Goal: Task Accomplishment & Management: Manage account settings

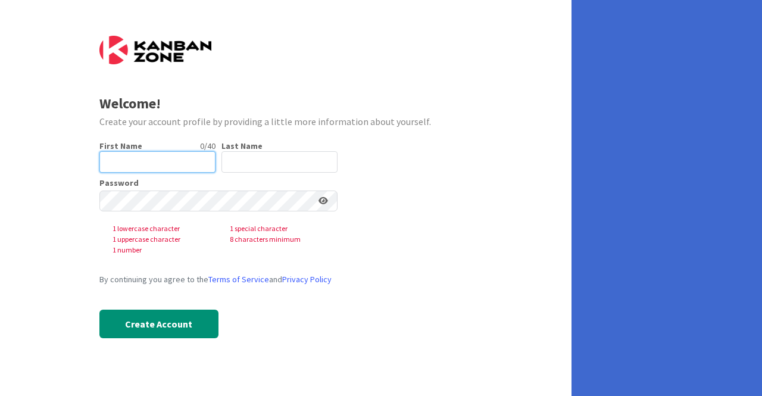
click at [148, 154] on input "text" at bounding box center [157, 161] width 116 height 21
type input "Kayli"
click at [270, 158] on input "text" at bounding box center [279, 161] width 116 height 21
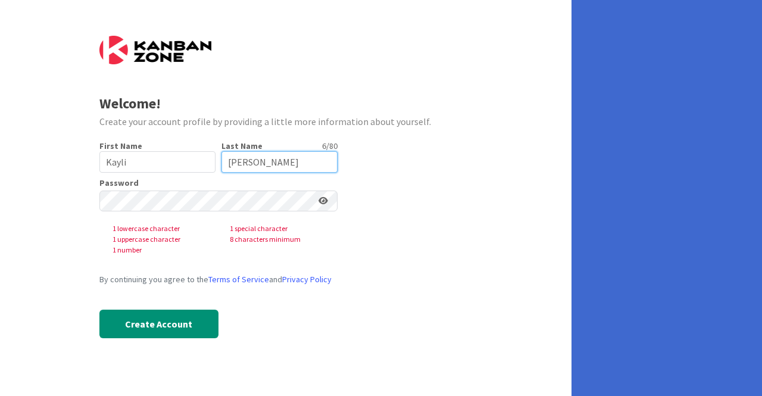
type input "[PERSON_NAME]"
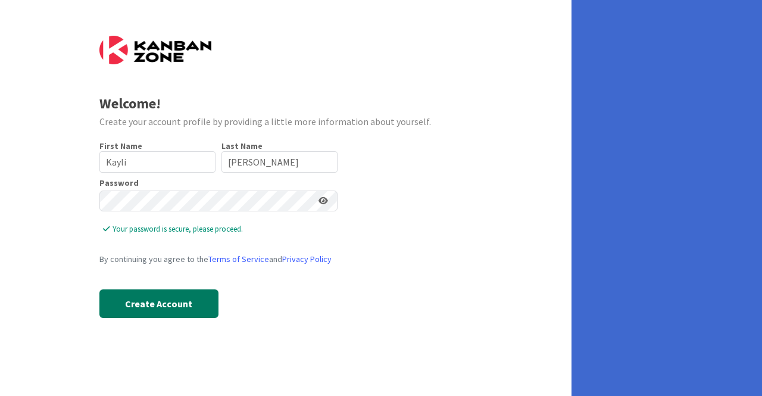
click at [171, 299] on button "Create Account" at bounding box center [158, 303] width 119 height 29
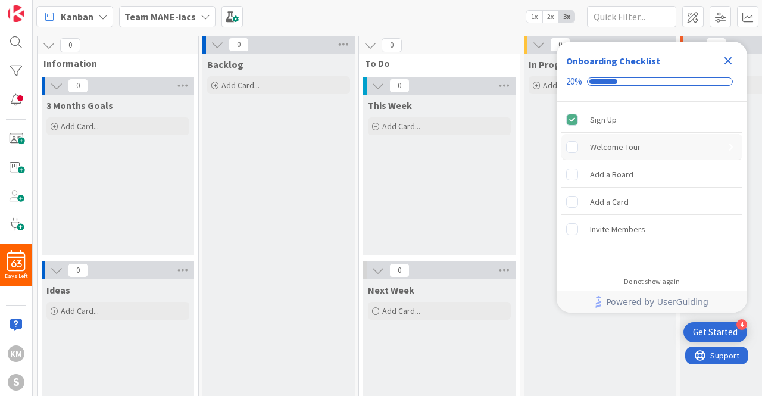
click at [636, 149] on div "Welcome Tour" at bounding box center [615, 147] width 51 height 14
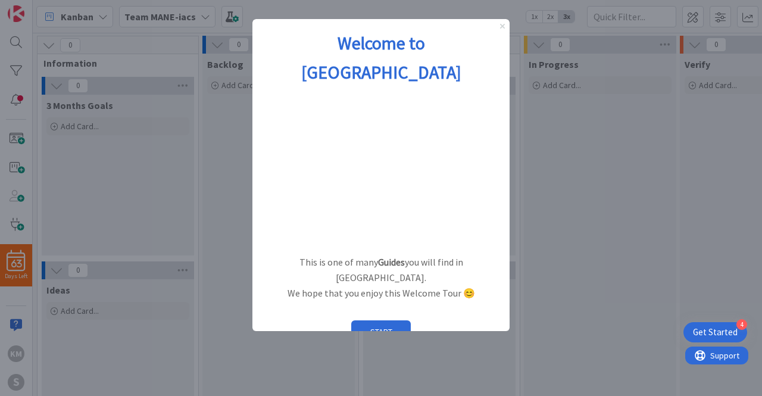
click at [502, 25] on icon "Close Preview" at bounding box center [502, 26] width 5 height 5
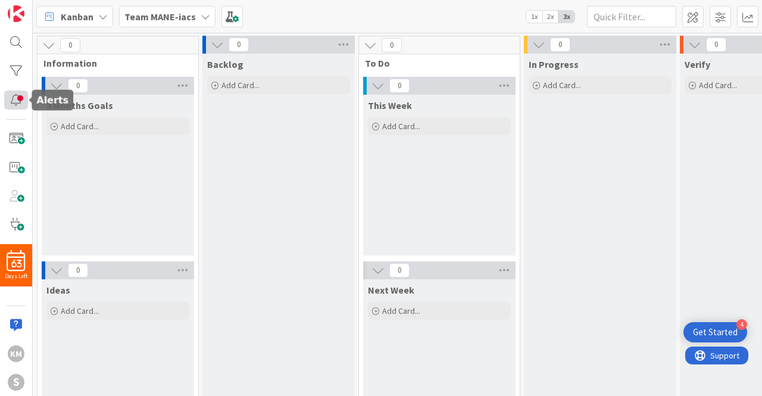
click at [13, 92] on div at bounding box center [16, 99] width 24 height 19
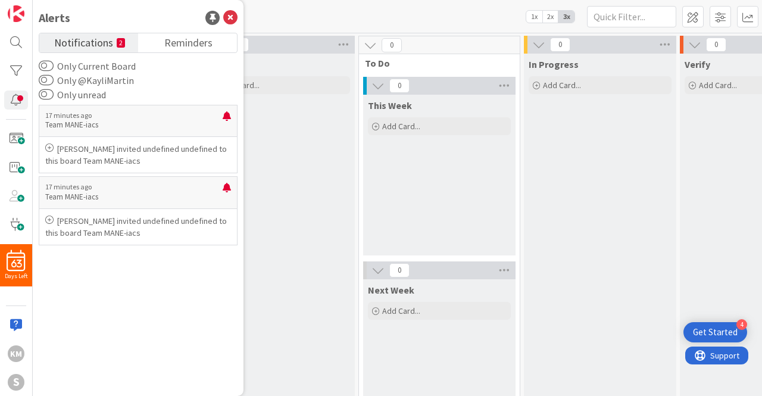
click at [86, 41] on span "Notifications" at bounding box center [83, 41] width 59 height 17
click at [228, 18] on icon at bounding box center [230, 18] width 14 height 14
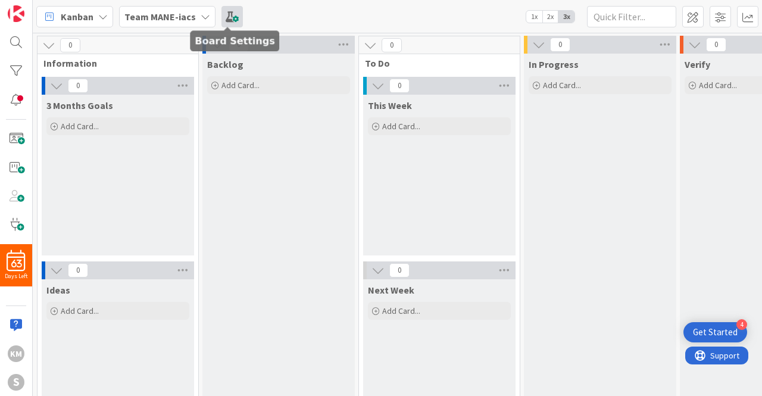
click at [223, 20] on span at bounding box center [231, 16] width 21 height 21
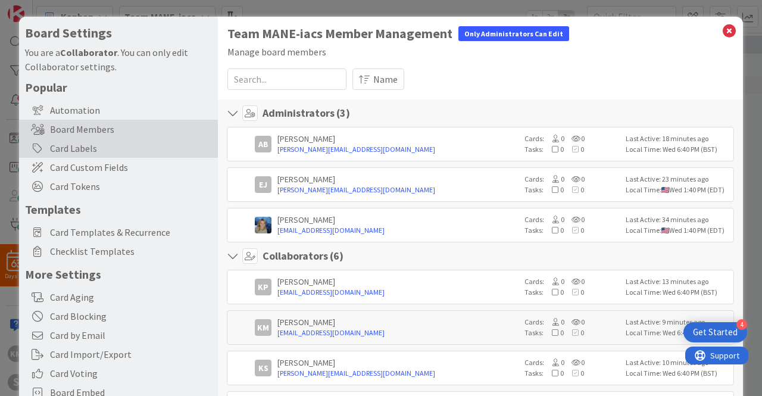
click at [105, 150] on div "Card Labels" at bounding box center [118, 148] width 199 height 19
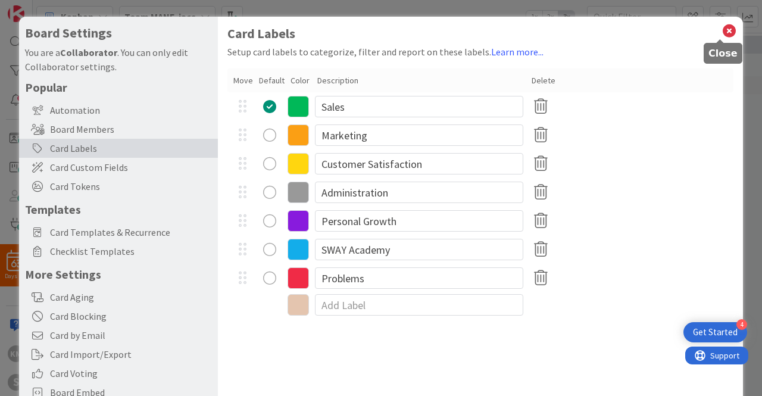
click at [721, 32] on icon at bounding box center [728, 31] width 15 height 17
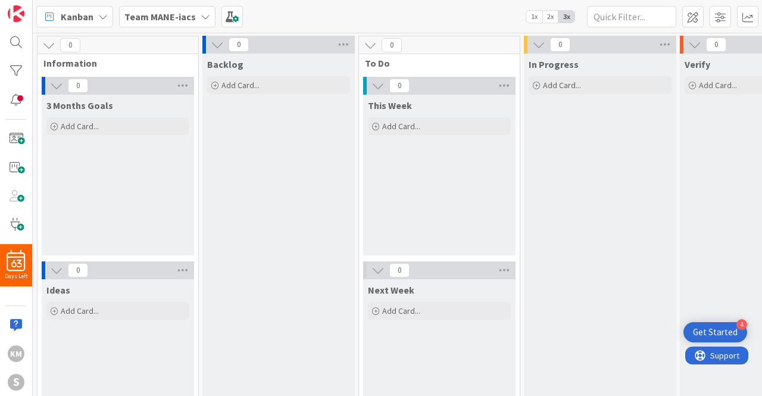
click at [552, 15] on span "2x" at bounding box center [550, 17] width 16 height 12
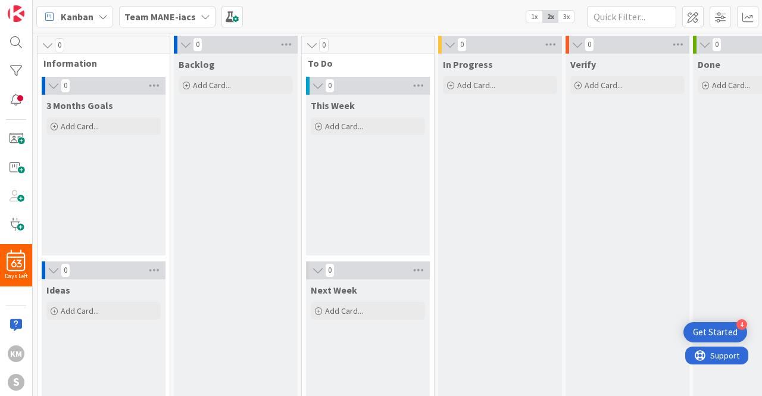
click at [538, 16] on span "1x" at bounding box center [534, 17] width 16 height 12
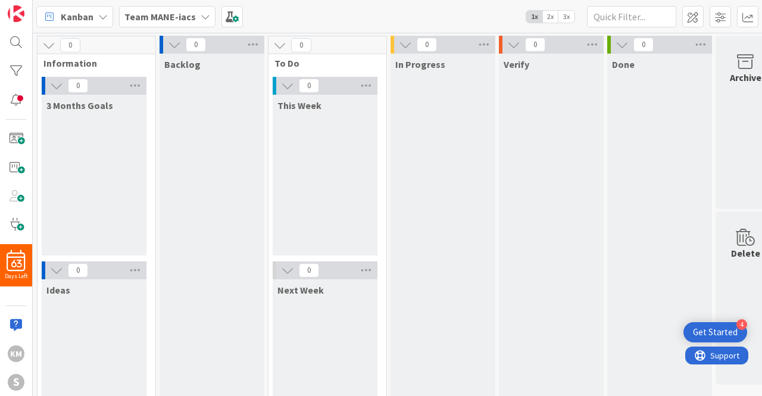
click at [563, 15] on span "3x" at bounding box center [566, 17] width 16 height 12
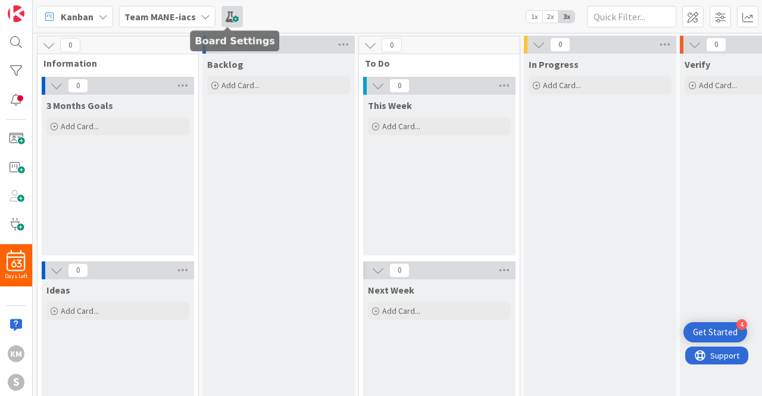
click at [228, 15] on span at bounding box center [231, 16] width 21 height 21
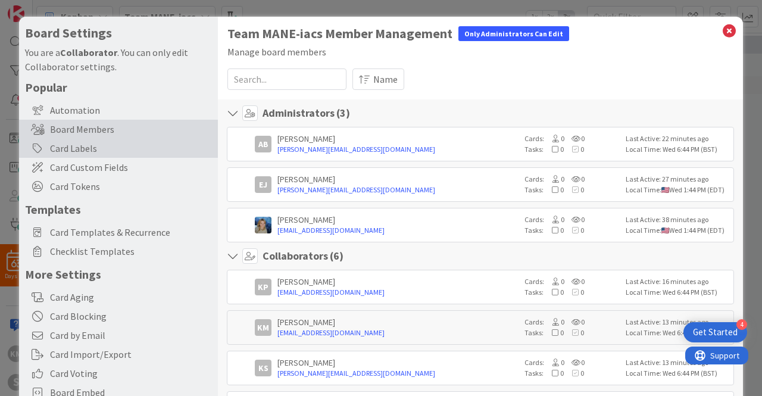
click at [104, 141] on div "Card Labels" at bounding box center [118, 148] width 199 height 19
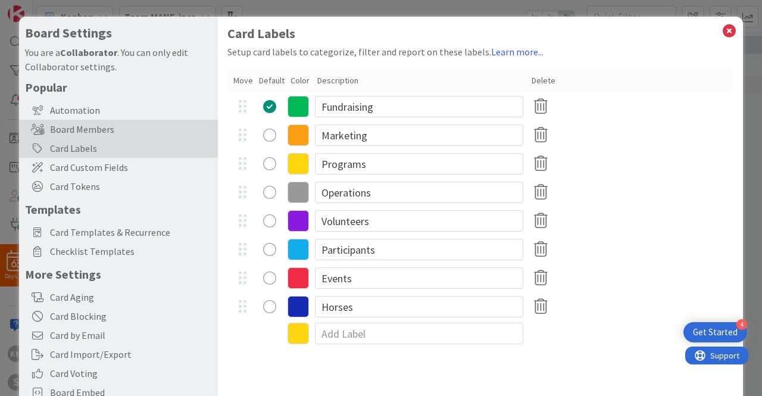
click at [92, 129] on div "Board Members" at bounding box center [118, 129] width 199 height 19
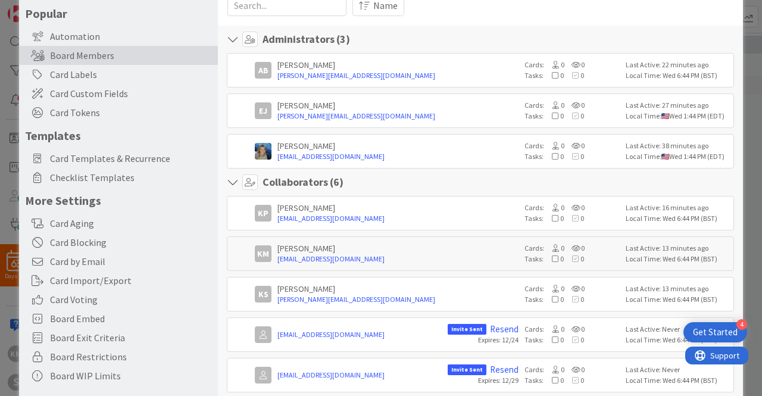
scroll to position [69, 0]
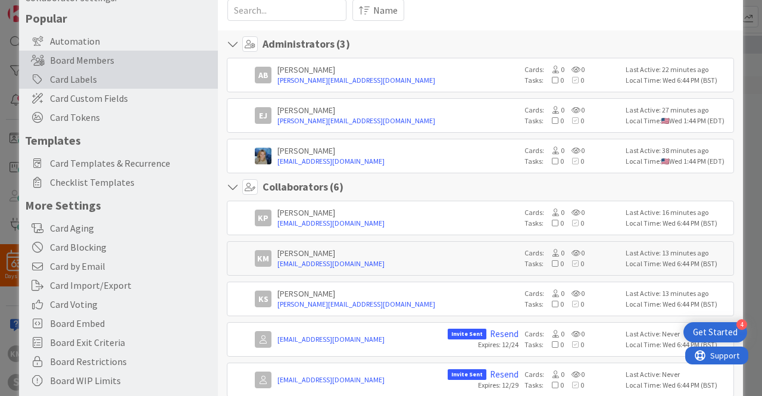
click at [77, 76] on div "Card Labels" at bounding box center [118, 79] width 199 height 19
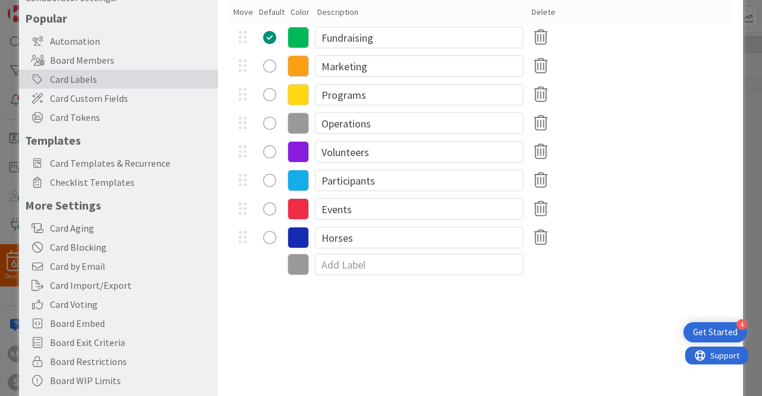
scroll to position [0, 0]
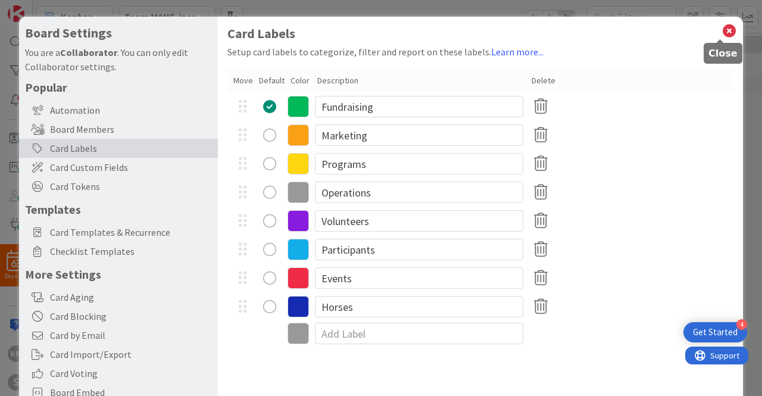
click at [721, 30] on icon at bounding box center [728, 31] width 15 height 17
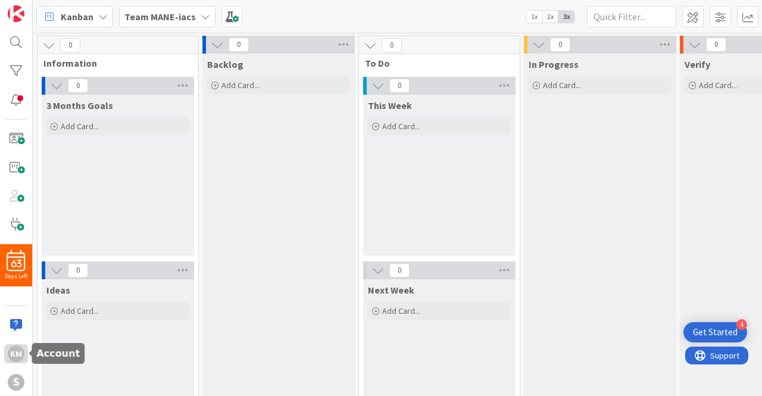
click at [15, 349] on div "KM" at bounding box center [16, 353] width 17 height 17
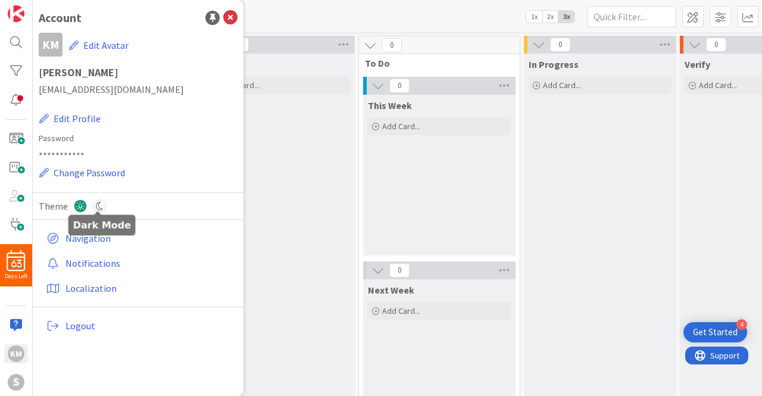
click at [96, 205] on icon at bounding box center [99, 205] width 13 height 13
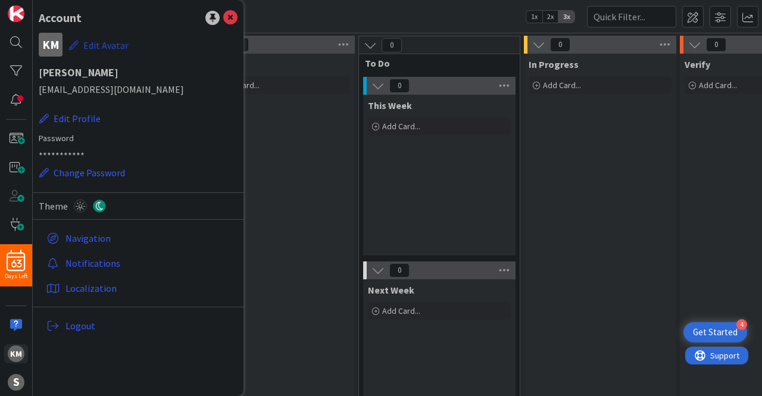
click at [102, 44] on button "Edit Avatar" at bounding box center [98, 45] width 61 height 25
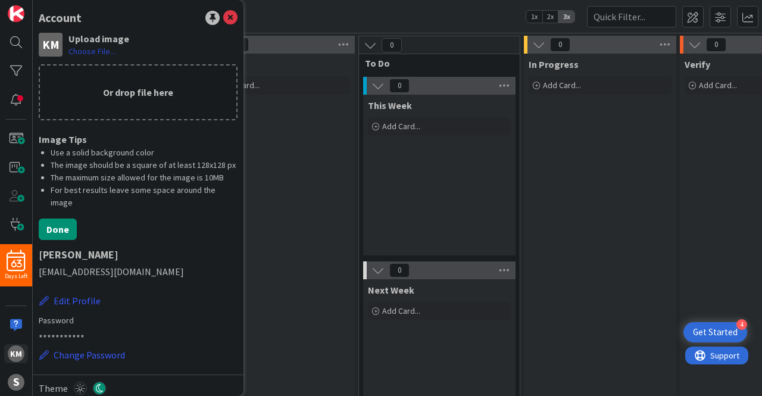
click at [92, 49] on label "Choose File..." at bounding box center [91, 51] width 47 height 12
click at [33, 0] on input "Choose File..." at bounding box center [33, 0] width 0 height 0
click at [223, 19] on icon at bounding box center [230, 18] width 14 height 14
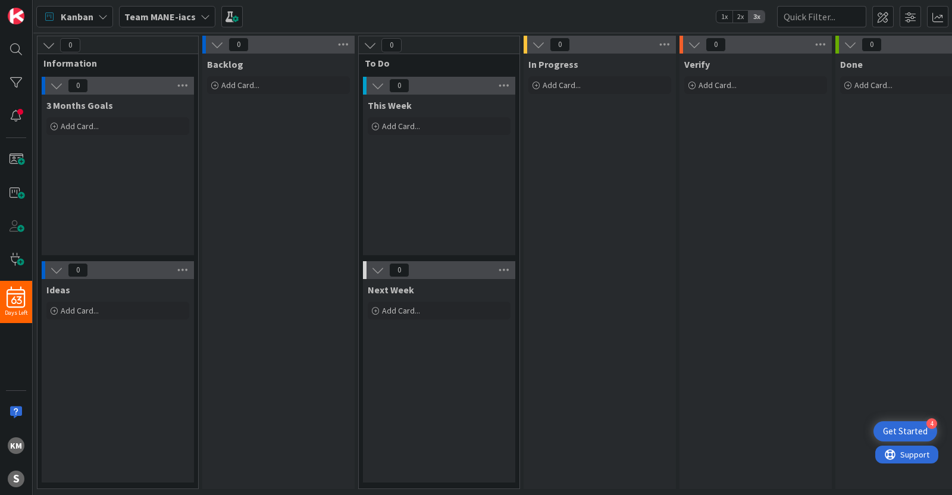
click at [741, 15] on span "2x" at bounding box center [740, 17] width 16 height 12
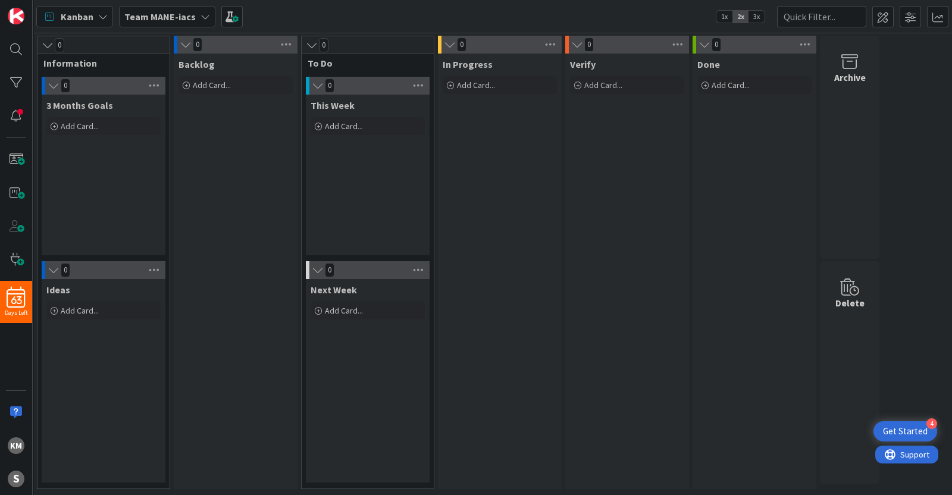
click at [741, 15] on span "2x" at bounding box center [740, 17] width 16 height 12
click at [756, 19] on span "3x" at bounding box center [757, 17] width 16 height 12
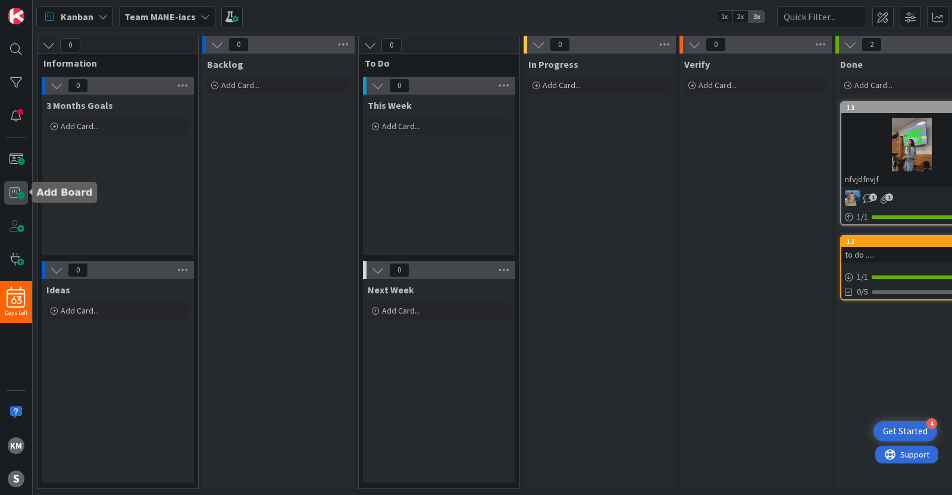
click at [15, 190] on span at bounding box center [16, 193] width 24 height 24
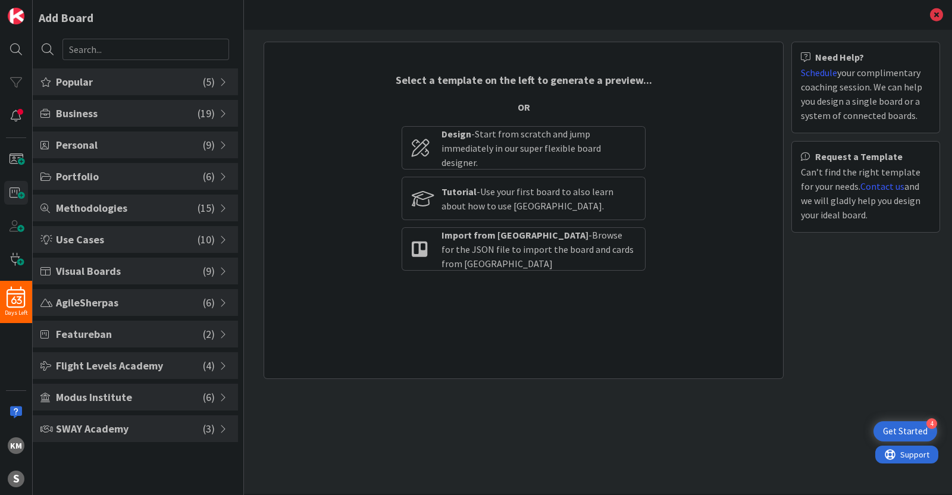
click at [160, 395] on span "SWAY Academy" at bounding box center [129, 429] width 147 height 16
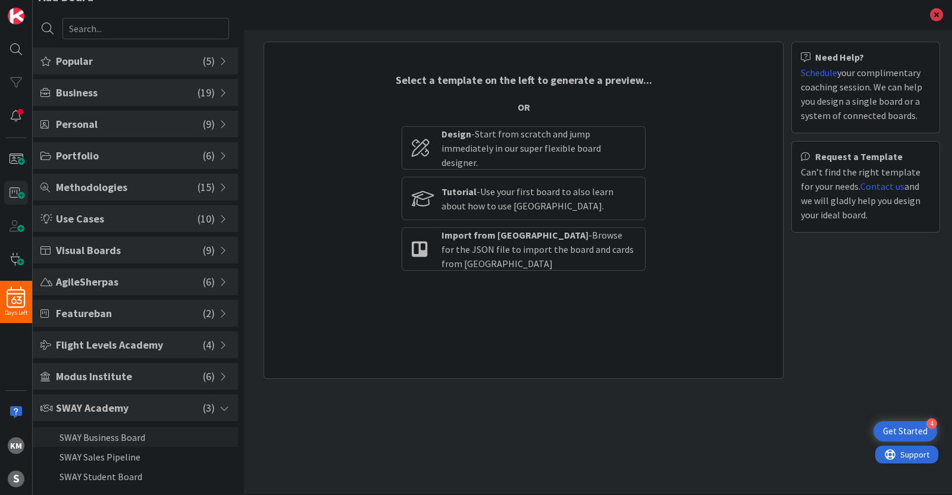
click at [133, 395] on li "SWAY Business Board" at bounding box center [135, 437] width 205 height 20
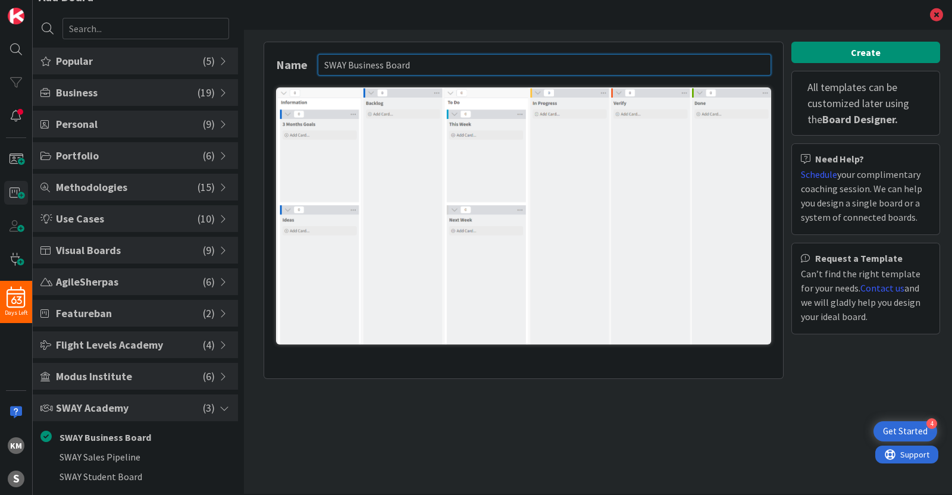
click at [669, 60] on input "SWAY Business Board" at bounding box center [544, 64] width 453 height 21
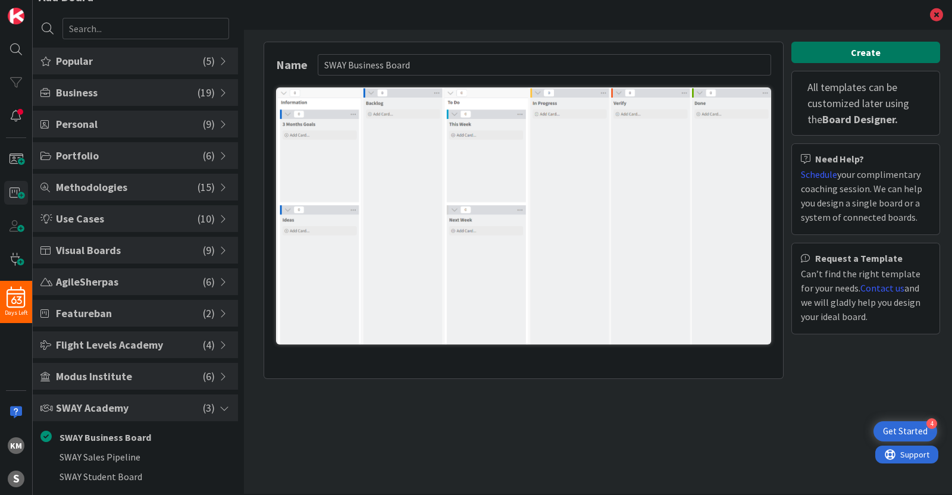
click at [761, 57] on button "Create" at bounding box center [865, 52] width 149 height 21
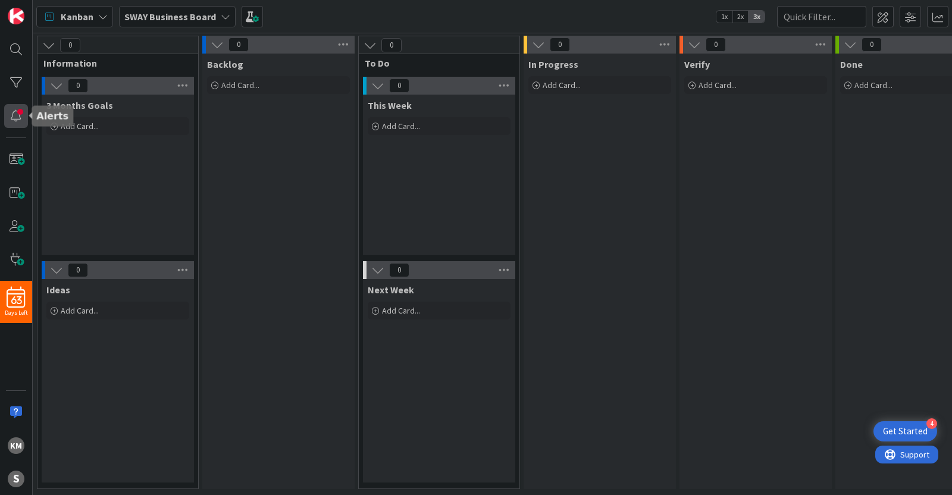
click at [19, 117] on div at bounding box center [16, 116] width 24 height 24
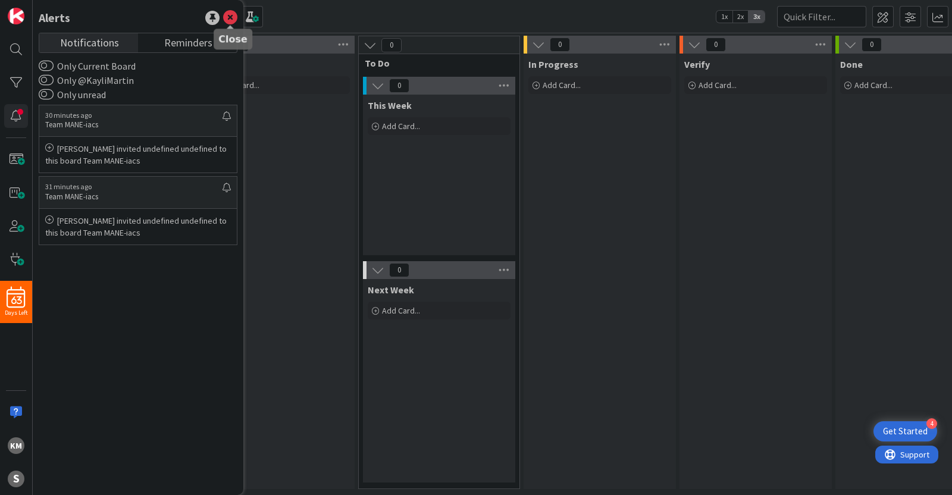
click at [231, 22] on icon at bounding box center [230, 18] width 14 height 14
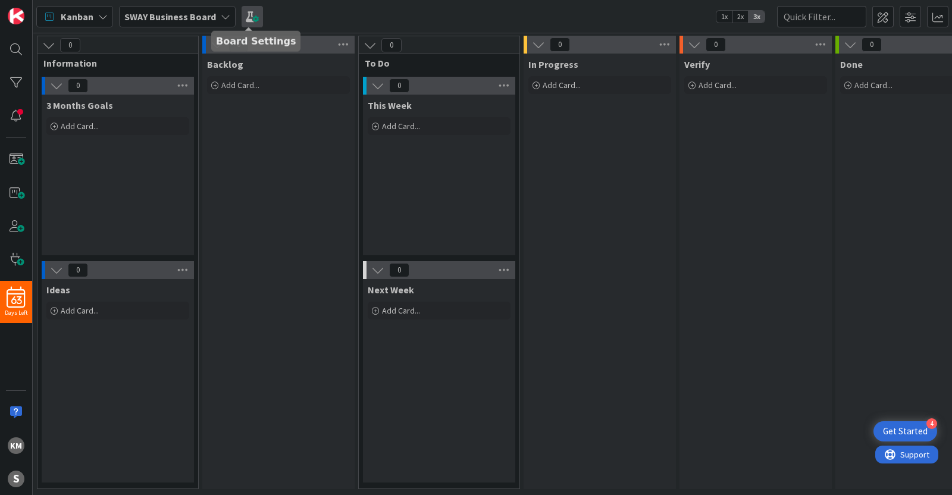
click at [247, 19] on span at bounding box center [252, 16] width 21 height 21
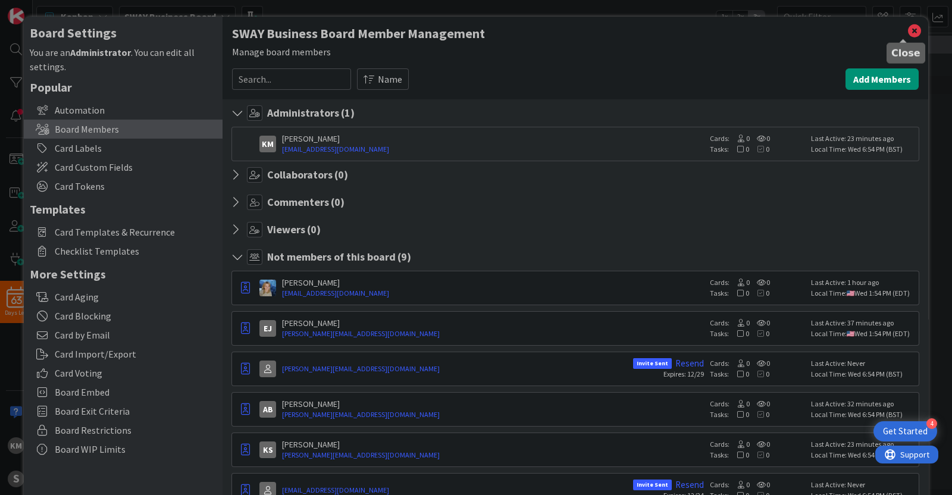
click at [761, 28] on icon at bounding box center [914, 31] width 15 height 17
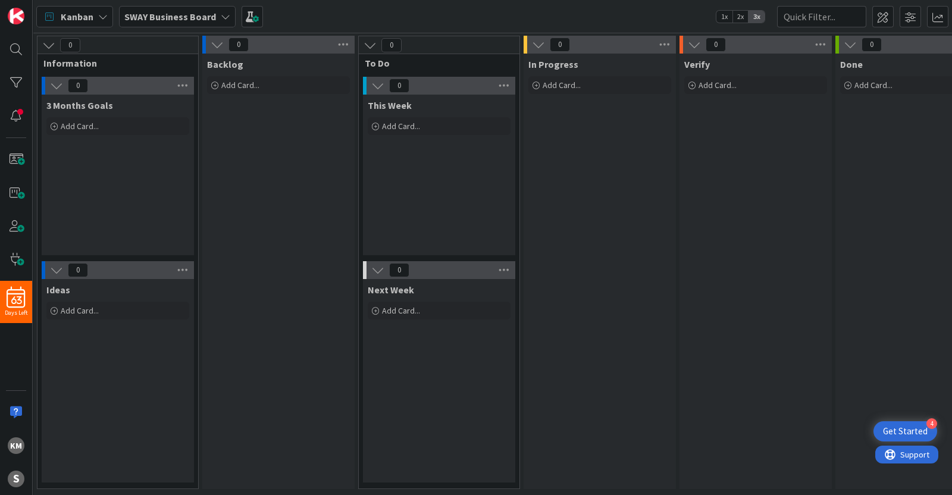
click at [172, 16] on b "SWAY Business Board" at bounding box center [170, 17] width 92 height 12
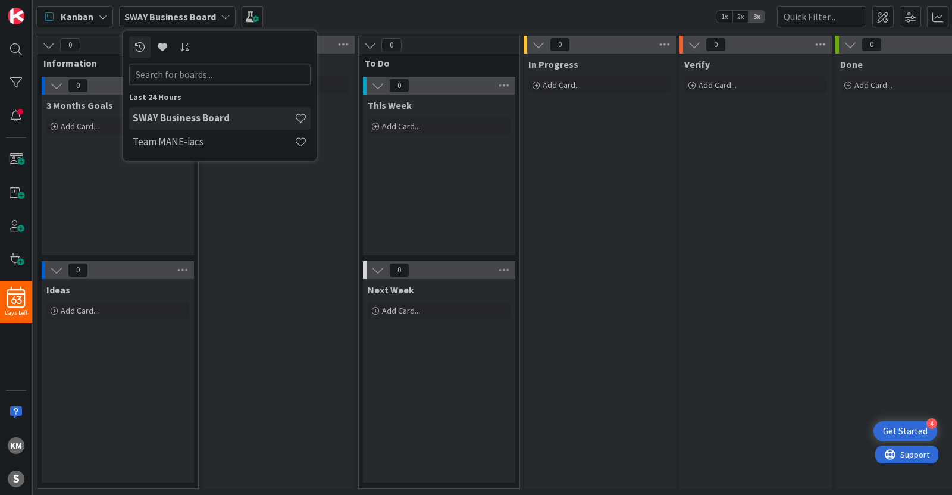
click at [216, 16] on div "SWAY Business Board" at bounding box center [177, 16] width 117 height 21
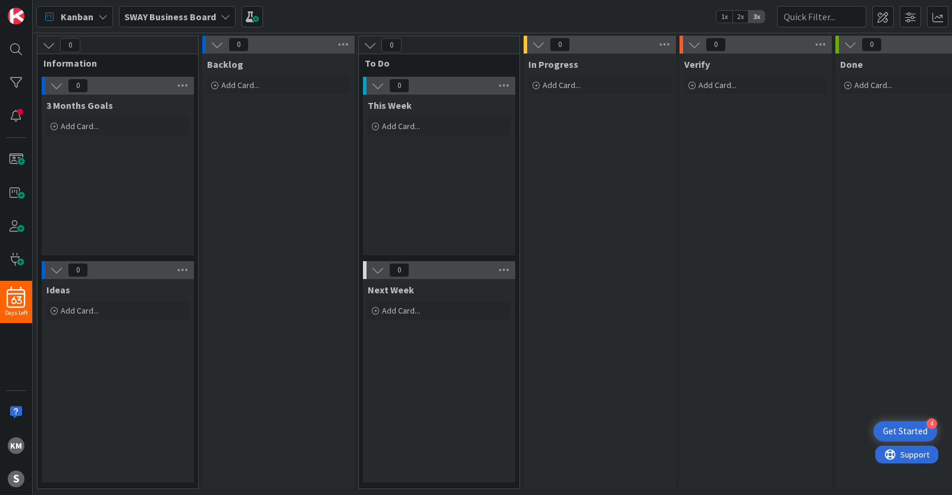
click at [133, 16] on b "SWAY Business Board" at bounding box center [170, 17] width 92 height 12
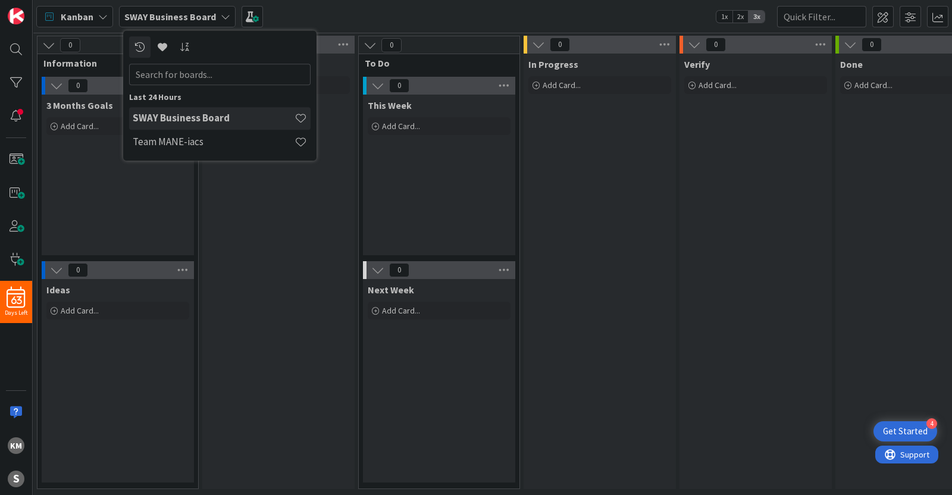
click at [195, 117] on h4 "SWAY Business Board" at bounding box center [214, 118] width 162 height 12
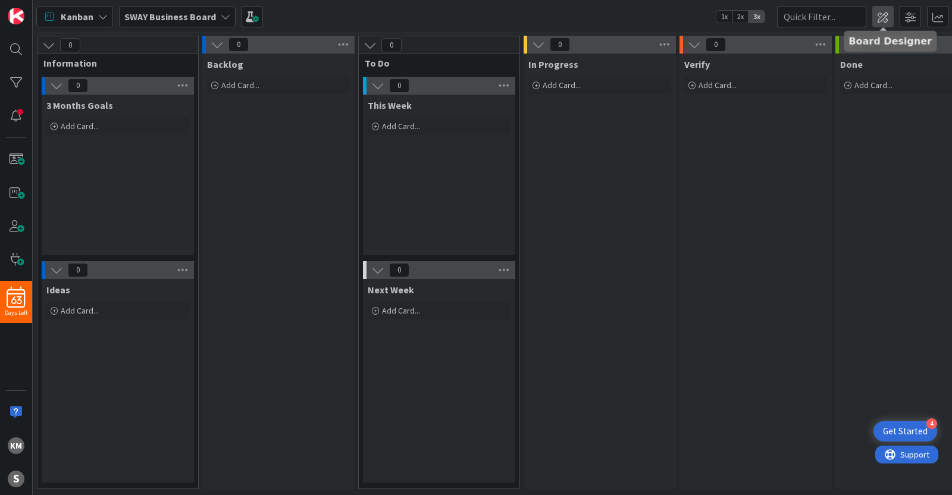
click at [761, 22] on span at bounding box center [882, 16] width 21 height 21
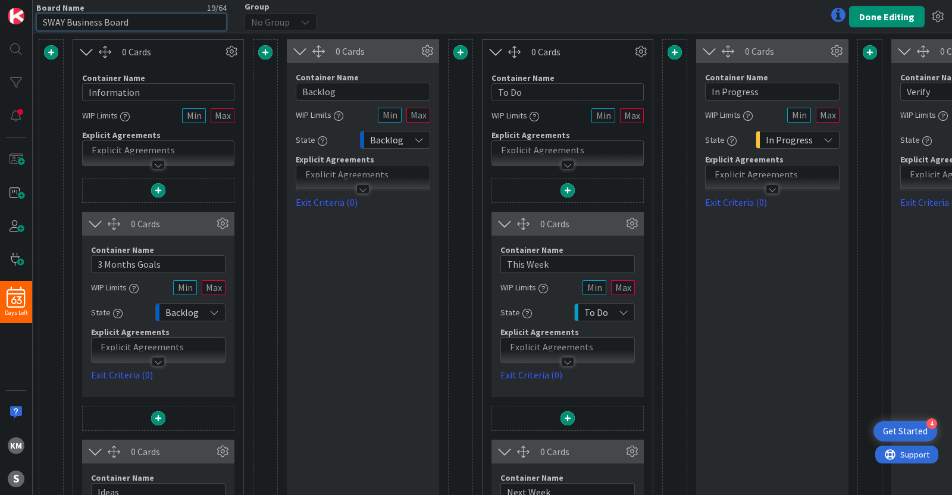
click at [148, 24] on input "SWAY Business Board" at bounding box center [131, 22] width 190 height 18
type input "S"
type input "[PERSON_NAME]'s Madness board"
click at [761, 10] on button "Done Editing" at bounding box center [887, 16] width 76 height 21
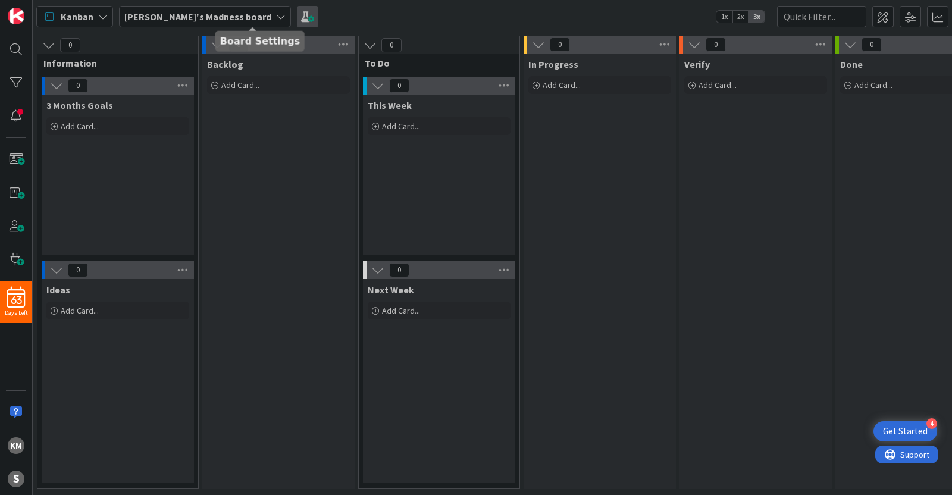
click at [297, 14] on span at bounding box center [307, 16] width 21 height 21
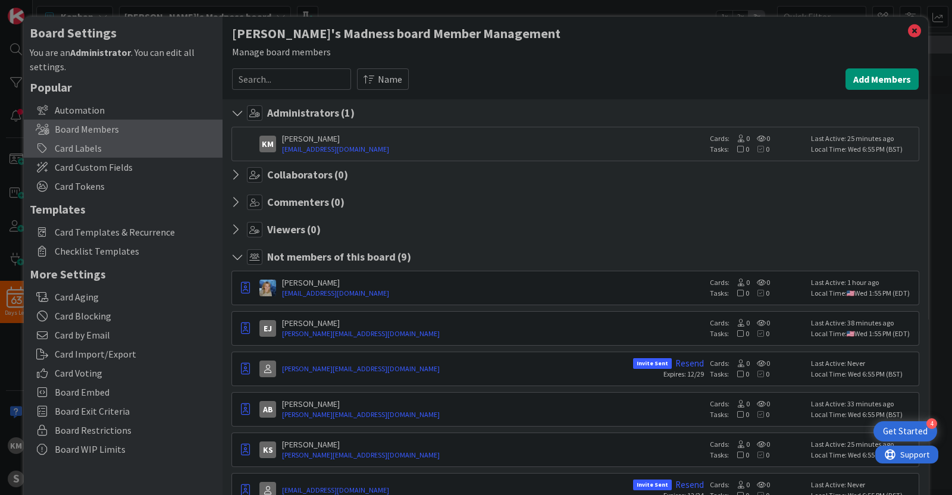
click at [129, 147] on div "Card Labels" at bounding box center [123, 148] width 199 height 19
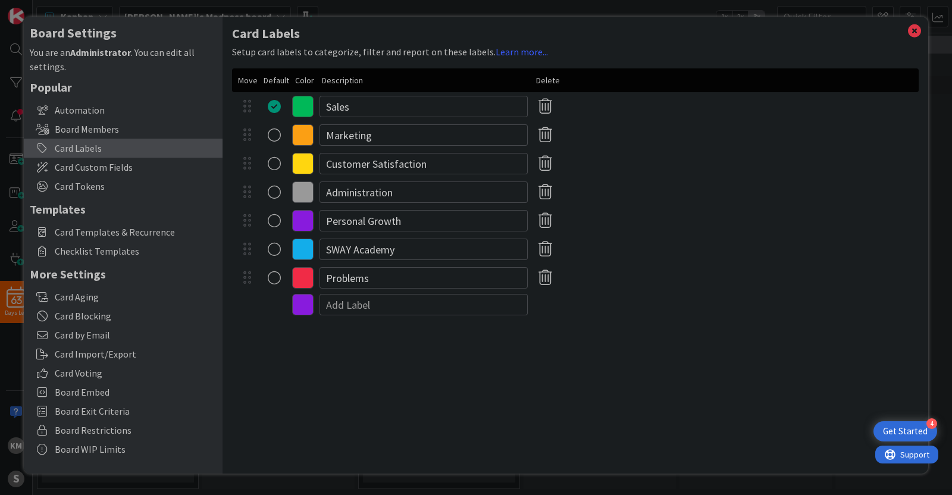
click at [277, 195] on div "radio" at bounding box center [274, 192] width 13 height 13
click at [398, 108] on input "Administration" at bounding box center [424, 106] width 208 height 21
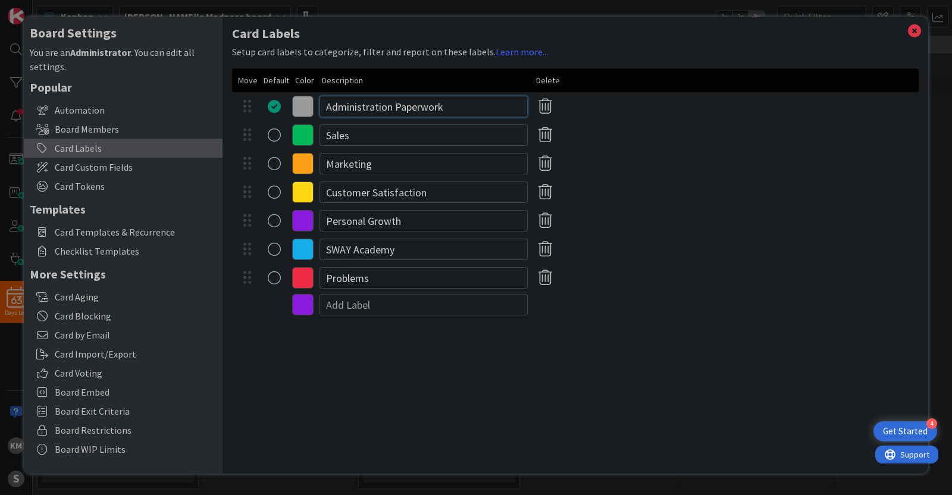
type input "Administration Paperwork"
click at [384, 138] on input "Sales" at bounding box center [424, 134] width 208 height 21
type input "S"
type input "Participant Payments"
click at [436, 183] on input "Customer Satisfaction" at bounding box center [424, 191] width 208 height 21
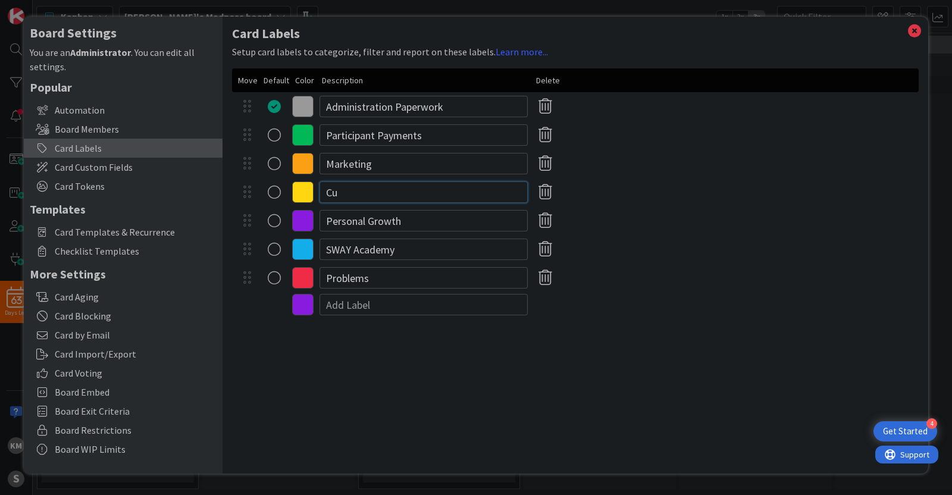
type input "C"
drag, startPoint x: 399, startPoint y: 195, endPoint x: 368, endPoint y: 197, distance: 30.4
click at [368, 197] on input "Cleaning/Maintence" at bounding box center [424, 191] width 208 height 21
click at [401, 195] on input "Cleaning/Maintence" at bounding box center [424, 191] width 208 height 21
drag, startPoint x: 409, startPoint y: 196, endPoint x: 362, endPoint y: 194, distance: 46.5
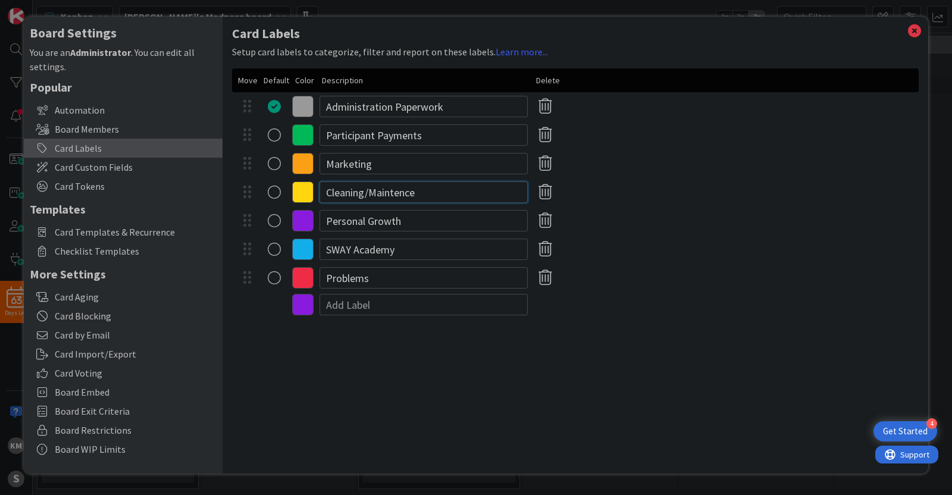
click at [362, 194] on input "Cleaning/Maintence" at bounding box center [424, 191] width 208 height 21
click at [423, 192] on input "Cleaning/Maintence" at bounding box center [424, 191] width 208 height 21
type input "Cleaning/Maintenance"
click at [536, 241] on icon at bounding box center [545, 249] width 23 height 25
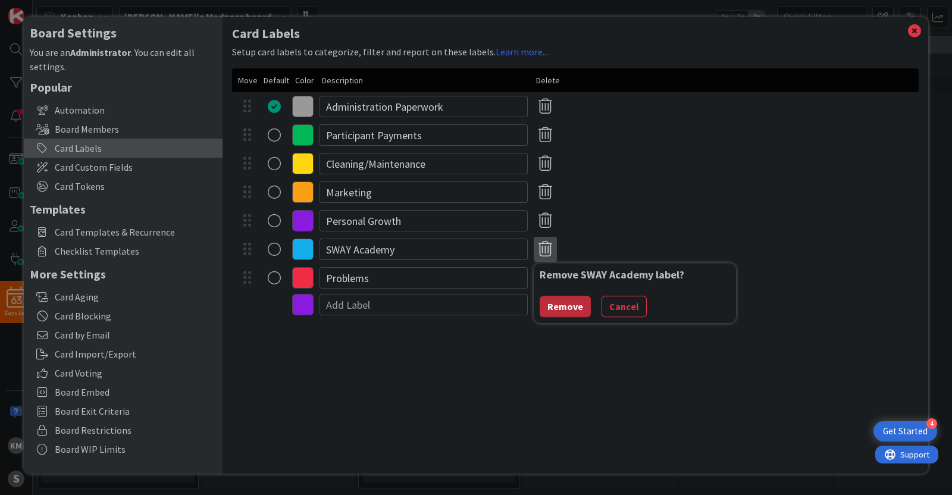
click at [563, 311] on button "Remove" at bounding box center [565, 306] width 51 height 21
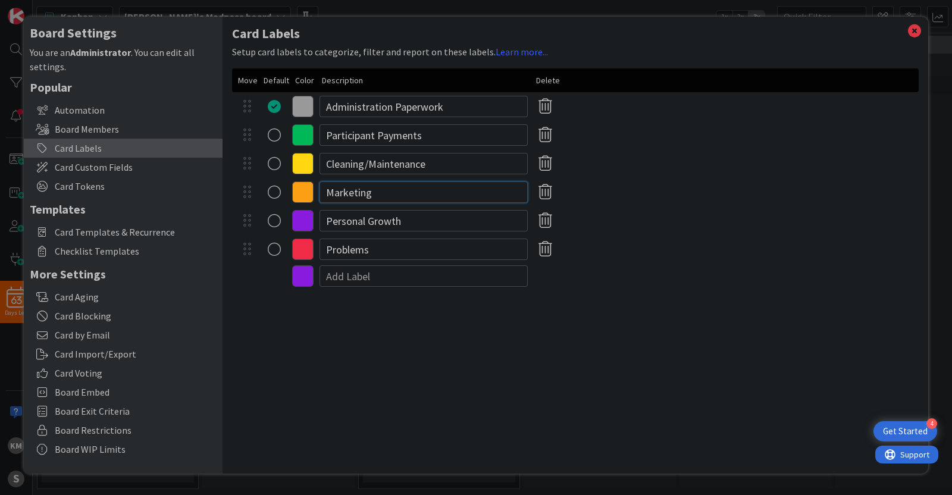
click at [411, 193] on input "Marketing" at bounding box center [424, 191] width 208 height 21
type input "M"
click at [303, 193] on icon at bounding box center [302, 191] width 21 height 21
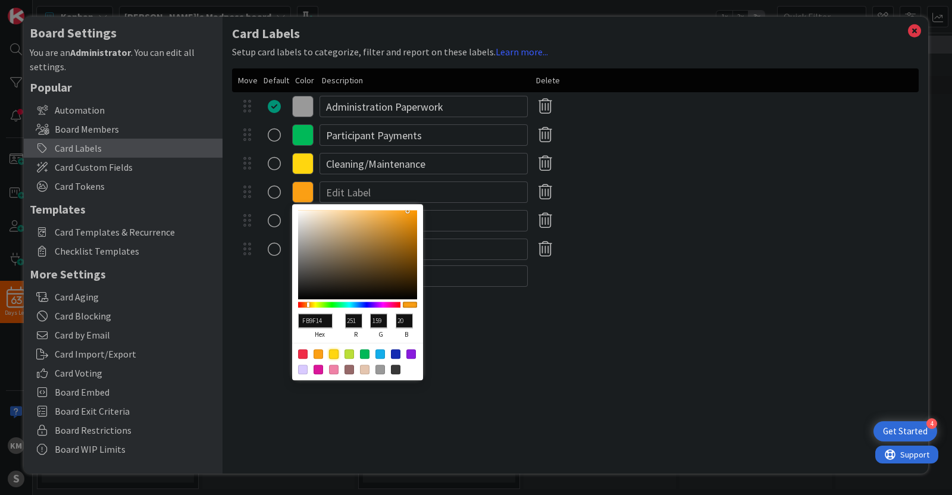
click at [331, 353] on div at bounding box center [334, 354] width 10 height 10
type input "FFD60F"
type input "255"
type input "214"
type input "15"
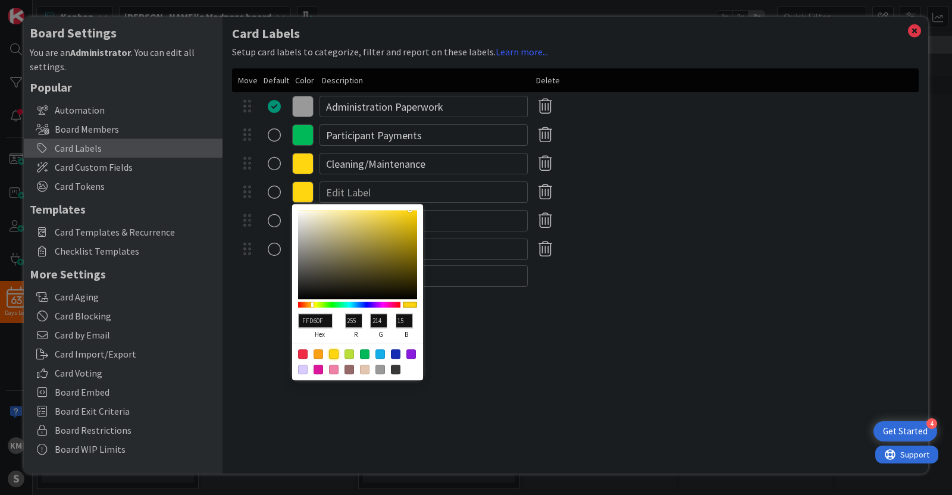
type input "E6C837"
type input "230"
type input "200"
type input "55"
type input "E4C637"
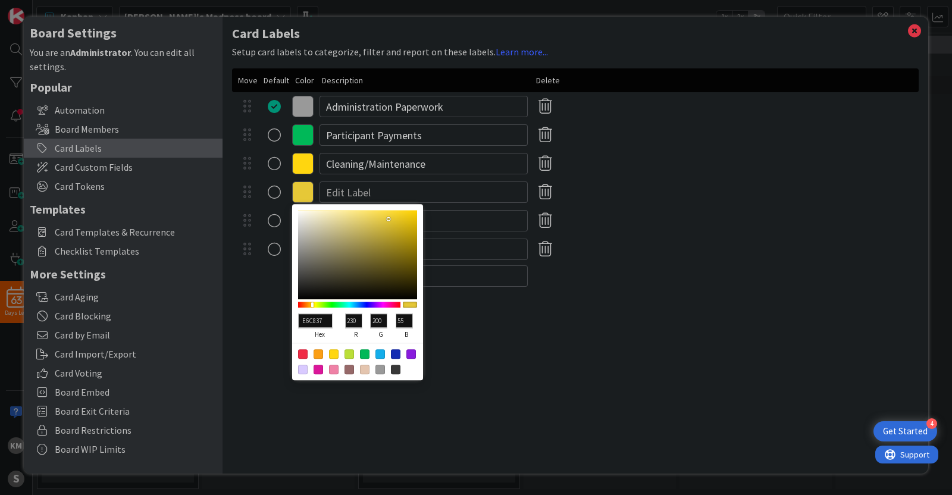
type input "228"
type input "198"
type input "DFC236"
type input "223"
type input "194"
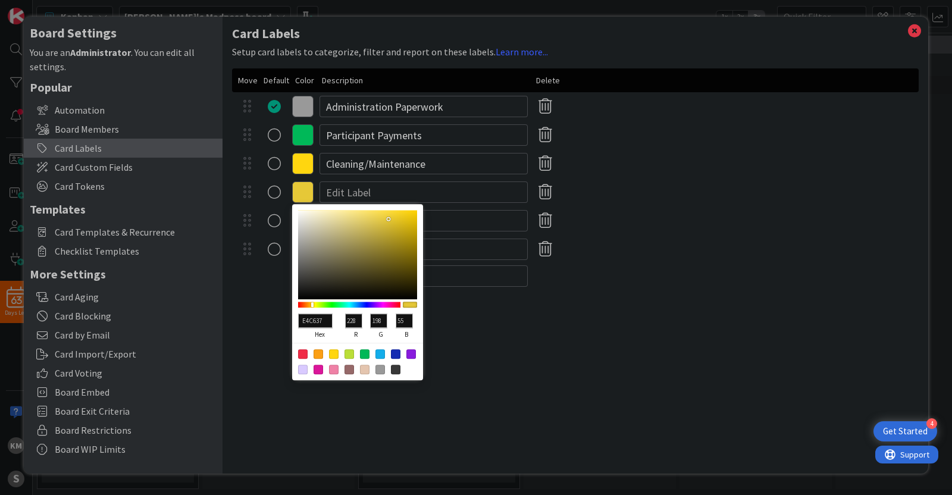
type input "54"
type input "D3B731"
type input "211"
type input "183"
type input "49"
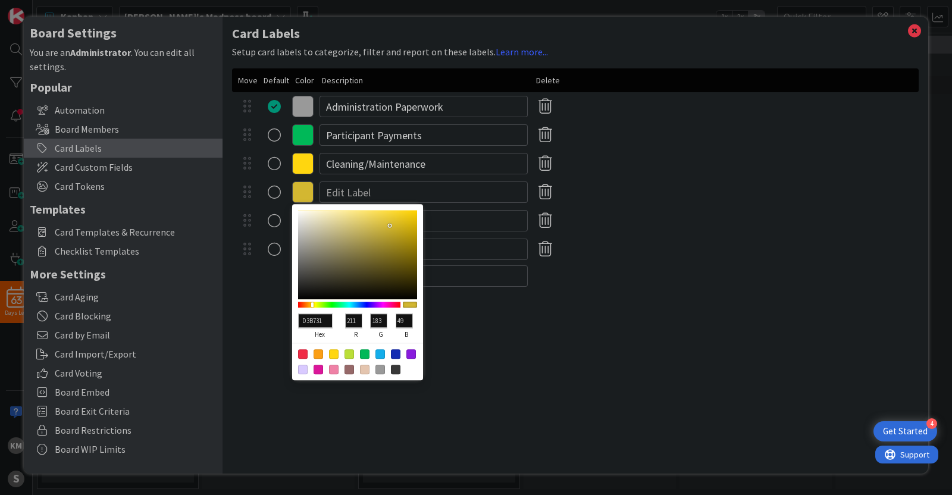
type input "CEB22C"
type input "206"
type input "178"
type input "44"
type input "CCB027"
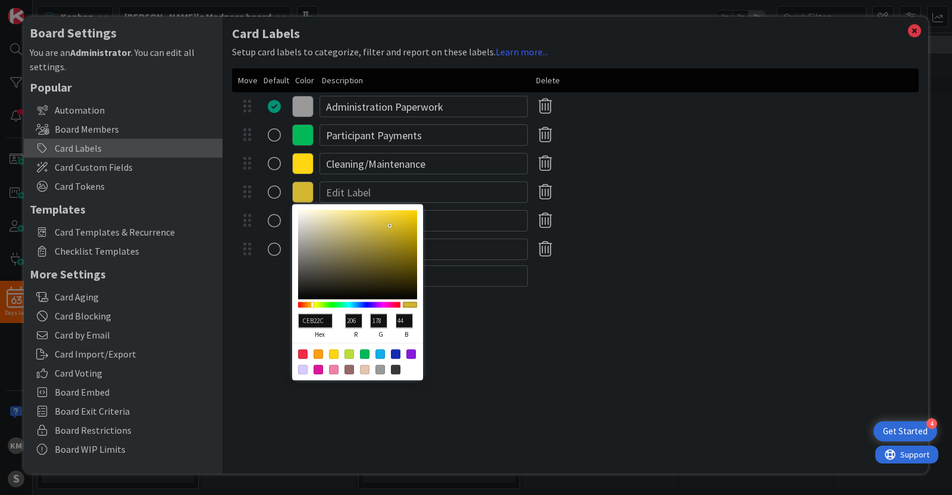
type input "204"
type input "176"
type input "39"
type input "CEB121"
type input "206"
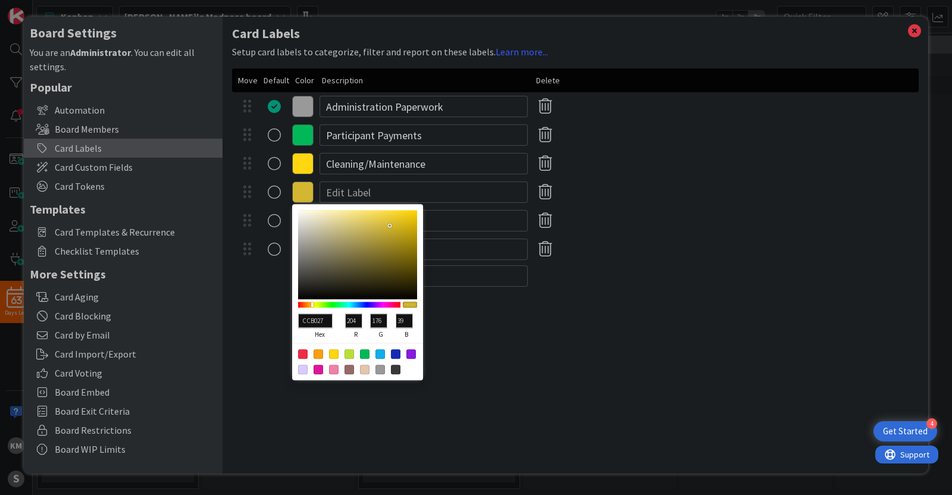
type input "177"
type input "33"
type input "CEB01B"
type input "176"
type input "27"
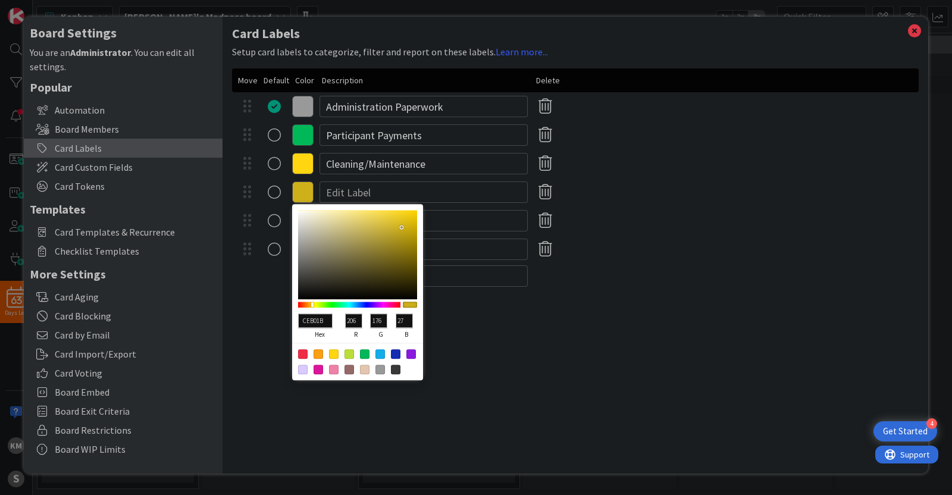
type input "CCAE15"
type input "204"
type input "174"
type input "21"
type input "C6A810"
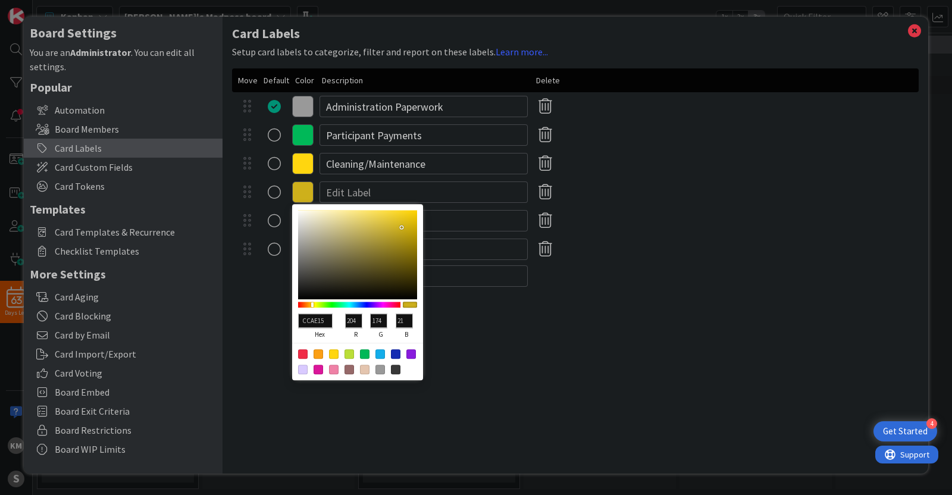
type input "198"
type input "168"
type input "16"
type input "C6A70E"
type input "167"
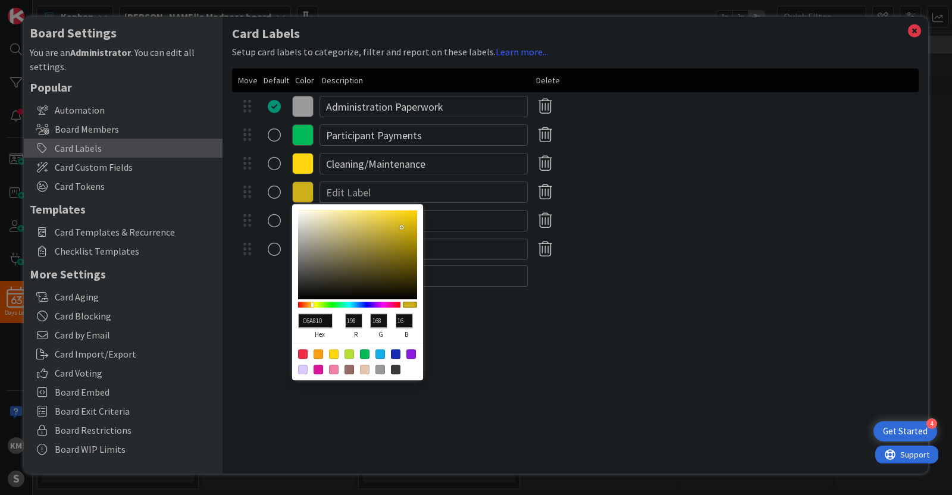
type input "14"
type input "C6A70F"
type input "15"
type input "C6A710"
type input "16"
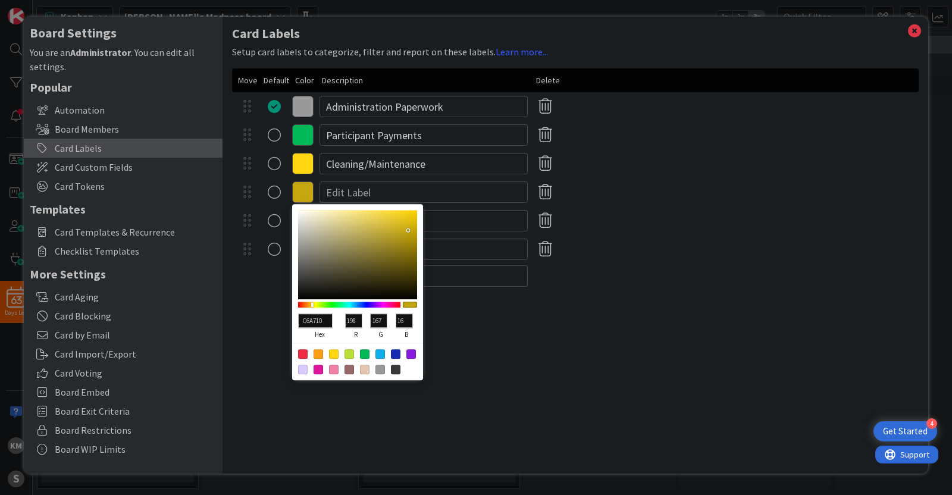
type input "C4A510"
type input "196"
type input "165"
type input "BB9E0E"
type input "187"
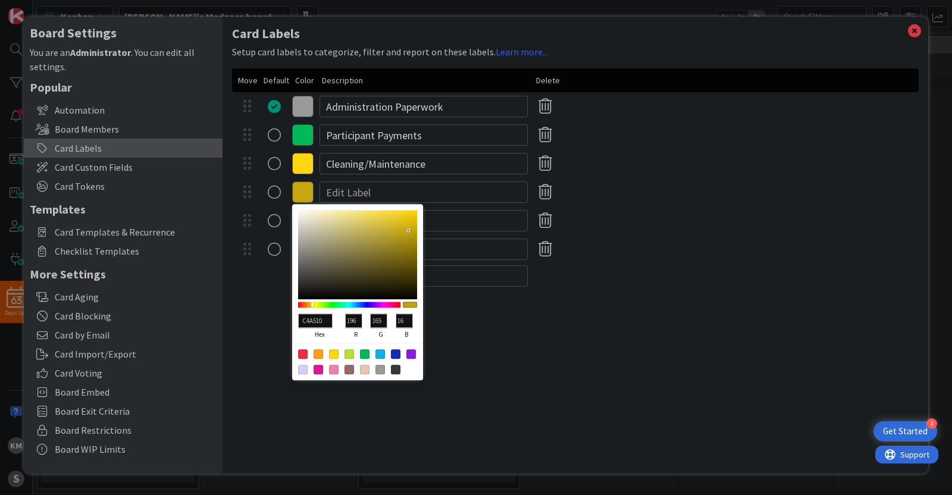
type input "158"
type input "14"
type input "B89B0C"
type input "184"
type input "155"
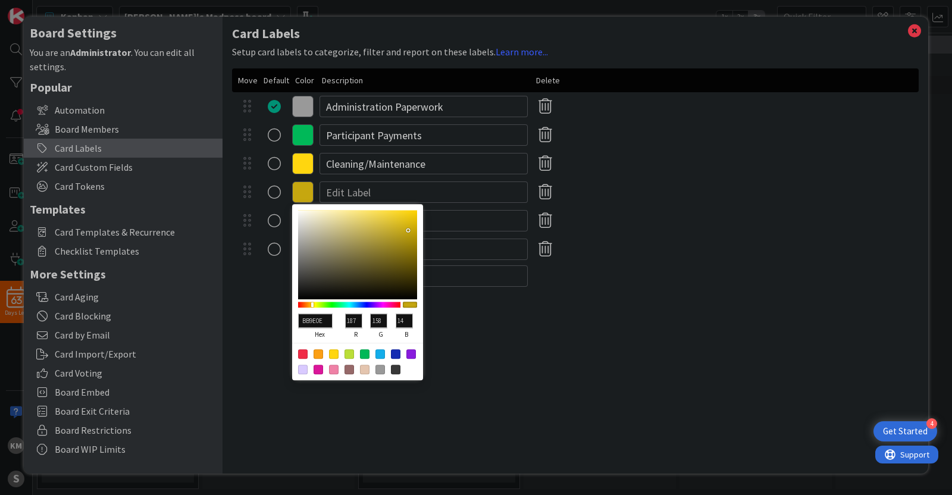
type input "12"
type input "B89B0B"
type input "11"
type input "B89B0C"
type input "12"
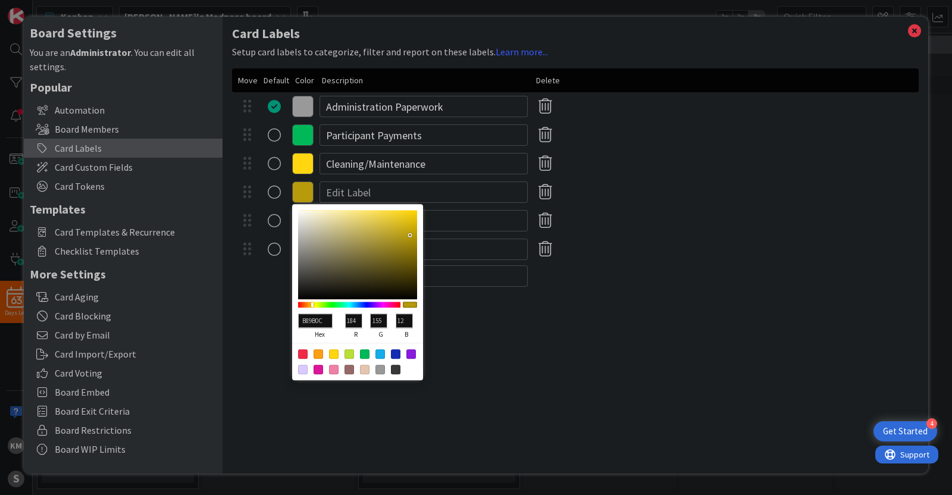
type input "B69A0D"
type input "182"
type input "154"
type input "13"
type input "AA900E"
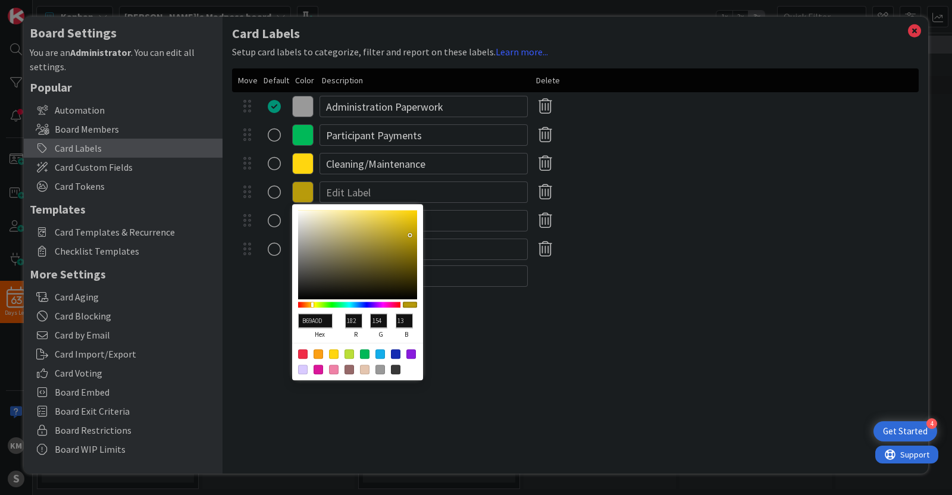
type input "170"
type input "144"
type input "14"
type input "A48A0D"
type input "164"
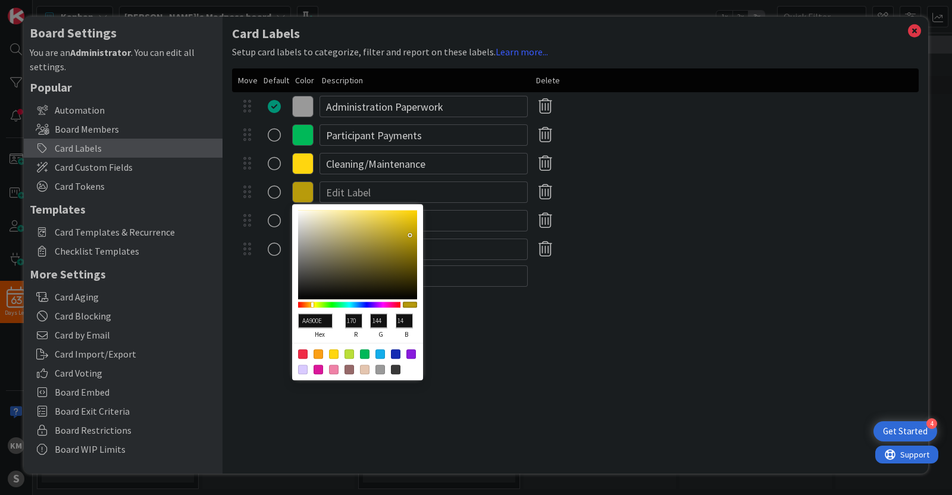
type input "138"
type input "13"
type input "9B830D"
type input "155"
type input "131"
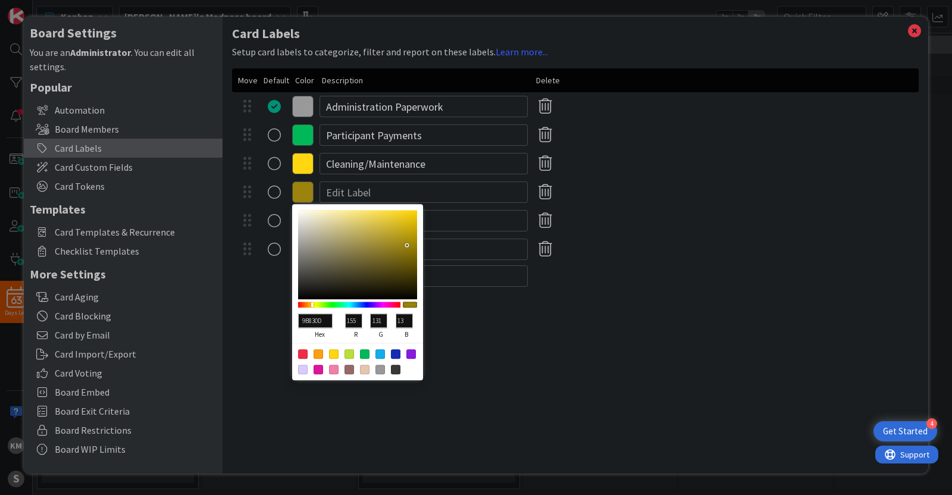
type input "967F0D"
type input "150"
type input "127"
type input "937C0C"
type input "147"
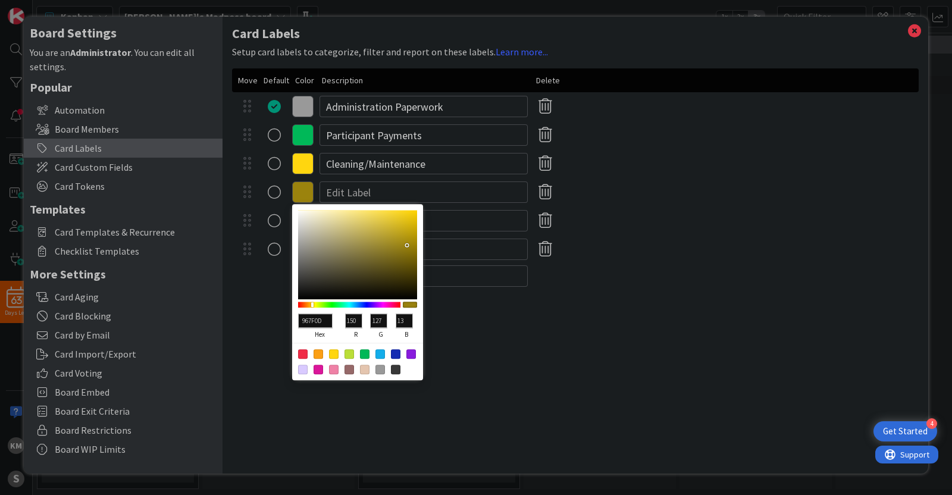
type input "124"
type input "12"
type input "8A750C"
type input "138"
type input "117"
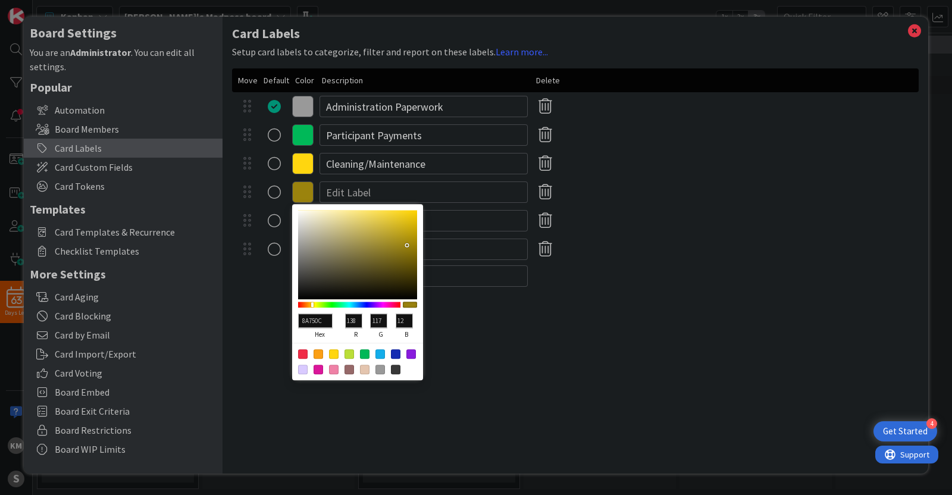
type input "87720B"
type input "135"
type input "114"
type input "11"
type input "88730A"
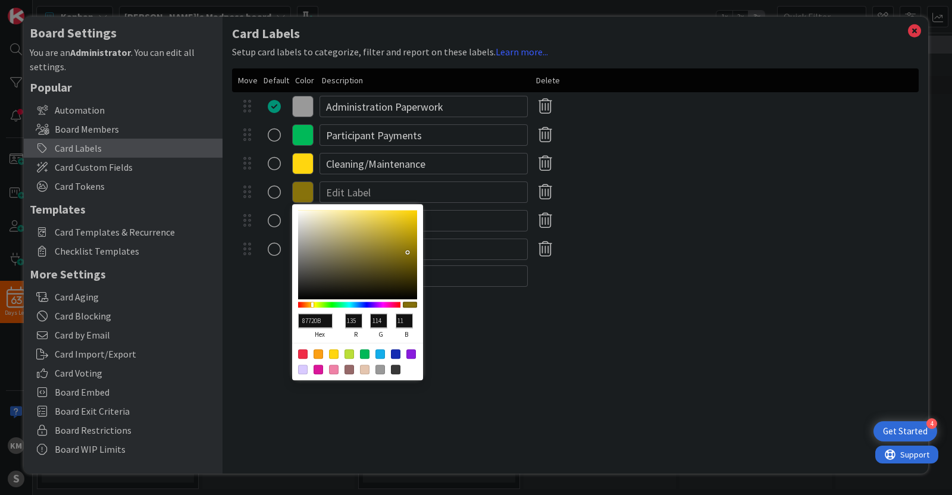
type input "136"
type input "115"
type input "10"
type input "8D7708"
type input "141"
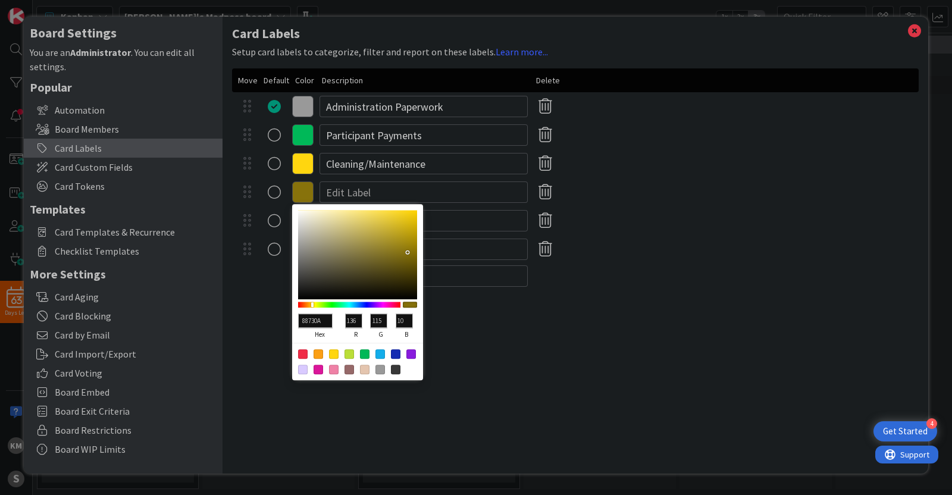
type input "119"
type input "8"
type input "917A08"
type input "145"
type input "122"
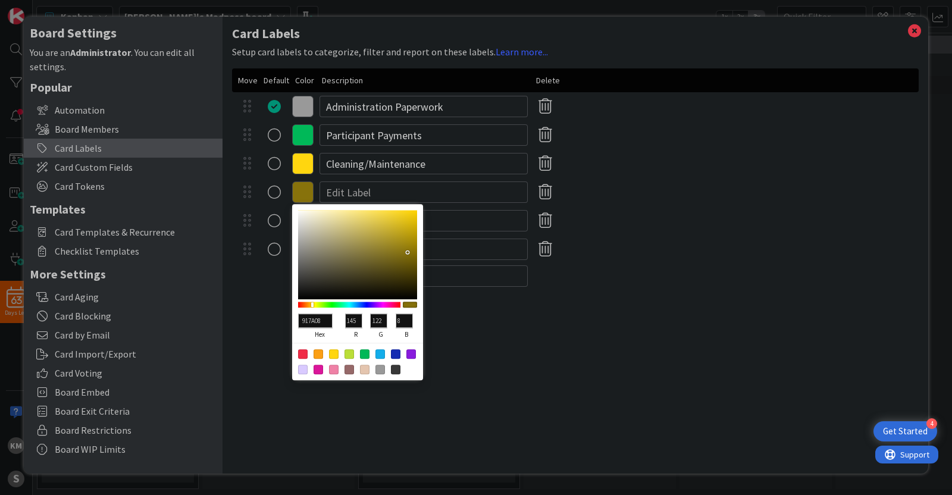
type input "937B08"
type input "147"
type input "123"
type input "937B07"
type input "7"
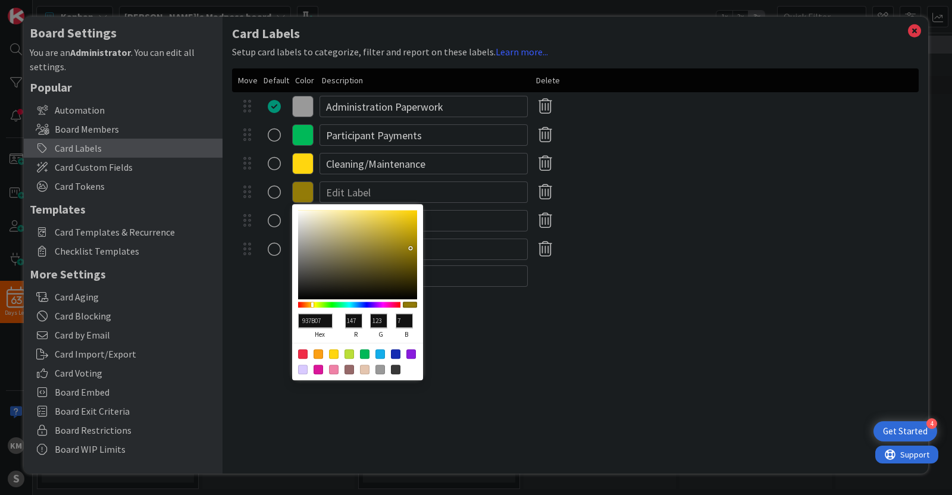
type input "967D06"
type input "150"
type input "125"
type input "6"
type input "998005"
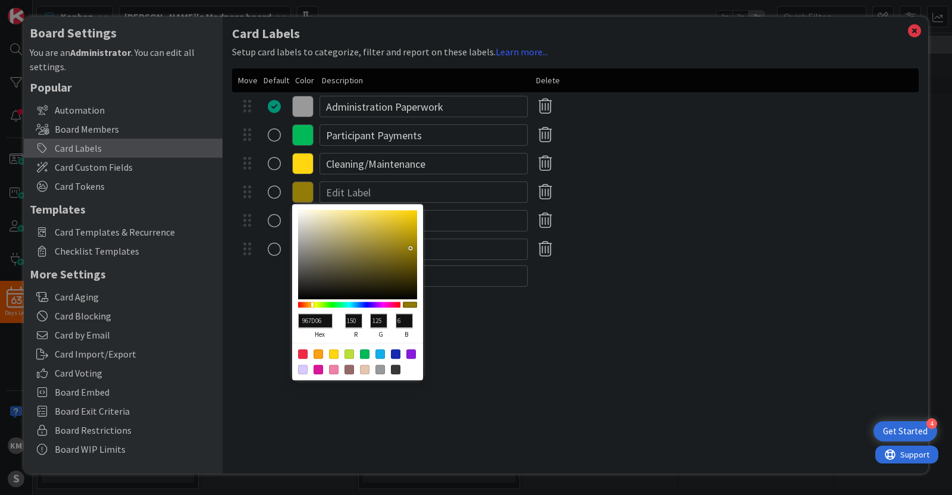
type input "153"
type input "128"
type input "5"
type input "9E8506"
type input "158"
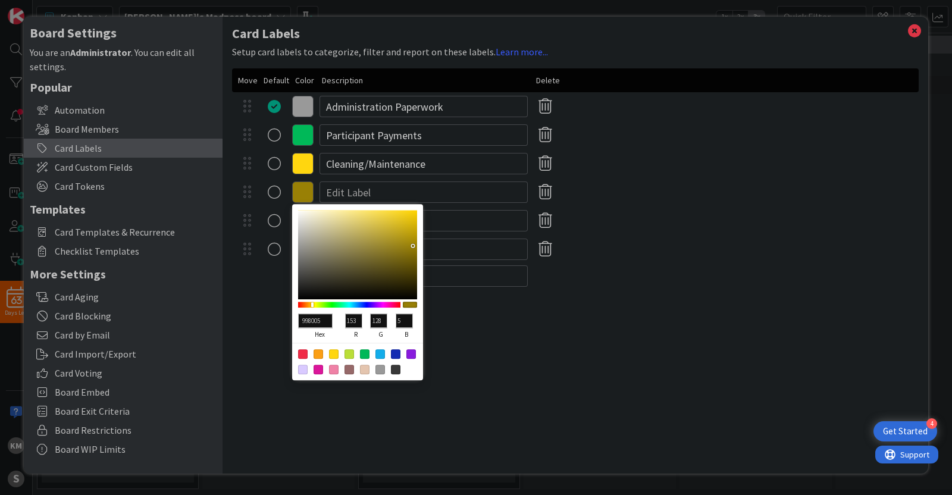
type input "133"
type input "6"
type input "A28805"
type input "162"
type input "136"
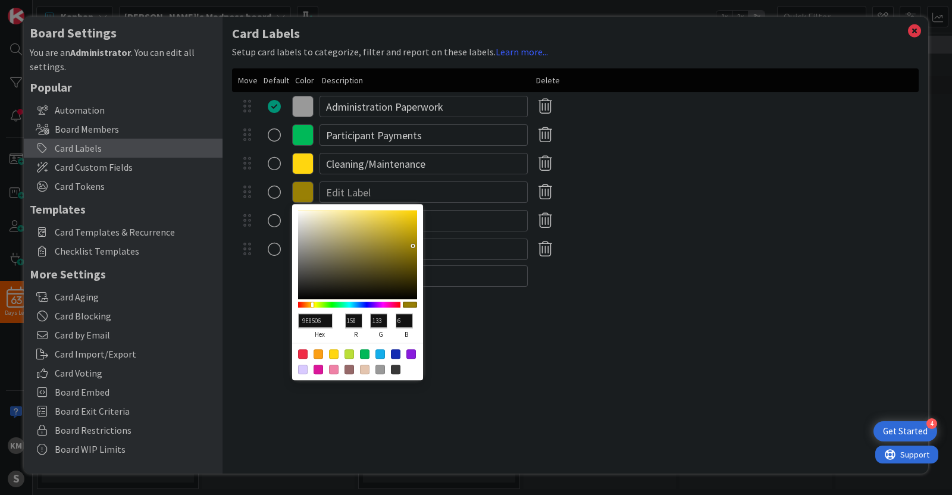
type input "5"
type input "A58B05"
type input "165"
type input "139"
type input "A58B04"
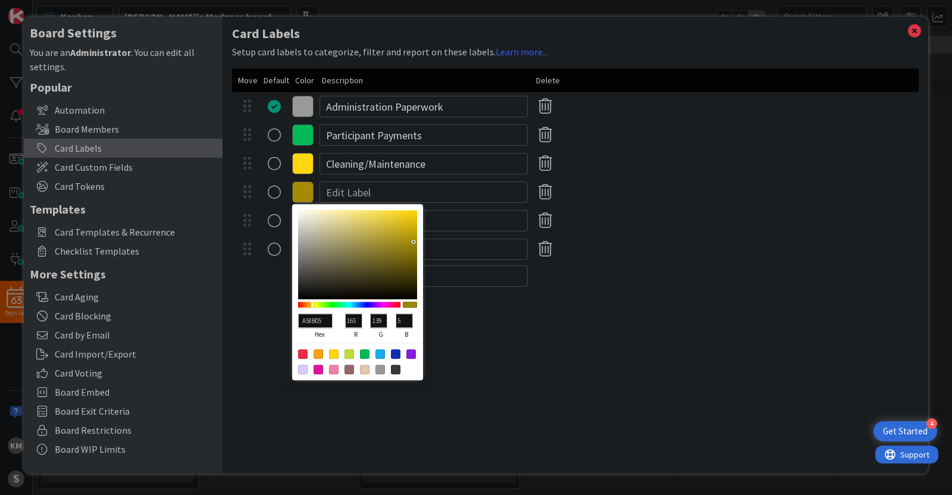
type input "4"
type input "A58B05"
type input "5"
drag, startPoint x: 389, startPoint y: 220, endPoint x: 413, endPoint y: 241, distance: 32.5
click at [413, 241] on div at bounding box center [357, 254] width 119 height 89
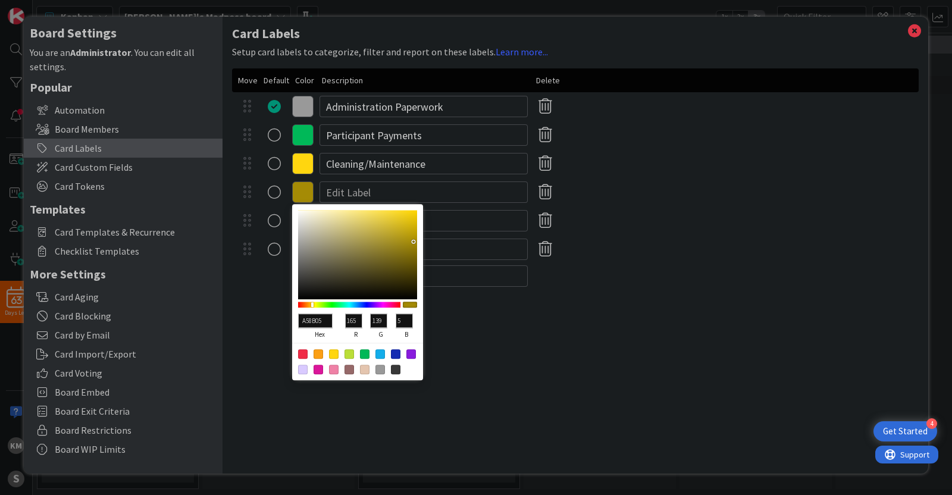
type input "A78D06"
type input "167"
type input "141"
type input "6"
click at [440, 191] on input at bounding box center [424, 191] width 208 height 21
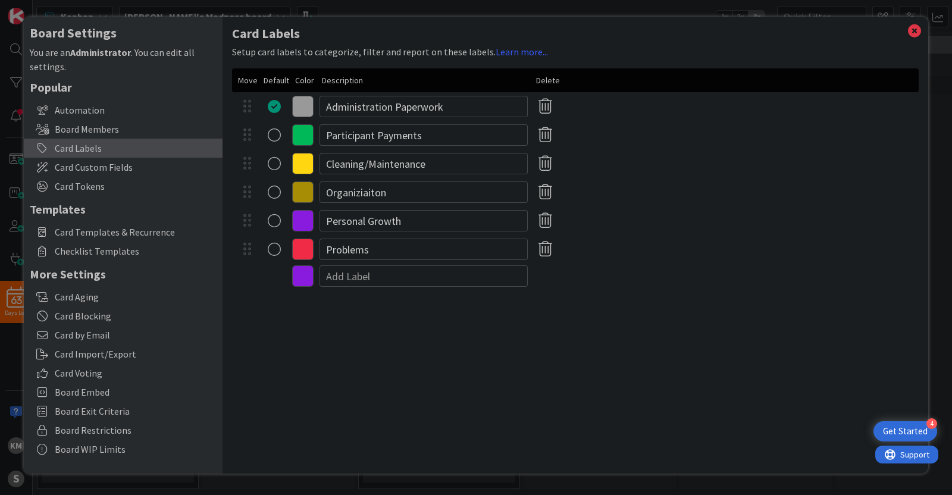
click at [585, 314] on div "Card Labels Setup card labels to categorize, filter and report on these labels.…" at bounding box center [576, 245] width 706 height 457
click at [407, 182] on input "Organiziaiton" at bounding box center [424, 191] width 208 height 21
click at [390, 189] on input "Organiziaiton" at bounding box center [424, 191] width 208 height 21
type input "Organization"
click at [492, 328] on div "Card Labels Setup card labels to categorize, filter and report on these labels.…" at bounding box center [576, 245] width 706 height 457
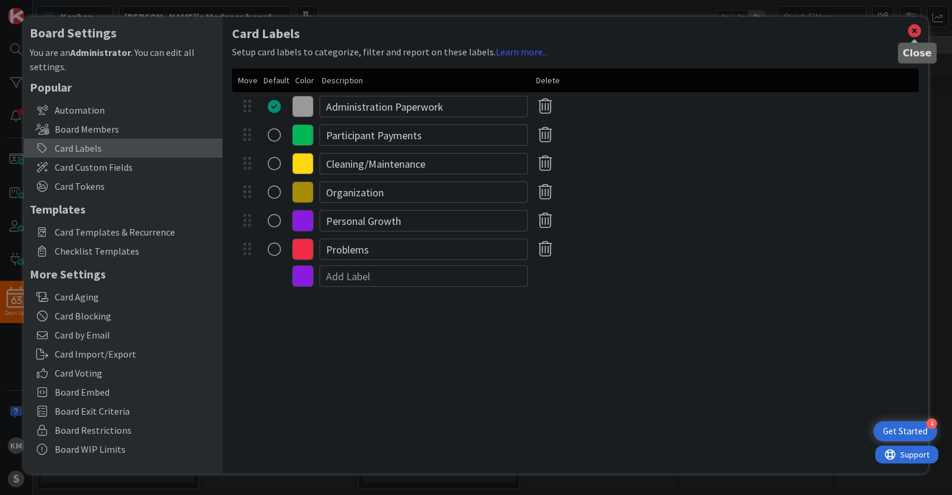
click at [761, 29] on icon at bounding box center [914, 31] width 15 height 17
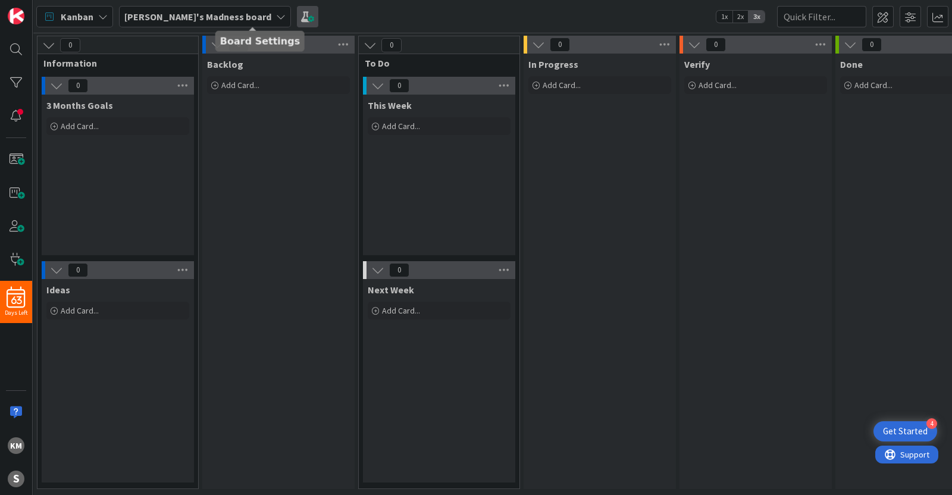
click at [297, 13] on span at bounding box center [307, 16] width 21 height 21
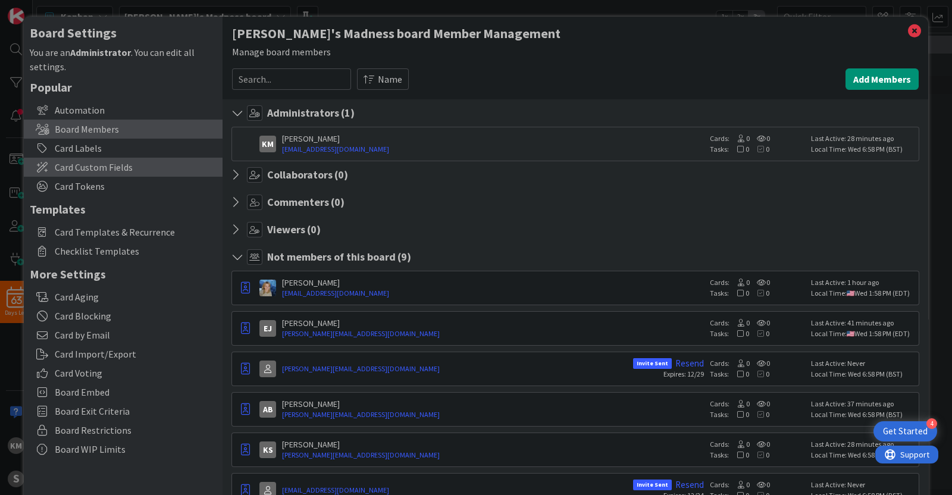
click at [120, 167] on span "Card Custom Fields" at bounding box center [136, 167] width 162 height 14
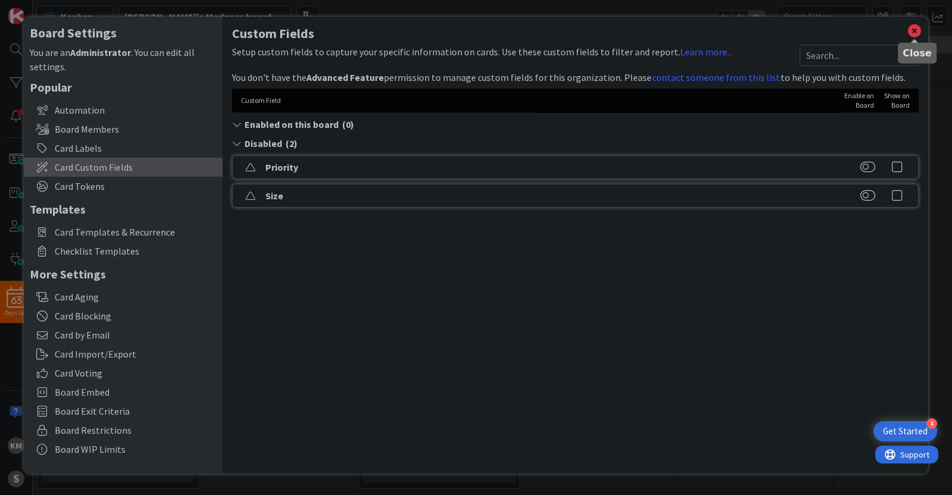
click at [761, 33] on icon at bounding box center [914, 31] width 15 height 17
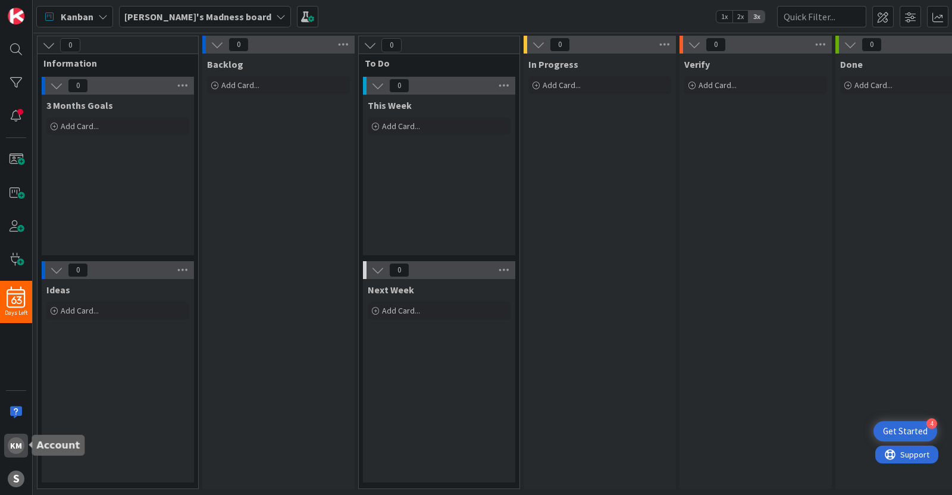
click at [18, 395] on div "KM" at bounding box center [16, 445] width 17 height 17
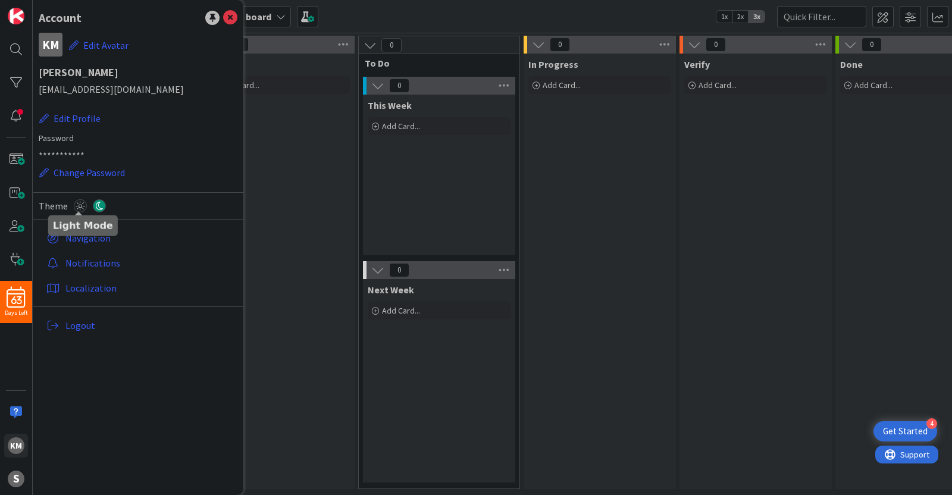
click at [80, 204] on icon at bounding box center [80, 205] width 13 height 13
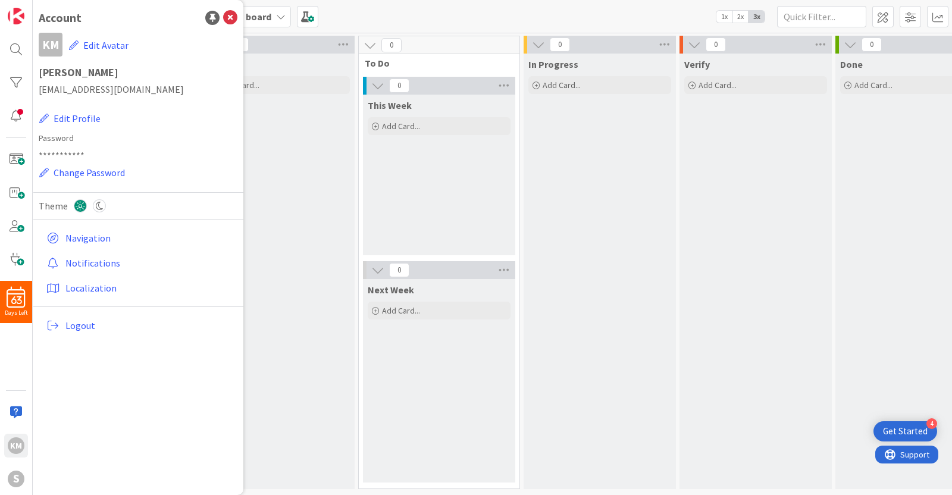
click at [617, 342] on div "In Progress Add Card..." at bounding box center [600, 272] width 152 height 436
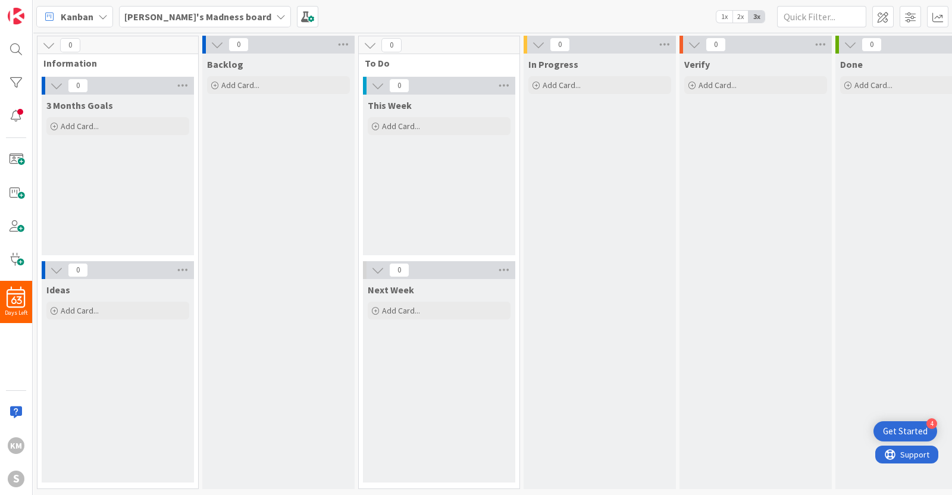
click at [214, 16] on b "[PERSON_NAME]'s Madness board" at bounding box center [197, 17] width 147 height 12
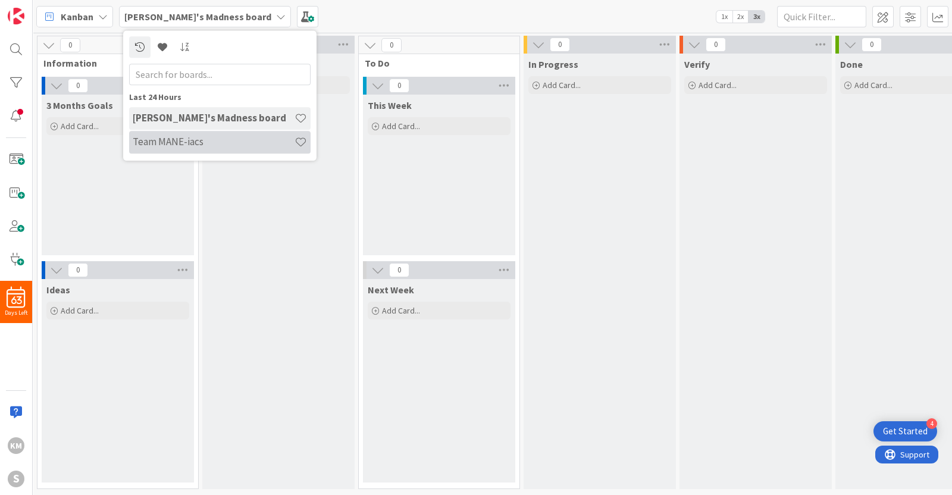
click at [196, 142] on h4 "Team MANE-iacs" at bounding box center [214, 142] width 162 height 12
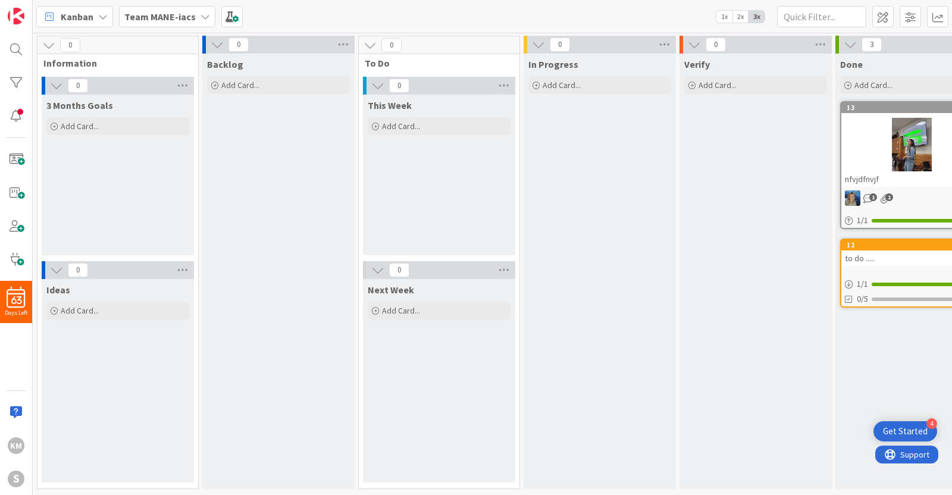
click at [190, 18] on b "Team MANE-iacs" at bounding box center [159, 17] width 71 height 12
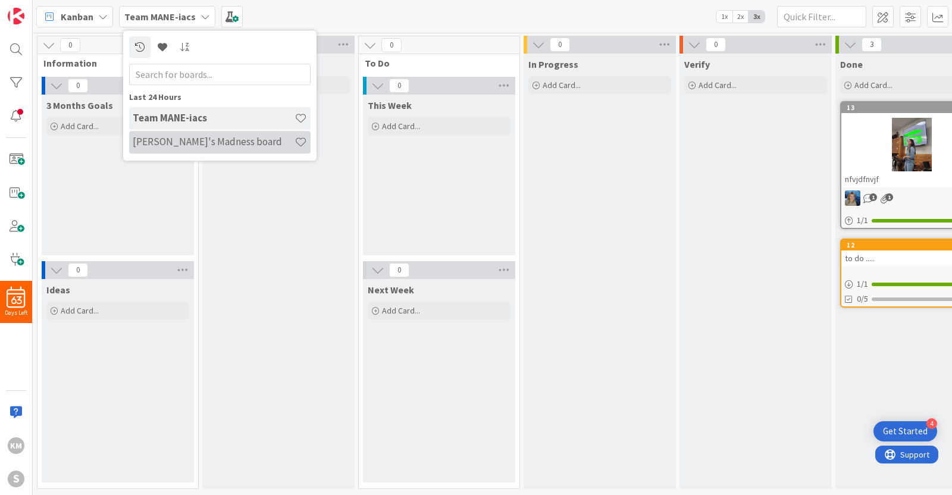
click at [204, 146] on h4 "[PERSON_NAME]'s Madness board" at bounding box center [214, 142] width 162 height 12
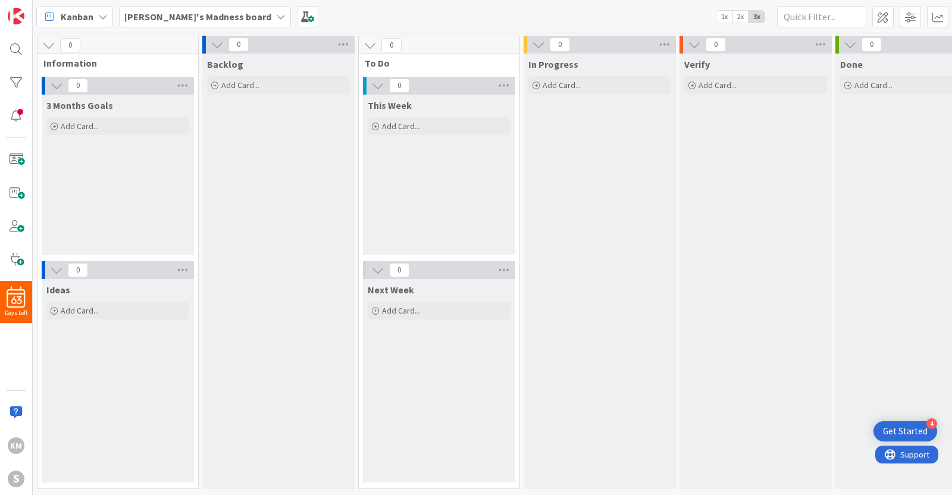
click at [609, 15] on div "[PERSON_NAME]'s Madness board 1x 2x 3x" at bounding box center [492, 16] width 919 height 33
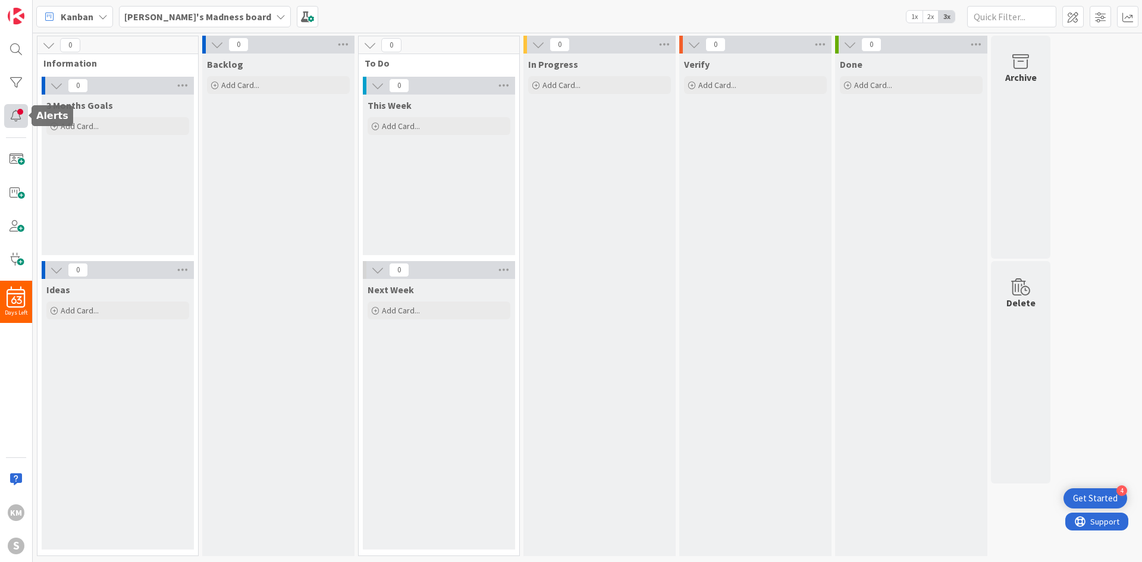
click at [14, 116] on div at bounding box center [16, 116] width 24 height 24
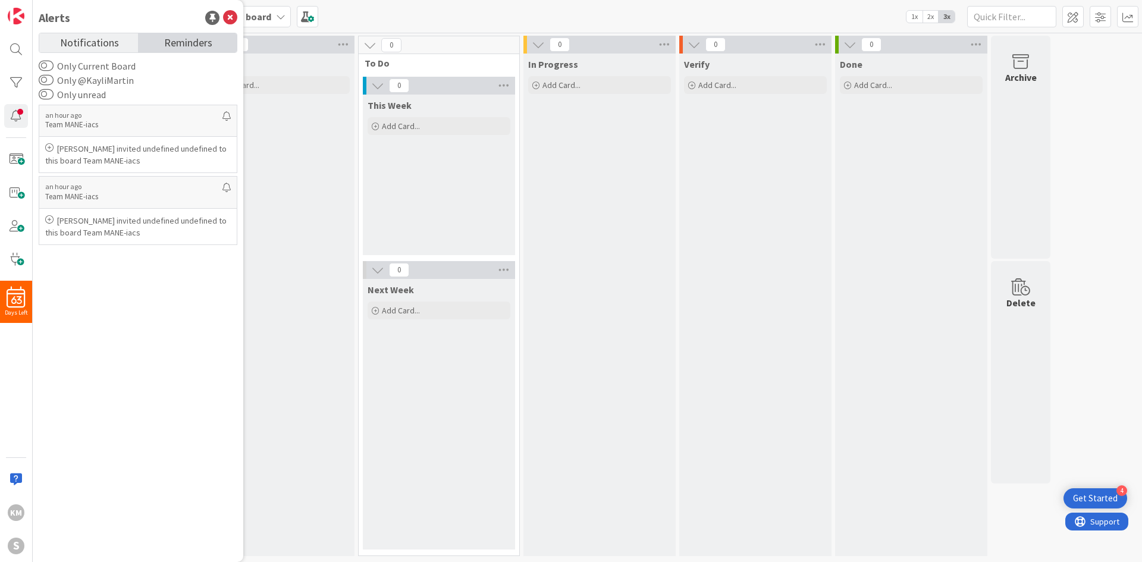
click at [163, 51] on link "Reminders" at bounding box center [187, 42] width 99 height 19
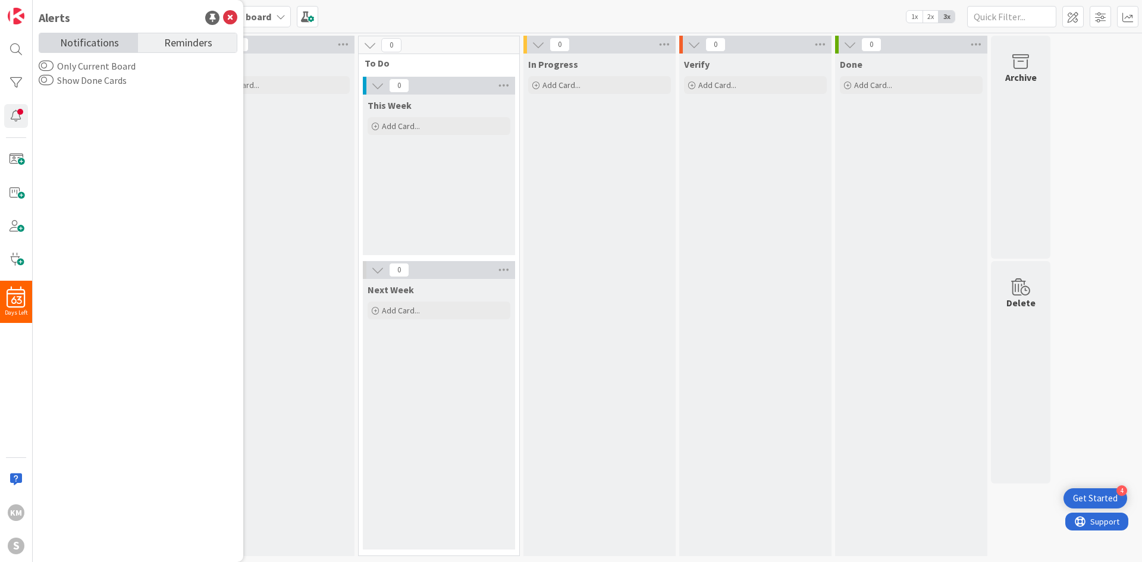
click at [100, 45] on span "Notifications" at bounding box center [89, 41] width 59 height 17
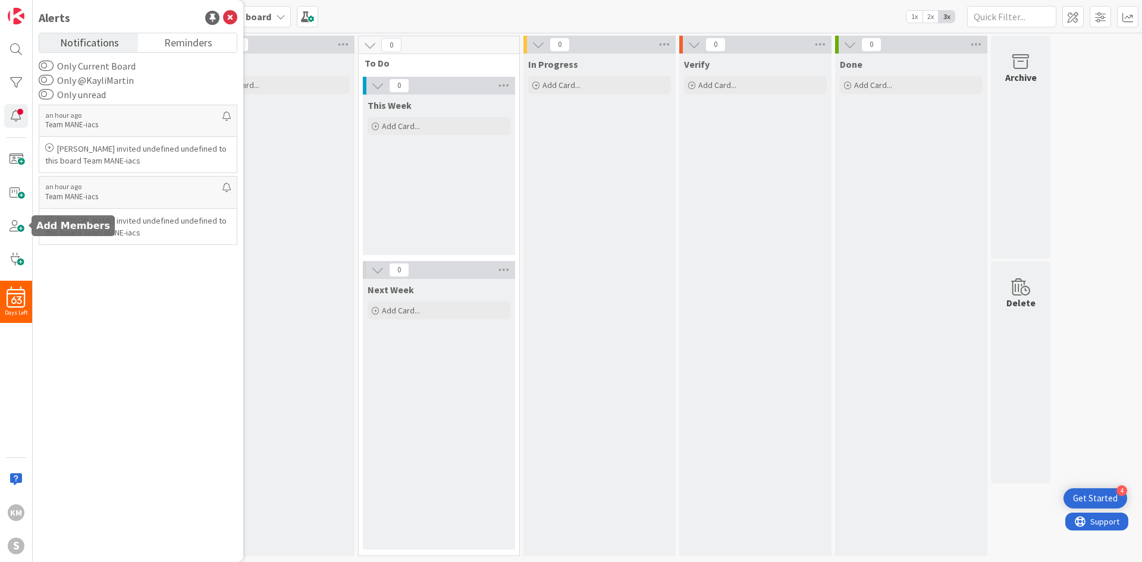
click at [12, 213] on div "63 Days Left KM S" at bounding box center [16, 281] width 33 height 562
click at [234, 15] on icon at bounding box center [230, 18] width 14 height 14
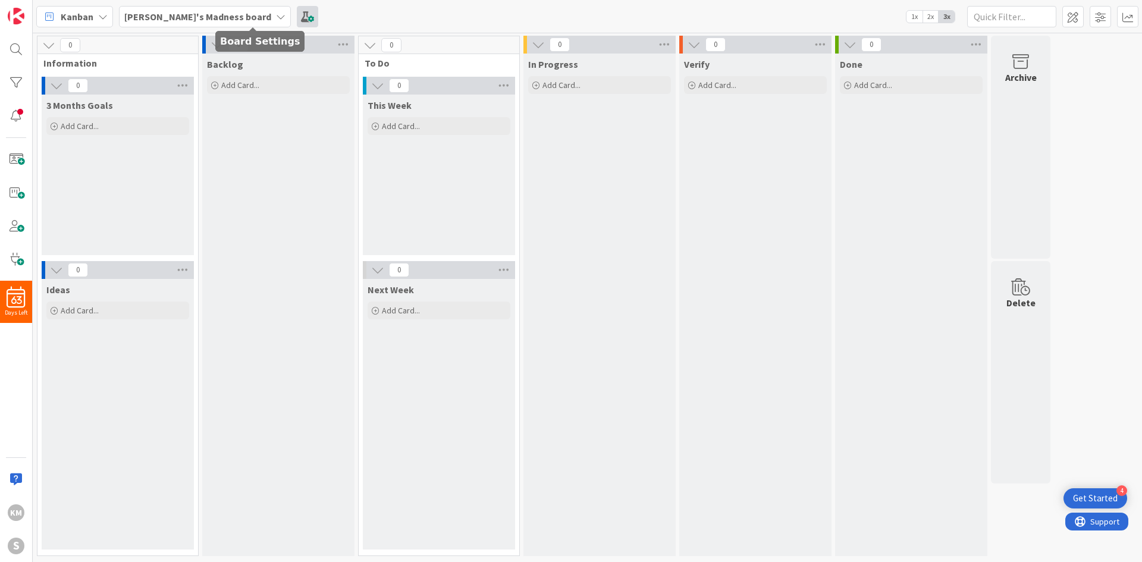
click at [297, 14] on span at bounding box center [307, 16] width 21 height 21
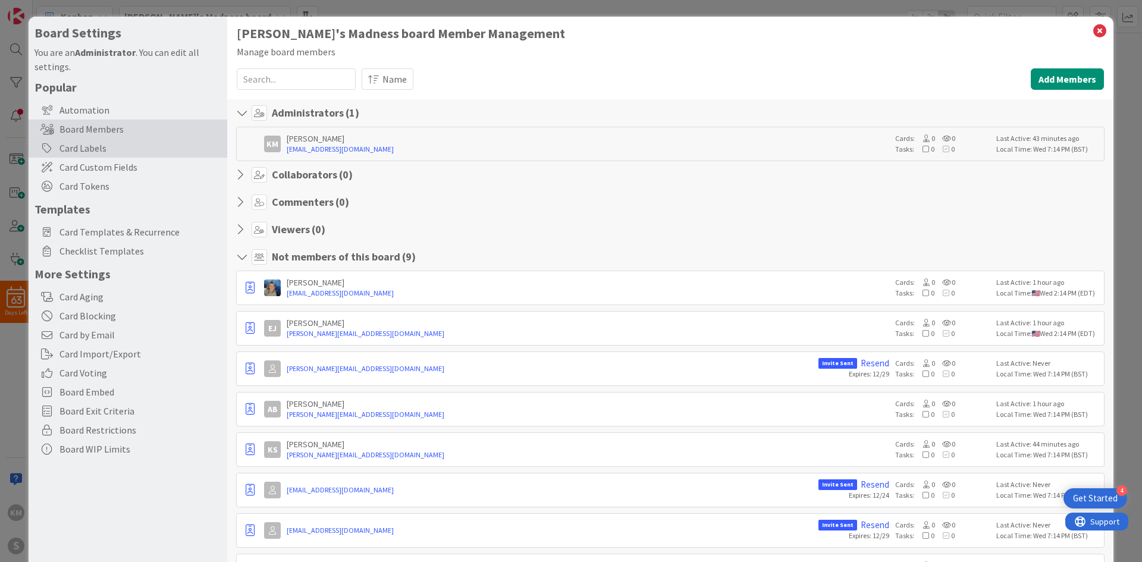
click at [68, 145] on div "Card Labels" at bounding box center [128, 148] width 199 height 19
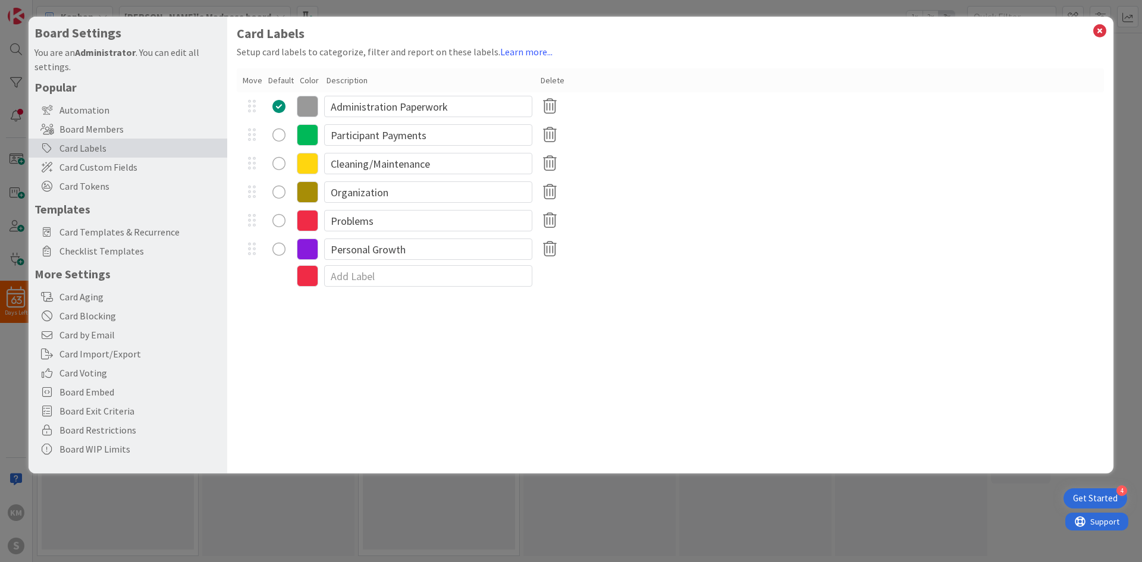
click at [280, 105] on div "radio" at bounding box center [279, 106] width 13 height 13
click at [268, 345] on div "Card Labels Setup card labels to categorize, filter and report on these labels.…" at bounding box center [670, 245] width 887 height 457
click at [95, 181] on span "Card Tokens" at bounding box center [141, 186] width 162 height 14
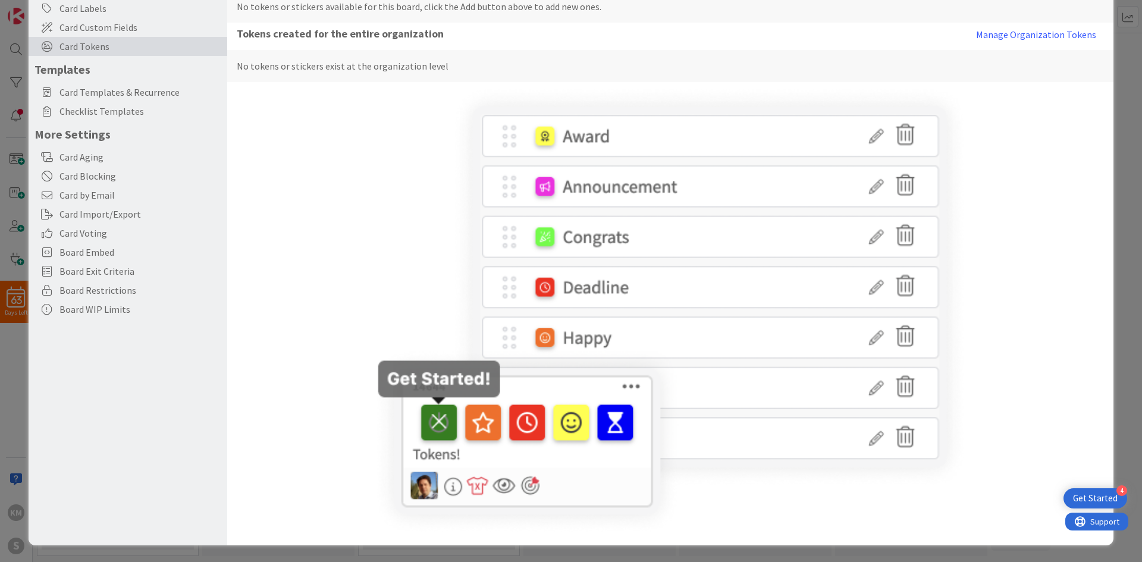
scroll to position [21, 0]
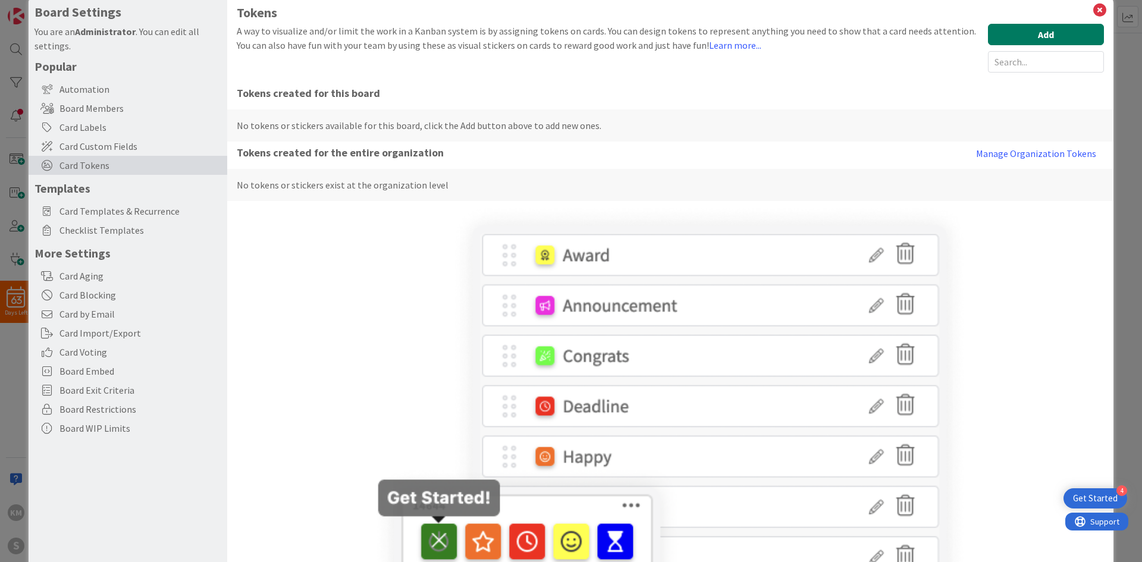
click at [761, 37] on button "Add" at bounding box center [1046, 34] width 116 height 21
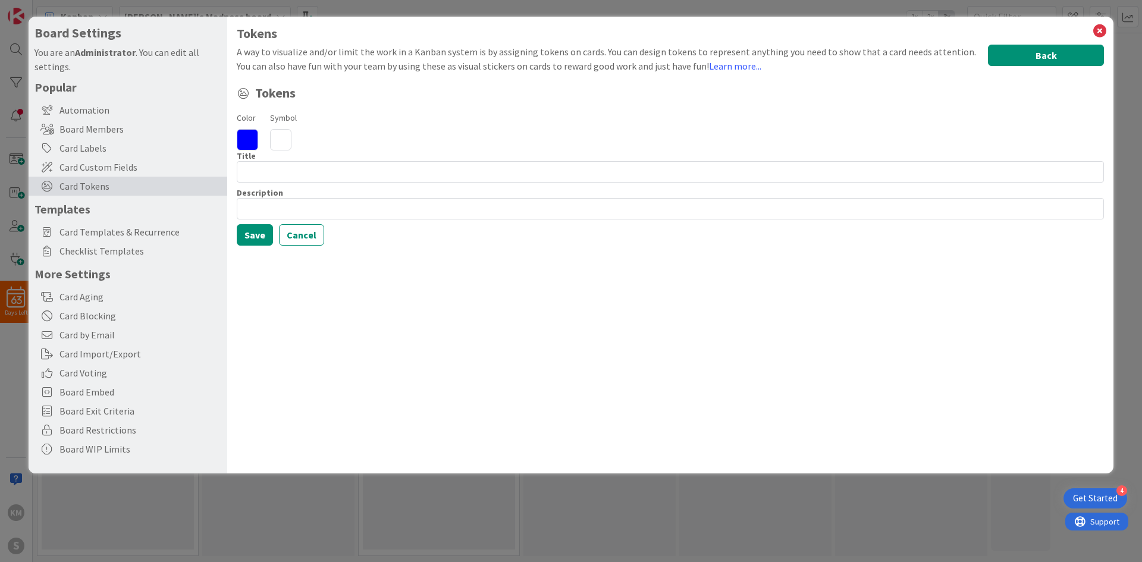
scroll to position [0, 0]
click at [278, 136] on icon at bounding box center [280, 139] width 21 height 21
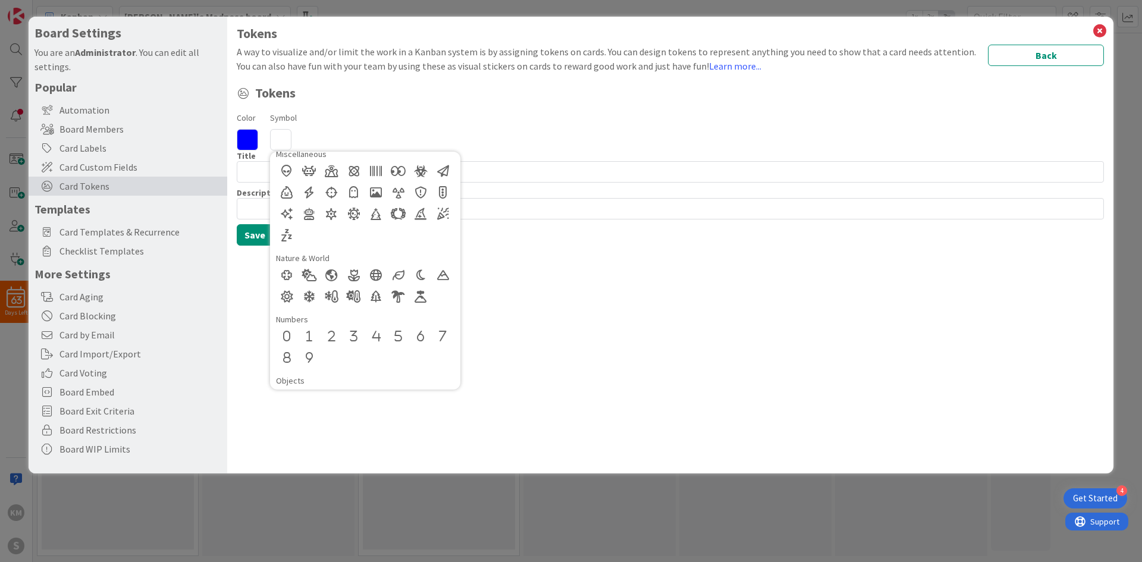
scroll to position [417, 0]
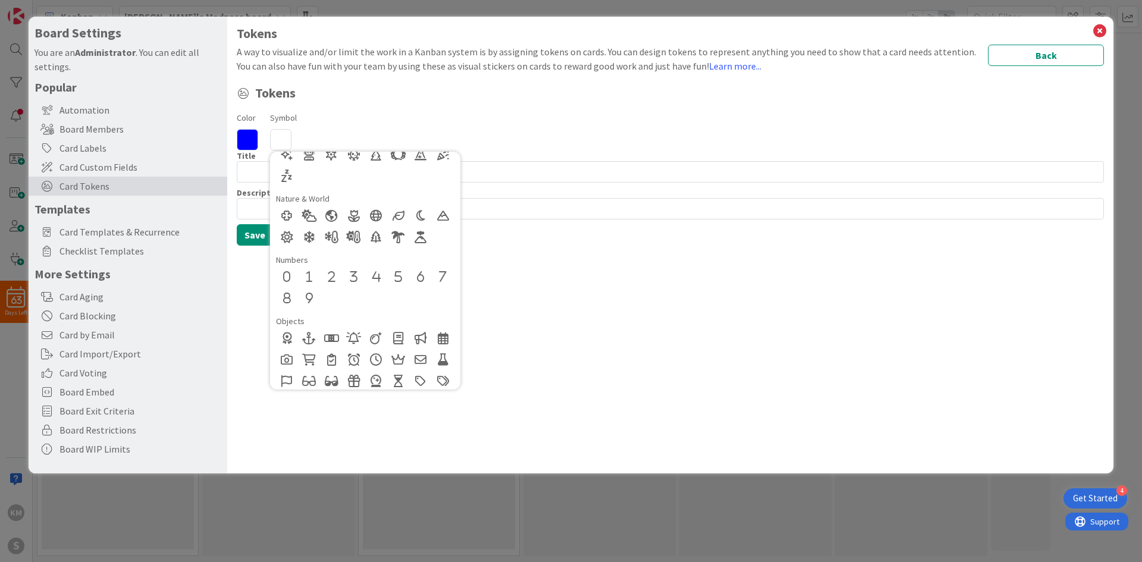
click at [474, 115] on div "Color Symbol Regular Solid Animals Buildings & Furniture Business & Industries …" at bounding box center [671, 130] width 868 height 40
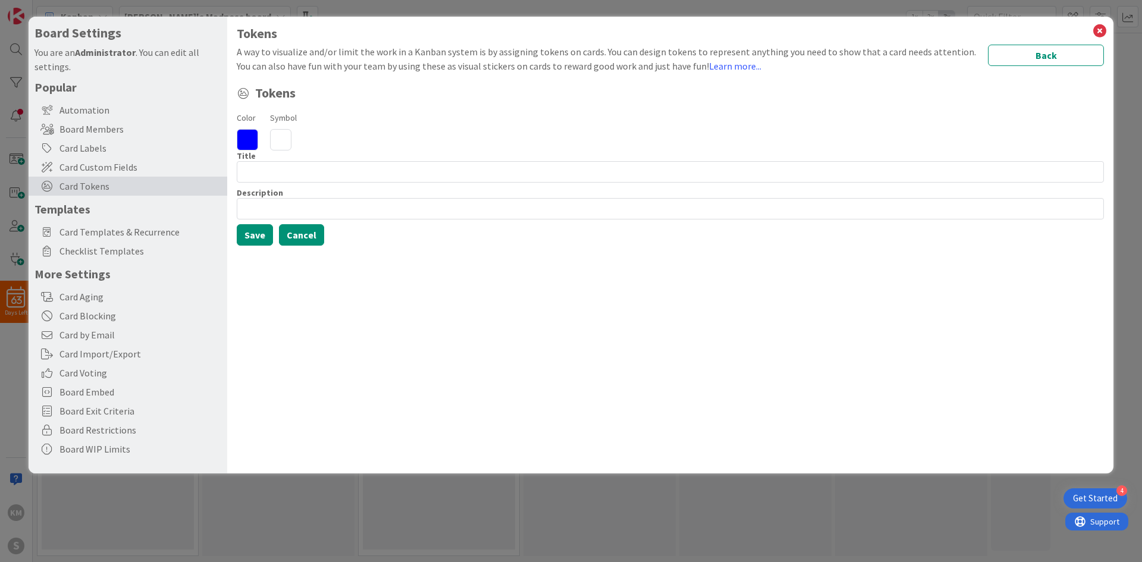
click at [302, 236] on button "Cancel" at bounding box center [301, 234] width 45 height 21
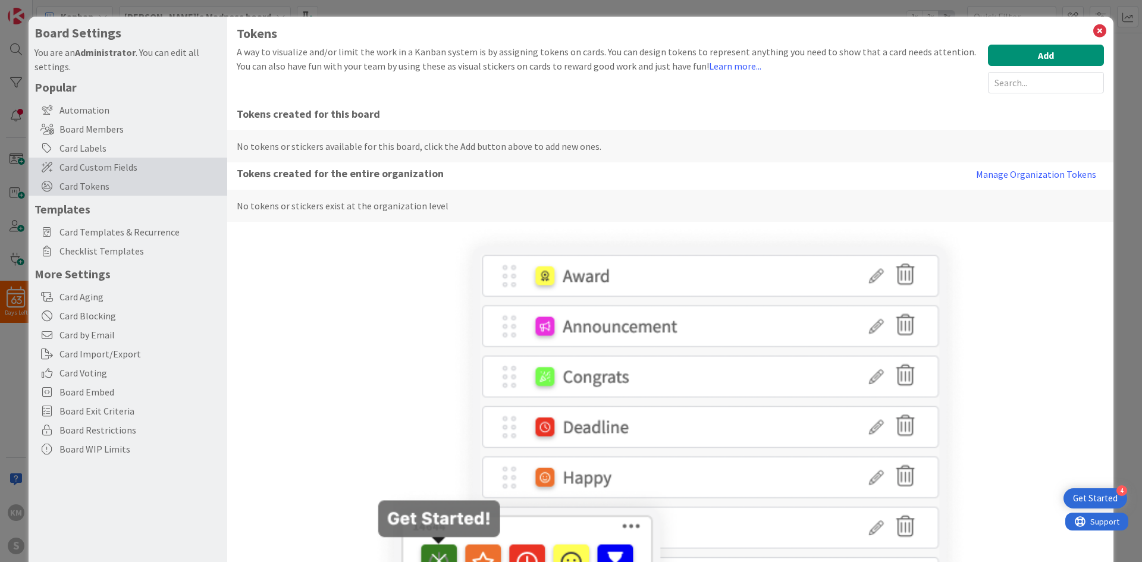
click at [118, 170] on span "Card Custom Fields" at bounding box center [141, 167] width 162 height 14
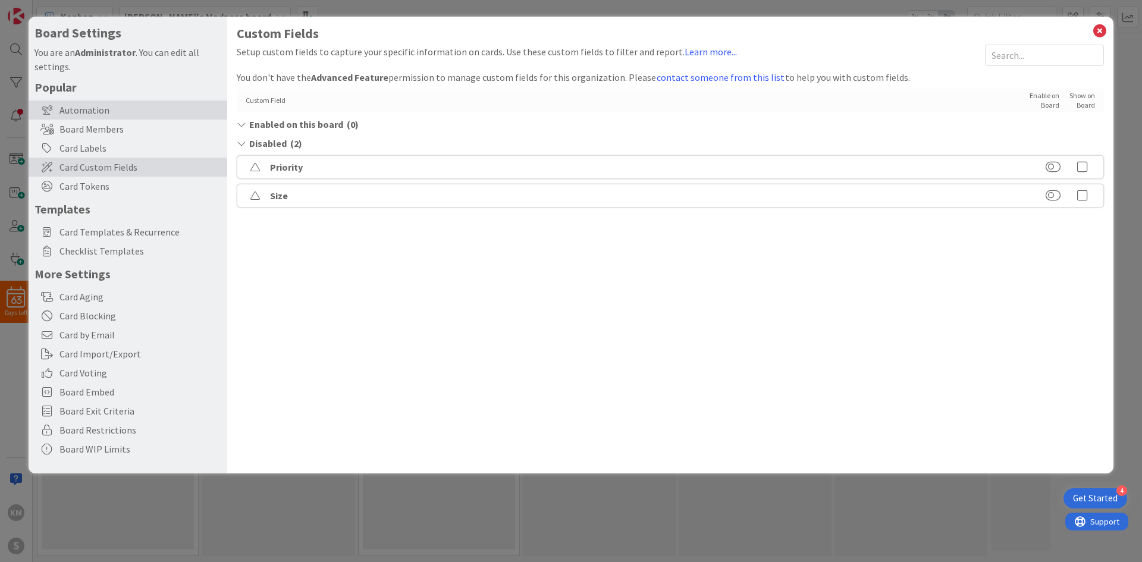
click at [114, 114] on div "Automation" at bounding box center [128, 110] width 199 height 19
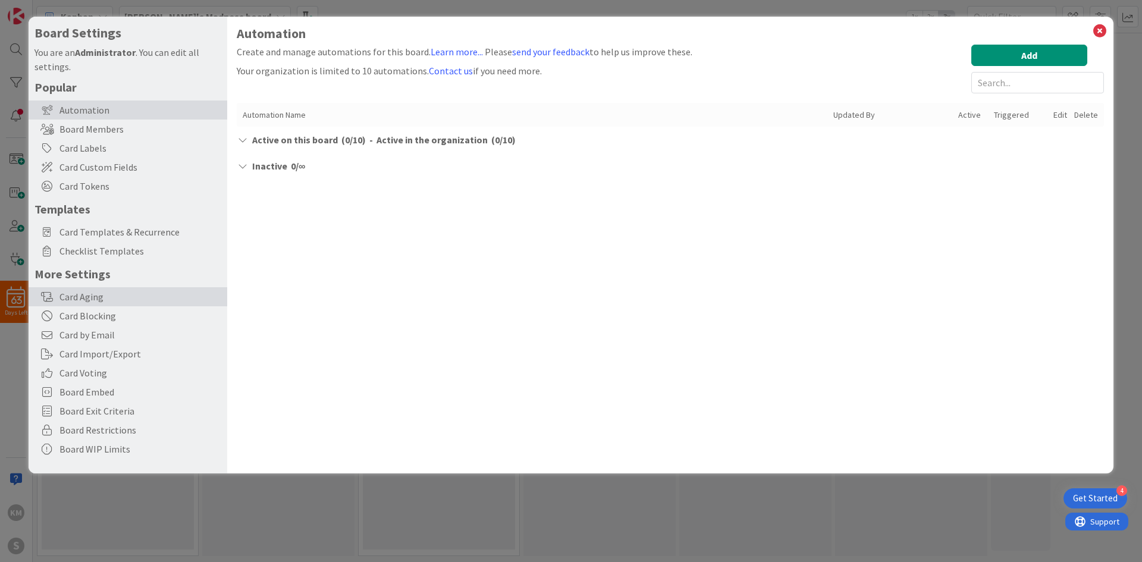
click at [89, 293] on div "Card Aging" at bounding box center [128, 296] width 199 height 19
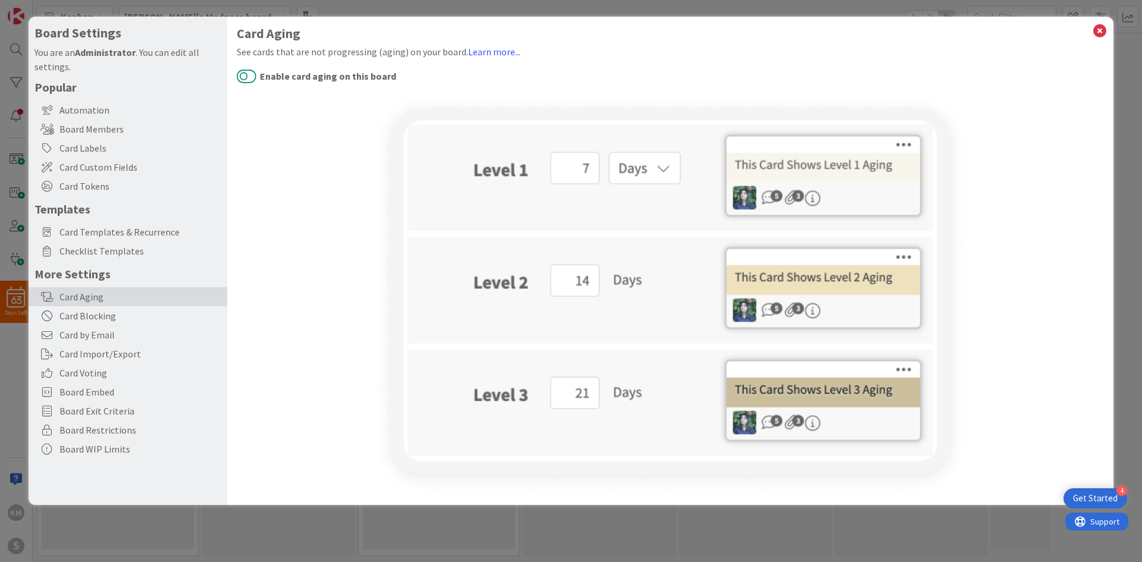
click at [247, 82] on button "Enable card aging on this board" at bounding box center [247, 75] width 20 height 15
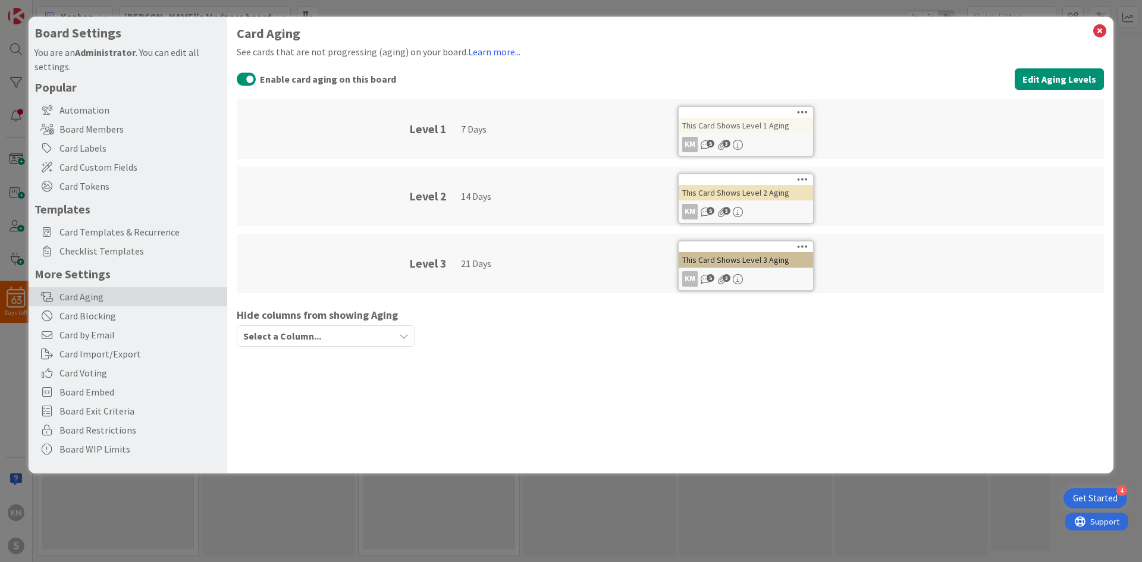
click at [317, 325] on div "Hide columns from showing Aging Select a Column..." at bounding box center [326, 327] width 179 height 40
click at [318, 329] on span "Select a Column..." at bounding box center [282, 335] width 78 height 15
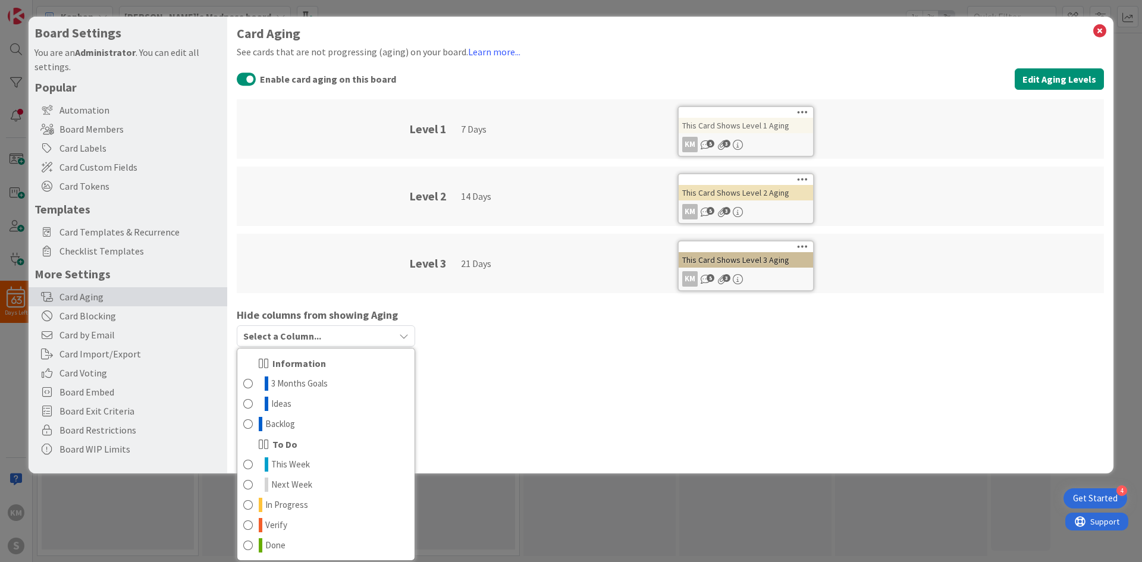
click at [319, 329] on span "Select a Column..." at bounding box center [282, 335] width 78 height 15
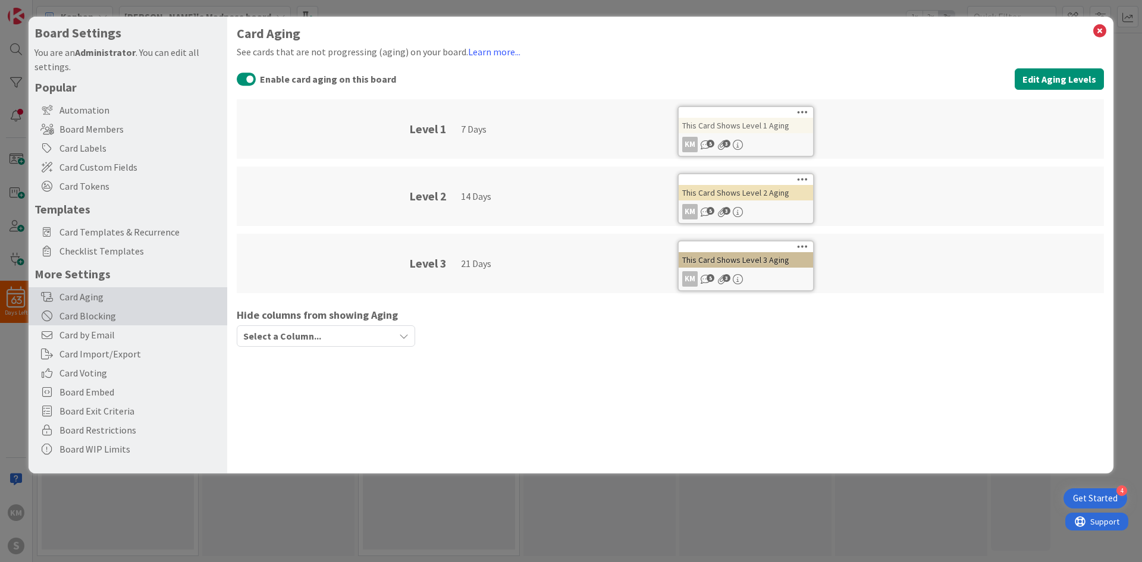
click at [159, 310] on div "Card Blocking" at bounding box center [128, 315] width 199 height 19
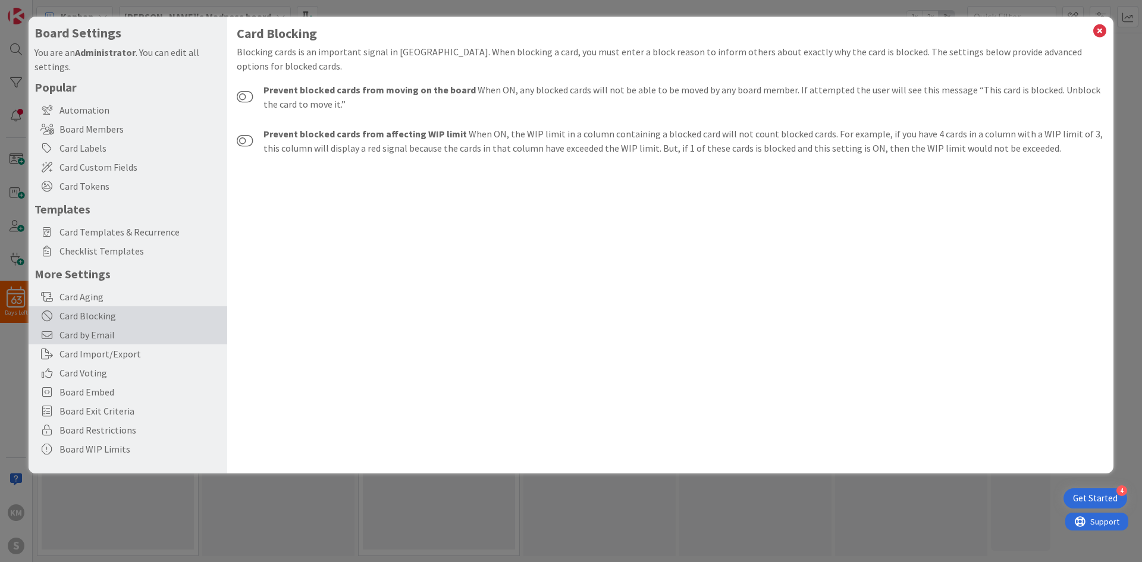
click at [155, 339] on span "Card by Email" at bounding box center [141, 335] width 162 height 14
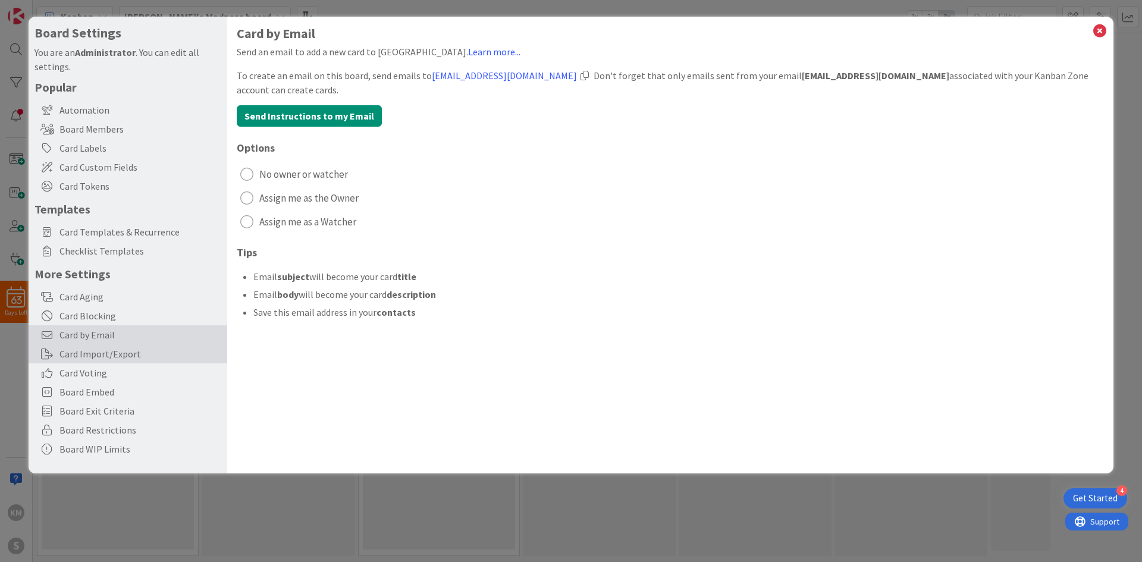
click at [159, 356] on div "Card Import/Export" at bounding box center [128, 354] width 199 height 19
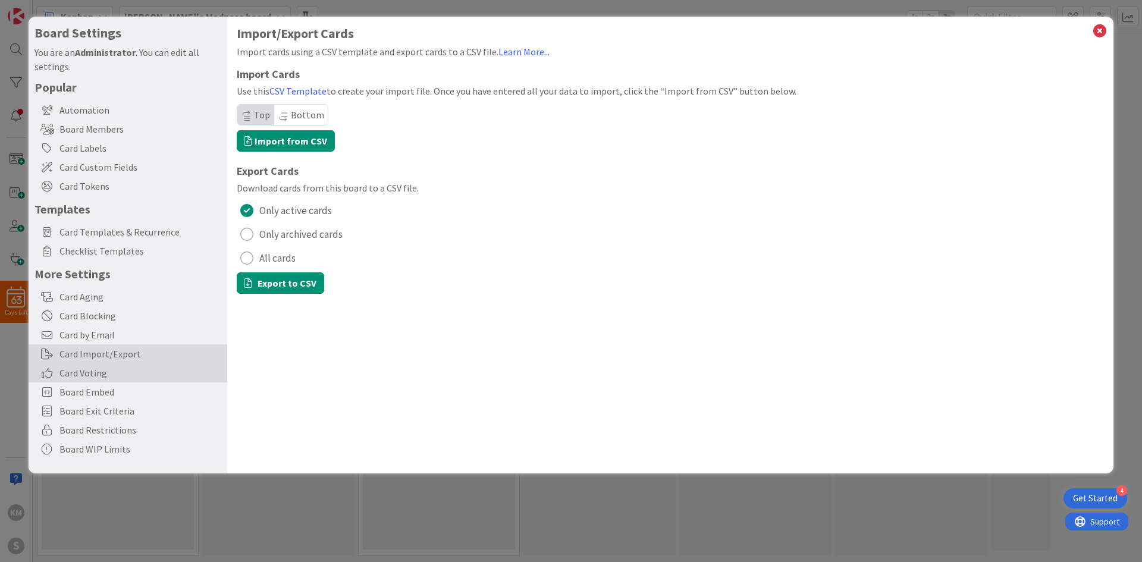
click at [158, 375] on span "Card Voting" at bounding box center [141, 373] width 162 height 14
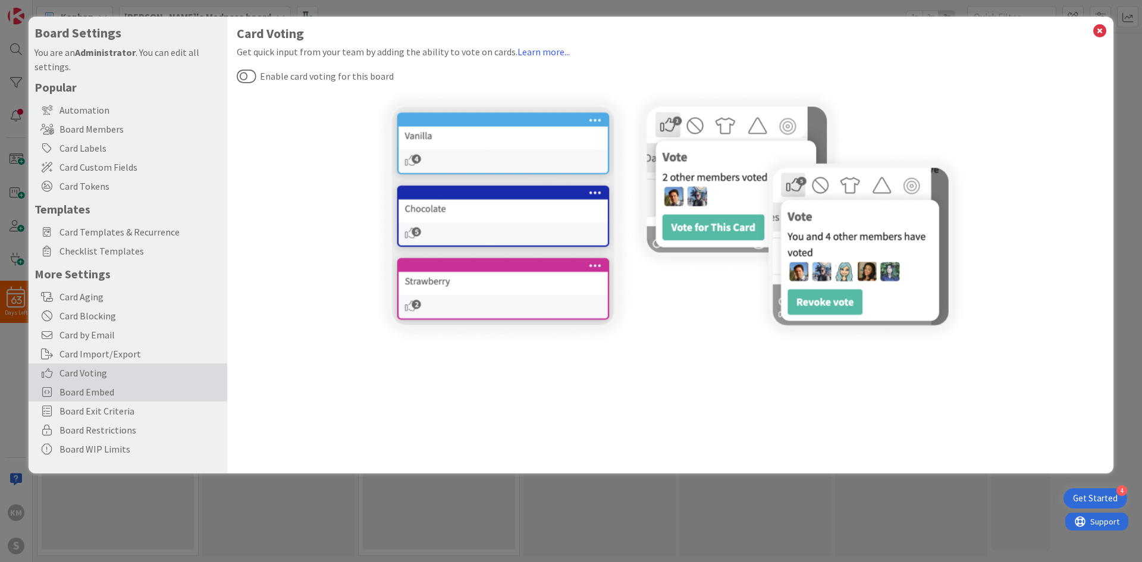
click at [148, 391] on span "Board Embed" at bounding box center [141, 392] width 162 height 14
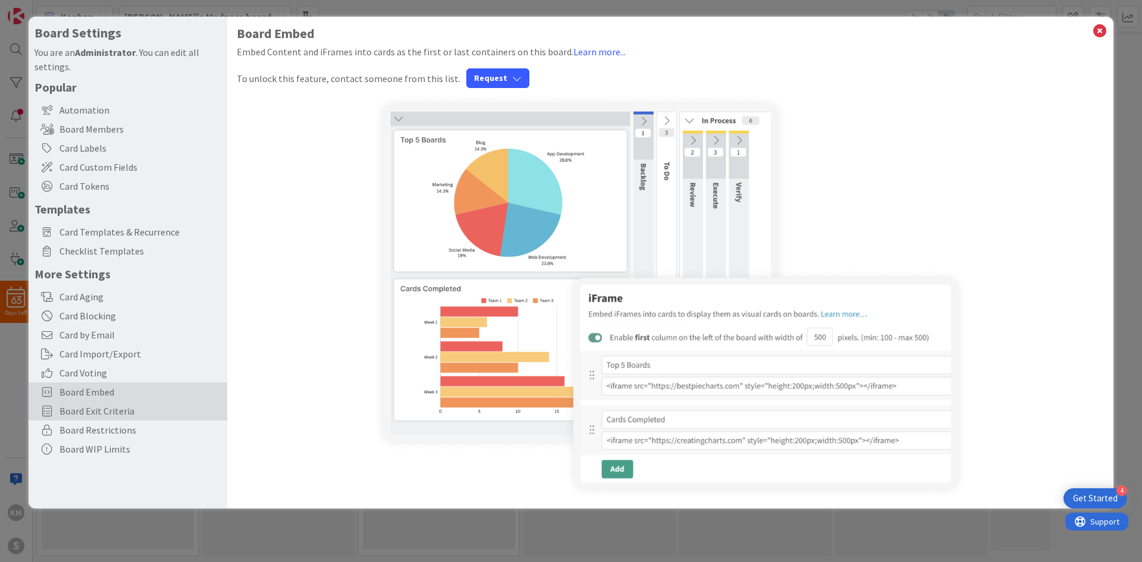
click at [150, 395] on div "Board Exit Criteria" at bounding box center [128, 411] width 199 height 19
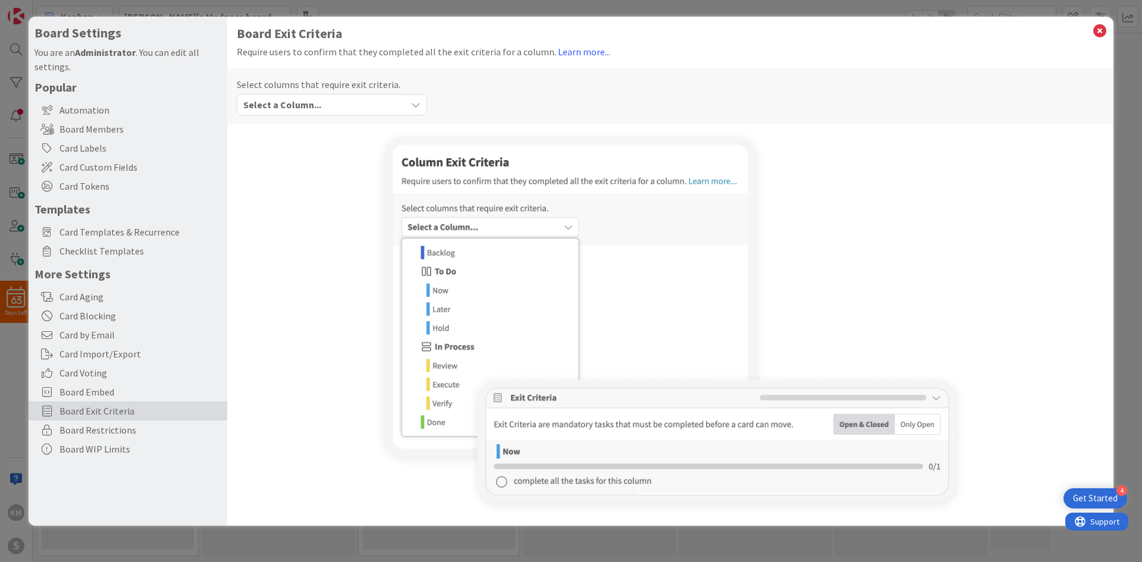
click at [342, 112] on div "Select a Column..." at bounding box center [323, 104] width 166 height 19
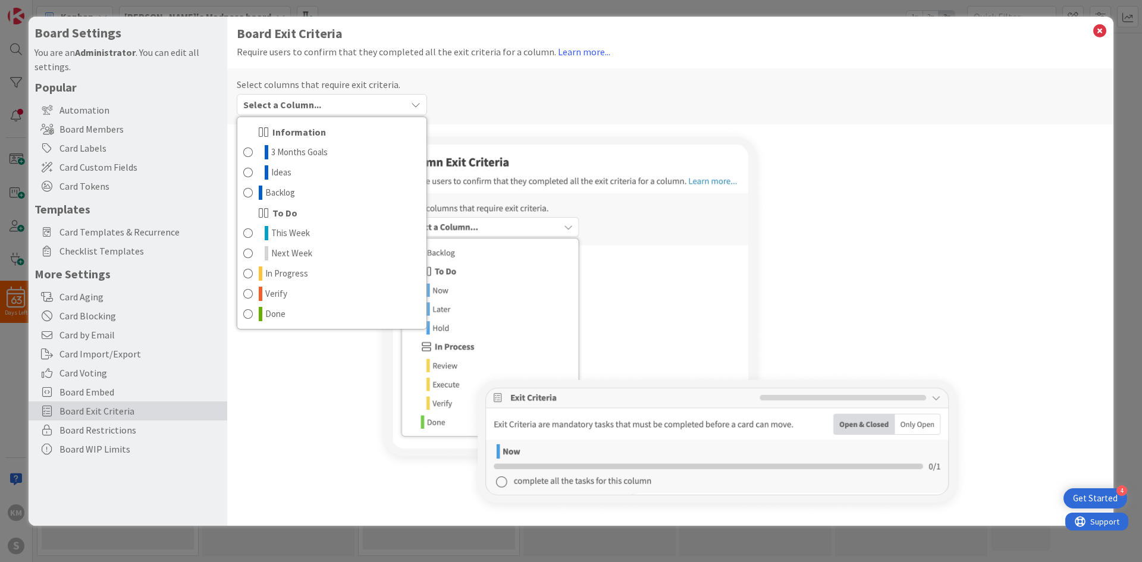
click at [342, 112] on div "Select a Column..." at bounding box center [323, 104] width 166 height 19
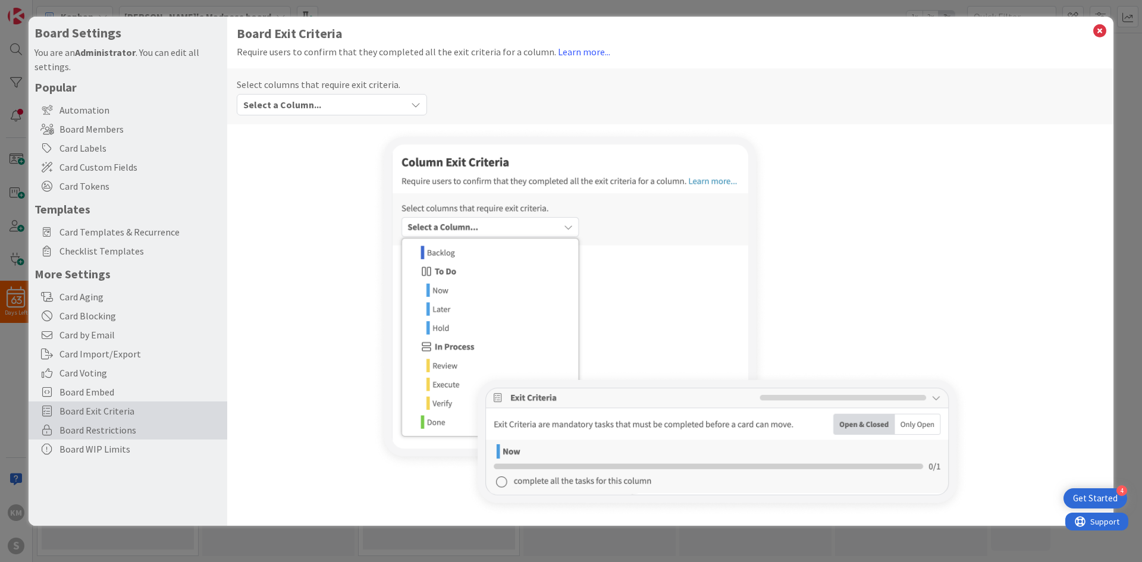
click at [112, 395] on span "Board Restrictions" at bounding box center [141, 430] width 162 height 14
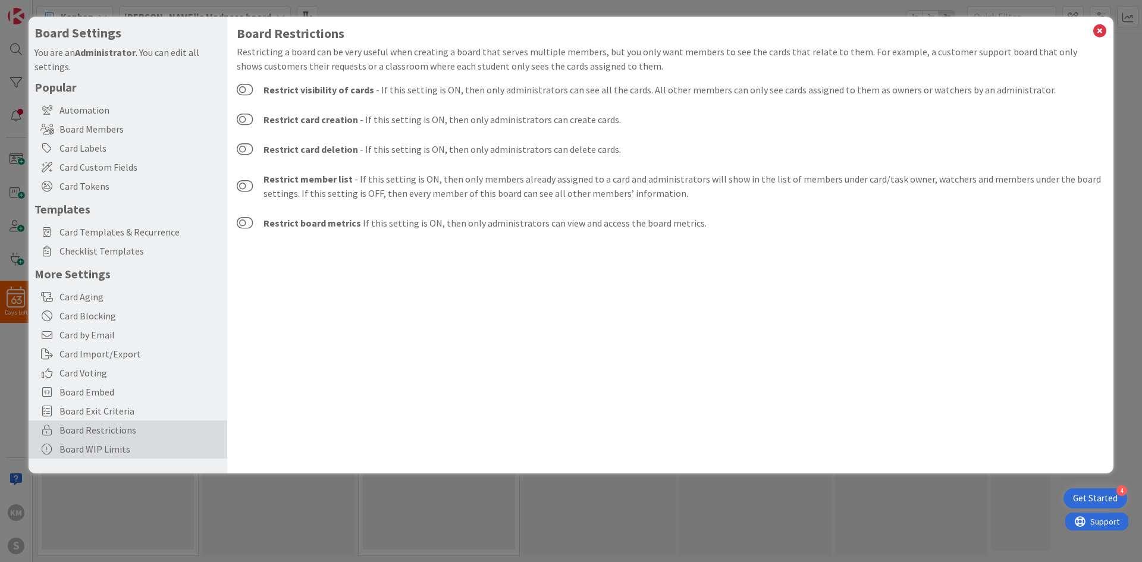
click at [116, 395] on div "Board WIP Limits" at bounding box center [128, 449] width 199 height 19
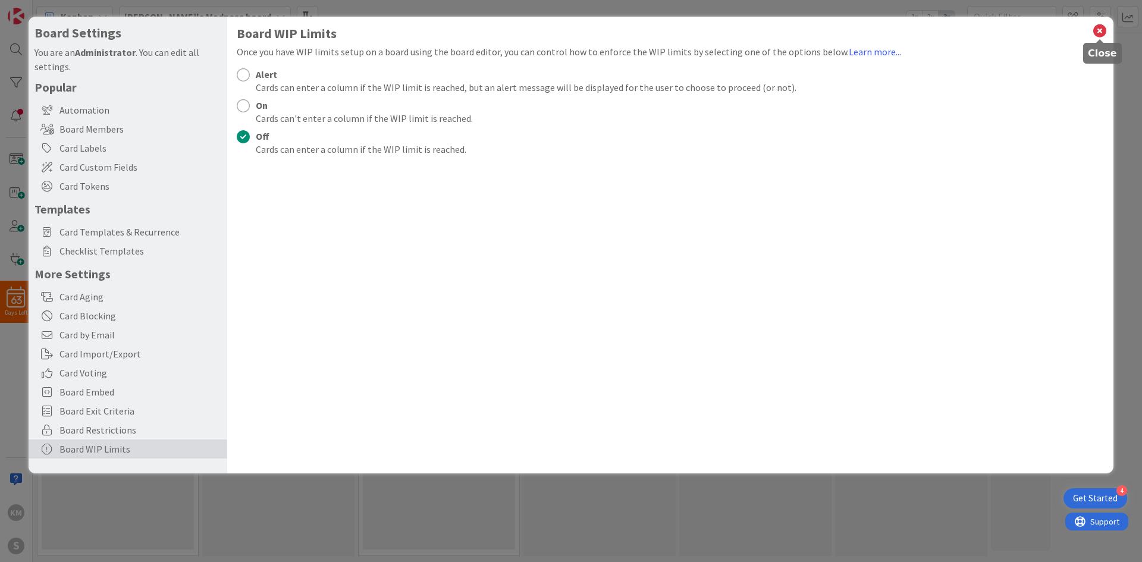
click at [761, 30] on icon at bounding box center [1099, 31] width 15 height 17
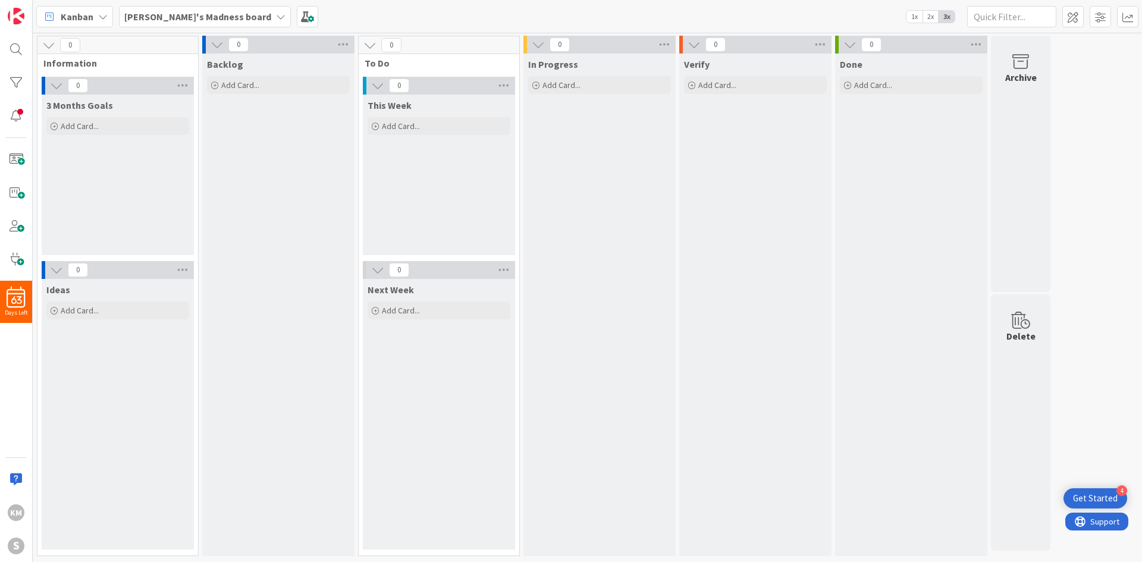
click at [102, 18] on icon at bounding box center [103, 17] width 10 height 10
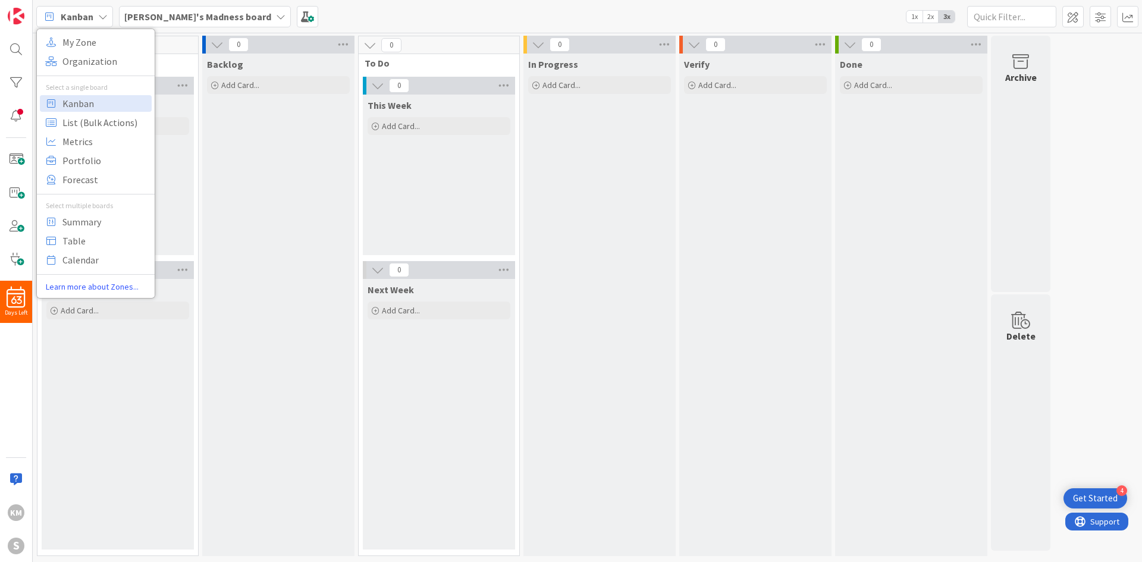
click at [102, 18] on icon at bounding box center [103, 17] width 10 height 10
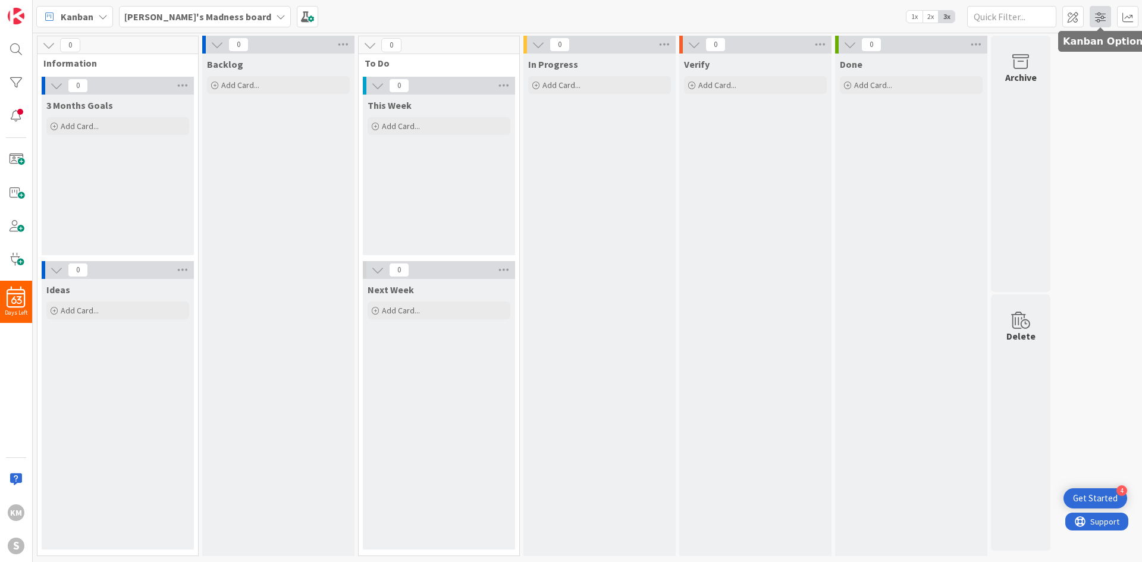
click at [761, 19] on span at bounding box center [1100, 16] width 21 height 21
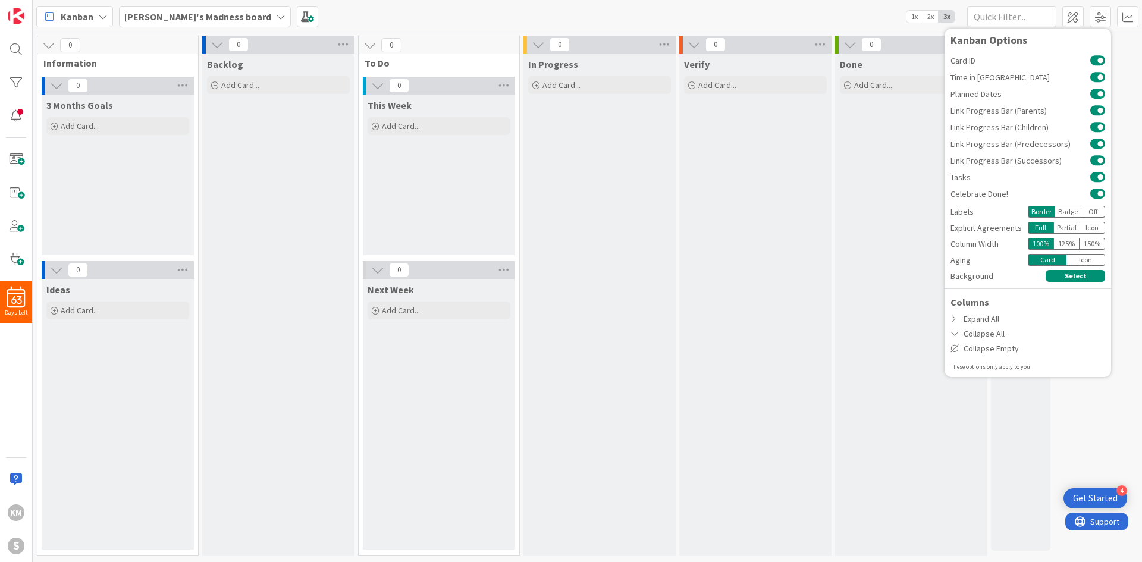
click at [552, 69] on span "In Progress" at bounding box center [553, 64] width 50 height 12
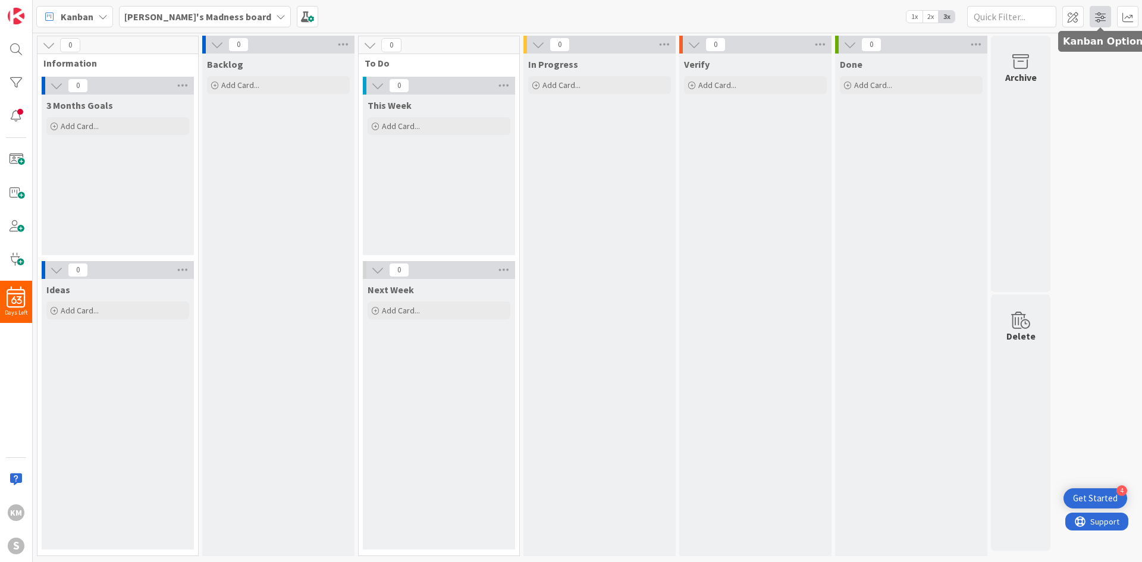
click at [761, 18] on span at bounding box center [1100, 16] width 21 height 21
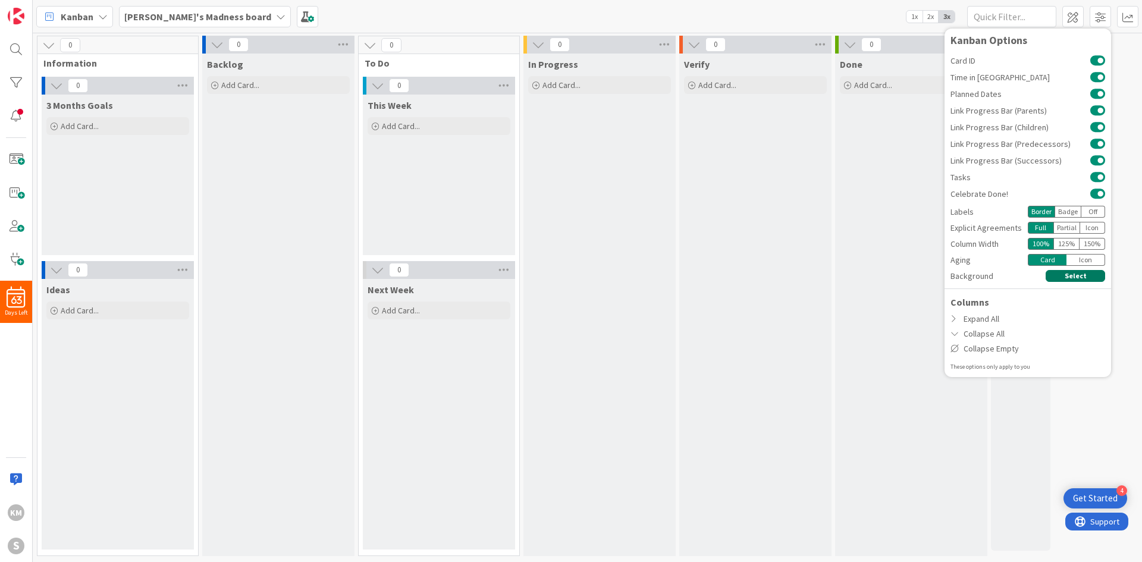
click at [761, 271] on button "Select" at bounding box center [1076, 276] width 60 height 12
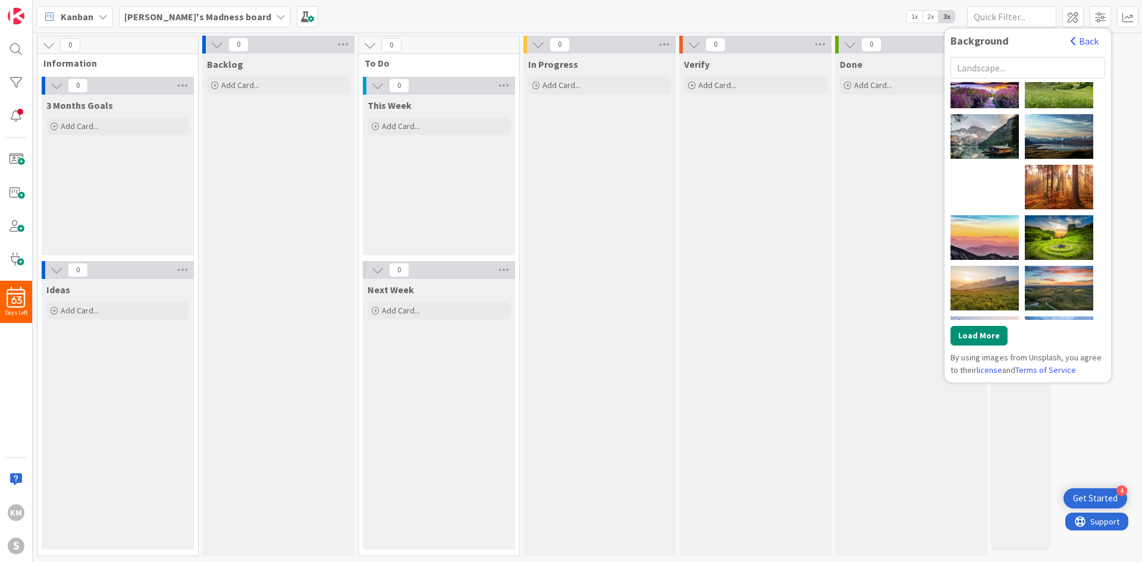
scroll to position [298, 0]
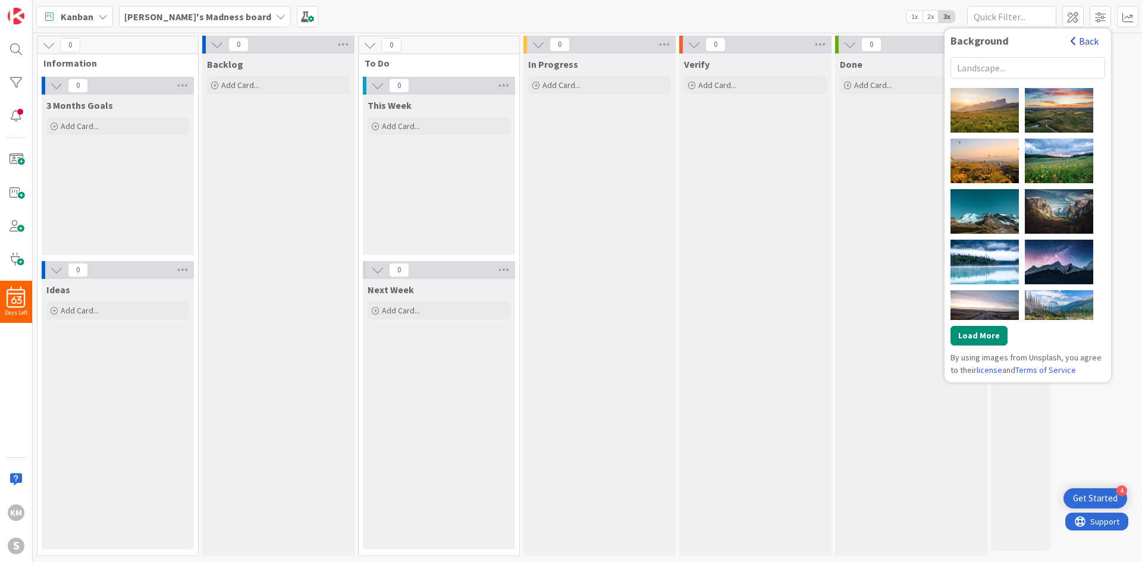
click at [761, 43] on button "Back" at bounding box center [1084, 41] width 29 height 13
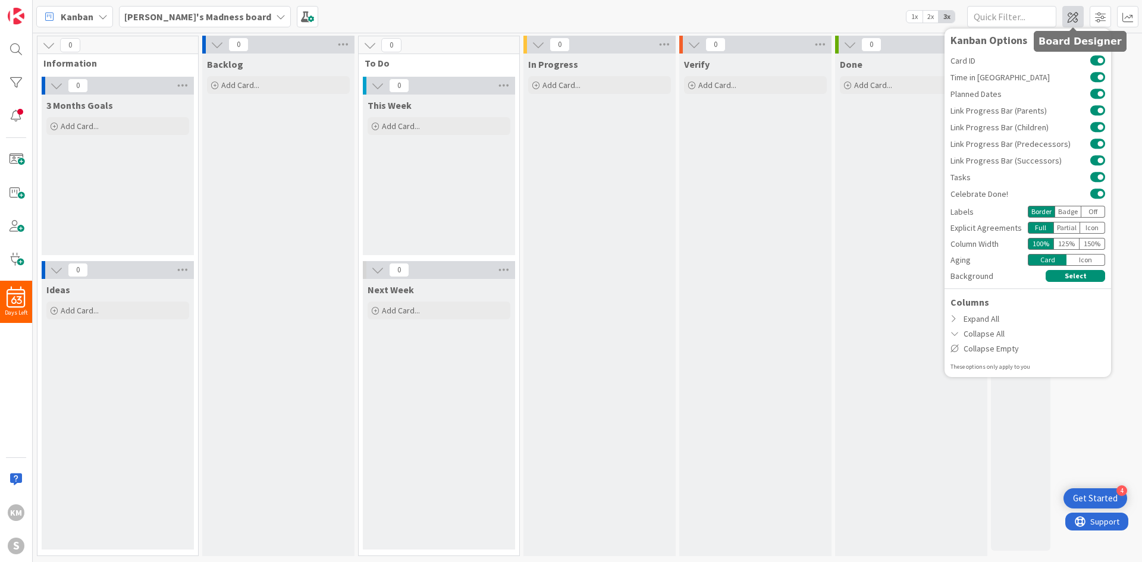
click at [761, 24] on span at bounding box center [1073, 16] width 21 height 21
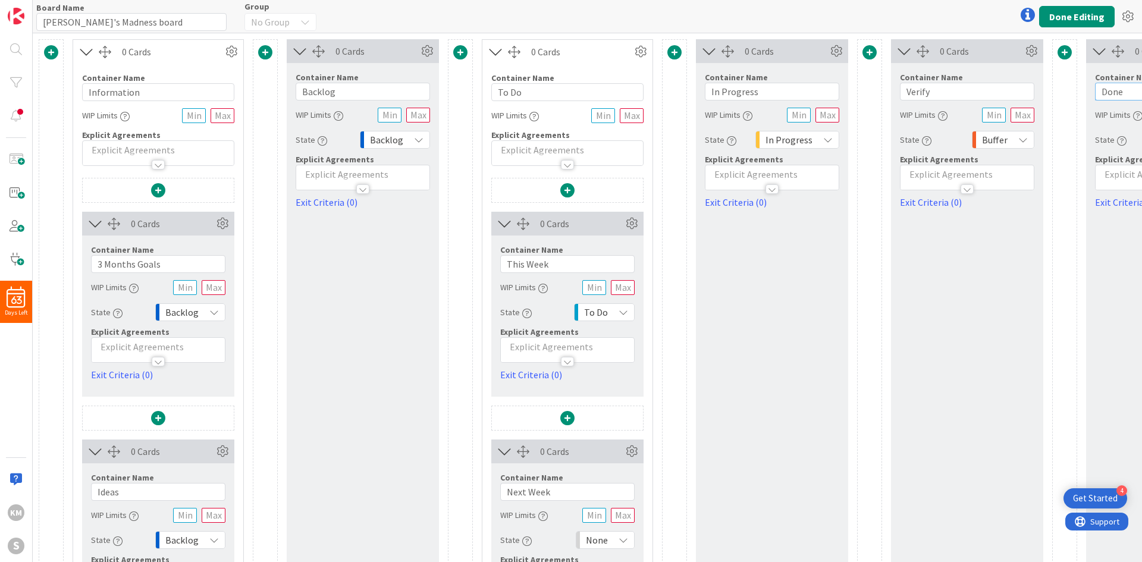
click at [761, 93] on input "Done" at bounding box center [1162, 92] width 134 height 18
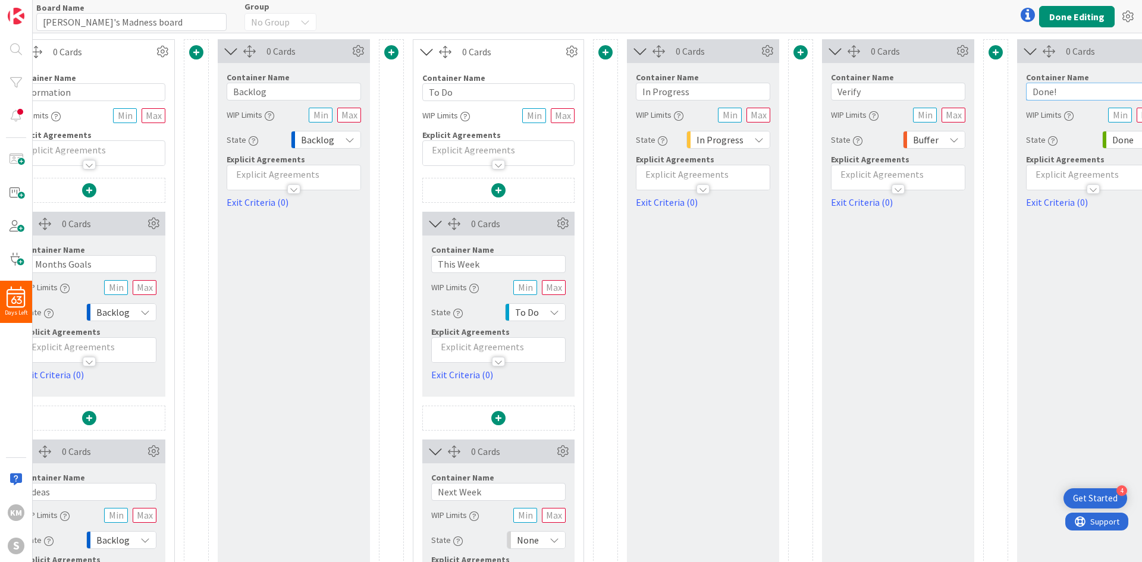
scroll to position [0, 145]
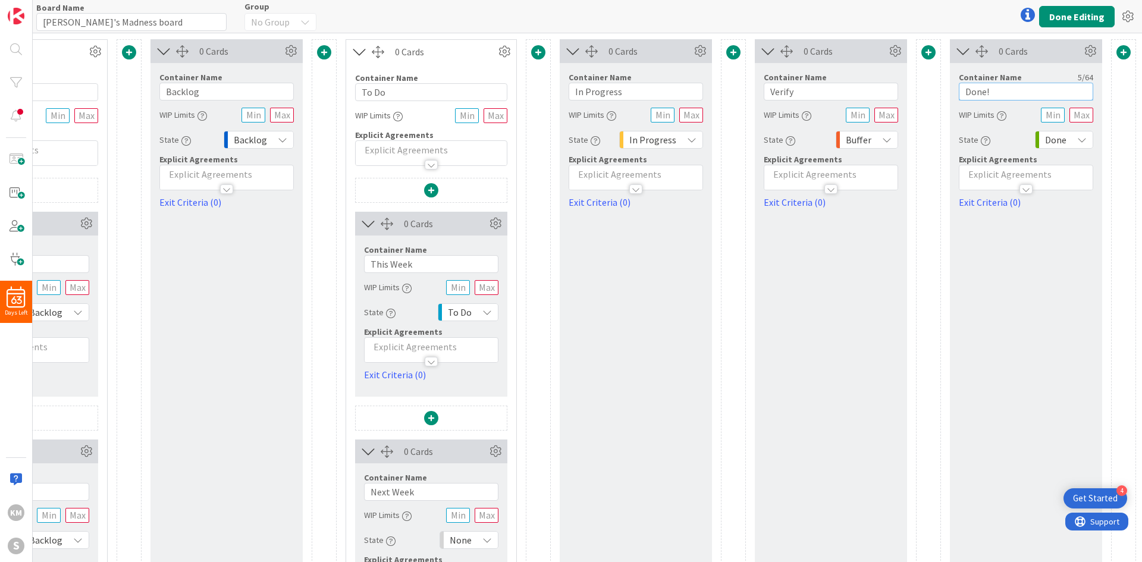
type input "Done!"
click at [761, 136] on div "Done" at bounding box center [1064, 140] width 58 height 18
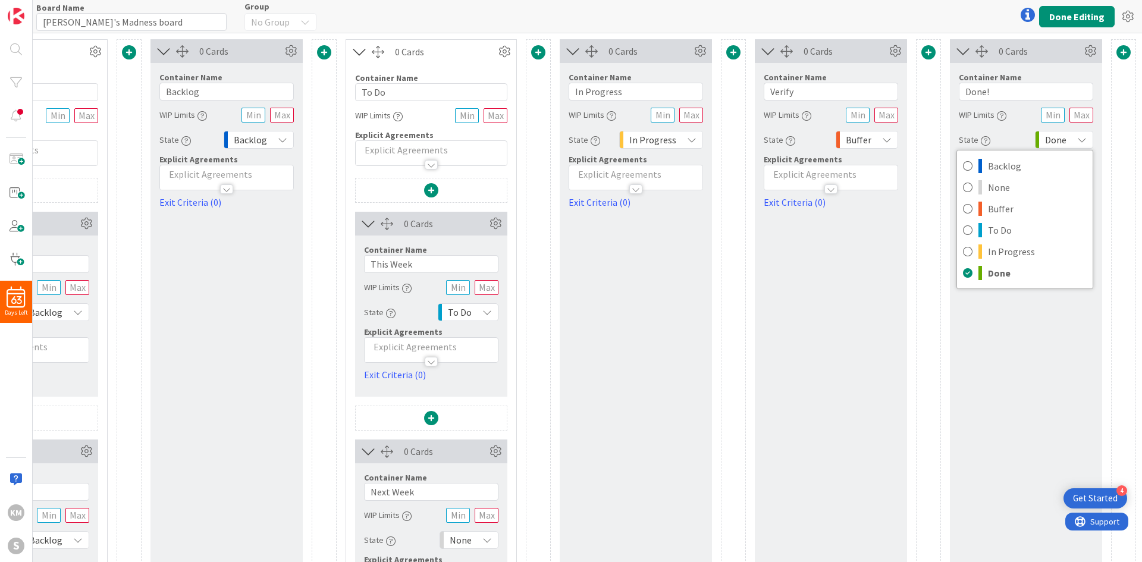
click at [761, 136] on div "Done" at bounding box center [1064, 140] width 58 height 18
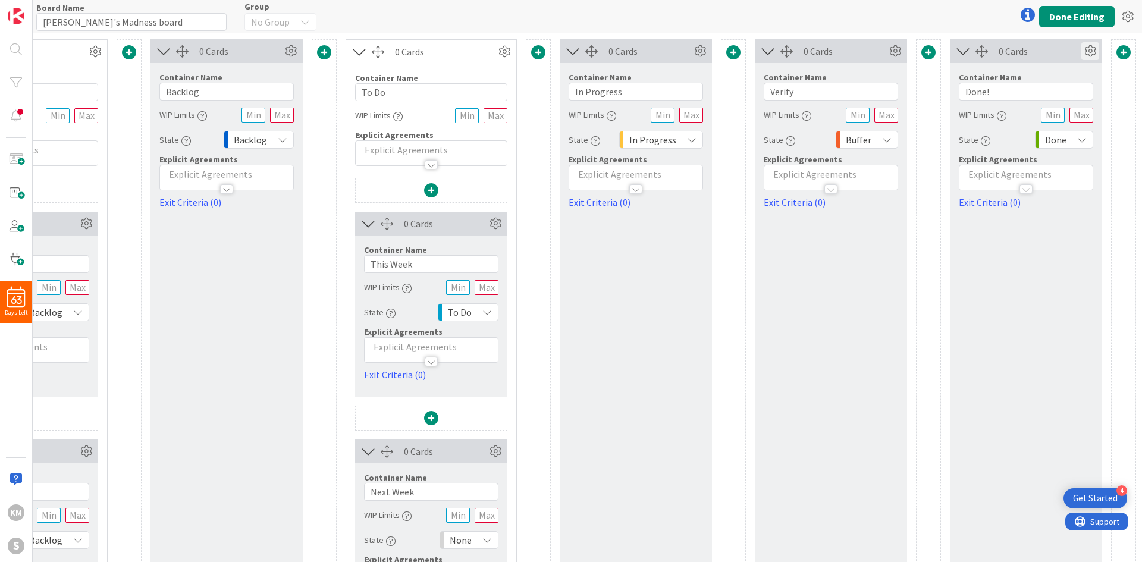
click at [761, 52] on icon at bounding box center [1091, 51] width 18 height 18
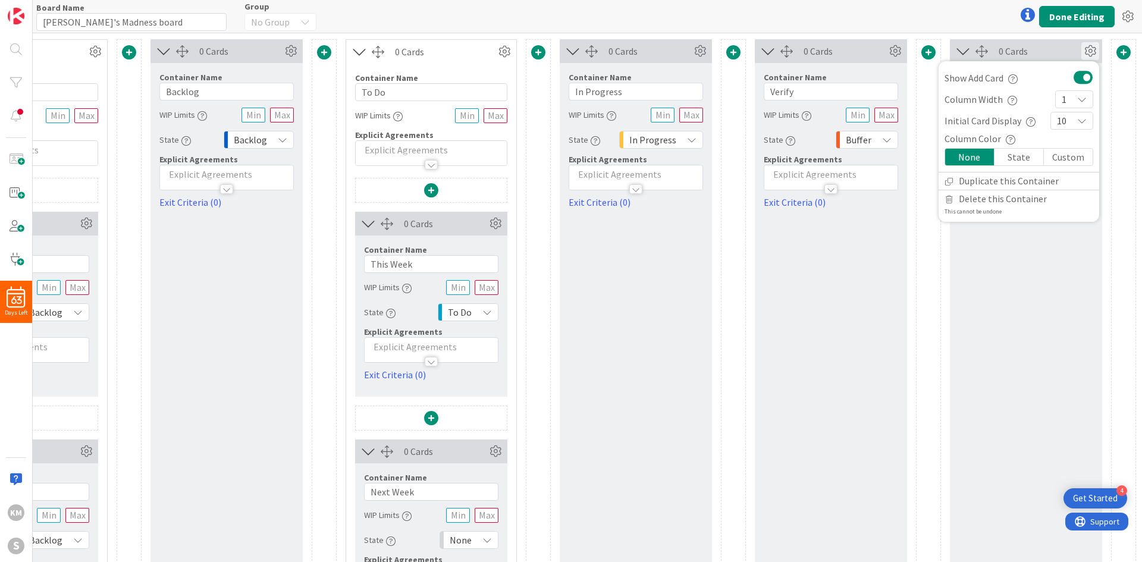
click at [761, 155] on div "State" at bounding box center [1019, 157] width 49 height 17
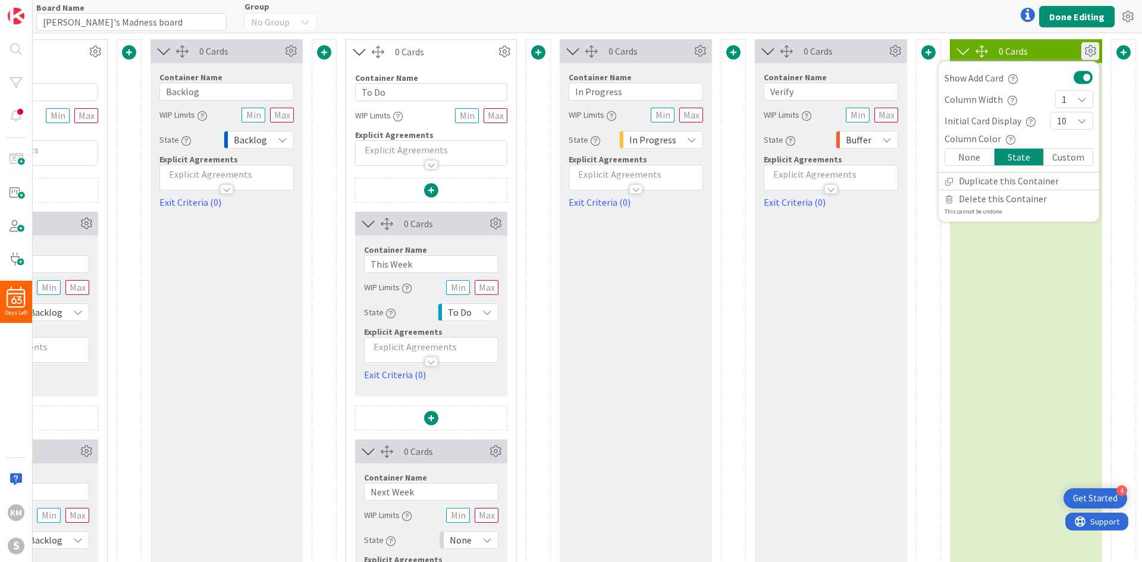
click at [761, 156] on div "Custom" at bounding box center [1068, 157] width 49 height 17
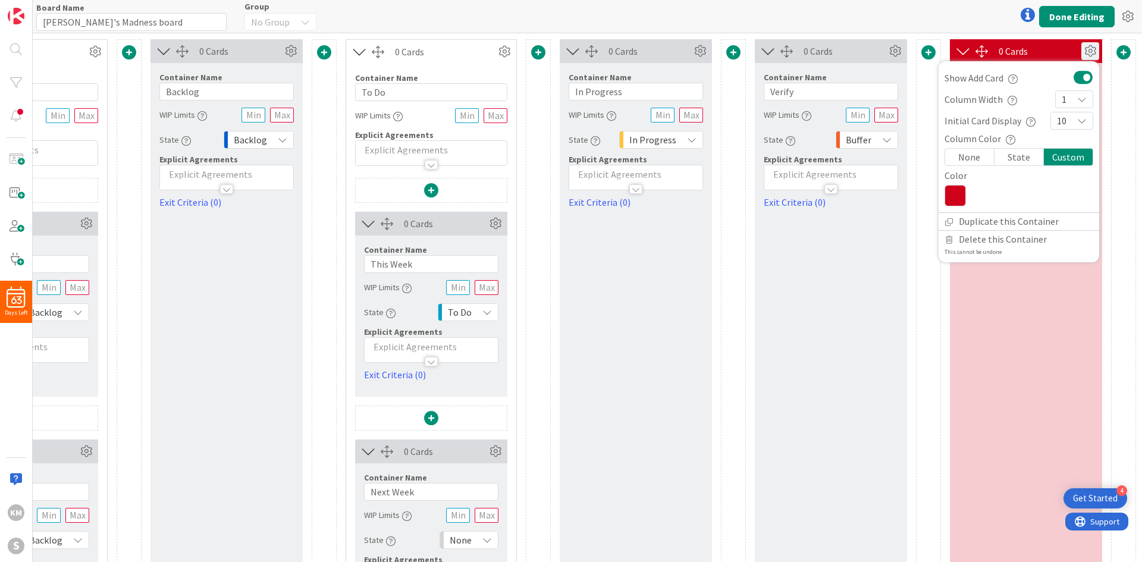
click at [761, 154] on div "State" at bounding box center [1019, 157] width 49 height 17
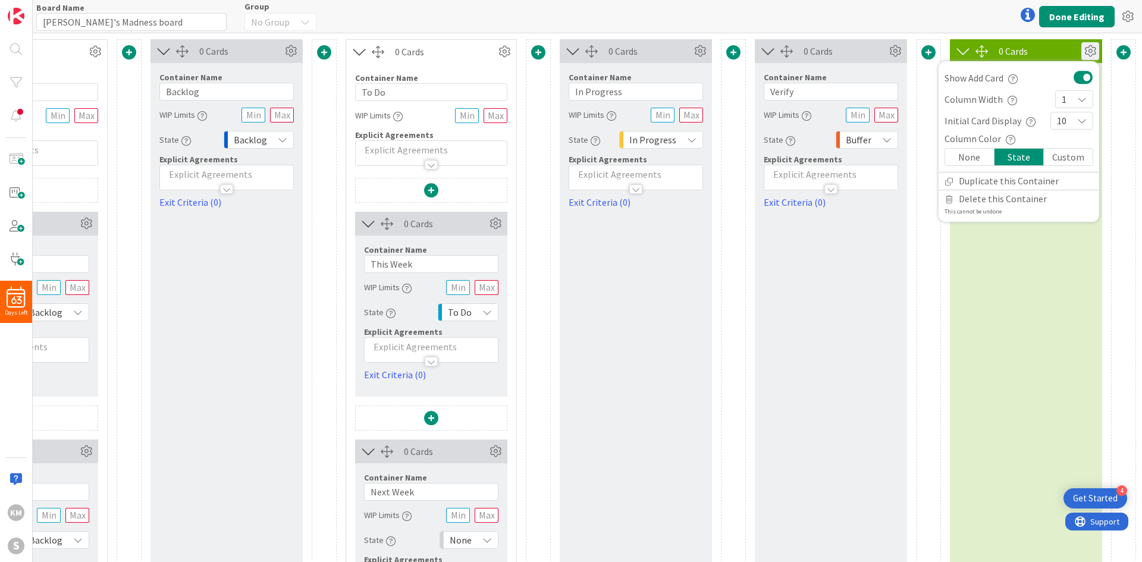
click at [761, 299] on div "0 Cards Show Add Card Column Width 1 Initial Card Display 10 Column Color None …" at bounding box center [1026, 349] width 152 height 620
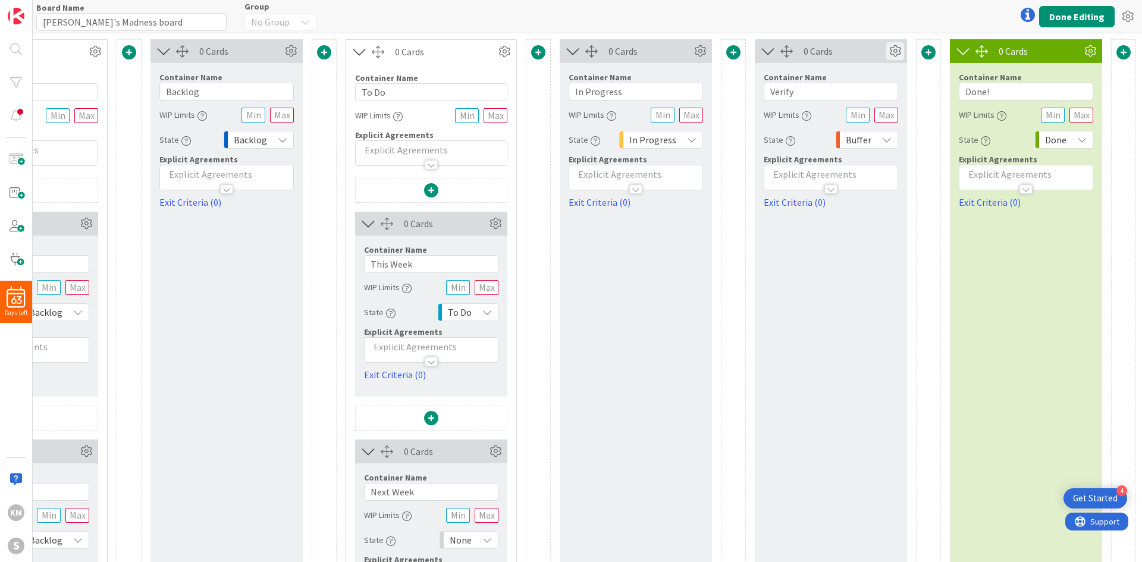
click at [761, 51] on icon at bounding box center [896, 51] width 18 height 18
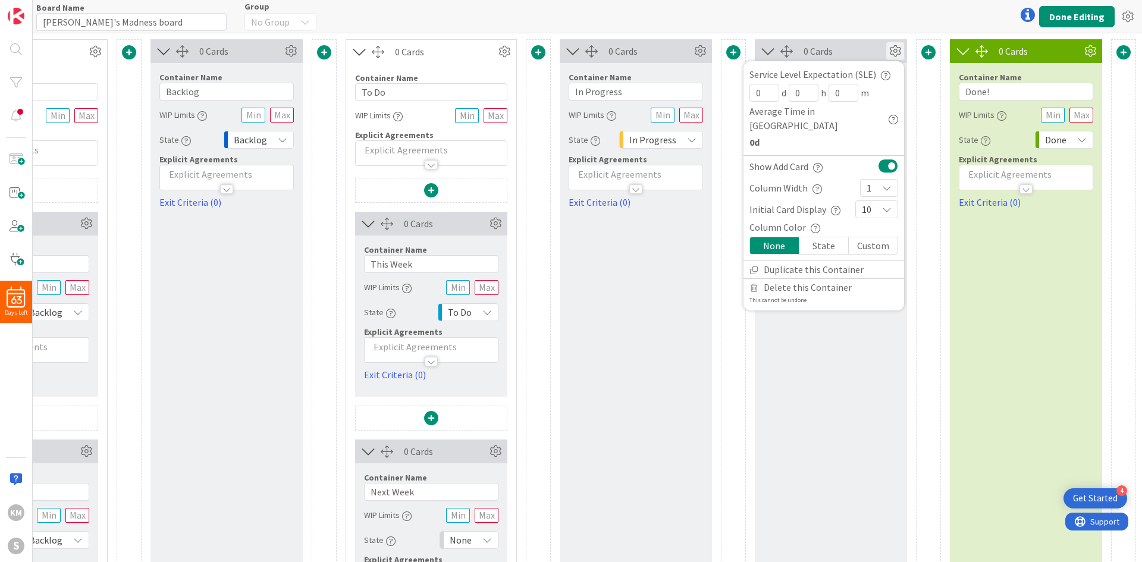
click at [761, 237] on div "State" at bounding box center [824, 245] width 49 height 17
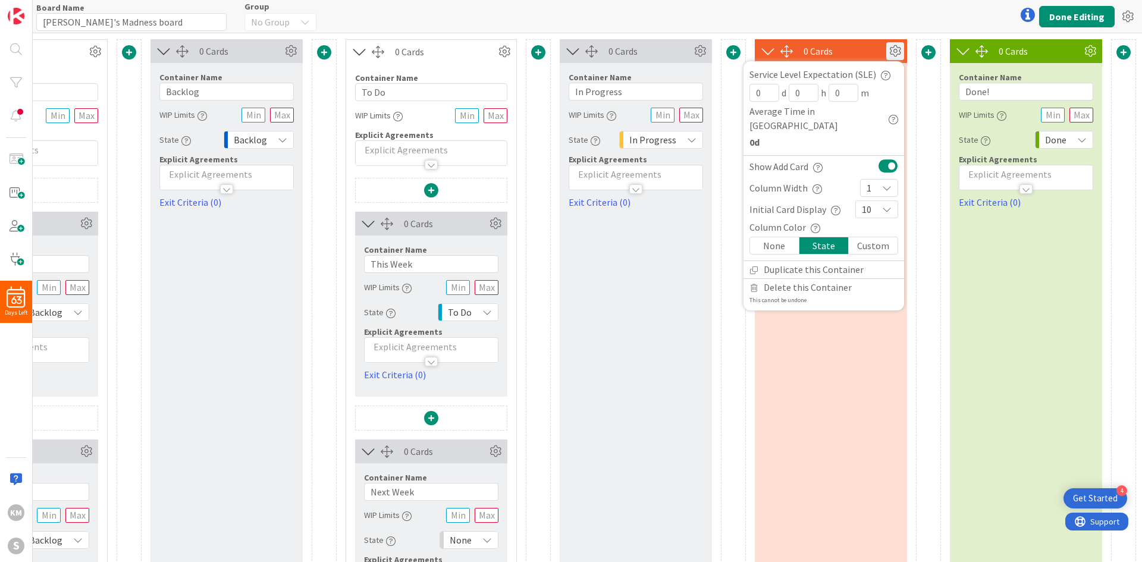
click at [761, 340] on div "0 Cards Service Level Expectation (SLE) 0 d 0 h 0 m Average Time in Column 0d S…" at bounding box center [831, 349] width 152 height 620
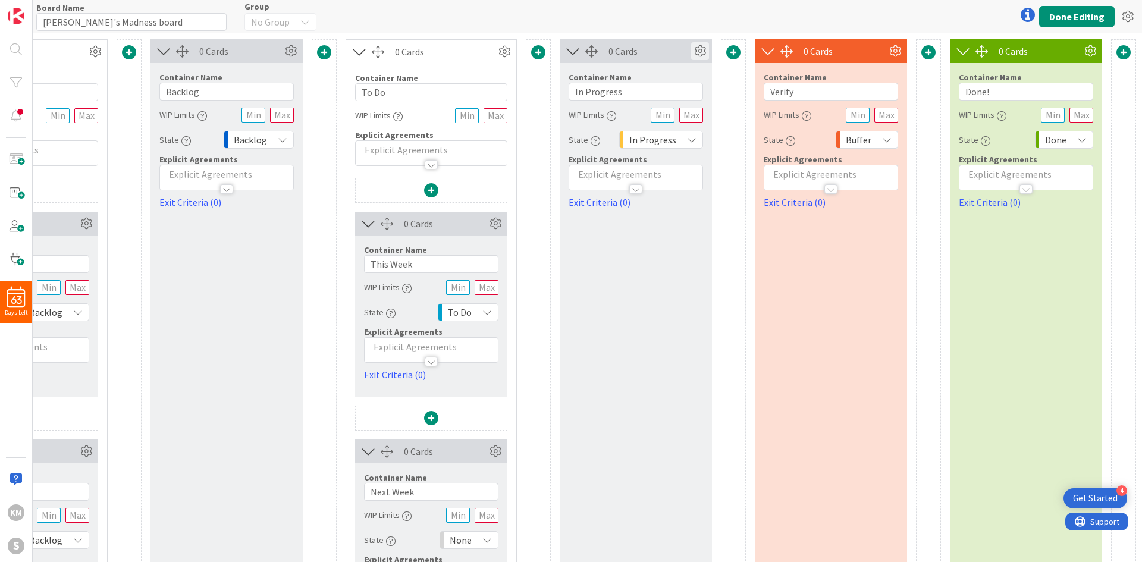
click at [692, 54] on icon at bounding box center [700, 51] width 18 height 18
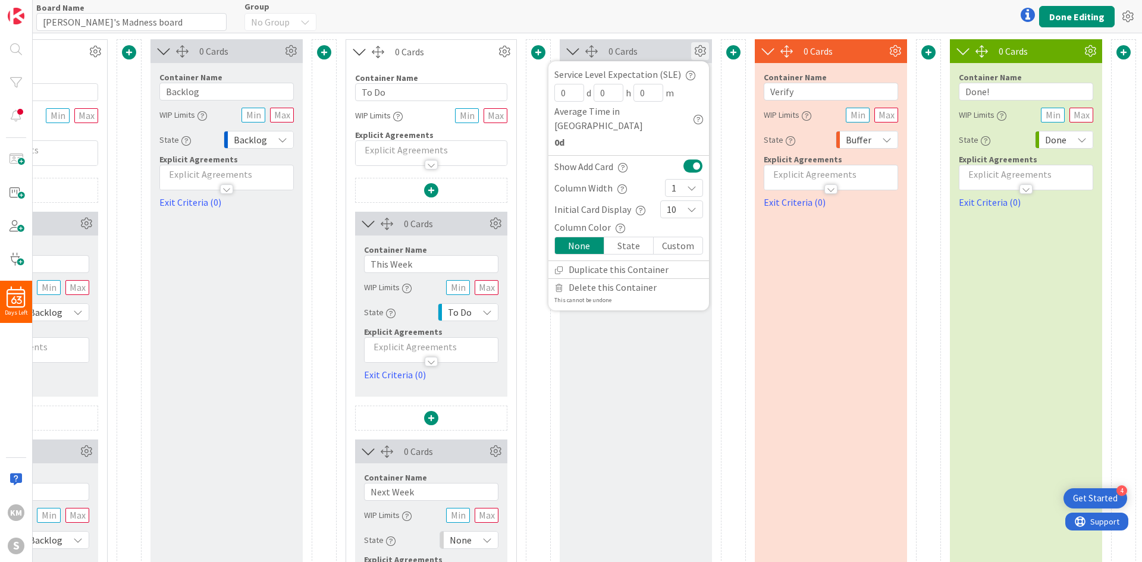
click at [626, 237] on div "State" at bounding box center [629, 245] width 49 height 17
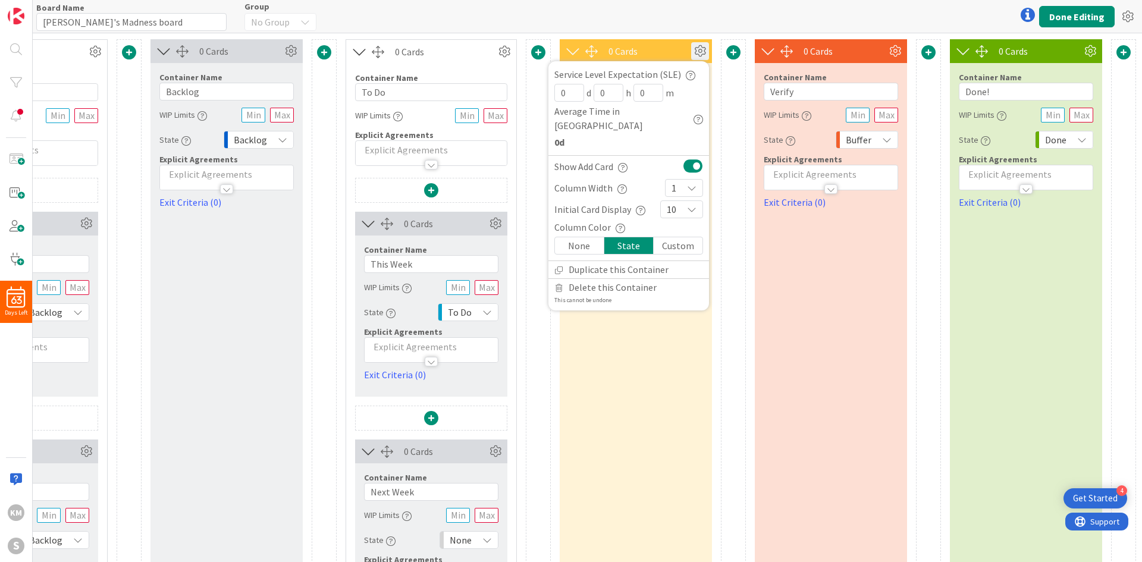
click at [643, 343] on div "0 Cards Service Level Expectation (SLE) 0 d 0 h 0 m Average Time in Column 0d S…" at bounding box center [636, 349] width 152 height 620
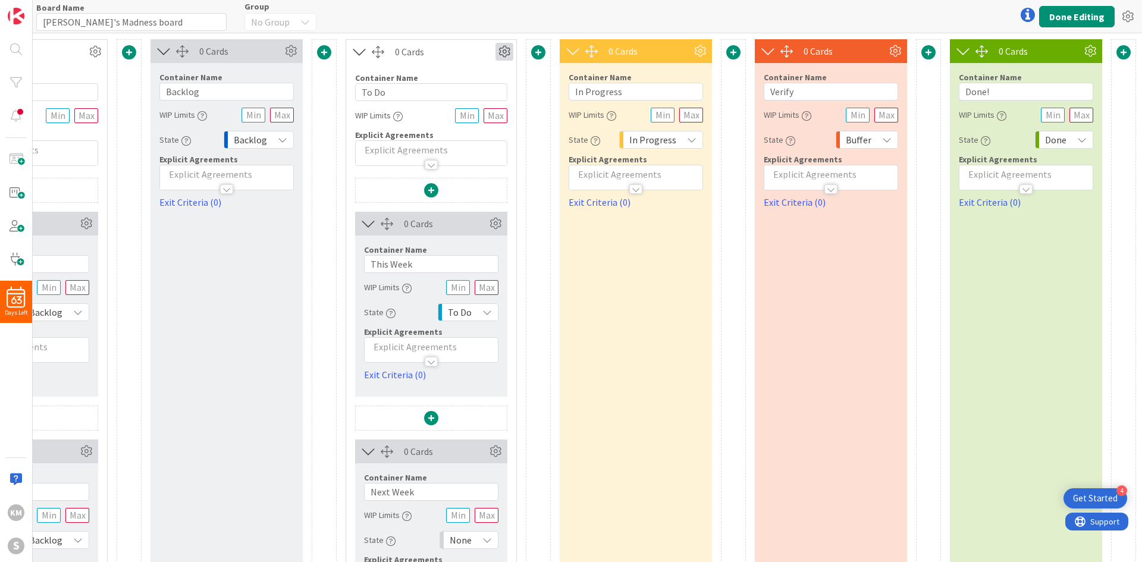
click at [498, 48] on icon at bounding box center [505, 52] width 18 height 18
click at [464, 93] on div "Custom" at bounding box center [470, 93] width 74 height 17
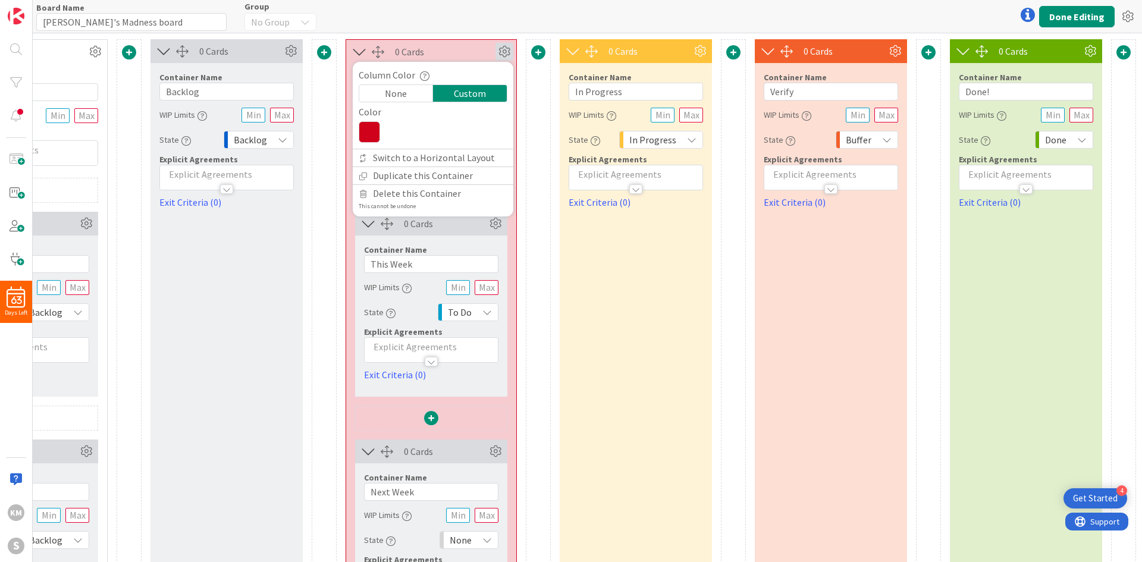
click at [366, 132] on icon at bounding box center [369, 131] width 21 height 21
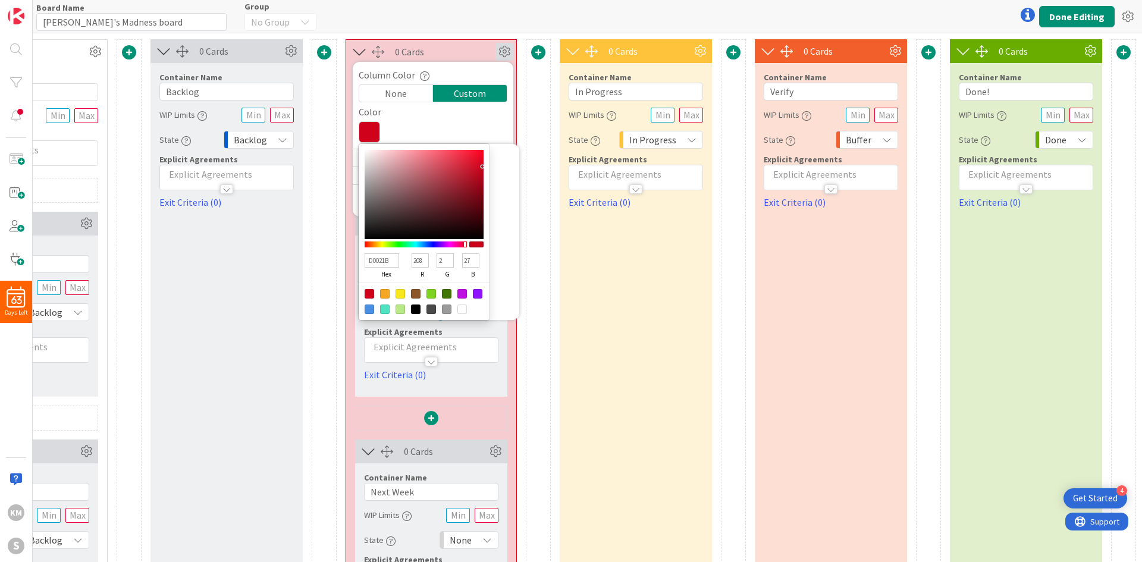
type input "C70D23"
type input "199"
type input "13"
type input "35"
type input "C71026"
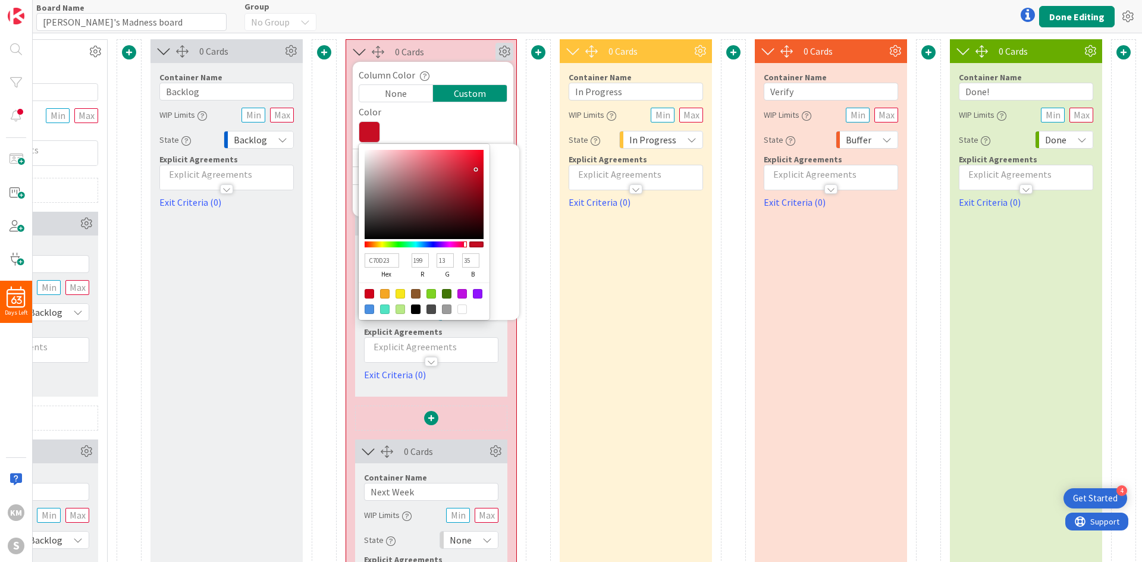
type input "16"
type input "38"
type input "C51B2F"
type input "197"
type input "27"
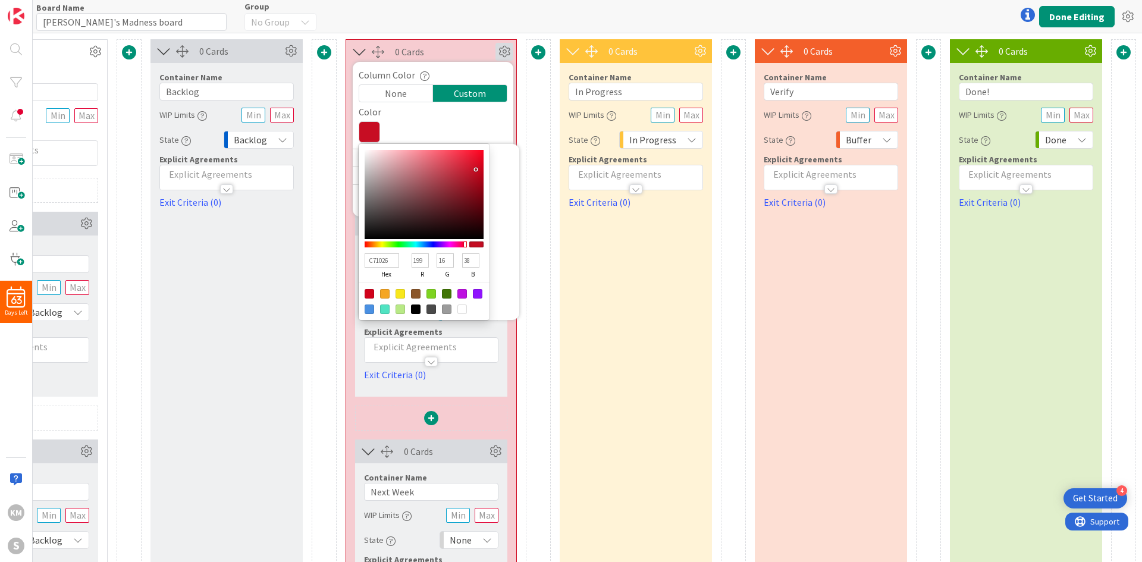
type input "47"
type input "C52134"
type input "33"
type input "52"
type input "C3283A"
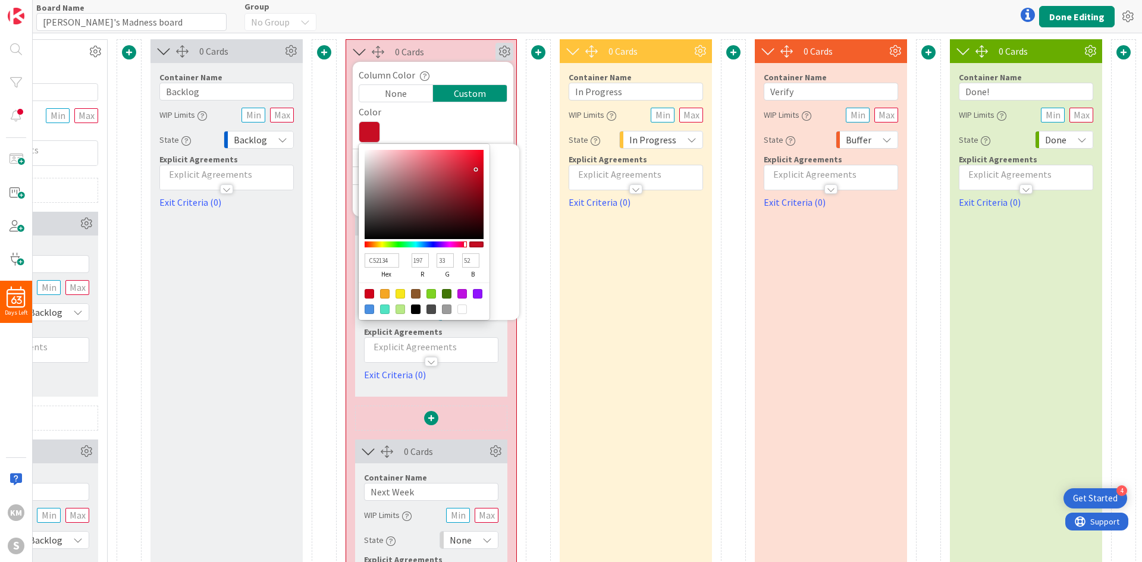
type input "195"
type input "40"
type input "58"
type input "C32E3F"
type input "46"
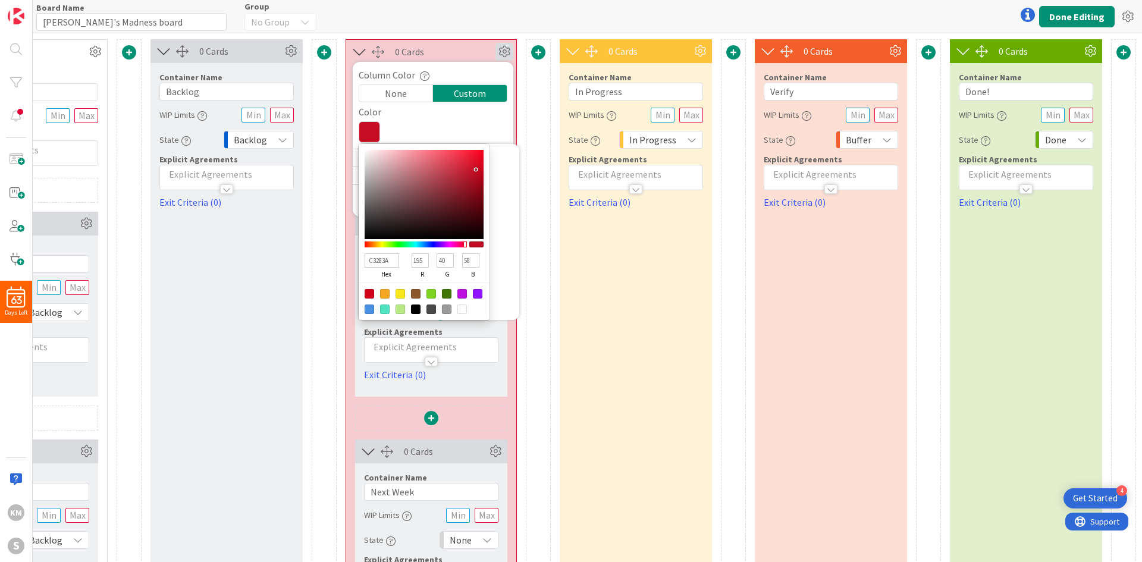
type input "63"
type input "C33142"
type input "49"
type input "66"
type input "C33243"
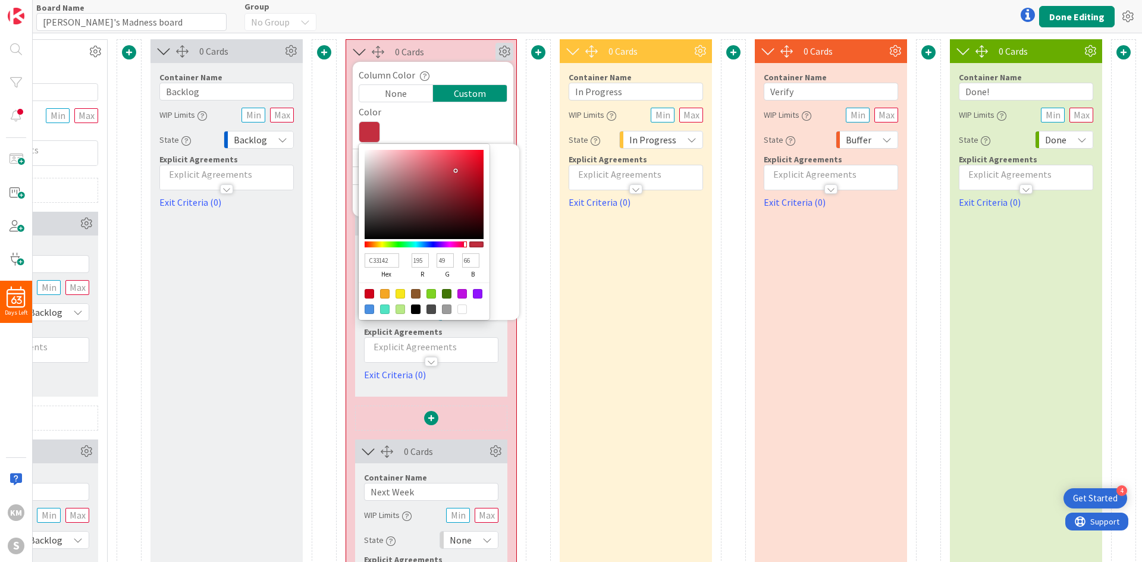
type input "50"
type input "67"
type input "C33344"
type input "51"
type input "68"
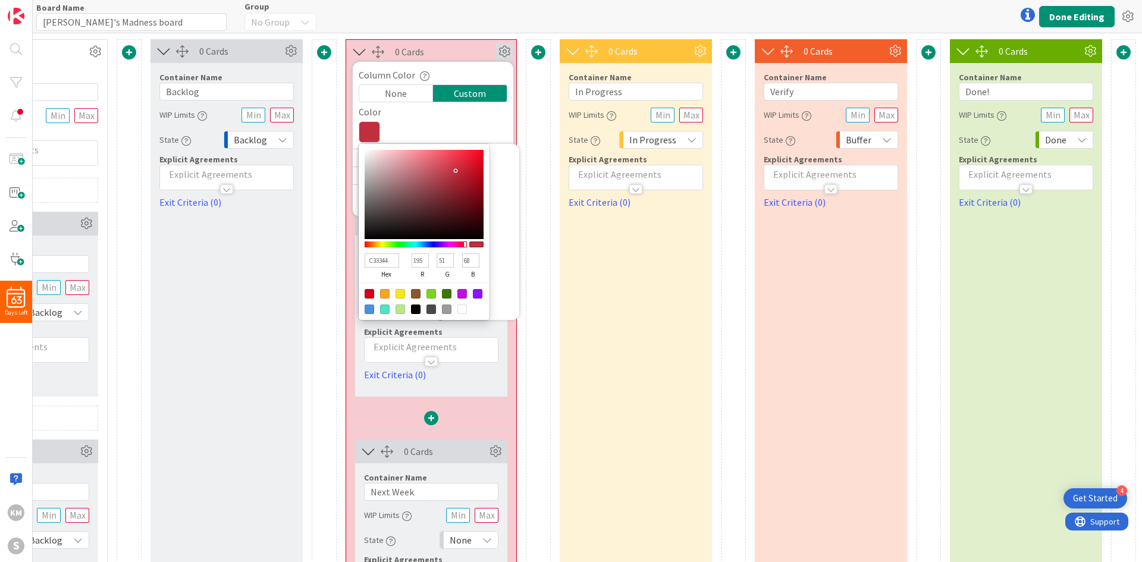
type input "C33546"
type input "53"
type input "70"
type input "C33748"
type input "55"
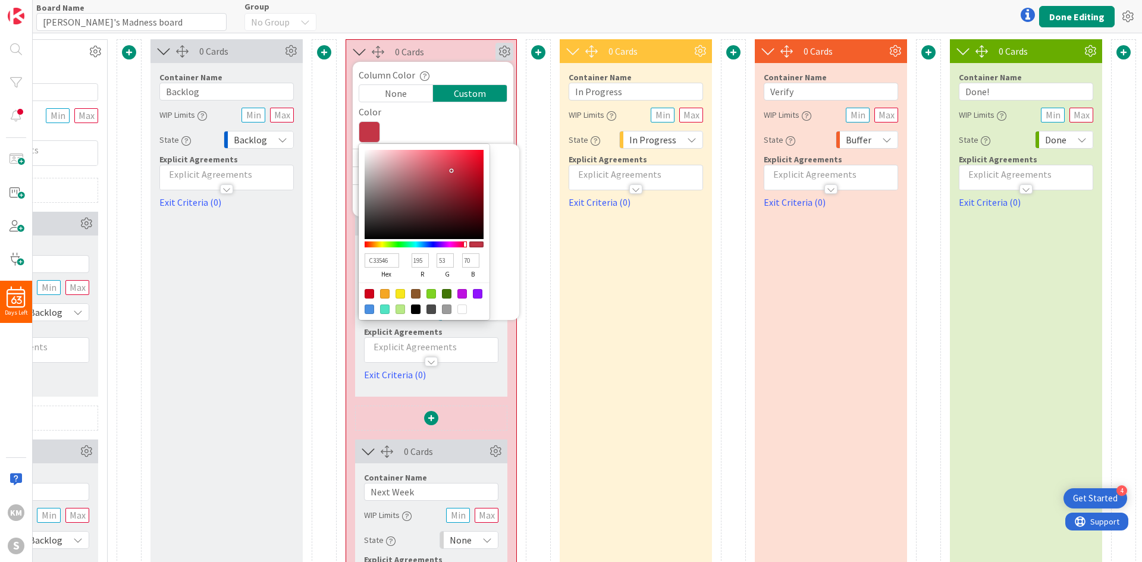
type input "72"
type input "C3394A"
type input "57"
type input "74"
type input "C33B4C"
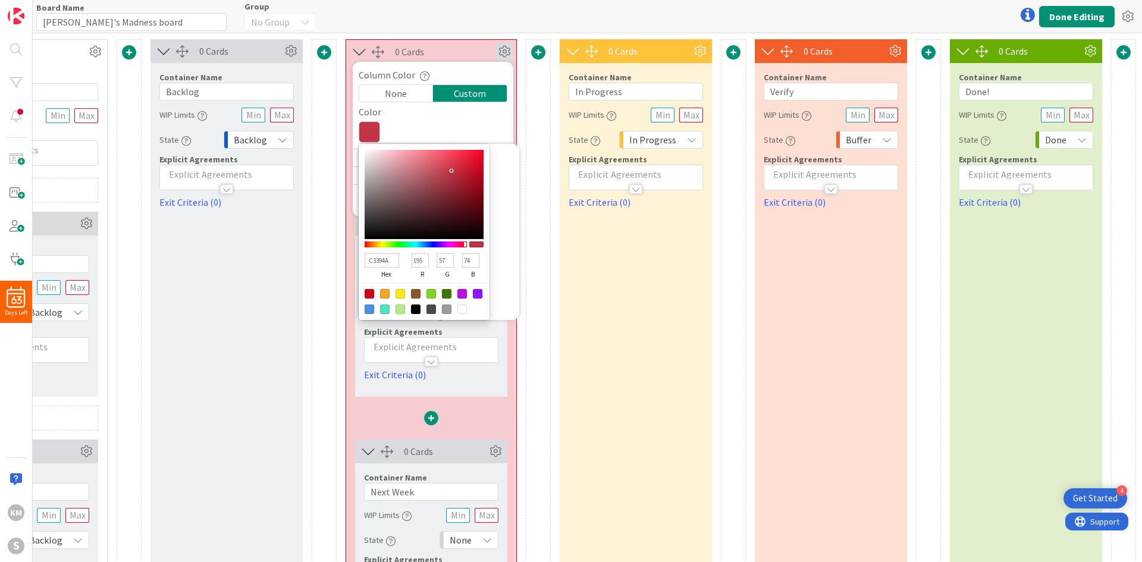
type input "59"
type input "76"
type input "C33D4D"
type input "61"
type input "77"
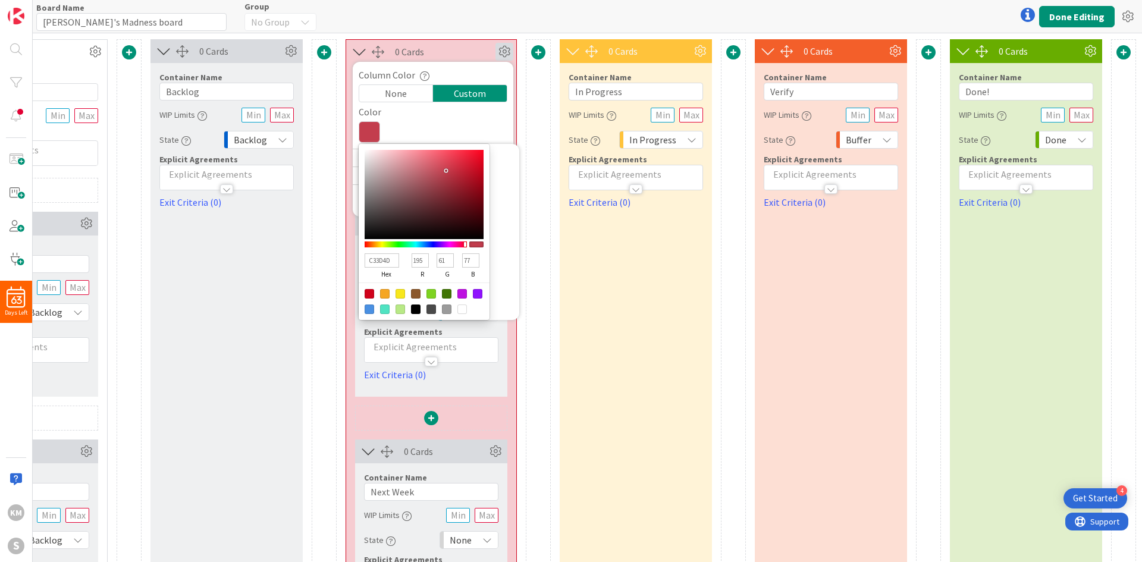
type input "C33E4E"
type input "62"
type input "78"
type input "C34150"
type input "65"
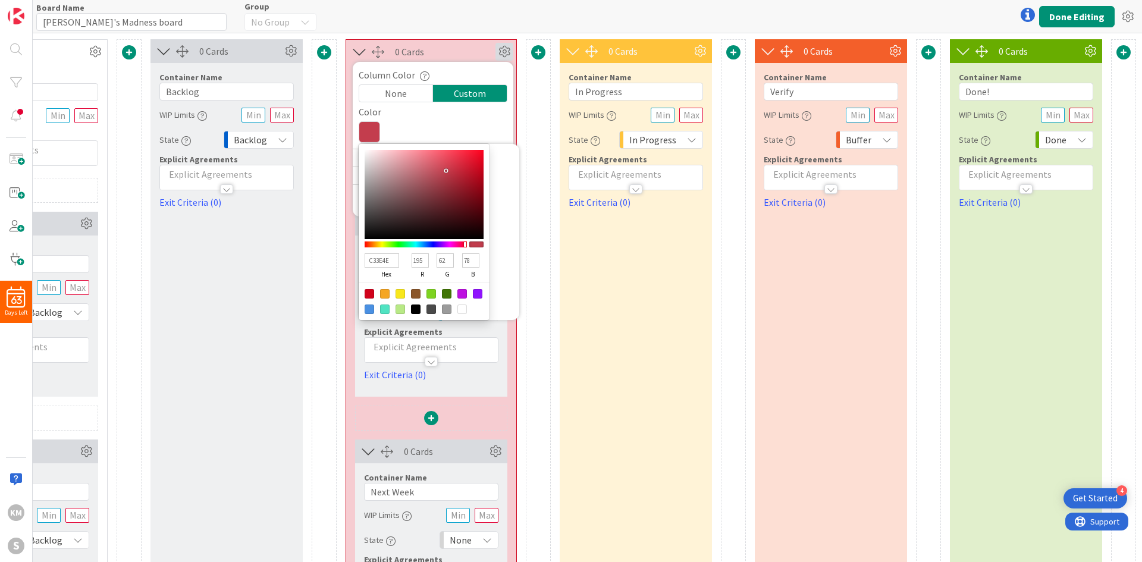
type input "80"
drag, startPoint x: 467, startPoint y: 170, endPoint x: 433, endPoint y: 171, distance: 34.5
click at [433, 171] on div at bounding box center [424, 194] width 119 height 89
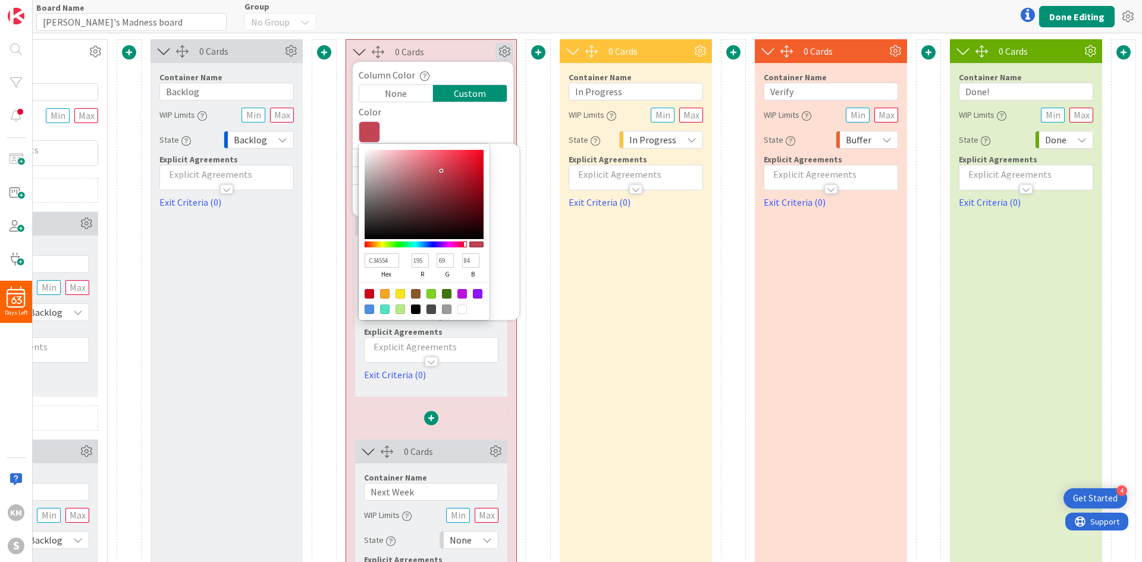
click at [510, 91] on div "0 Cards Container Name 11 / 64 Information WIP Limits Explicit Agreements 0 Car…" at bounding box center [519, 349] width 1234 height 620
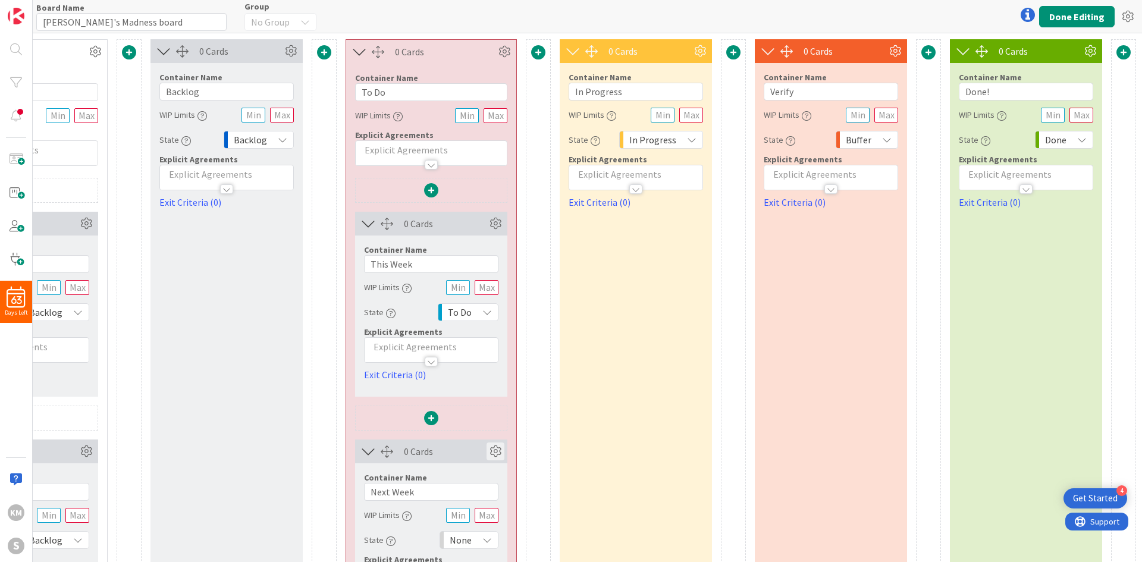
click at [487, 395] on icon at bounding box center [496, 452] width 18 height 18
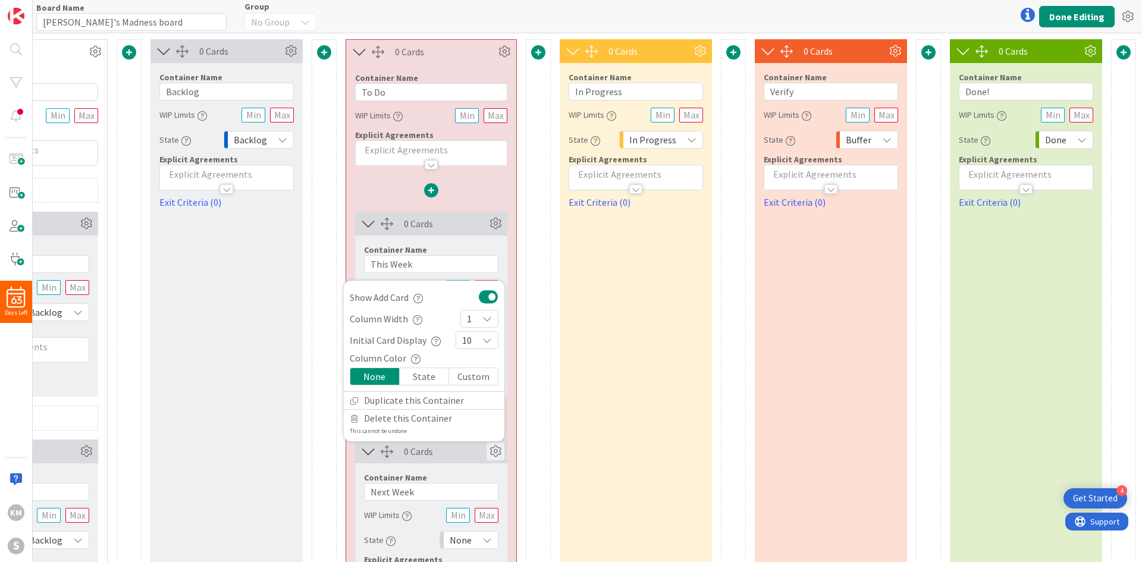
click at [430, 373] on div "State" at bounding box center [424, 376] width 49 height 17
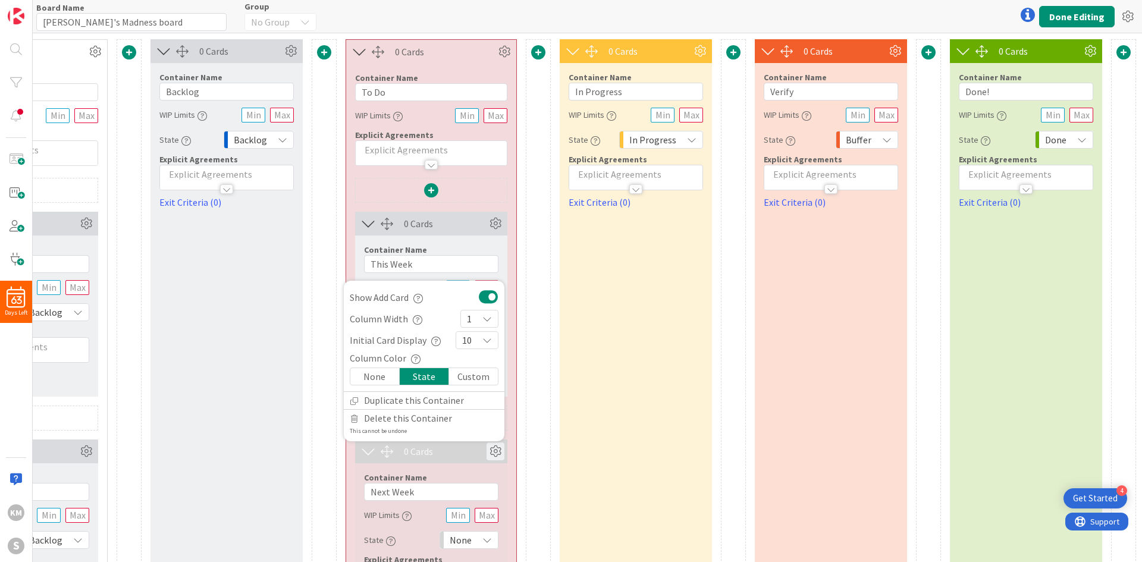
click at [383, 373] on div "None" at bounding box center [374, 376] width 49 height 17
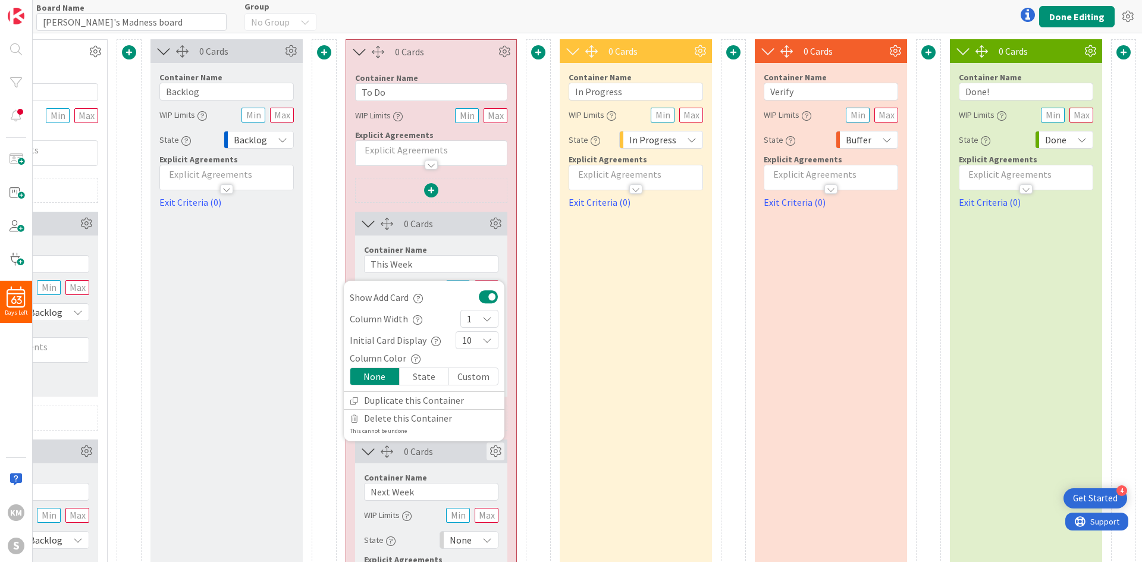
click at [422, 375] on div "State" at bounding box center [424, 376] width 49 height 17
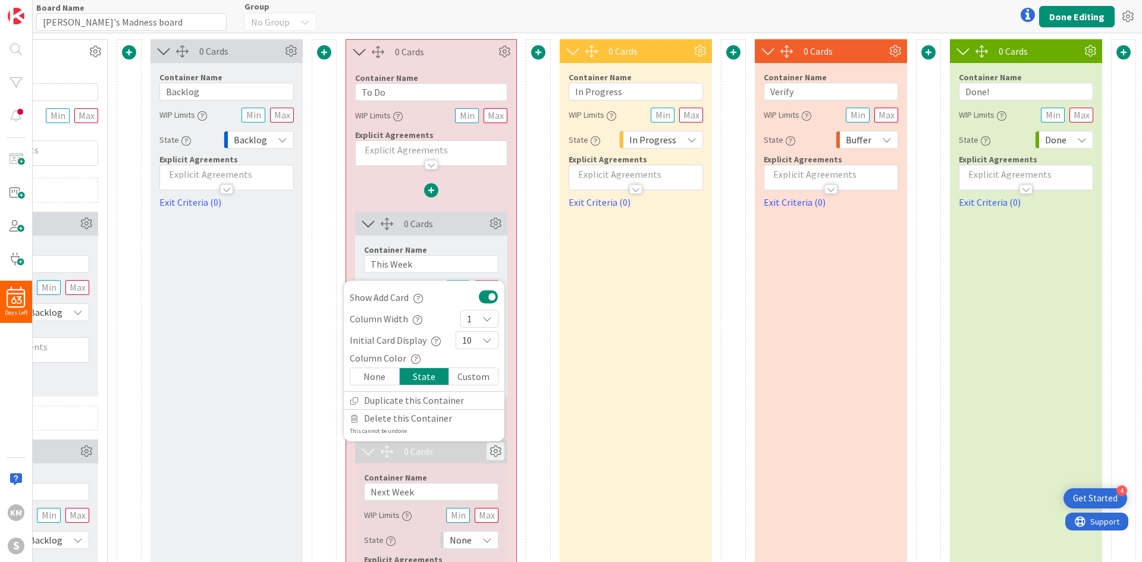
click at [350, 375] on div "None" at bounding box center [374, 376] width 49 height 17
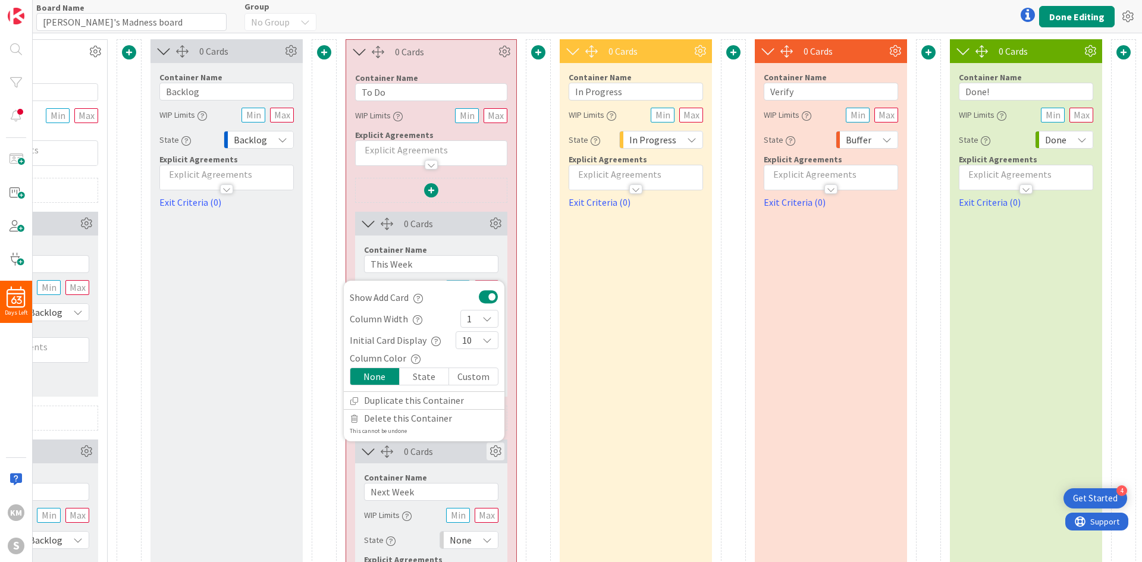
click at [502, 370] on div "0 Cards Container Name 9 / 64 This Week WIP Limits State To Do Explicit Agreeme…" at bounding box center [431, 418] width 170 height 481
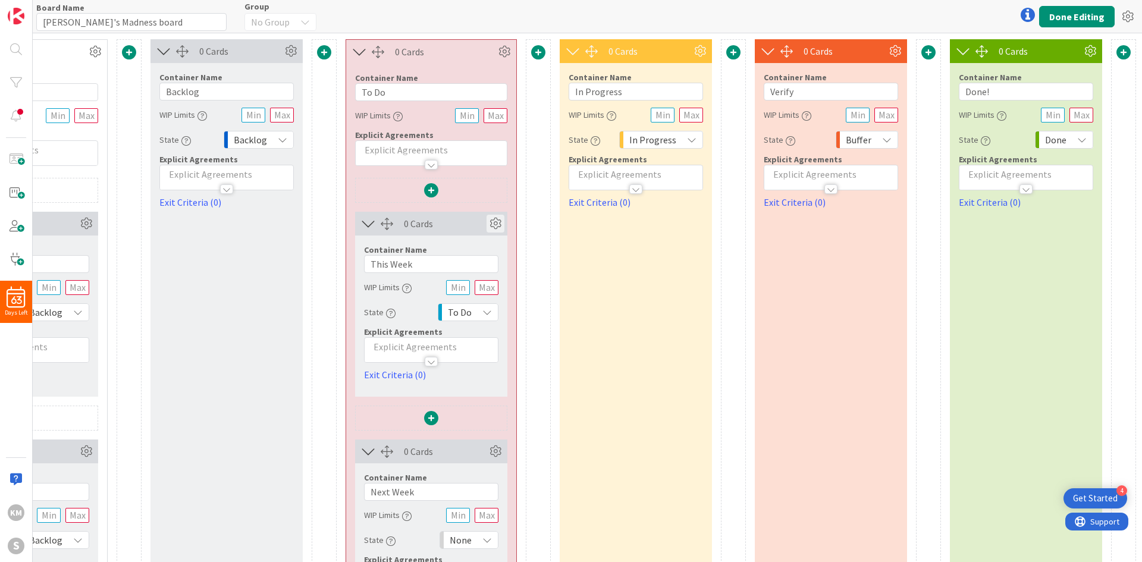
click at [487, 223] on icon at bounding box center [496, 224] width 18 height 18
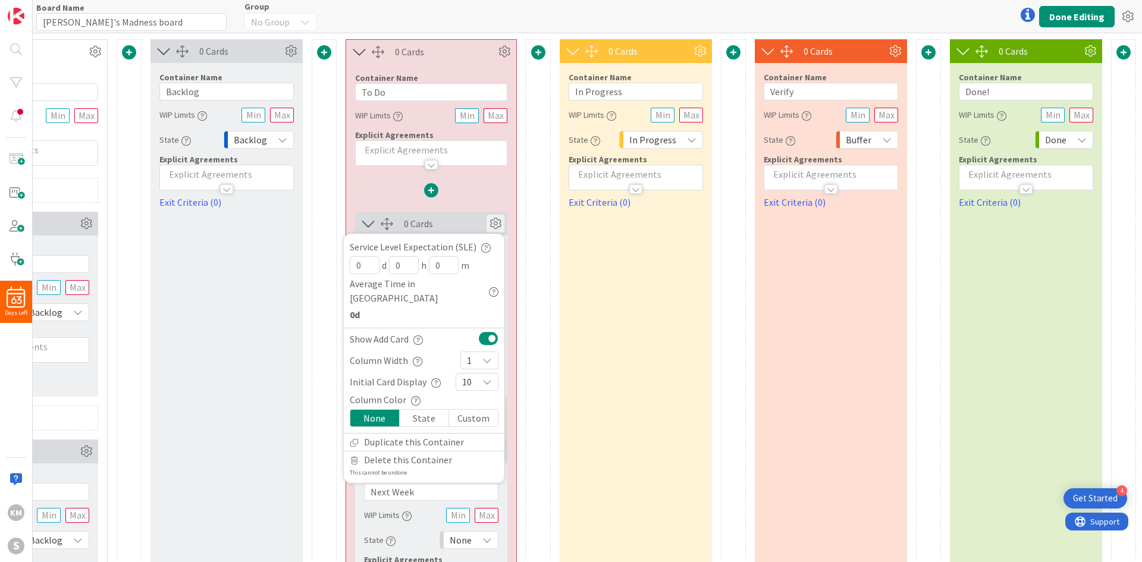
click at [409, 395] on div "State" at bounding box center [424, 418] width 49 height 17
click at [506, 300] on div "0 Cards Service Level Expectation (SLE) 0 d 0 h 0 m Average Time in Column 0d S…" at bounding box center [431, 418] width 170 height 481
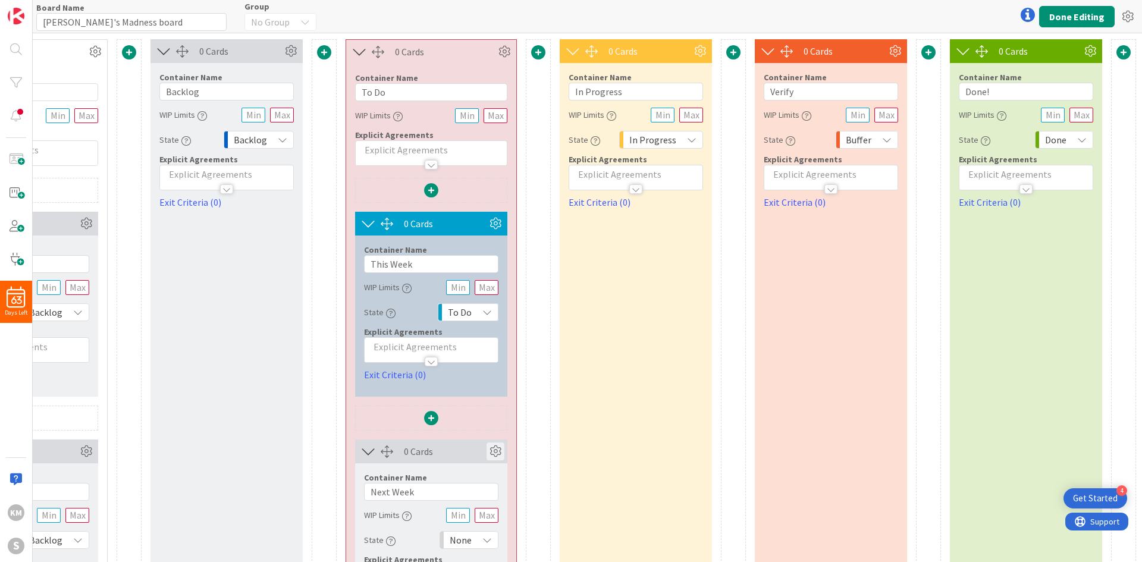
click at [487, 395] on icon at bounding box center [496, 452] width 18 height 18
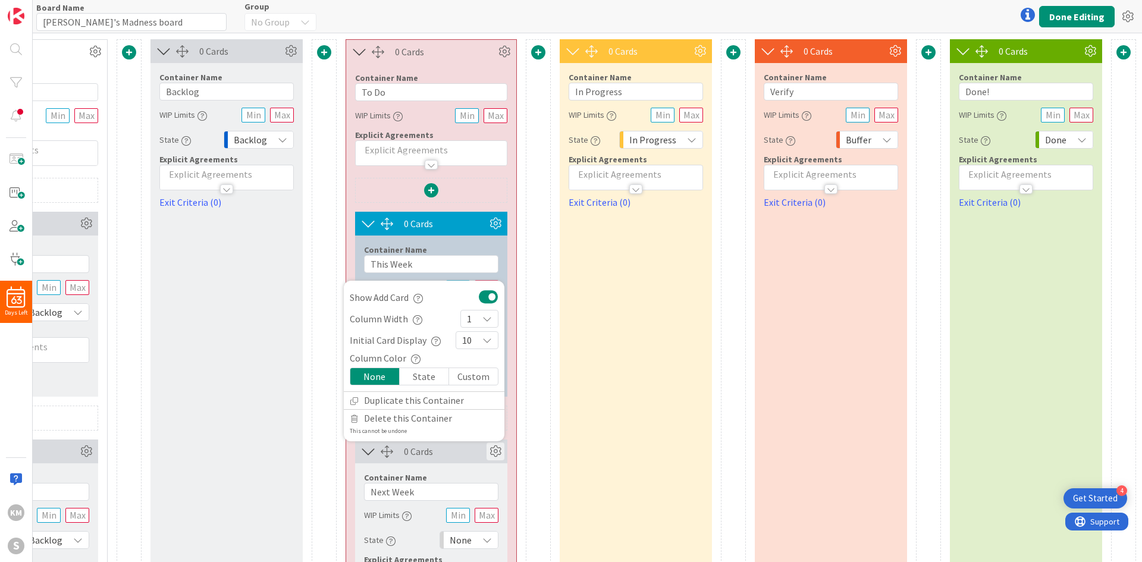
click at [515, 395] on div "0 Cards Container Name 11 / 64 Information WIP Limits Explicit Agreements 0 Car…" at bounding box center [519, 349] width 1234 height 620
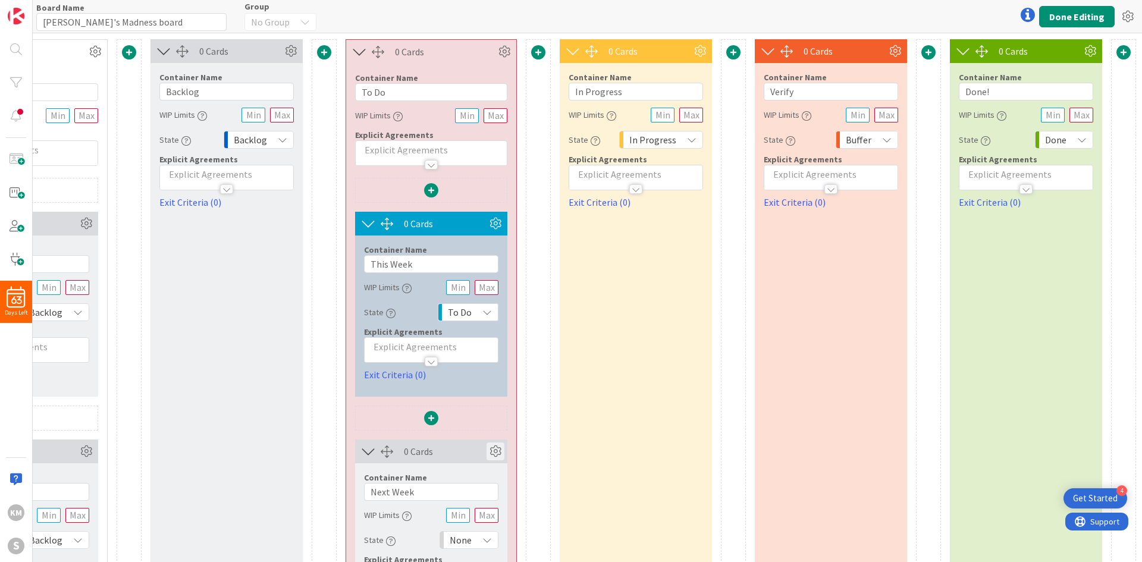
click at [487, 395] on icon at bounding box center [496, 452] width 18 height 18
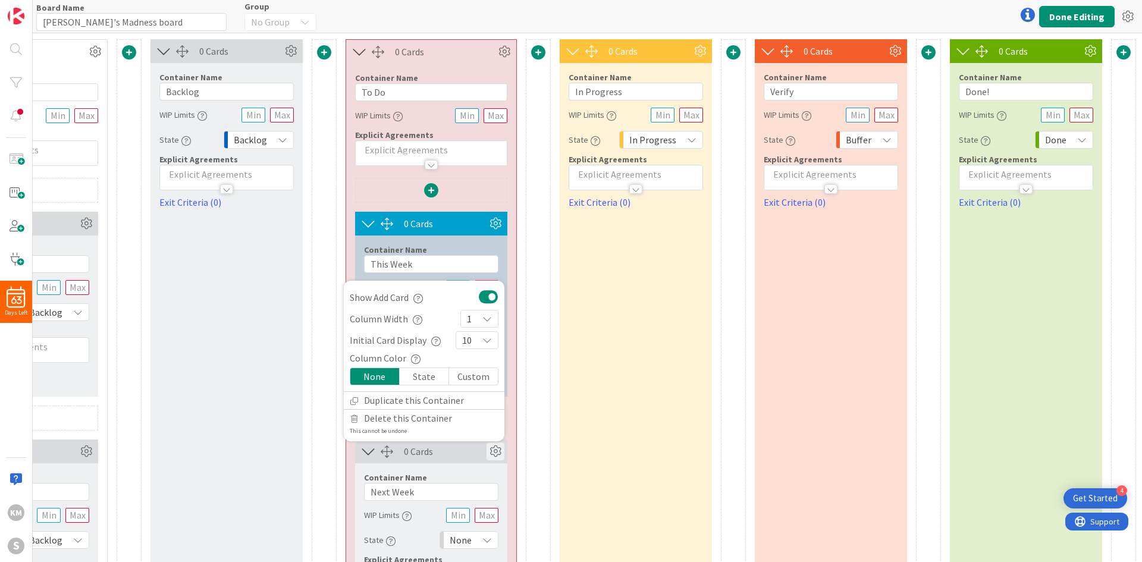
click at [413, 375] on div "State" at bounding box center [424, 376] width 49 height 17
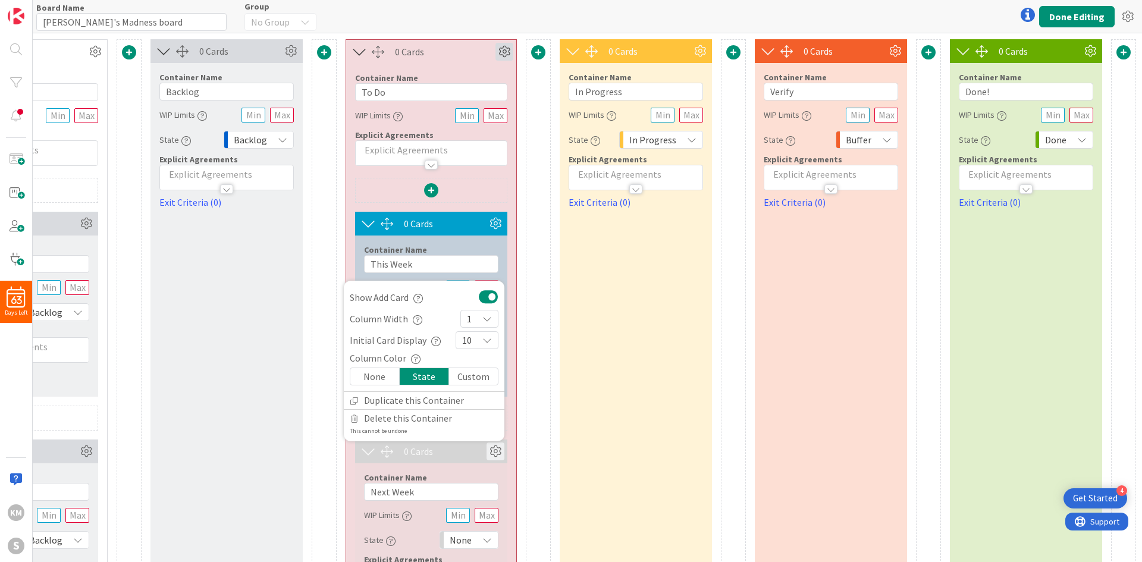
click at [496, 49] on icon at bounding box center [505, 52] width 18 height 18
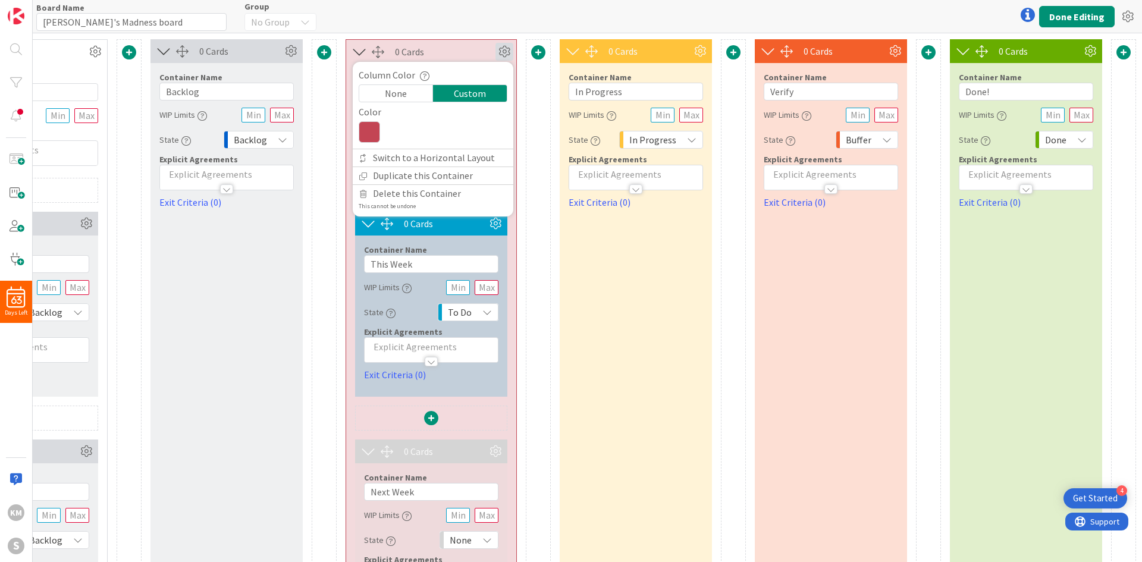
click at [362, 129] on icon at bounding box center [369, 131] width 21 height 21
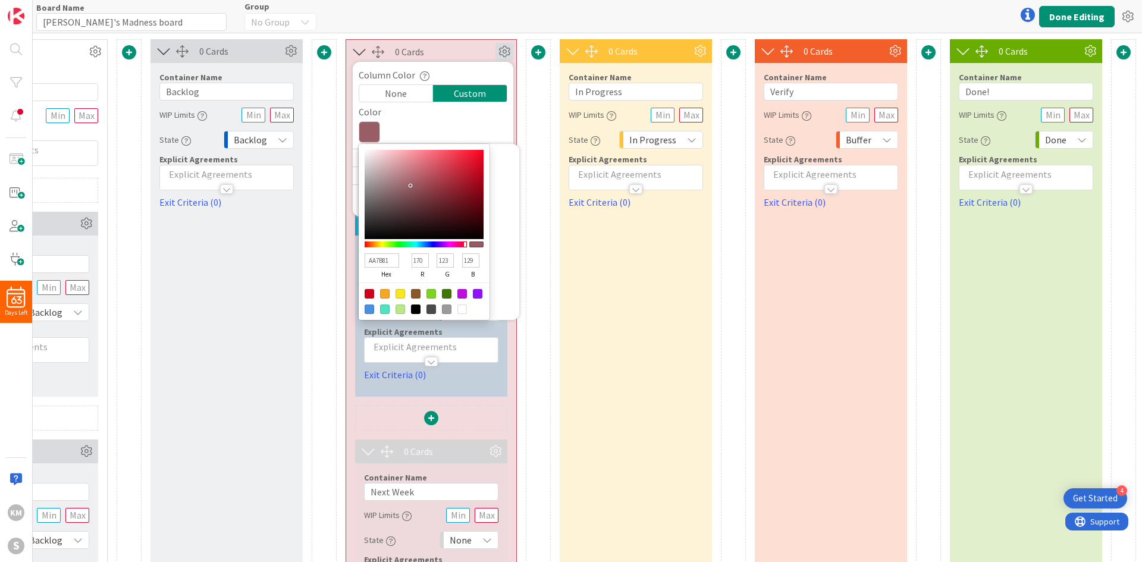
drag, startPoint x: 427, startPoint y: 171, endPoint x: 389, endPoint y: 180, distance: 39.1
click at [389, 180] on div at bounding box center [424, 194] width 119 height 89
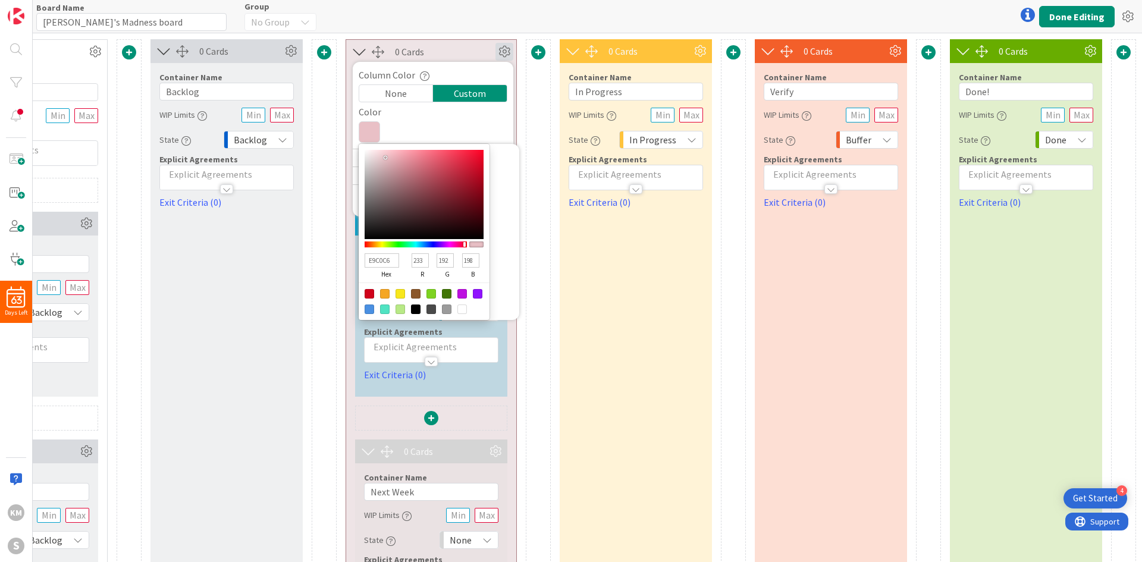
drag, startPoint x: 389, startPoint y: 180, endPoint x: 377, endPoint y: 158, distance: 25.0
click at [384, 158] on div at bounding box center [385, 157] width 2 height 2
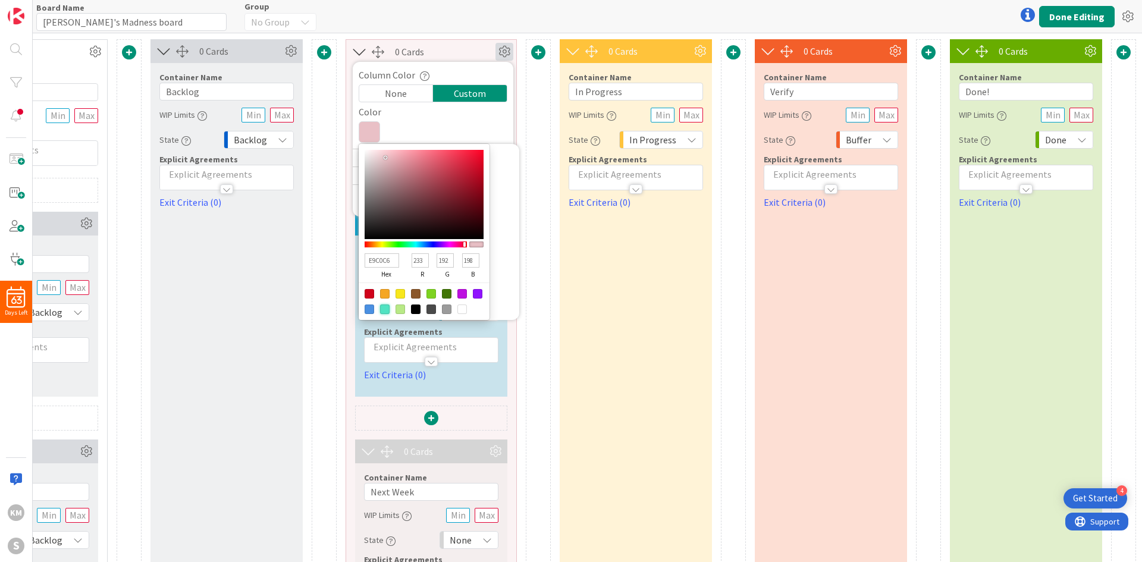
click at [380, 309] on div at bounding box center [385, 310] width 10 height 10
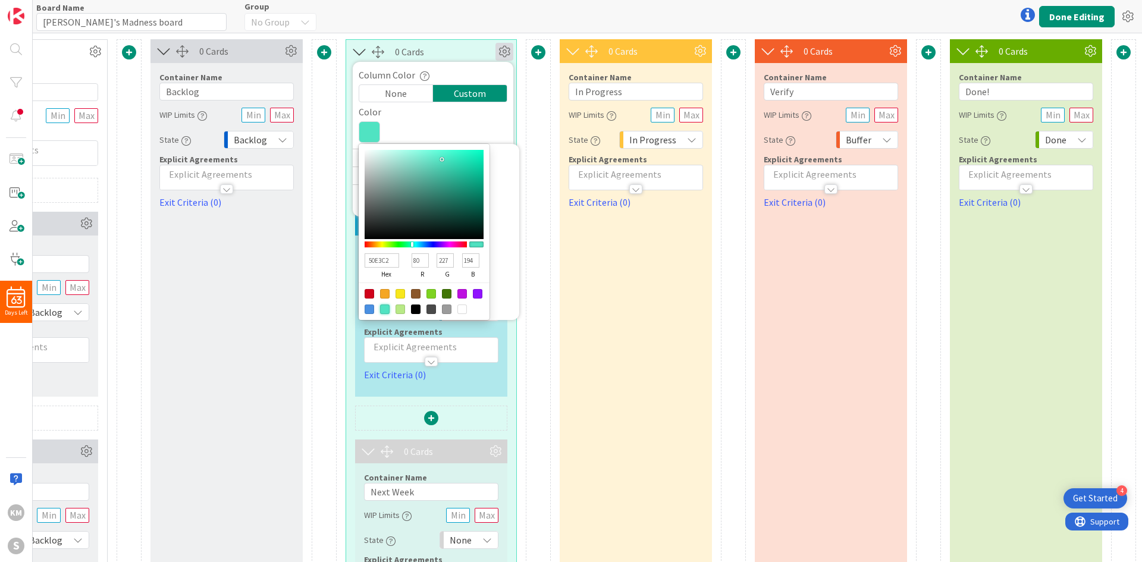
click at [396, 312] on div at bounding box center [401, 310] width 10 height 10
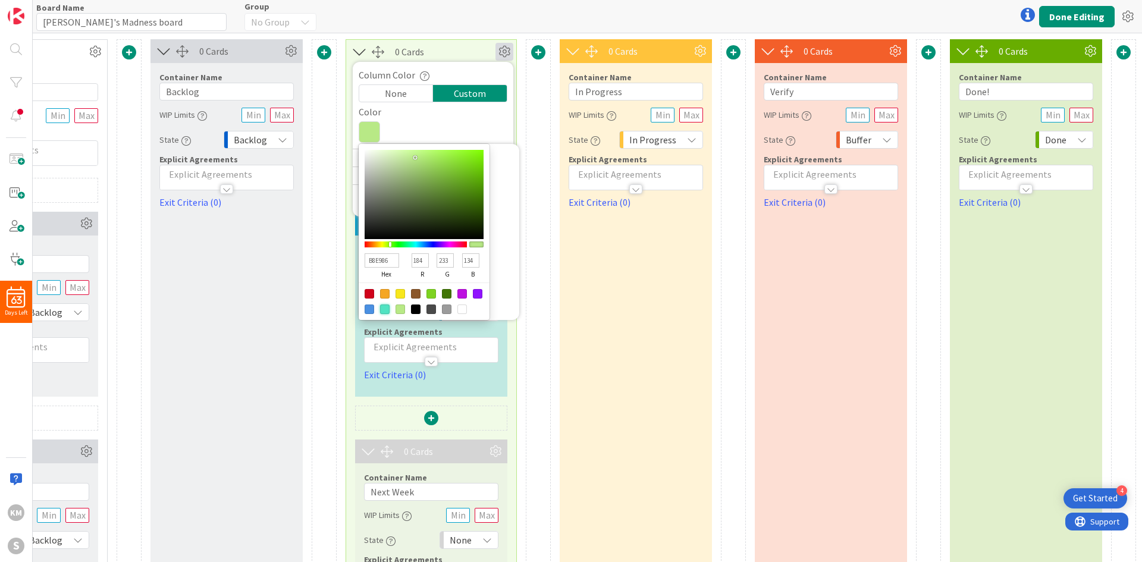
click at [380, 310] on div at bounding box center [385, 310] width 10 height 10
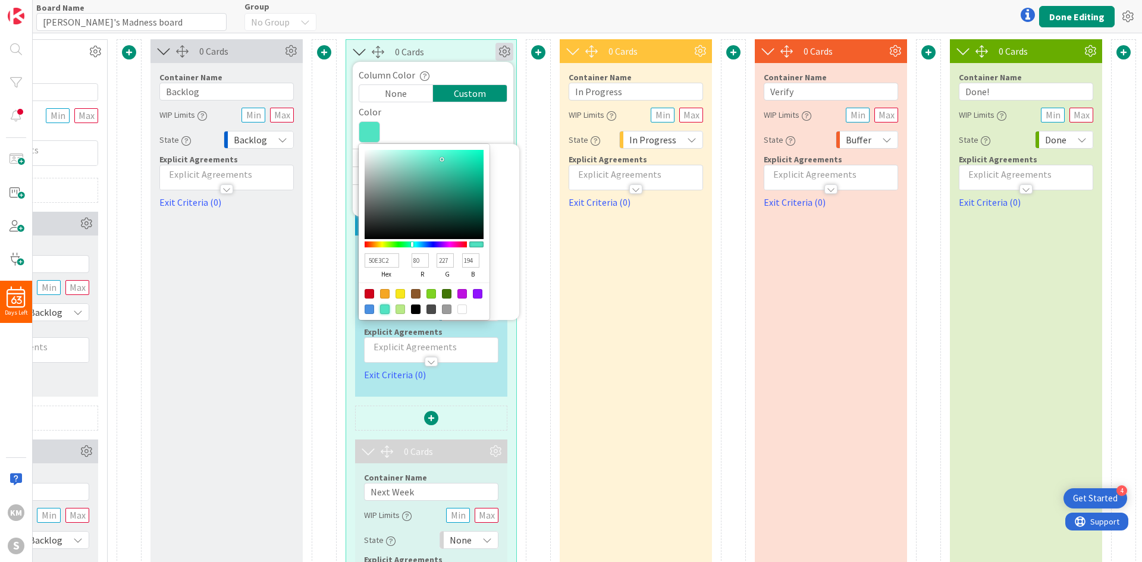
click at [531, 269] on div at bounding box center [538, 349] width 25 height 620
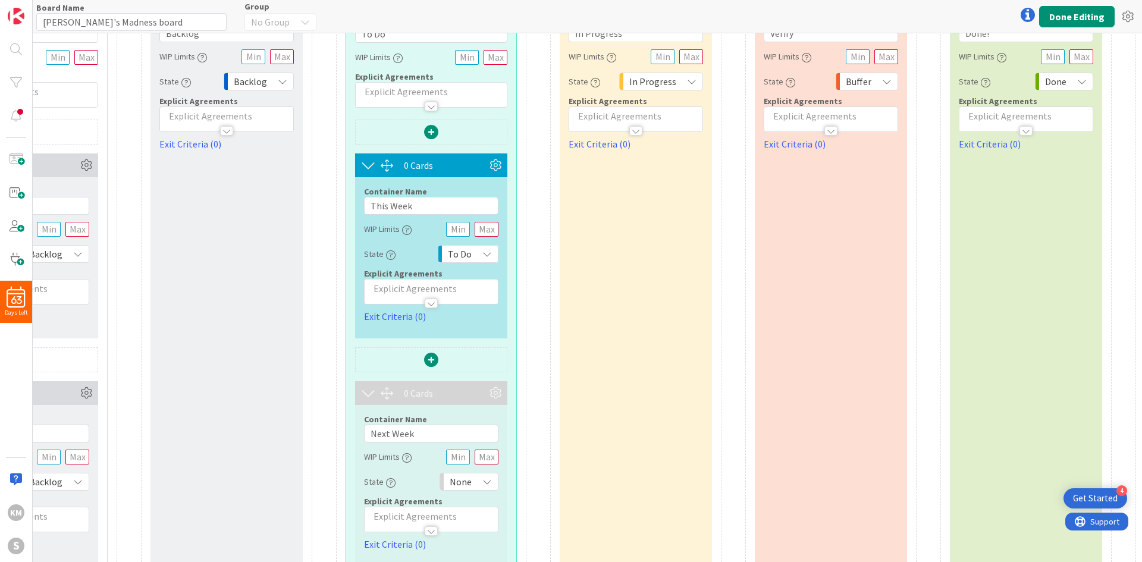
scroll to position [112, 145]
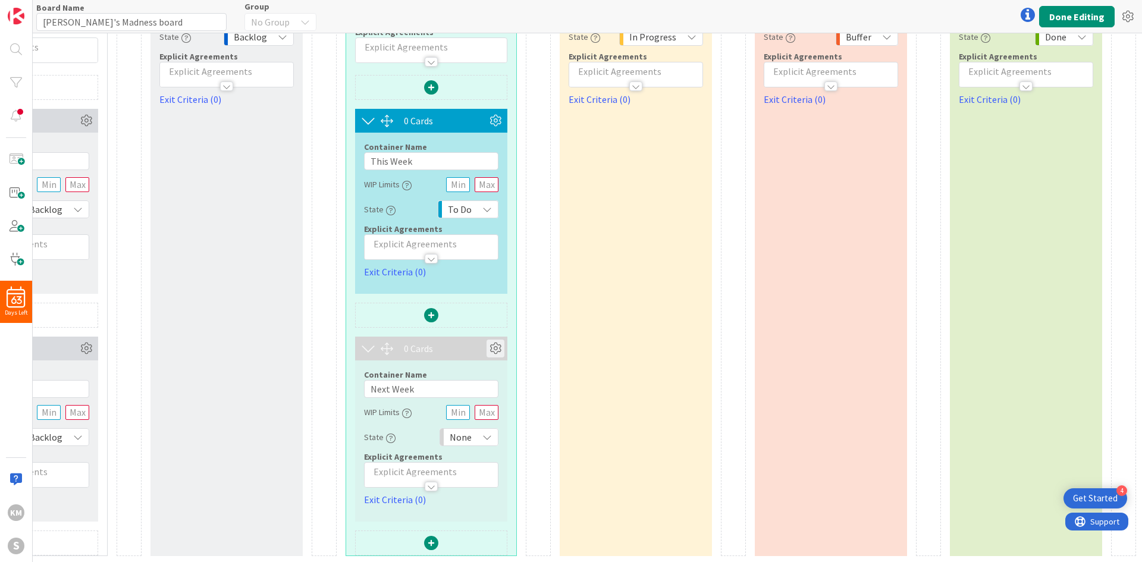
click at [487, 340] on icon at bounding box center [496, 349] width 18 height 18
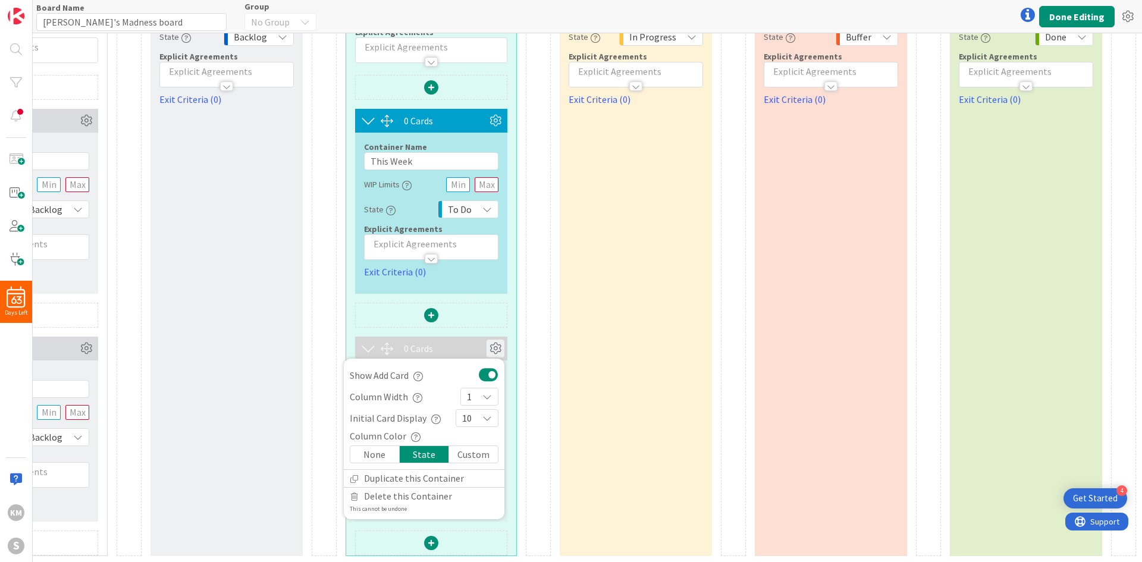
click at [510, 323] on div "0 Cards Container Name 11 / 64 Information WIP Limits Explicit Agreements 0 Car…" at bounding box center [519, 246] width 1234 height 620
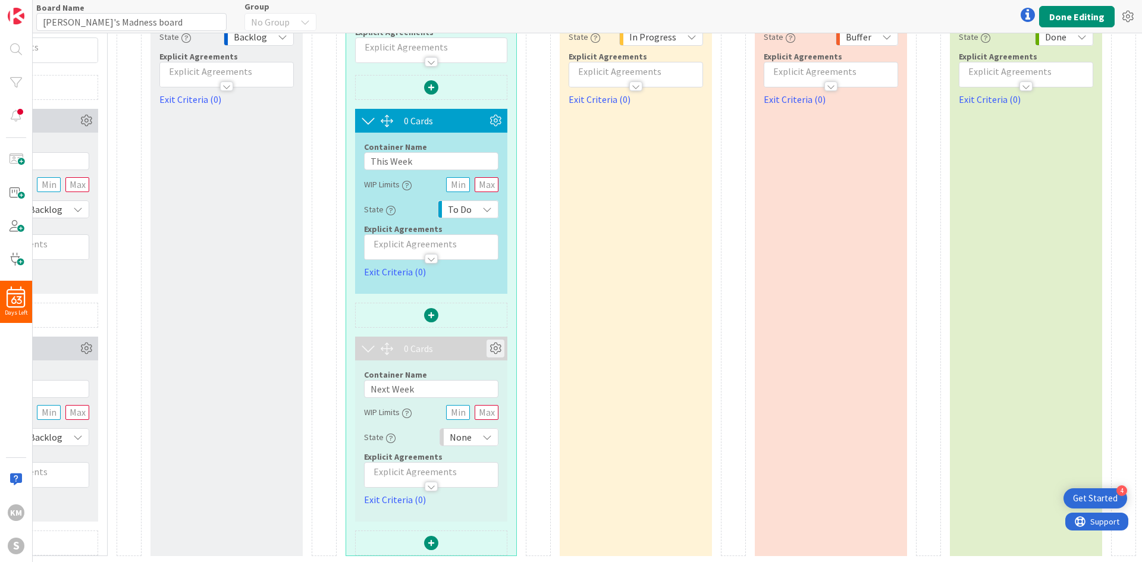
click at [487, 344] on icon at bounding box center [496, 349] width 18 height 18
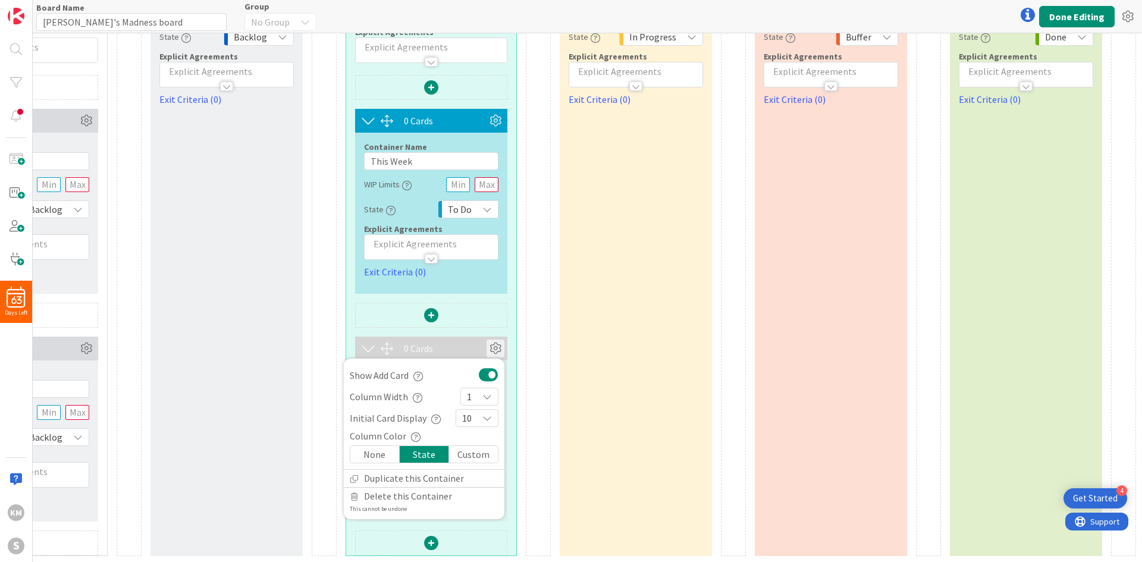
click at [467, 395] on div "Custom" at bounding box center [473, 454] width 49 height 17
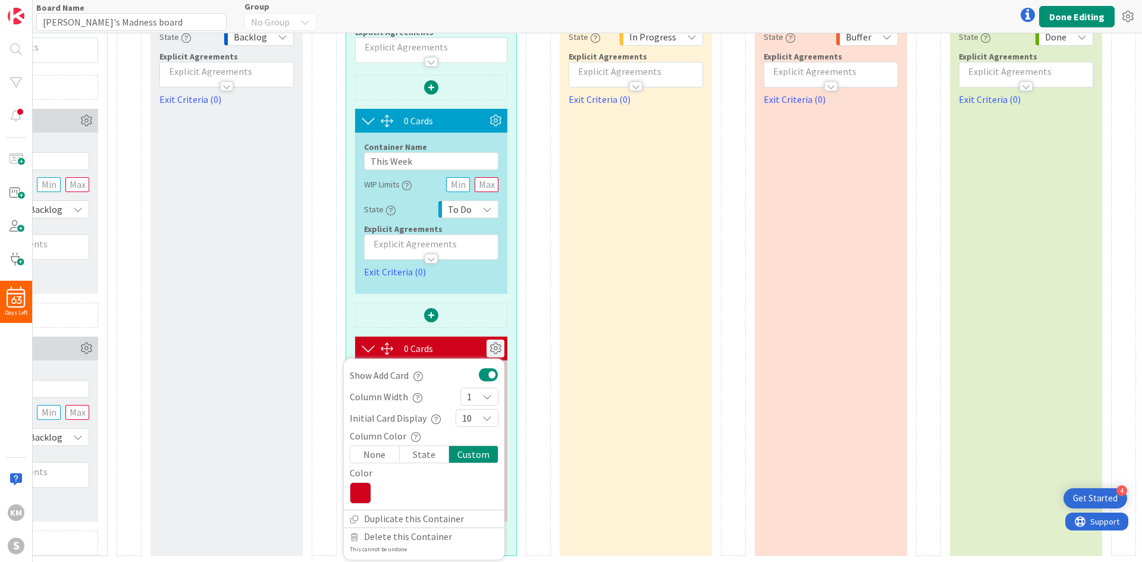
click at [353, 395] on icon at bounding box center [360, 493] width 21 height 21
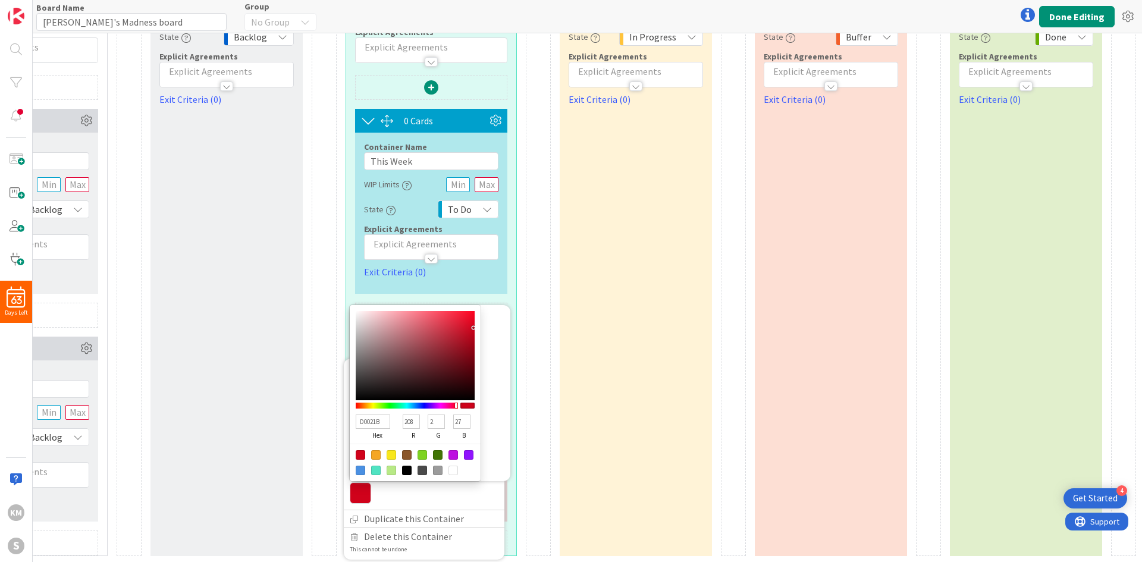
click at [464, 395] on div at bounding box center [469, 455] width 10 height 10
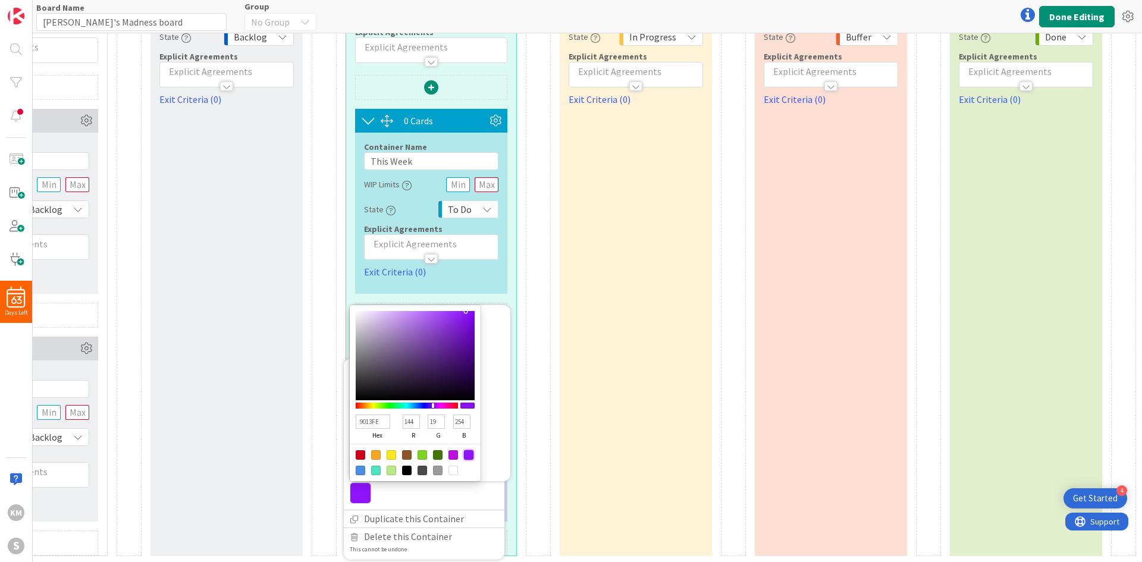
click at [526, 376] on div at bounding box center [538, 246] width 25 height 620
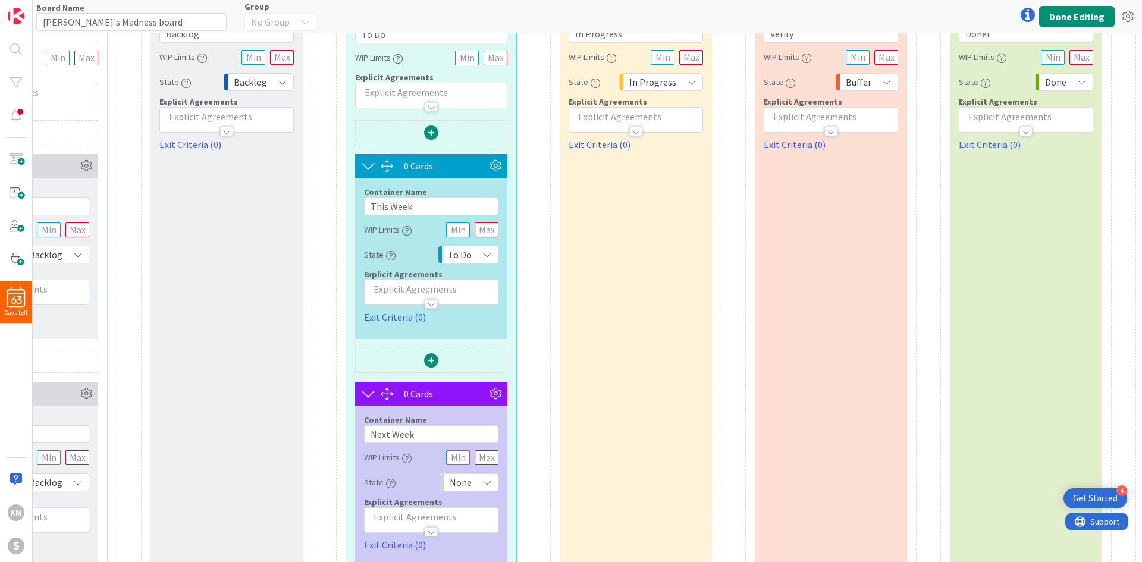
scroll to position [0, 145]
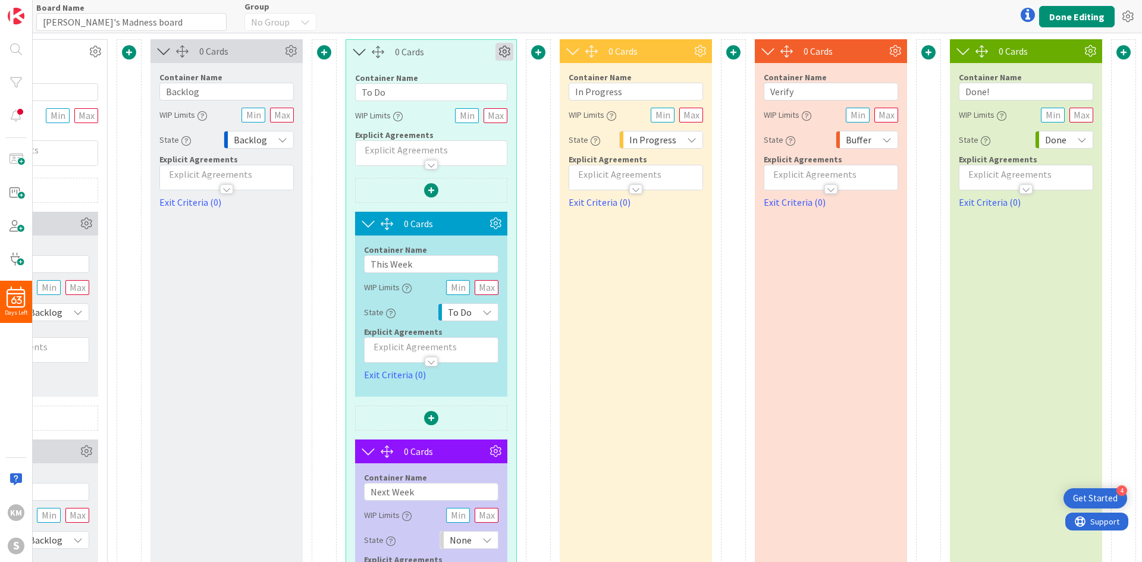
click at [496, 54] on icon at bounding box center [505, 52] width 18 height 18
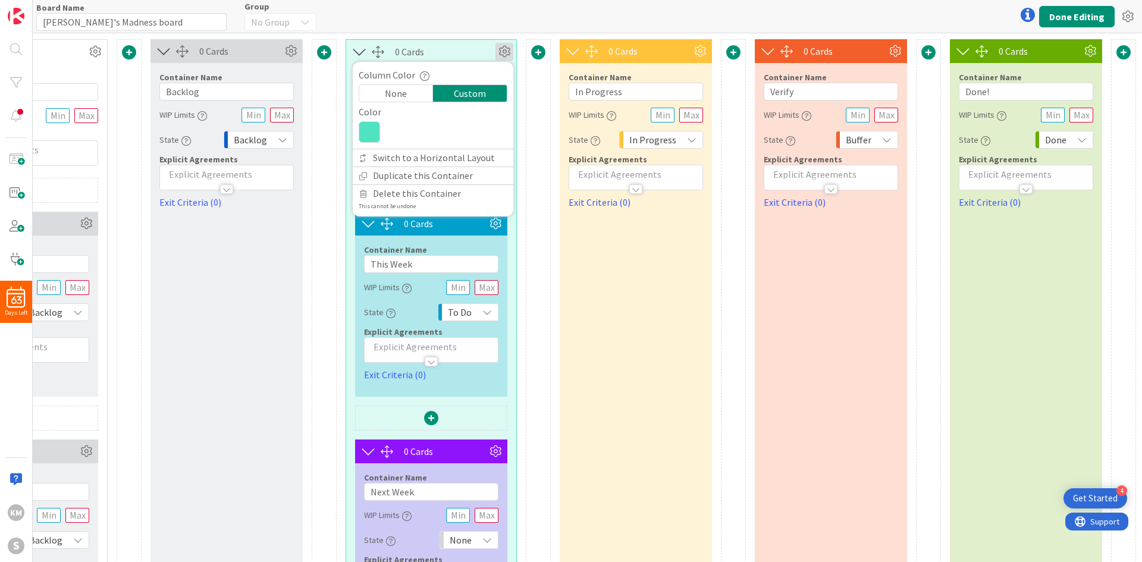
click at [368, 134] on icon at bounding box center [369, 131] width 21 height 21
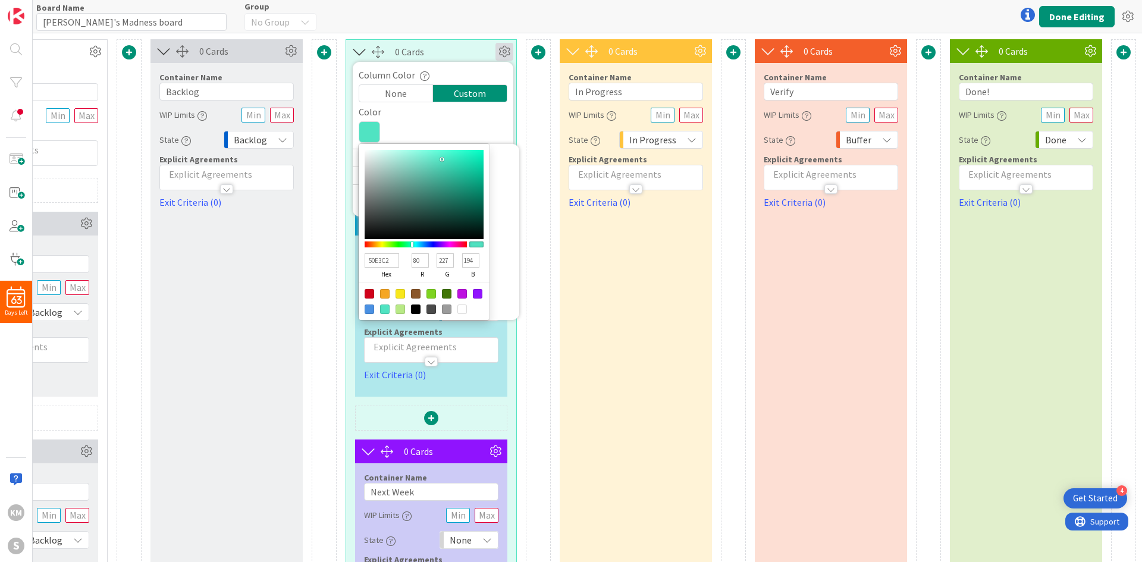
click at [458, 292] on div at bounding box center [463, 294] width 10 height 10
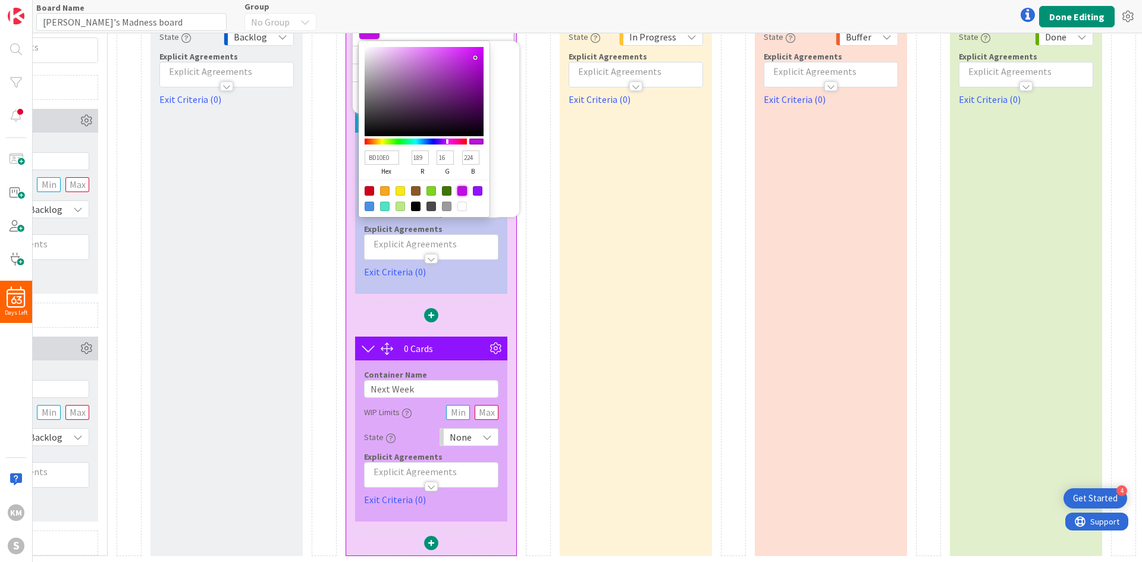
scroll to position [112, 145]
click at [515, 360] on div "0 Cards Container Name 11 / 64 Information WIP Limits Explicit Agreements 0 Car…" at bounding box center [519, 246] width 1234 height 620
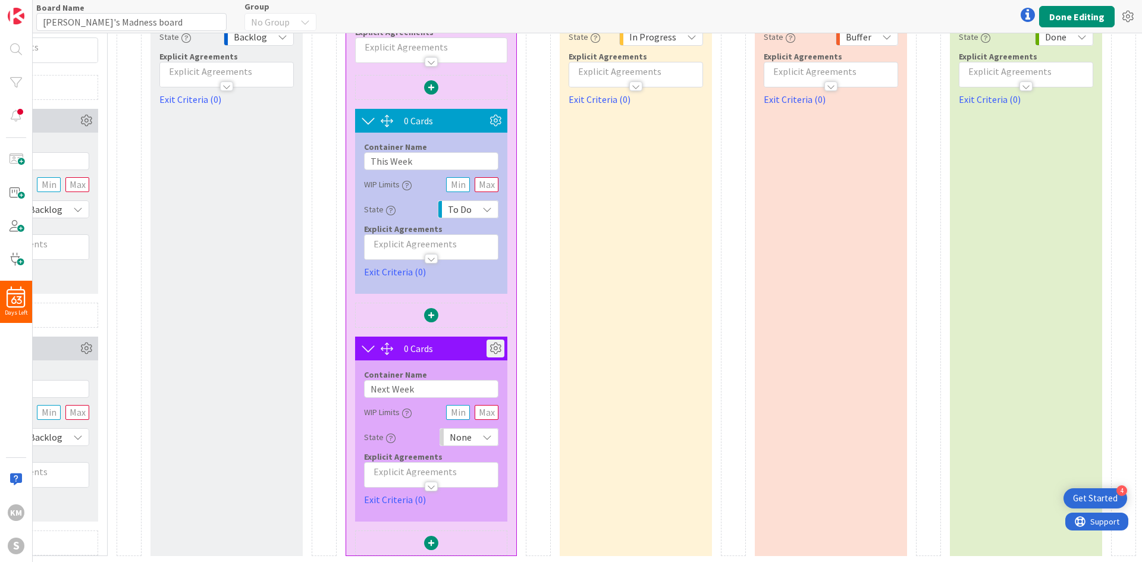
click at [489, 340] on icon at bounding box center [496, 349] width 18 height 18
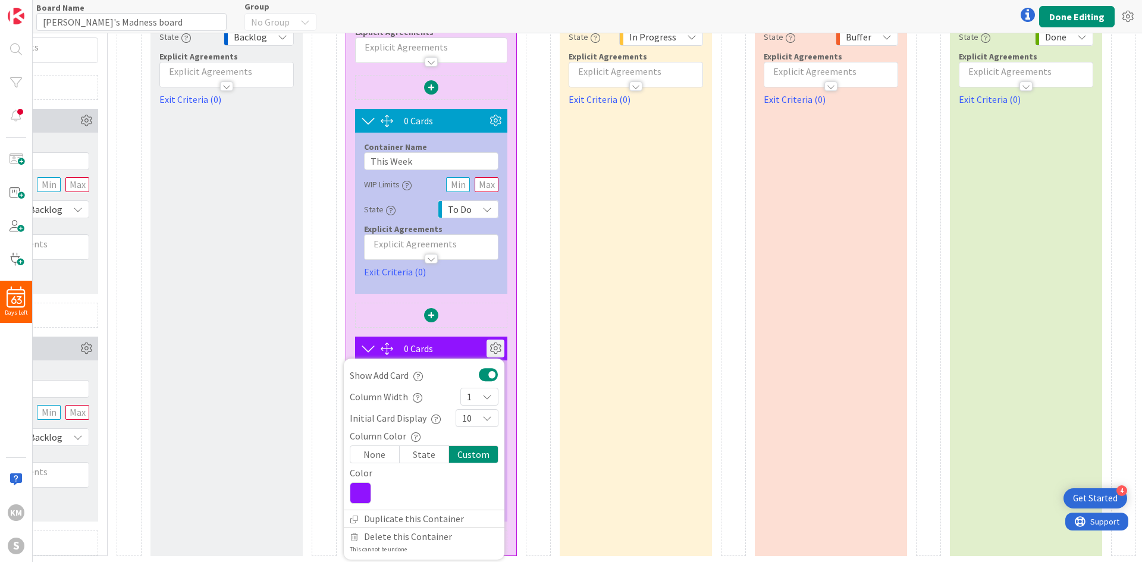
click at [358, 395] on icon at bounding box center [360, 493] width 21 height 21
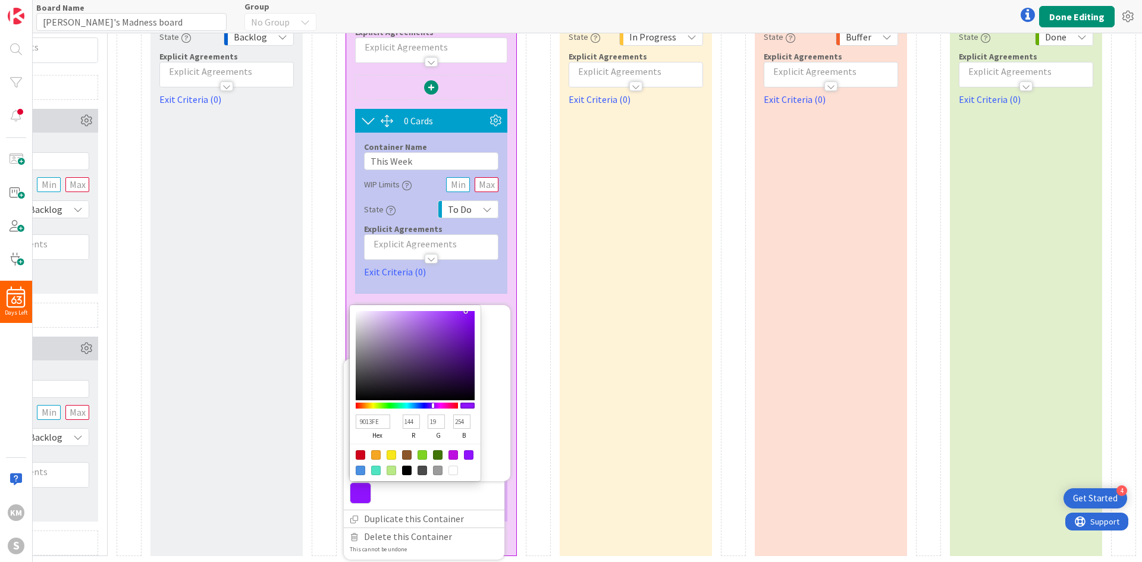
click at [356, 395] on div at bounding box center [361, 471] width 10 height 10
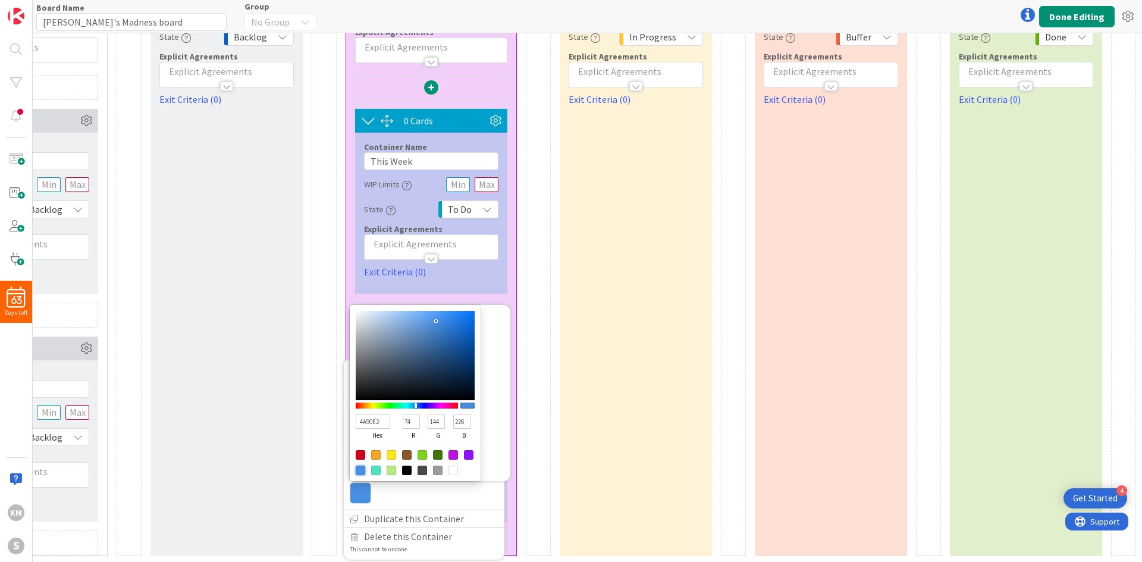
click at [532, 350] on div at bounding box center [538, 246] width 25 height 620
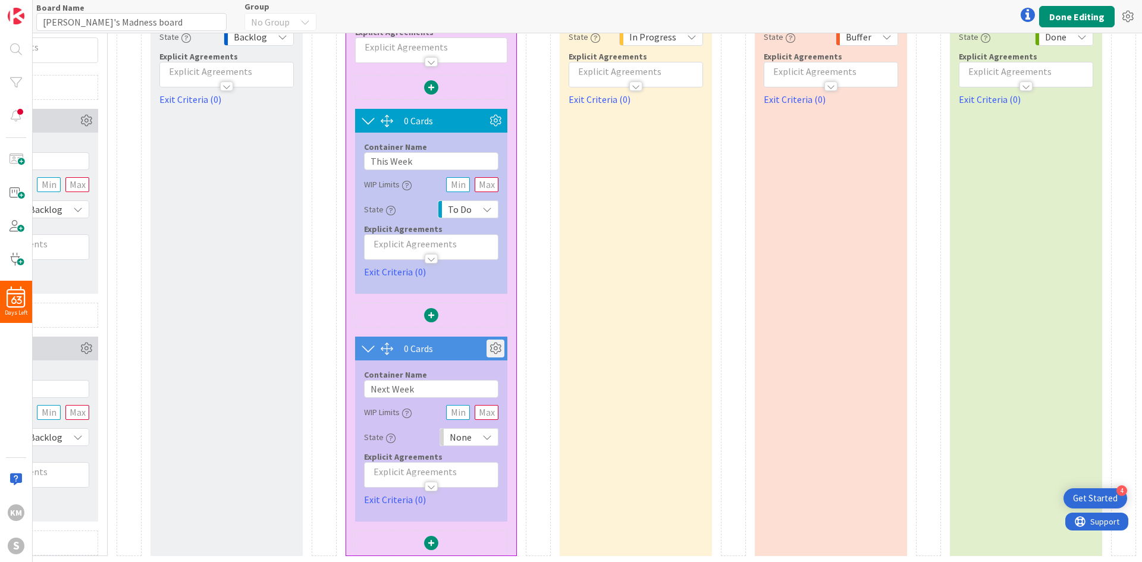
click at [489, 340] on icon at bounding box center [496, 349] width 18 height 18
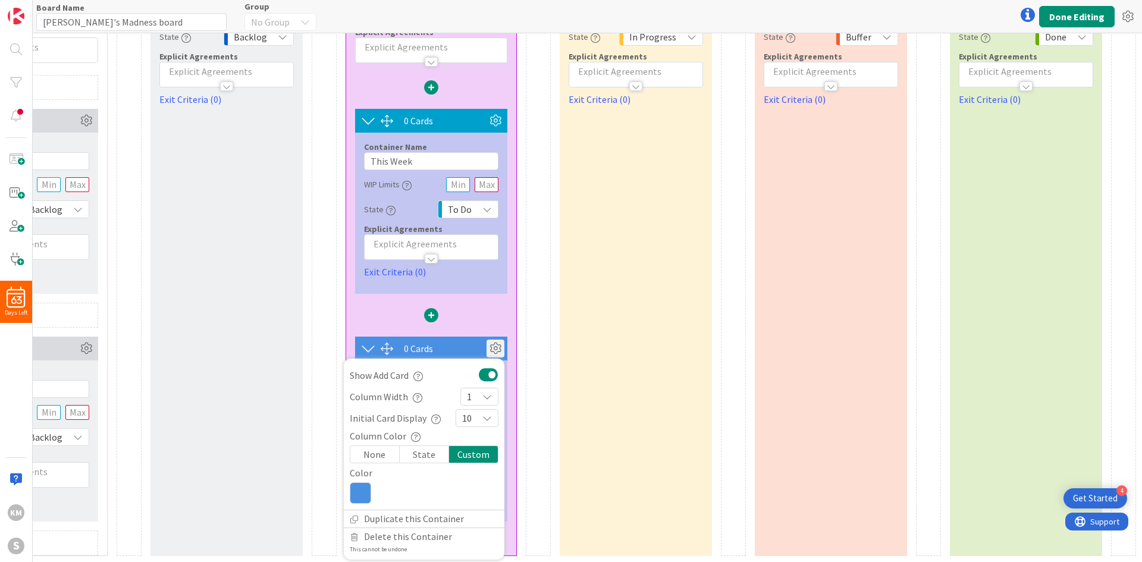
click at [355, 395] on icon at bounding box center [360, 493] width 21 height 21
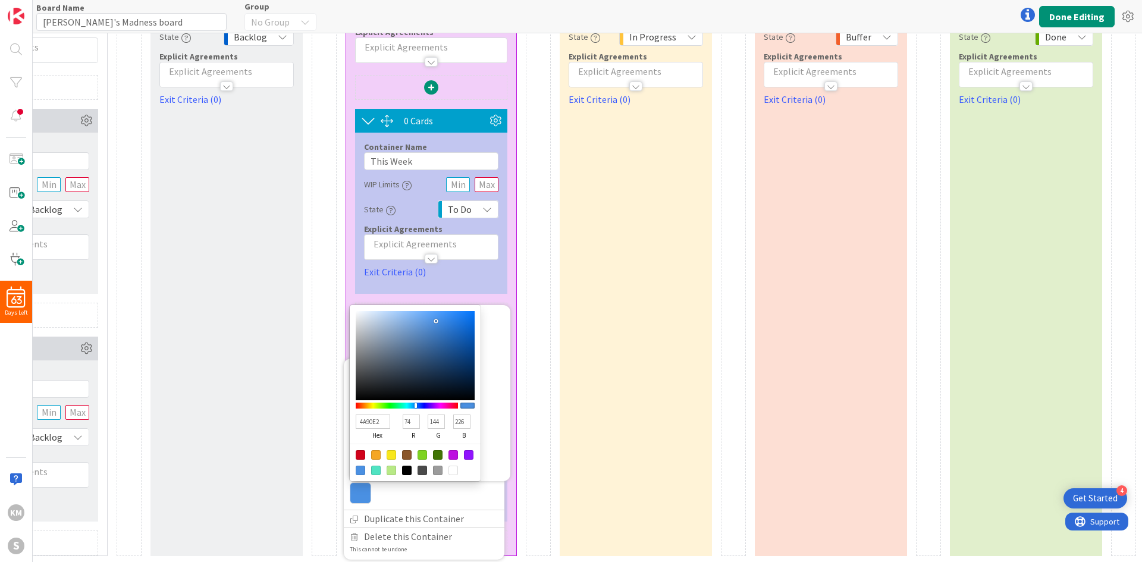
click at [514, 381] on div "0 Cards Container Name 11 / 64 Information WIP Limits Explicit Agreements 0 Car…" at bounding box center [519, 246] width 1234 height 620
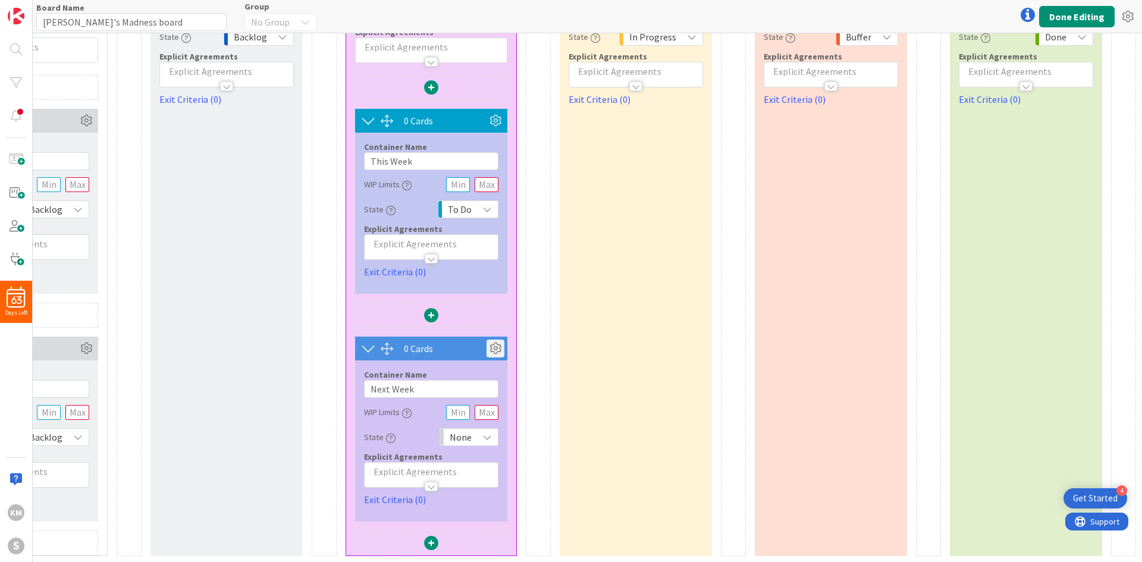
click at [489, 340] on icon at bounding box center [496, 349] width 18 height 18
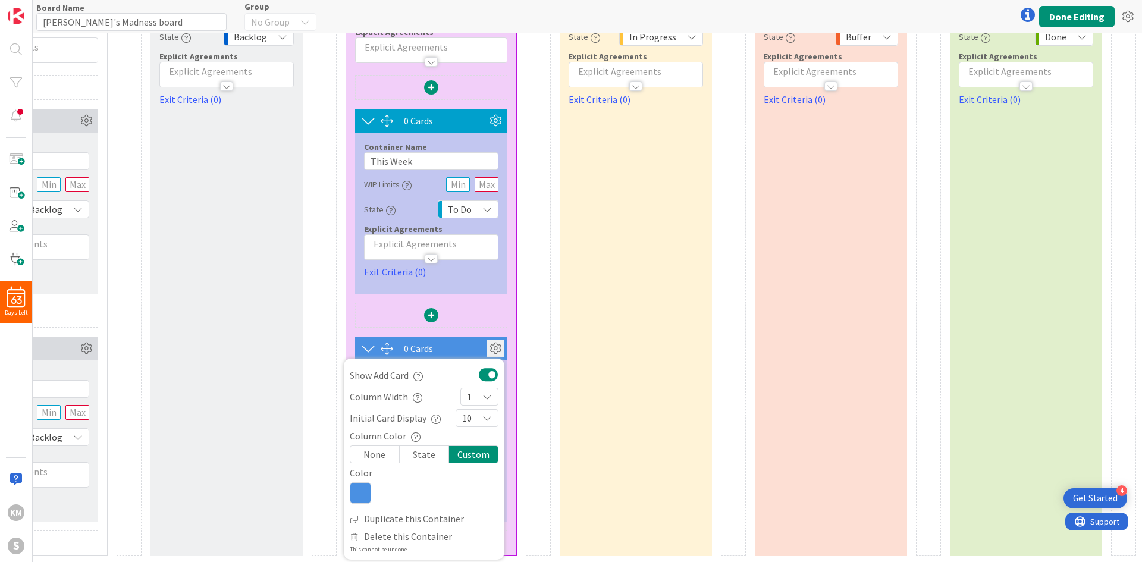
click at [355, 395] on icon at bounding box center [360, 493] width 21 height 21
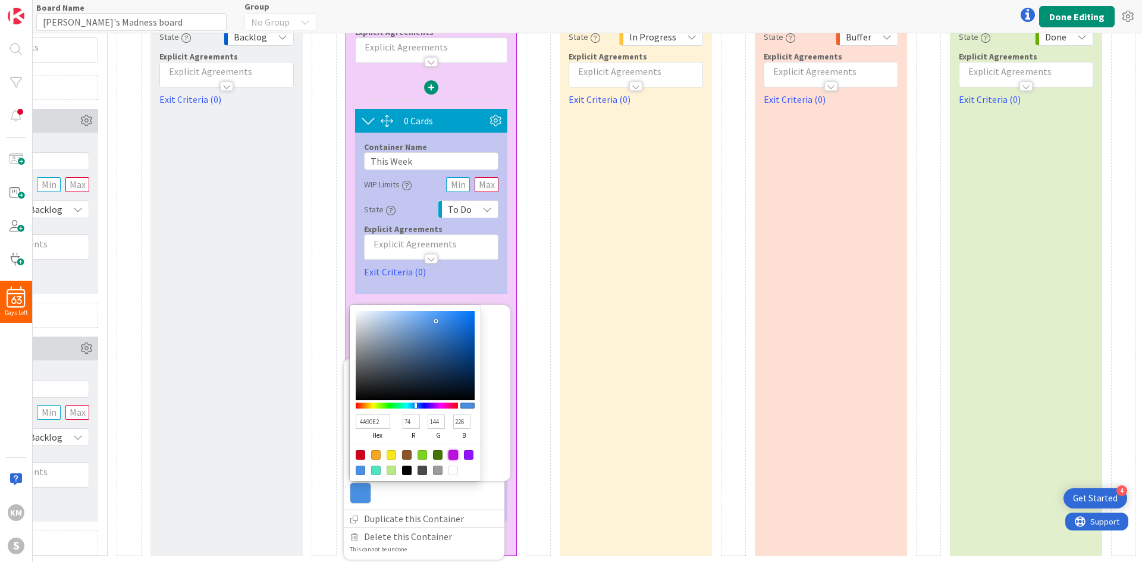
click at [449, 395] on div at bounding box center [454, 455] width 10 height 10
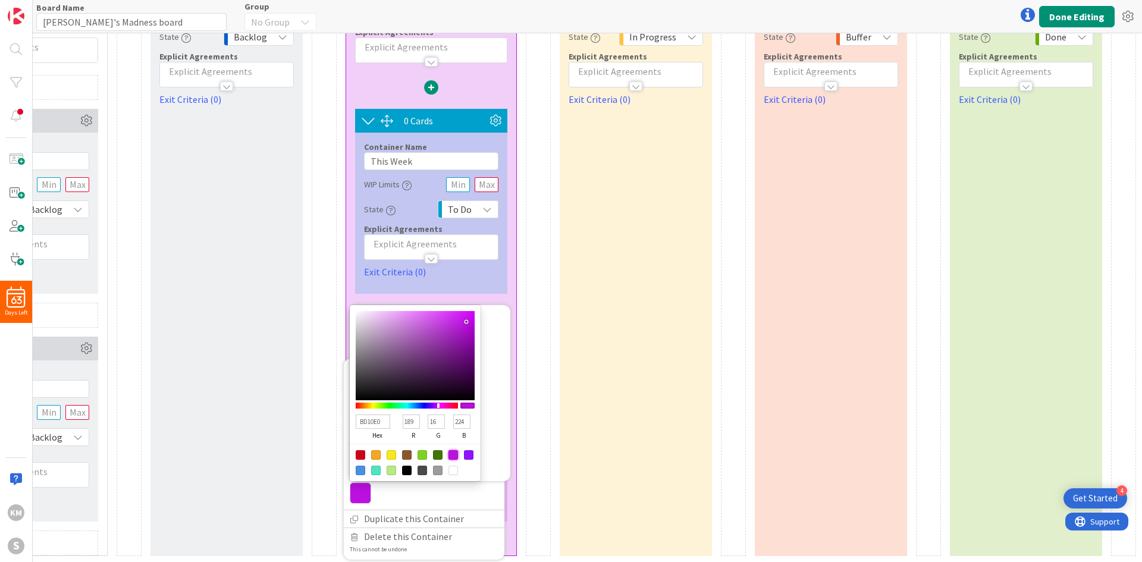
click at [526, 373] on div at bounding box center [538, 246] width 25 height 620
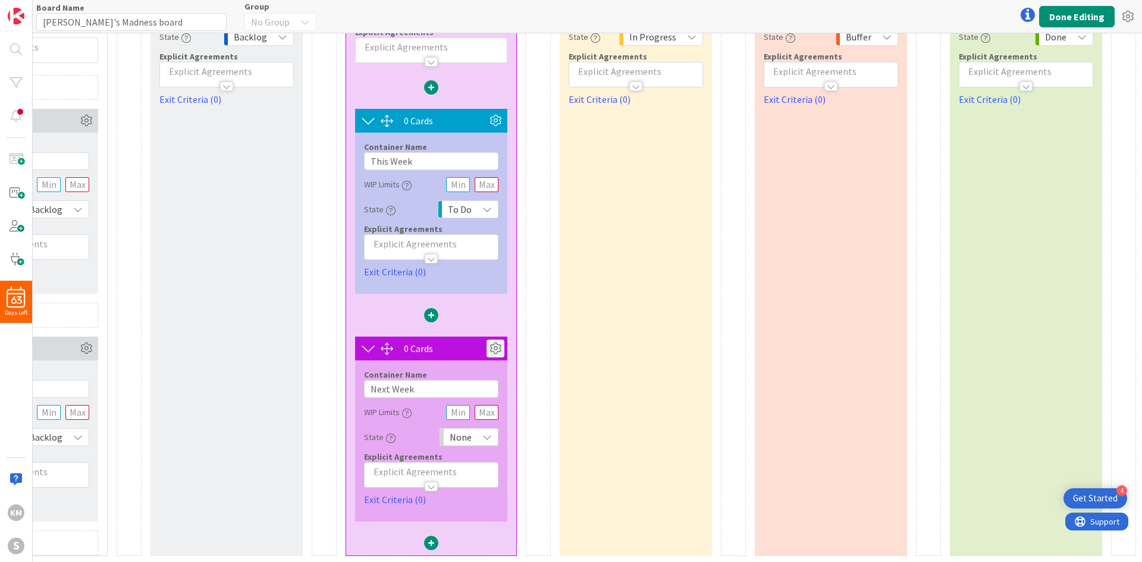
click at [489, 340] on icon at bounding box center [496, 349] width 18 height 18
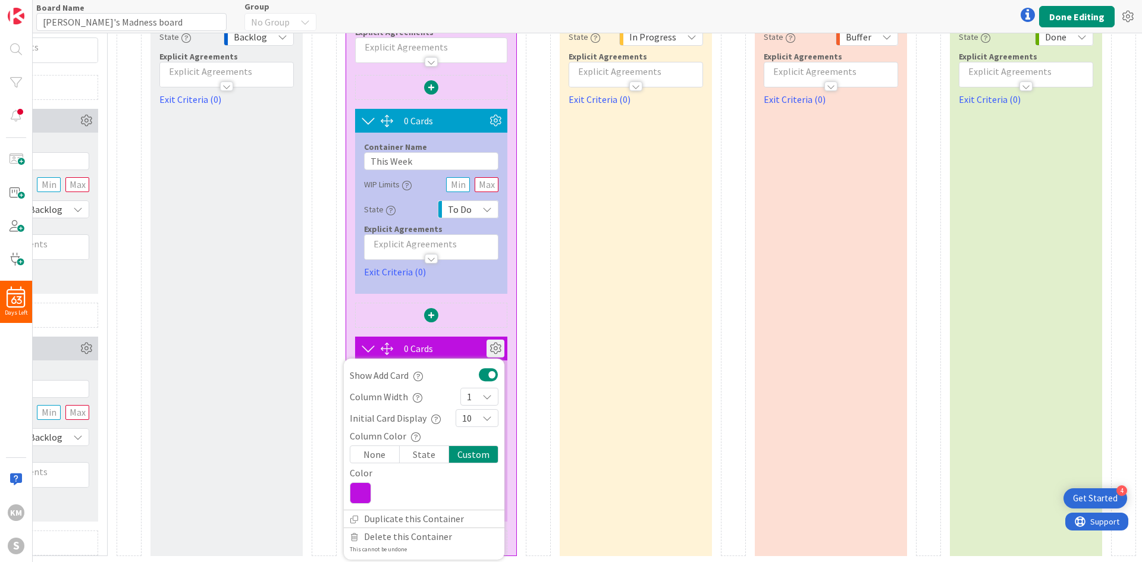
click at [356, 395] on icon at bounding box center [360, 493] width 21 height 21
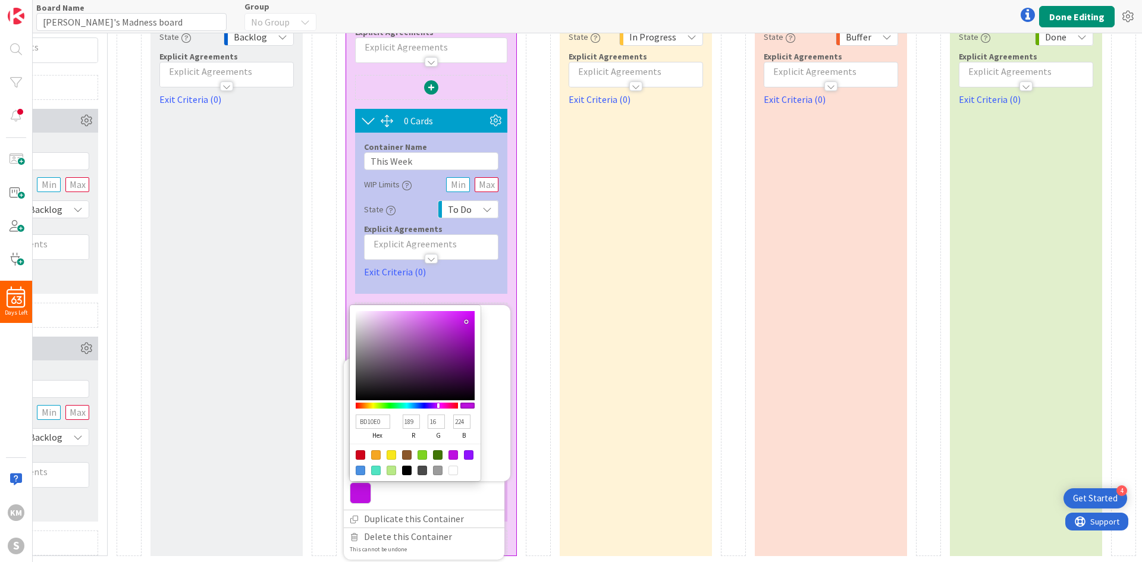
click at [356, 395] on div at bounding box center [361, 471] width 10 height 10
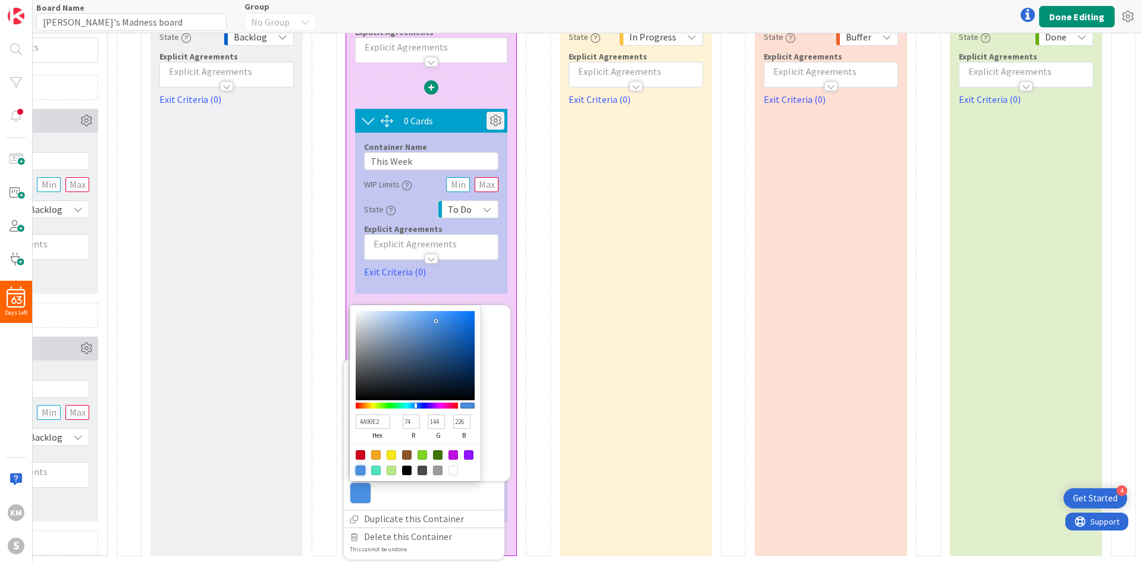
click at [487, 112] on icon at bounding box center [496, 121] width 18 height 18
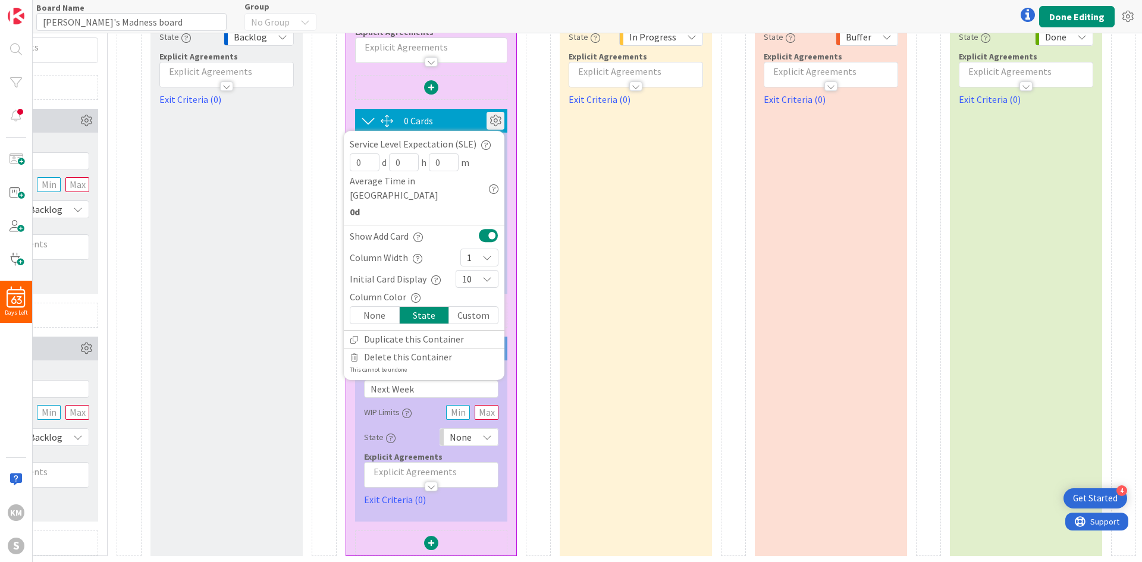
click at [449, 307] on div "Custom" at bounding box center [473, 315] width 49 height 17
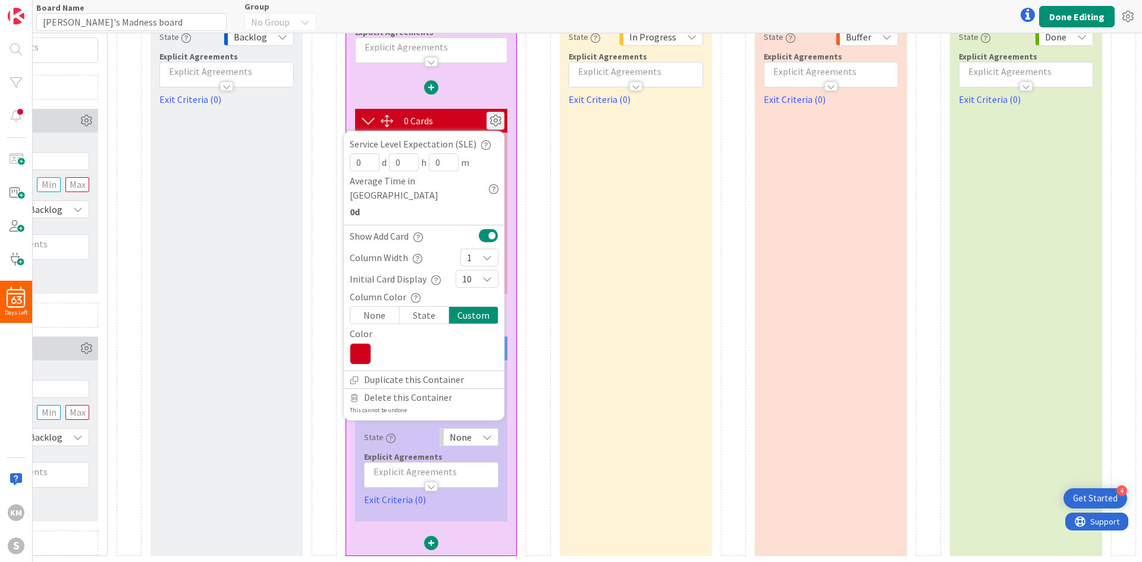
click at [354, 343] on icon at bounding box center [360, 353] width 21 height 21
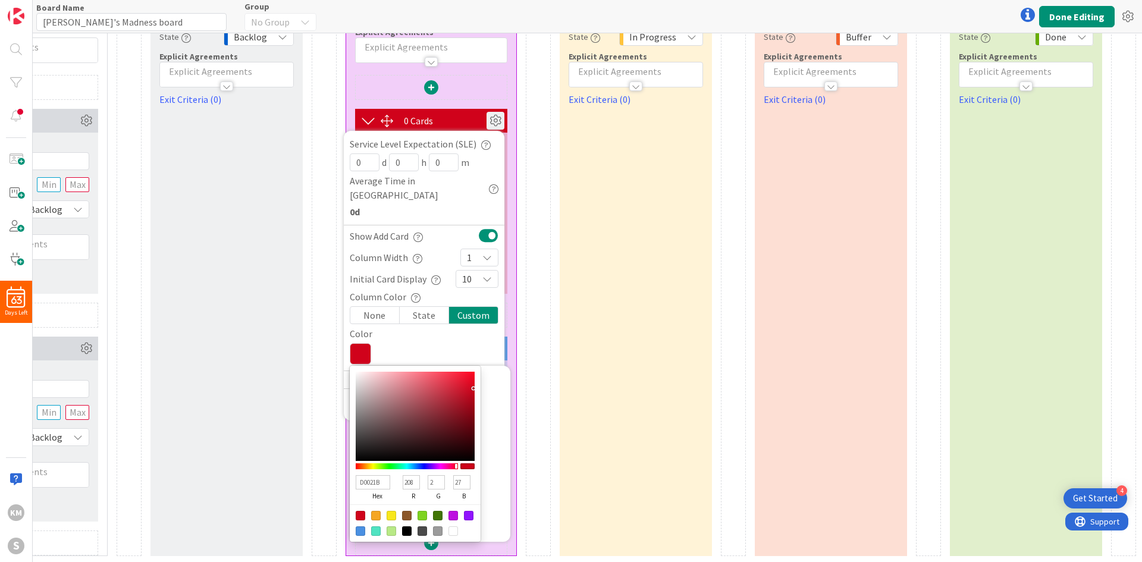
click at [449, 395] on div at bounding box center [454, 516] width 10 height 10
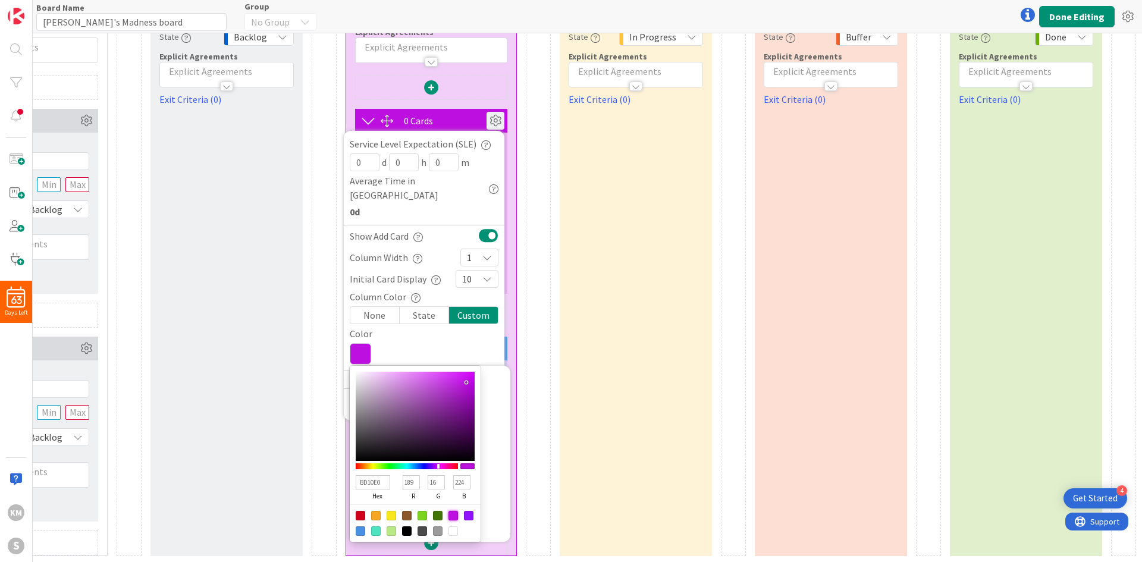
click at [510, 395] on div "0 Cards Container Name 11 / 64 Information WIP Limits Explicit Agreements 0 Car…" at bounding box center [519, 246] width 1234 height 620
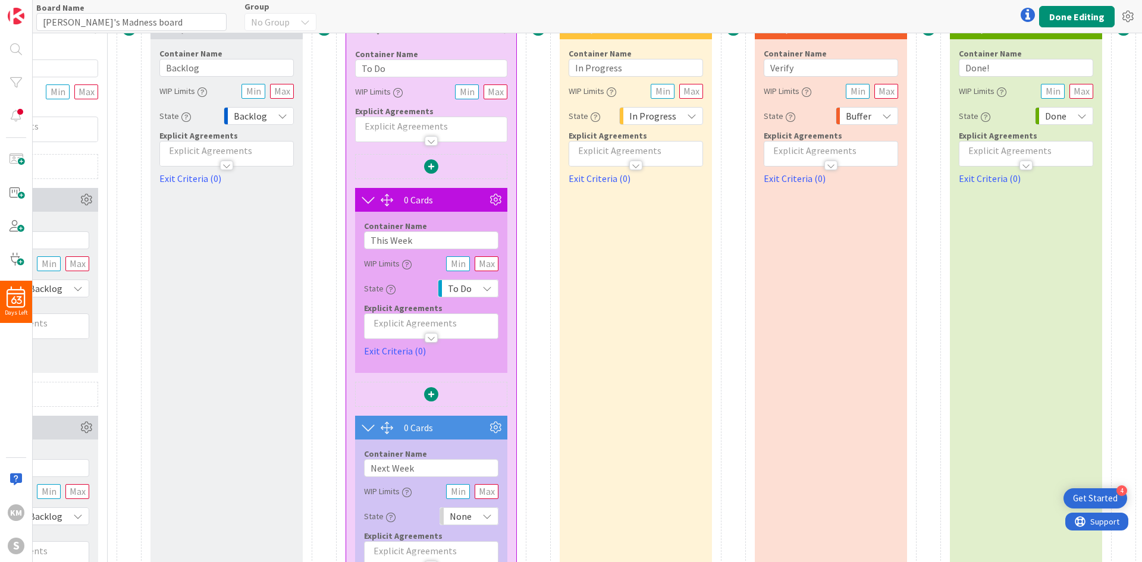
scroll to position [0, 145]
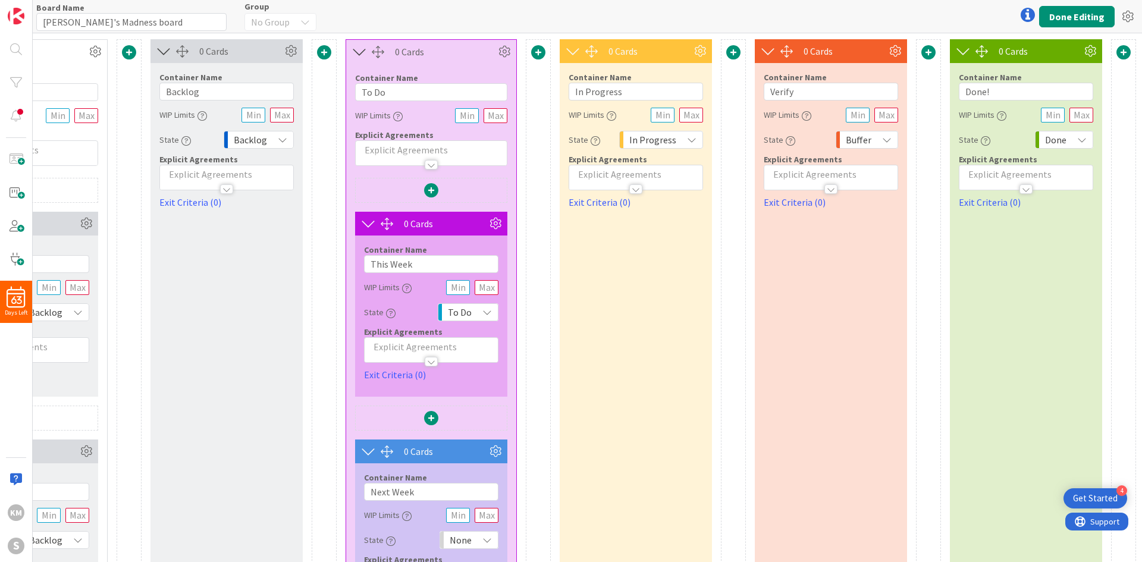
click at [545, 318] on div "0 Cards Container Name 11 / 64 Information WIP Limits Explicit Agreements 0 Car…" at bounding box center [519, 349] width 1234 height 620
click at [535, 265] on div at bounding box center [538, 349] width 25 height 620
click at [282, 43] on icon at bounding box center [291, 51] width 18 height 18
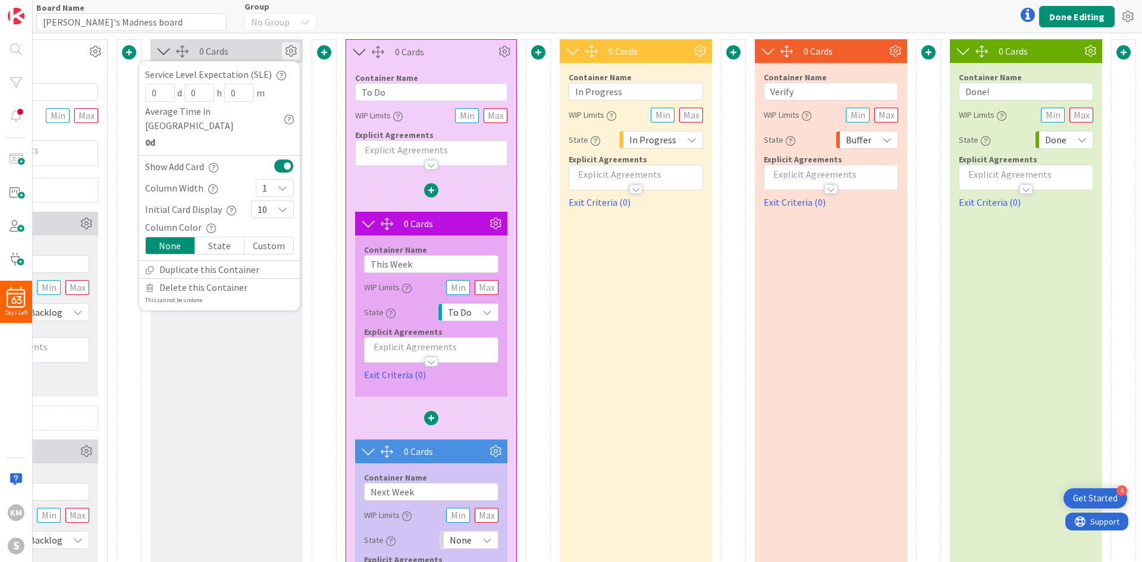
click at [209, 239] on div "State" at bounding box center [219, 245] width 49 height 17
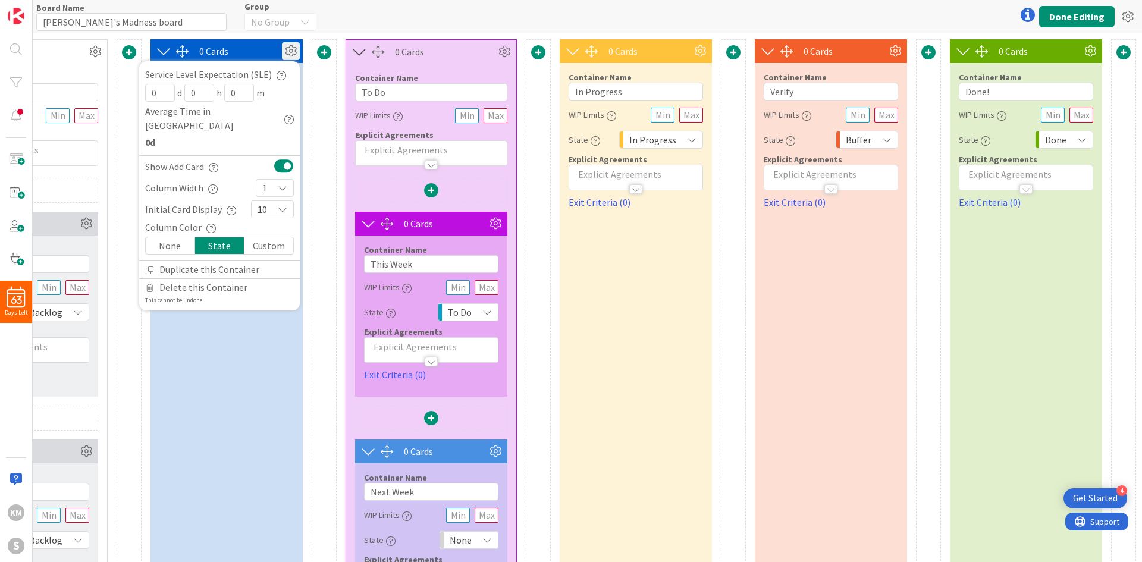
click at [259, 339] on div "0 Cards Service Level Expectation (SLE) 0 d 0 h 0 m Average Time in Column 0d S…" at bounding box center [227, 349] width 152 height 620
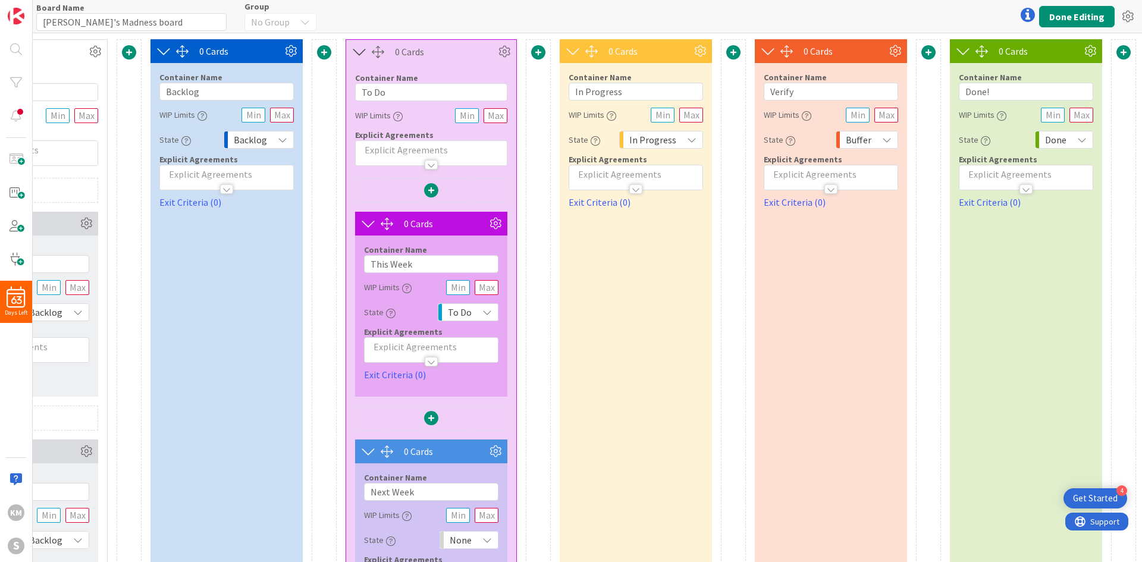
scroll to position [0, 0]
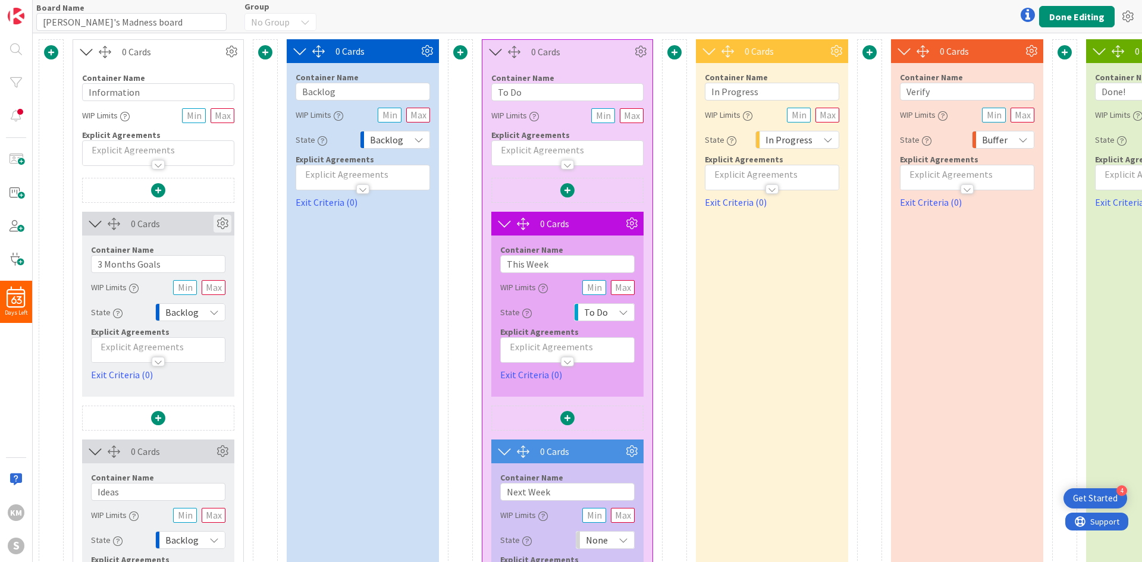
click at [224, 219] on icon at bounding box center [223, 224] width 18 height 18
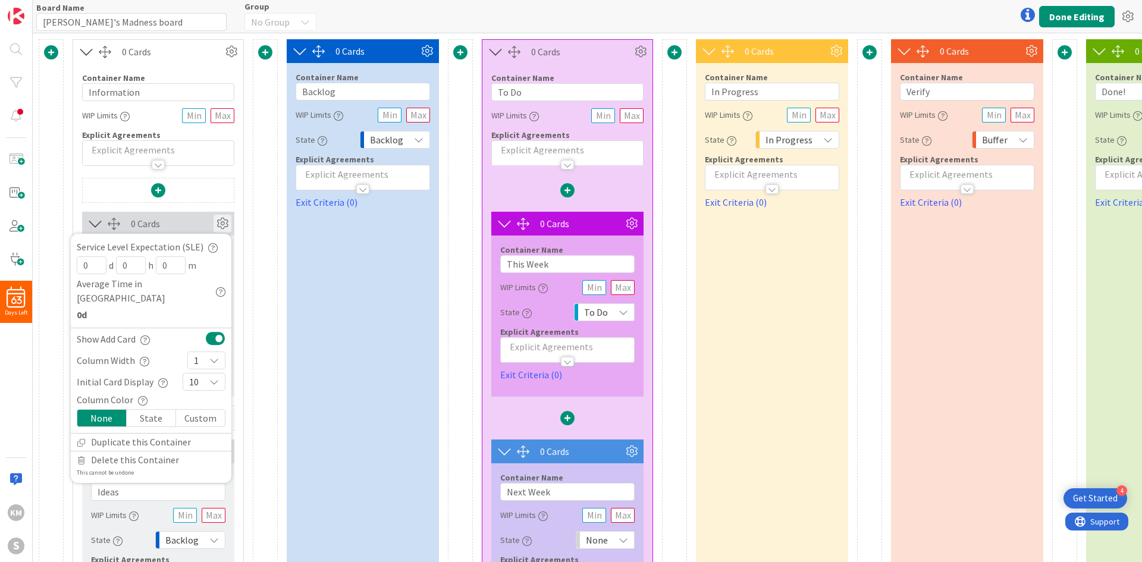
click at [161, 395] on div "State" at bounding box center [151, 418] width 49 height 17
click at [259, 389] on div at bounding box center [265, 349] width 25 height 620
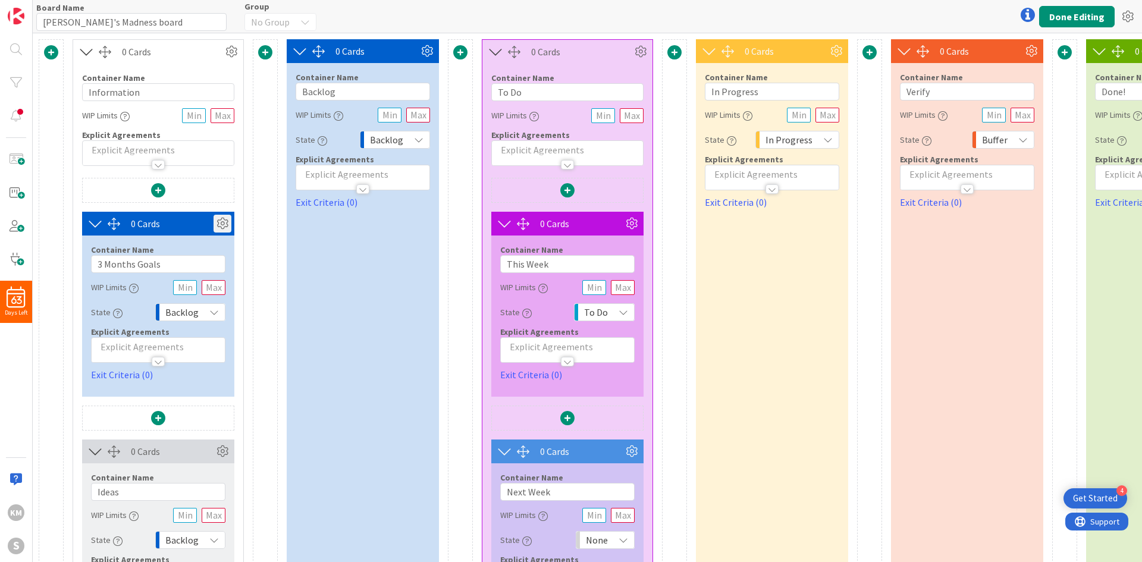
click at [224, 224] on icon at bounding box center [223, 224] width 18 height 18
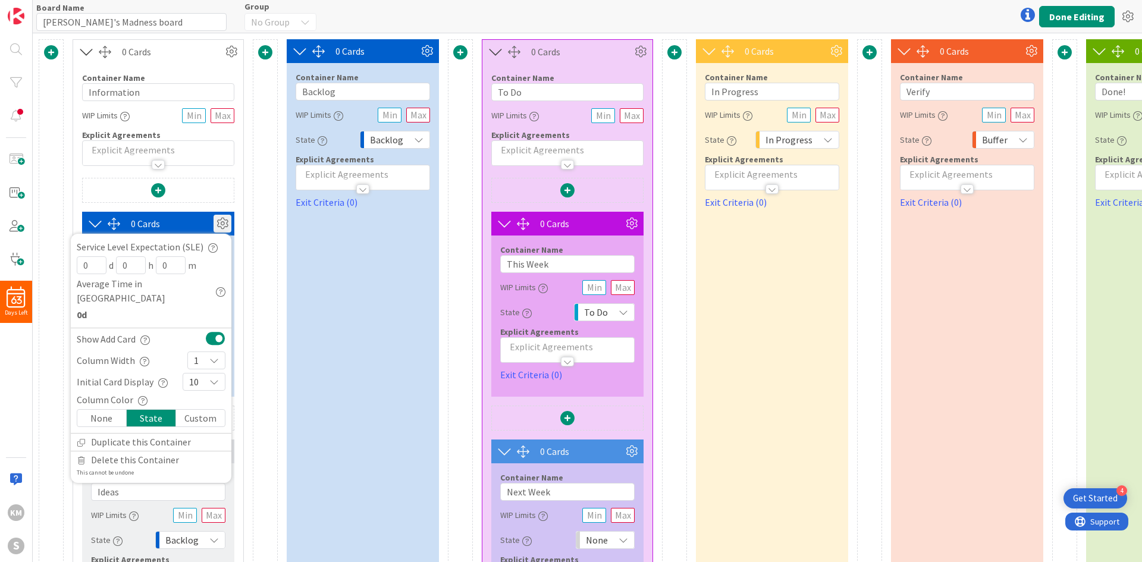
click at [202, 395] on div "Custom" at bounding box center [200, 418] width 49 height 17
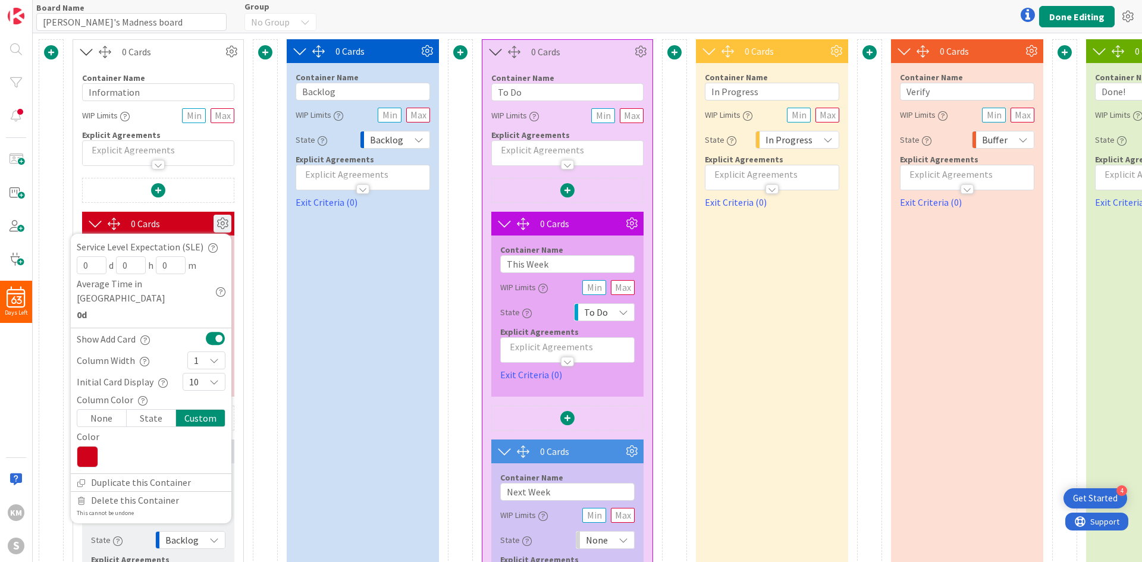
click at [88, 395] on icon at bounding box center [87, 456] width 21 height 21
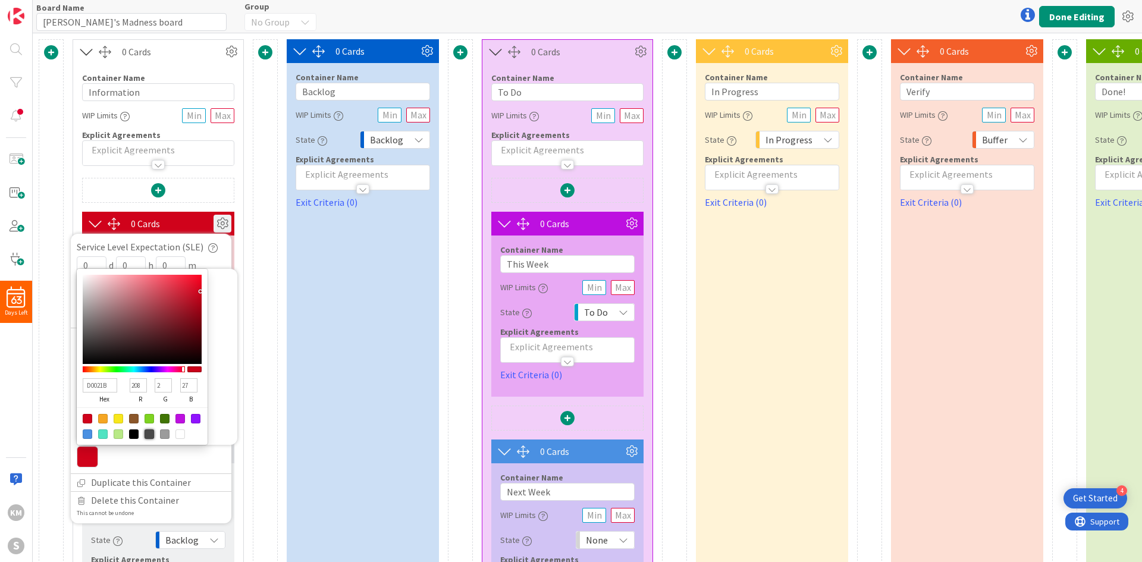
click at [148, 395] on div at bounding box center [150, 435] width 10 height 10
click at [251, 371] on div "0 Cards Container Name 11 / 64 Information WIP Limits Explicit Agreements 0 Car…" at bounding box center [656, 349] width 1234 height 620
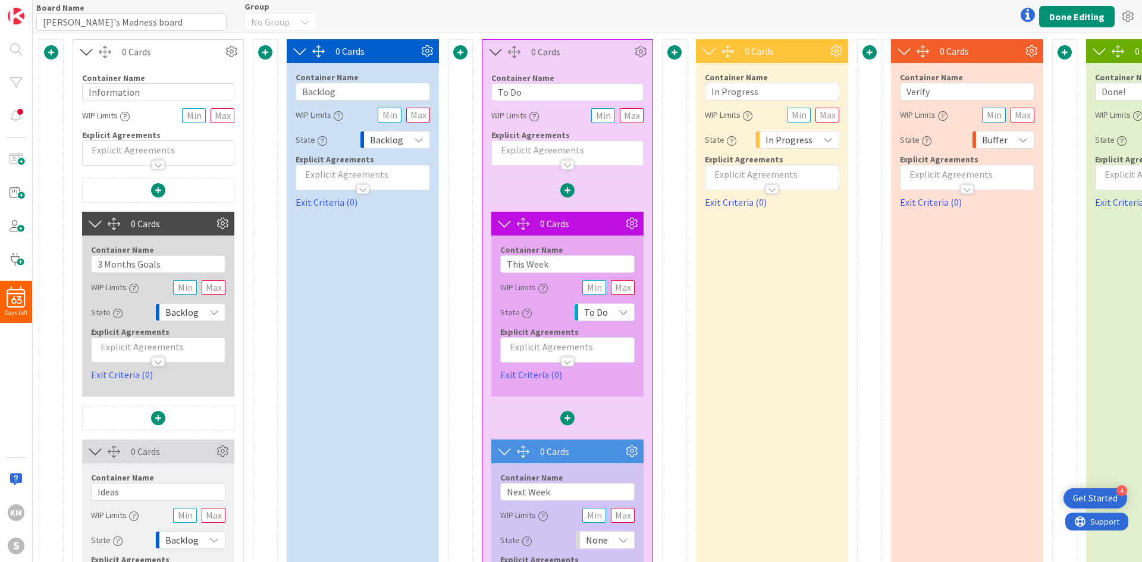
click at [761, 57] on span at bounding box center [870, 52] width 14 height 14
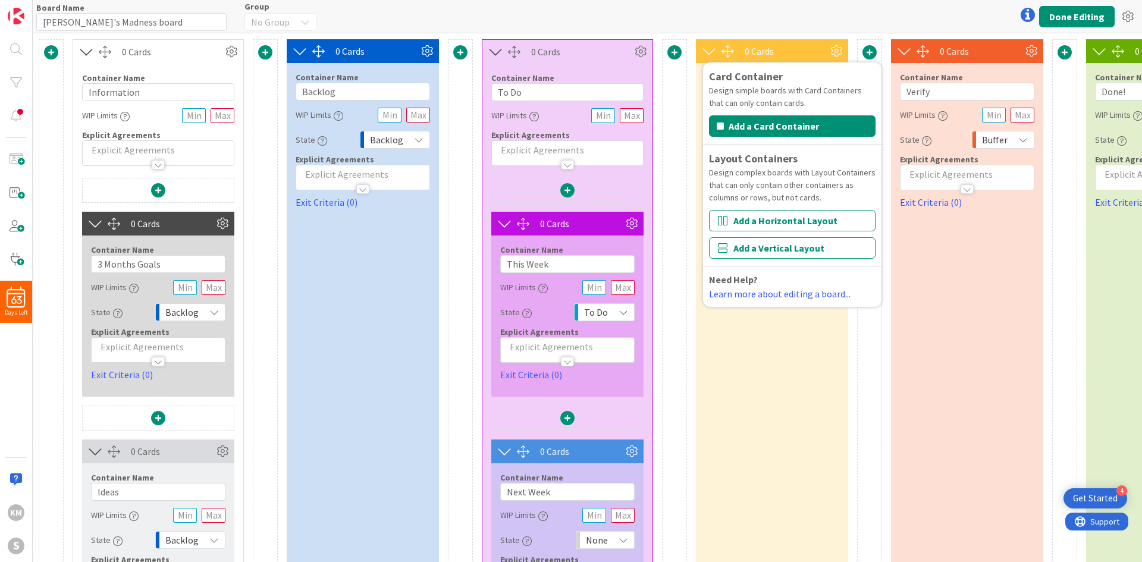
click at [761, 395] on div "Card Container Design simple boards with Card Containers that can only contain …" at bounding box center [869, 349] width 25 height 620
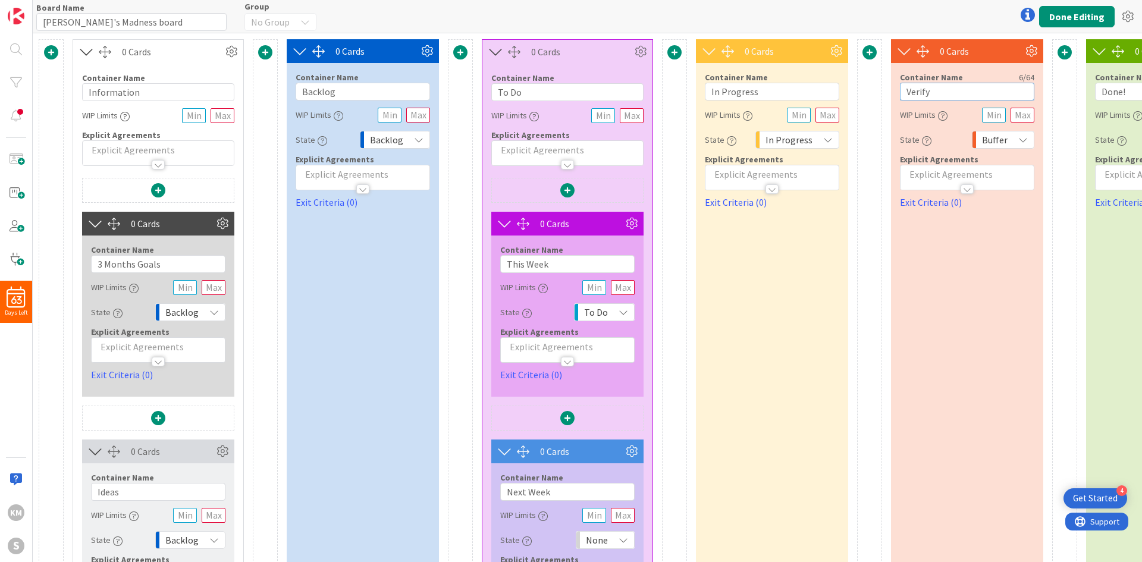
click at [761, 92] on input "Verify" at bounding box center [967, 92] width 134 height 18
click at [761, 89] on input "In Progress" at bounding box center [772, 92] width 134 height 18
click at [761, 129] on div "State In Progress" at bounding box center [772, 139] width 134 height 21
click at [761, 140] on div "In Progress" at bounding box center [798, 140] width 84 height 18
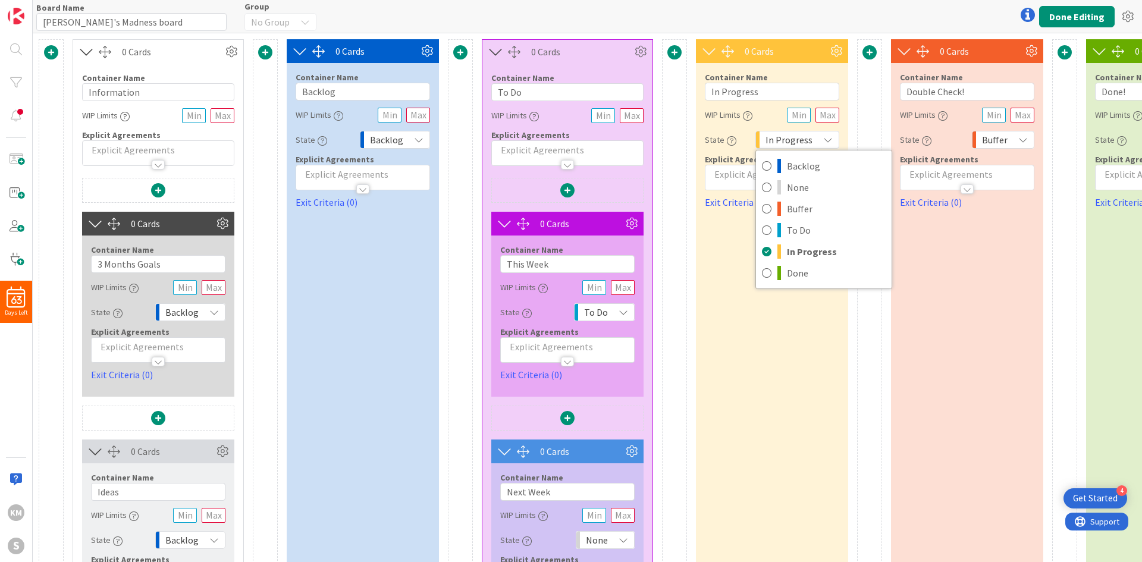
click at [761, 140] on div "In Progress" at bounding box center [798, 140] width 84 height 18
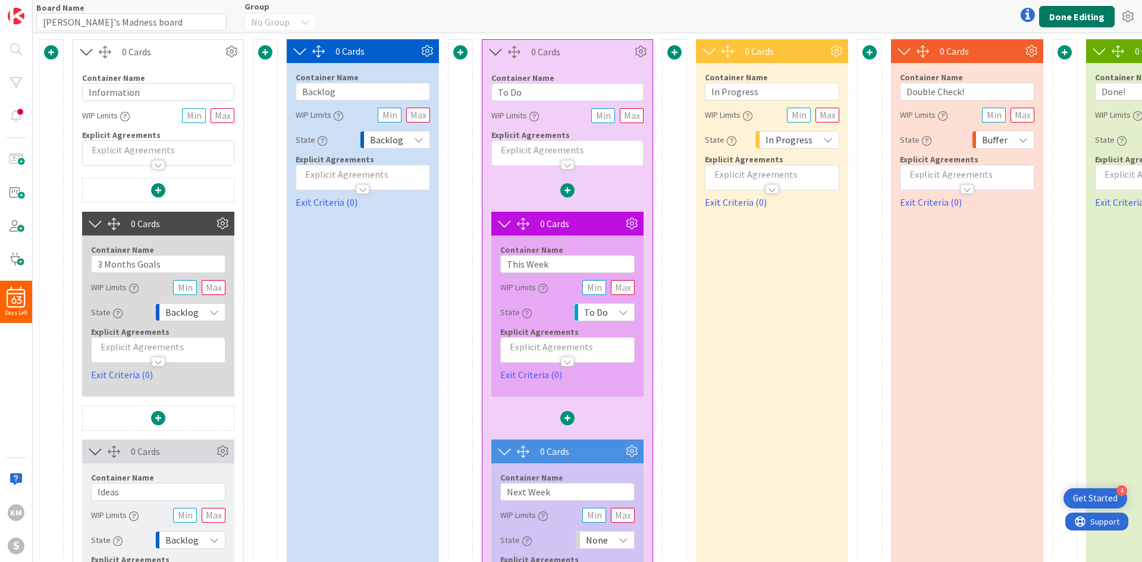
click at [761, 12] on button "Done Editing" at bounding box center [1078, 16] width 76 height 21
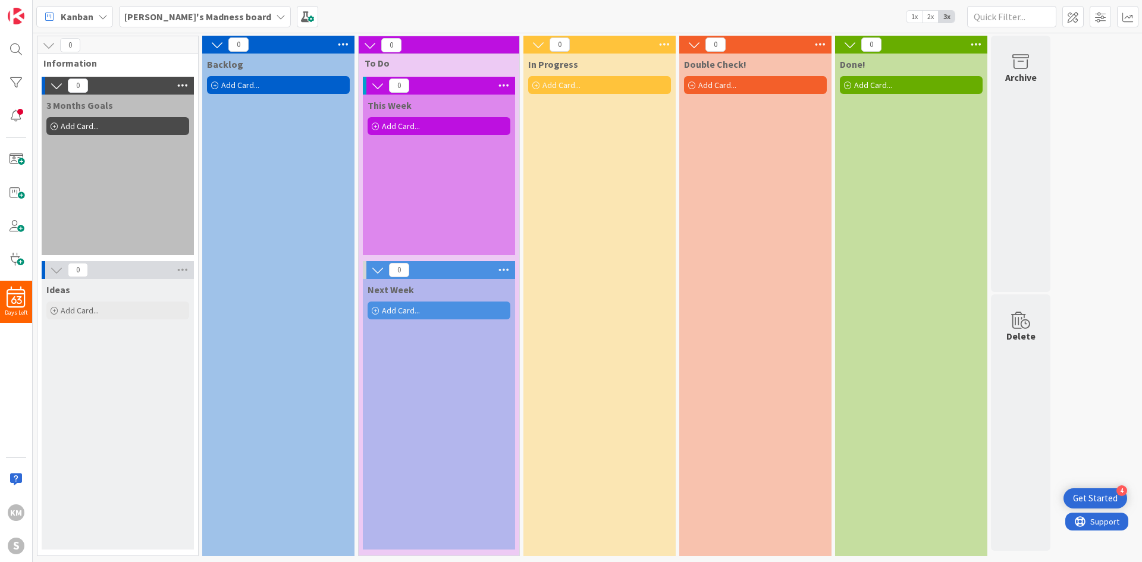
click at [507, 82] on icon at bounding box center [503, 86] width 15 height 18
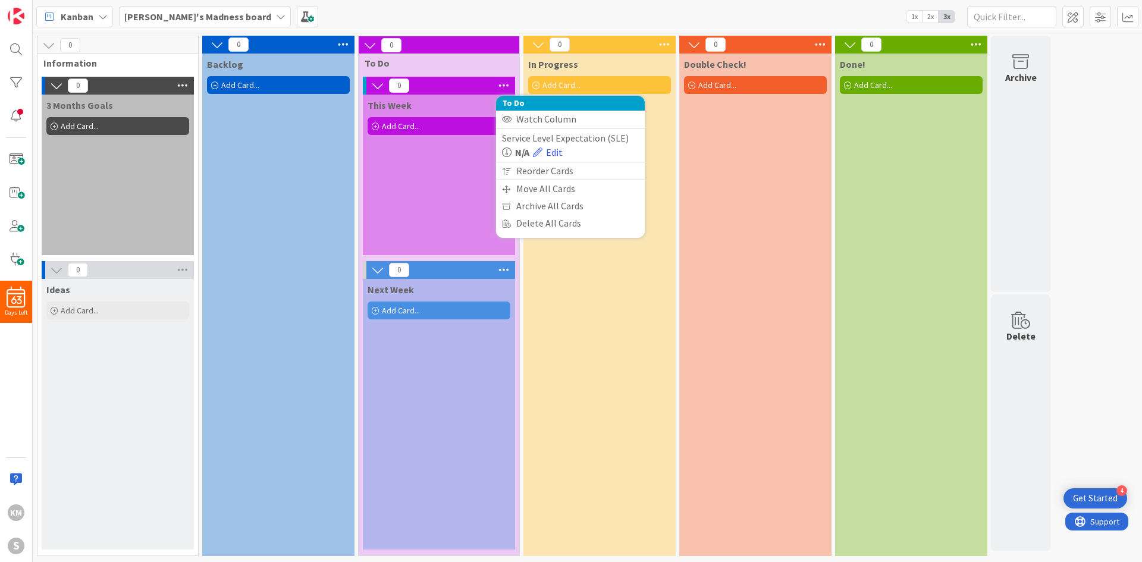
click at [507, 82] on icon at bounding box center [503, 86] width 15 height 18
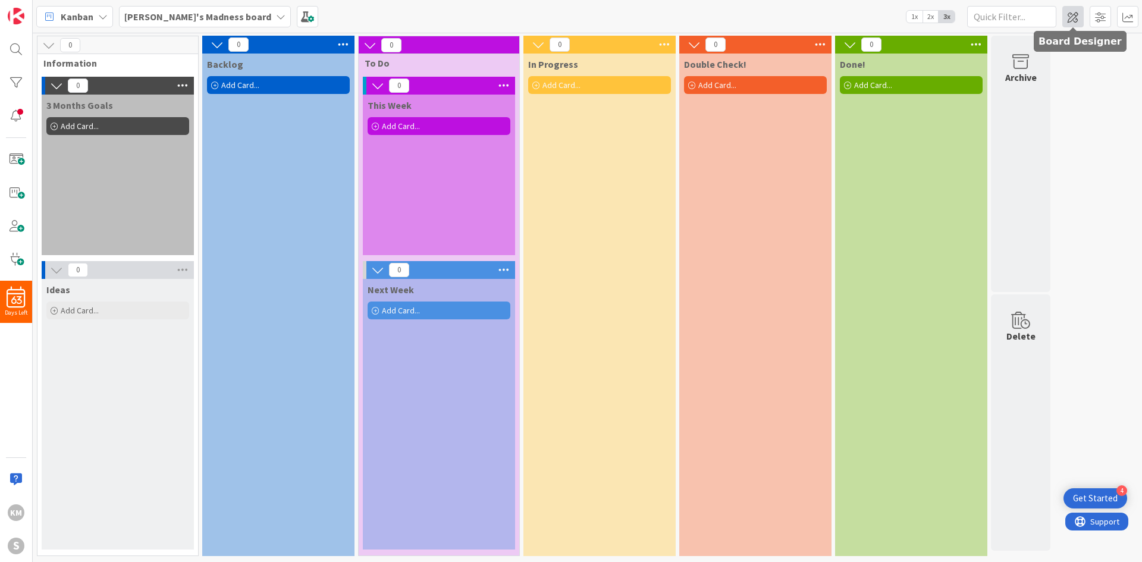
click at [761, 20] on span at bounding box center [1073, 16] width 21 height 21
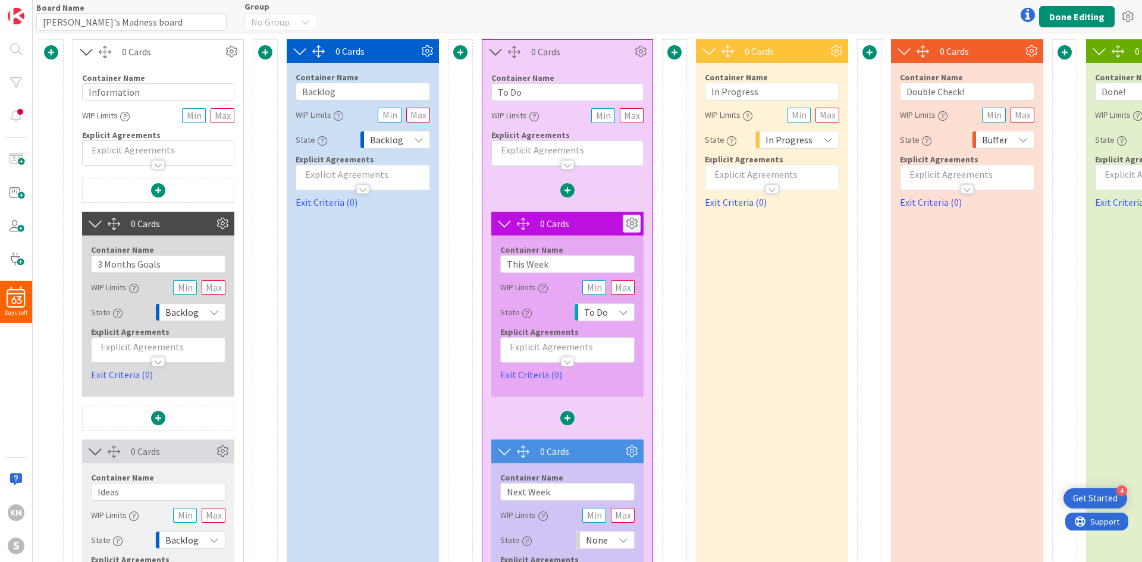
click at [624, 221] on icon at bounding box center [632, 224] width 18 height 18
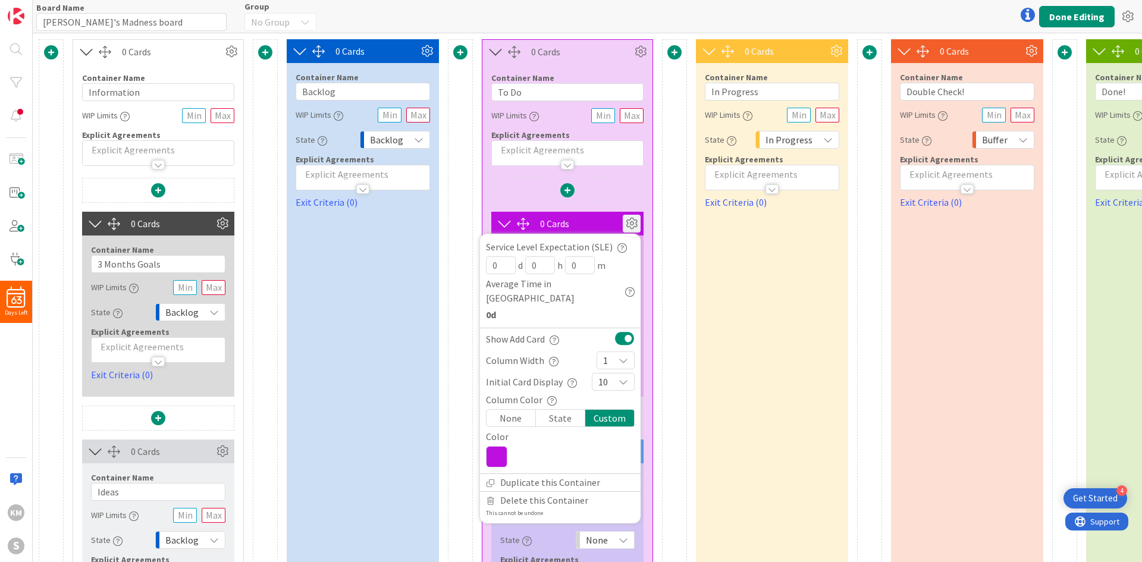
click at [506, 395] on icon at bounding box center [496, 456] width 21 height 21
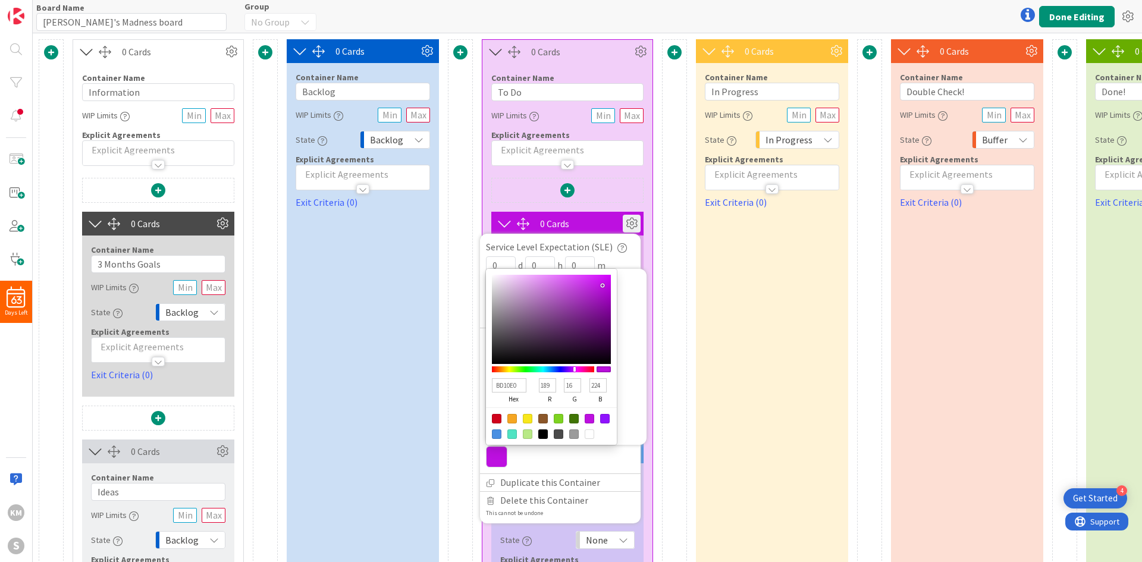
click at [658, 312] on div "0 Cards Container Name 11 / 64 Information WIP Limits Explicit Agreements 0 Car…" at bounding box center [656, 349] width 1234 height 620
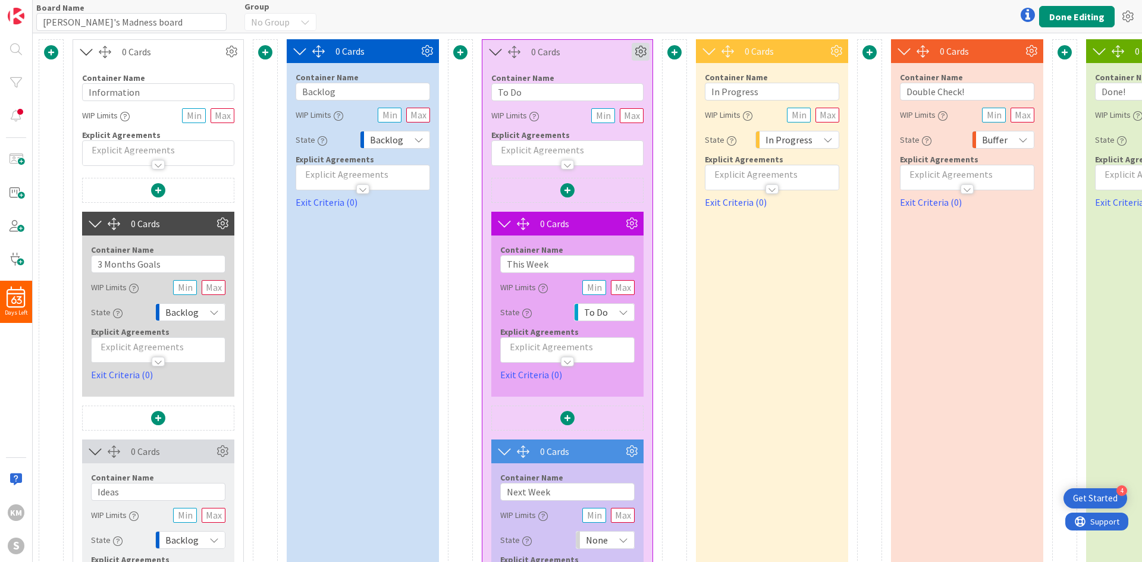
click at [640, 50] on icon at bounding box center [641, 52] width 18 height 18
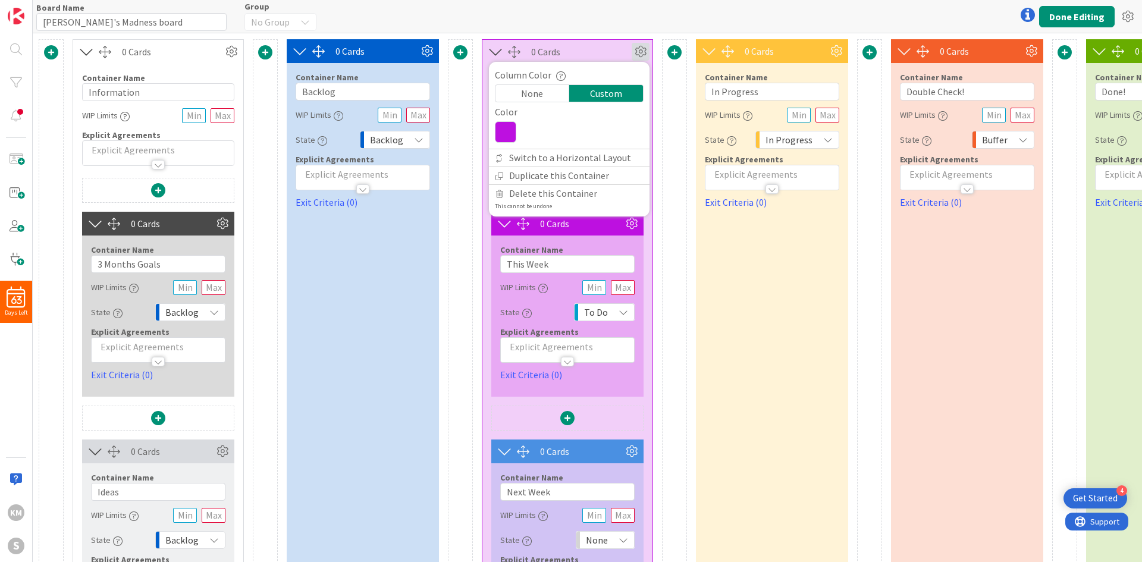
click at [500, 128] on icon at bounding box center [505, 131] width 21 height 21
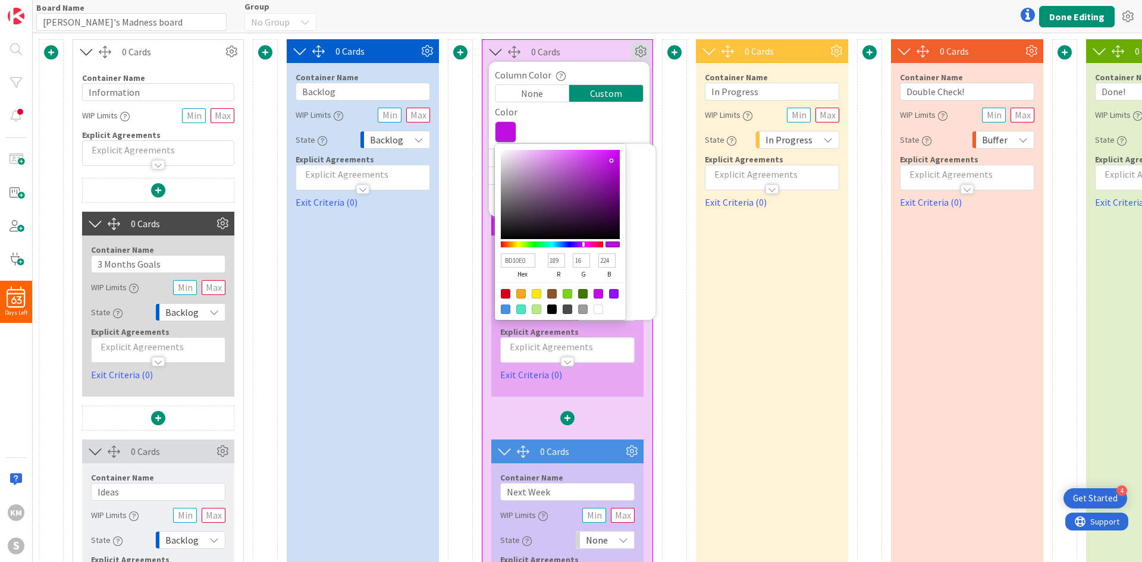
click at [611, 292] on div at bounding box center [614, 294] width 10 height 10
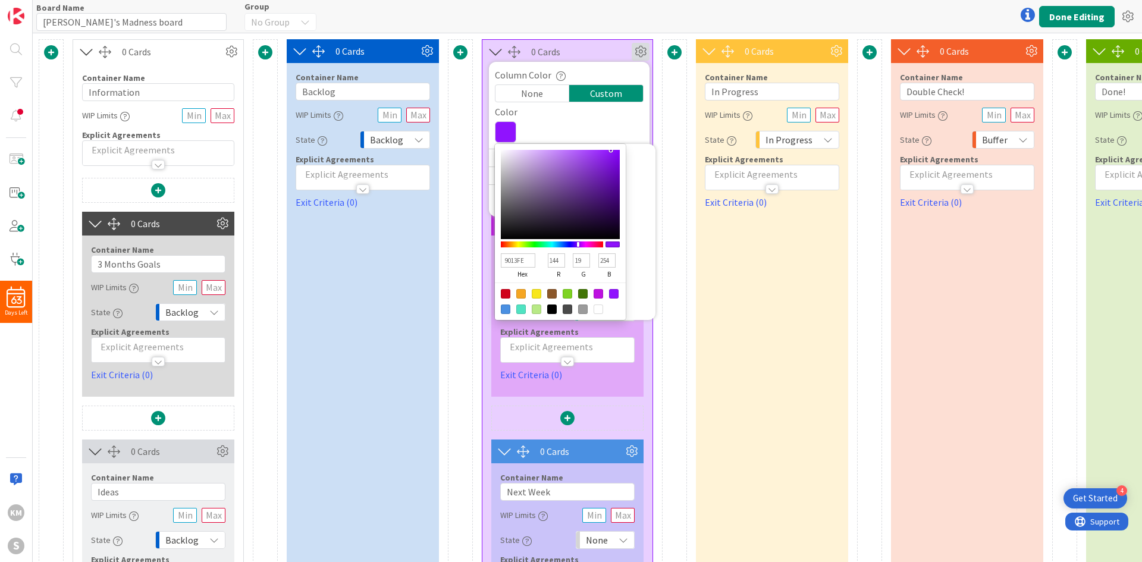
drag, startPoint x: 679, startPoint y: 129, endPoint x: 671, endPoint y: 129, distance: 7.7
click at [675, 129] on div at bounding box center [674, 349] width 25 height 620
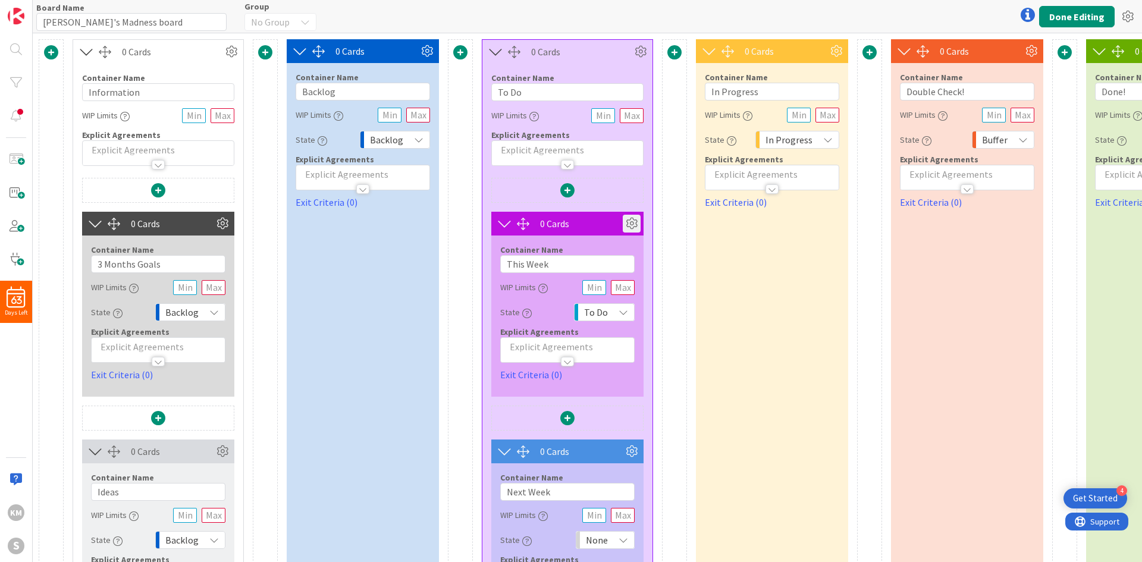
click at [640, 221] on icon at bounding box center [632, 224] width 18 height 18
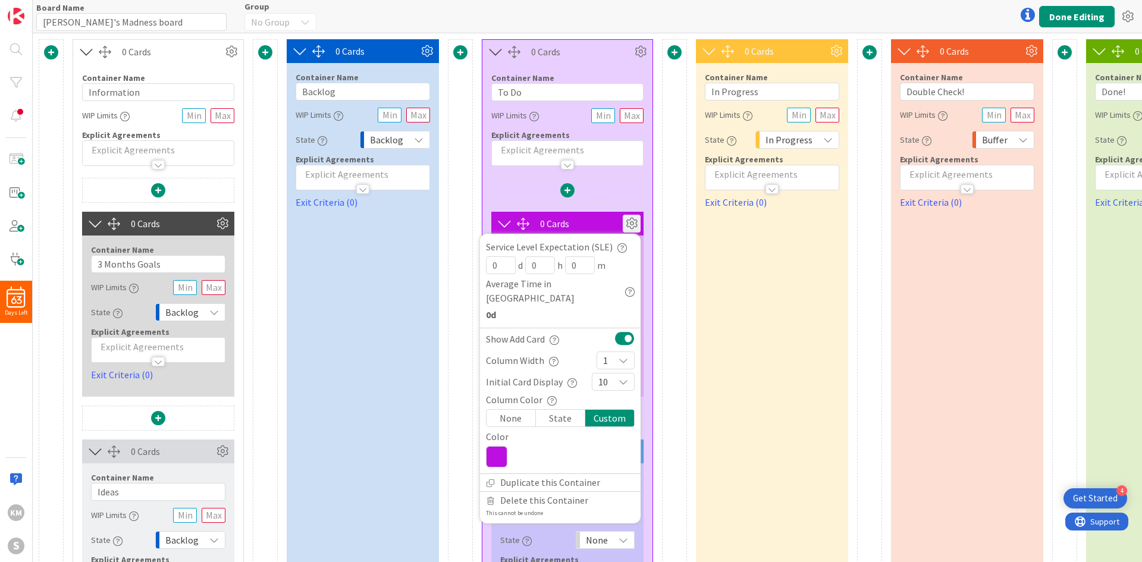
click at [502, 395] on icon at bounding box center [496, 456] width 21 height 21
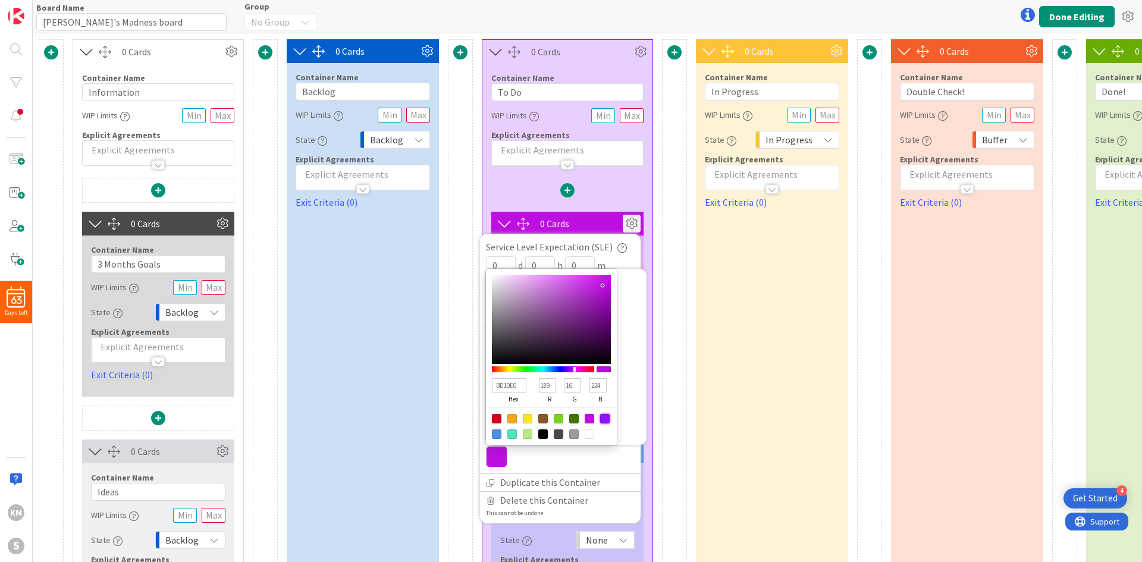
click at [604, 395] on div at bounding box center [605, 419] width 10 height 10
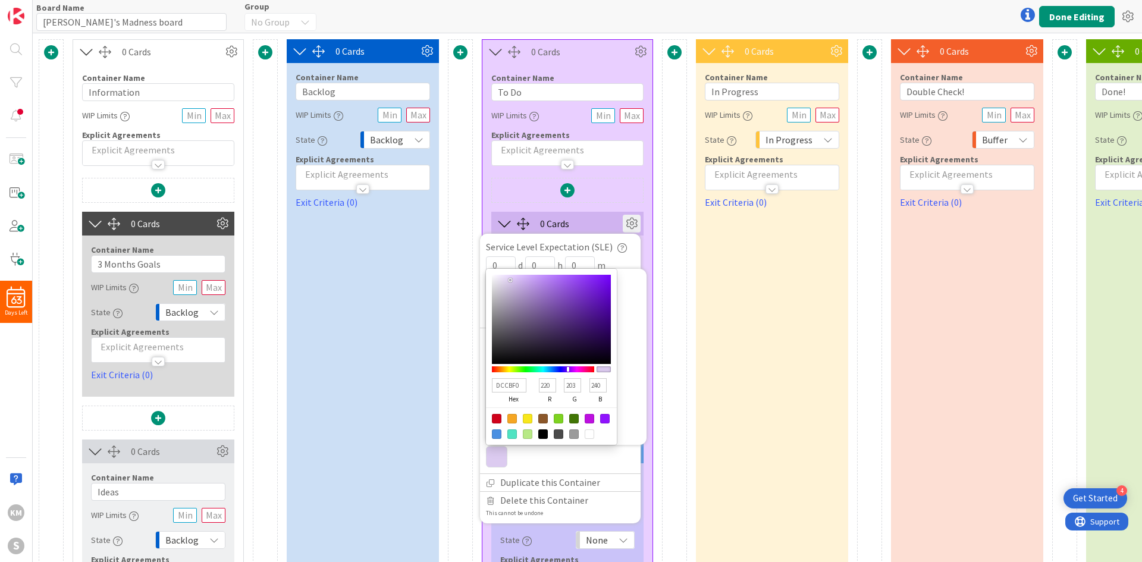
drag, startPoint x: 600, startPoint y: 262, endPoint x: 511, endPoint y: 266, distance: 89.3
click at [511, 275] on div at bounding box center [551, 319] width 119 height 89
click at [654, 271] on div "0 Cards Container Name 11 / 64 Information WIP Limits Explicit Agreements 0 Car…" at bounding box center [656, 349] width 1234 height 620
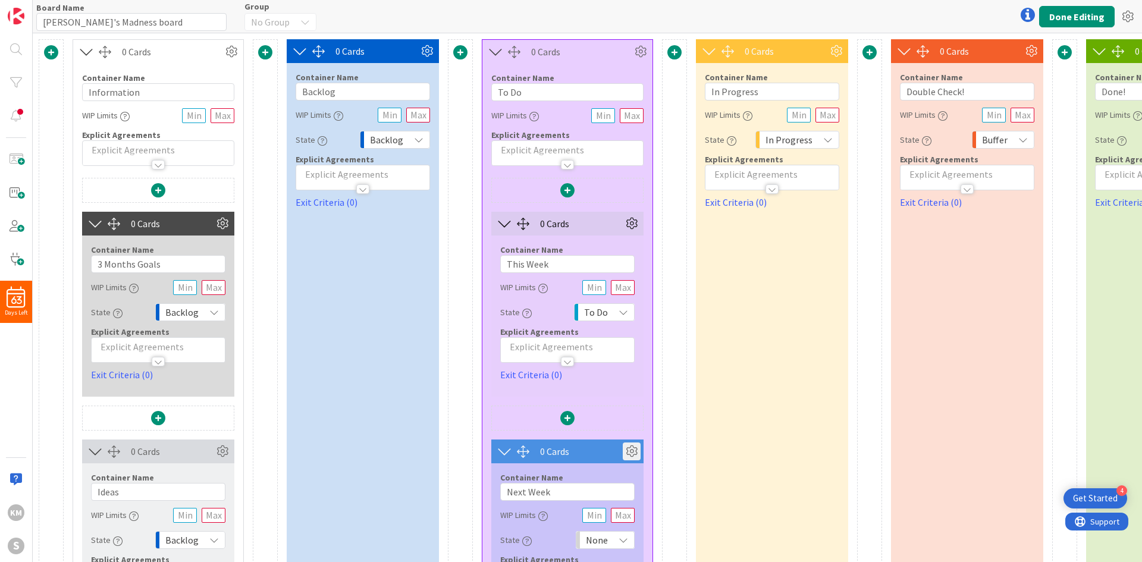
click at [628, 395] on icon at bounding box center [632, 452] width 18 height 18
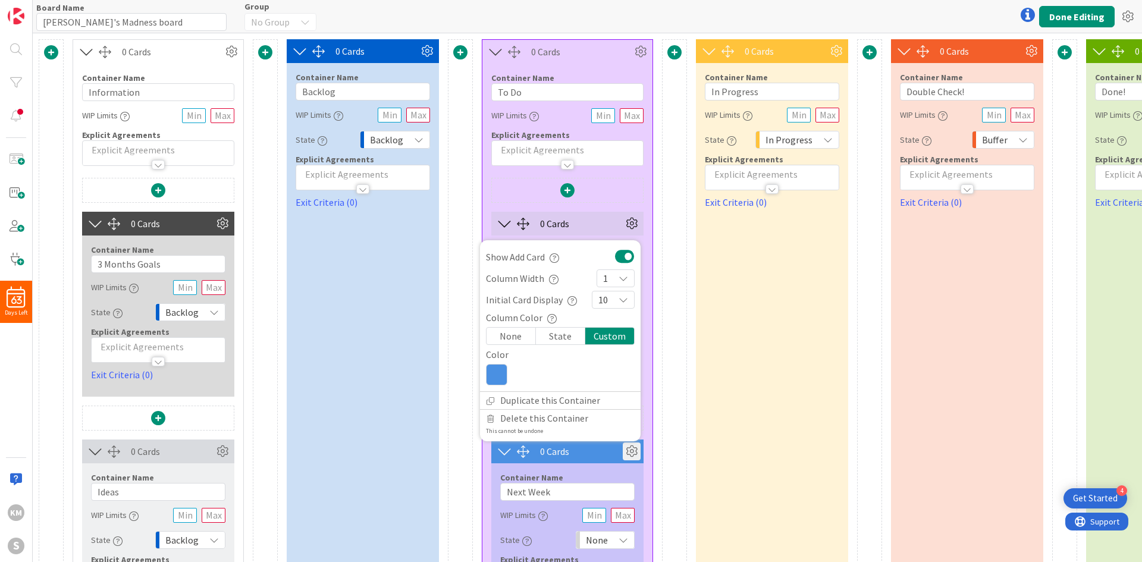
click at [498, 370] on icon at bounding box center [496, 374] width 21 height 21
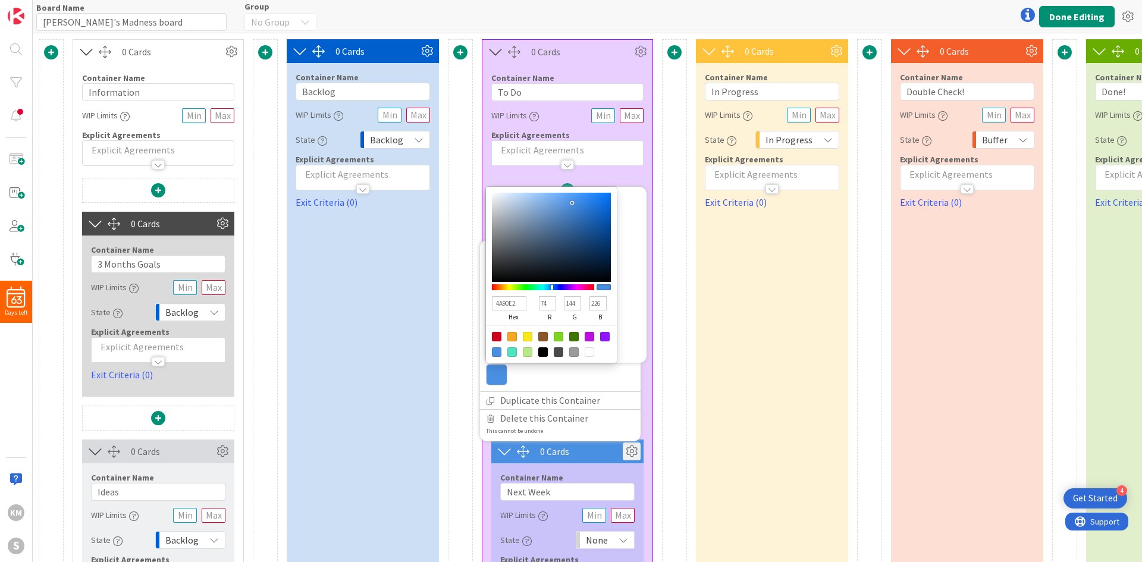
click at [604, 338] on div at bounding box center [605, 337] width 10 height 10
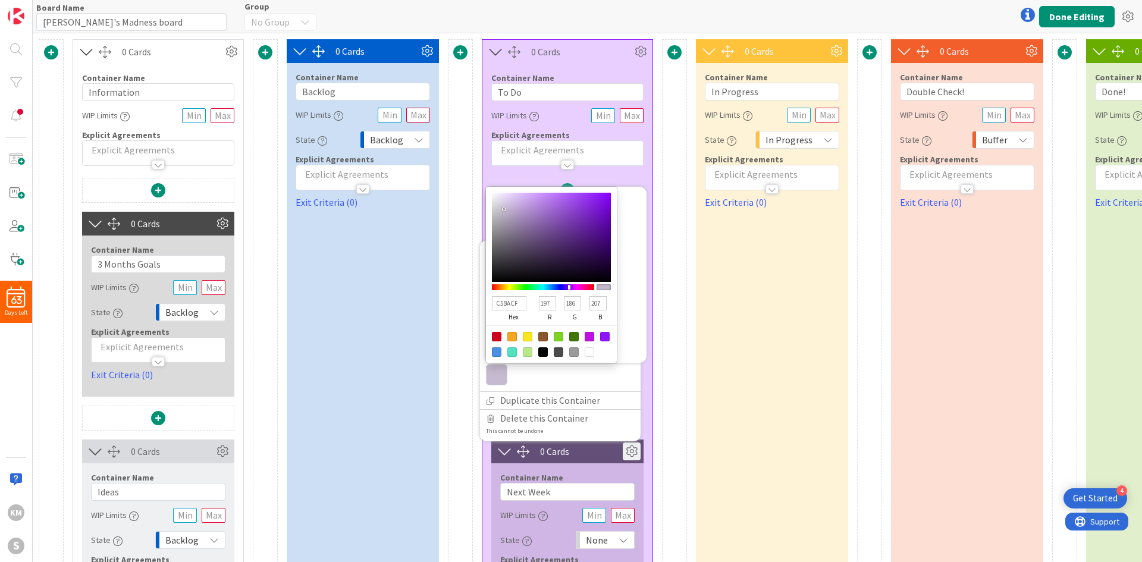
drag, startPoint x: 600, startPoint y: 197, endPoint x: 505, endPoint y: 209, distance: 96.0
click at [505, 209] on div at bounding box center [551, 237] width 119 height 89
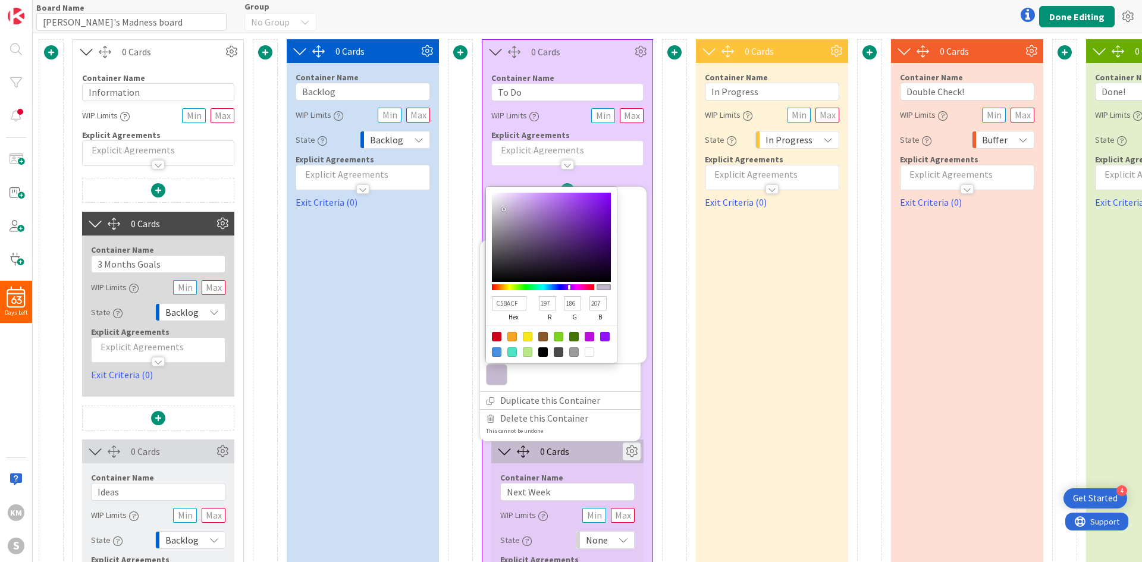
click at [658, 234] on div "0 Cards Container Name 11 / 64 Information WIP Limits Explicit Agreements 0 Car…" at bounding box center [656, 349] width 1234 height 620
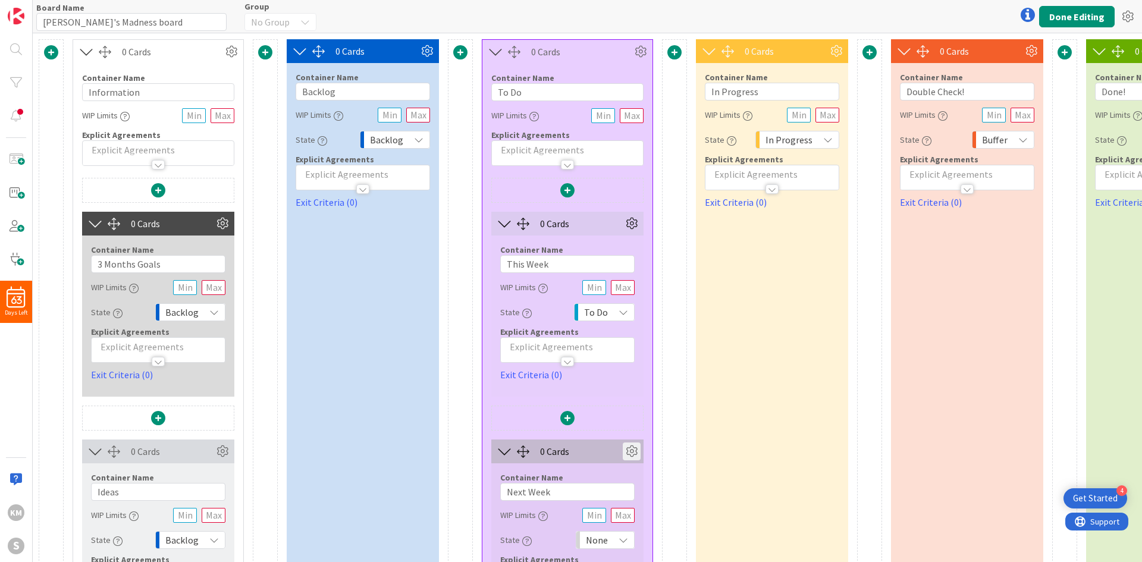
click at [630, 395] on icon at bounding box center [632, 452] width 18 height 18
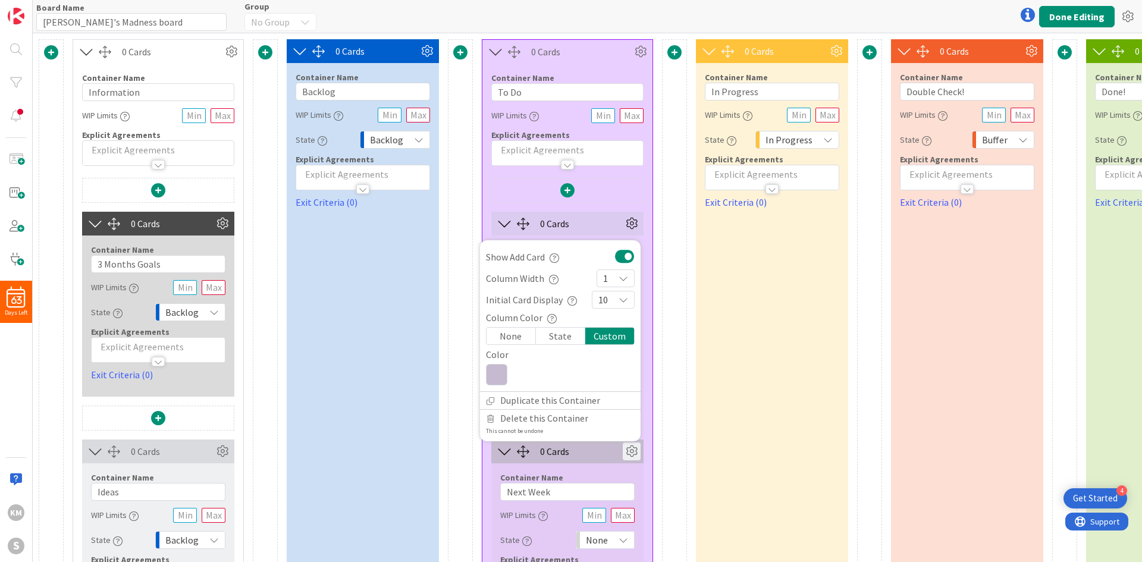
click at [498, 375] on icon at bounding box center [496, 374] width 21 height 21
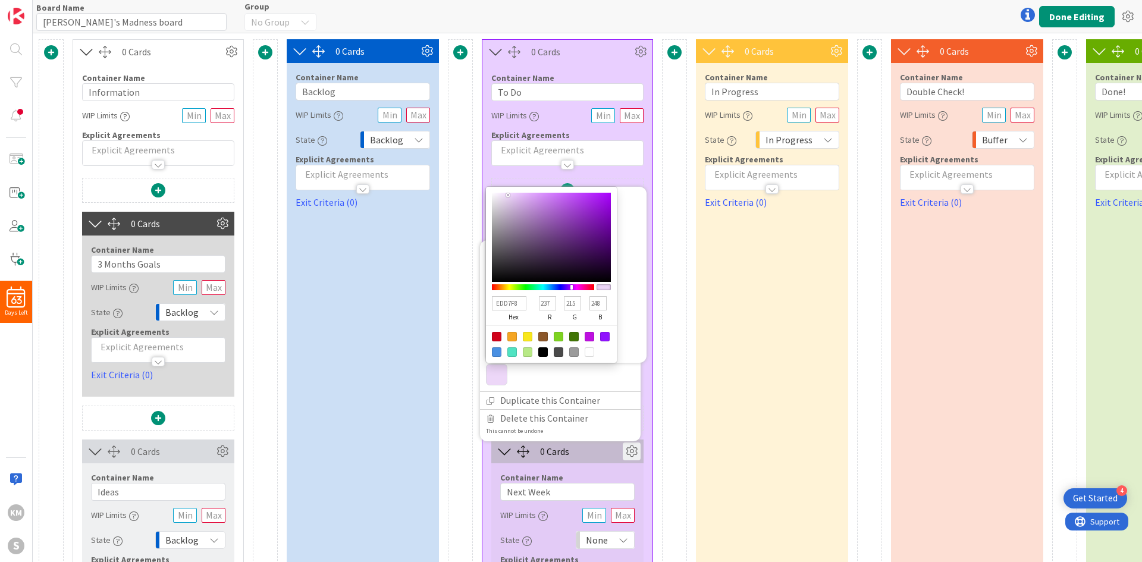
drag, startPoint x: 499, startPoint y: 209, endPoint x: 508, endPoint y: 195, distance: 17.2
click at [508, 195] on div at bounding box center [551, 237] width 119 height 89
click at [661, 269] on div "0 Cards Container Name 11 / 64 Information WIP Limits Explicit Agreements 0 Car…" at bounding box center [656, 349] width 1234 height 620
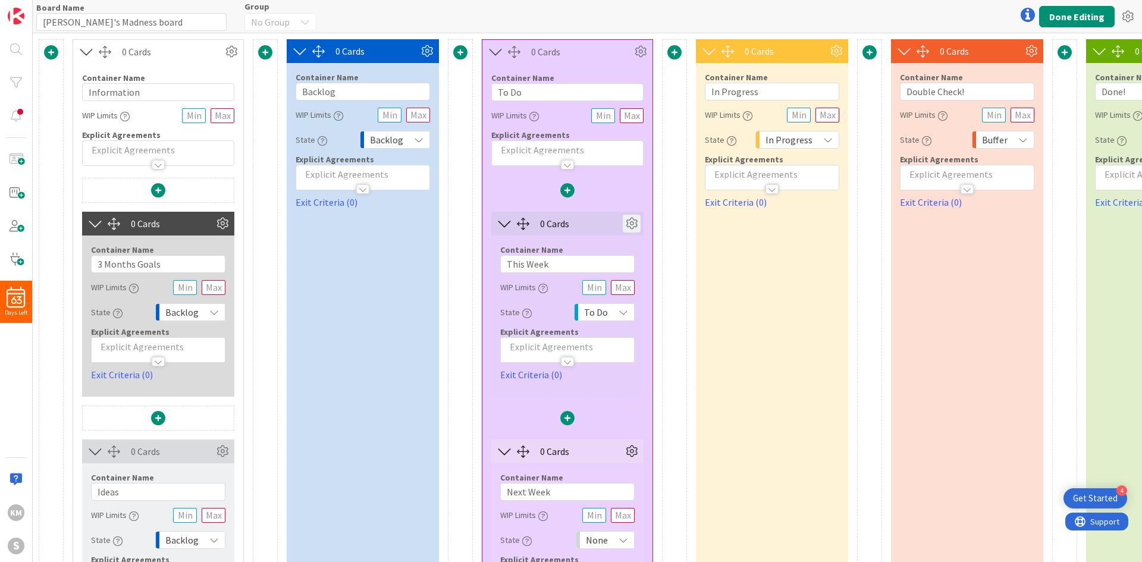
click at [628, 223] on icon at bounding box center [632, 224] width 18 height 18
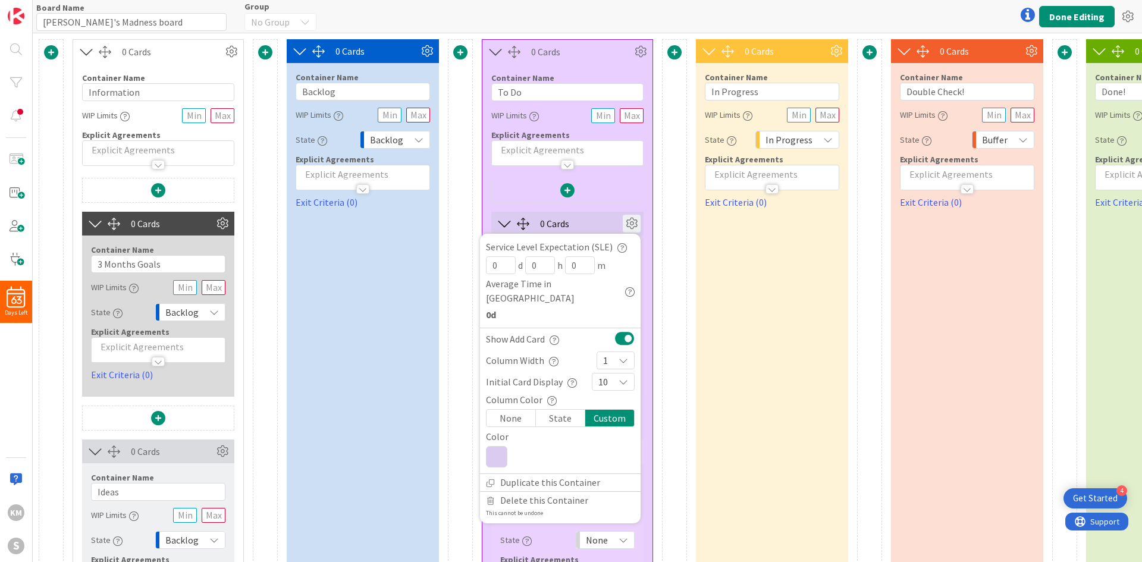
click at [495, 395] on icon at bounding box center [496, 456] width 21 height 21
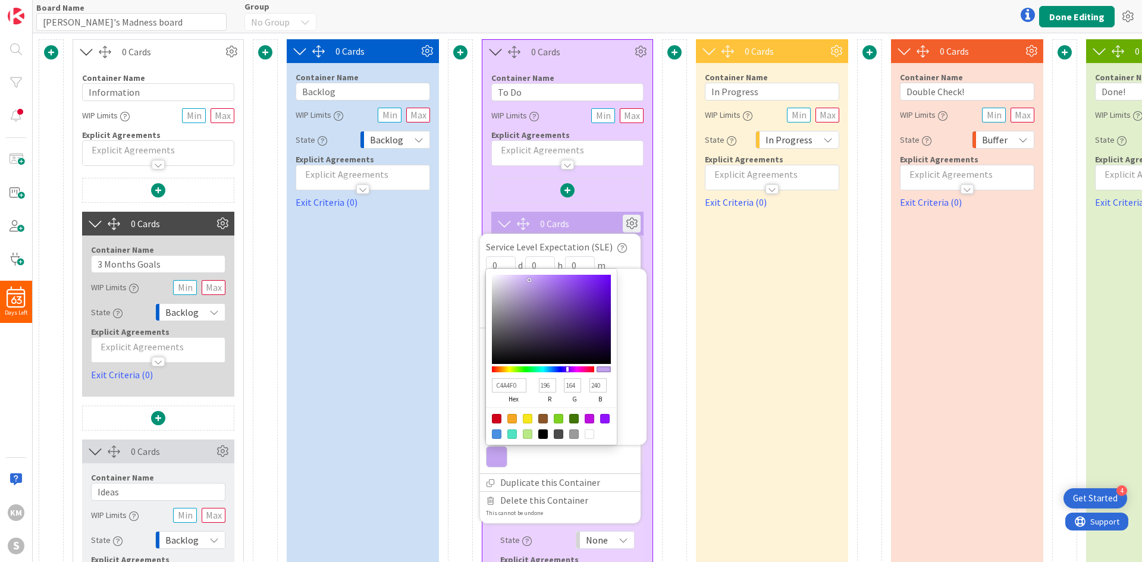
drag, startPoint x: 515, startPoint y: 267, endPoint x: 530, endPoint y: 266, distance: 14.3
click at [530, 275] on div at bounding box center [551, 319] width 119 height 89
click at [662, 268] on div at bounding box center [674, 349] width 25 height 620
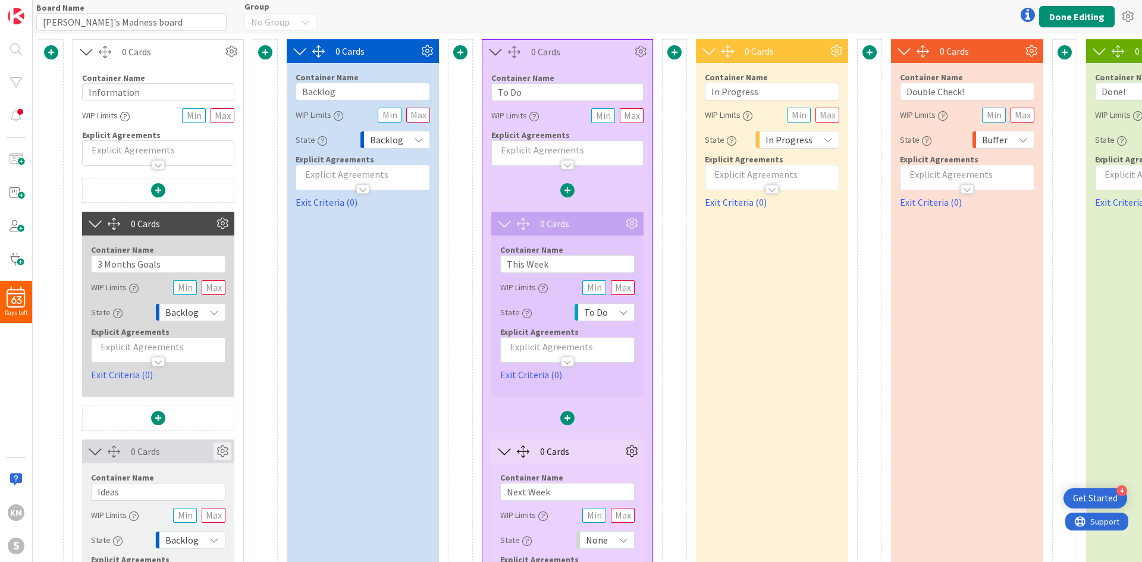
click at [223, 395] on icon at bounding box center [223, 452] width 18 height 18
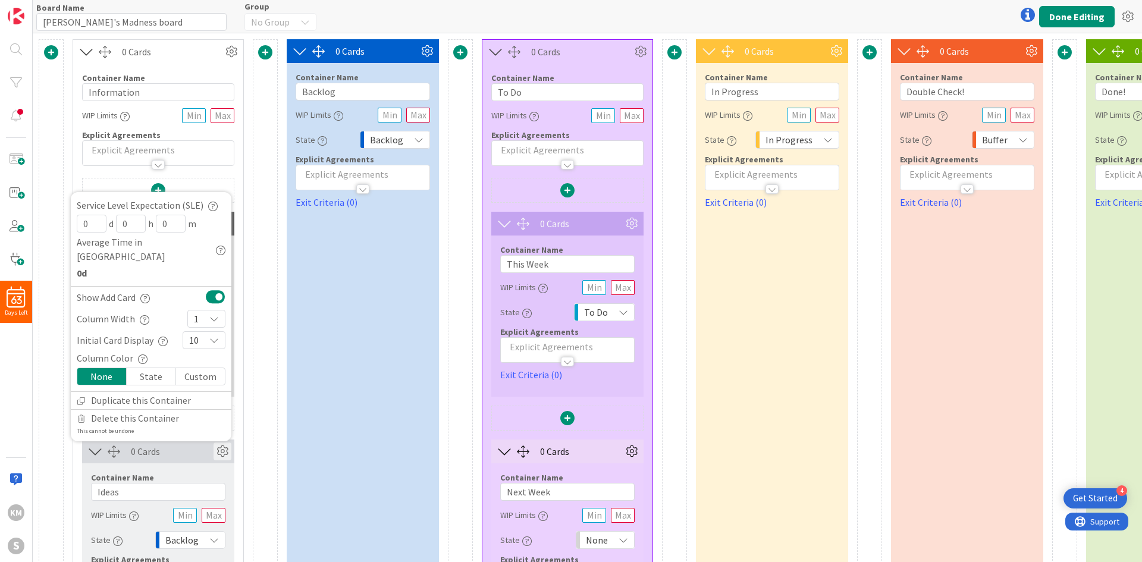
click at [152, 378] on div "State" at bounding box center [151, 376] width 49 height 17
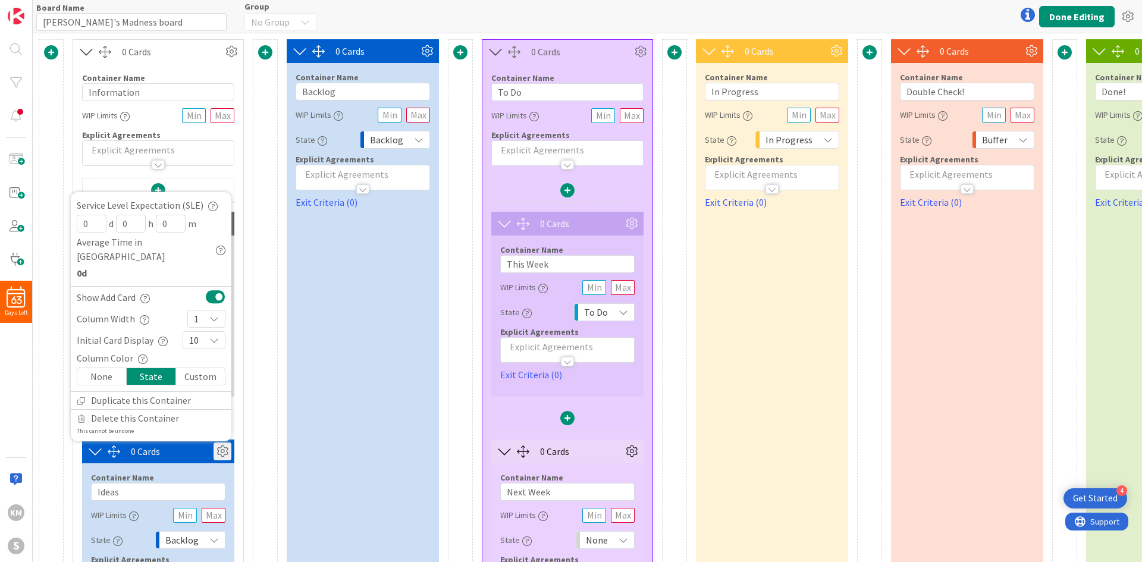
click at [192, 380] on div "Custom" at bounding box center [200, 376] width 49 height 17
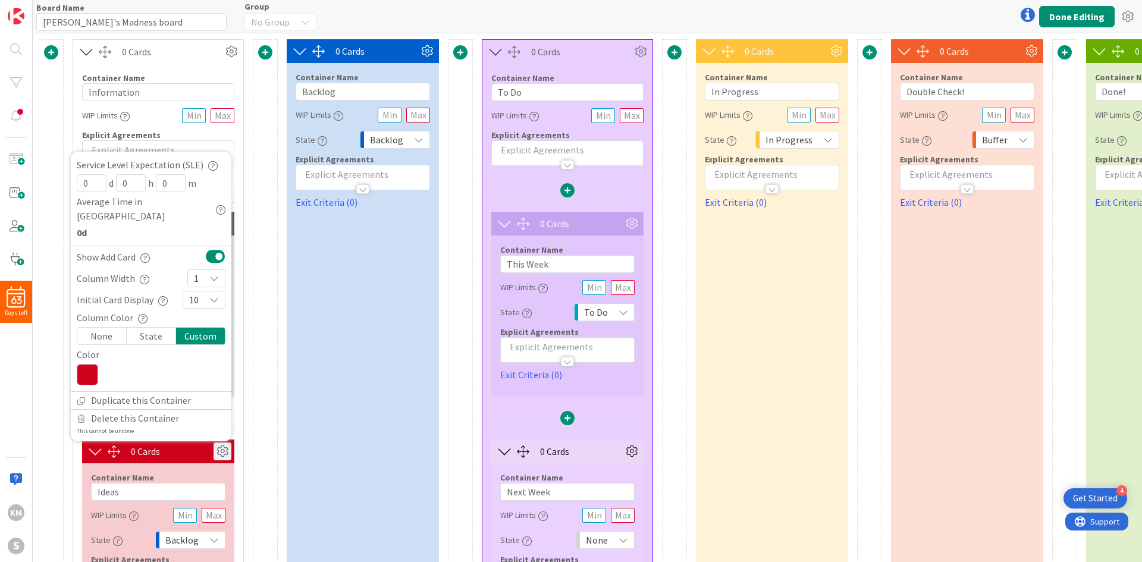
click at [92, 373] on icon at bounding box center [87, 374] width 21 height 21
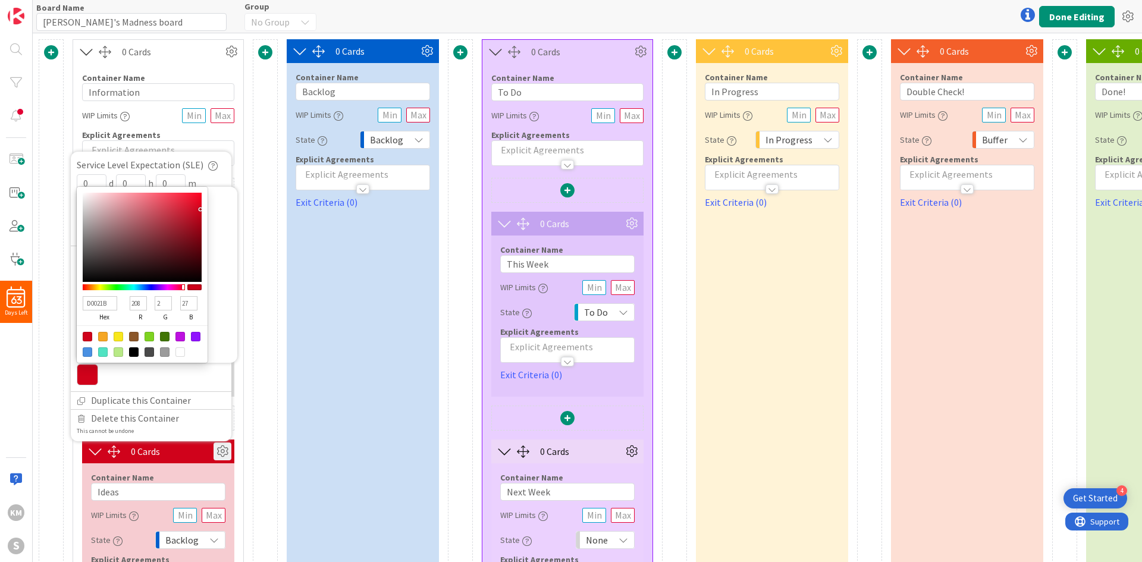
click at [120, 337] on div at bounding box center [119, 337] width 10 height 10
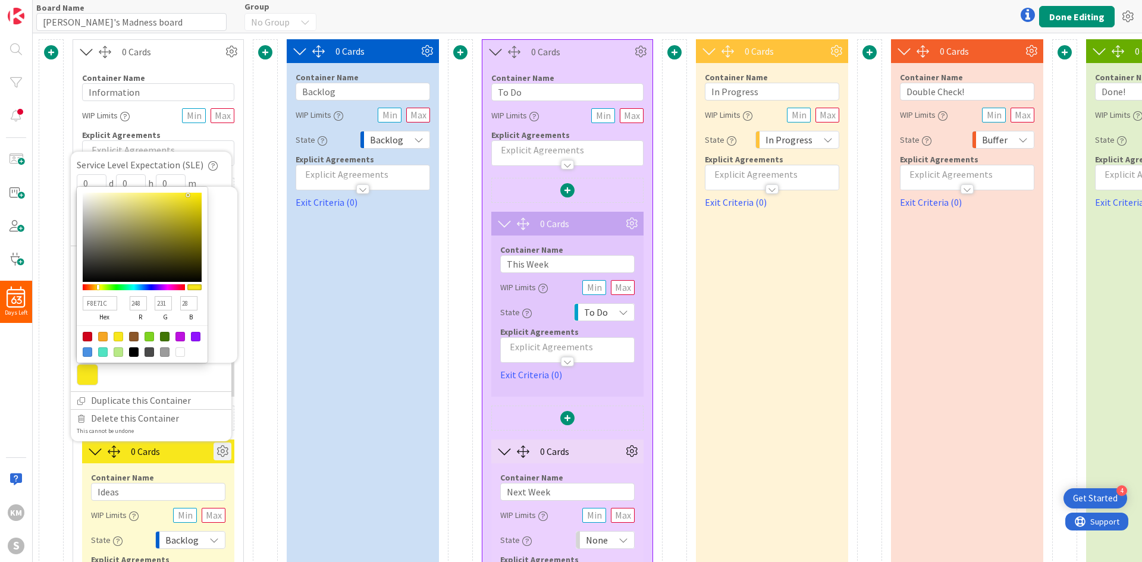
drag, startPoint x: 187, startPoint y: 192, endPoint x: 109, endPoint y: 205, distance: 78.5
click at [109, 205] on div "F8E71C hex 248 r 231 g 28 b 100 a" at bounding box center [142, 275] width 131 height 176
drag, startPoint x: 188, startPoint y: 197, endPoint x: 99, endPoint y: 198, distance: 89.3
click at [99, 198] on div at bounding box center [100, 199] width 2 height 2
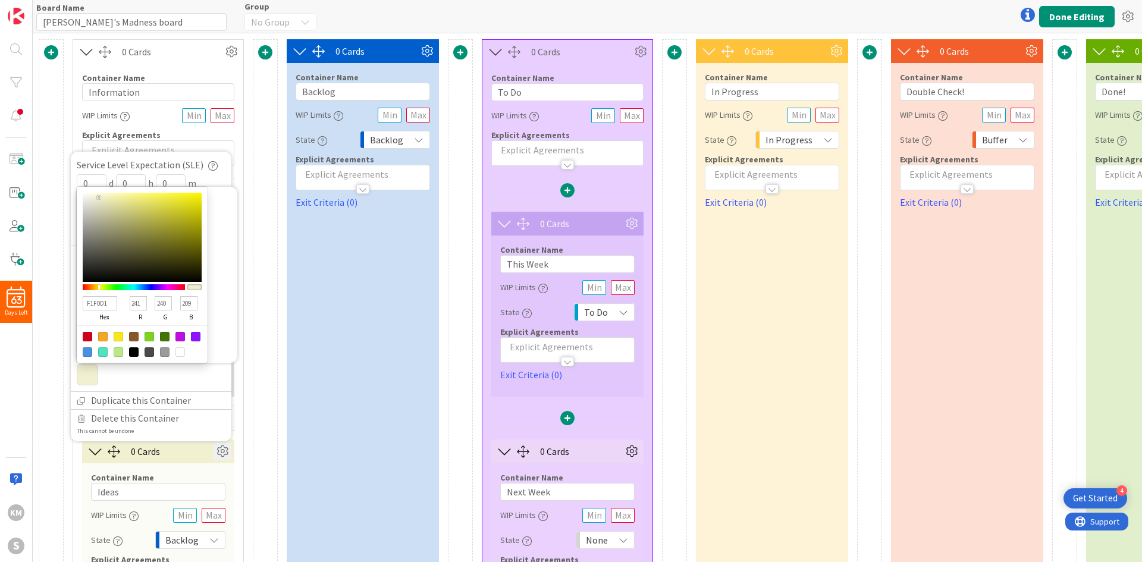
click at [259, 231] on div at bounding box center [265, 349] width 25 height 620
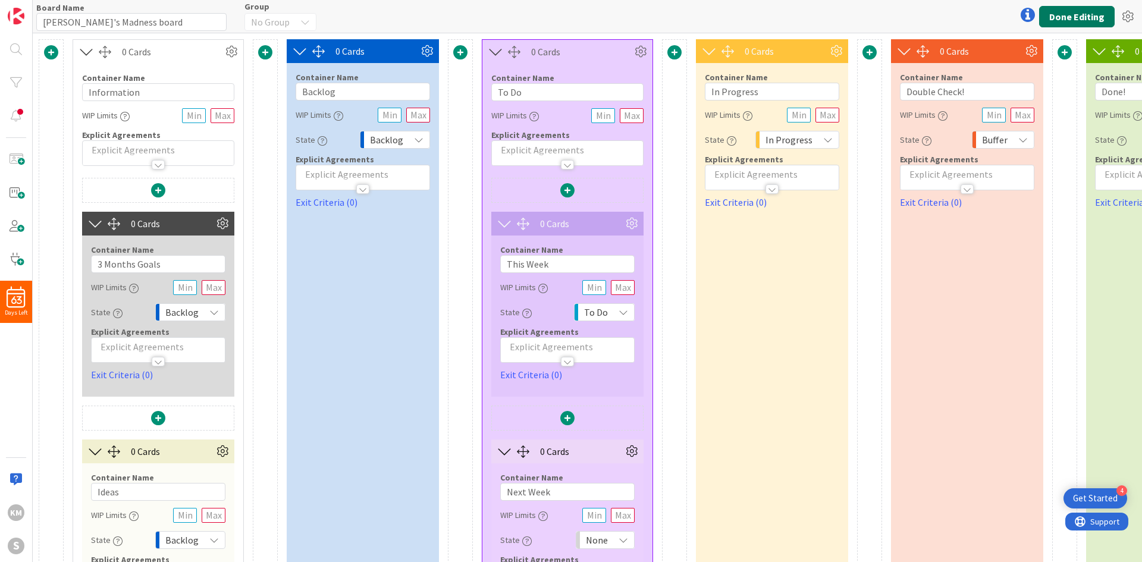
click at [761, 26] on button "Done Editing" at bounding box center [1078, 16] width 76 height 21
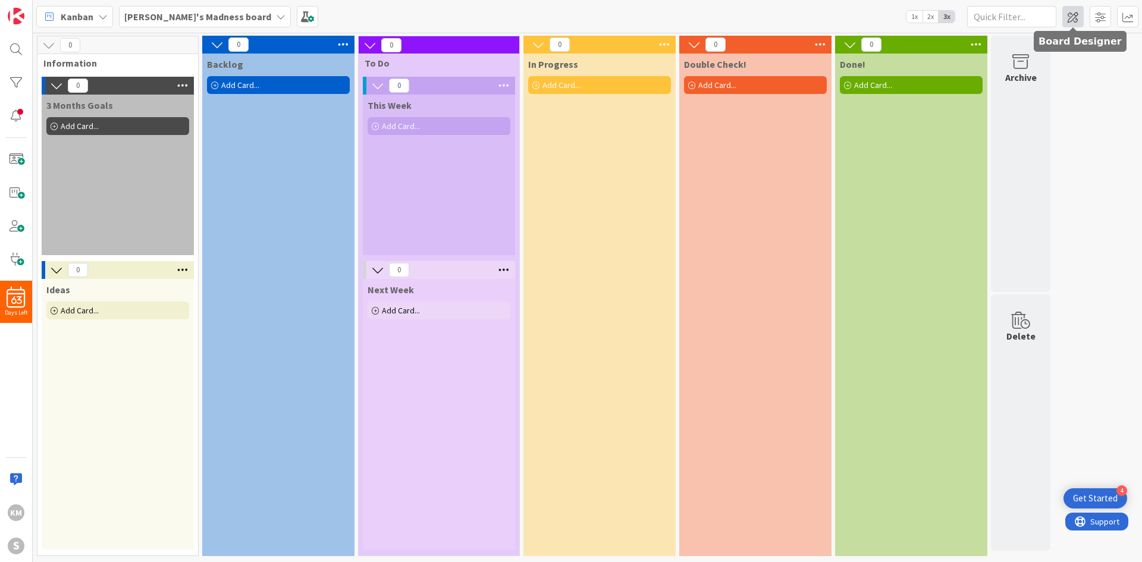
click at [761, 19] on span at bounding box center [1073, 16] width 21 height 21
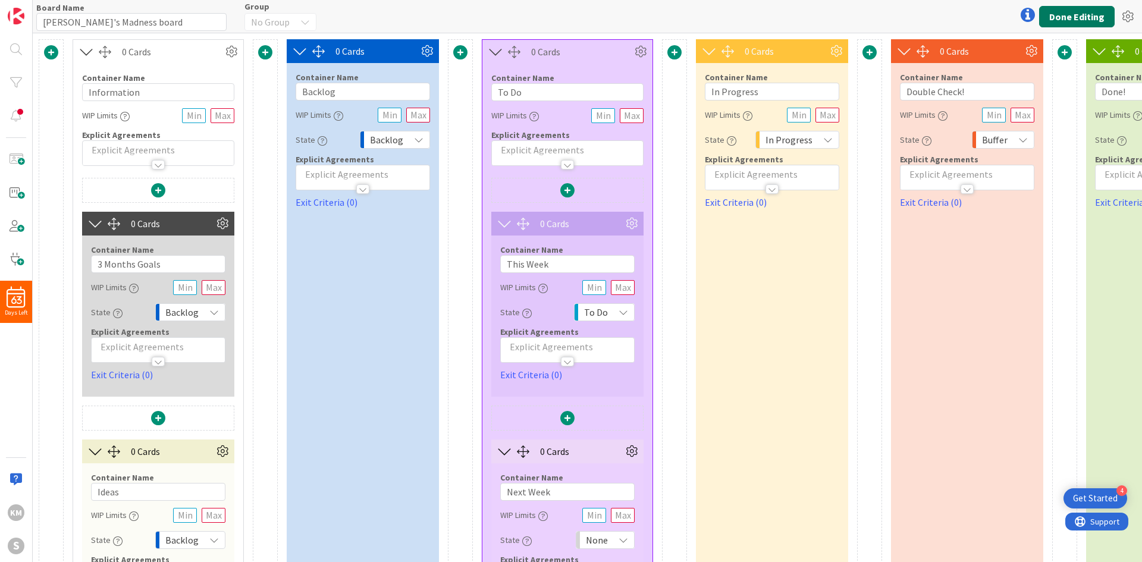
click at [761, 17] on button "Done Editing" at bounding box center [1078, 16] width 76 height 21
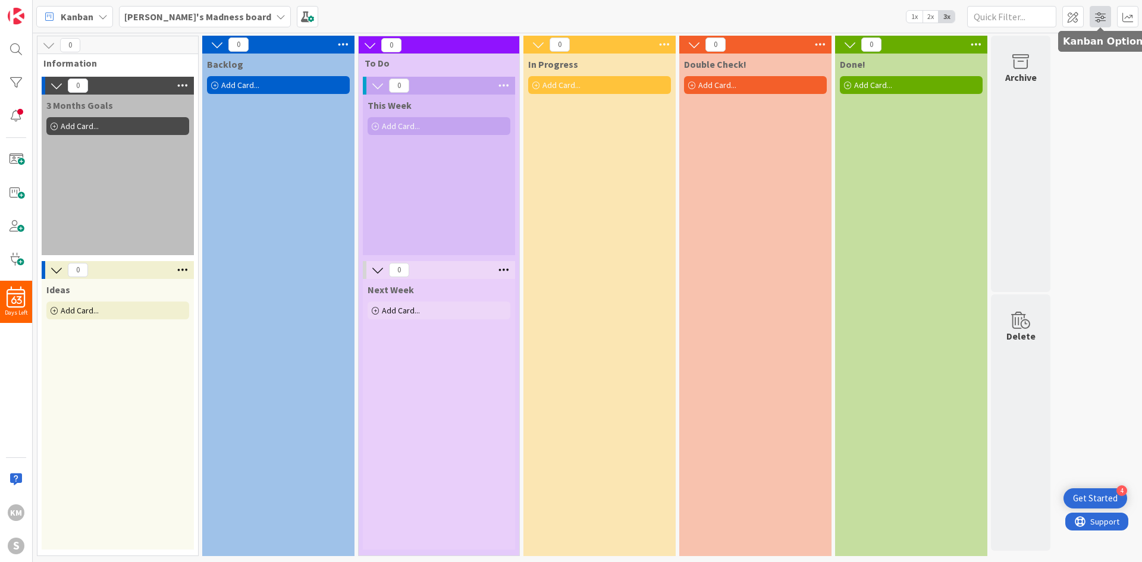
click at [761, 11] on span at bounding box center [1100, 16] width 21 height 21
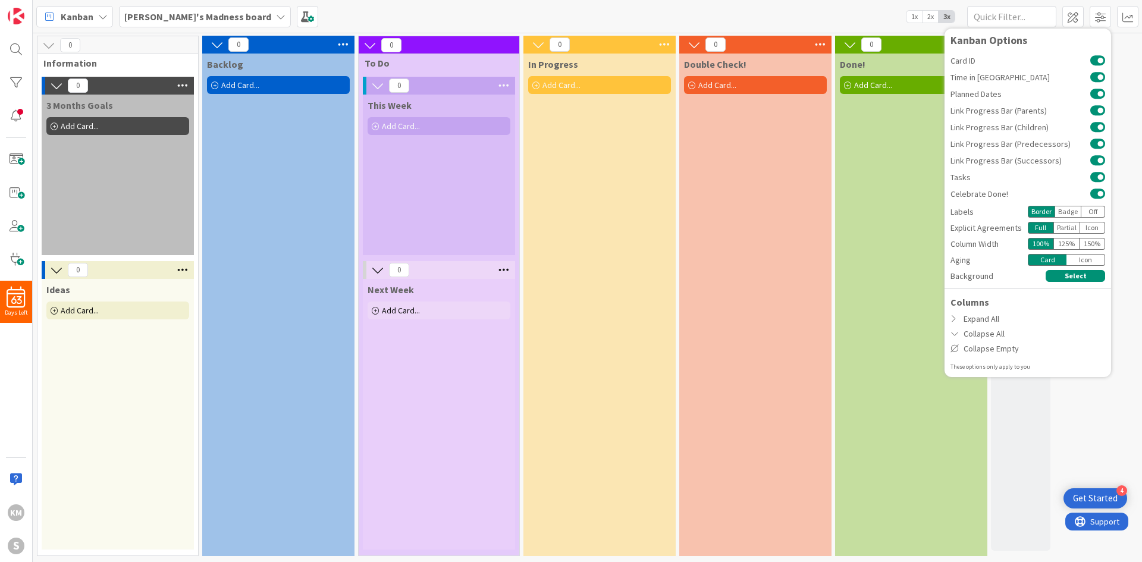
click at [761, 211] on div "Badge" at bounding box center [1068, 212] width 27 height 12
click at [761, 211] on div "Border" at bounding box center [1041, 212] width 27 height 12
click at [761, 273] on button "Select" at bounding box center [1076, 276] width 60 height 12
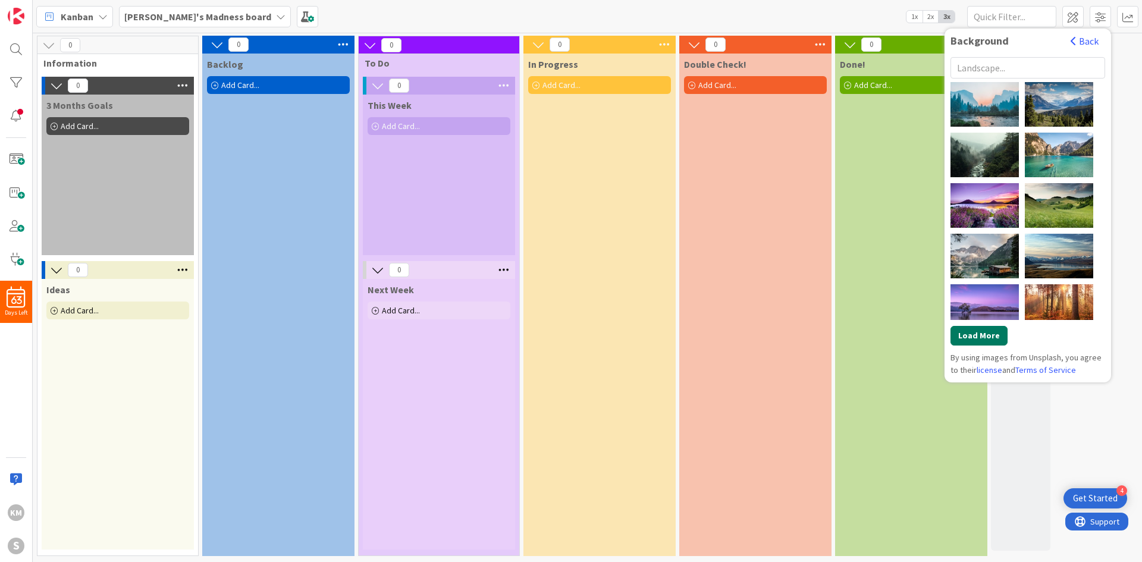
click at [761, 330] on button "Load More" at bounding box center [979, 336] width 57 height 20
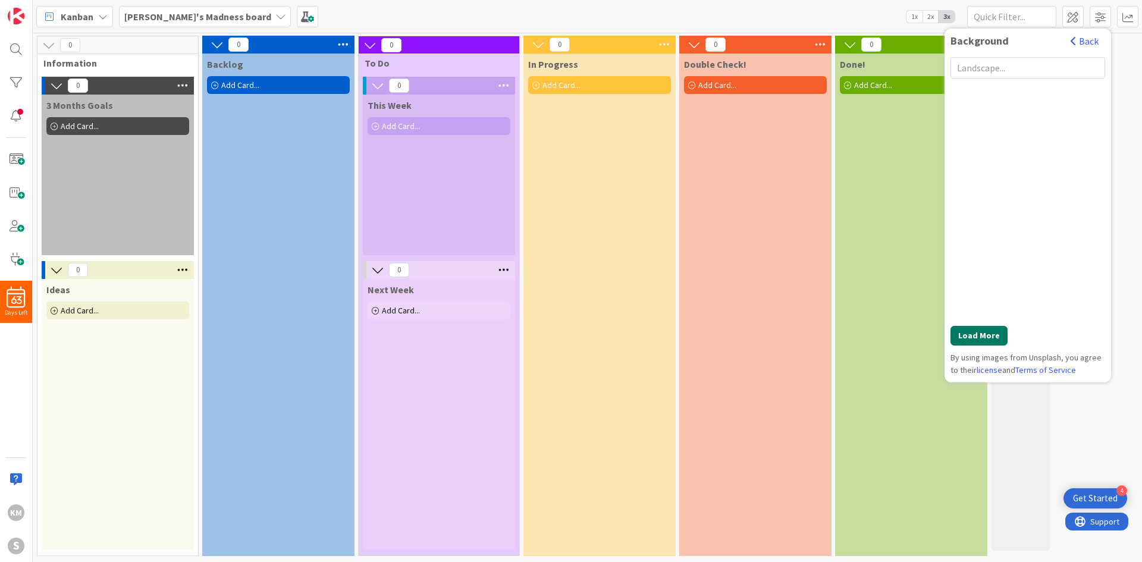
scroll to position [2032, 0]
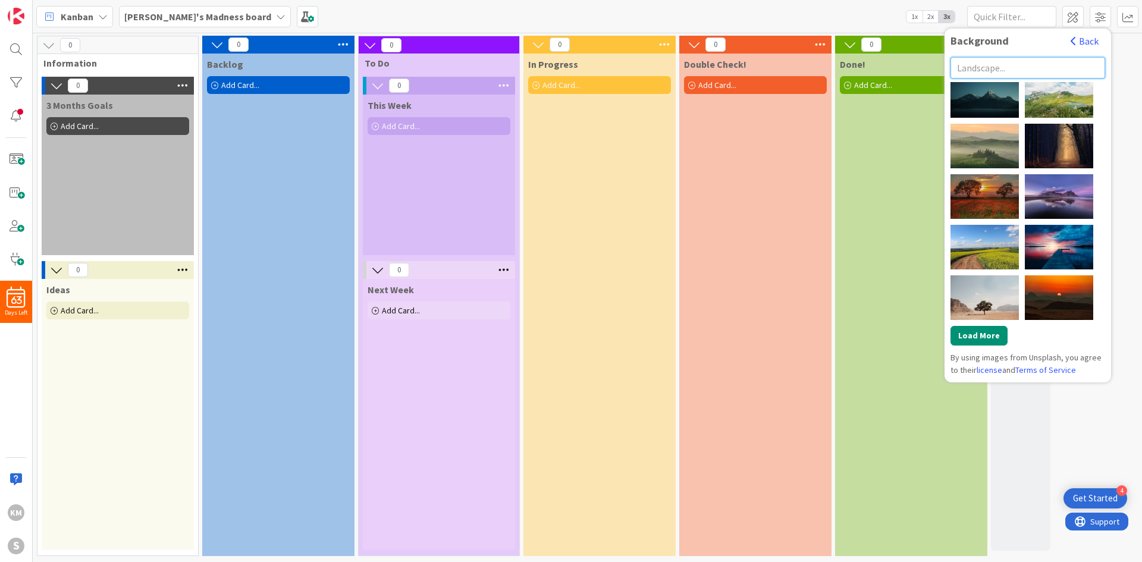
click at [761, 61] on input "text" at bounding box center [1028, 67] width 155 height 21
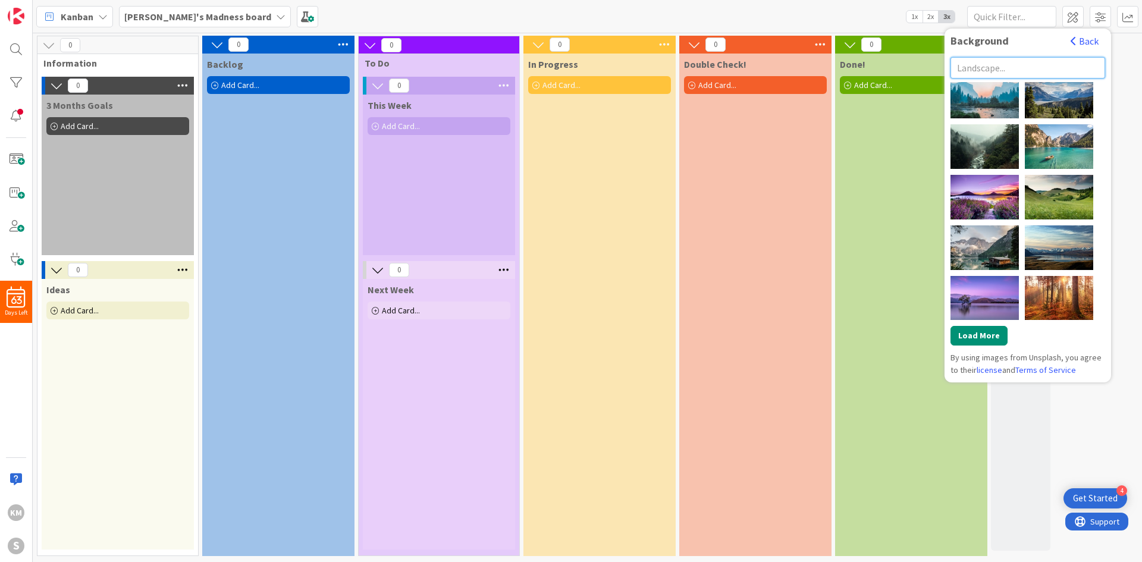
scroll to position [0, 0]
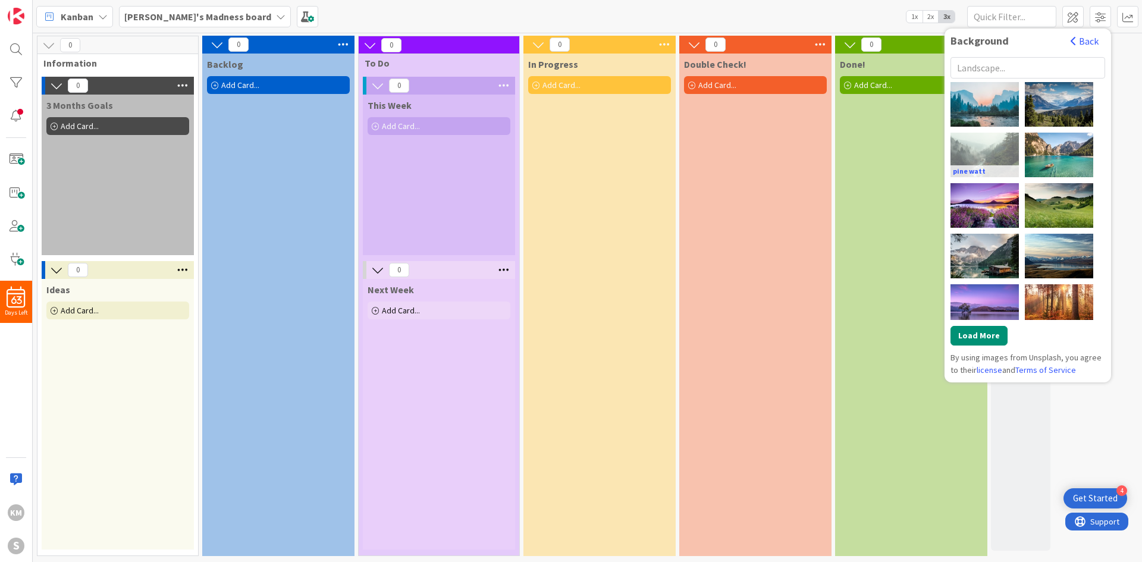
click at [761, 155] on div "pine watt" at bounding box center [985, 155] width 68 height 45
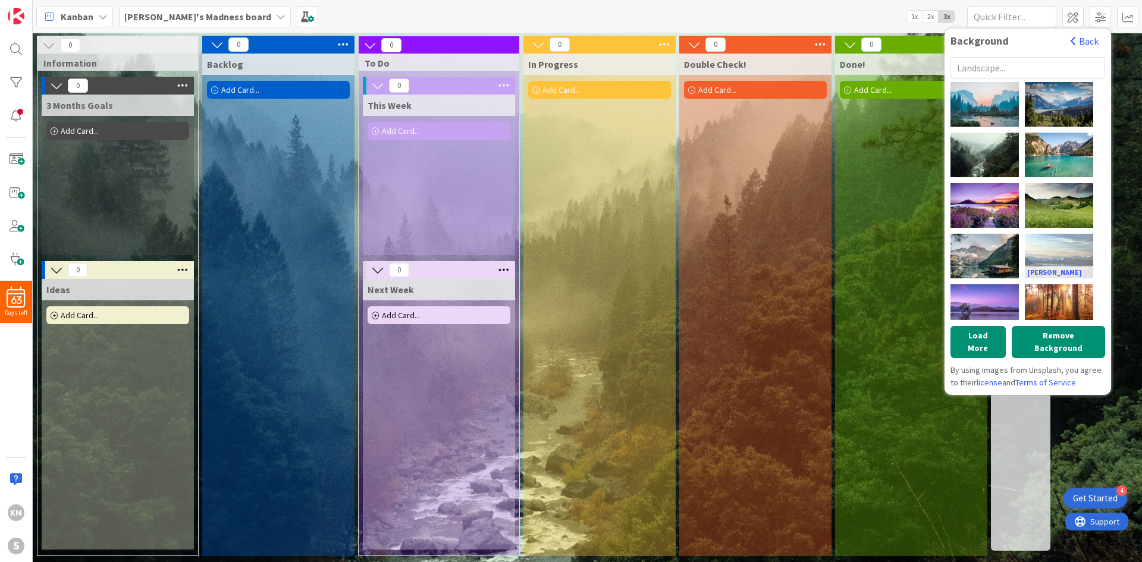
click at [761, 255] on div "[PERSON_NAME]" at bounding box center [1059, 256] width 68 height 45
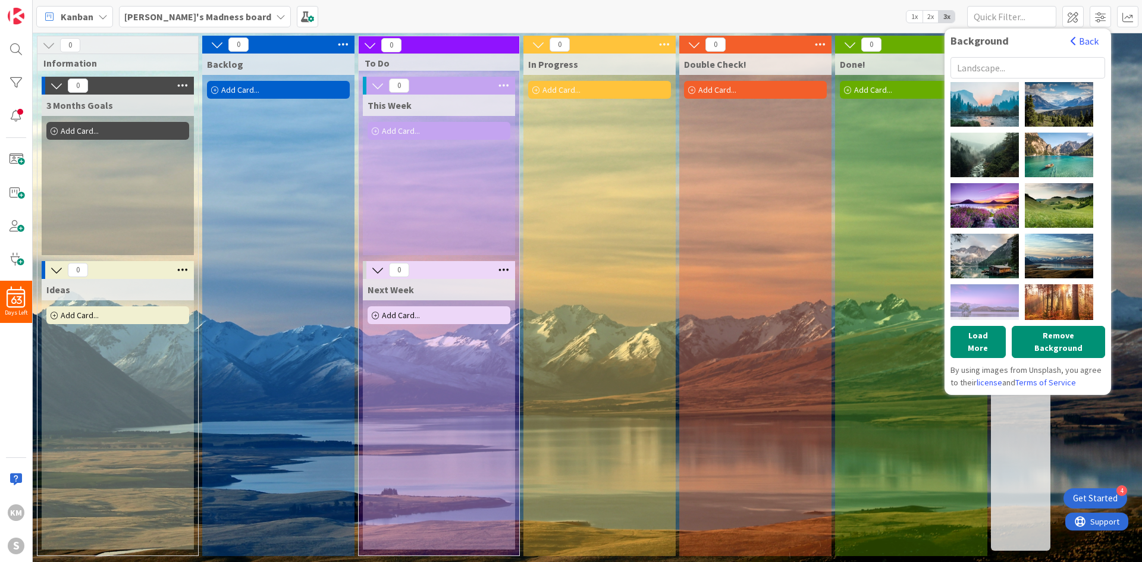
click at [761, 290] on div "[PERSON_NAME]" at bounding box center [985, 306] width 68 height 45
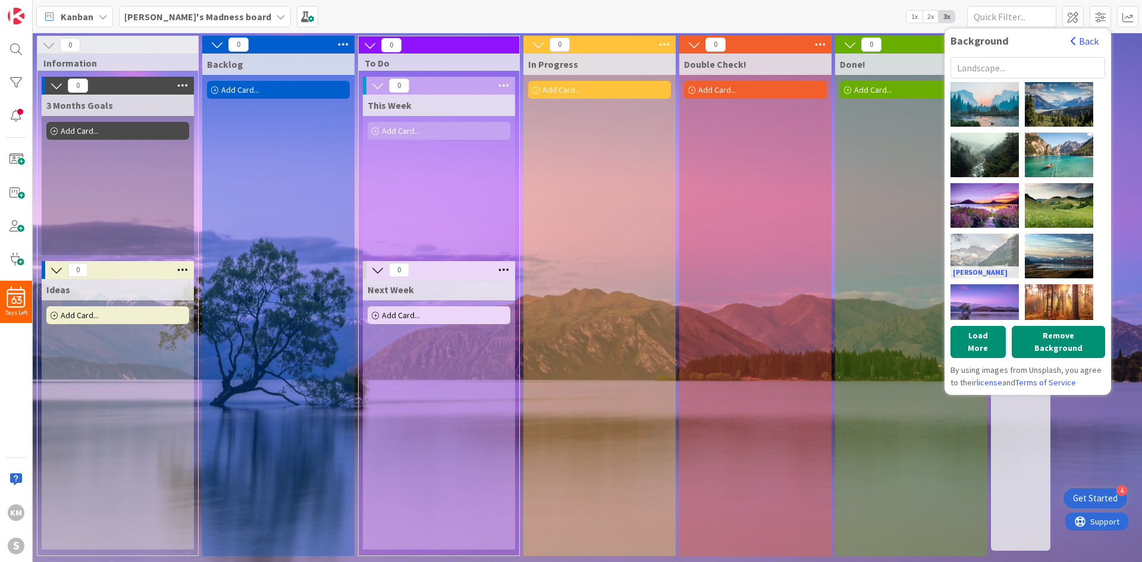
click at [761, 264] on div "[PERSON_NAME]" at bounding box center [985, 256] width 68 height 45
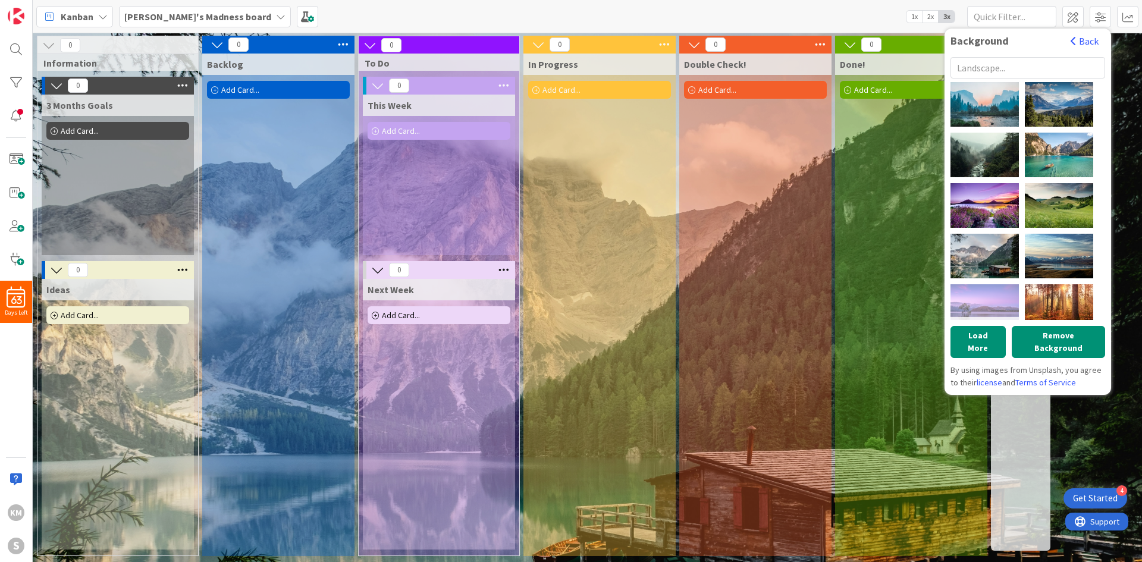
click at [761, 295] on div "[PERSON_NAME]" at bounding box center [985, 306] width 68 height 45
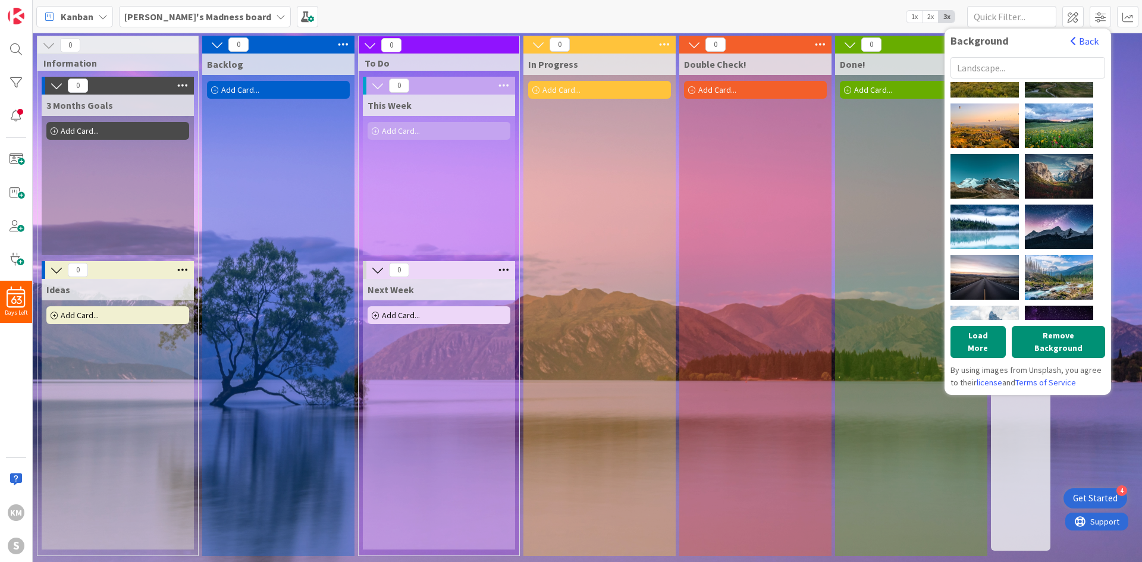
scroll to position [348, 0]
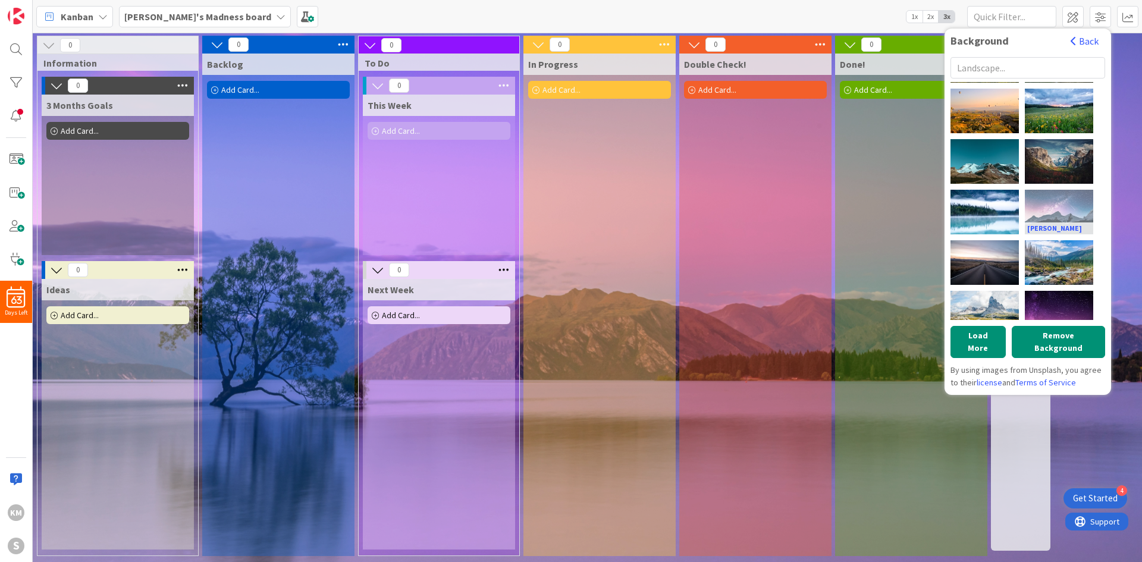
click at [761, 206] on div "[PERSON_NAME]" at bounding box center [1059, 212] width 68 height 45
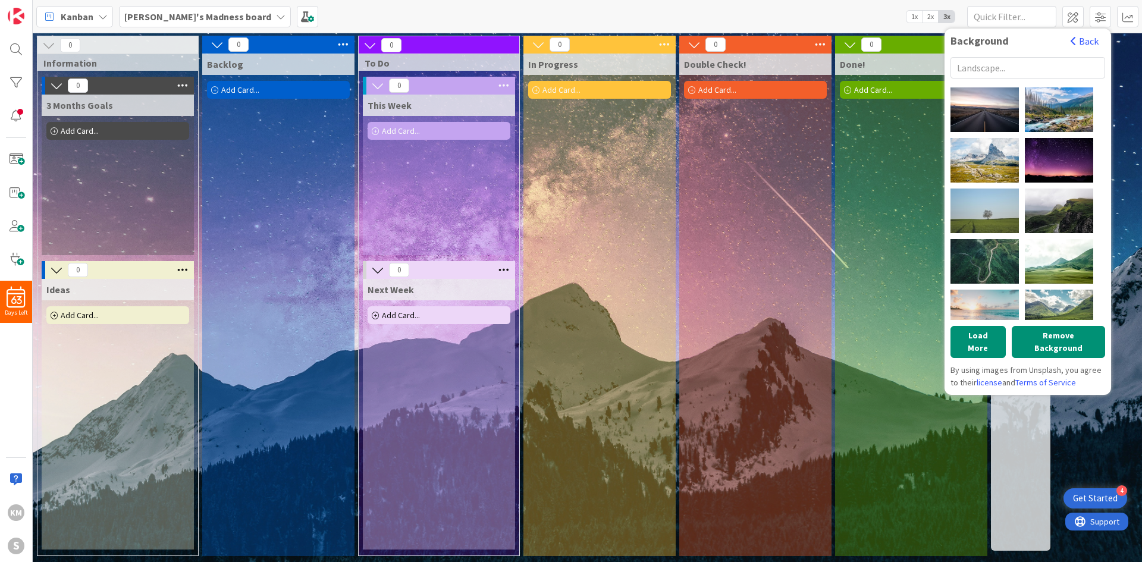
scroll to position [515, 0]
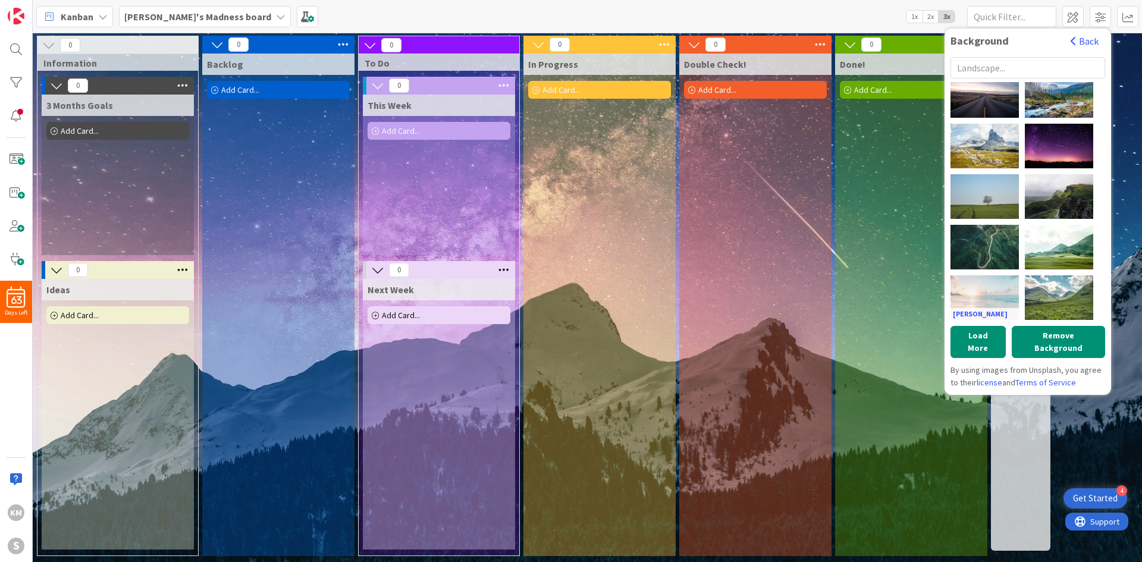
click at [761, 284] on div "[PERSON_NAME]" at bounding box center [985, 298] width 68 height 45
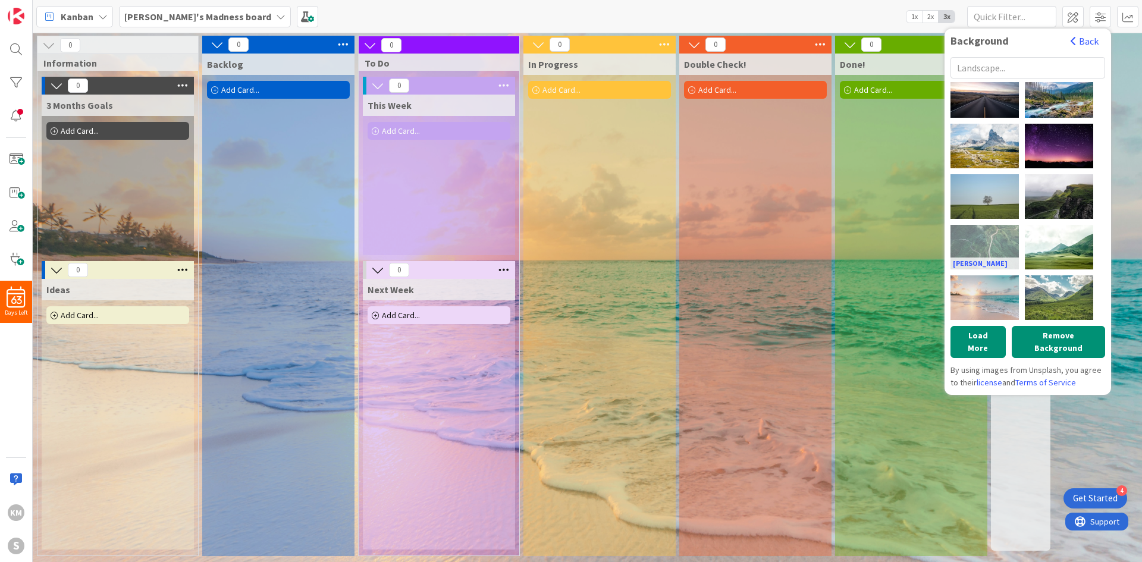
click at [761, 240] on div "[PERSON_NAME]" at bounding box center [985, 247] width 68 height 45
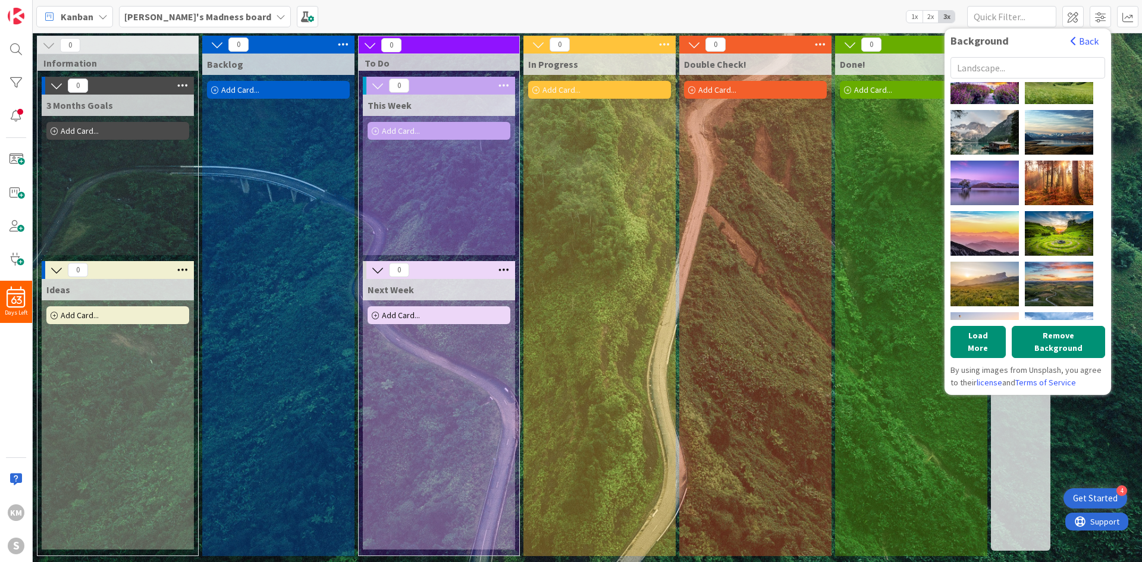
scroll to position [0, 0]
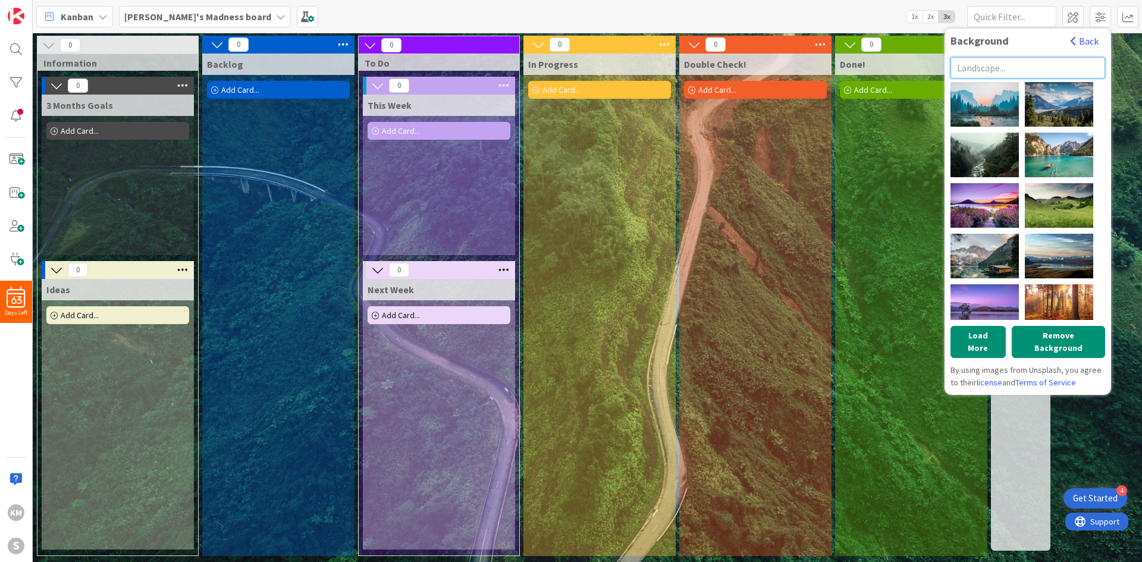
click at [761, 65] on input "text" at bounding box center [1028, 67] width 155 height 21
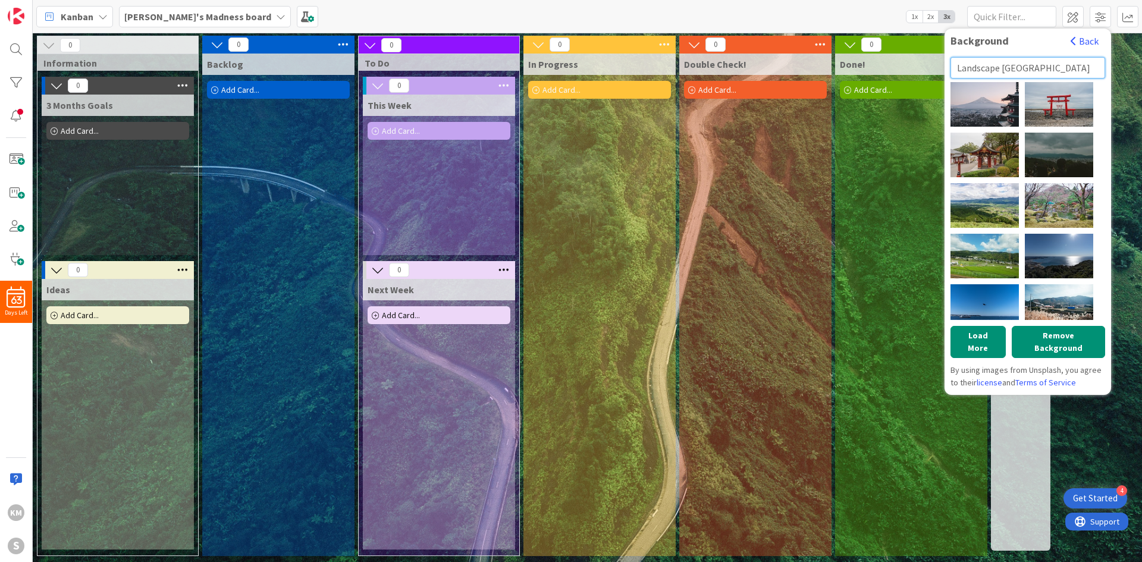
drag, startPoint x: 1038, startPoint y: 68, endPoint x: 945, endPoint y: 65, distance: 92.9
click at [761, 65] on div "Background Back Landscape [GEOGRAPHIC_DATA] [PERSON_NAME] [PERSON_NAME] [PERSON…" at bounding box center [1028, 212] width 167 height 367
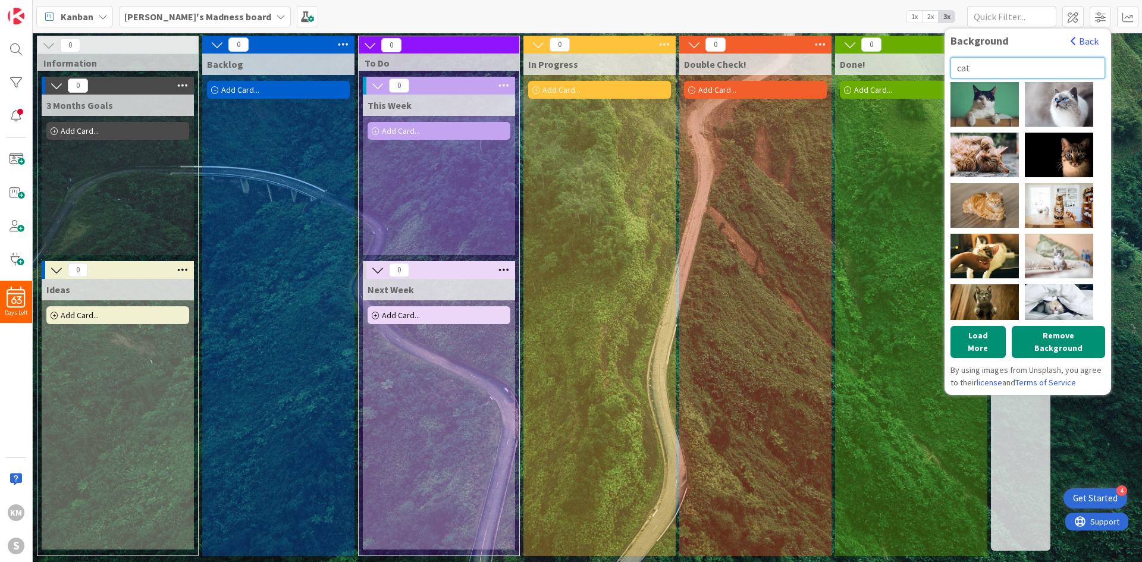
click at [761, 70] on input "cat" at bounding box center [1028, 67] width 155 height 21
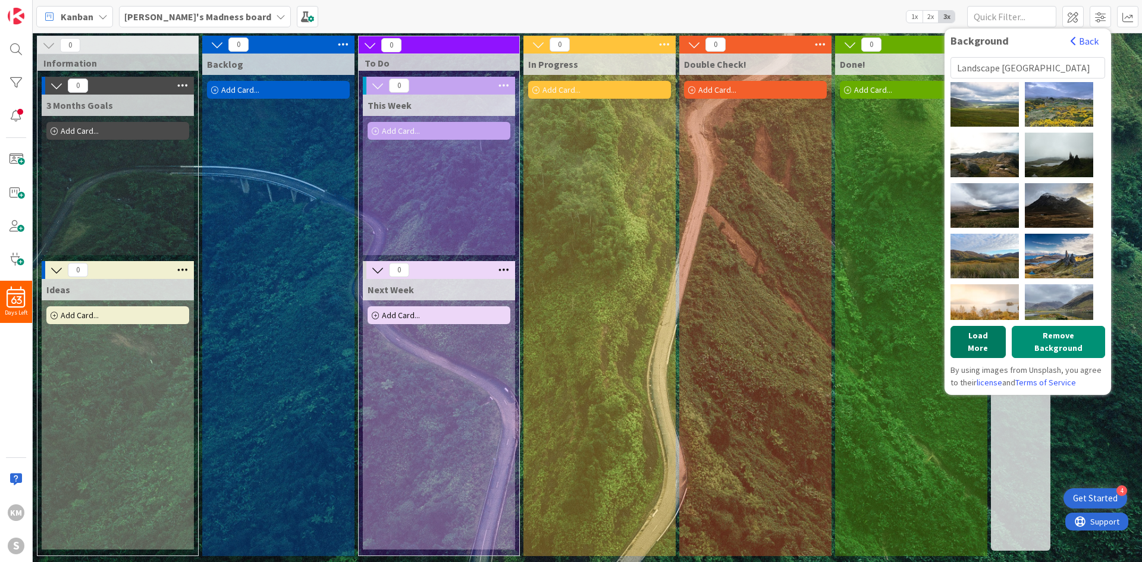
click at [761, 328] on button "Load More" at bounding box center [978, 342] width 55 height 32
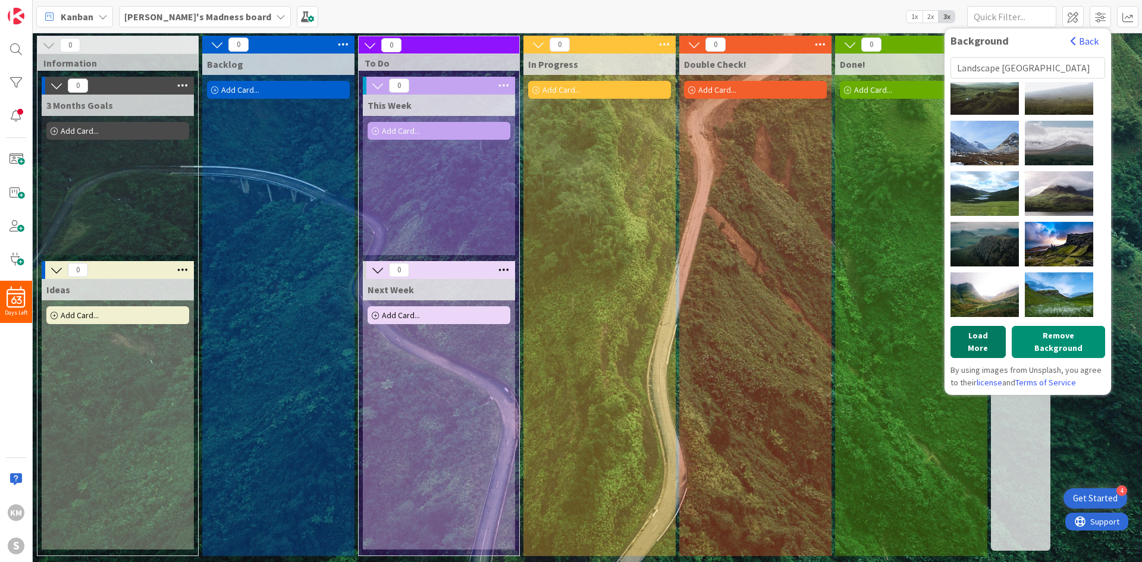
scroll to position [1058, 0]
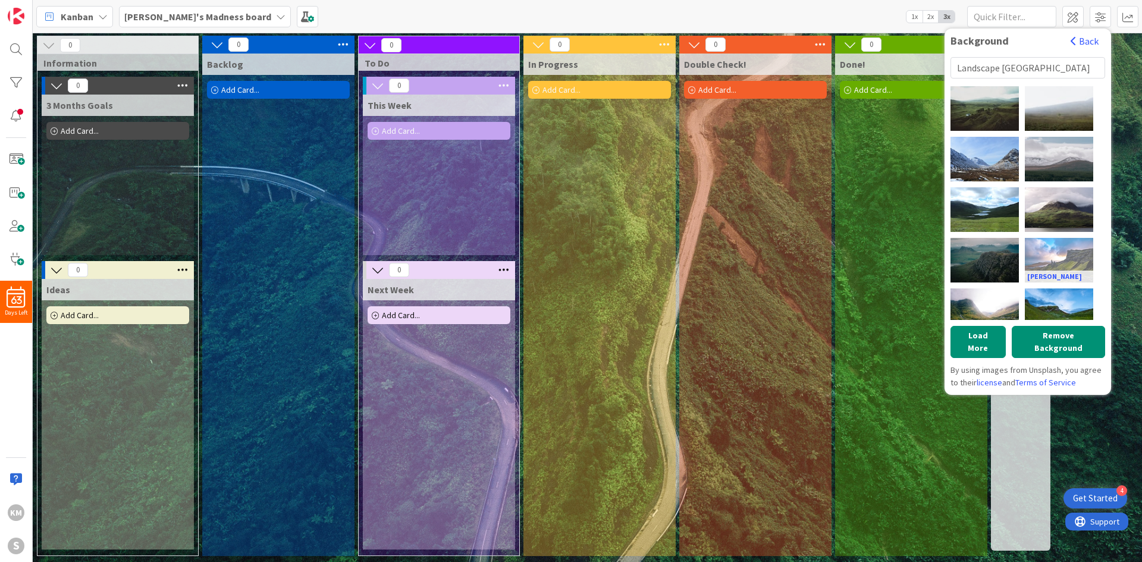
click at [761, 267] on div "[PERSON_NAME]" at bounding box center [1059, 260] width 68 height 45
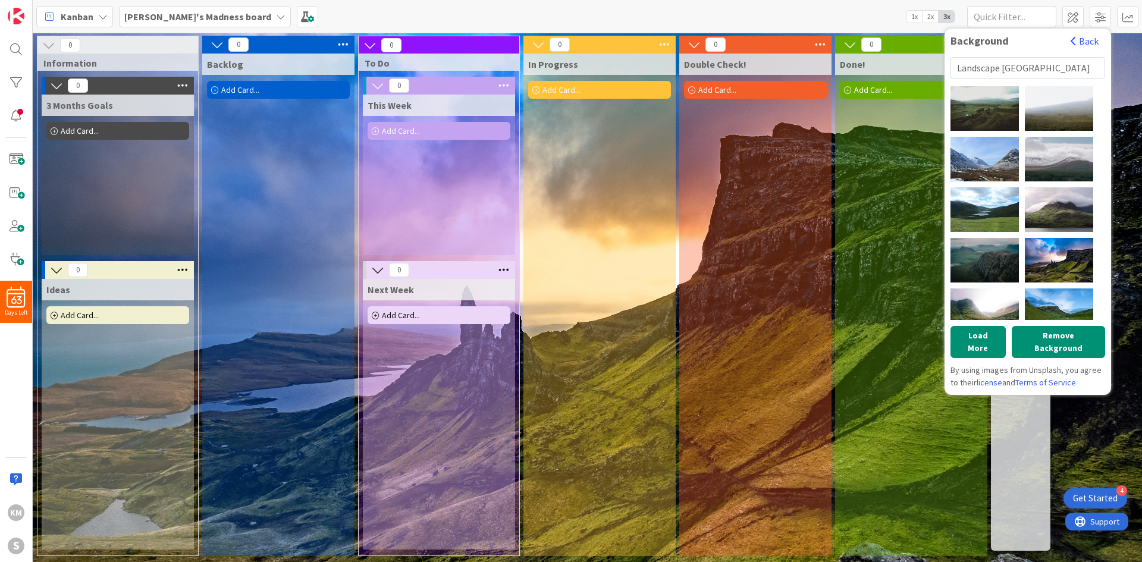
scroll to position [909, 0]
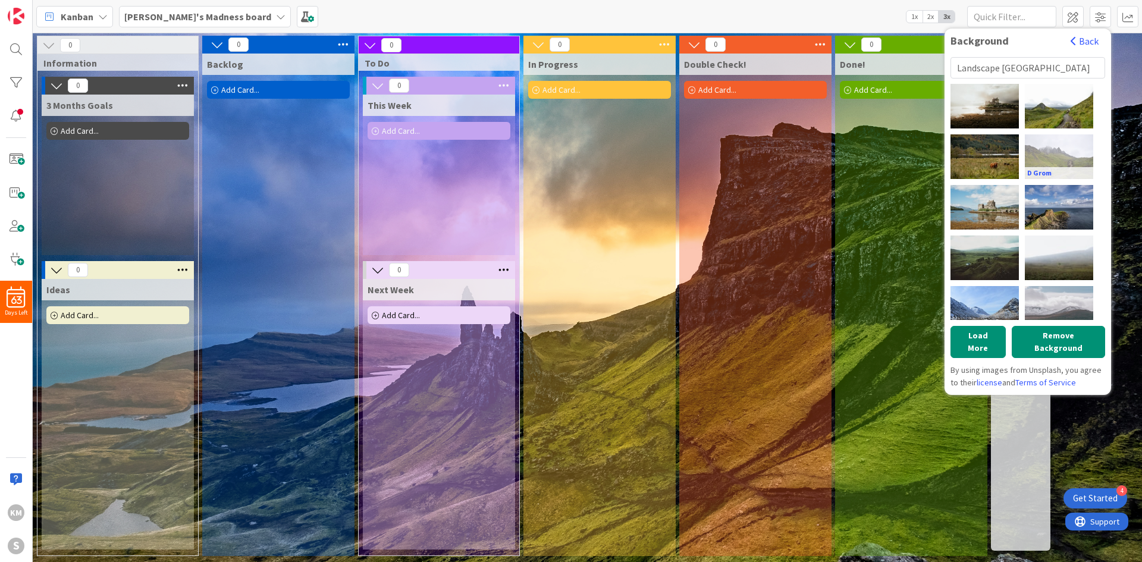
click at [761, 154] on div "D Grom" at bounding box center [1059, 156] width 68 height 45
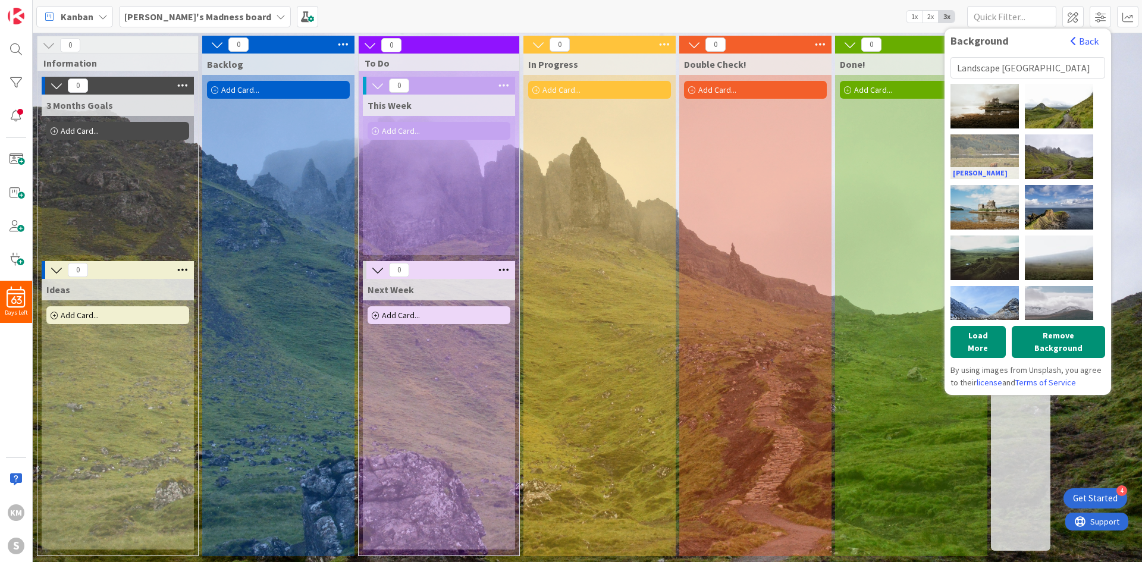
click at [761, 151] on div "[PERSON_NAME]" at bounding box center [985, 156] width 68 height 45
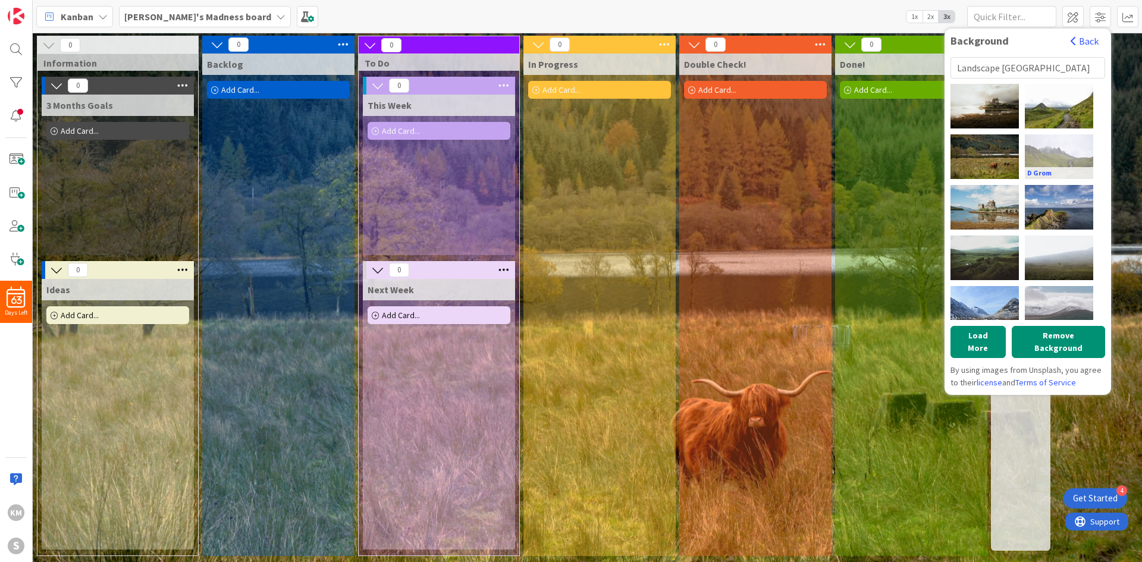
click at [761, 152] on div "D Grom" at bounding box center [1059, 156] width 68 height 45
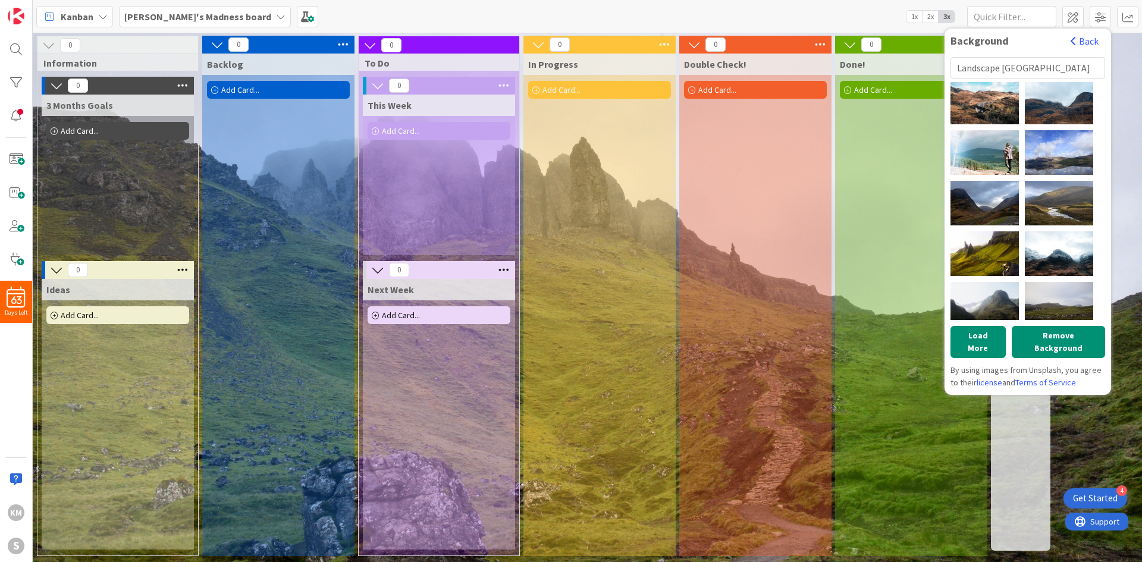
scroll to position [0, 0]
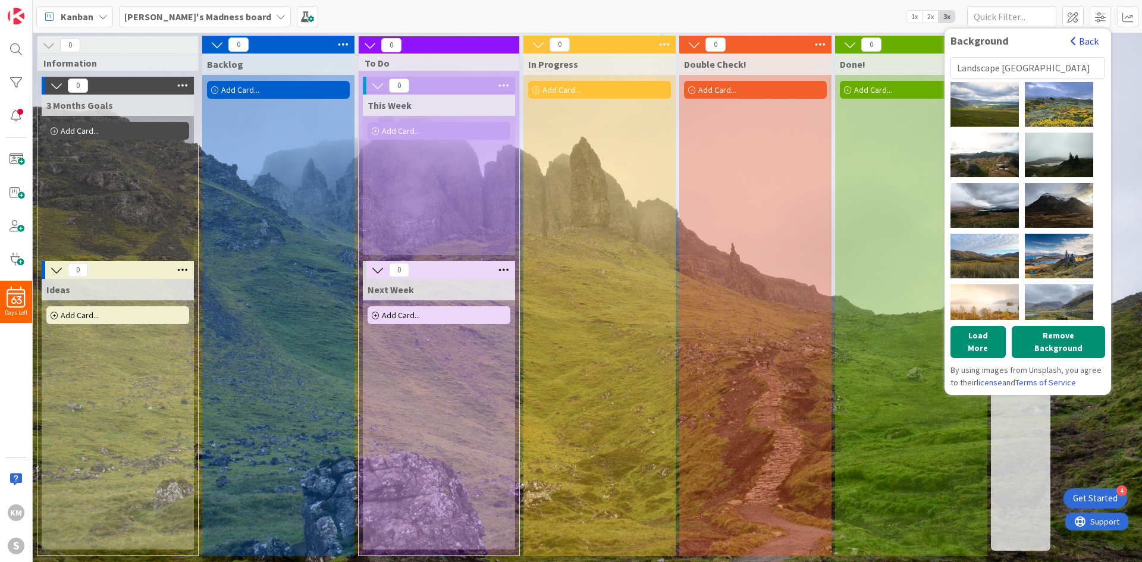
click at [761, 39] on button "Back" at bounding box center [1084, 41] width 29 height 13
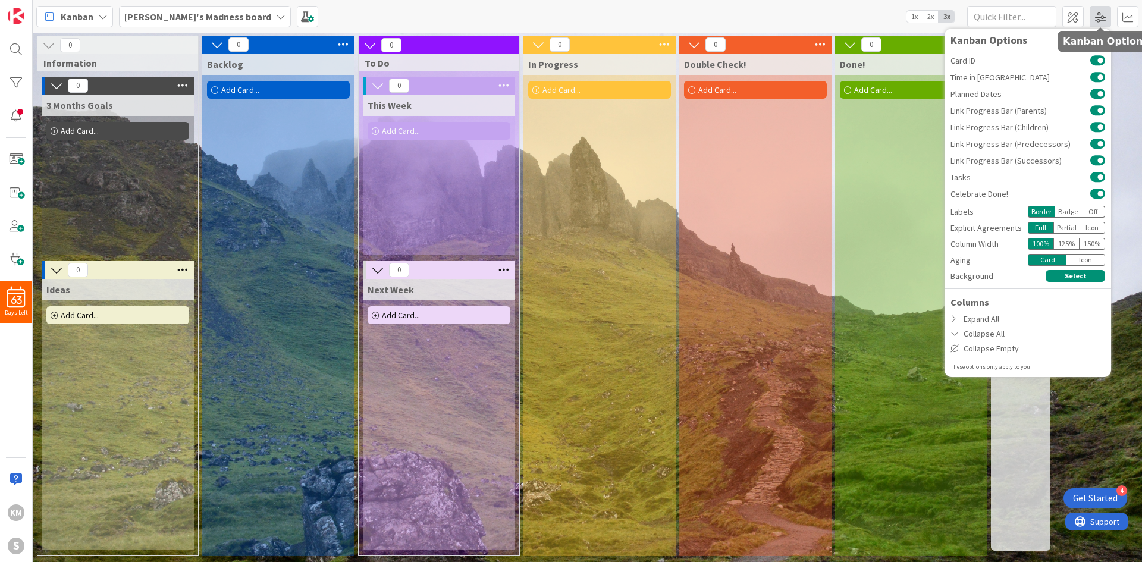
click at [761, 15] on span at bounding box center [1100, 16] width 21 height 21
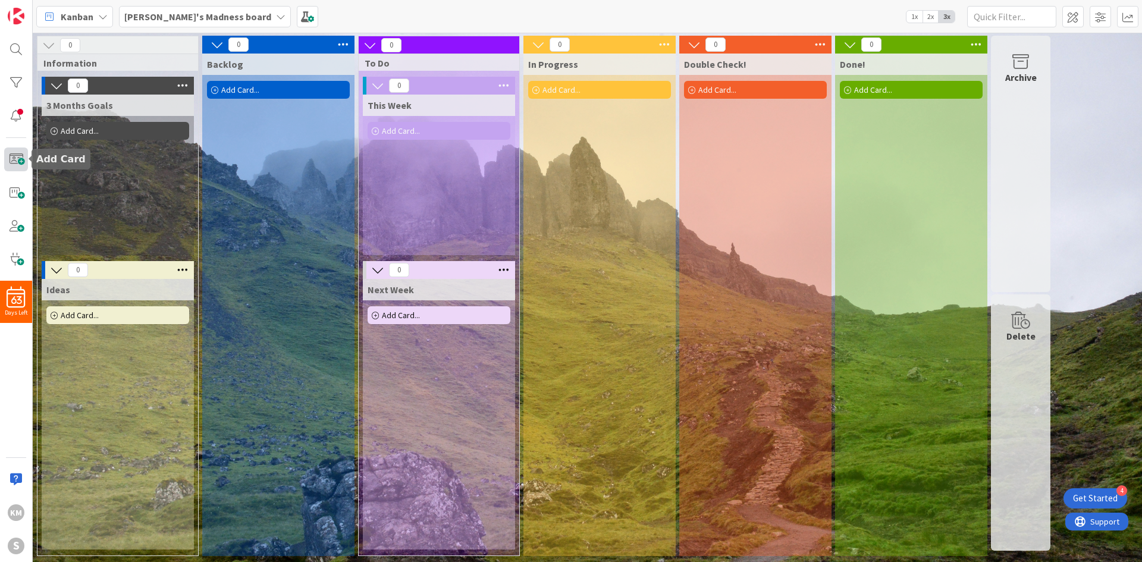
click at [12, 165] on span at bounding box center [16, 160] width 24 height 24
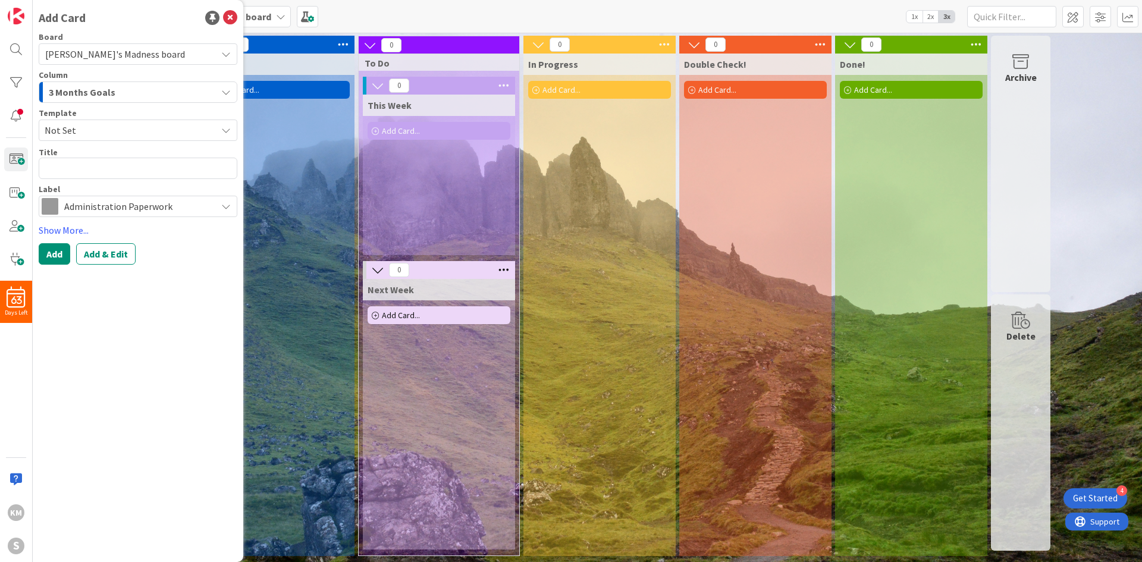
click at [133, 92] on div "3 Months Goals" at bounding box center [131, 92] width 171 height 19
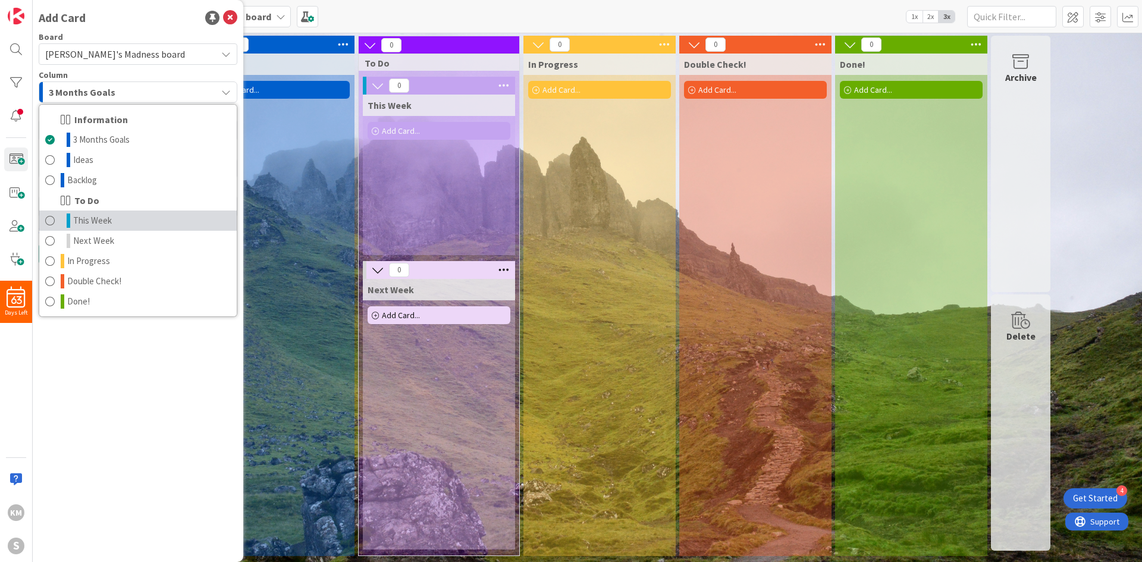
click at [126, 218] on link "This Week" at bounding box center [138, 221] width 198 height 20
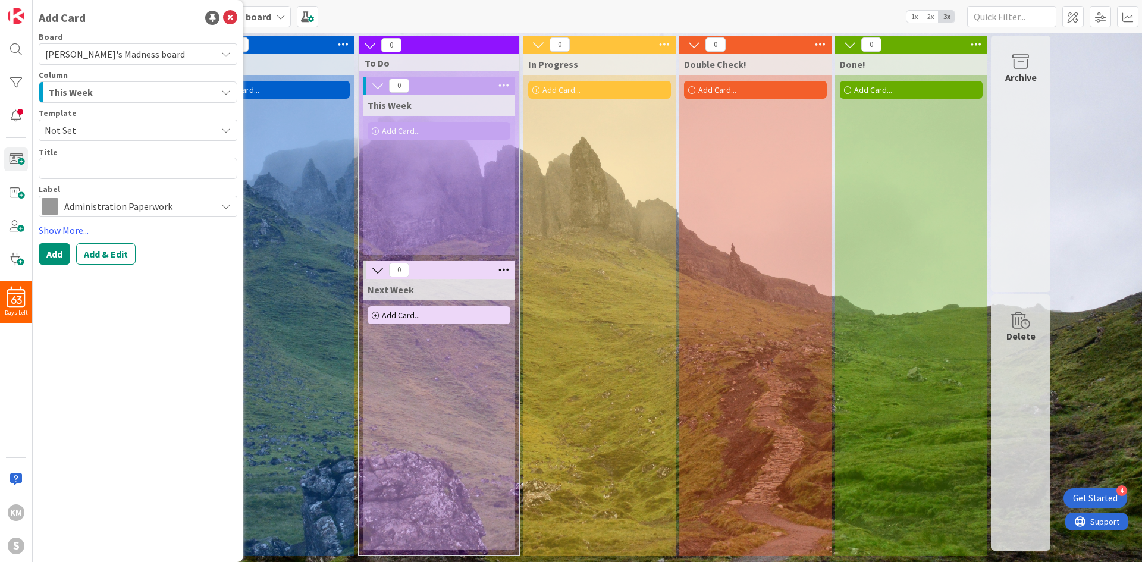
click at [127, 134] on span "Not Set" at bounding box center [126, 130] width 163 height 15
click at [136, 186] on div "Not Set Add Card Templates" at bounding box center [138, 171] width 199 height 58
click at [89, 179] on link "Add Card Templates" at bounding box center [81, 184] width 84 height 21
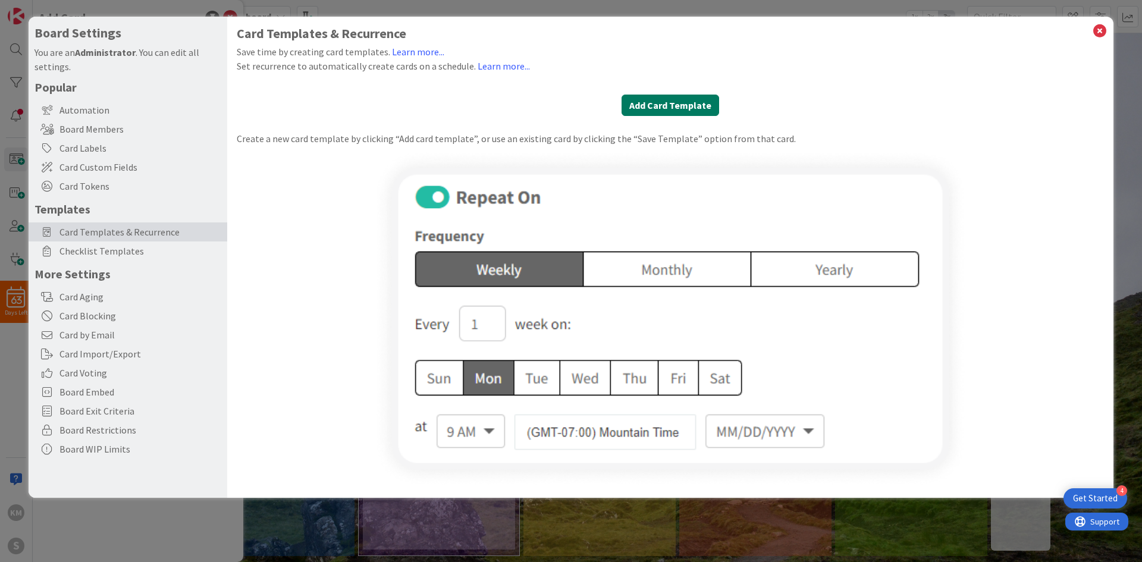
click at [643, 104] on button "Add Card Template" at bounding box center [671, 105] width 98 height 21
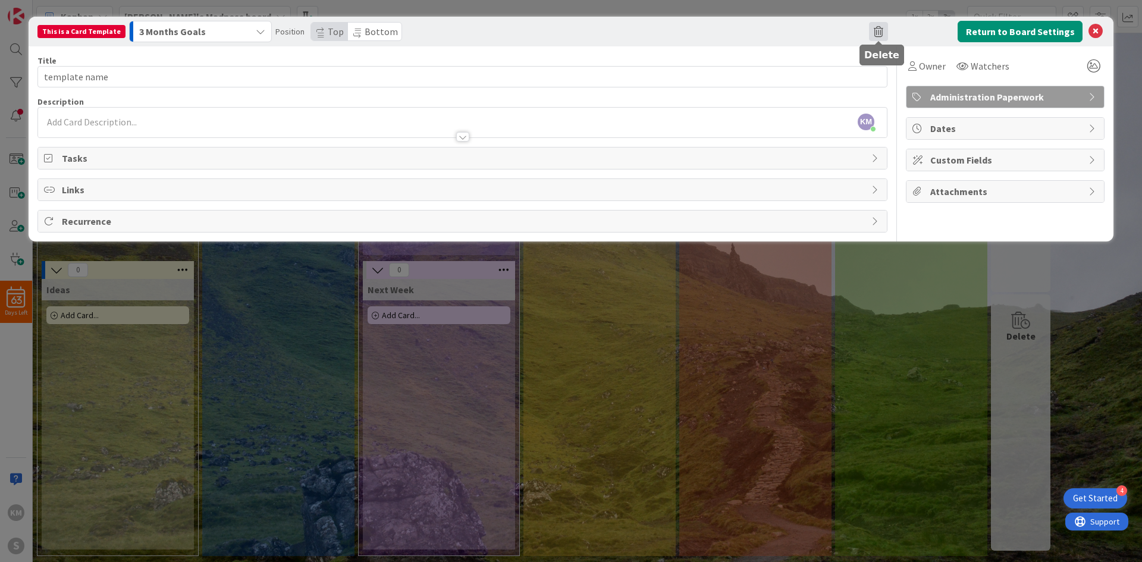
click at [761, 32] on span at bounding box center [878, 31] width 19 height 19
click at [761, 91] on button "Delete" at bounding box center [897, 87] width 45 height 21
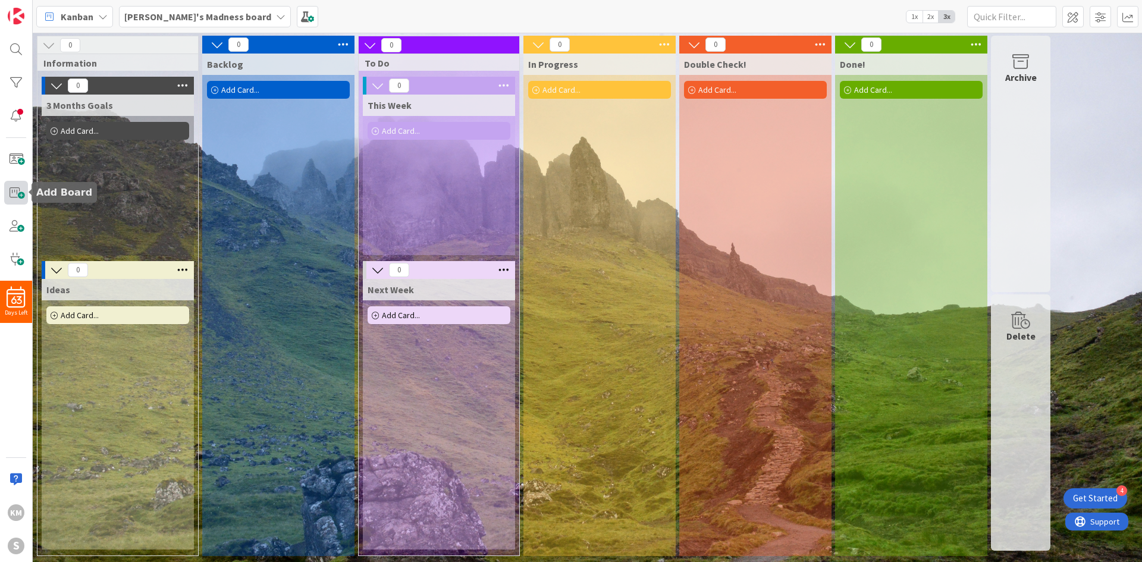
click at [19, 192] on span at bounding box center [16, 193] width 24 height 24
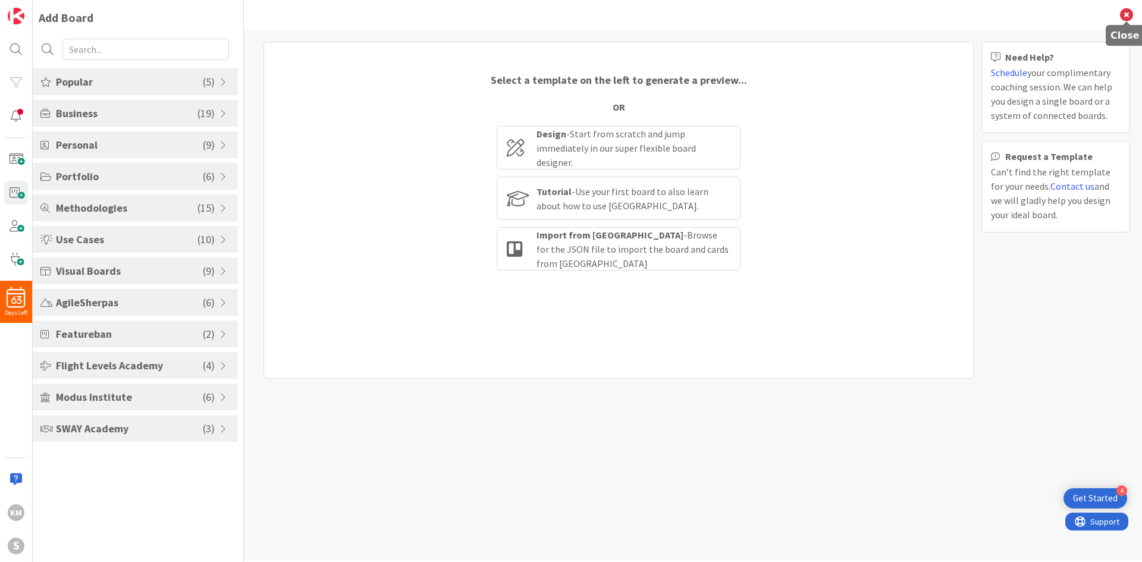
click at [761, 18] on icon at bounding box center [1126, 14] width 13 height 13
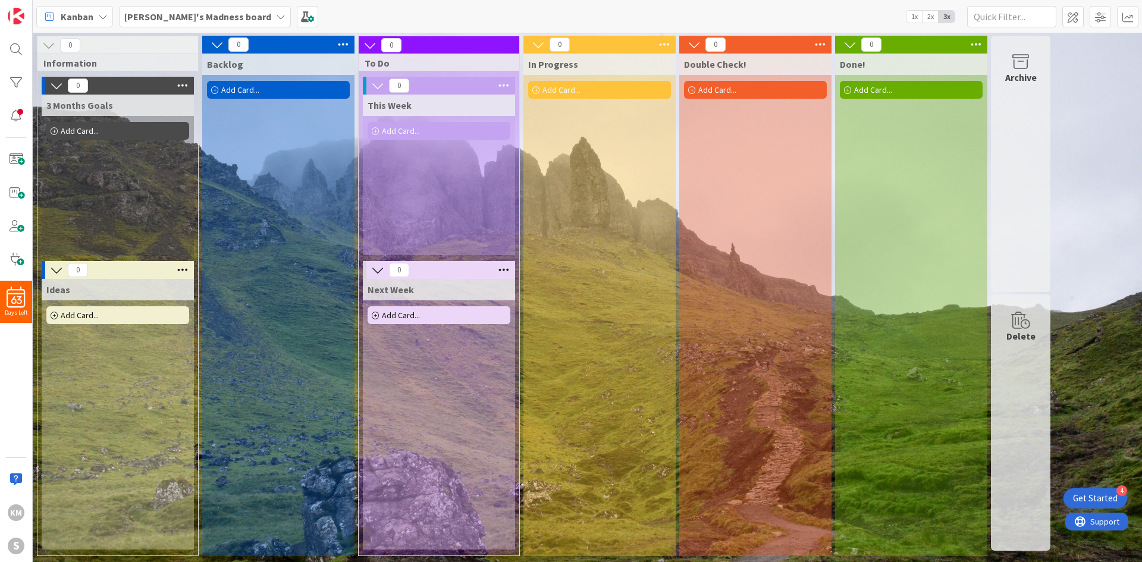
click at [22, 142] on div "63 Days Left KM S" at bounding box center [16, 281] width 33 height 562
click at [20, 160] on span at bounding box center [16, 160] width 24 height 24
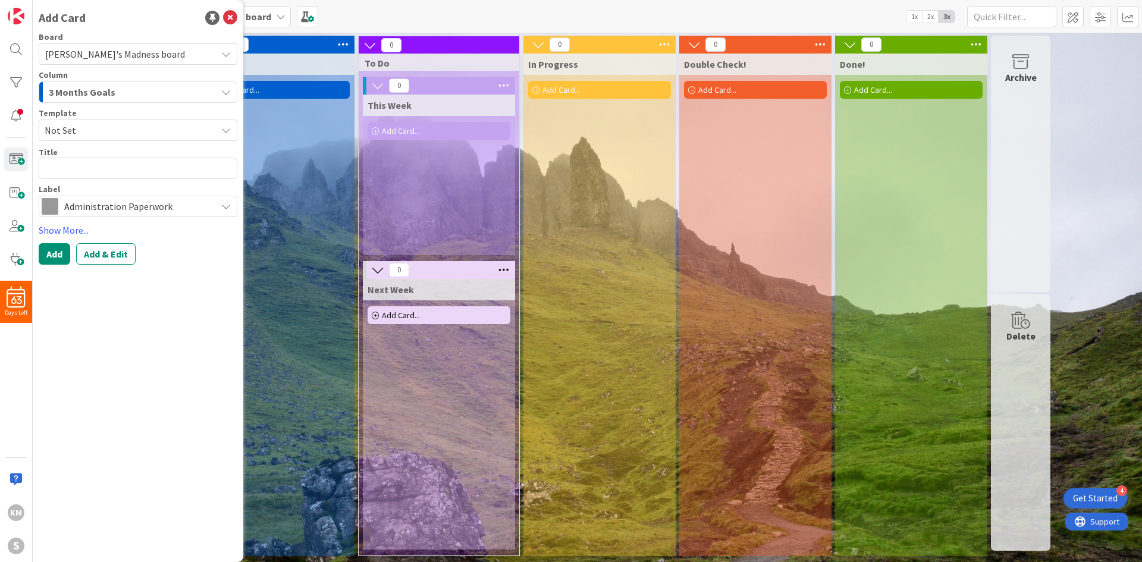
click at [140, 86] on div "3 Months Goals" at bounding box center [131, 92] width 171 height 19
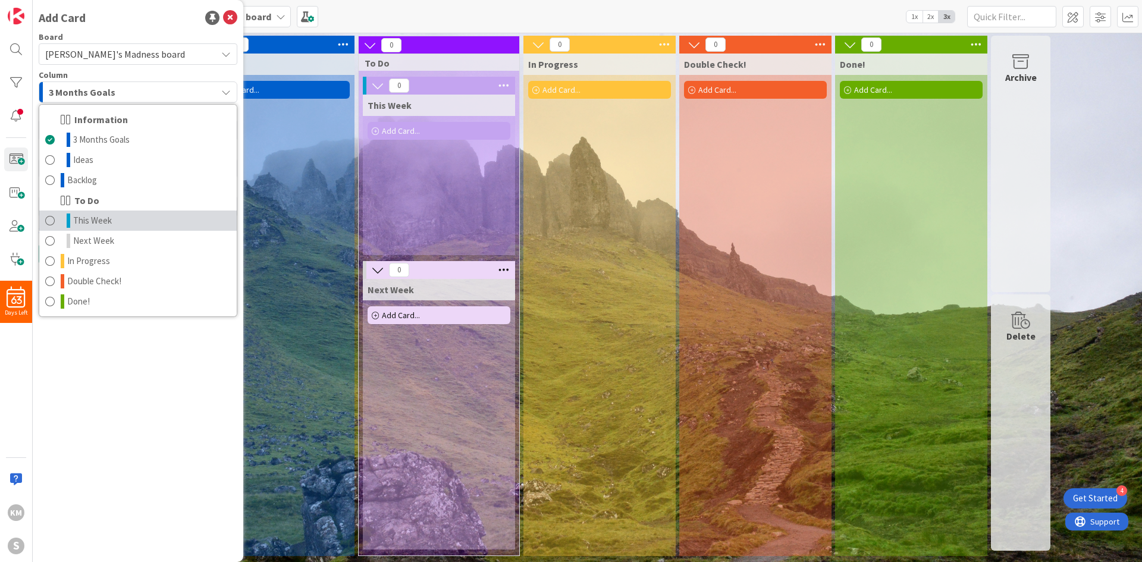
click at [111, 226] on link "This Week" at bounding box center [138, 221] width 198 height 20
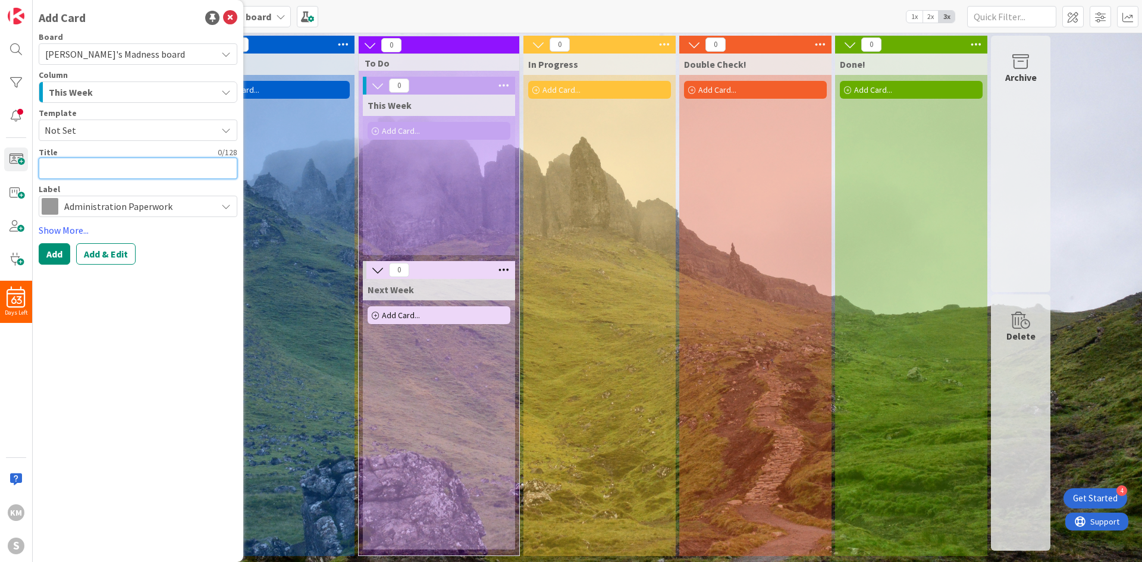
click at [143, 161] on textarea at bounding box center [138, 168] width 199 height 21
click at [145, 214] on span "Administration Paperwork" at bounding box center [137, 206] width 146 height 17
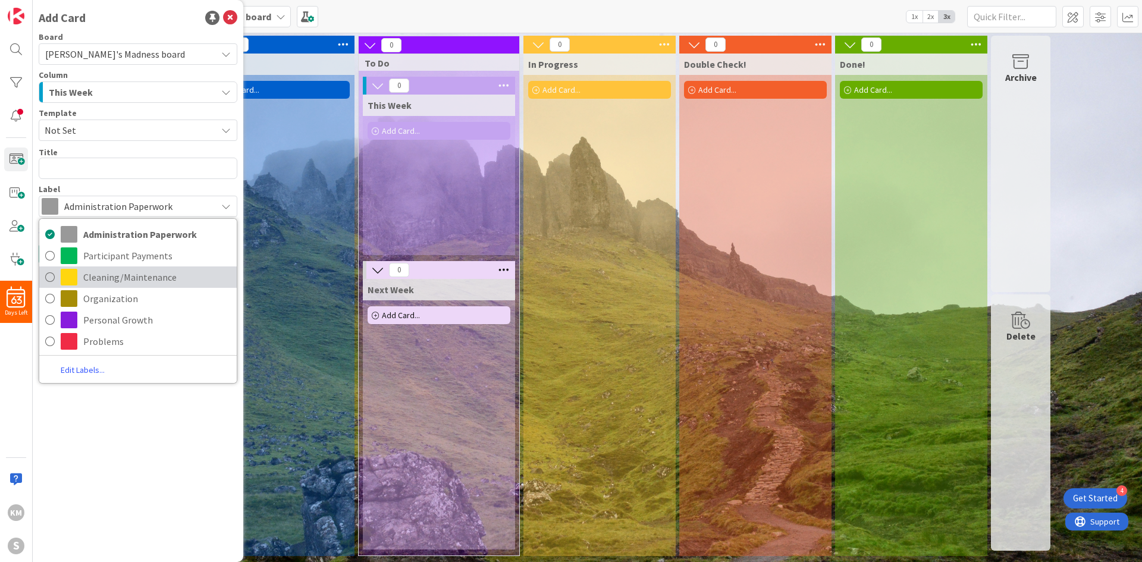
click at [121, 279] on span "Cleaning/Maintenance" at bounding box center [157, 277] width 148 height 18
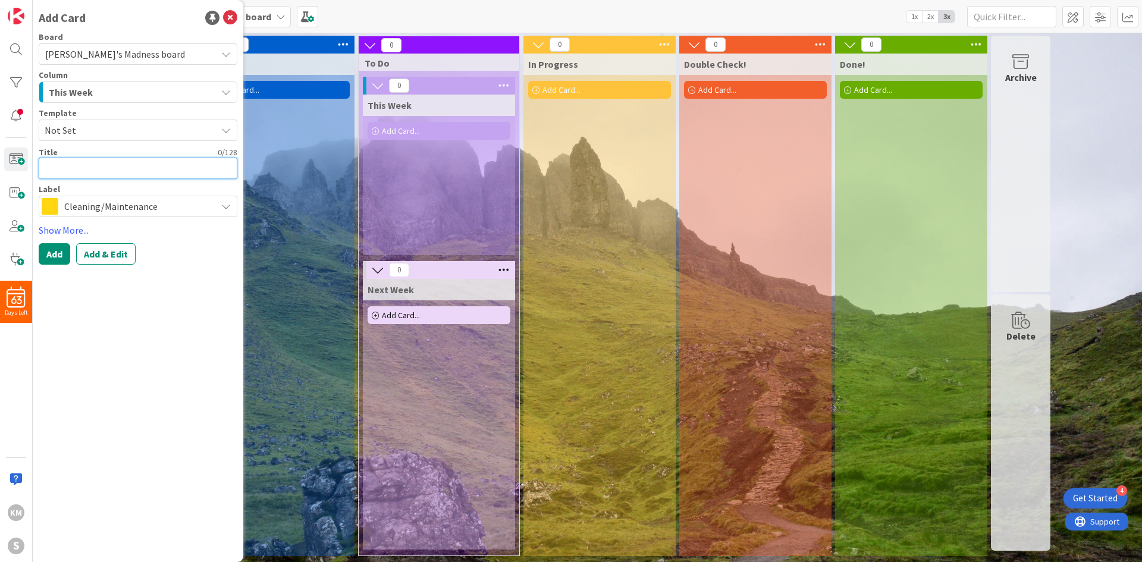
click at [140, 164] on textarea at bounding box center [138, 168] width 199 height 21
click at [117, 133] on span "Not Set" at bounding box center [126, 130] width 163 height 15
click at [117, 130] on span "Not Set" at bounding box center [126, 130] width 163 height 15
click at [129, 83] on div "This Week" at bounding box center [131, 92] width 171 height 19
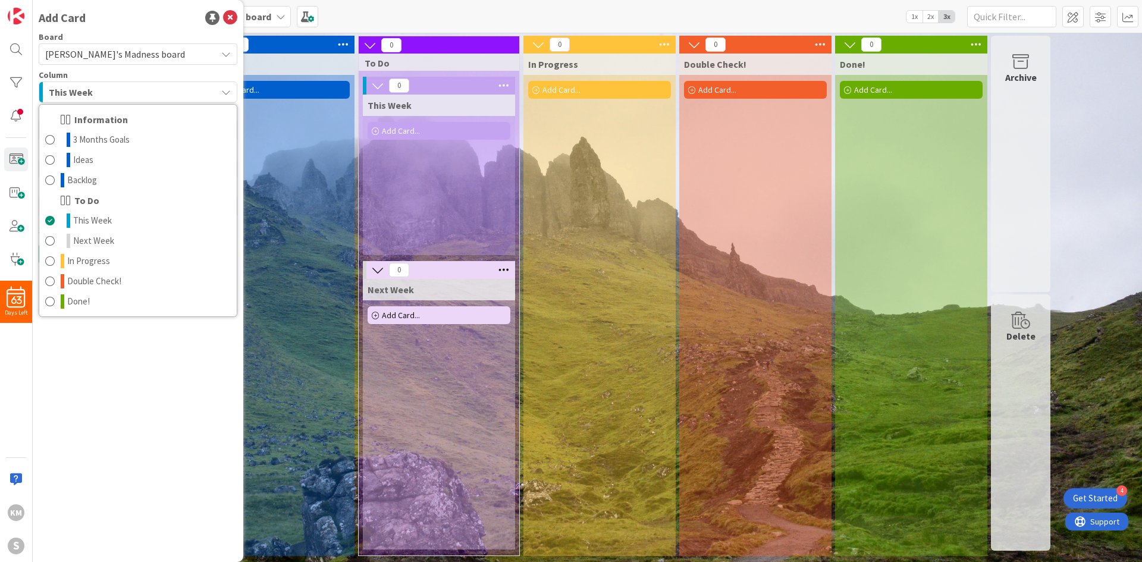
click at [129, 83] on div "This Week" at bounding box center [131, 92] width 171 height 19
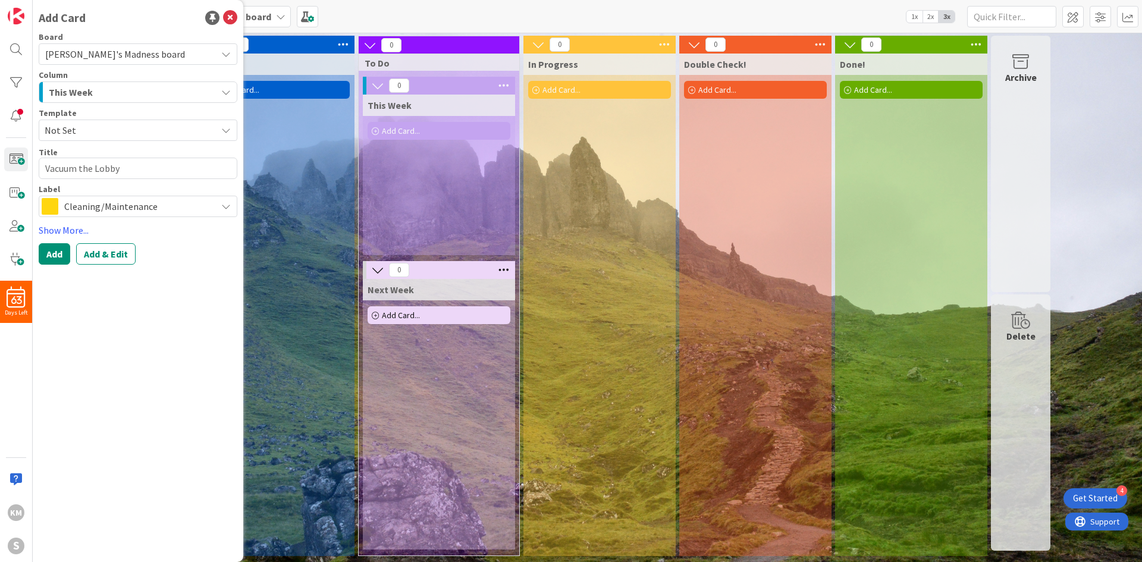
click at [134, 130] on span "Not Set" at bounding box center [126, 130] width 163 height 15
click at [132, 183] on div "Not Set Add Card Templates" at bounding box center [138, 171] width 199 height 58
click at [94, 181] on link "Add Card Templates" at bounding box center [81, 184] width 84 height 21
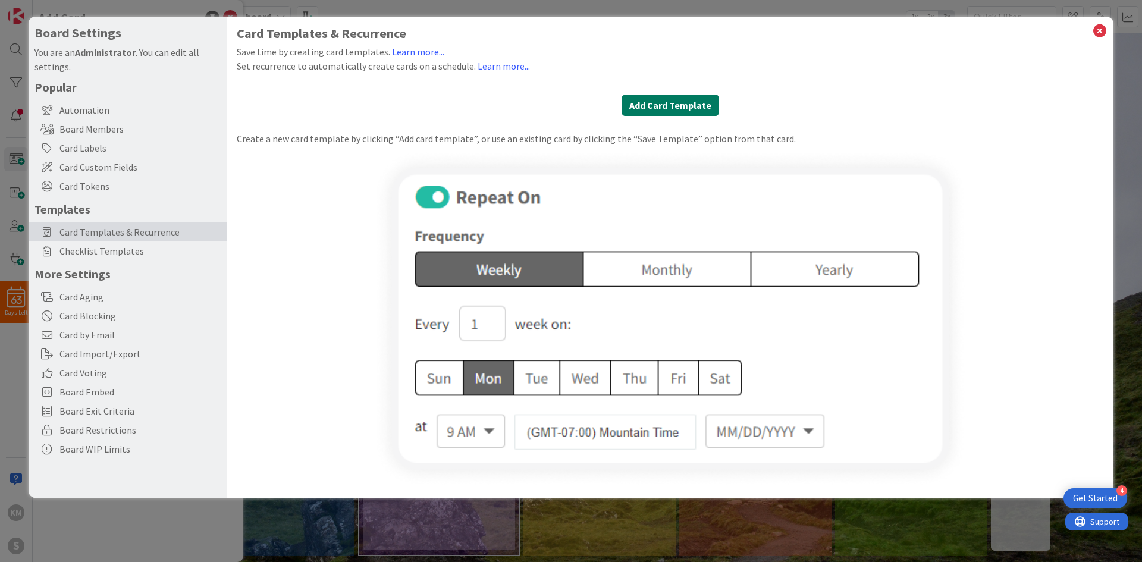
click at [641, 107] on button "Add Card Template" at bounding box center [671, 105] width 98 height 21
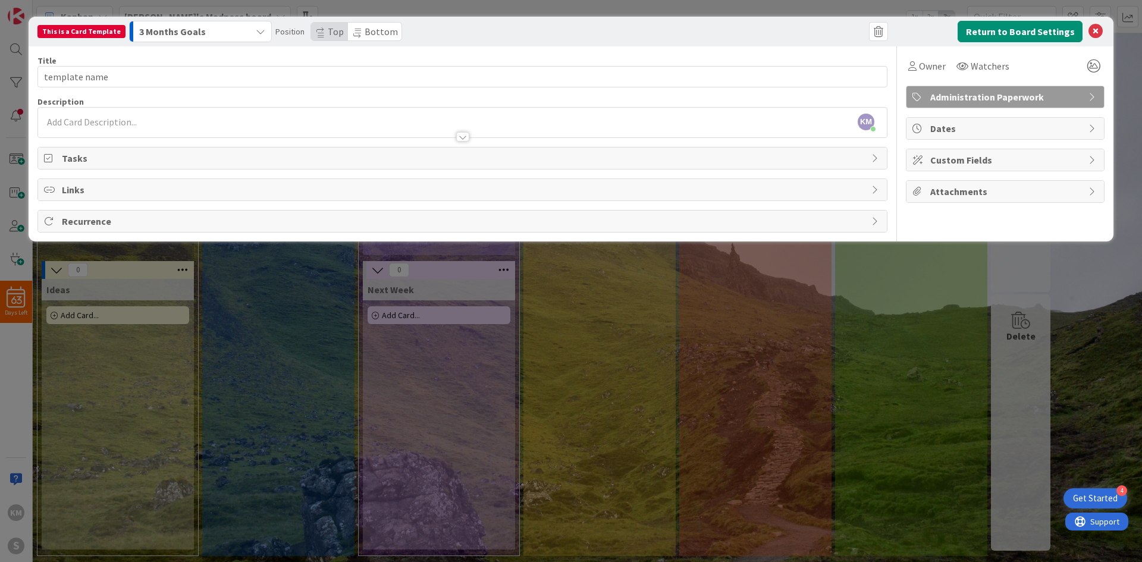
click at [761, 128] on span "Dates" at bounding box center [1007, 128] width 152 height 14
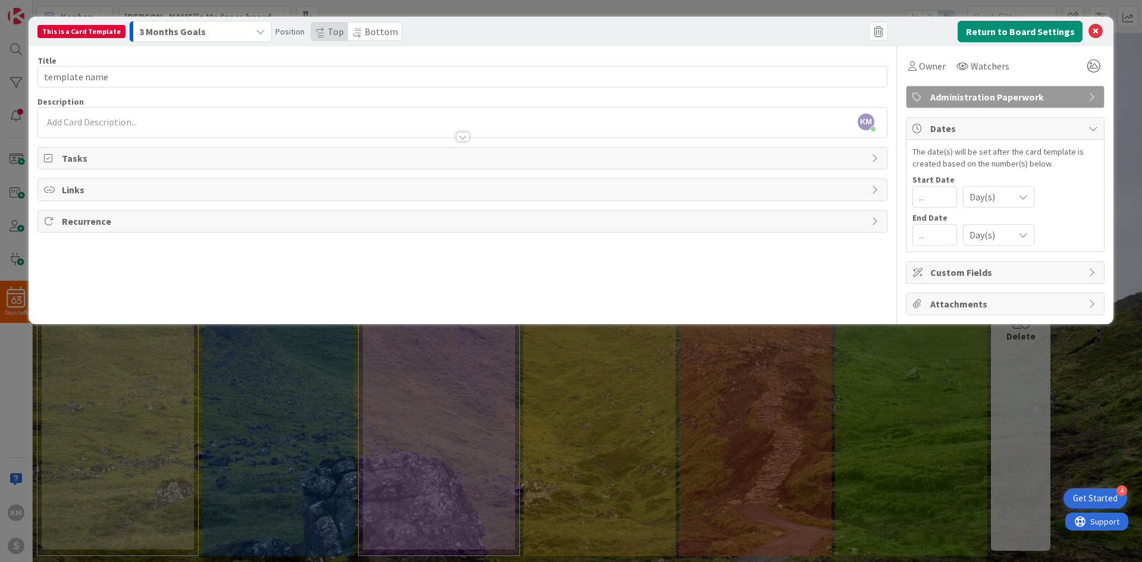
click at [761, 124] on span "Dates" at bounding box center [1007, 128] width 152 height 14
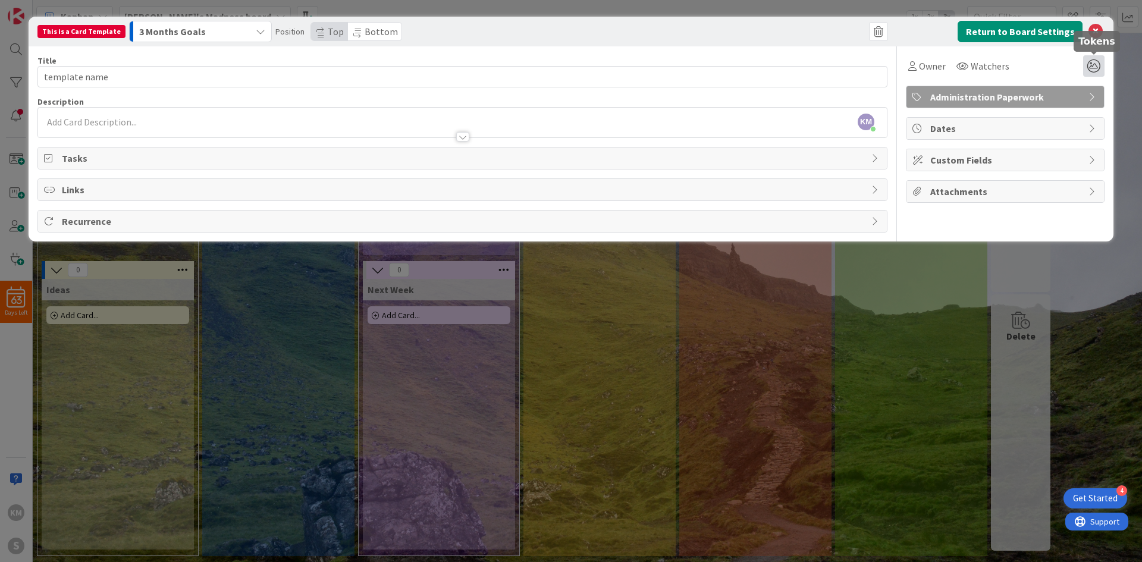
click at [761, 65] on icon at bounding box center [1094, 65] width 21 height 21
click at [370, 30] on span "Bottom" at bounding box center [381, 32] width 33 height 12
click at [317, 28] on icon at bounding box center [320, 29] width 7 height 5
click at [761, 181] on div "Attachments" at bounding box center [1006, 191] width 198 height 21
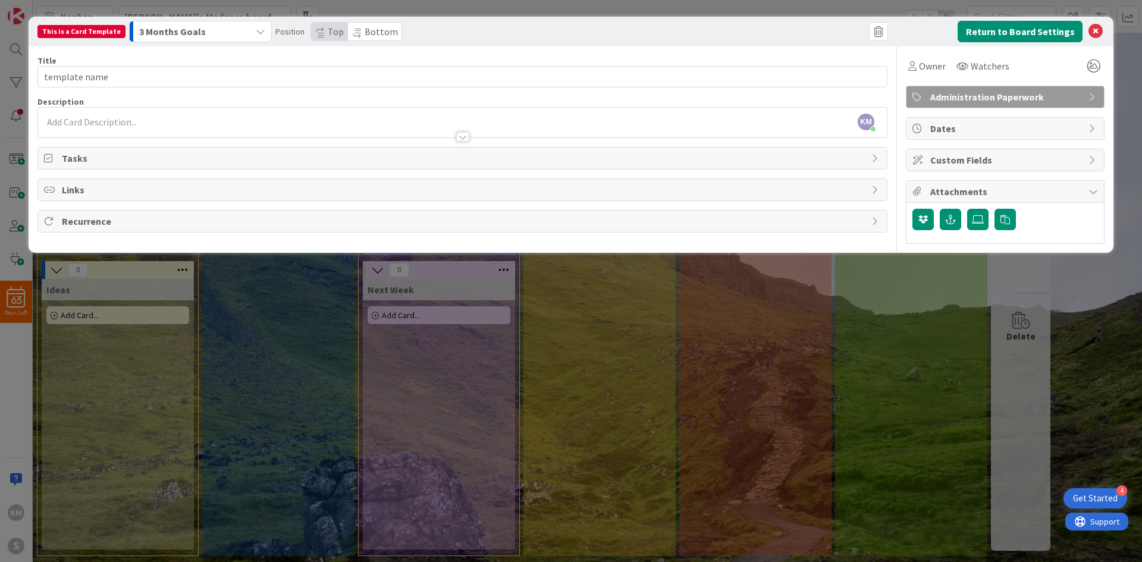
click at [761, 92] on span "Administration Paperwork" at bounding box center [1007, 97] width 152 height 14
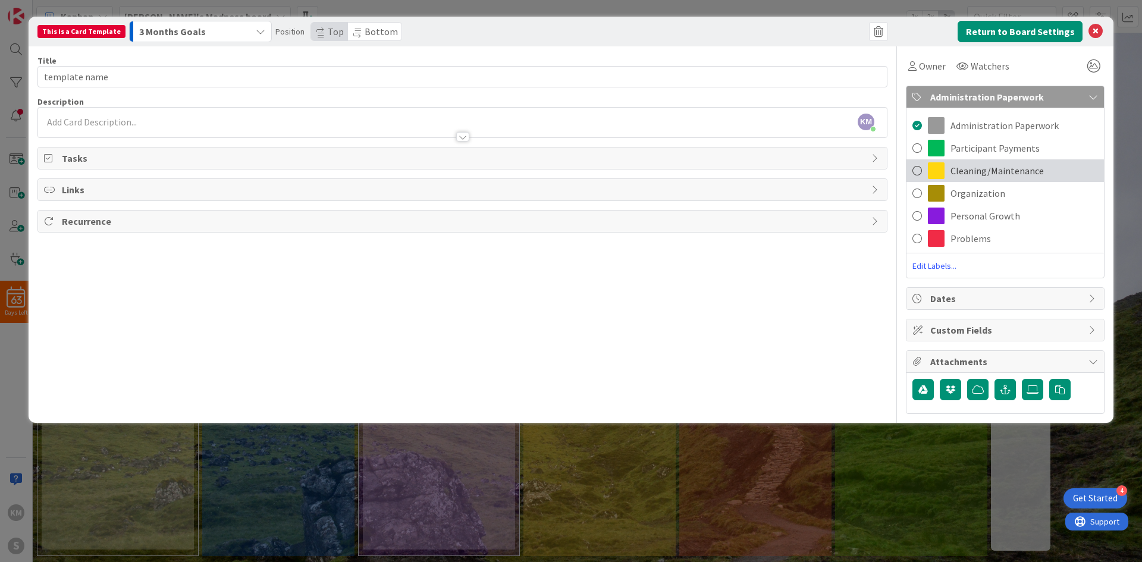
click at [761, 167] on span at bounding box center [918, 171] width 10 height 18
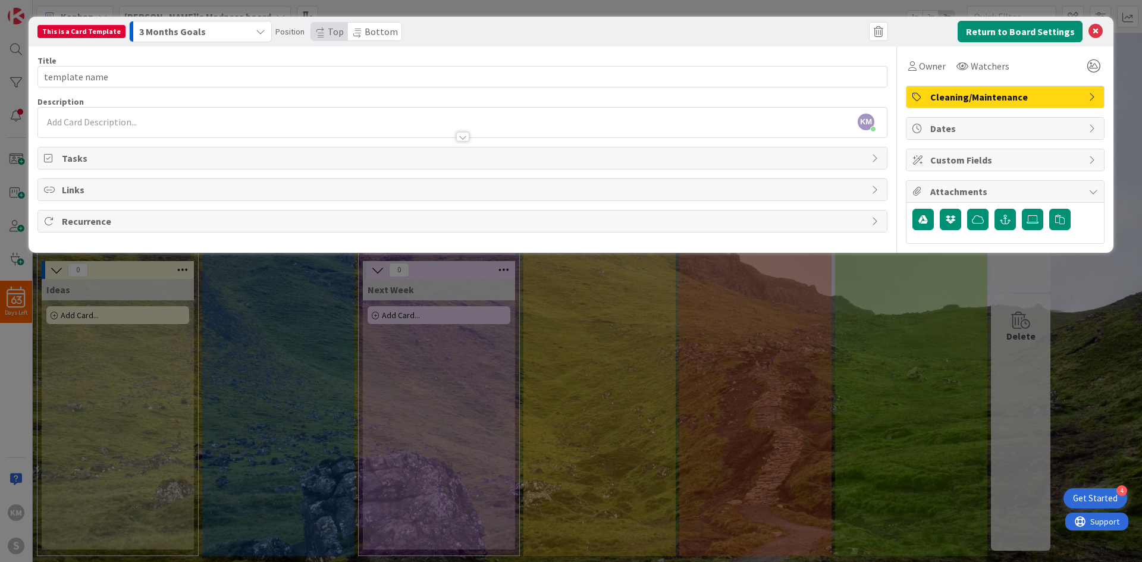
click at [158, 214] on div "Recurrence" at bounding box center [462, 221] width 849 height 21
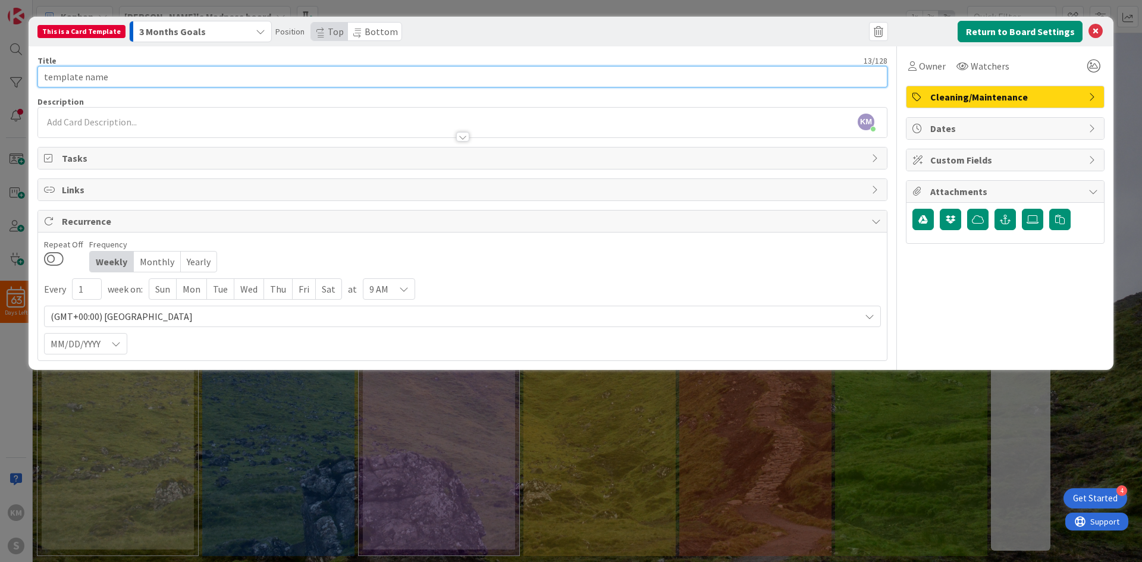
click at [179, 75] on input "template name" at bounding box center [462, 76] width 850 height 21
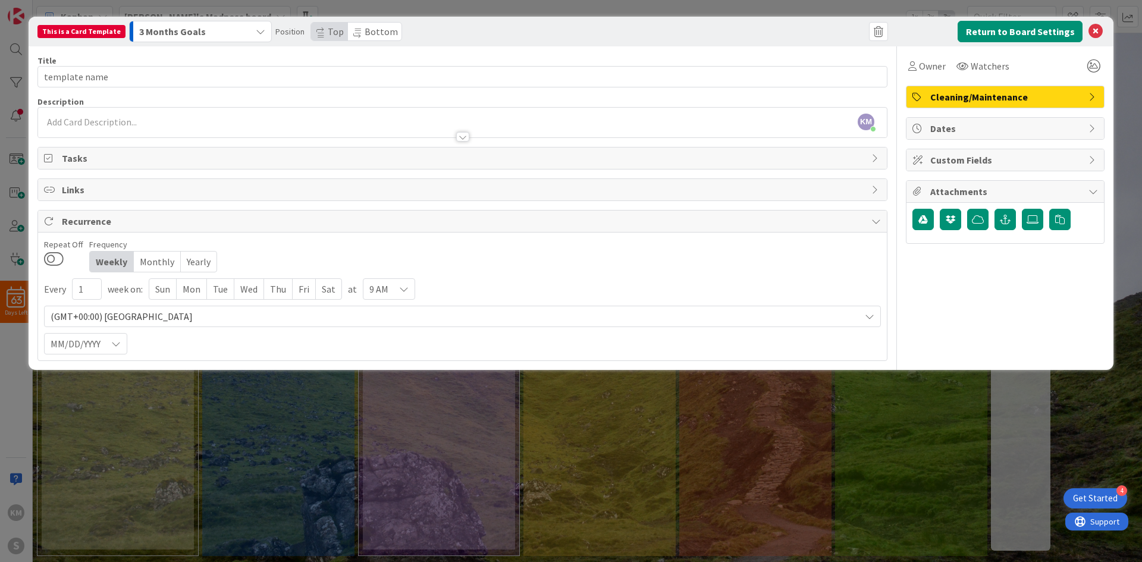
click at [224, 26] on div "3 Months Goals" at bounding box center [193, 31] width 115 height 19
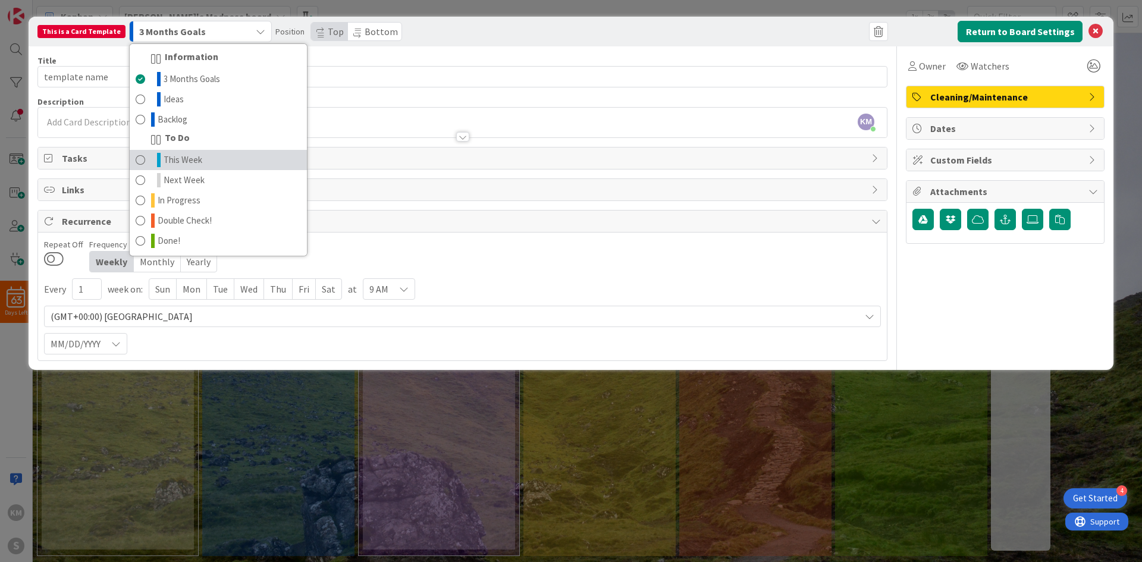
click at [201, 161] on link "This Week" at bounding box center [218, 160] width 177 height 20
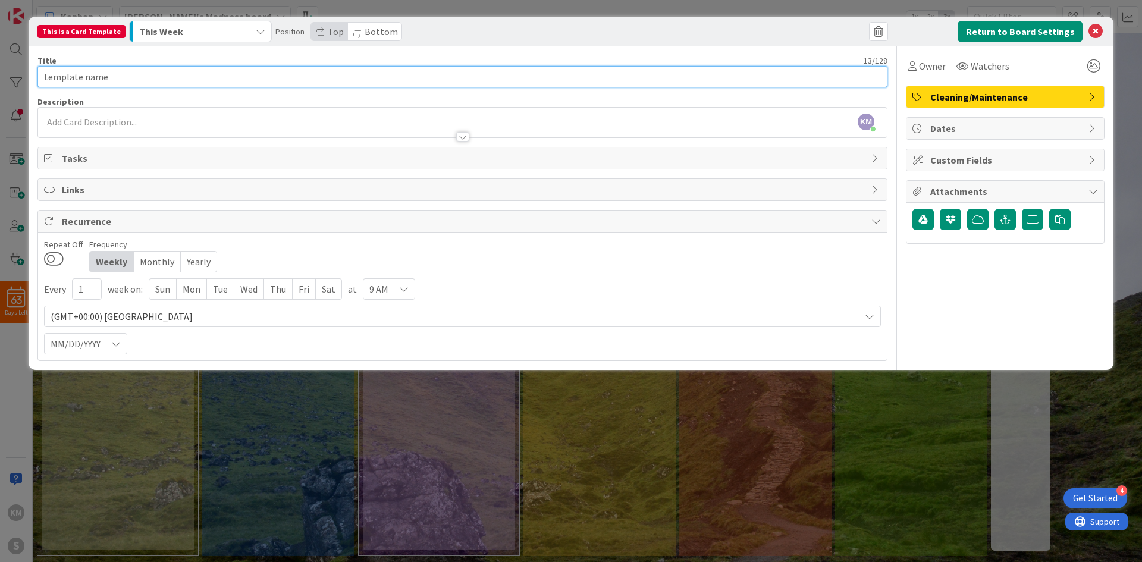
click at [220, 78] on input "template name" at bounding box center [462, 76] width 850 height 21
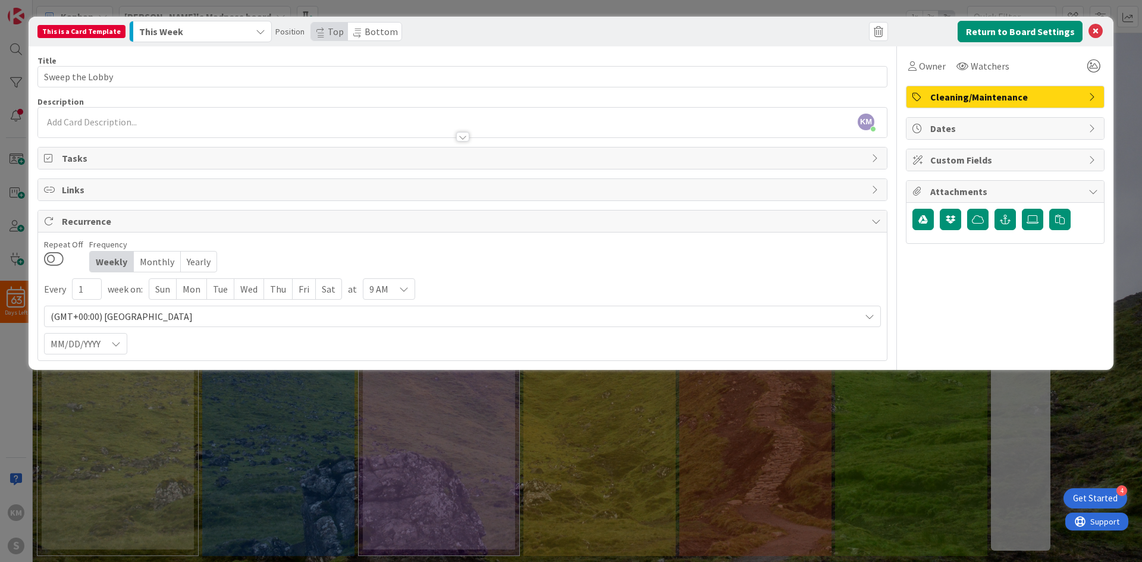
click at [207, 133] on div at bounding box center [462, 131] width 849 height 12
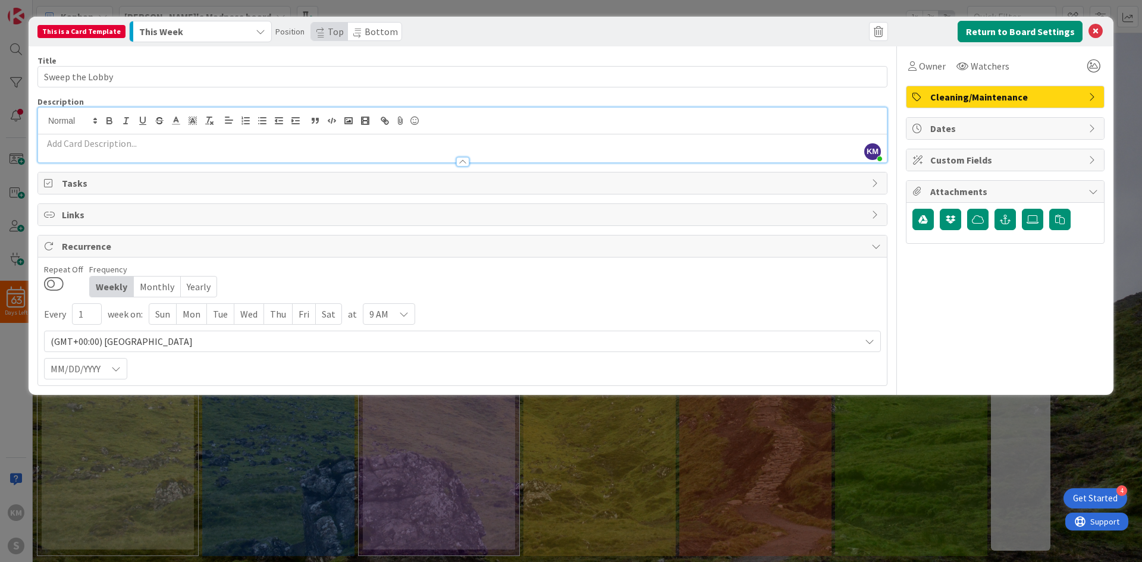
click at [134, 187] on span "Tasks" at bounding box center [464, 183] width 804 height 14
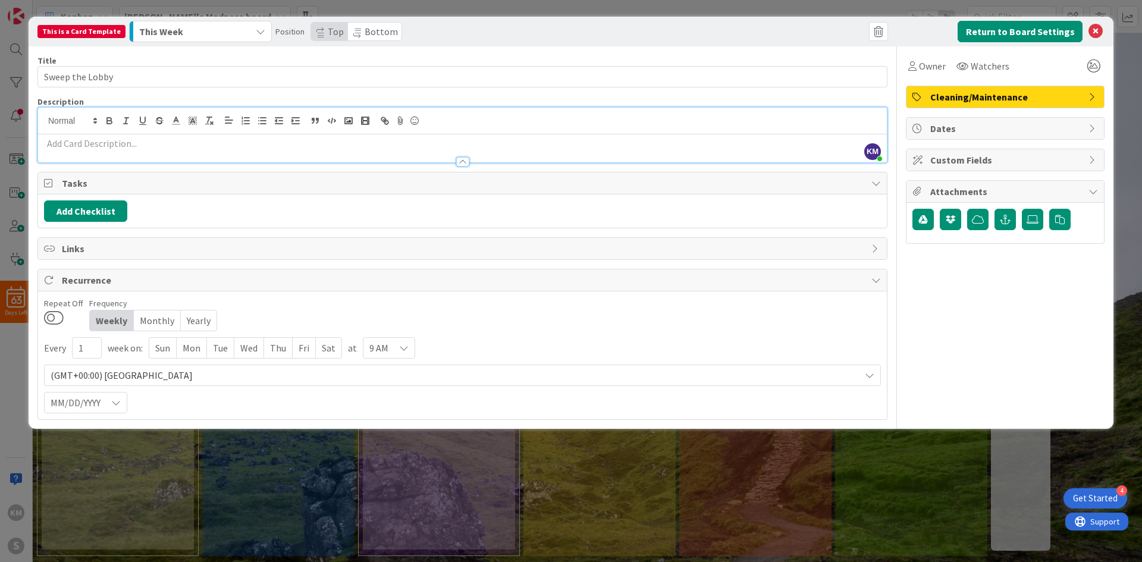
click at [129, 372] on span "(GMT+00:00) [GEOGRAPHIC_DATA]" at bounding box center [453, 375] width 804 height 17
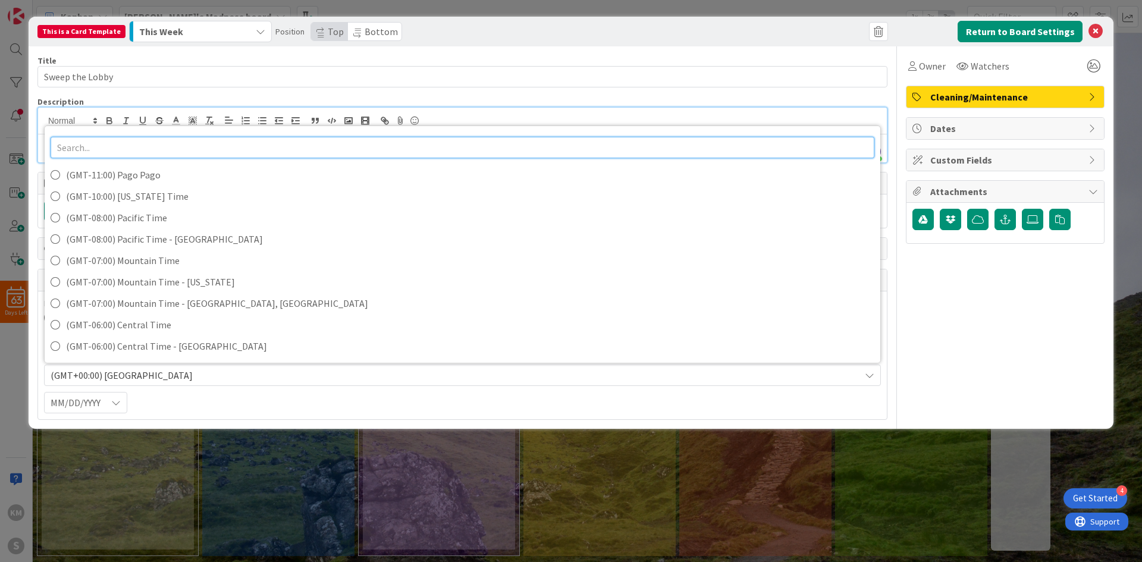
click at [152, 152] on input "text" at bounding box center [463, 147] width 824 height 21
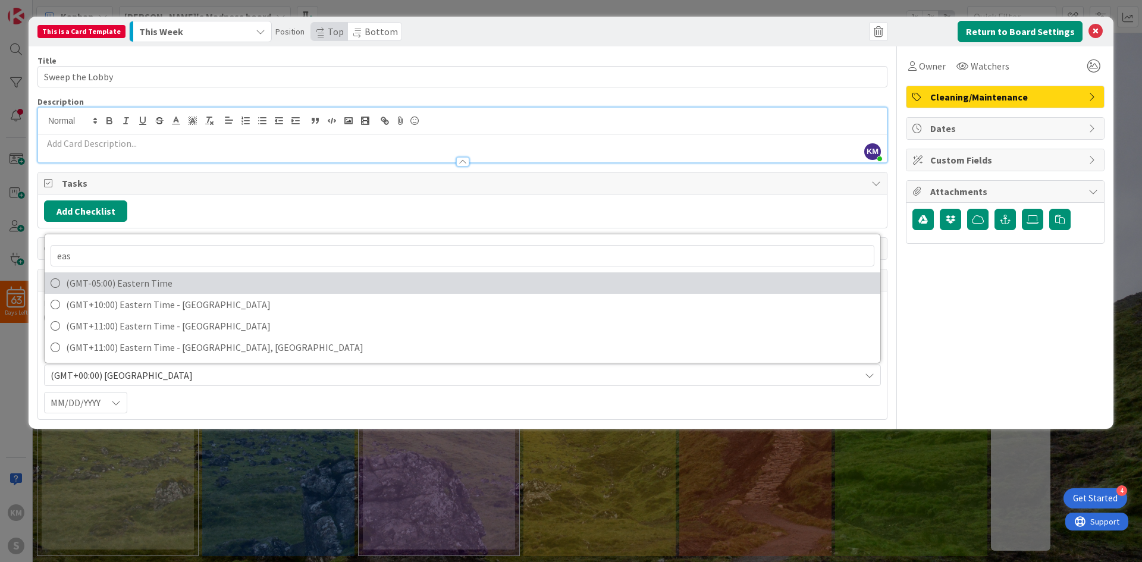
click at [224, 288] on span "(GMT-05:00) Eastern Time" at bounding box center [470, 283] width 809 height 18
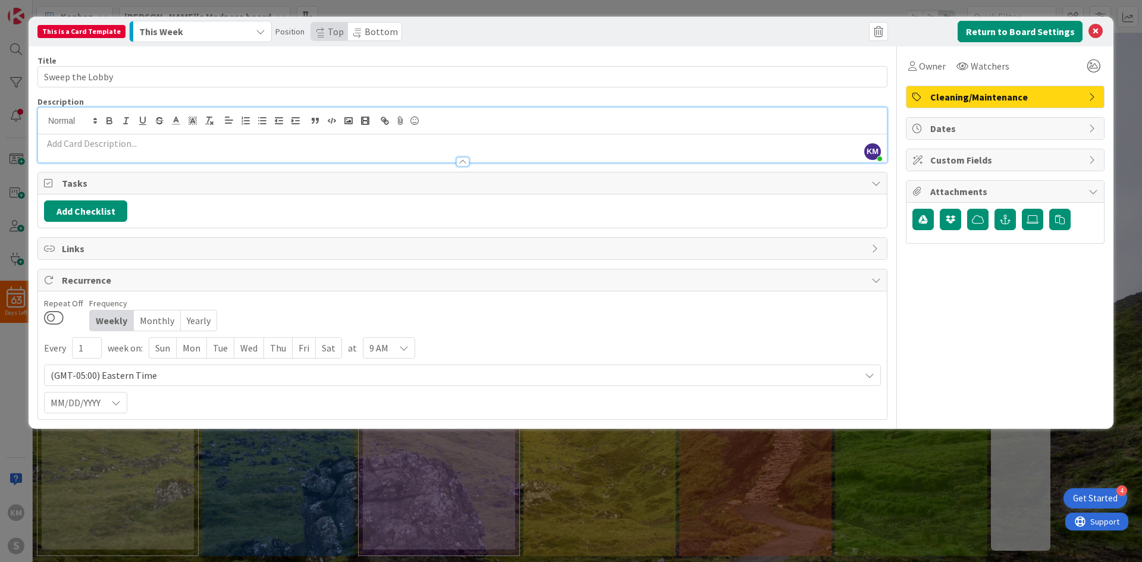
click at [218, 350] on div "Tue" at bounding box center [220, 348] width 27 height 20
click at [280, 348] on div "Thu" at bounding box center [279, 348] width 29 height 20
click at [311, 345] on div "Fri" at bounding box center [306, 348] width 23 height 20
click at [409, 346] on div "9 AM" at bounding box center [391, 347] width 52 height 21
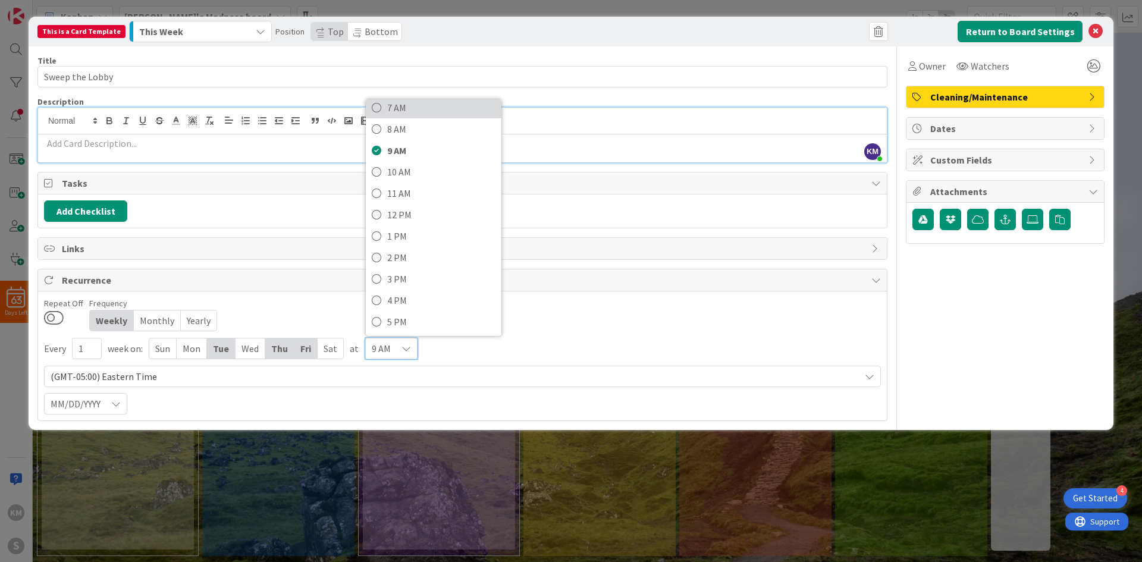
scroll to position [179, 0]
click at [417, 233] on span "2 PM" at bounding box center [441, 236] width 108 height 18
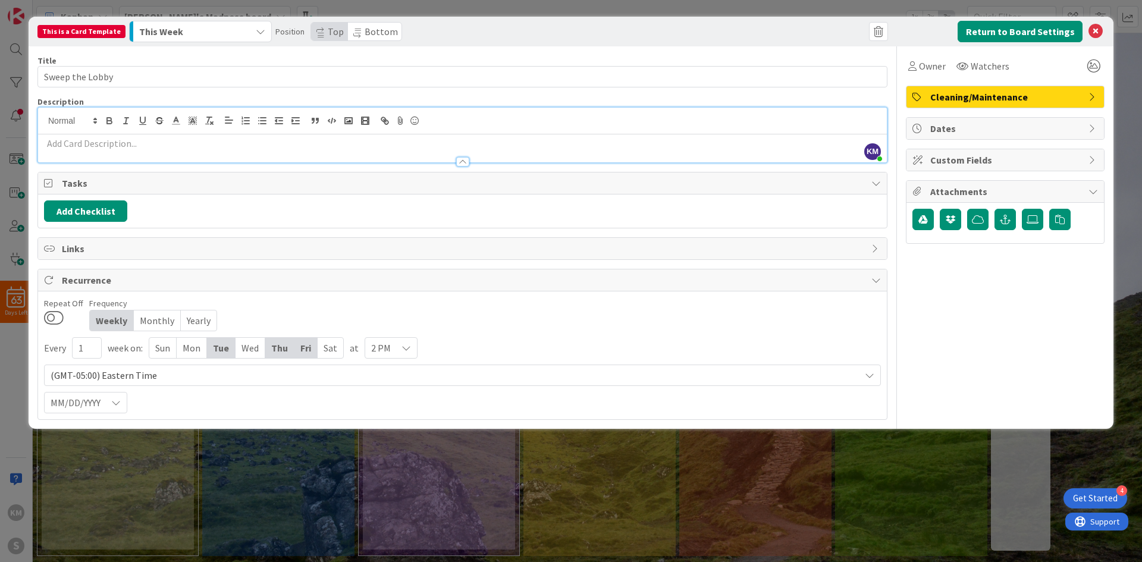
click at [761, 130] on span "Dates" at bounding box center [1007, 128] width 152 height 14
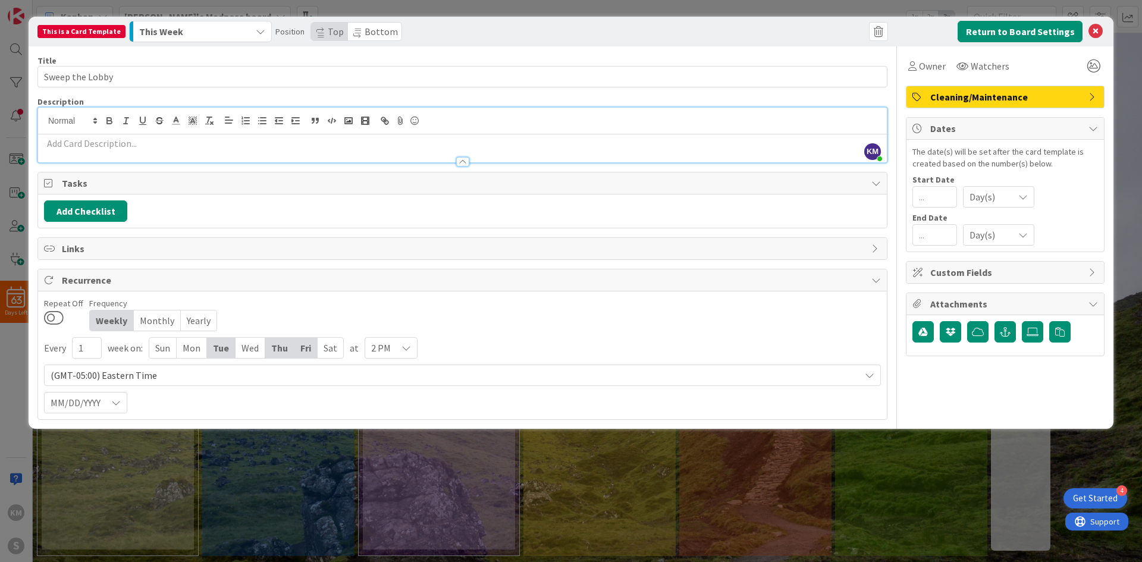
click at [761, 122] on span "Dates" at bounding box center [1007, 128] width 152 height 14
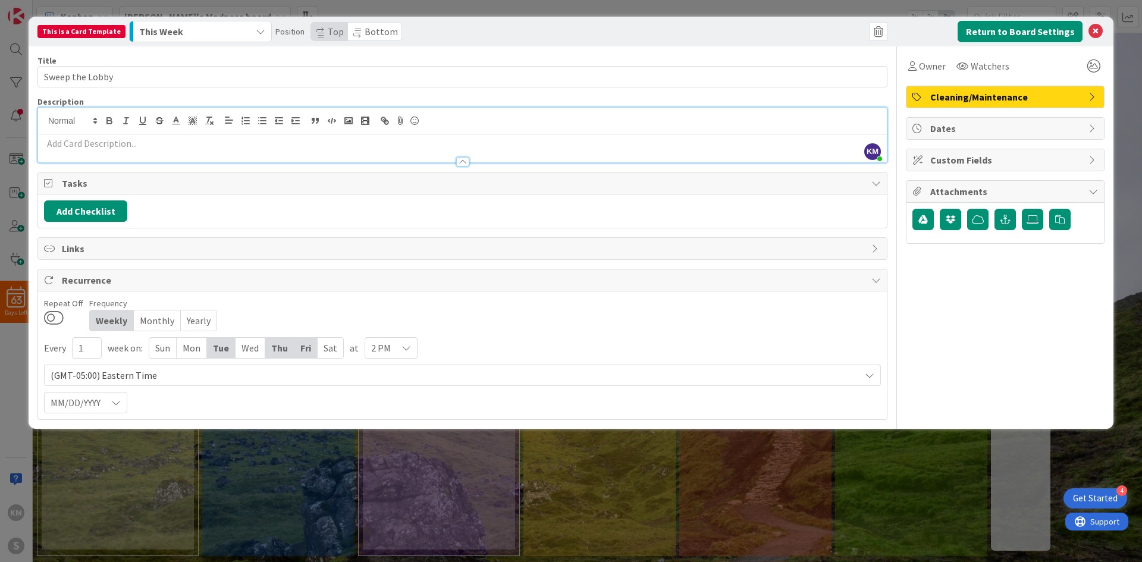
click at [761, 164] on span "Custom Fields" at bounding box center [1007, 160] width 152 height 14
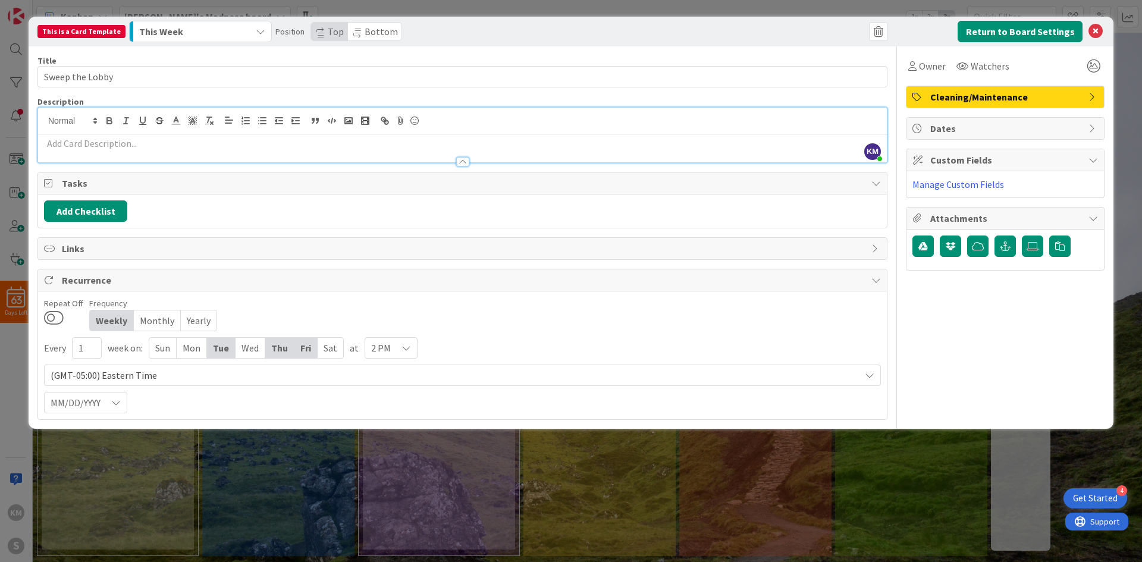
click at [761, 164] on span "Custom Fields" at bounding box center [1007, 160] width 152 height 14
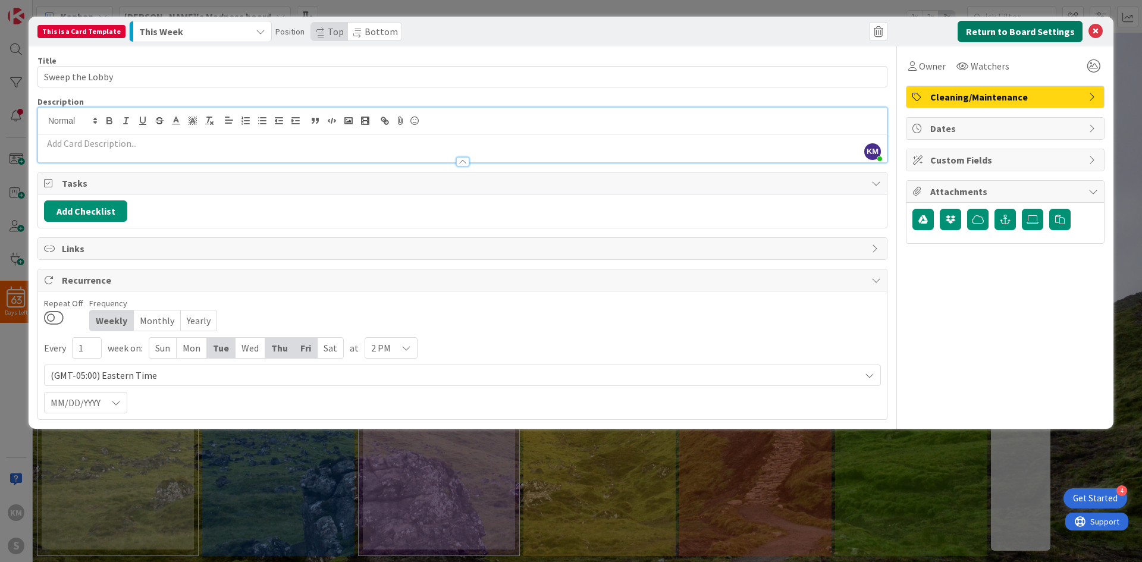
click at [761, 27] on button "Return to Board Settings" at bounding box center [1020, 31] width 125 height 21
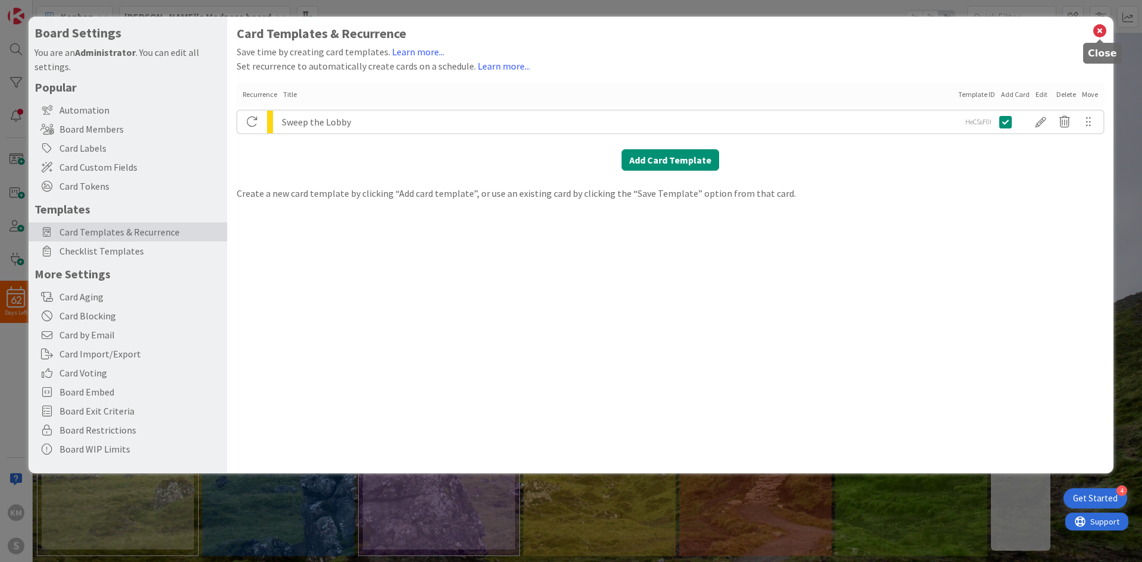
click at [761, 31] on icon at bounding box center [1099, 31] width 15 height 17
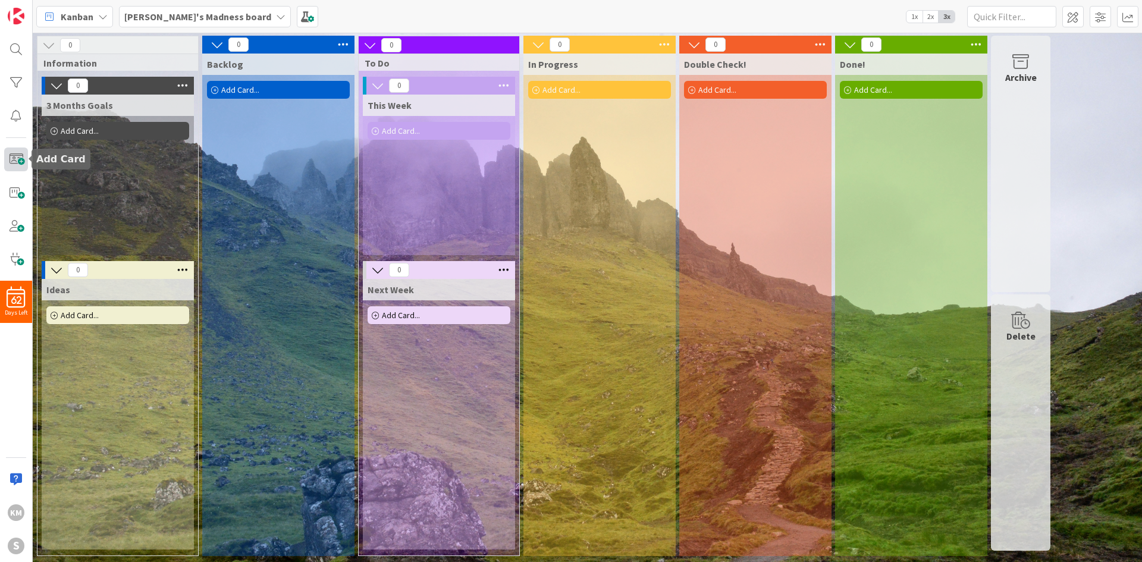
click at [24, 161] on span at bounding box center [16, 160] width 24 height 24
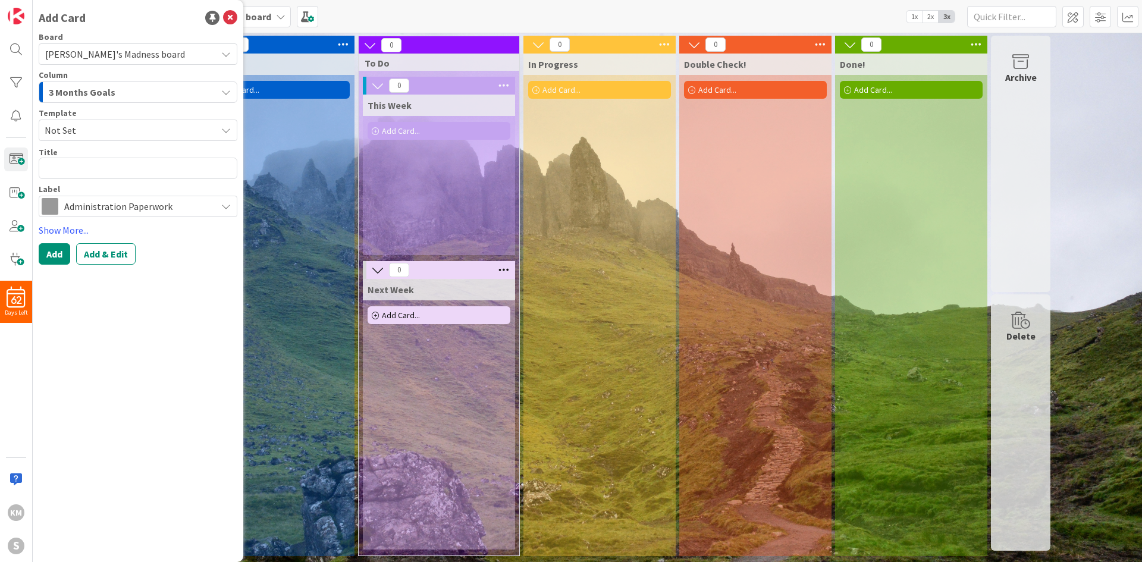
click at [171, 126] on span "Not Set" at bounding box center [126, 130] width 163 height 15
click at [174, 89] on div "3 Months Goals" at bounding box center [131, 92] width 171 height 19
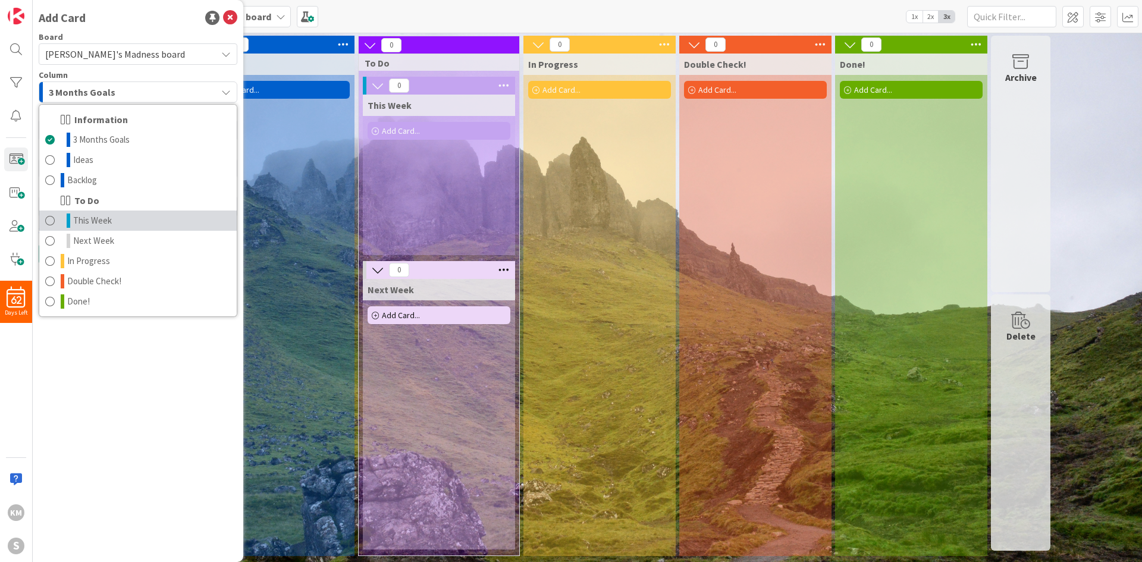
click at [47, 220] on span at bounding box center [50, 221] width 10 height 14
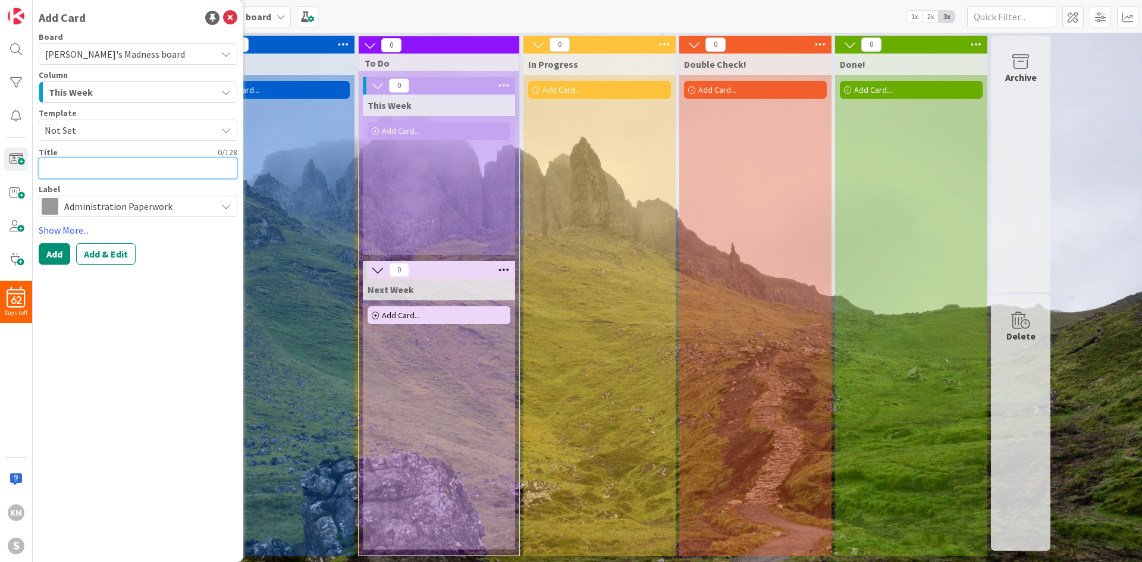
click at [84, 167] on textarea at bounding box center [138, 168] width 199 height 21
type textarea "x"
type textarea "V"
type textarea "x"
type textarea "Va"
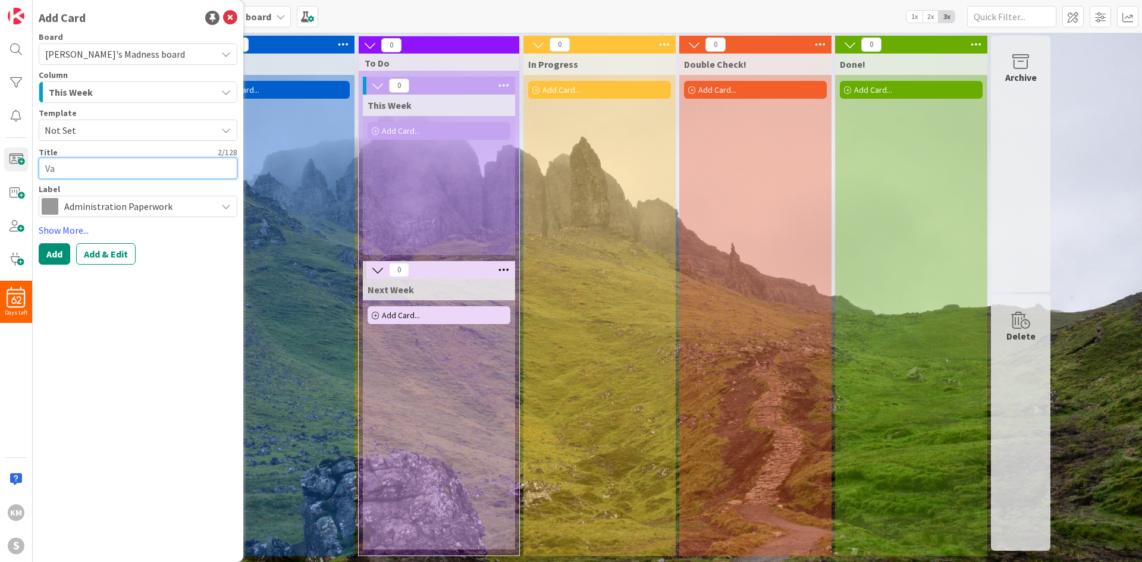
type textarea "x"
type textarea "Vac"
type textarea "x"
type textarea "Vacc"
type textarea "x"
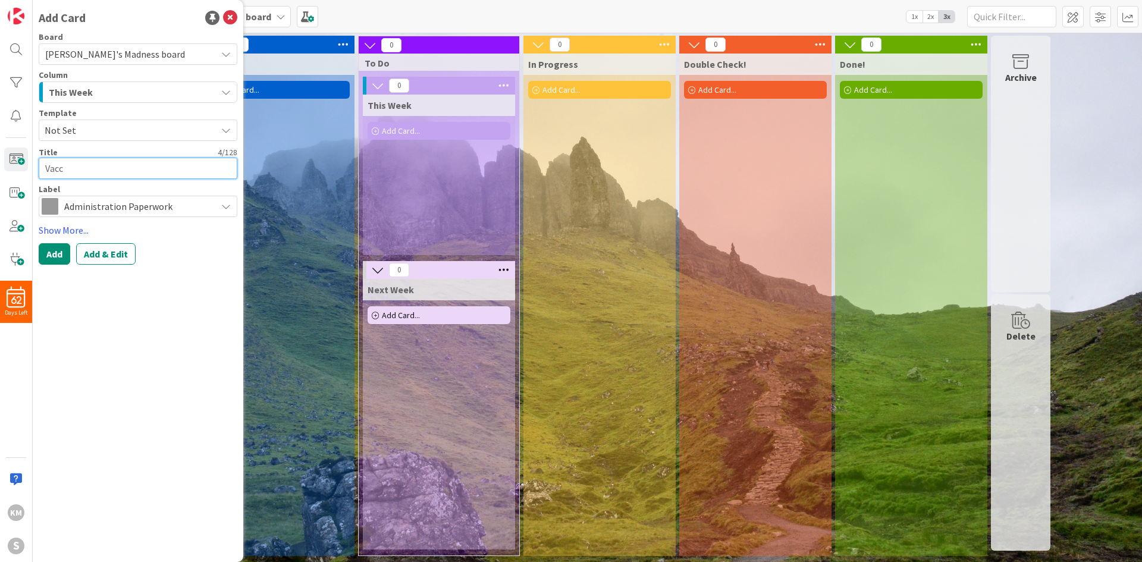
type textarea "Vaccu"
type textarea "x"
type textarea "Vaccuu"
type textarea "x"
type textarea "Vaccuum"
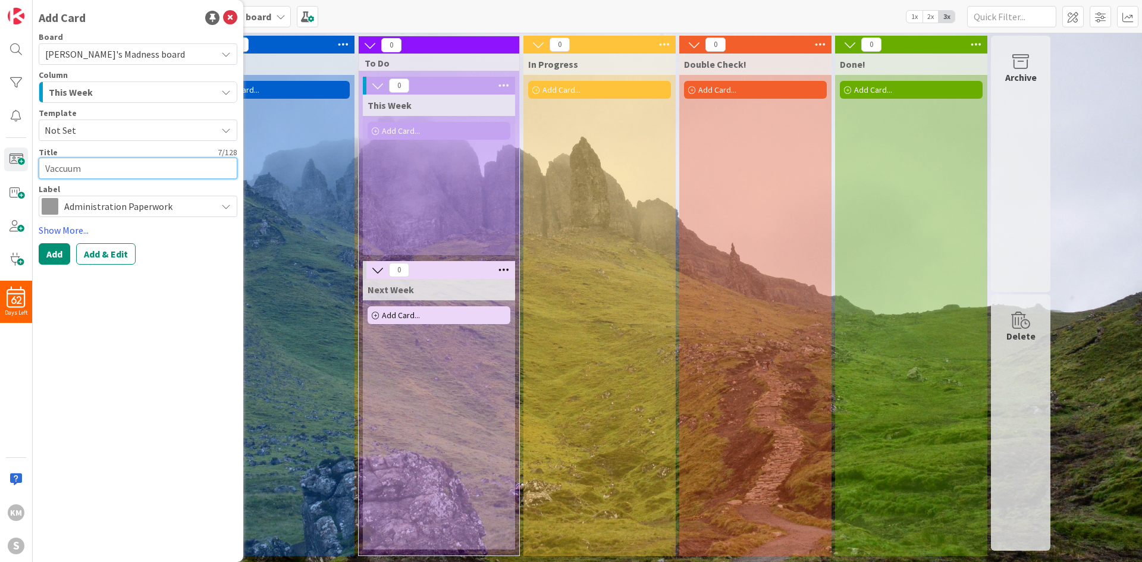
type textarea "x"
type textarea "Vaccuum"
type textarea "x"
type textarea "Vaccuum t"
type textarea "x"
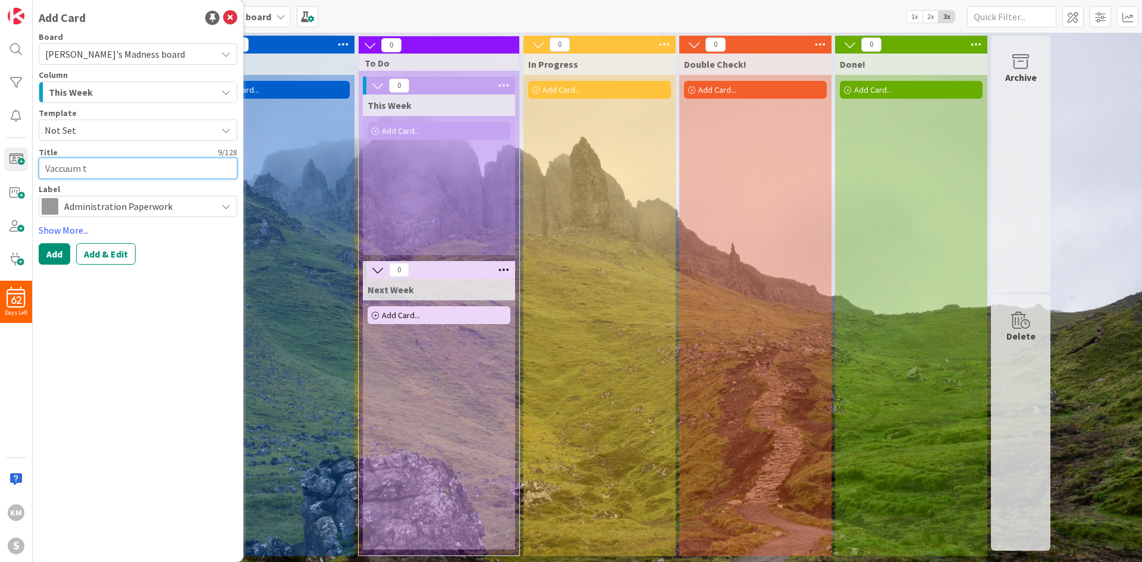
type textarea "Vaccuum th"
type textarea "x"
type textarea "Vaccuum the"
type textarea "x"
type textarea "Vaccuum the"
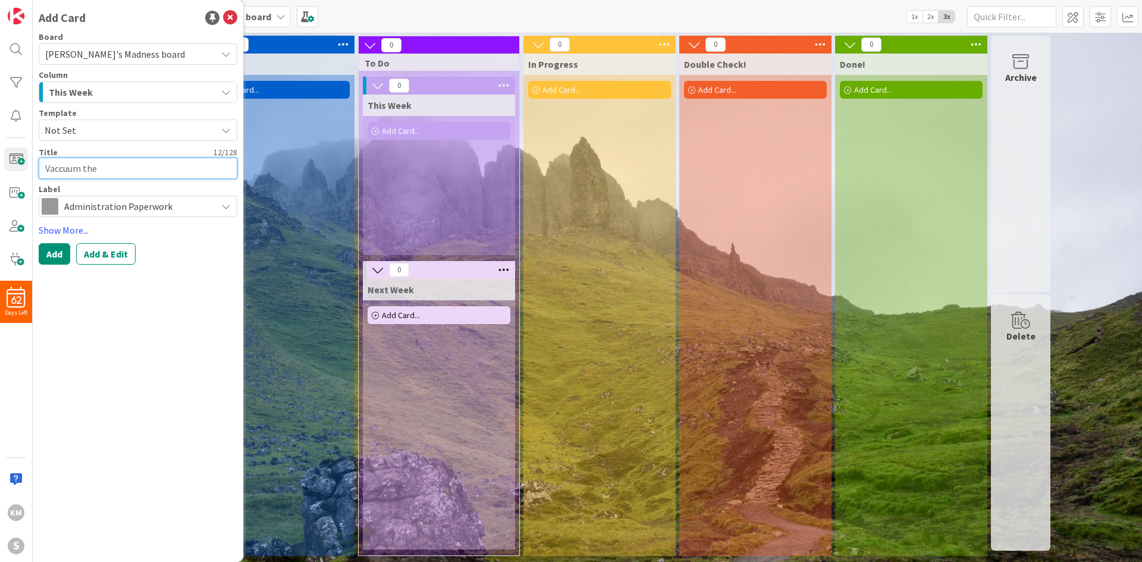
type textarea "x"
type textarea "Vaccuum the L"
type textarea "x"
type textarea "Vaccuum the Lo"
type textarea "x"
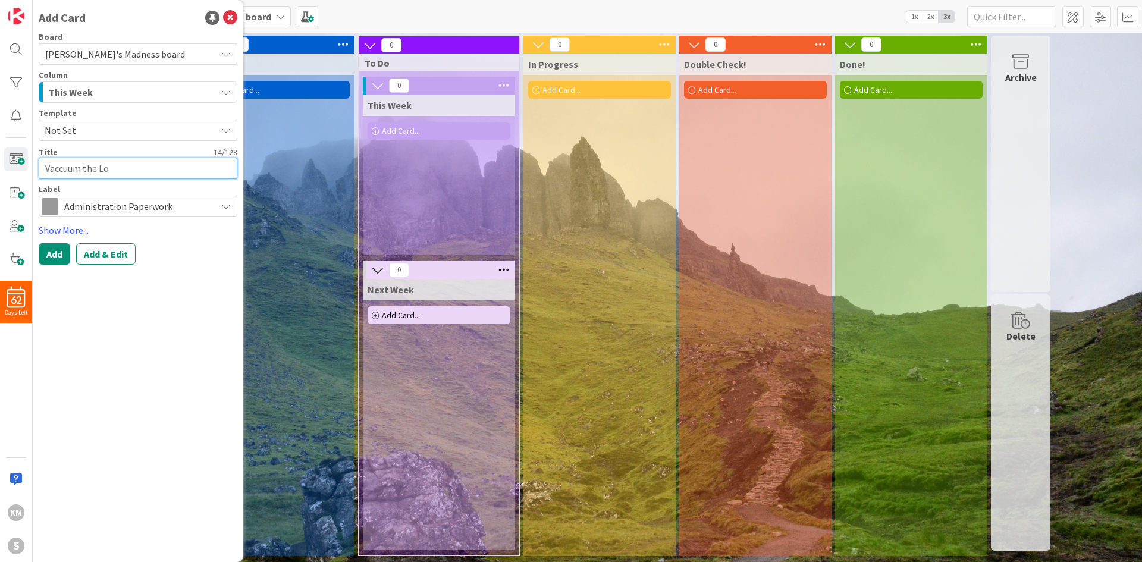
type textarea "Vaccuum the Lob"
type textarea "x"
type textarea "Vaccuum the Lobb"
type textarea "x"
type textarea "Vaccuum the Lobby"
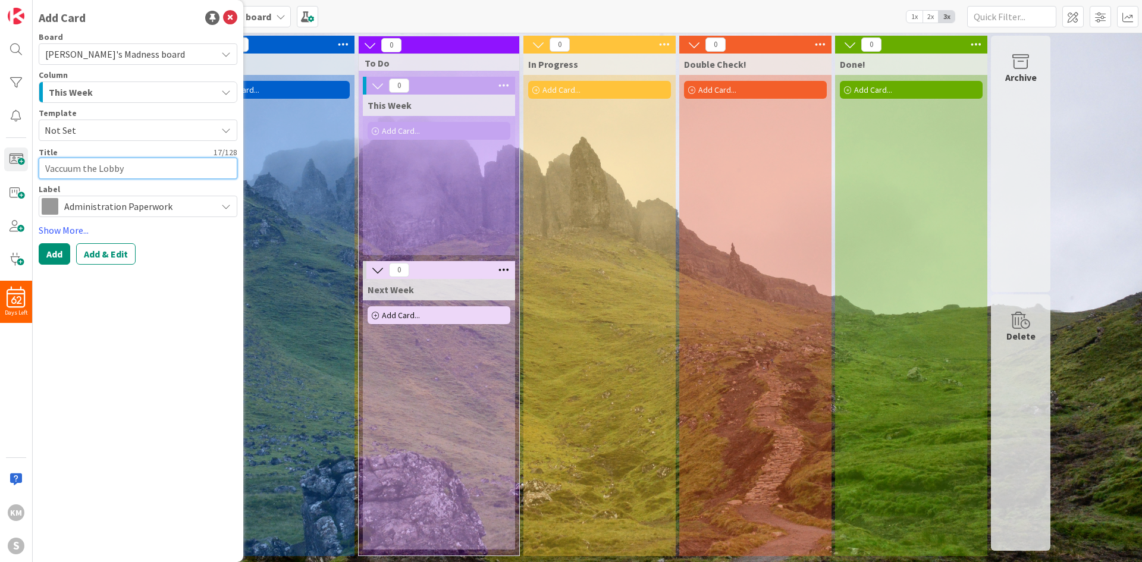
type textarea "x"
type textarea "Vacuum the Lobby"
click at [109, 212] on span "Administration Paperwork" at bounding box center [137, 206] width 146 height 17
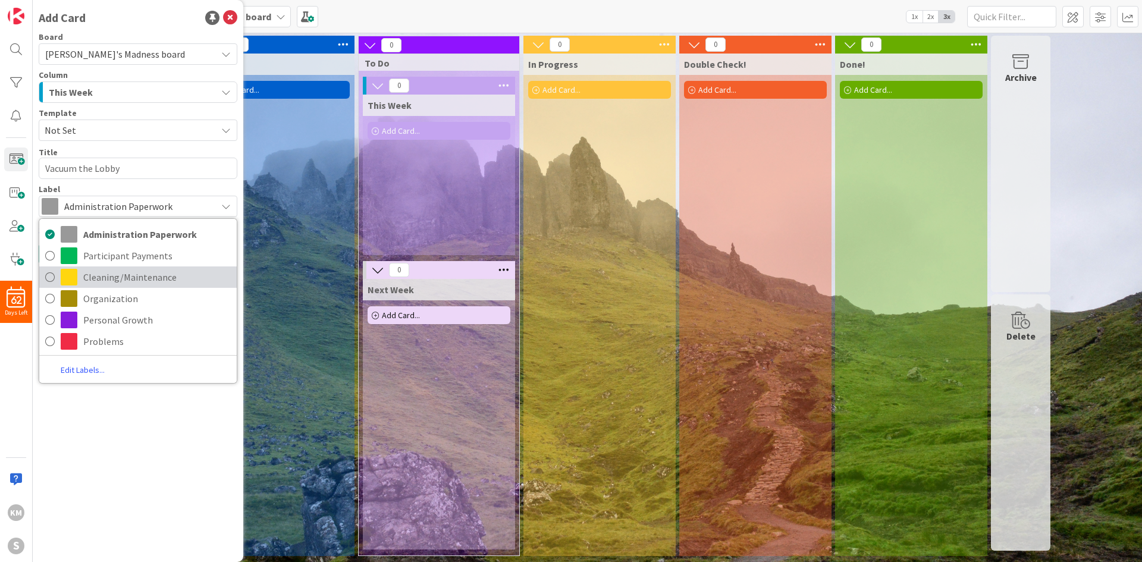
click at [118, 270] on span "Cleaning/Maintenance" at bounding box center [157, 277] width 148 height 18
type textarea "x"
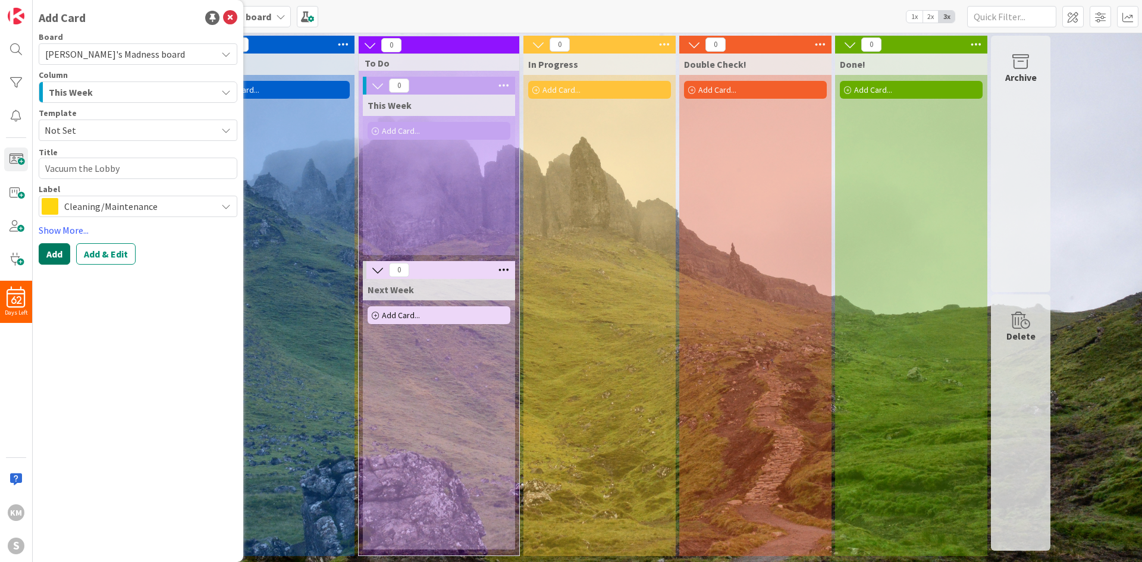
click at [59, 258] on button "Add" at bounding box center [55, 253] width 32 height 21
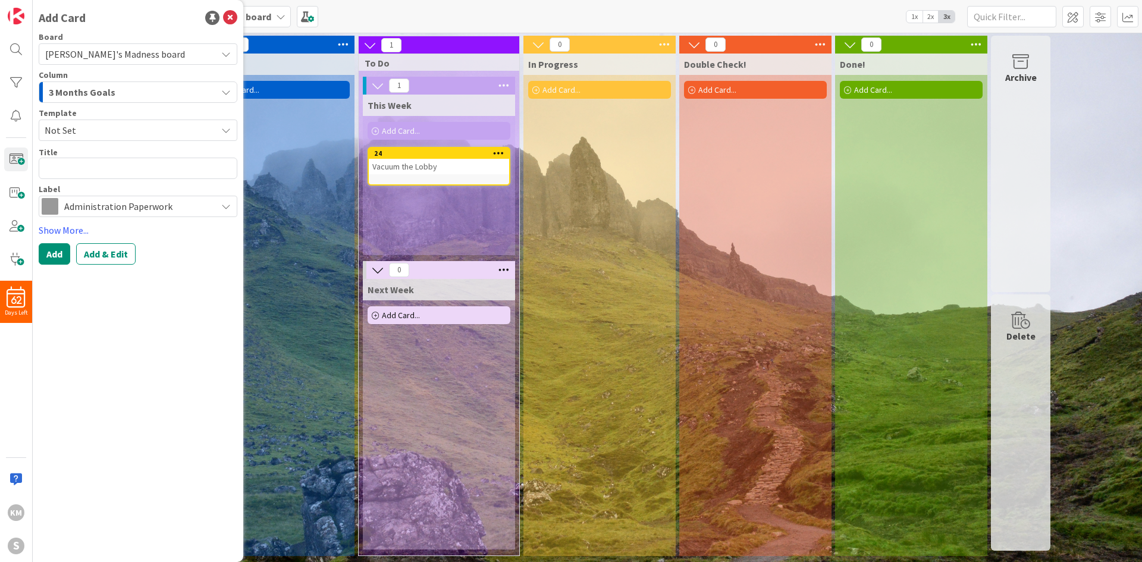
click at [501, 151] on icon at bounding box center [498, 153] width 11 height 8
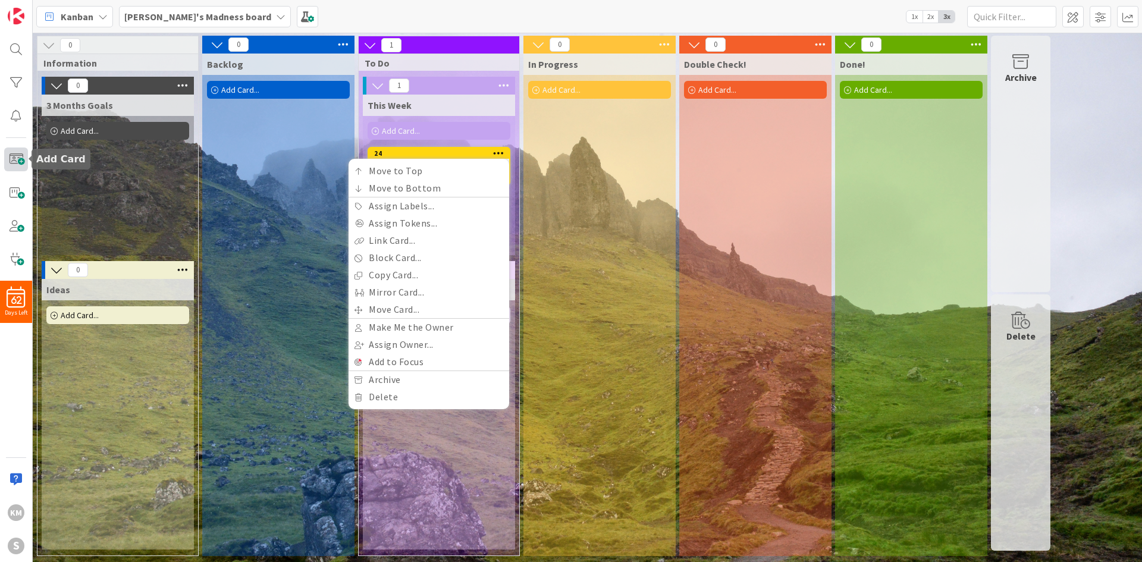
click at [20, 154] on span at bounding box center [16, 160] width 24 height 24
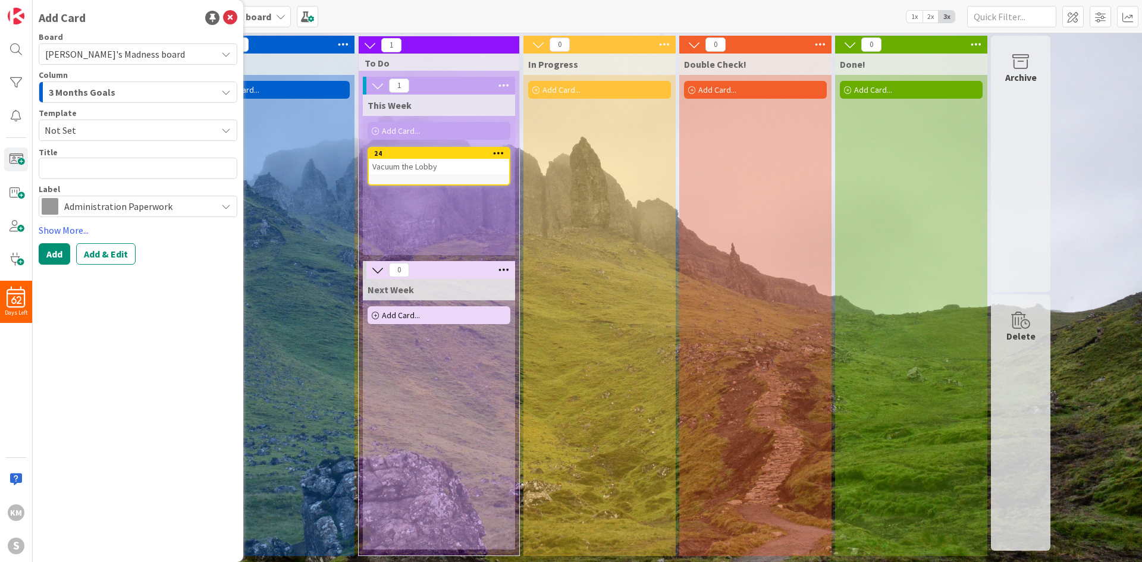
click at [113, 94] on div "3 Months Goals" at bounding box center [131, 92] width 171 height 19
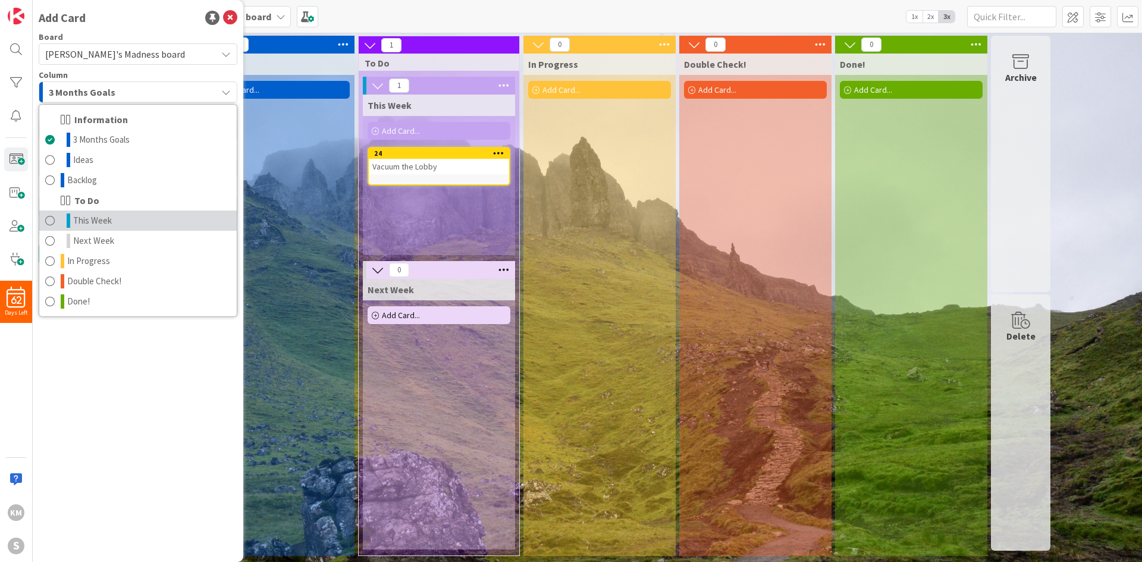
click at [115, 216] on link "This Week" at bounding box center [138, 221] width 198 height 20
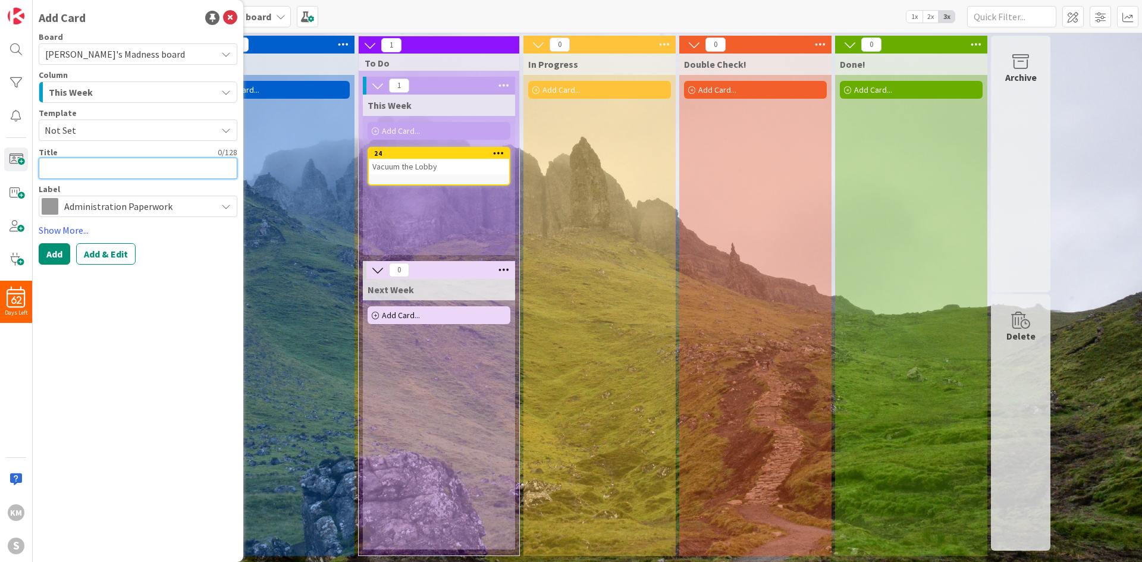
click at [108, 168] on textarea at bounding box center [138, 168] width 199 height 21
type textarea "x"
type textarea "A"
type textarea "x"
type textarea "Ad"
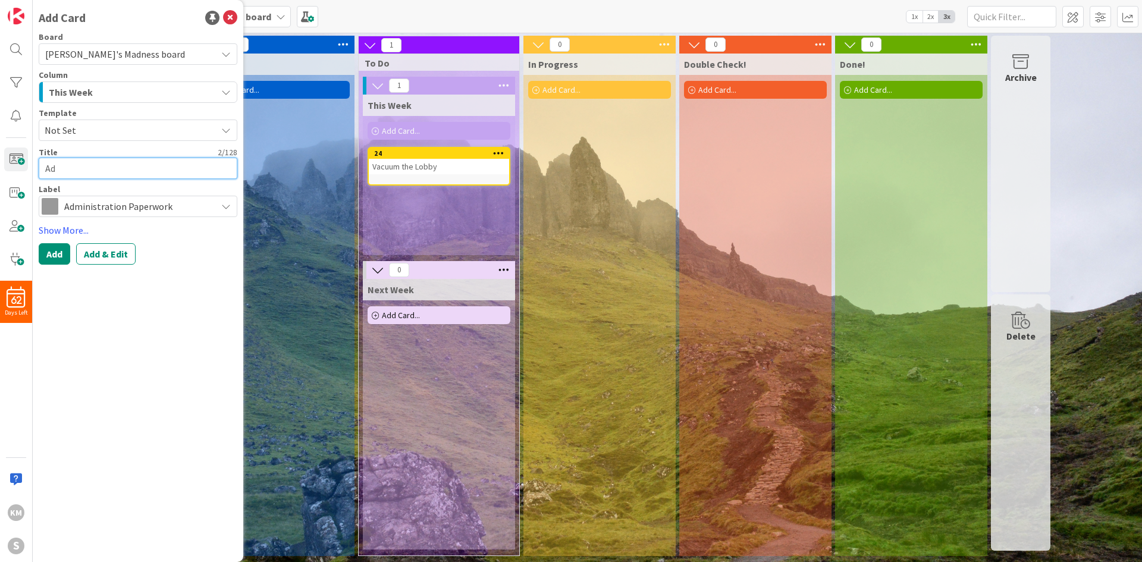
type textarea "x"
type textarea "Add"
type textarea "x"
type textarea "Add"
type textarea "x"
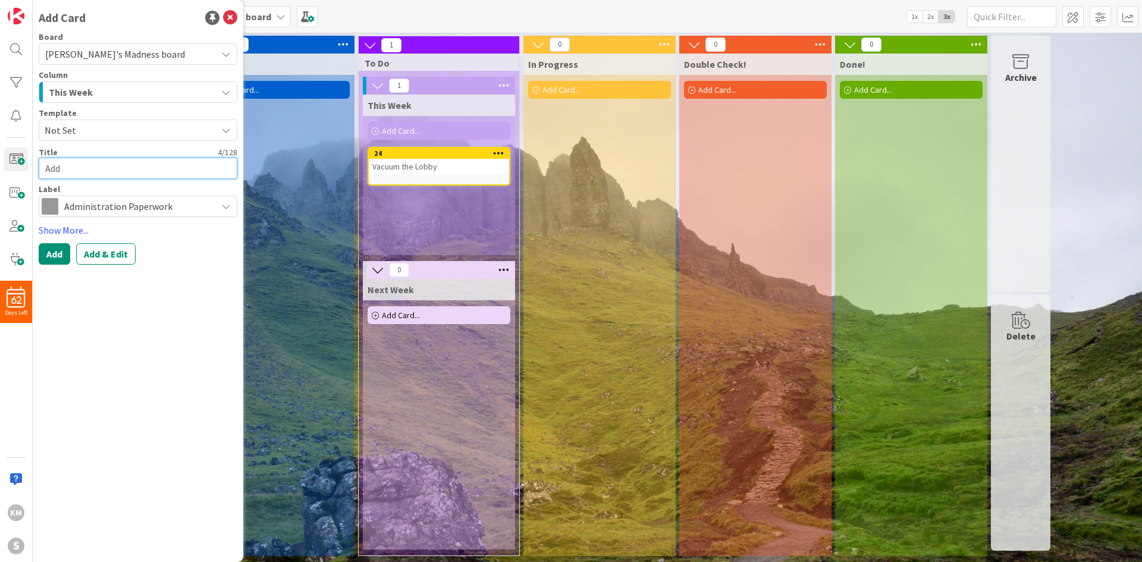
type textarea "Add B"
type textarea "x"
type textarea "Add Ba"
type textarea "x"
type textarea "Add Bar"
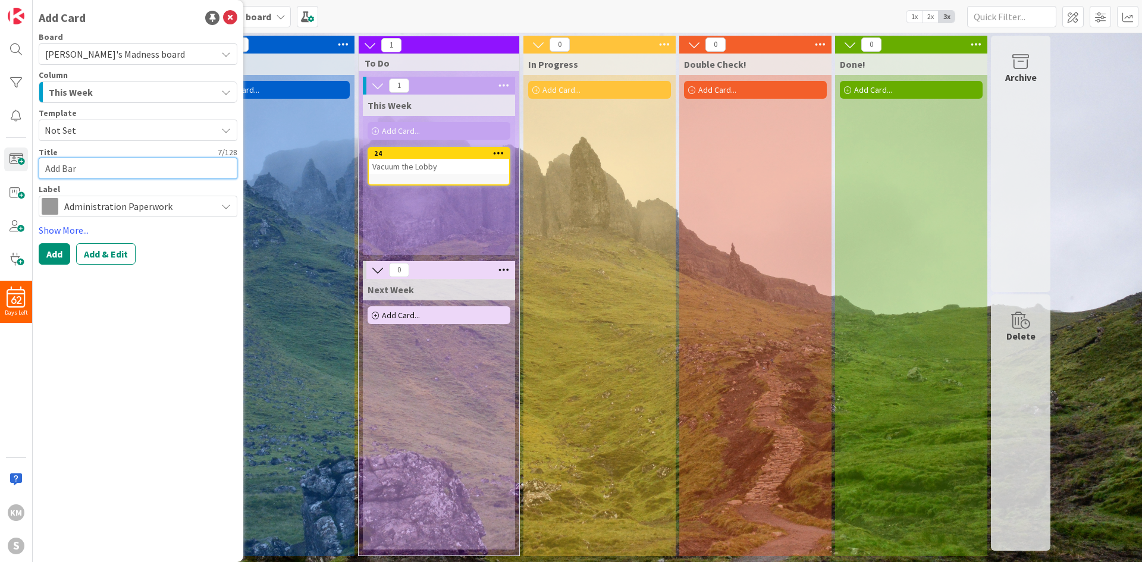
type textarea "x"
type textarea "Add Barn"
type textarea "x"
type textarea "Add Barn"
type textarea "x"
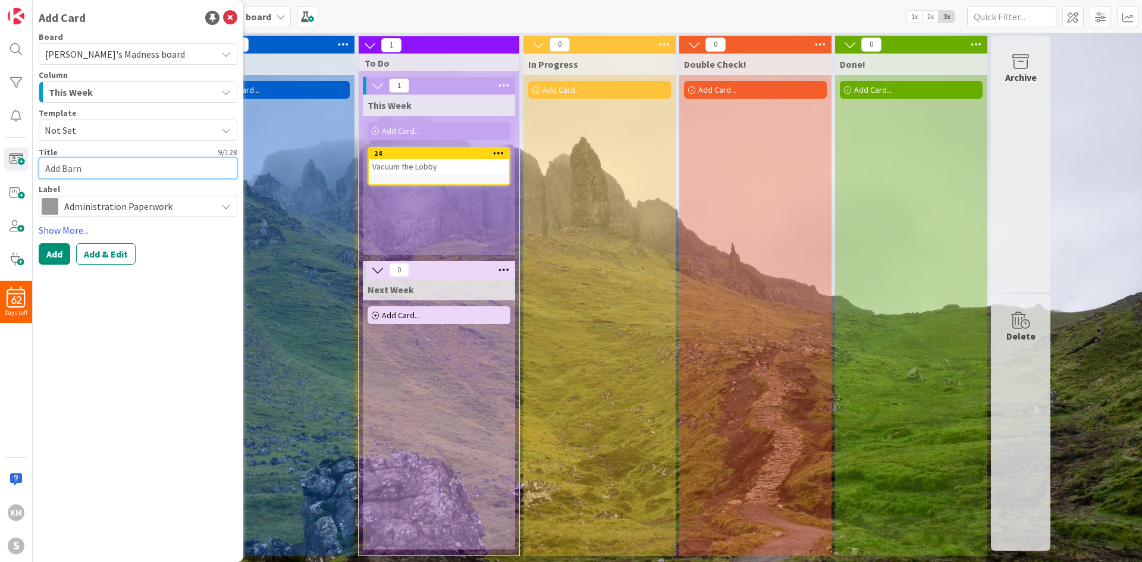
type textarea "Add Barn H"
type textarea "x"
type textarea "Add Barn He"
type textarea "x"
type textarea "Add Barn Hel"
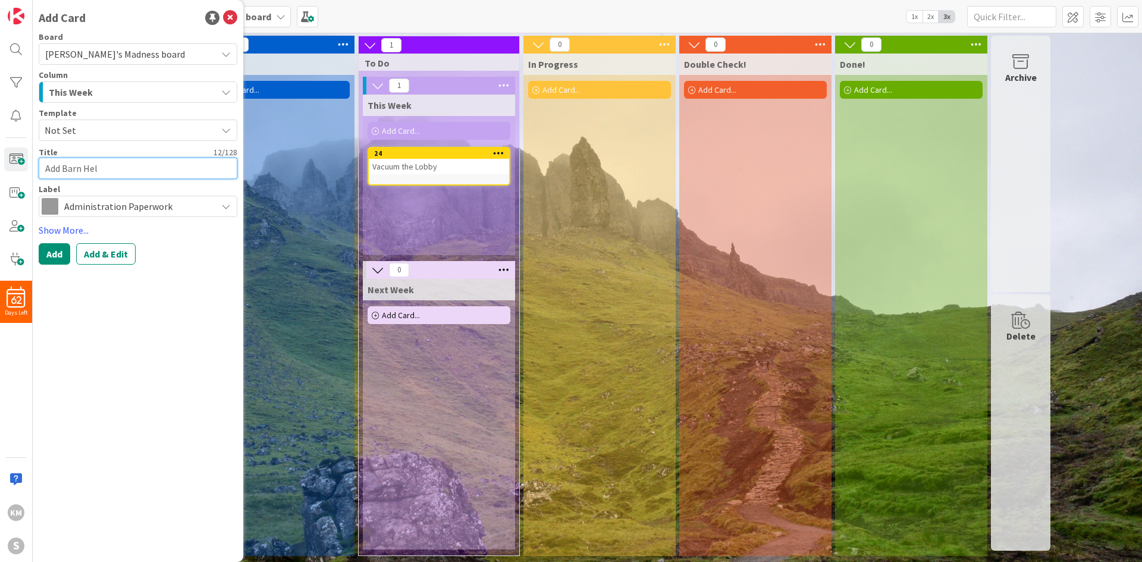
type textarea "x"
type textarea "Add Barn Help"
type textarea "x"
type textarea "Add Barn Help"
type textarea "x"
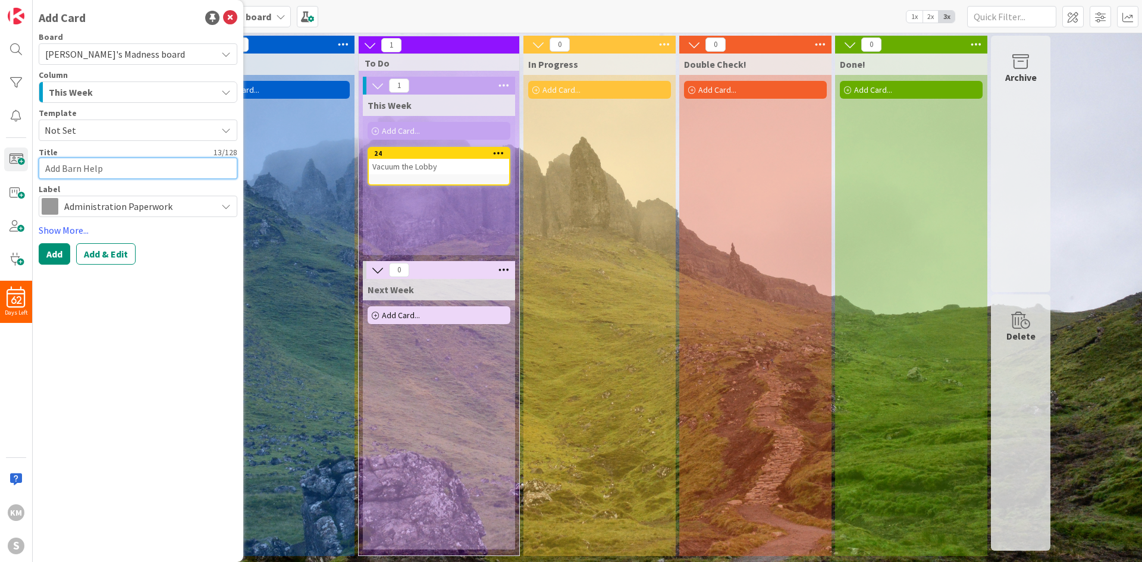
type textarea "Add Barn Help t"
type textarea "x"
type textarea "Add Barn Help to"
type textarea "x"
type textarea "Add Barn Help to"
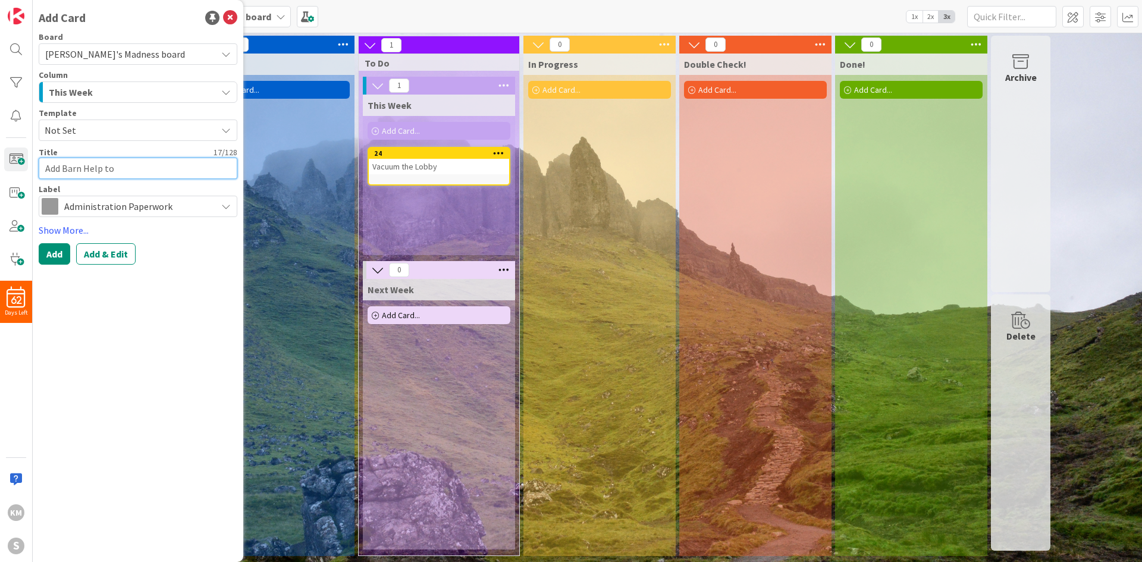
type textarea "x"
type textarea "Add Barn Help to S"
type textarea "x"
type textarea "Add Barn Help to SA"
type textarea "x"
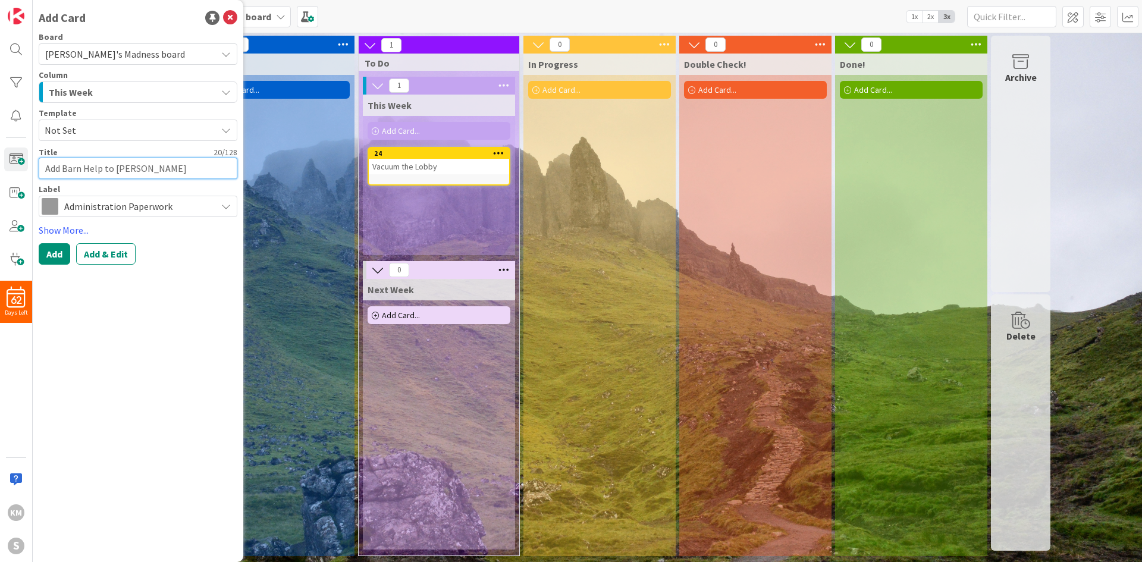
type textarea "Add Barn Help to SAle"
type textarea "x"
type textarea "Add Barn Help to SAles"
type textarea "x"
type textarea "Add Barn Help to SAlesf"
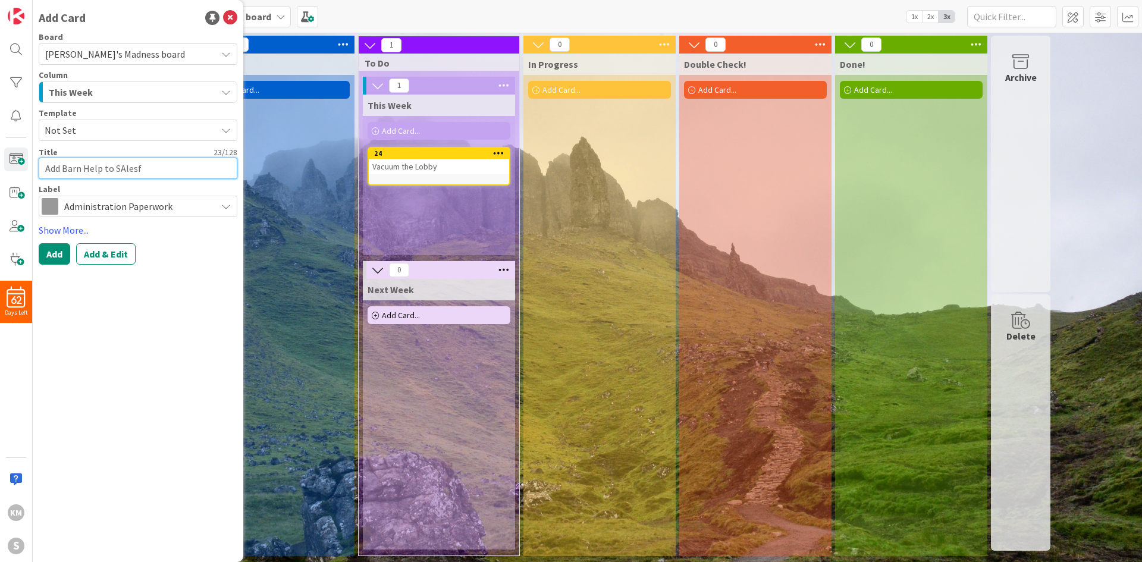
type textarea "x"
type textarea "Add Barn Help to SAles"
type textarea "x"
type textarea "Add Barn Help to SAle"
type textarea "x"
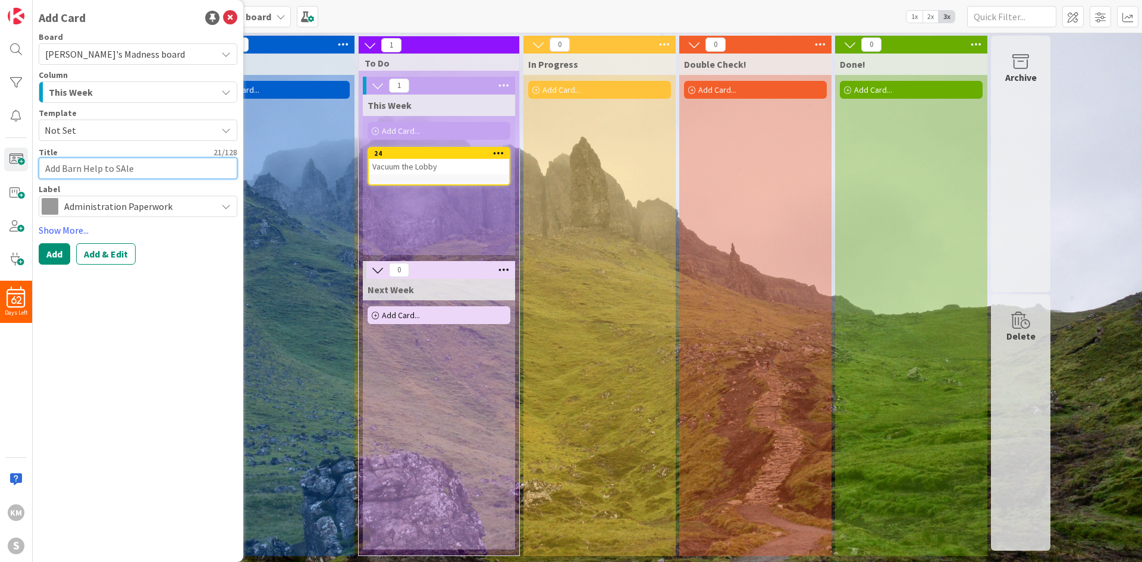
type textarea "Add Barn Help to SAl"
type textarea "x"
type textarea "Add Barn Help to SA"
type textarea "x"
type textarea "Add Barn Help to S"
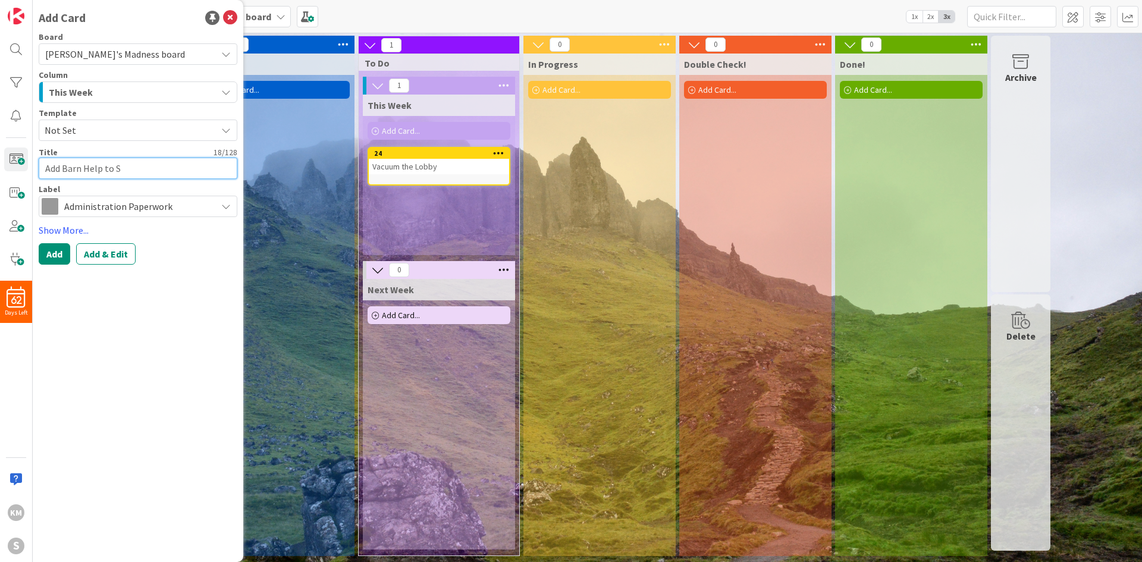
type textarea "x"
type textarea "Add Barn Help to Sa"
type textarea "x"
type textarea "Add Barn Help to Sal"
type textarea "x"
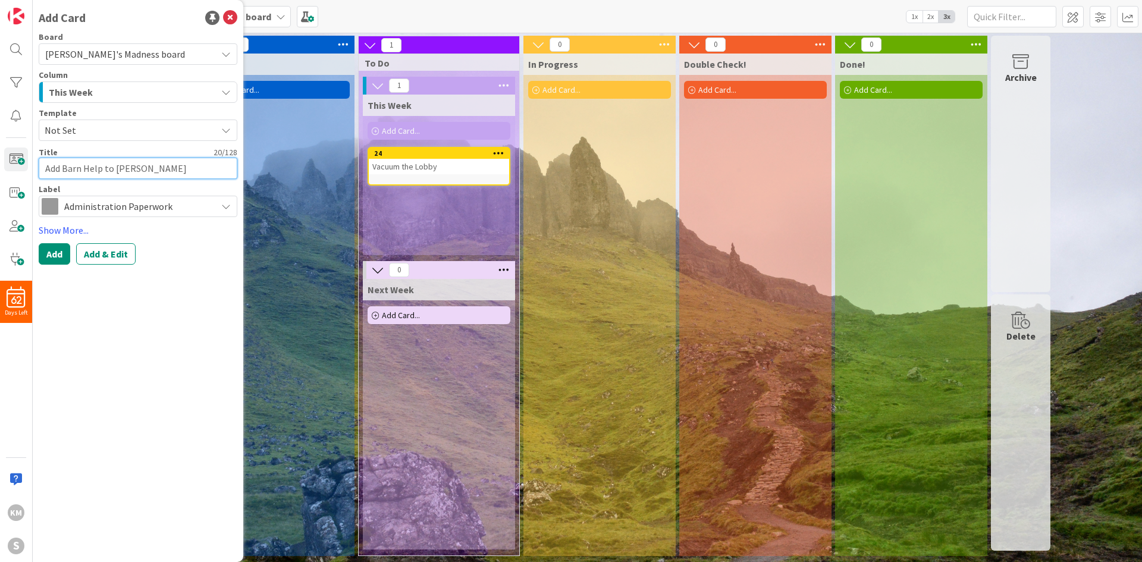
type textarea "Add Barn Help to Sale"
type textarea "x"
type textarea "Add Barn Help to Sales"
type textarea "x"
type textarea "Add Barn Help to Salesf"
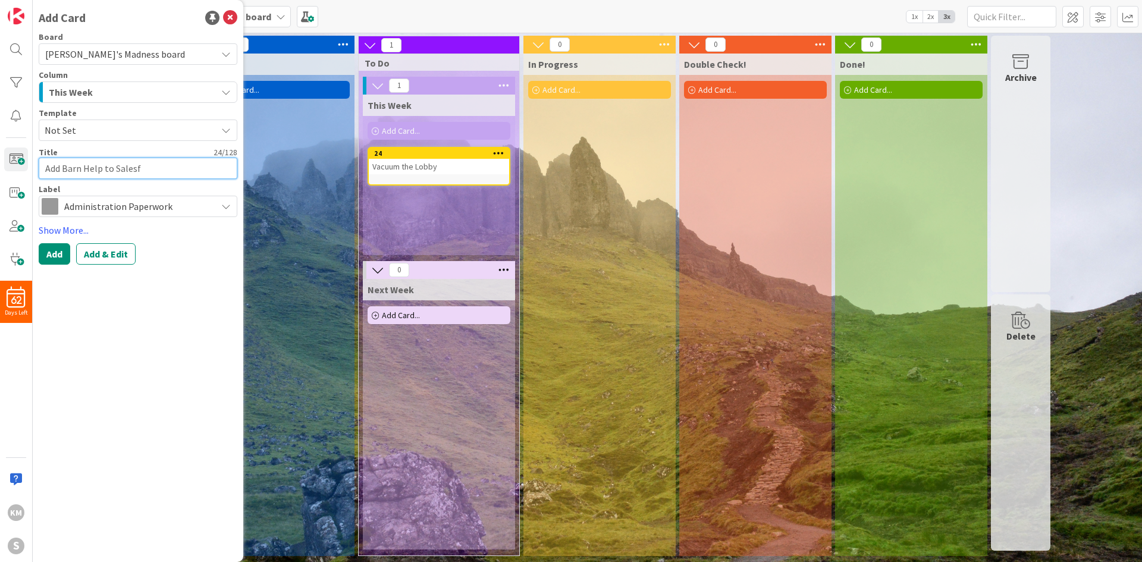
type textarea "x"
type textarea "Add Barn Help to Salesfo"
type textarea "x"
type textarea "Add Barn Help to Salesfor"
type textarea "x"
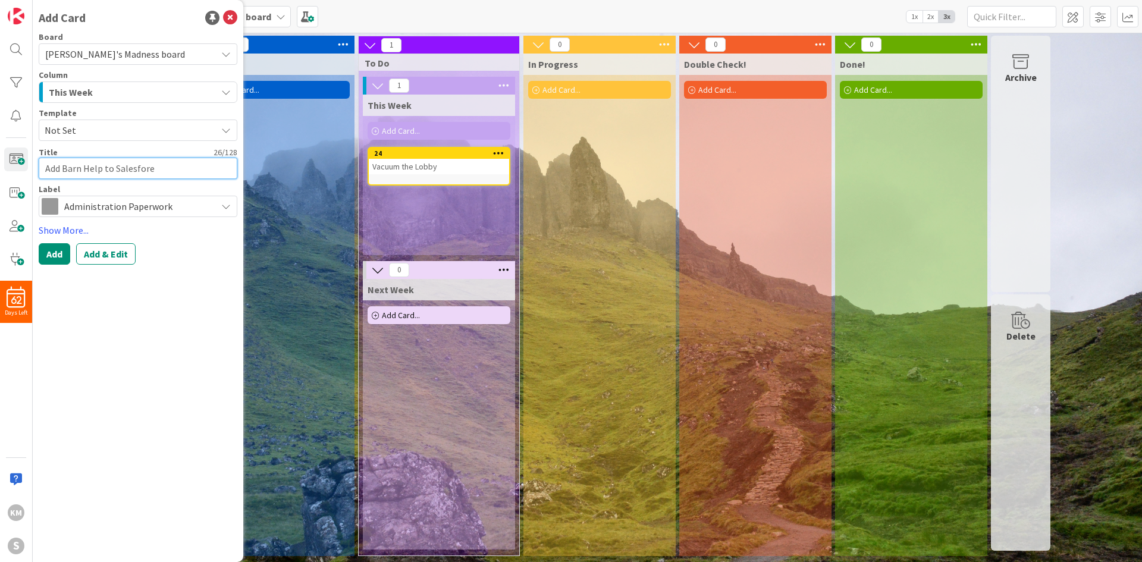
type textarea "Add Barn Help to Salesfore"
click at [121, 201] on span "Administration Paperwork" at bounding box center [137, 206] width 146 height 17
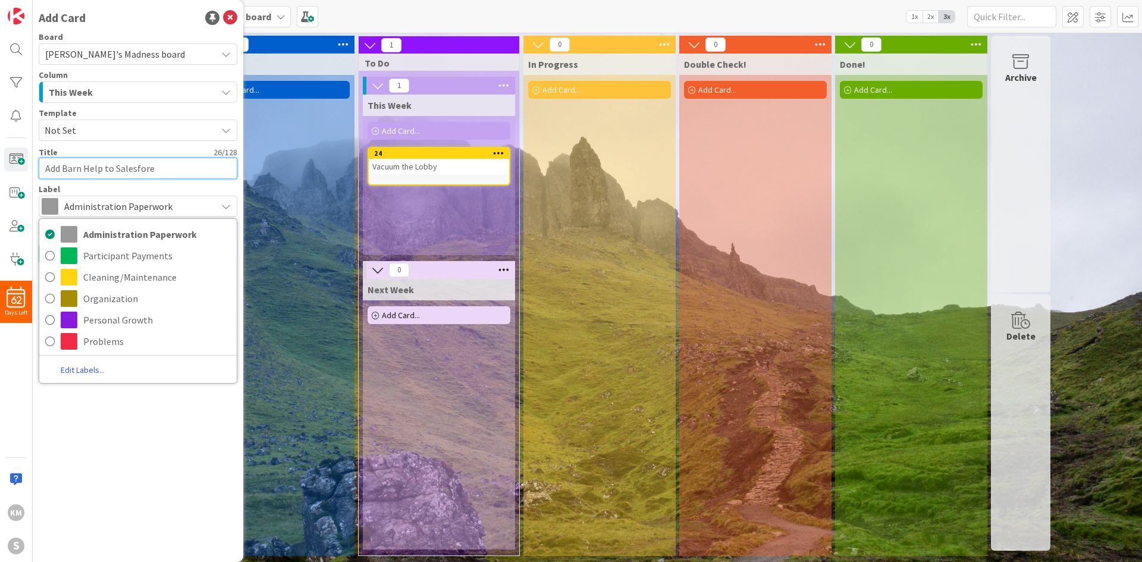
type textarea "x"
type textarea "Add Barn Help to Salesforce"
click at [171, 457] on div "Add Card Board Kayli's Madness board Column This Week Information 3 Months Goal…" at bounding box center [138, 281] width 211 height 562
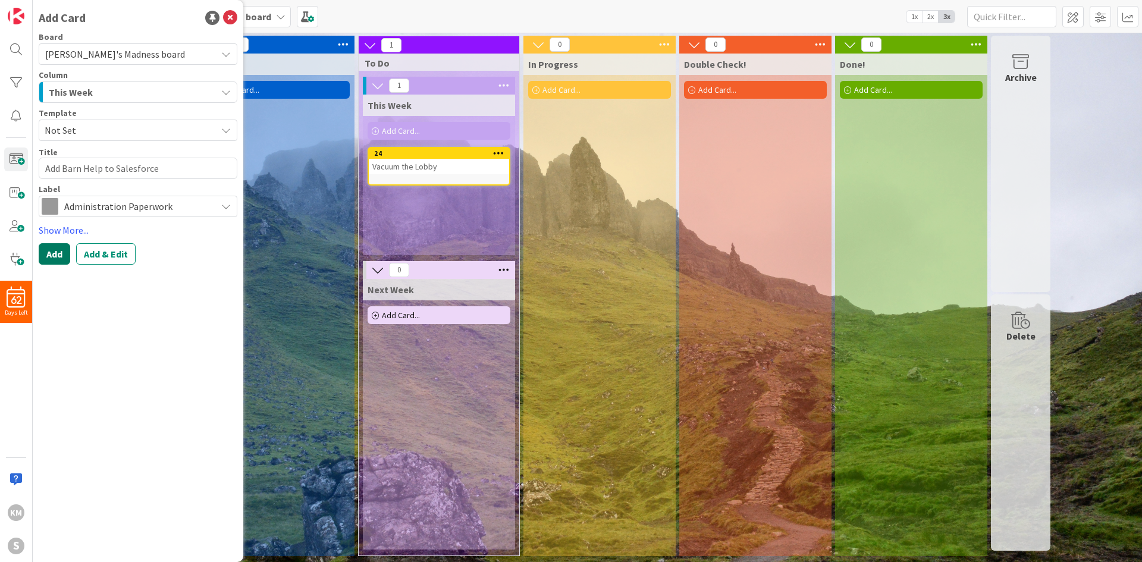
click at [55, 255] on button "Add" at bounding box center [55, 253] width 32 height 21
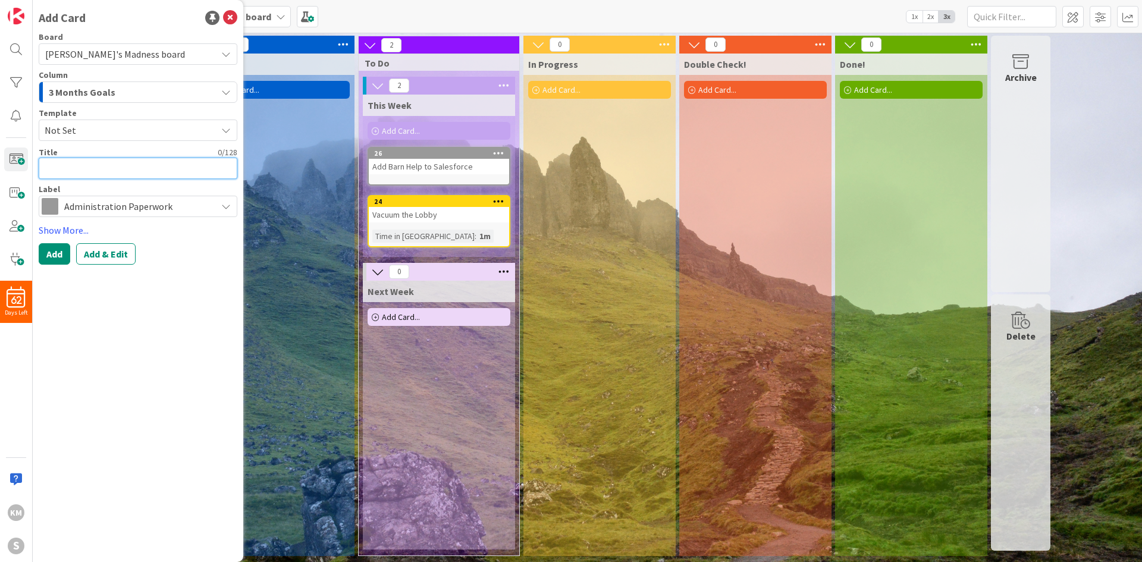
click at [110, 172] on textarea at bounding box center [138, 168] width 199 height 21
type textarea "x"
type textarea "W"
type textarea "x"
type textarea "Wi"
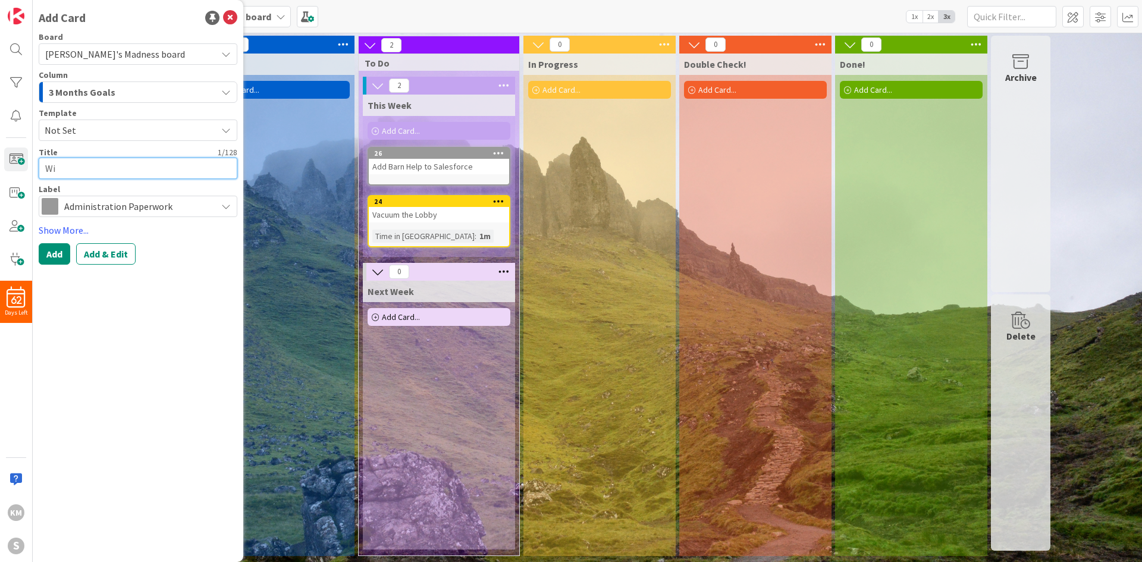
type textarea "x"
type textarea "Wip"
type textarea "x"
type textarea "Wipe"
type textarea "x"
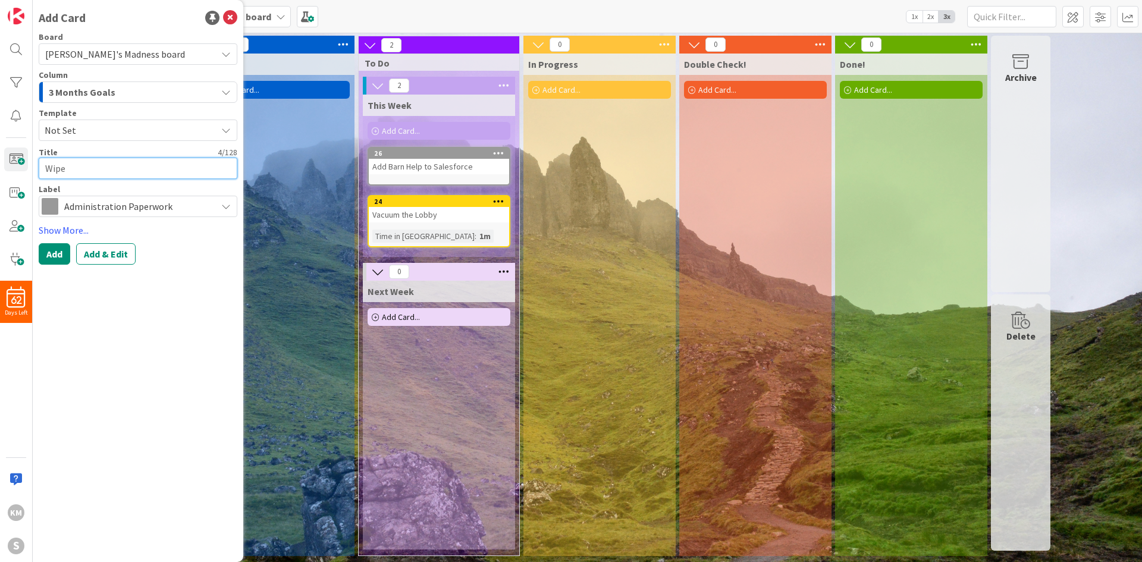
type textarea "Wipe"
type textarea "x"
type textarea "Wipe f"
type textarea "x"
type textarea "Wipe"
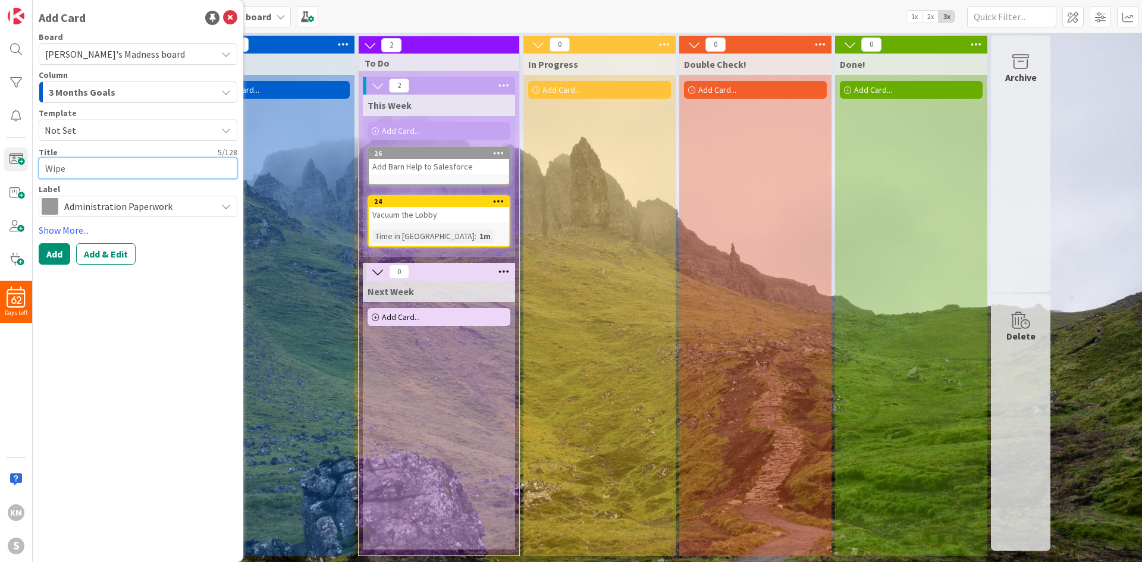
type textarea "x"
type textarea "Wipe d"
type textarea "x"
type textarea "Wipe do"
type textarea "x"
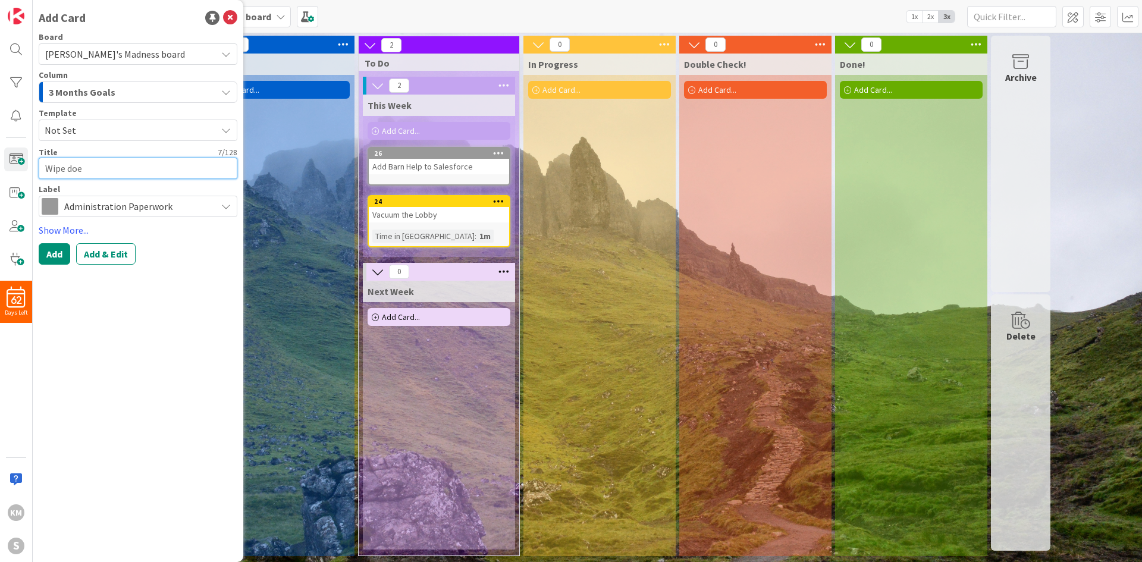
type textarea "Wipe doen"
type textarea "x"
type textarea "Wipe doen"
type textarea "x"
type textarea "Wipe doen"
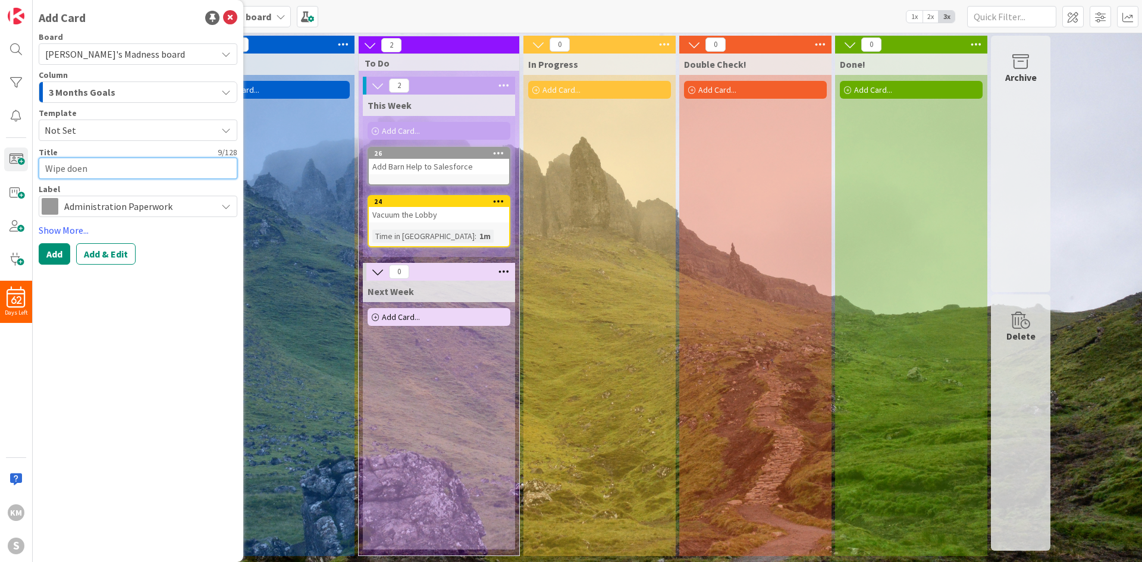
type textarea "x"
type textarea "Wipe doe"
type textarea "x"
type textarea "Wipe do"
type textarea "x"
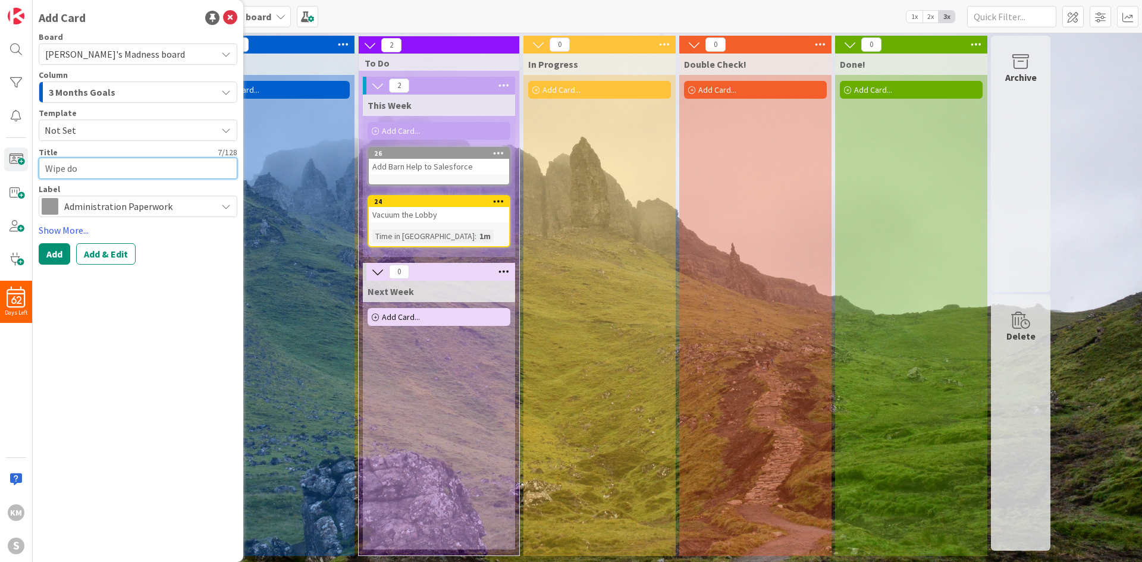
type textarea "Wipe dow"
type textarea "x"
type textarea "Wipe down"
type textarea "x"
type textarea "Wipe down"
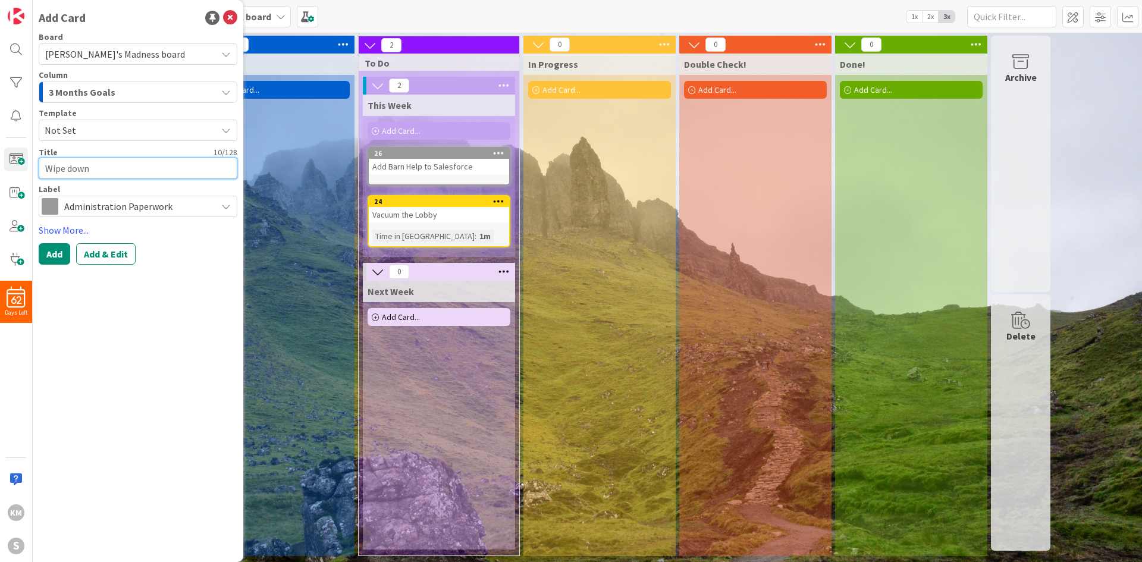
type textarea "x"
type textarea "Wipe down l"
type textarea "x"
type textarea "Wipe down lo"
type textarea "x"
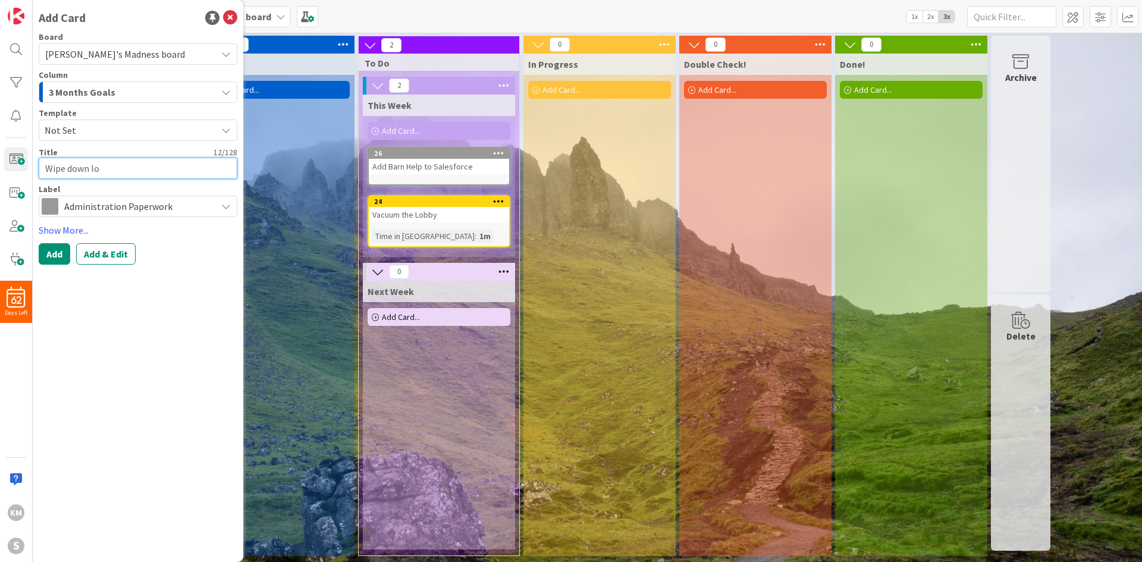
type textarea "Wipe down lob"
type textarea "x"
type textarea "Wipe down lobb"
type textarea "x"
type textarea "Wipe down lobby"
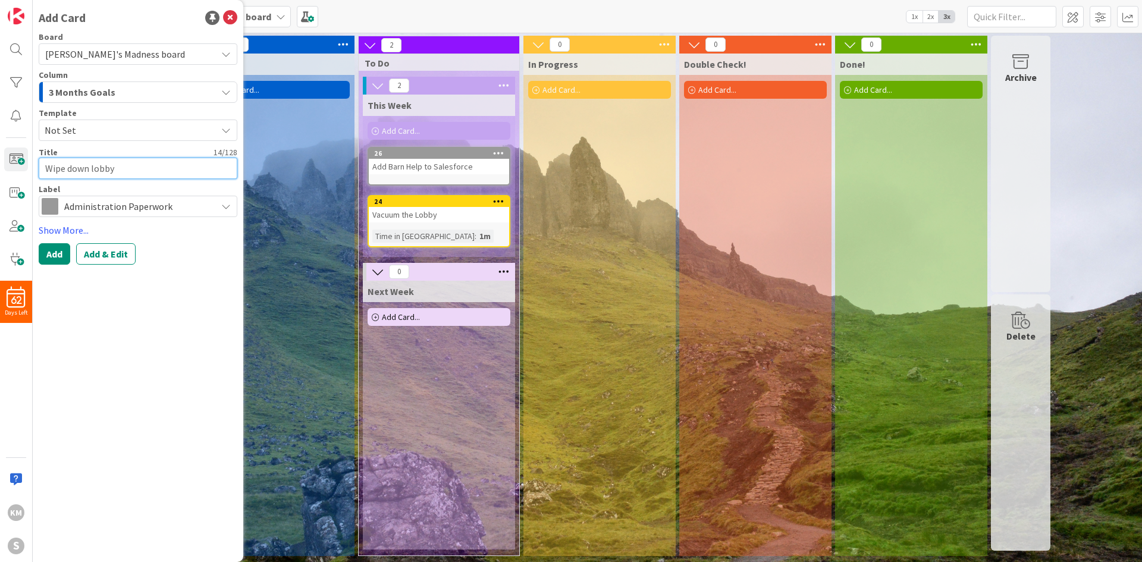
type textarea "x"
type textarea "Wipe down lobby"
type textarea "x"
type textarea "Wipe down lobby w"
type textarea "x"
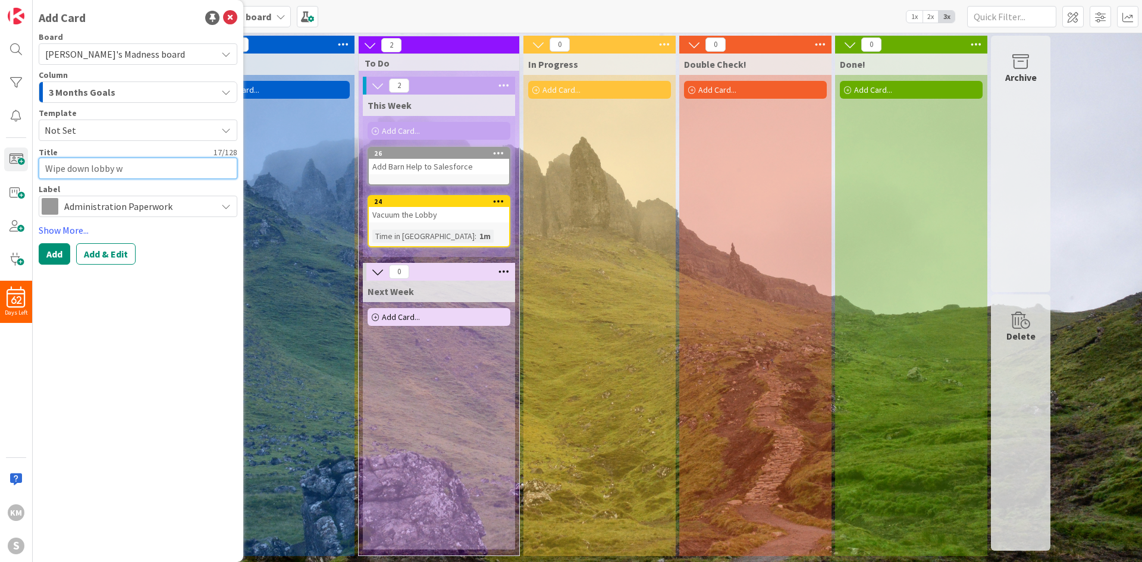
type textarea "Wipe down lobby wu"
type textarea "x"
type textarea "Wipe down lobby w"
type textarea "x"
type textarea "Wipe down lobby wi"
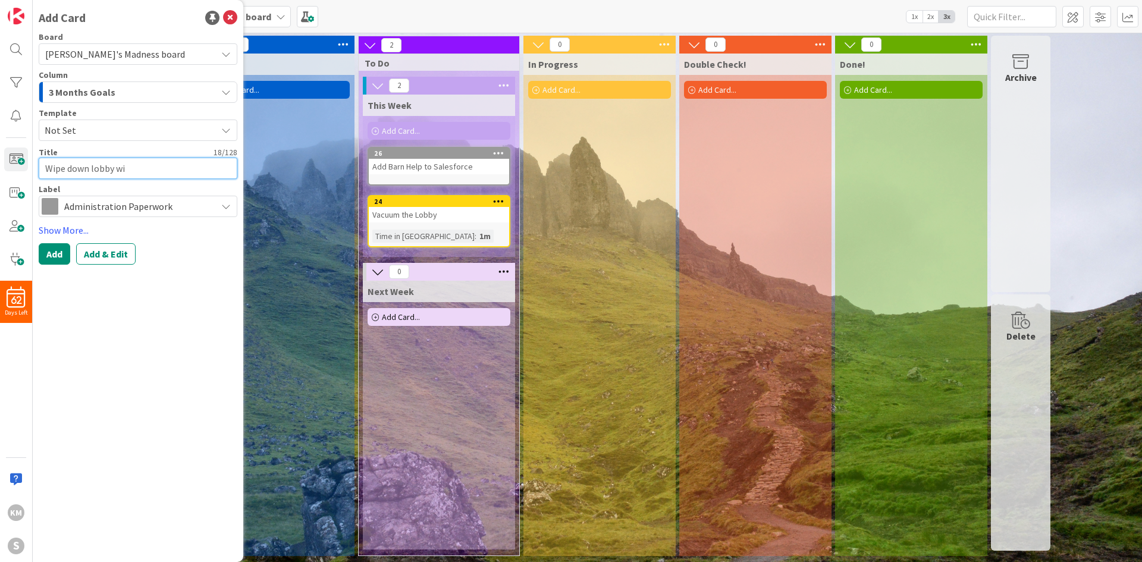
type textarea "x"
type textarea "Wipe down lobby win"
type textarea "x"
type textarea "Wipe down lobby wind"
type textarea "x"
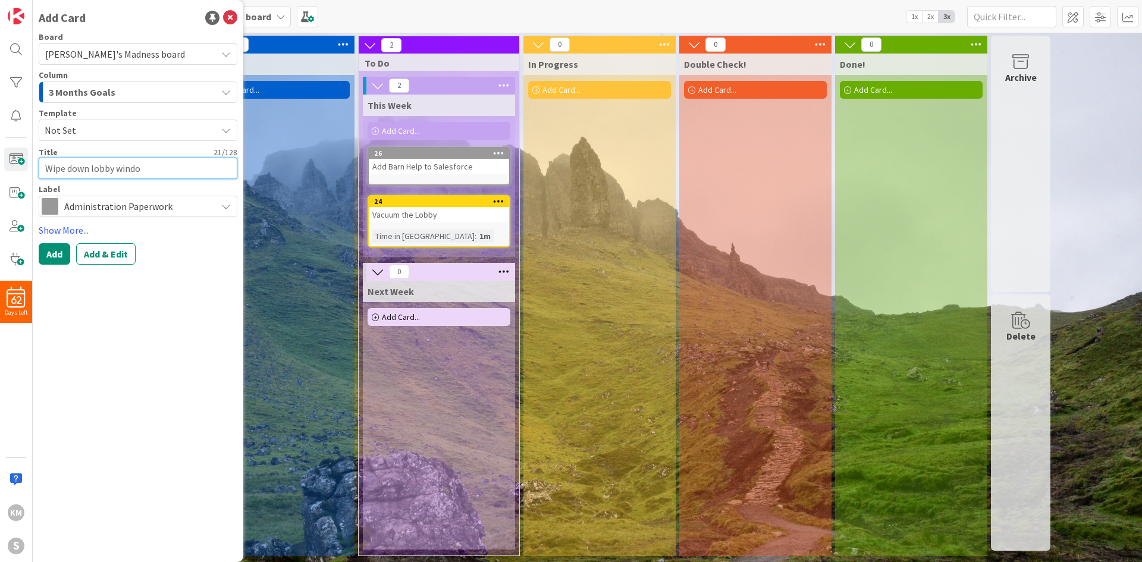
type textarea "Wipe down lobby window"
type textarea "x"
type textarea "Wipe down lobby windows"
click at [109, 200] on span "Administration Paperwork" at bounding box center [137, 206] width 146 height 17
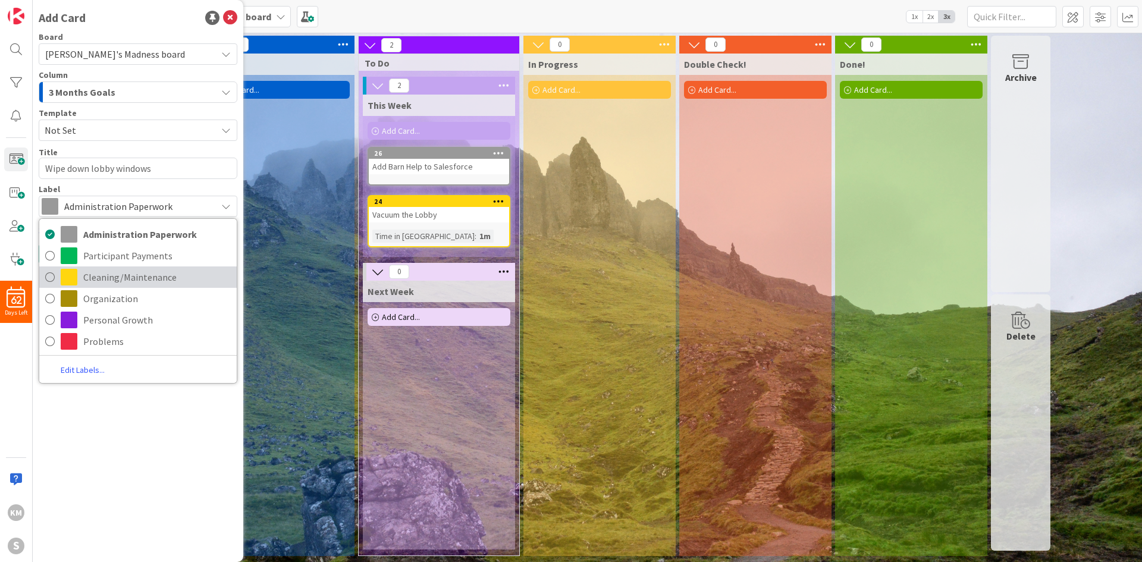
click at [117, 278] on span "Cleaning/Maintenance" at bounding box center [157, 277] width 148 height 18
type textarea "x"
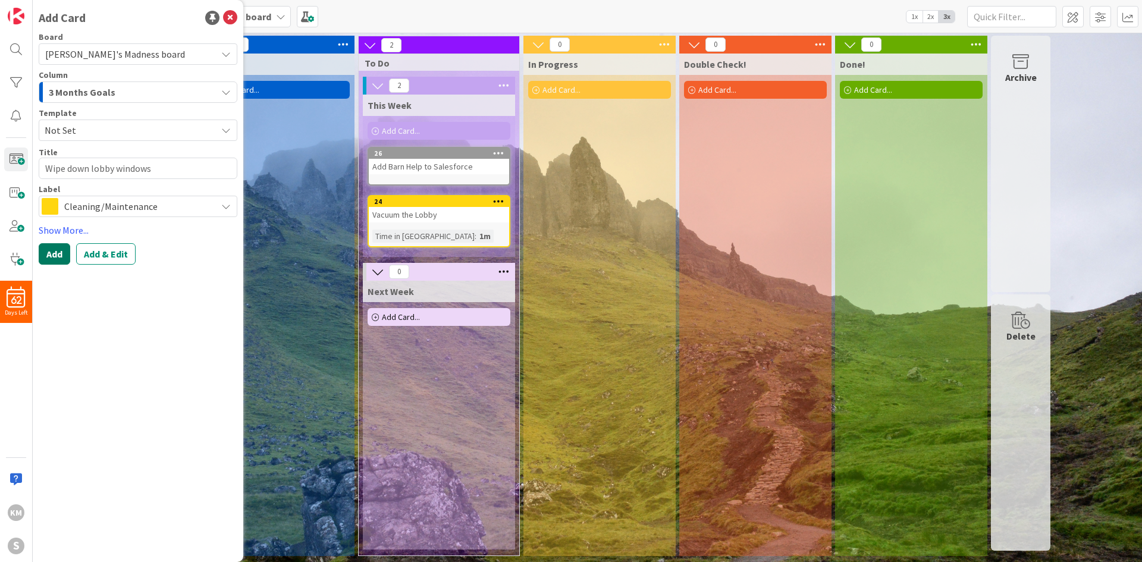
click at [56, 258] on button "Add" at bounding box center [55, 253] width 32 height 21
drag, startPoint x: 421, startPoint y: 268, endPoint x: 421, endPoint y: 283, distance: 14.9
click at [421, 283] on div "0 Next Week Add Card..." at bounding box center [439, 406] width 152 height 287
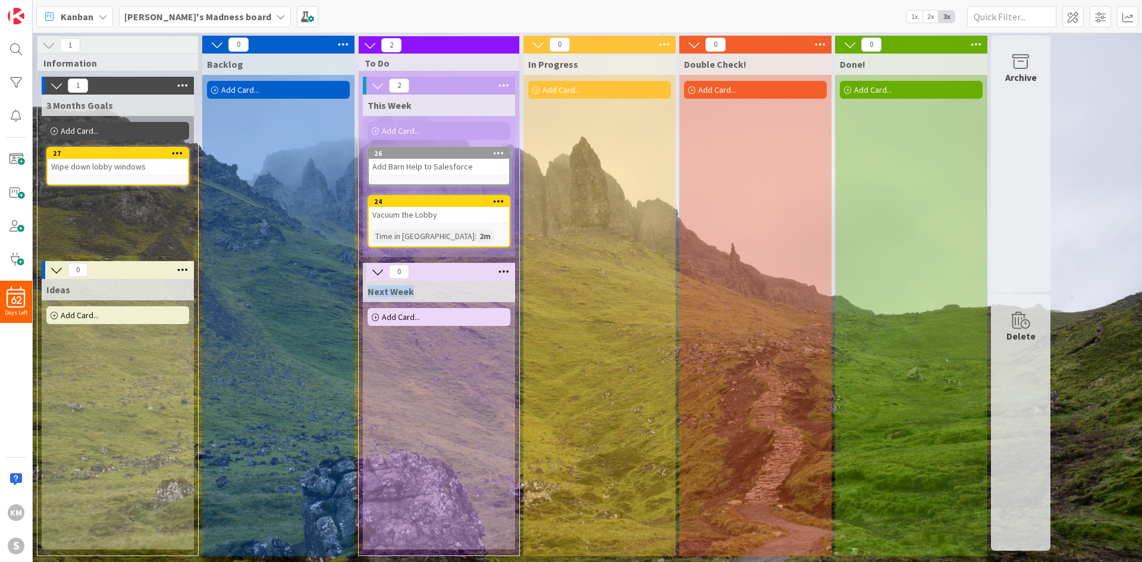
click at [176, 153] on icon at bounding box center [177, 153] width 11 height 8
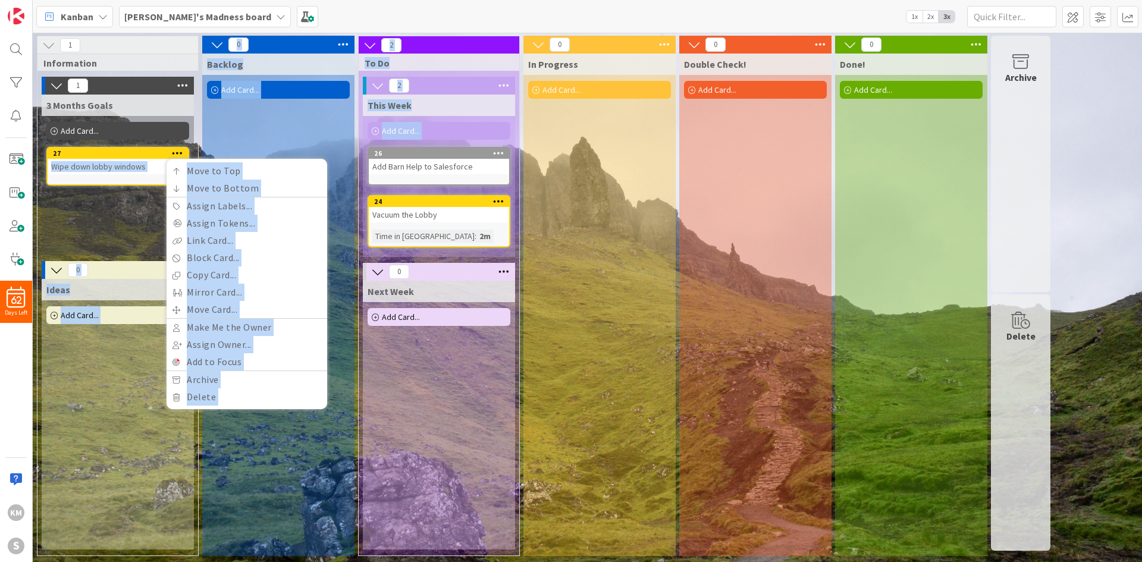
drag, startPoint x: 124, startPoint y: 152, endPoint x: 366, endPoint y: 163, distance: 241.8
click at [366, 163] on div "1 Information 1 3 Months Goals Add Card... 27 Move to Top Move to Bottom Assign…" at bounding box center [544, 299] width 1018 height 527
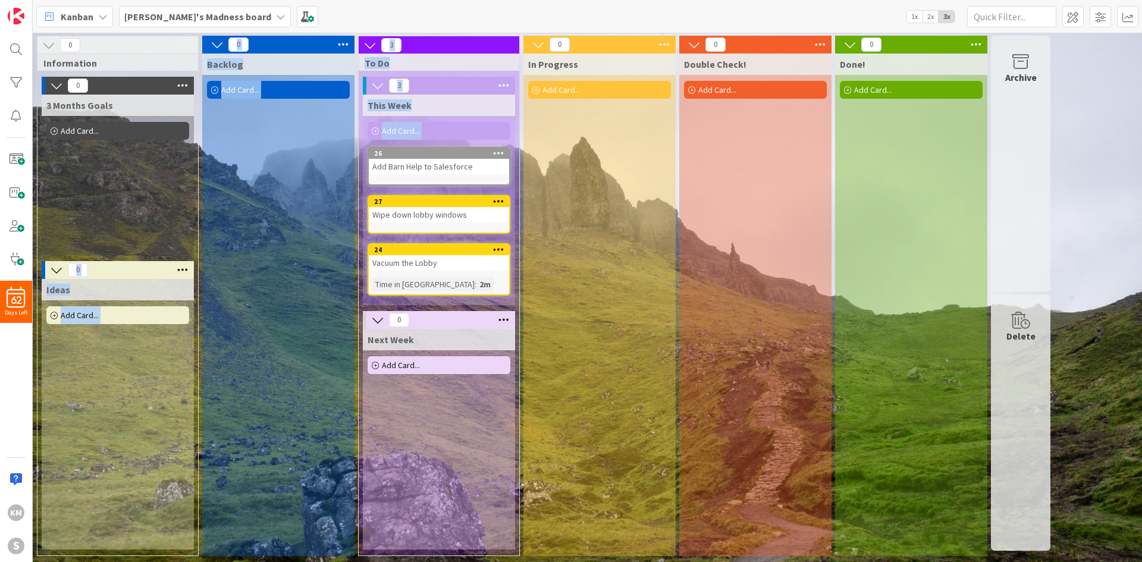
click at [319, 190] on div "Backlog Add Card..." at bounding box center [278, 305] width 152 height 503
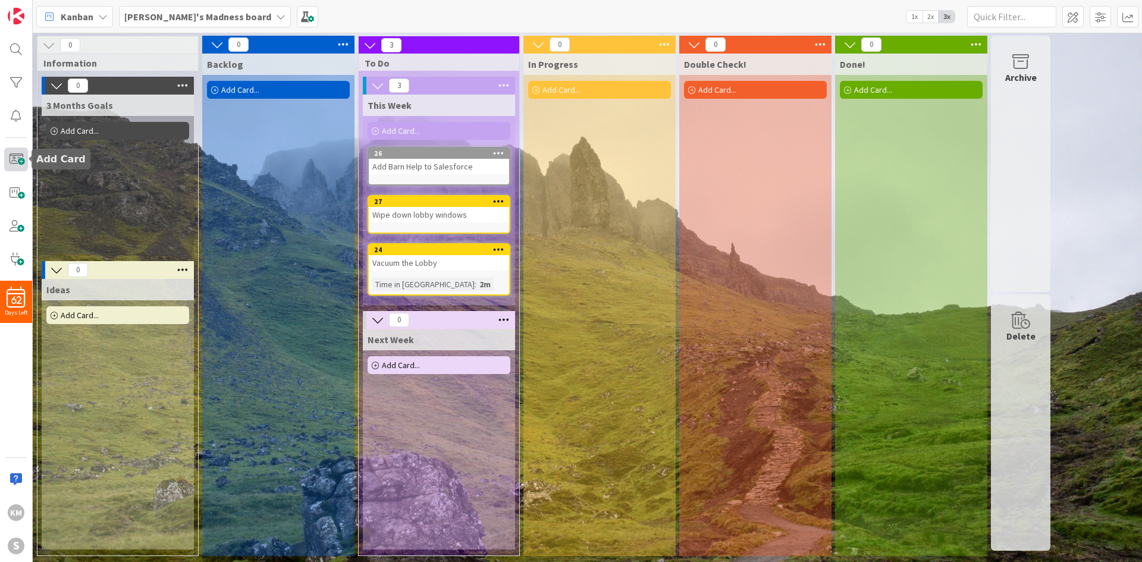
click at [13, 167] on span at bounding box center [16, 160] width 24 height 24
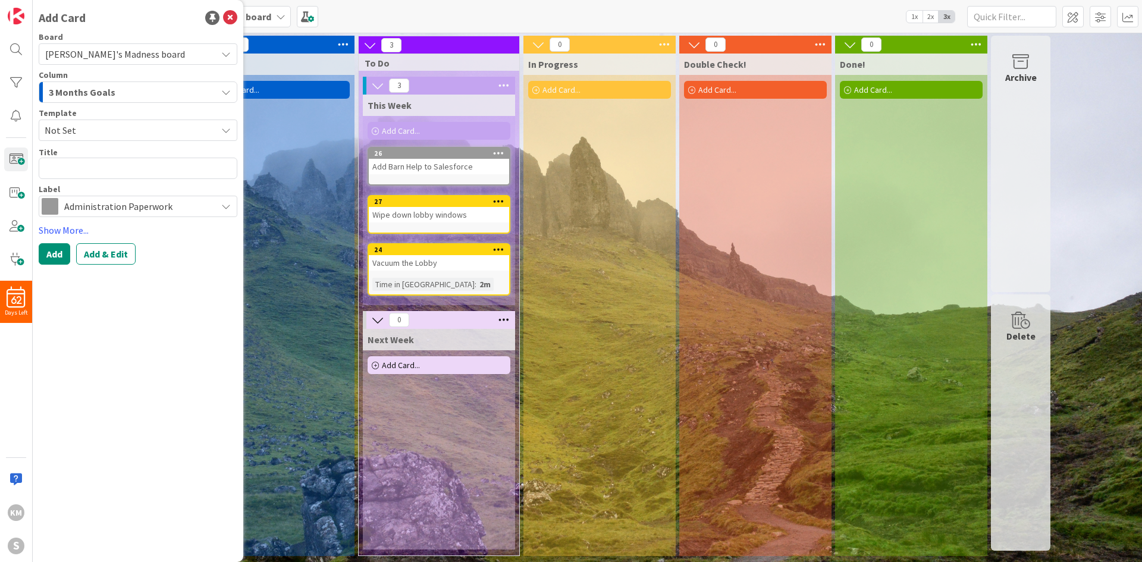
click at [295, 181] on div "Backlog Add Card..." at bounding box center [278, 305] width 152 height 503
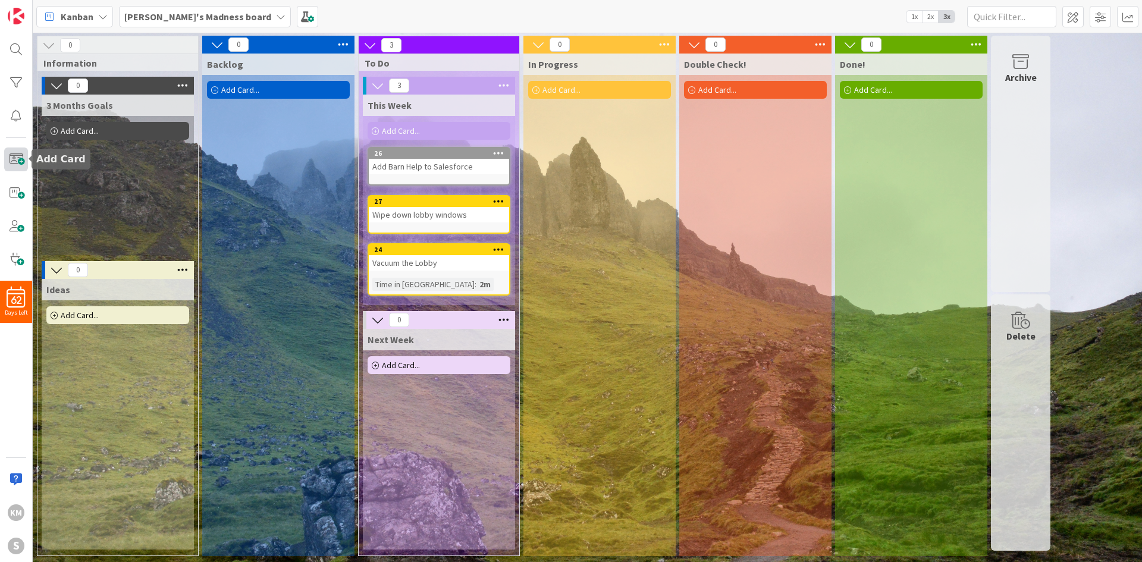
click at [19, 171] on span at bounding box center [16, 160] width 24 height 24
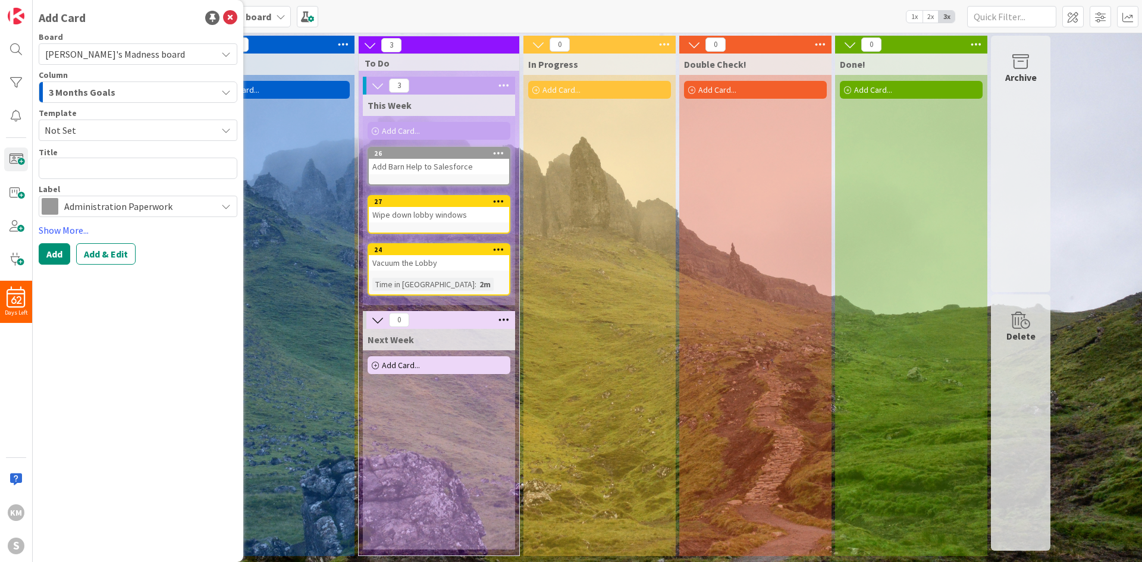
click at [132, 121] on span "Not Set" at bounding box center [138, 130] width 199 height 21
click at [113, 184] on span "Sweep the Lobby" at bounding box center [141, 181] width 173 height 15
type textarea "x"
type textarea "Sweep the Lobby"
click at [53, 255] on button "Add" at bounding box center [55, 253] width 32 height 21
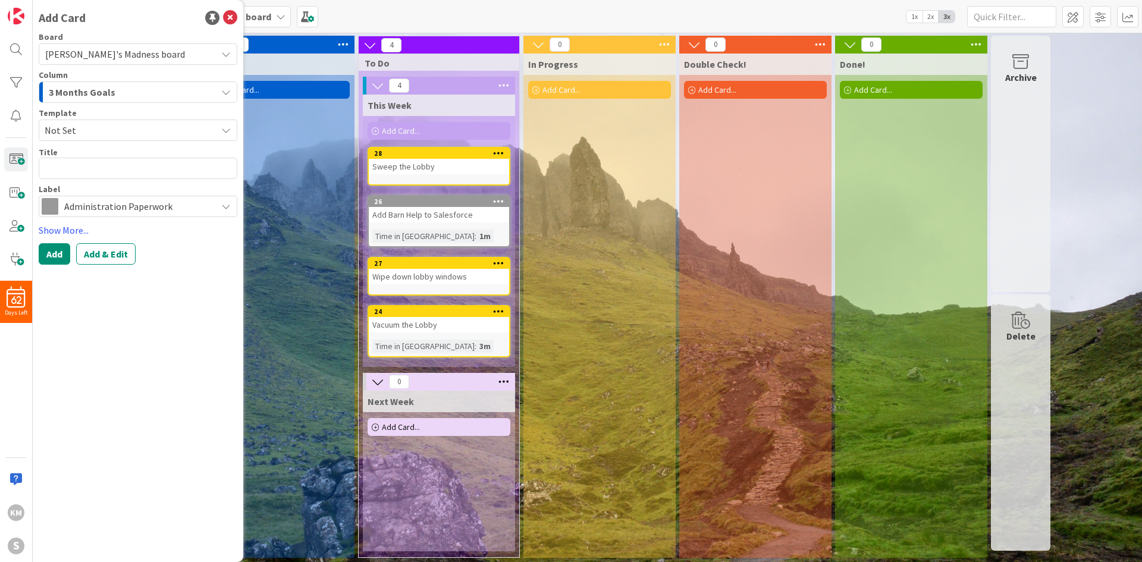
click at [499, 151] on icon at bounding box center [498, 153] width 11 height 8
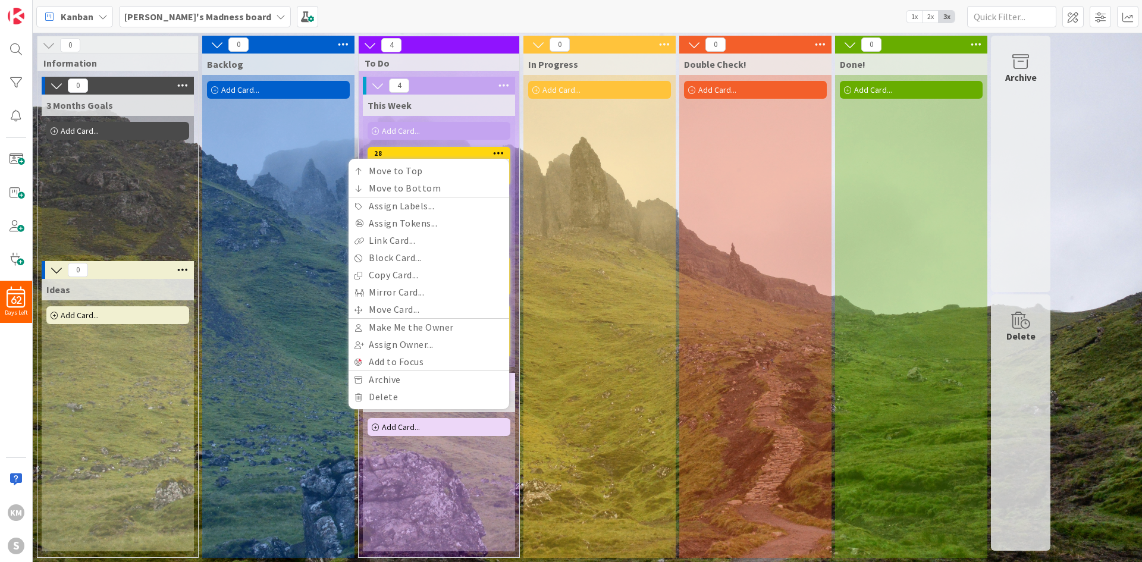
click at [499, 151] on icon at bounding box center [498, 153] width 11 height 8
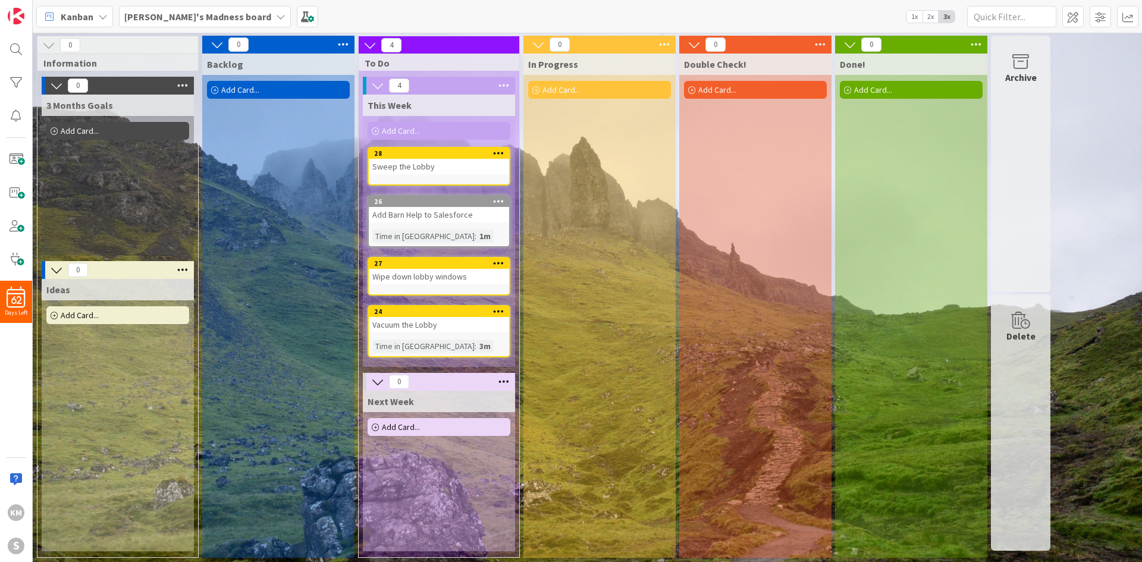
click at [445, 163] on div "Sweep the Lobby" at bounding box center [439, 166] width 140 height 15
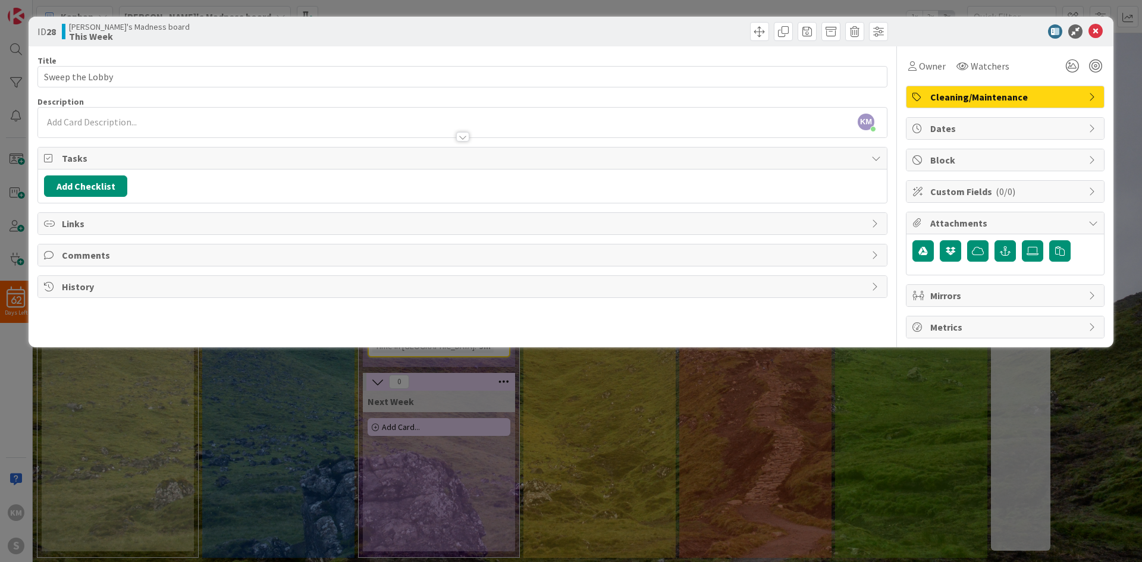
click at [1006, 127] on span "Dates" at bounding box center [1007, 128] width 152 height 14
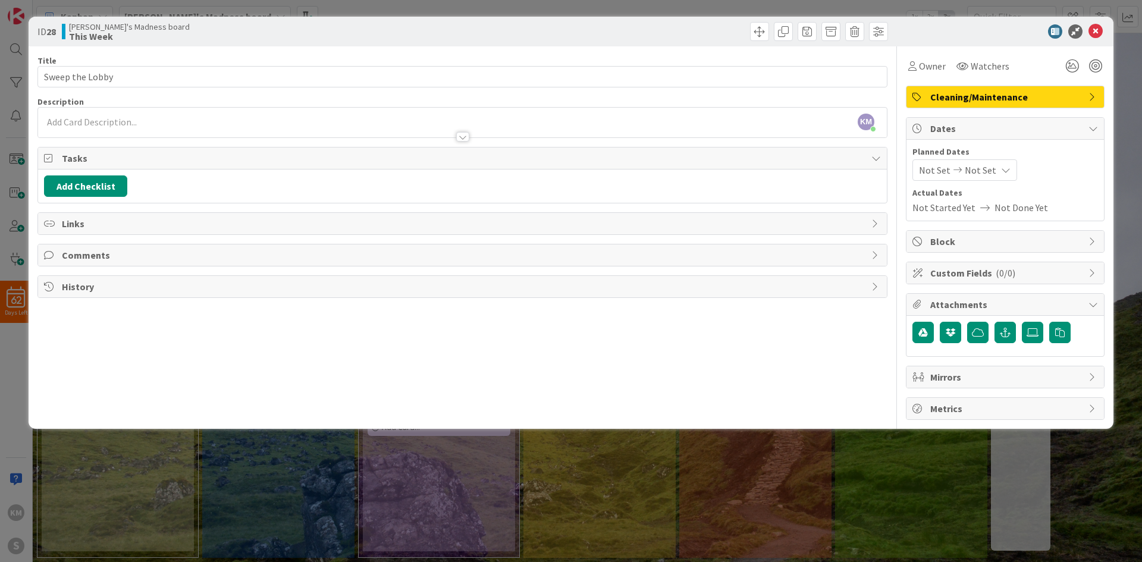
click at [1006, 127] on span "Dates" at bounding box center [1007, 128] width 152 height 14
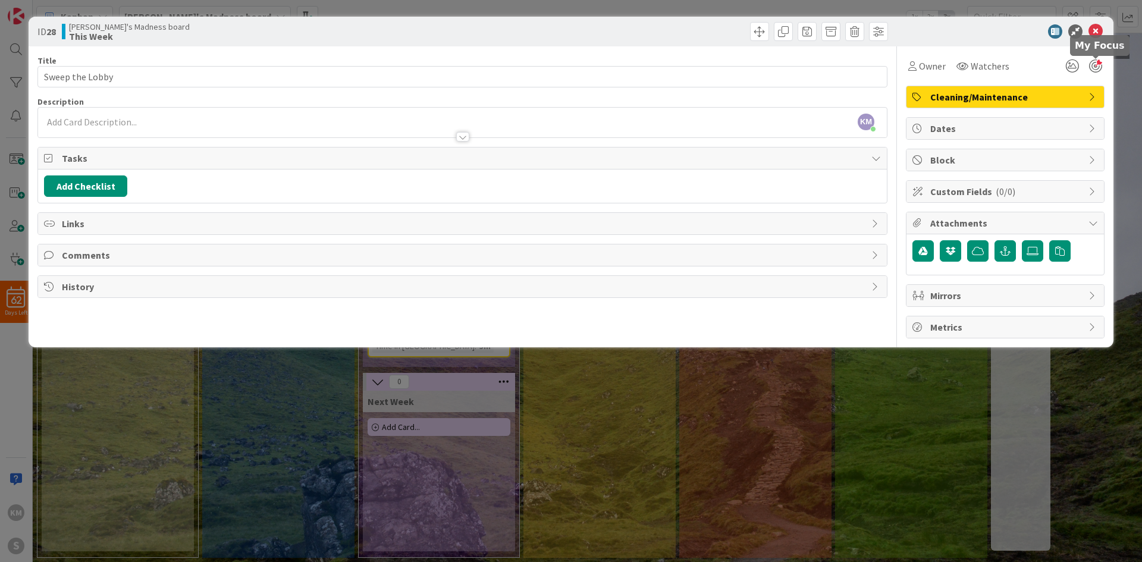
click at [1094, 64] on div at bounding box center [1096, 66] width 13 height 13
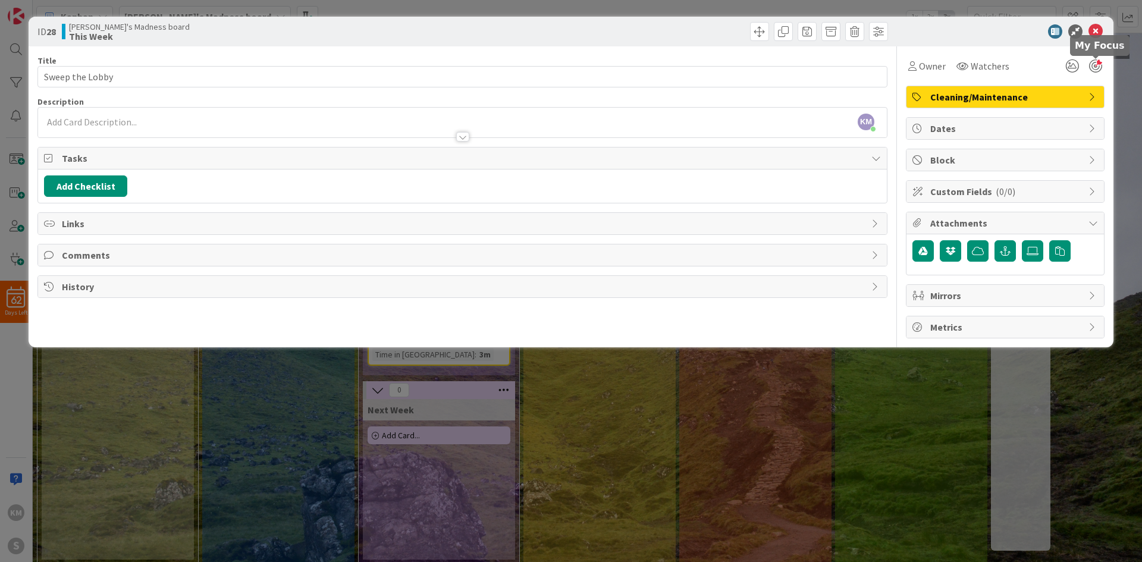
click at [1094, 64] on div at bounding box center [1096, 66] width 13 height 13
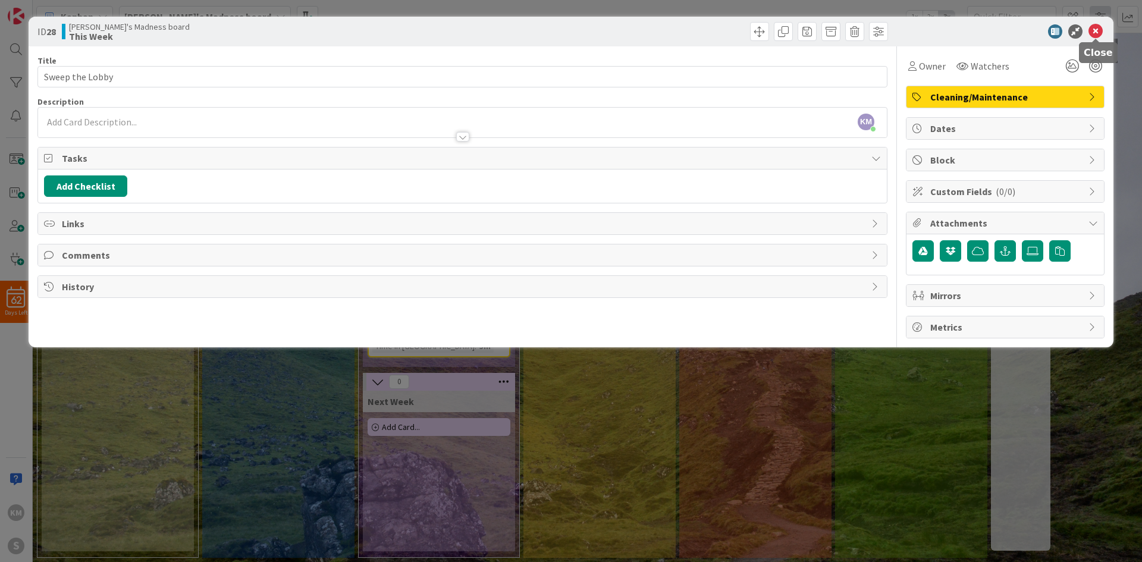
click at [1098, 26] on icon at bounding box center [1096, 31] width 14 height 14
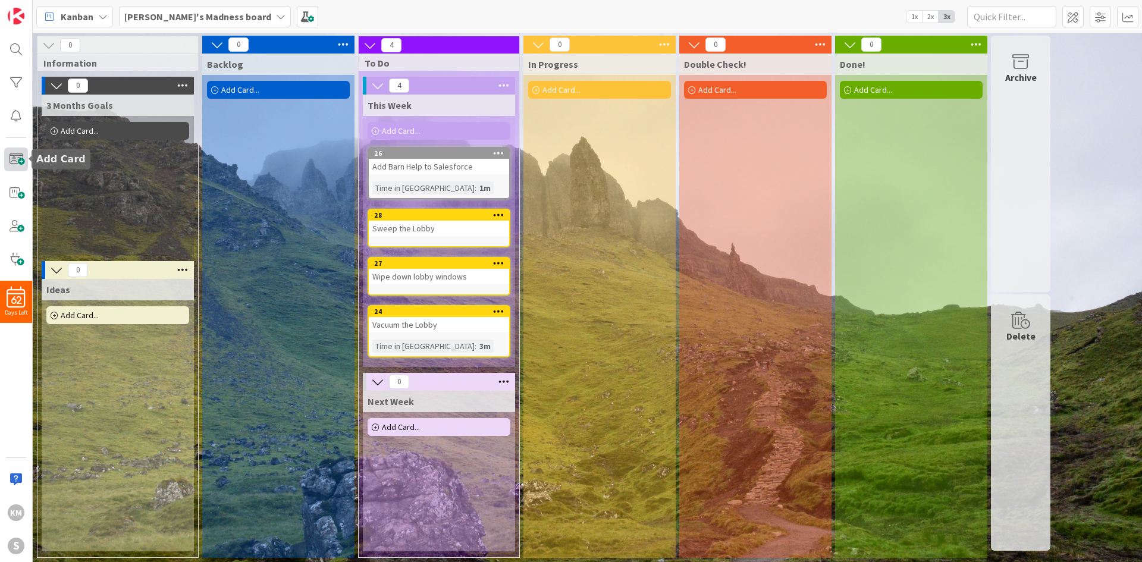
click at [17, 165] on span at bounding box center [16, 160] width 24 height 24
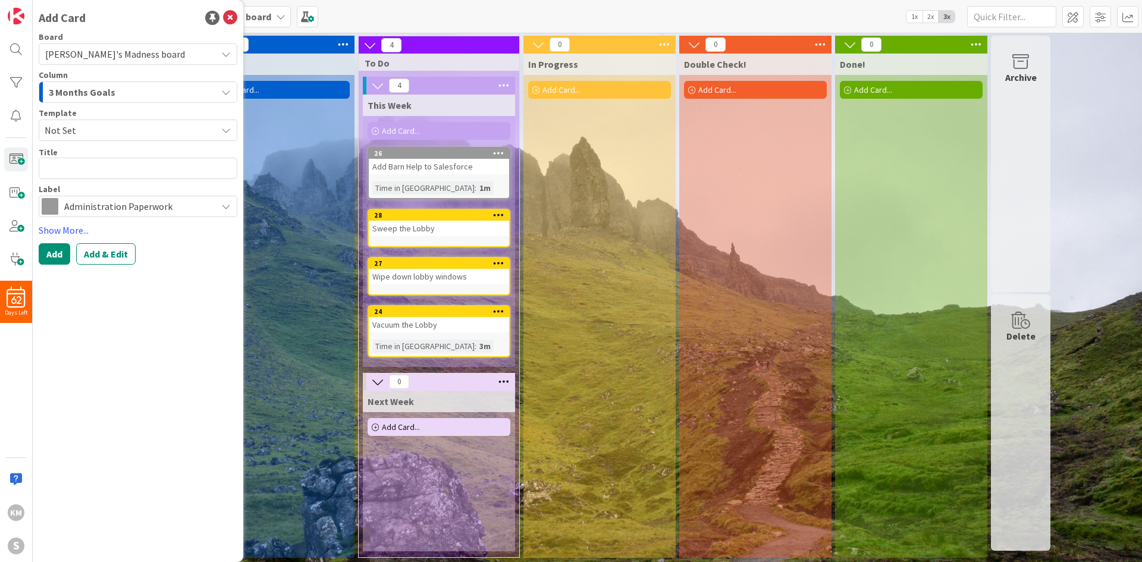
click at [111, 98] on span "3 Months Goals" at bounding box center [82, 91] width 67 height 15
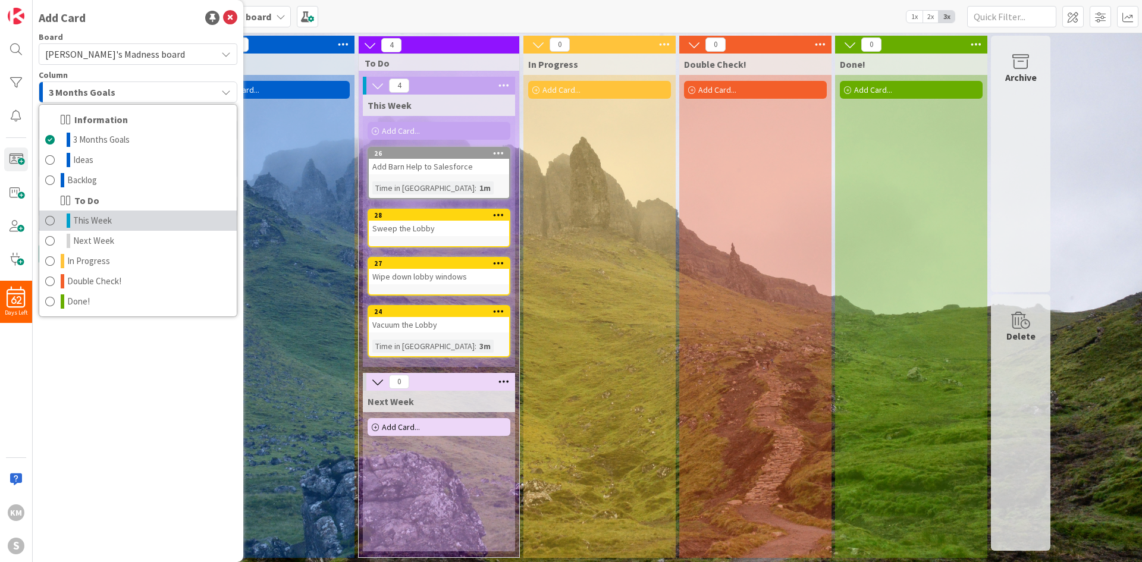
drag, startPoint x: 121, startPoint y: 223, endPoint x: 118, endPoint y: 217, distance: 6.1
click at [121, 223] on link "This Week" at bounding box center [138, 221] width 198 height 20
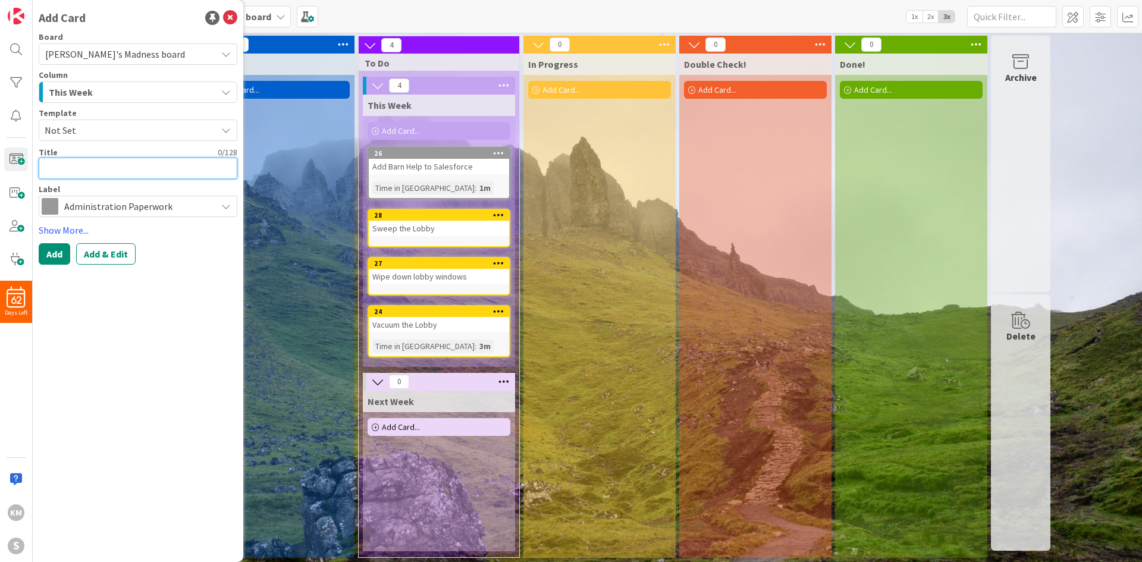
click at [103, 167] on textarea at bounding box center [138, 168] width 199 height 21
type textarea "x"
type textarea "T"
type textarea "x"
type textarea "Ta"
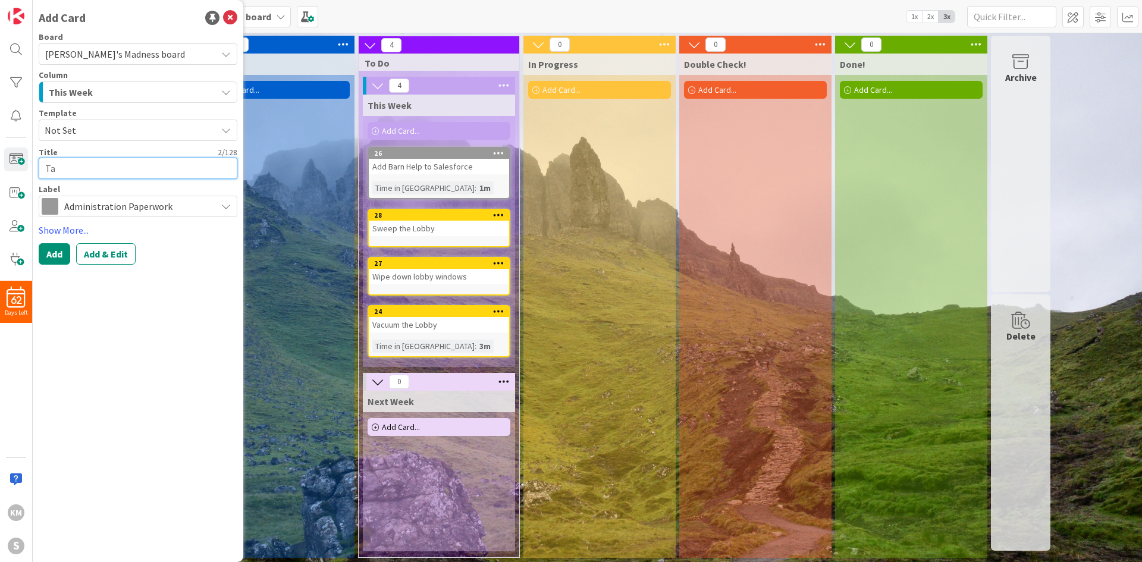
type textarea "x"
type textarea "Tak"
type textarea "x"
type textarea "Take"
type textarea "x"
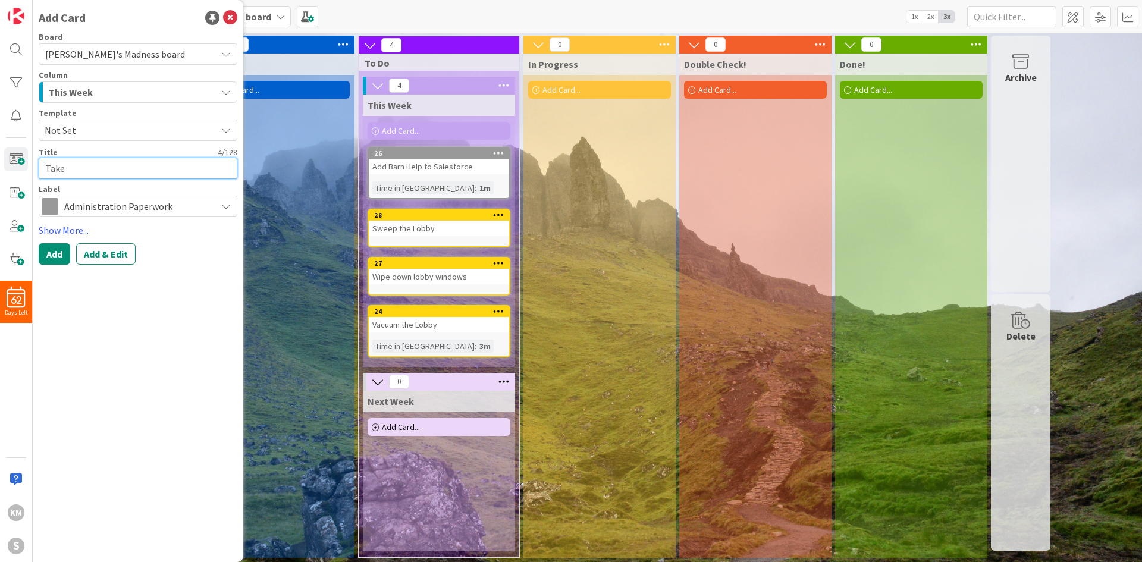
type textarea "Take"
type textarea "x"
type textarea "Take i"
type textarea "x"
type textarea "Take it"
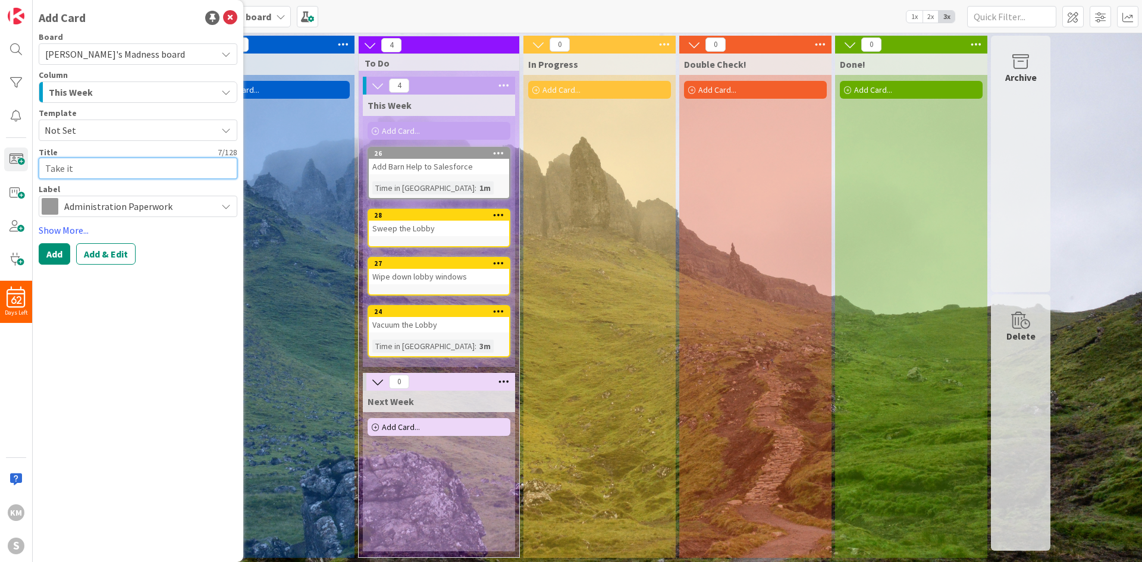
type textarea "x"
type textarea "Take ite"
type textarea "x"
type textarea "Take item"
type textarea "x"
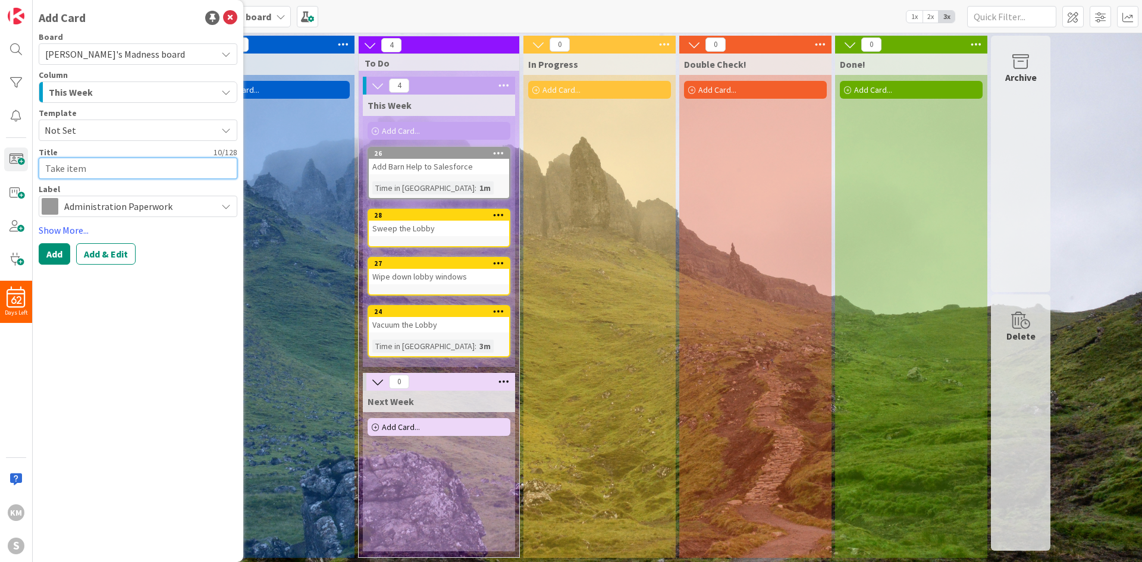
type textarea "Take items"
type textarea "x"
type textarea "Take items"
click at [146, 210] on span "Administration Paperwork" at bounding box center [137, 206] width 146 height 17
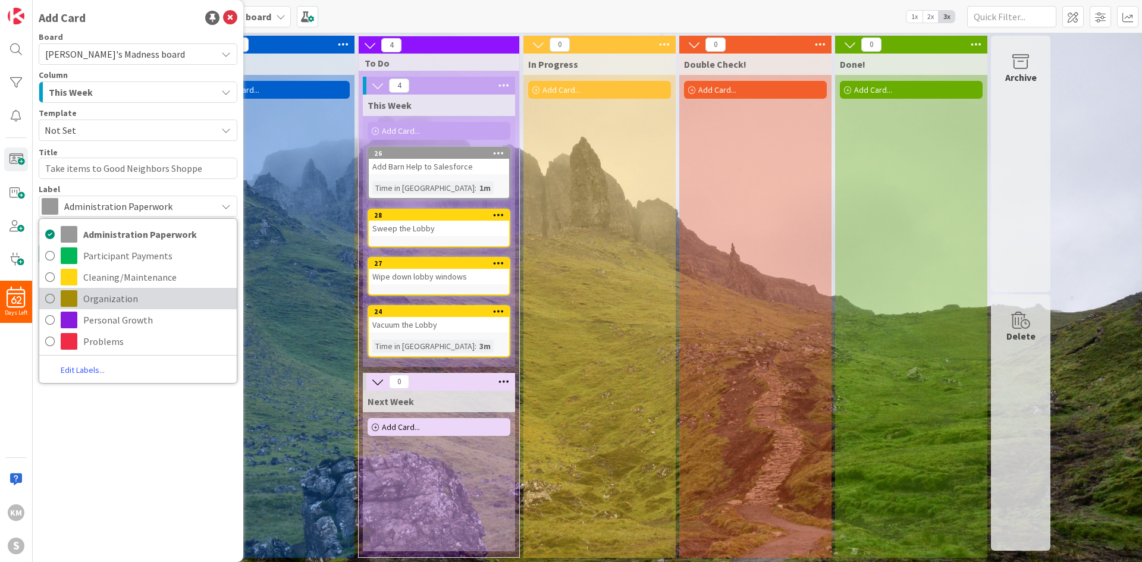
click at [127, 298] on span "Organization" at bounding box center [157, 299] width 148 height 18
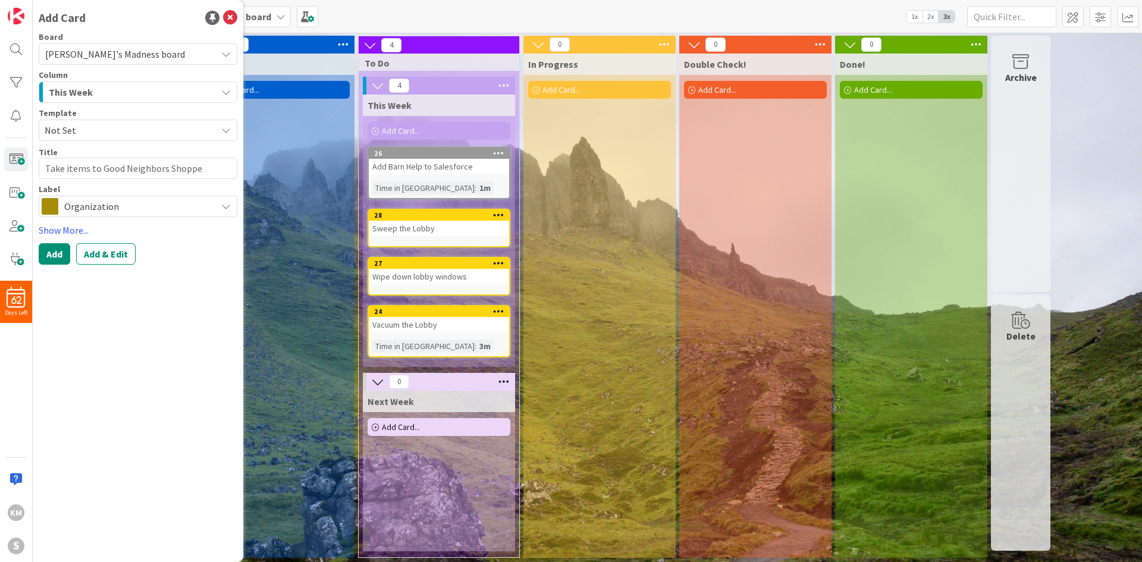
click at [139, 82] on button "This Week" at bounding box center [138, 92] width 199 height 21
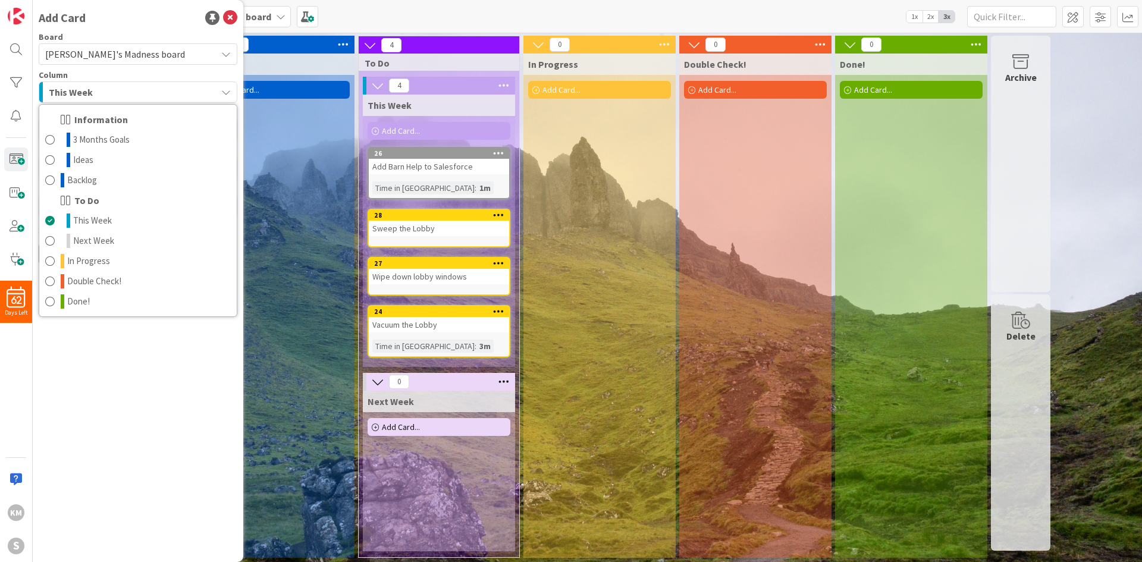
click at [67, 202] on icon at bounding box center [66, 200] width 12 height 14
click at [81, 219] on span "This Week" at bounding box center [92, 221] width 39 height 14
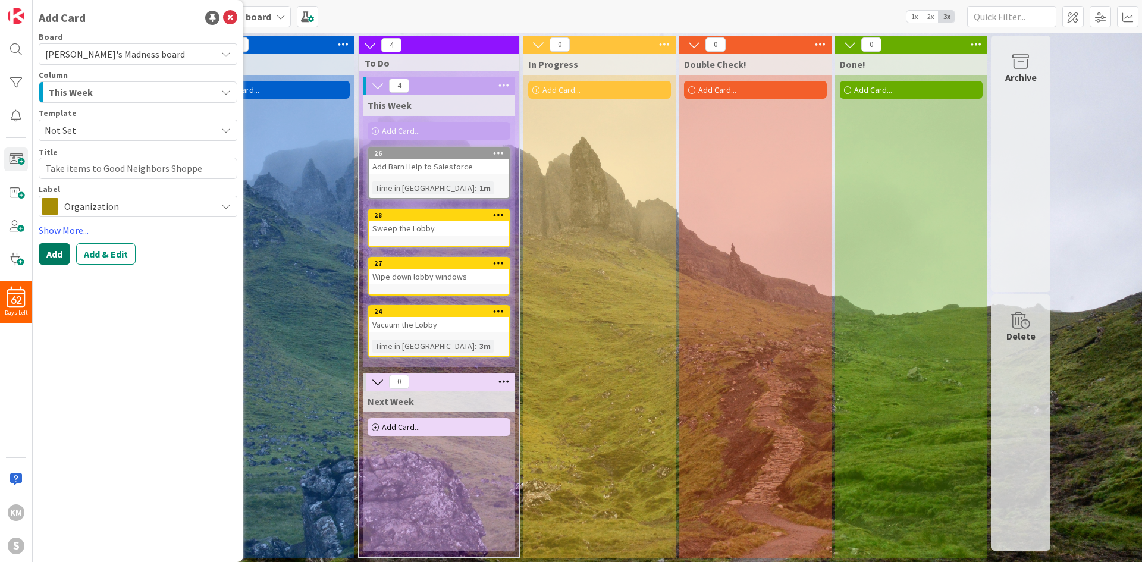
click at [57, 252] on button "Add" at bounding box center [55, 253] width 32 height 21
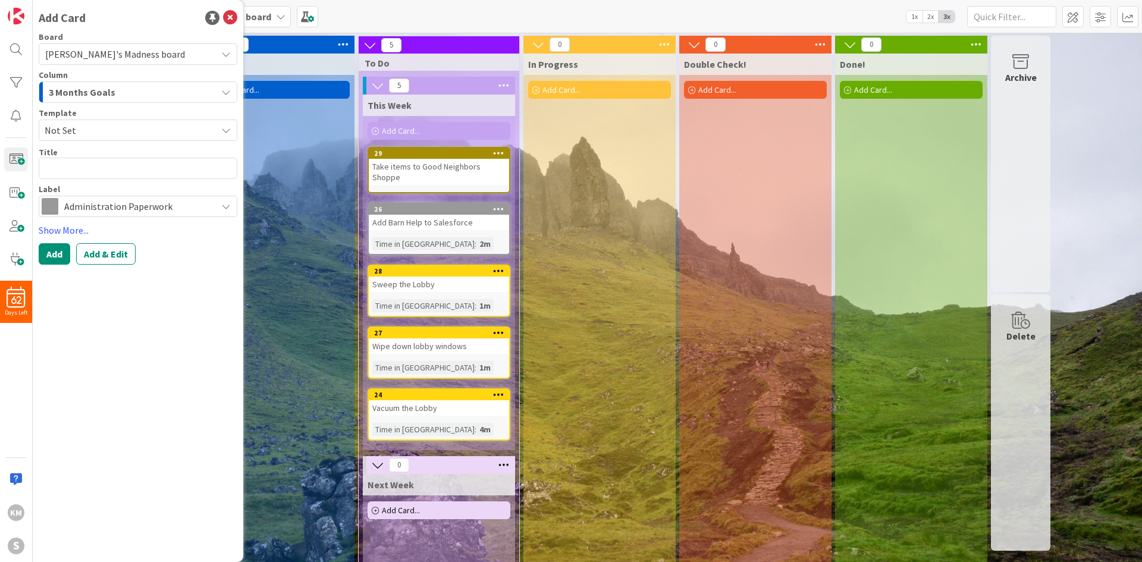
click at [615, 277] on div "In Progress Add Card..." at bounding box center [600, 348] width 152 height 588
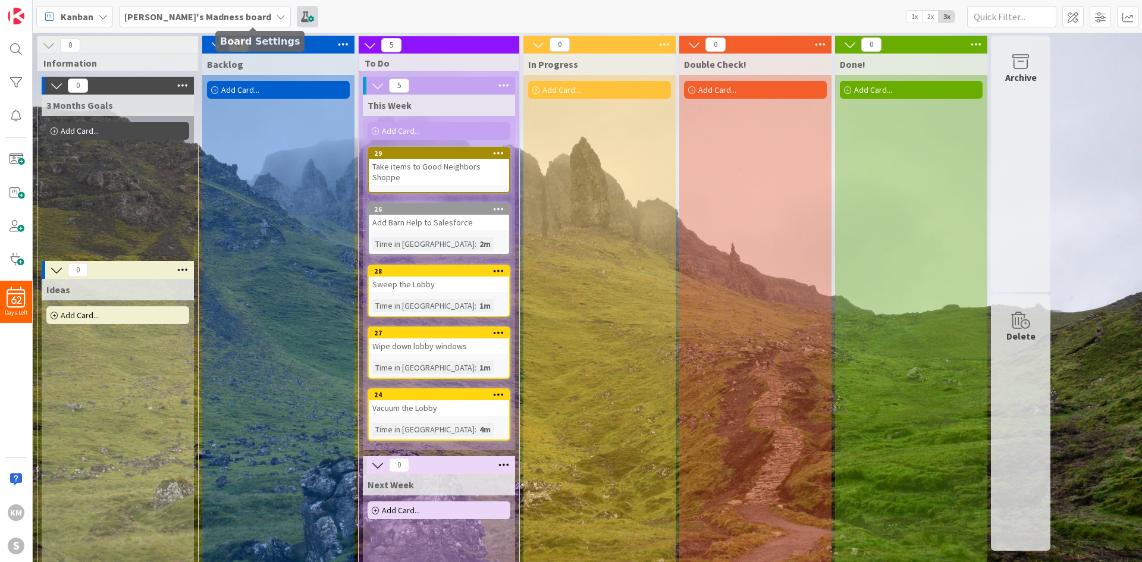
click at [297, 18] on span at bounding box center [307, 16] width 21 height 21
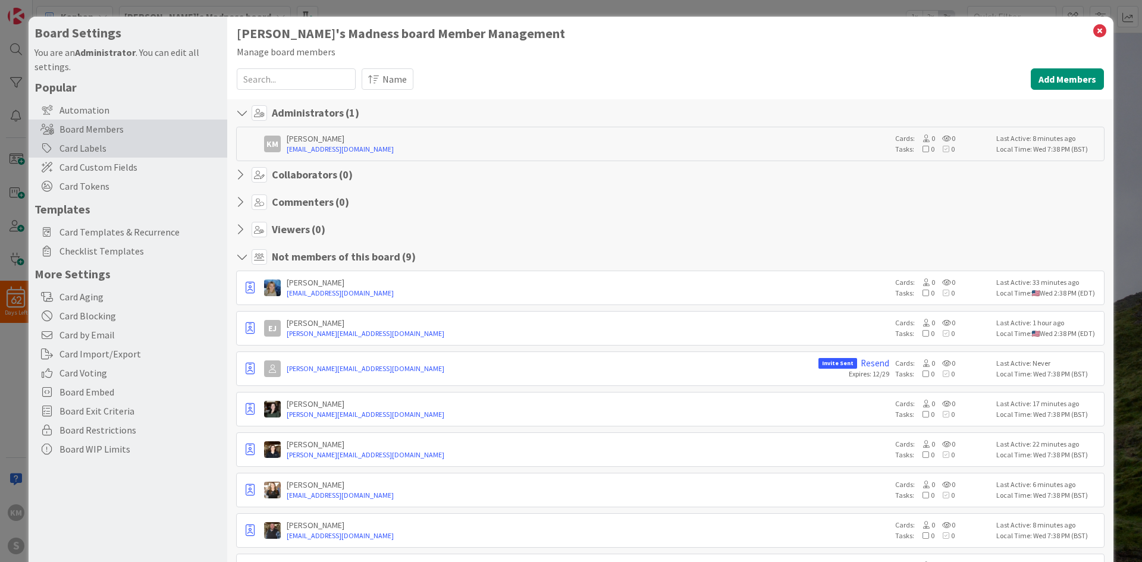
click at [137, 151] on div "Card Labels" at bounding box center [128, 148] width 199 height 19
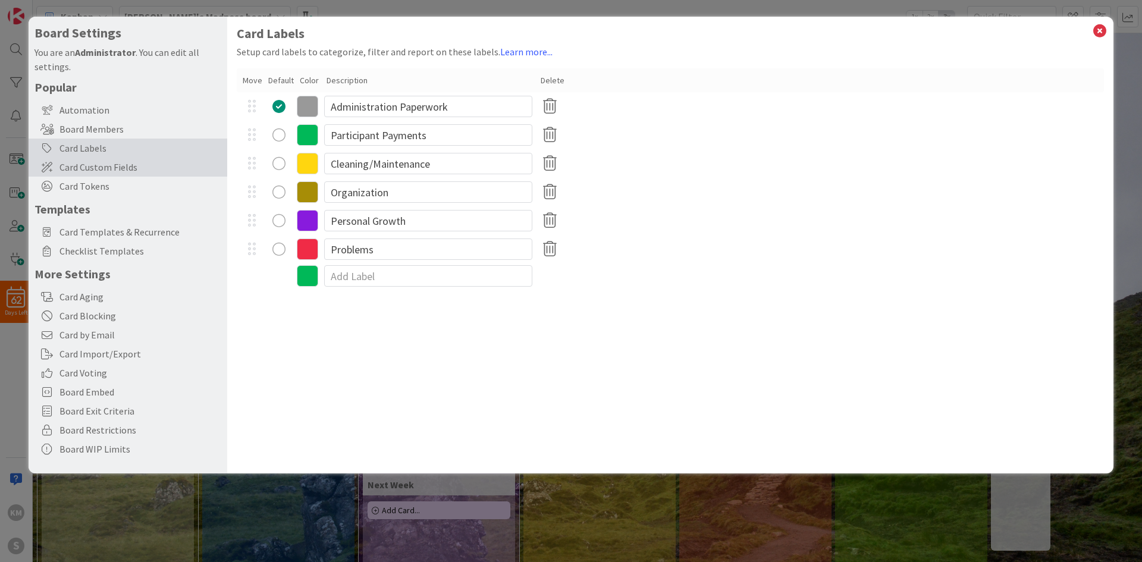
click at [139, 164] on span "Card Custom Fields" at bounding box center [141, 167] width 162 height 14
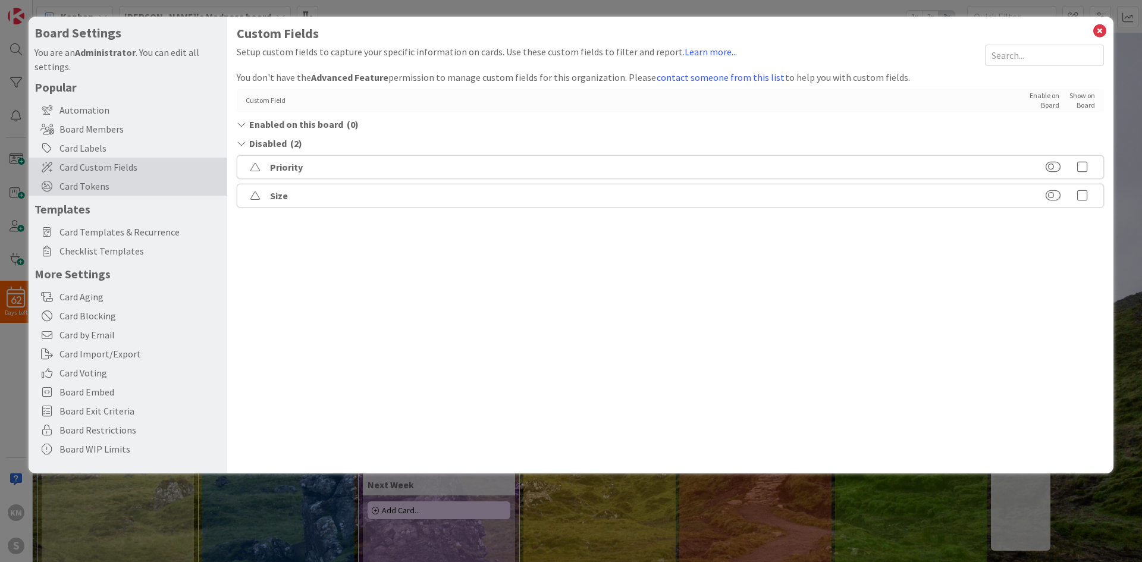
click at [134, 181] on span "Card Tokens" at bounding box center [141, 186] width 162 height 14
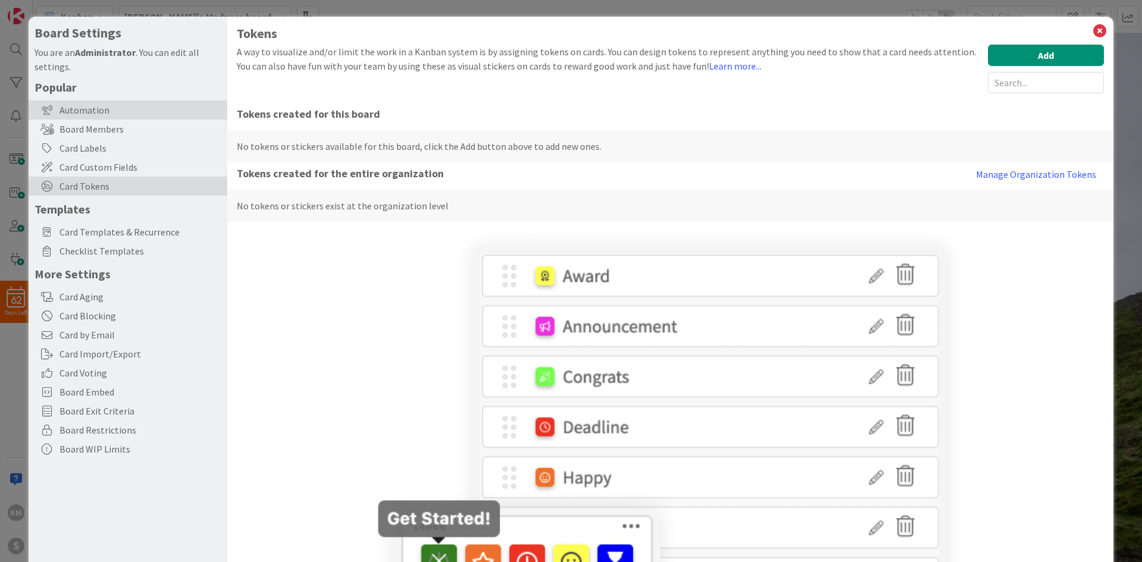
click at [127, 112] on div "Automation" at bounding box center [128, 110] width 199 height 19
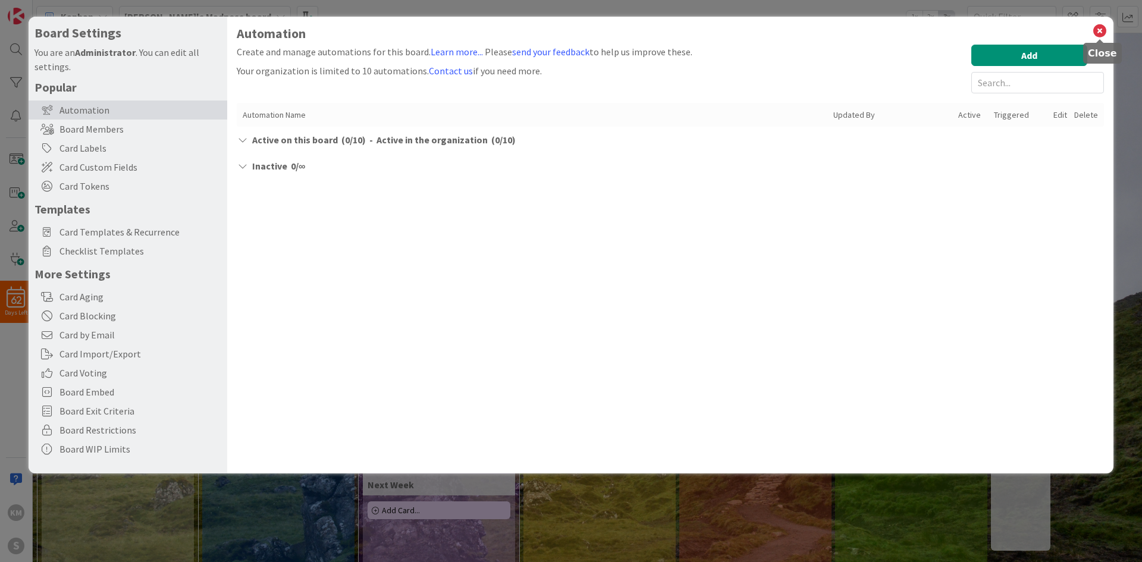
click at [1098, 26] on icon at bounding box center [1099, 31] width 15 height 17
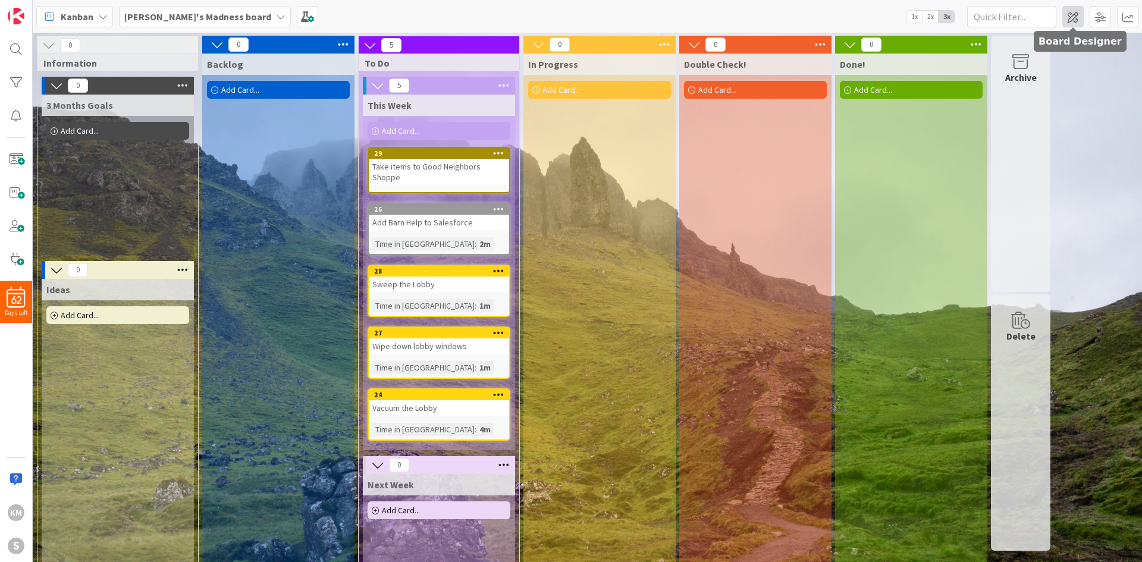
click at [1081, 18] on span at bounding box center [1073, 16] width 21 height 21
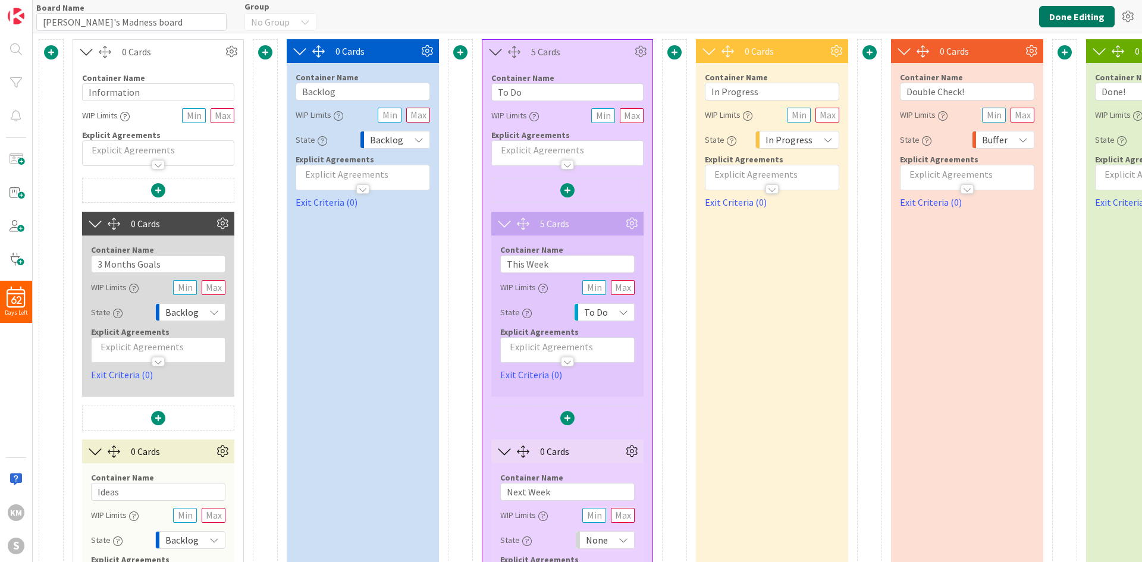
click at [1097, 15] on button "Done Editing" at bounding box center [1078, 16] width 76 height 21
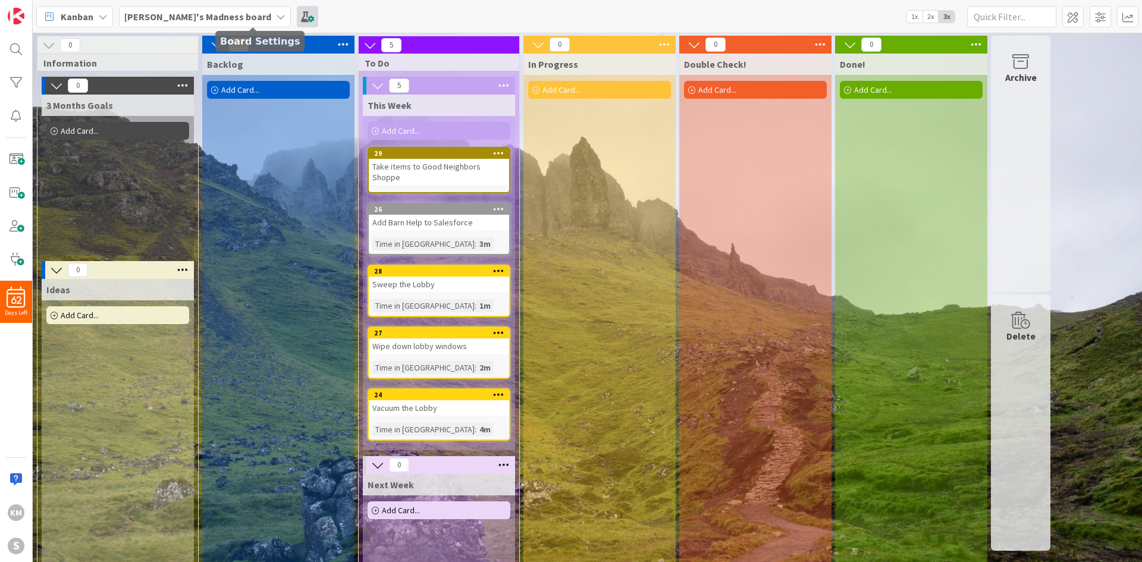
click at [297, 10] on span at bounding box center [307, 16] width 21 height 21
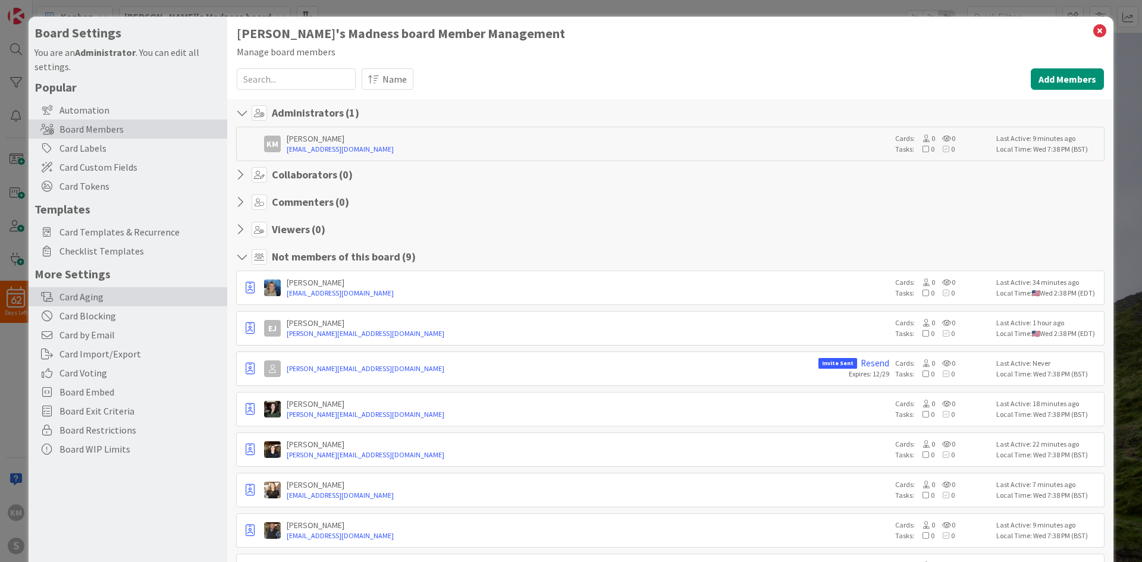
click at [125, 295] on div "Card Aging" at bounding box center [128, 296] width 199 height 19
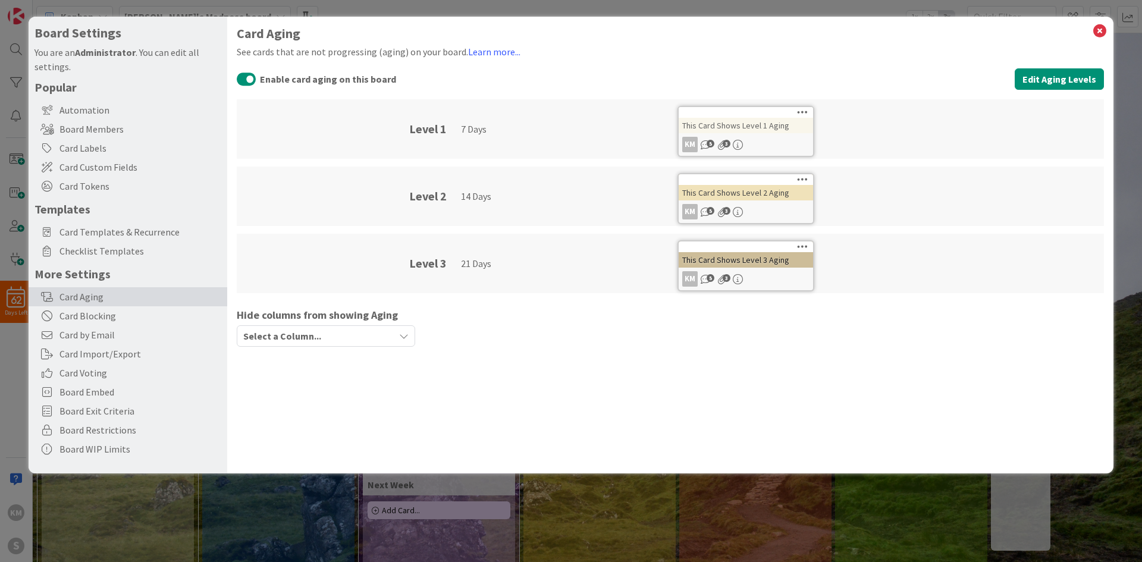
click at [249, 80] on button "Enable card aging on this board" at bounding box center [247, 78] width 20 height 15
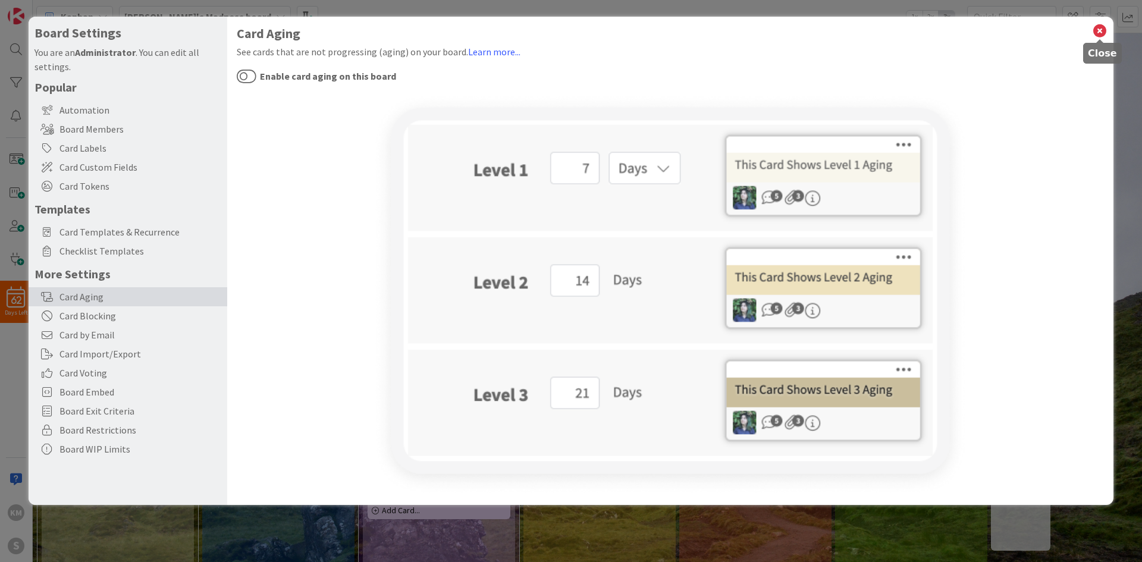
click at [1098, 27] on icon at bounding box center [1099, 31] width 15 height 17
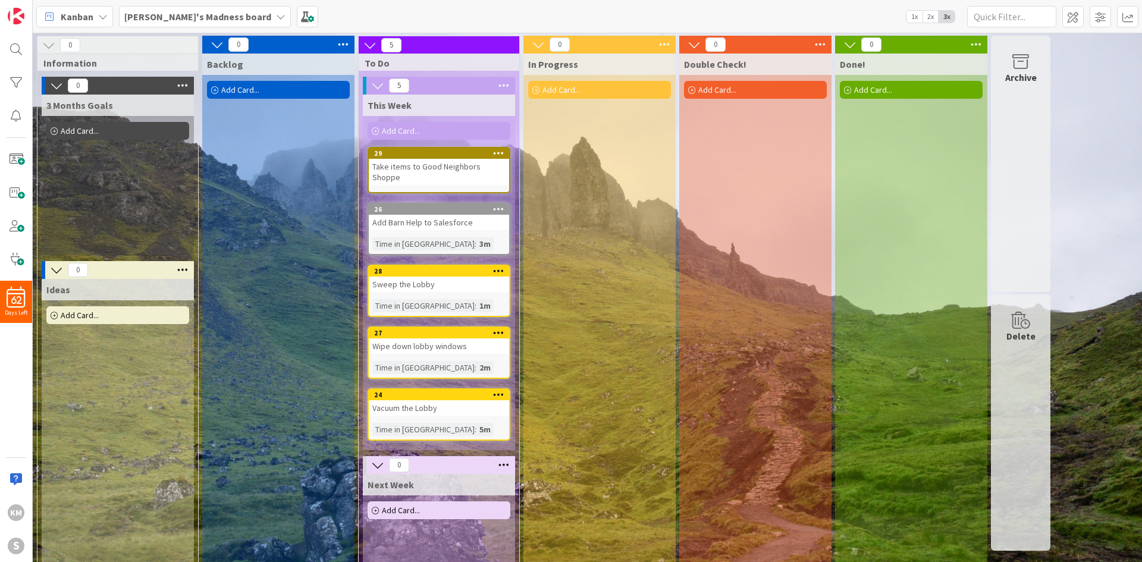
click at [477, 299] on div "1m" at bounding box center [485, 305] width 17 height 13
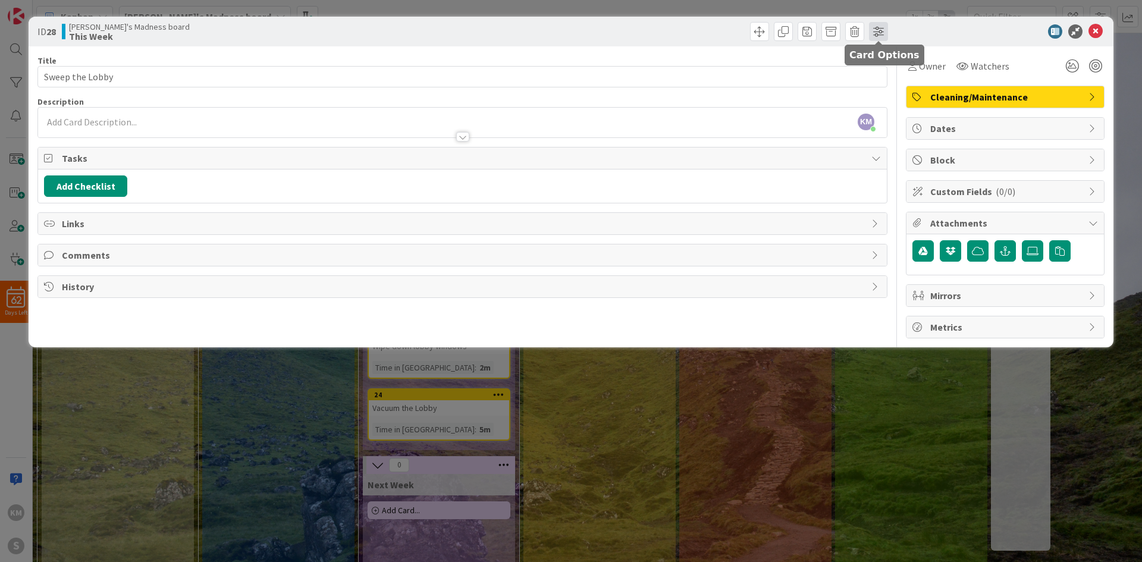
click at [874, 33] on span at bounding box center [878, 31] width 19 height 19
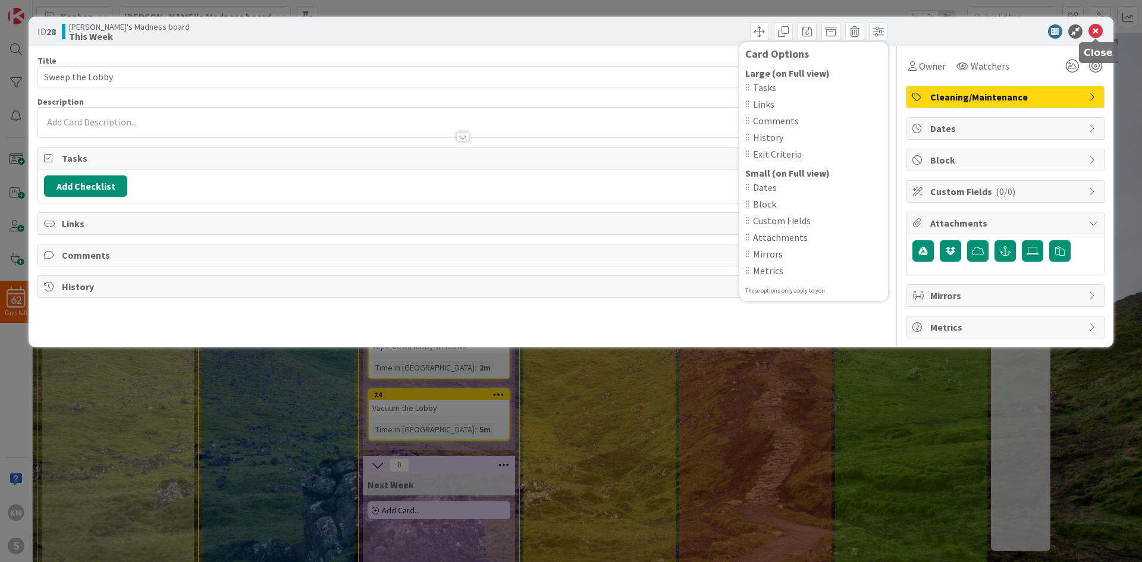
click at [1098, 26] on icon at bounding box center [1096, 31] width 14 height 14
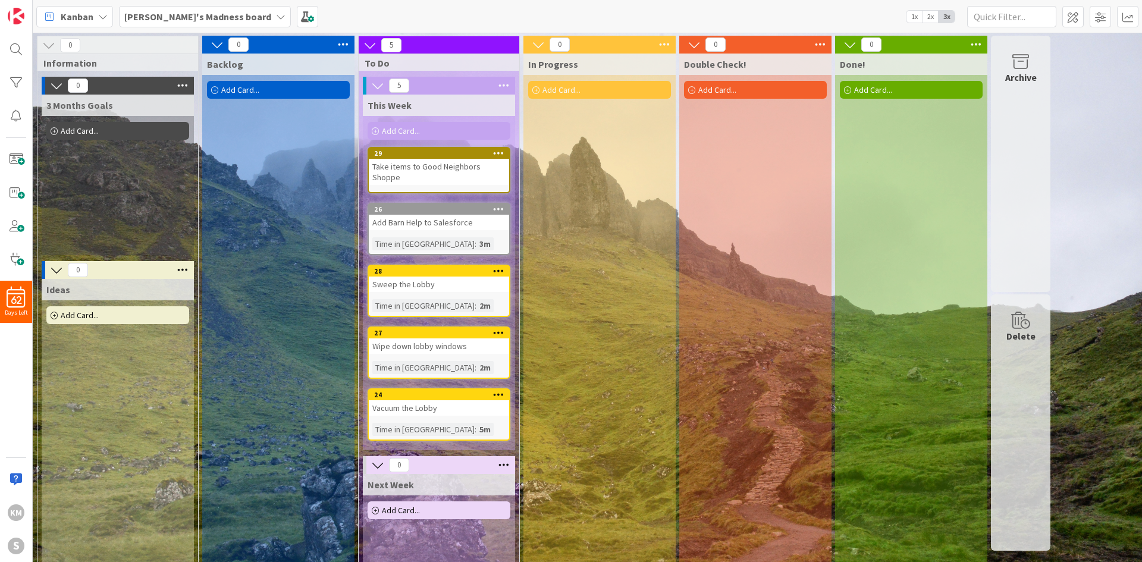
click at [477, 361] on div "2m" at bounding box center [485, 367] width 17 height 13
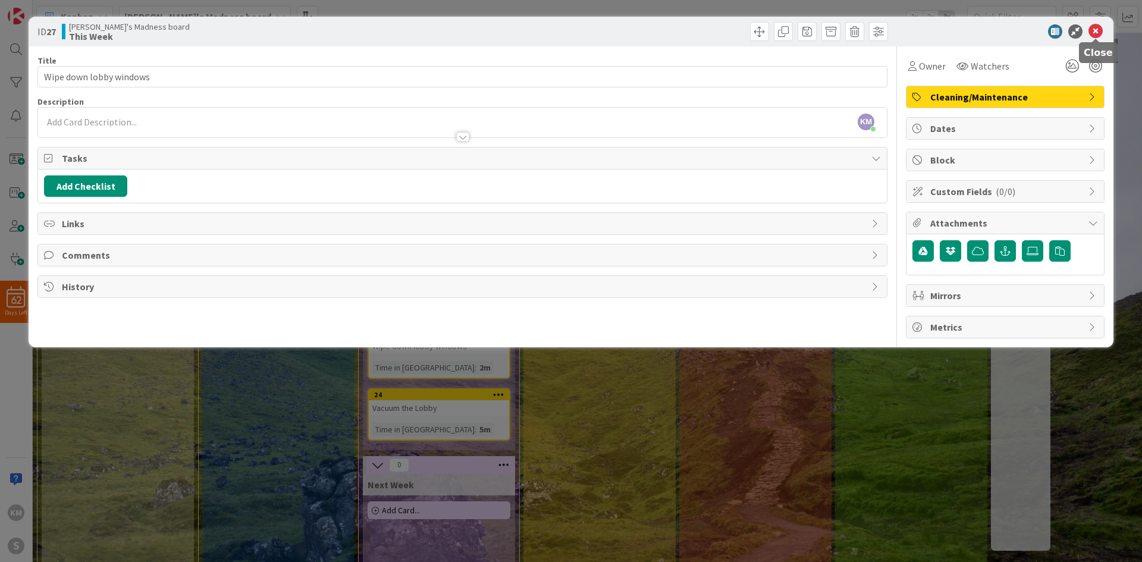
click at [1092, 30] on icon at bounding box center [1096, 31] width 14 height 14
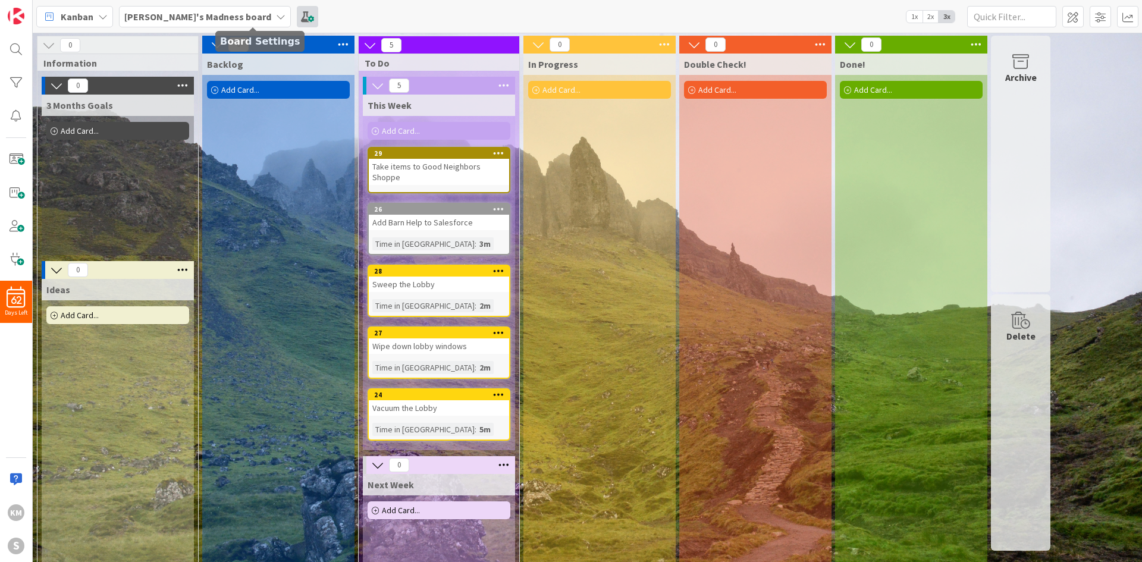
click at [297, 10] on span at bounding box center [307, 16] width 21 height 21
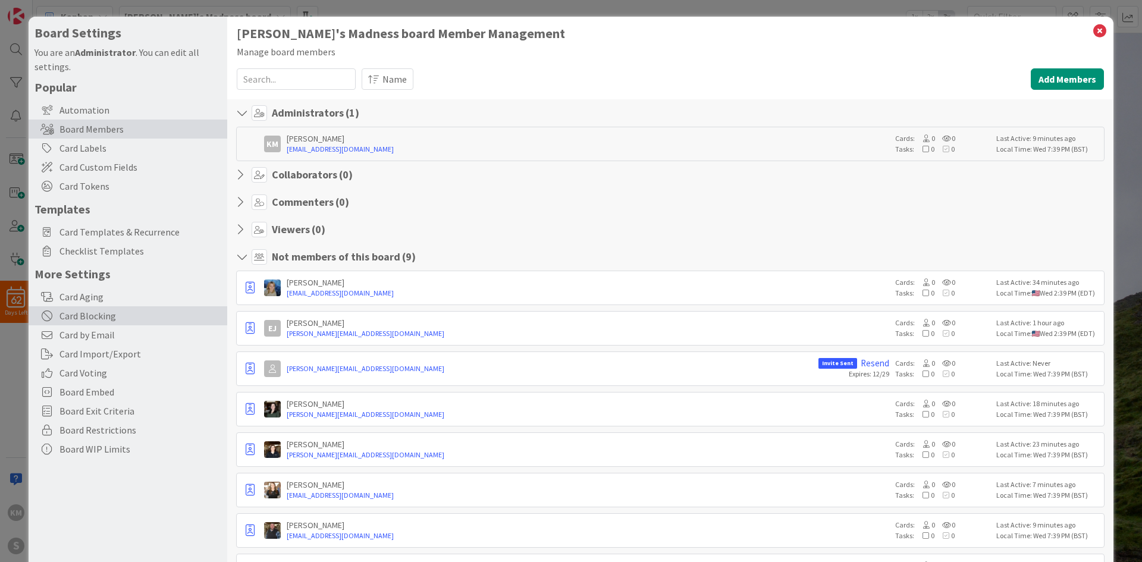
click at [130, 313] on div "Card Blocking" at bounding box center [128, 315] width 199 height 19
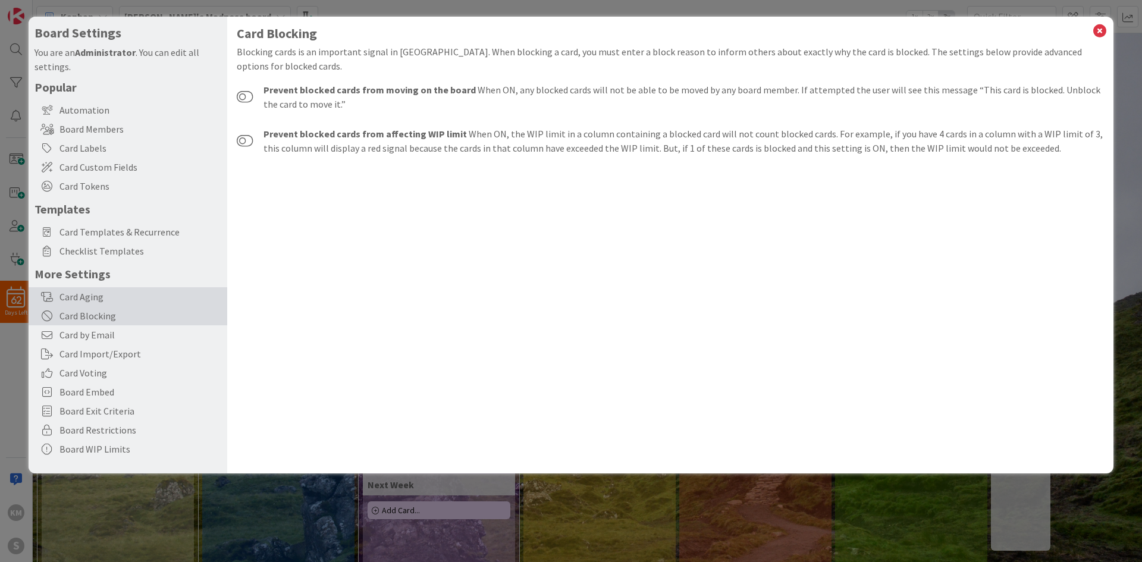
click at [127, 295] on div "Card Aging" at bounding box center [128, 296] width 199 height 19
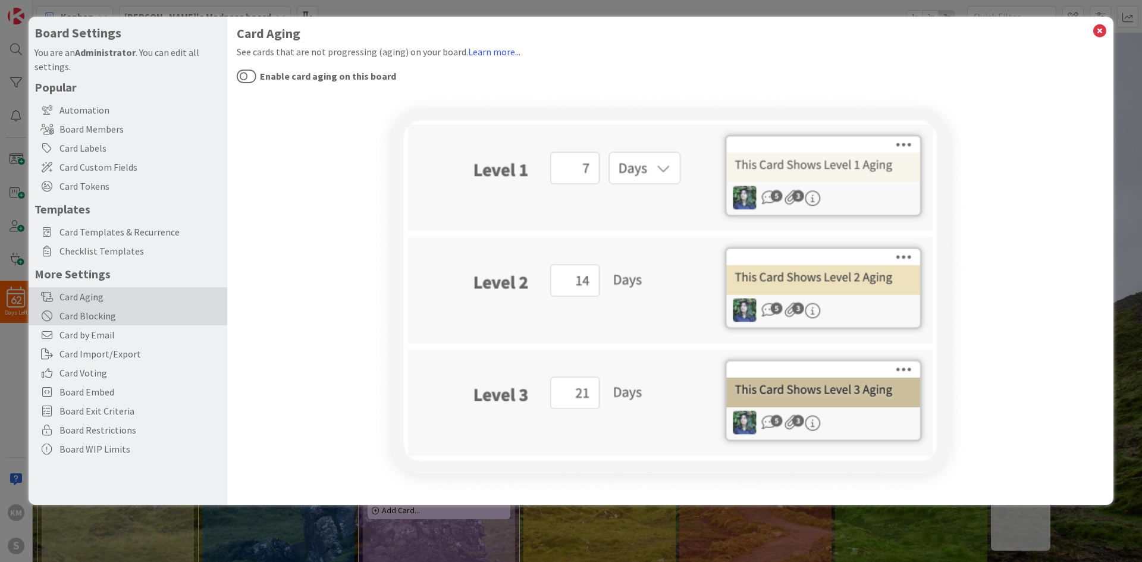
click at [126, 316] on div "Card Blocking" at bounding box center [128, 315] width 199 height 19
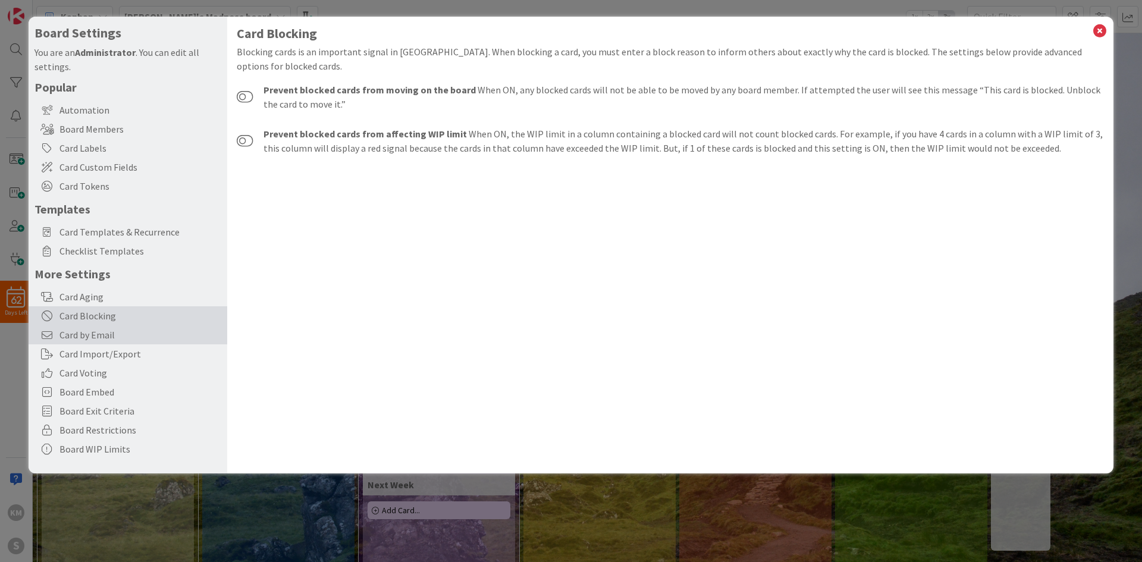
click at [124, 331] on span "Card by Email" at bounding box center [141, 335] width 162 height 14
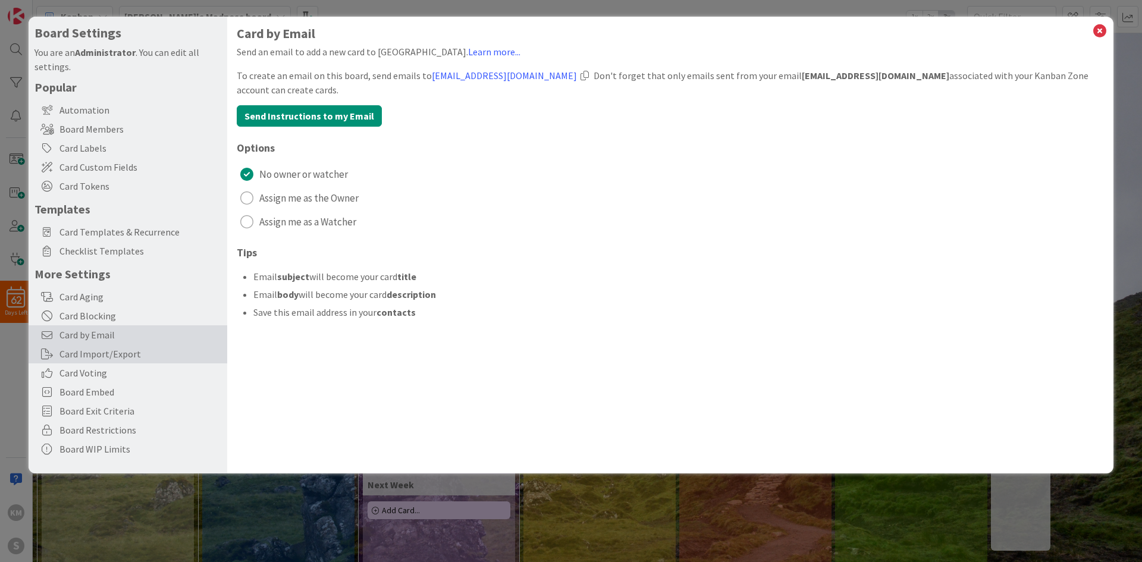
click at [123, 345] on div "Card Import/Export" at bounding box center [128, 354] width 199 height 19
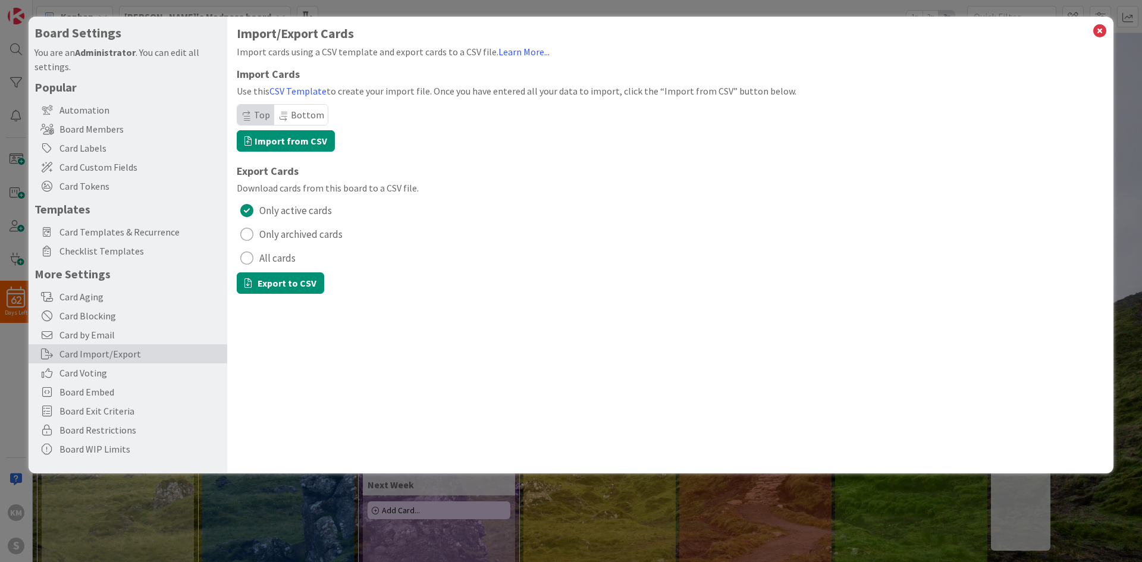
click at [123, 358] on div "Card Import/Export" at bounding box center [128, 354] width 199 height 19
click at [123, 367] on span "Card Voting" at bounding box center [141, 373] width 162 height 14
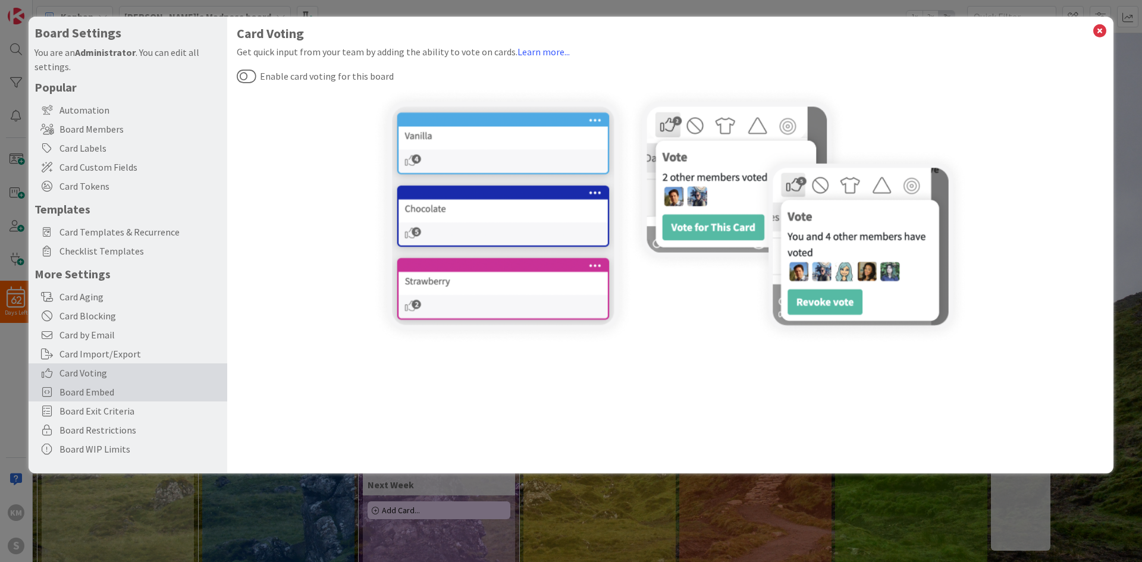
click at [123, 383] on div "Board Embed" at bounding box center [128, 392] width 199 height 19
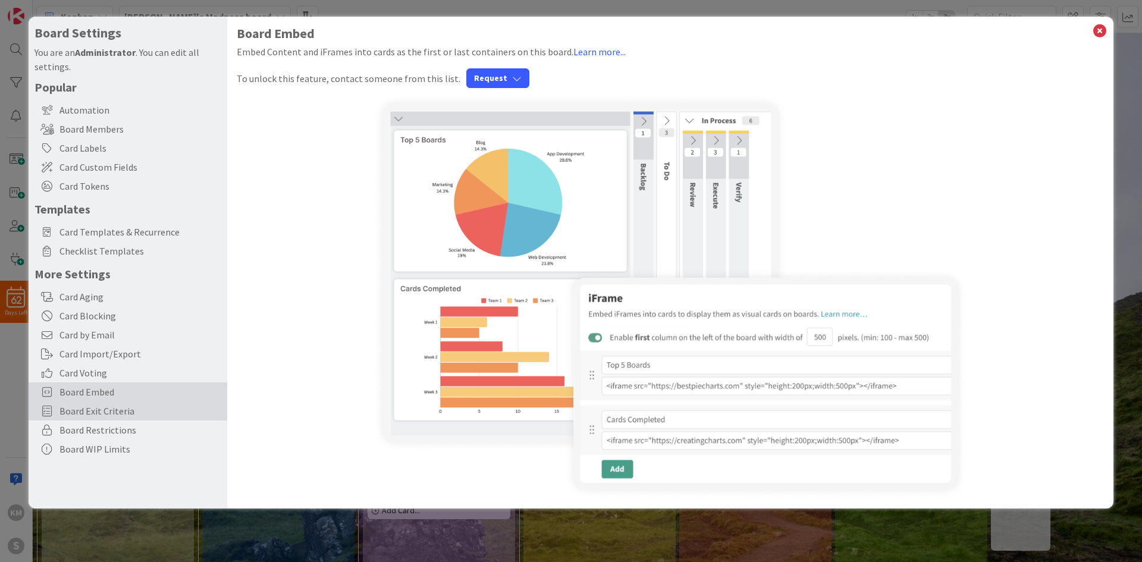
click at [126, 403] on div "Board Exit Criteria" at bounding box center [128, 411] width 199 height 19
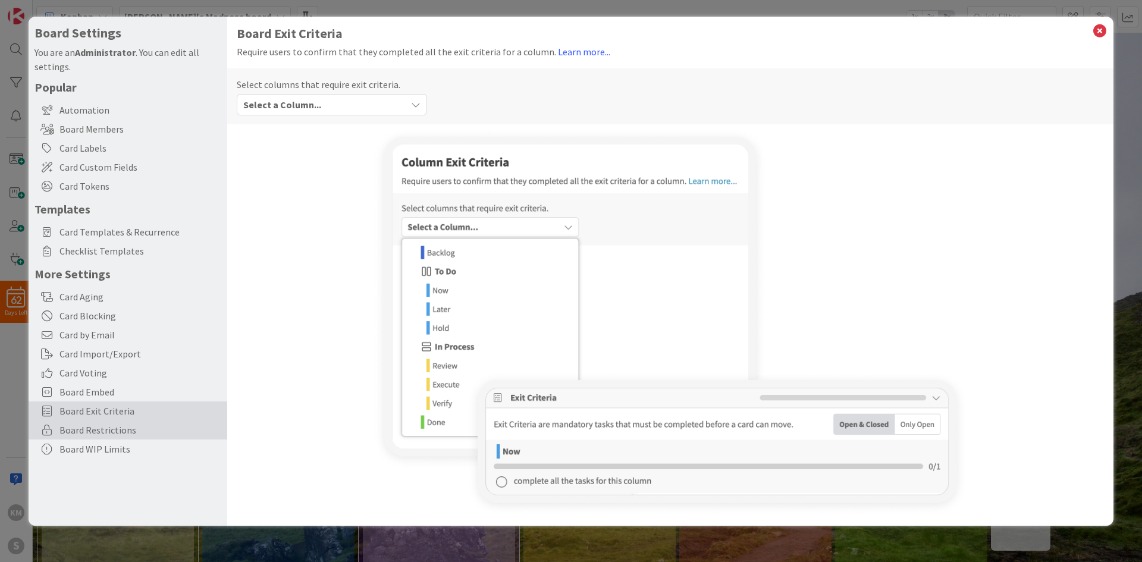
click at [127, 421] on div "Board Restrictions" at bounding box center [128, 430] width 199 height 19
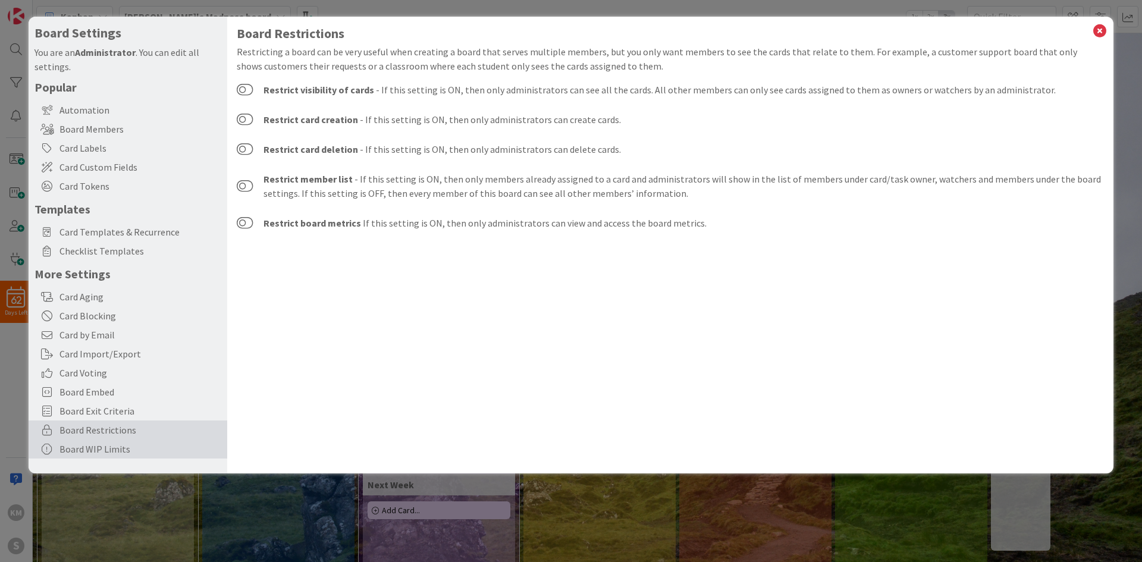
click at [131, 449] on div "Board WIP Limits" at bounding box center [128, 449] width 199 height 19
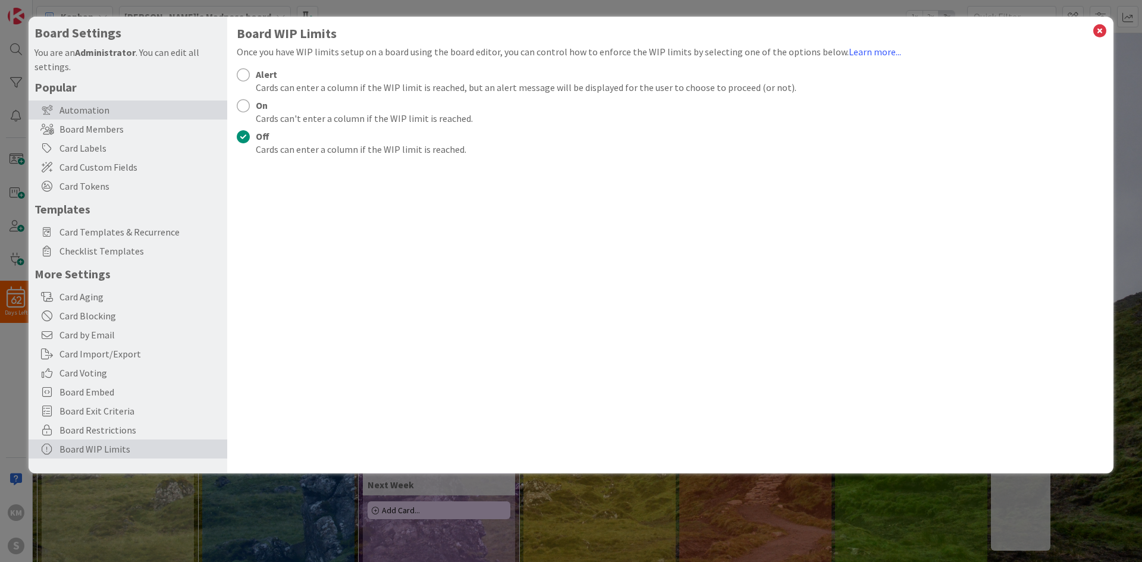
click at [117, 109] on div "Automation" at bounding box center [128, 110] width 199 height 19
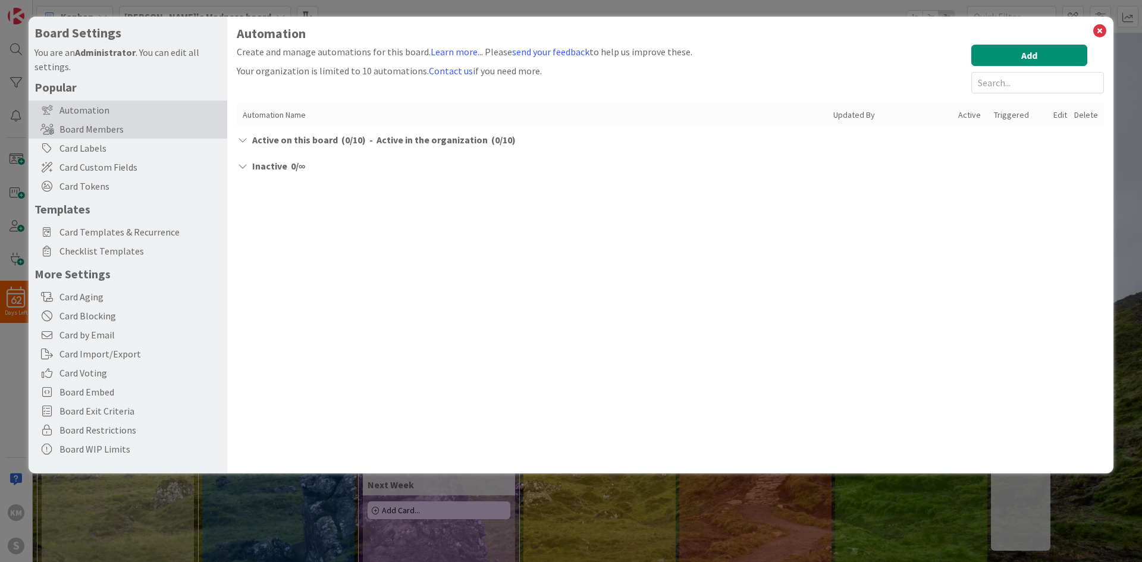
click at [118, 120] on div "Board Members" at bounding box center [128, 129] width 199 height 19
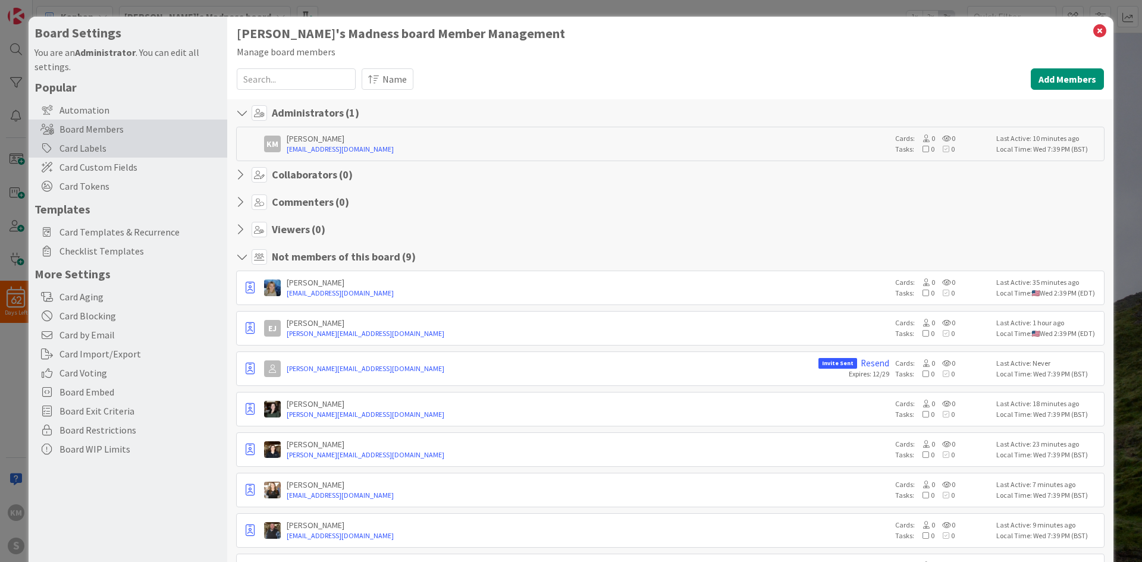
click at [121, 140] on div "Card Labels" at bounding box center [128, 148] width 199 height 19
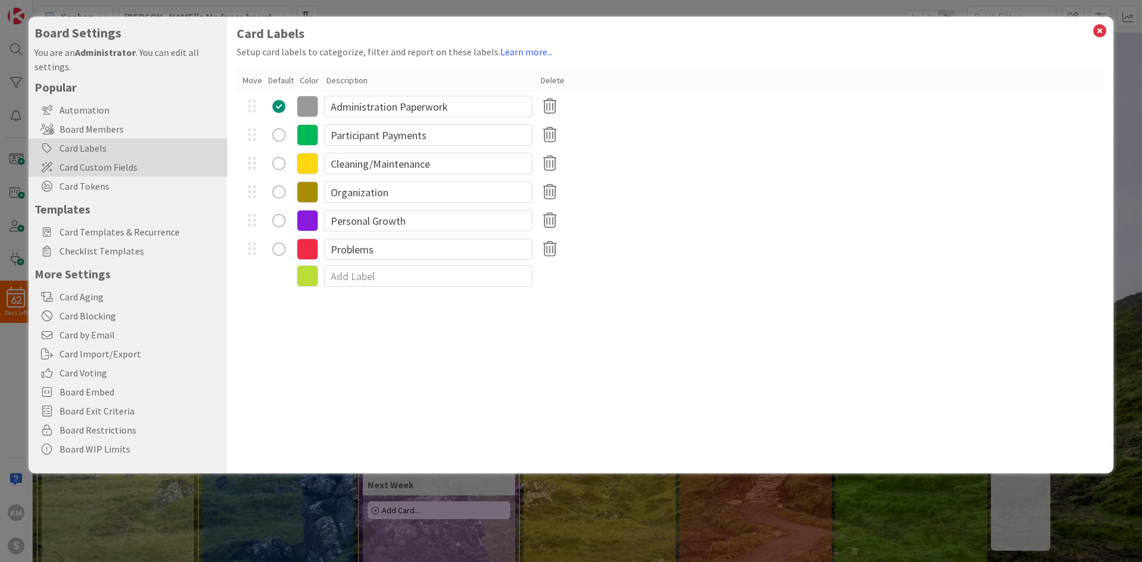
click at [116, 160] on span "Card Custom Fields" at bounding box center [141, 167] width 162 height 14
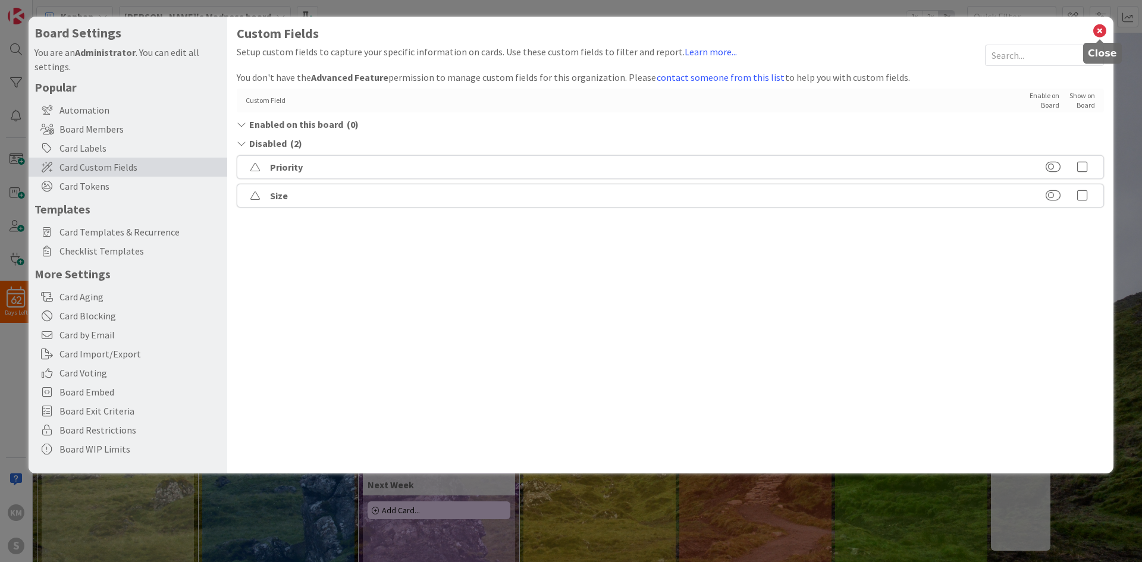
click at [1104, 35] on icon at bounding box center [1099, 31] width 15 height 17
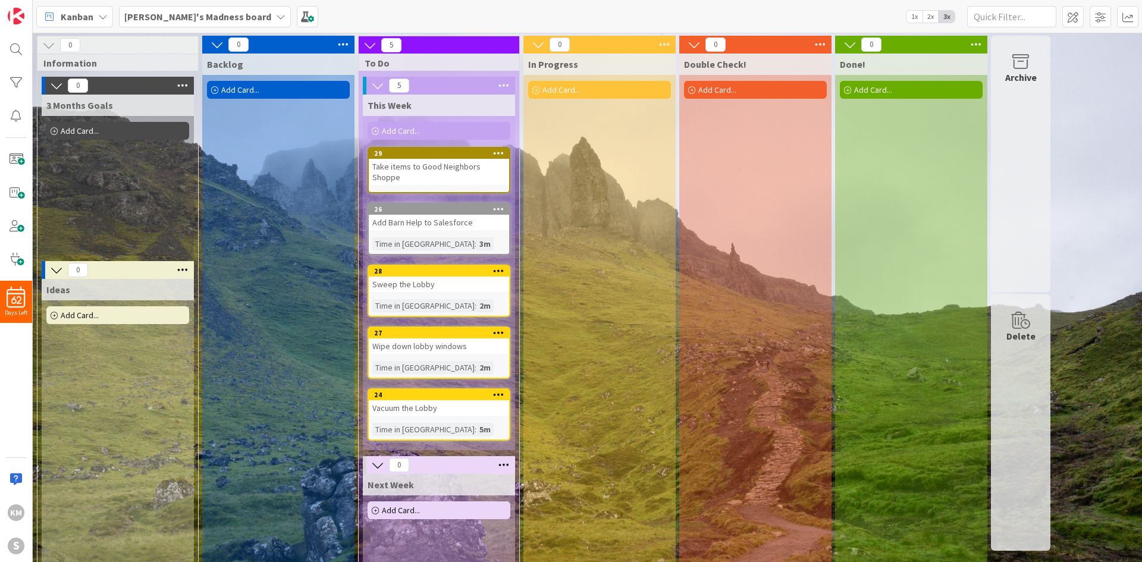
click at [497, 205] on icon at bounding box center [498, 209] width 11 height 8
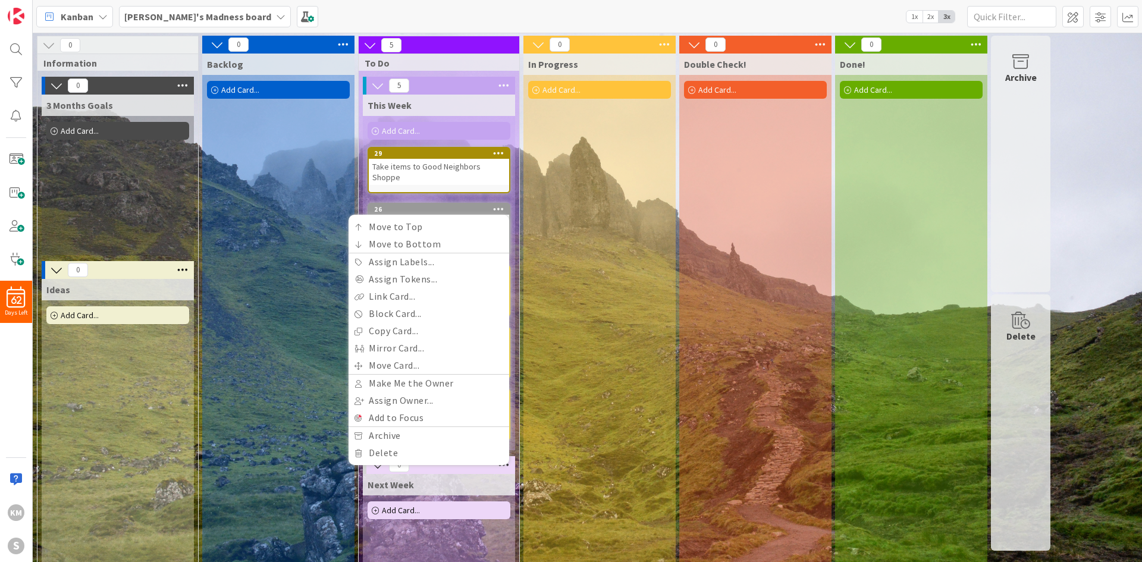
click at [500, 205] on icon at bounding box center [498, 209] width 11 height 8
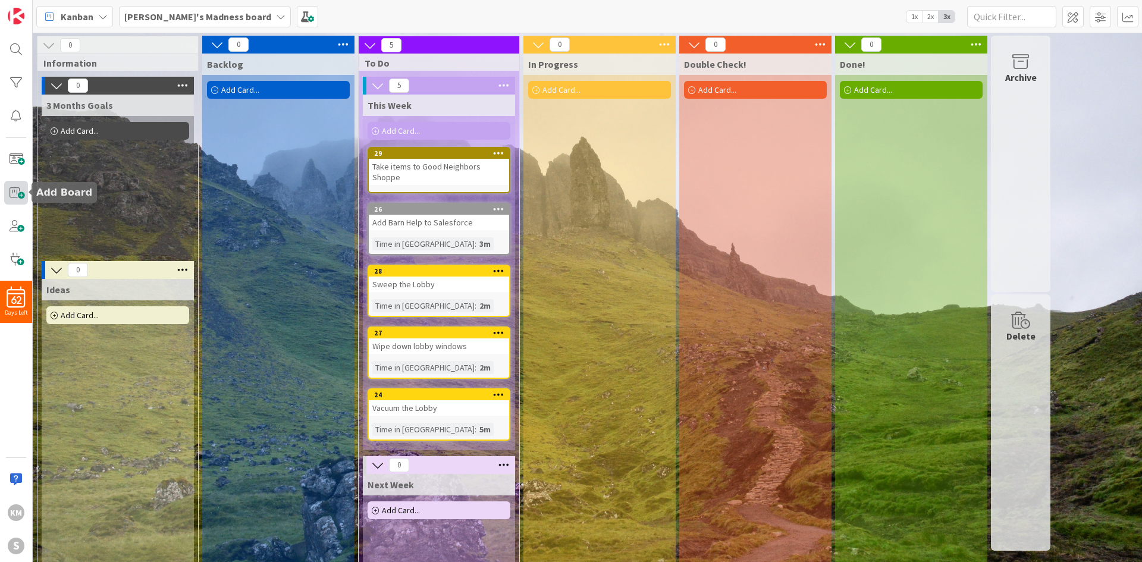
click at [18, 189] on span at bounding box center [16, 193] width 24 height 24
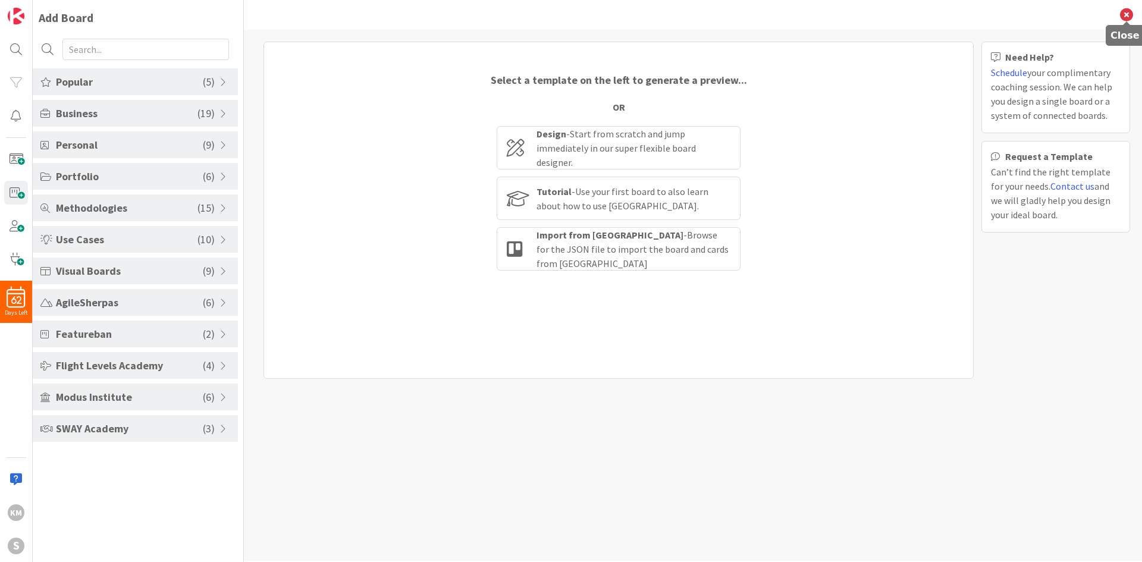
click at [1128, 17] on icon at bounding box center [1126, 14] width 13 height 13
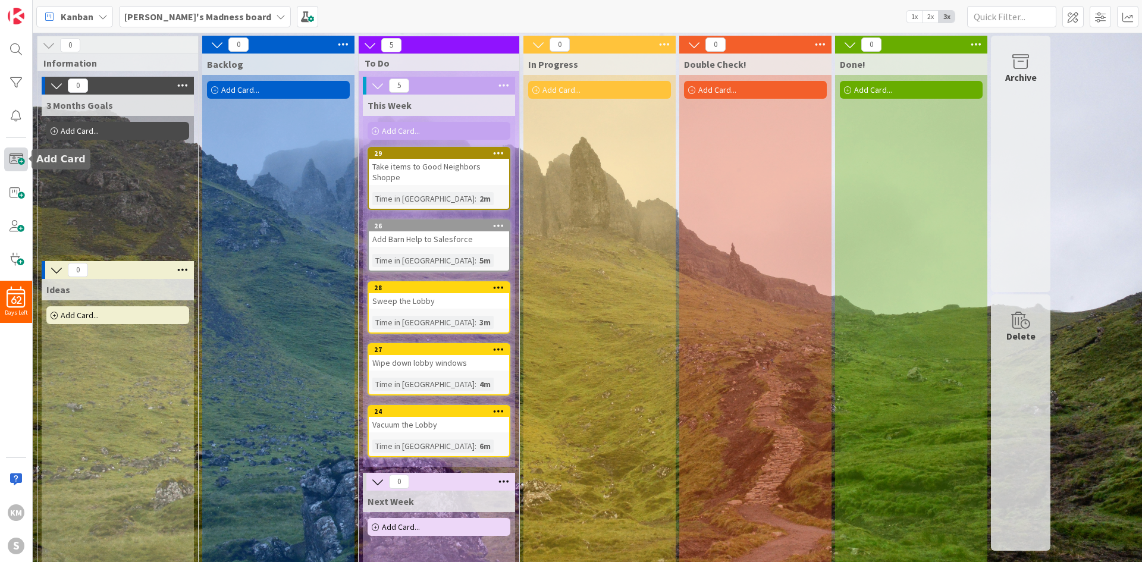
click at [17, 158] on span at bounding box center [16, 160] width 24 height 24
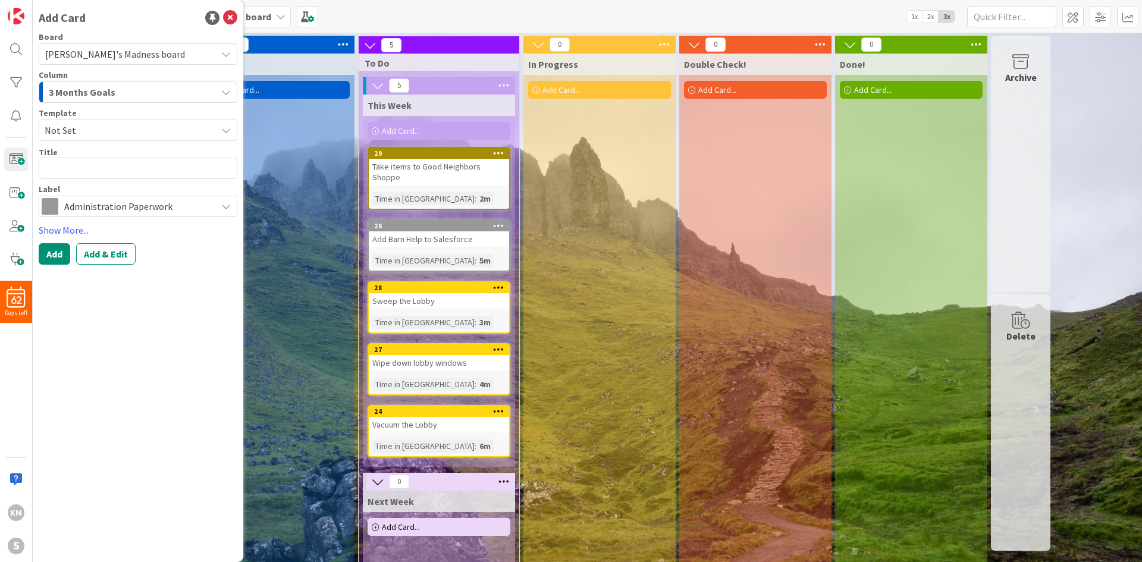
click at [102, 206] on span "Administration Paperwork" at bounding box center [137, 206] width 146 height 17
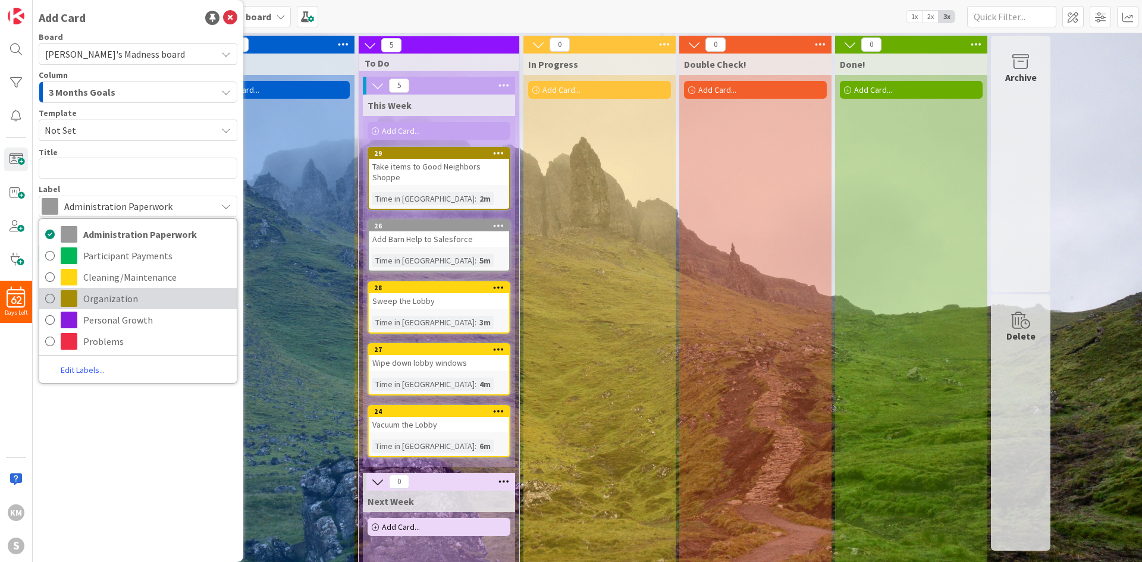
click at [64, 299] on span at bounding box center [69, 298] width 17 height 17
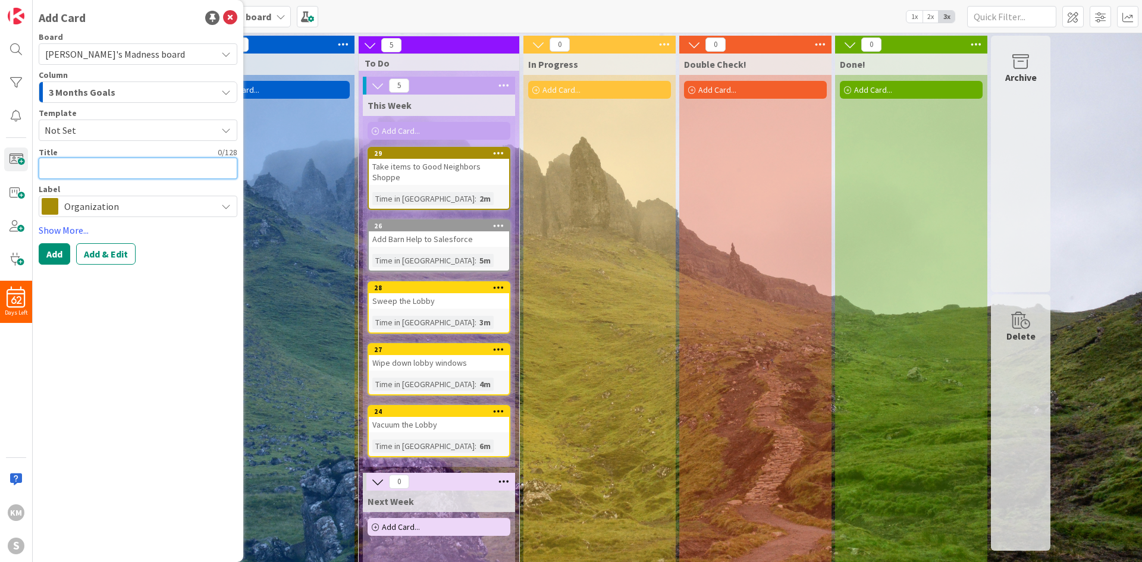
click at [108, 174] on textarea at bounding box center [138, 168] width 199 height 21
click at [58, 251] on button "Add" at bounding box center [55, 253] width 32 height 21
click at [285, 276] on div "Backlog Add Card..." at bounding box center [278, 356] width 152 height 605
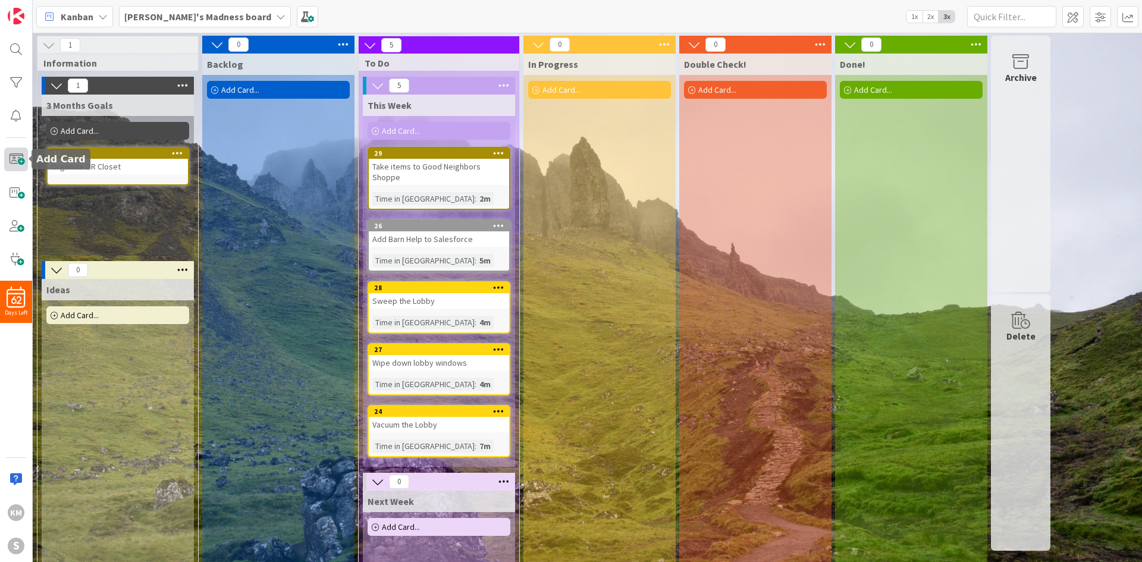
click at [7, 154] on span at bounding box center [16, 160] width 24 height 24
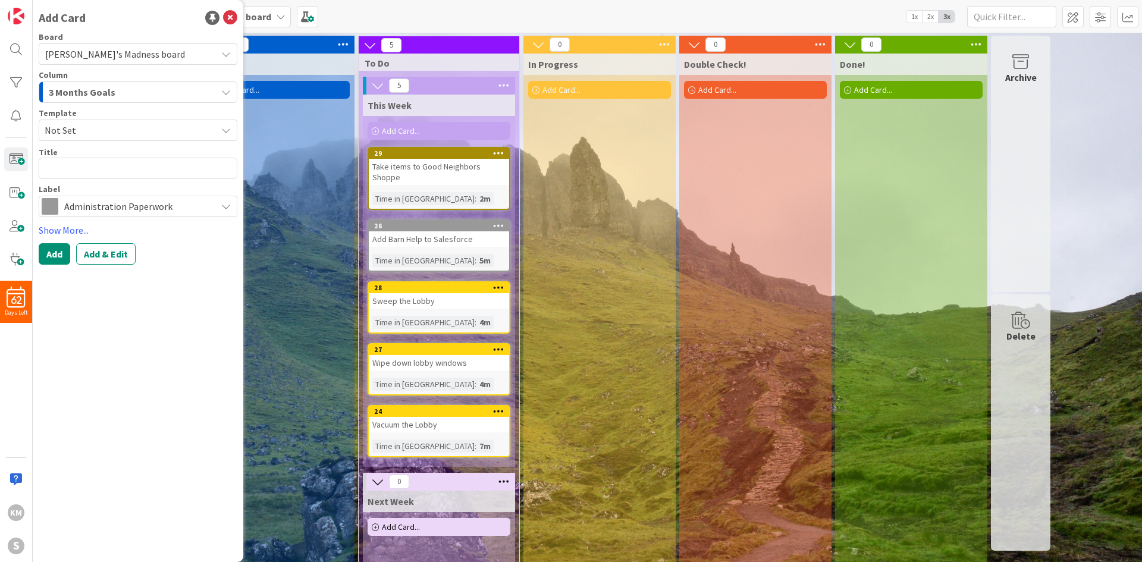
click at [122, 162] on textarea at bounding box center [138, 168] width 199 height 21
click at [112, 212] on span "Administration Paperwork" at bounding box center [137, 206] width 146 height 17
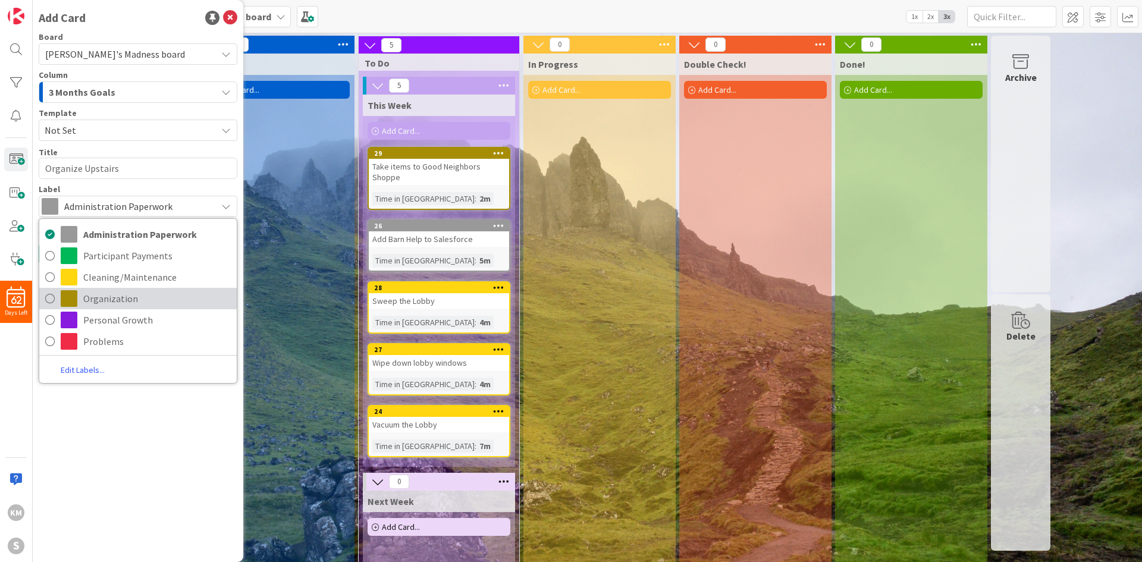
click at [103, 304] on span "Organization" at bounding box center [157, 299] width 148 height 18
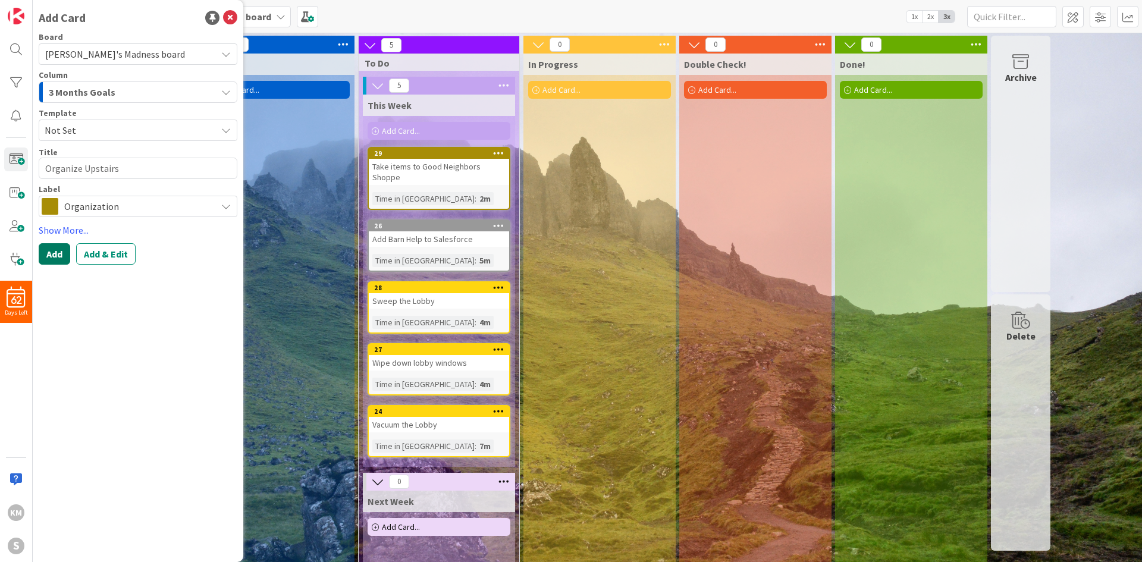
click at [64, 257] on button "Add" at bounding box center [55, 253] width 32 height 21
click at [313, 287] on div "Backlog Add Card..." at bounding box center [278, 356] width 152 height 605
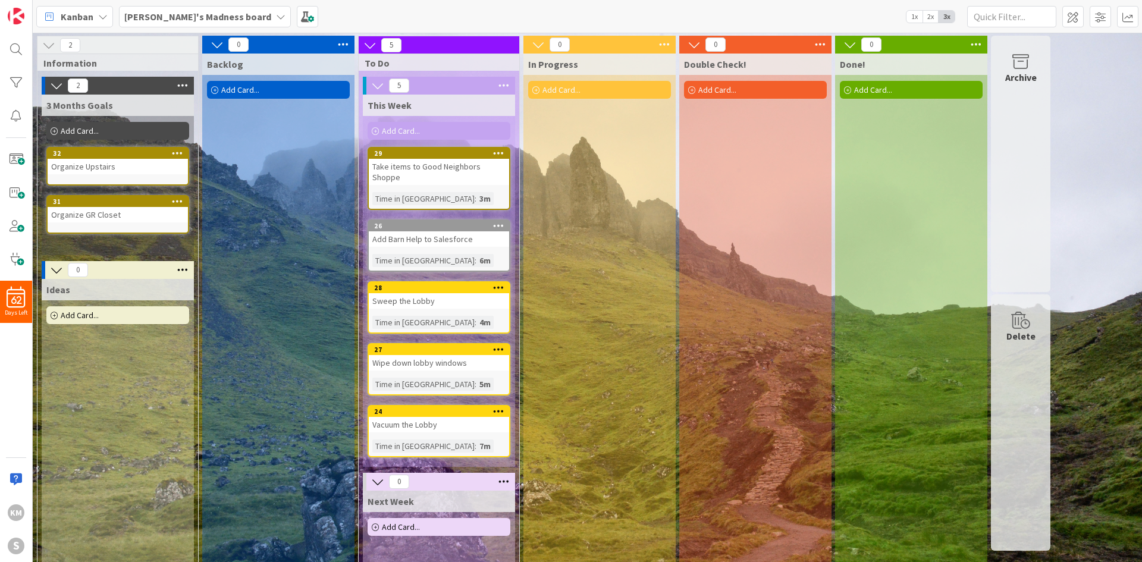
click at [140, 14] on b "[PERSON_NAME]'s Madness board" at bounding box center [197, 17] width 147 height 12
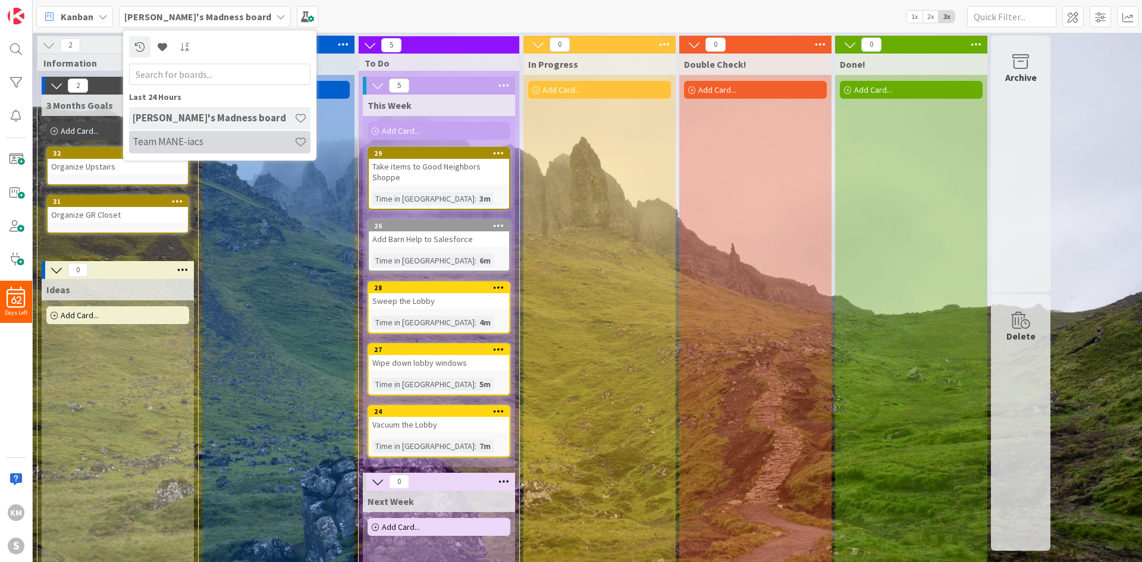
click at [254, 146] on h4 "Team MANE-iacs" at bounding box center [214, 142] width 162 height 12
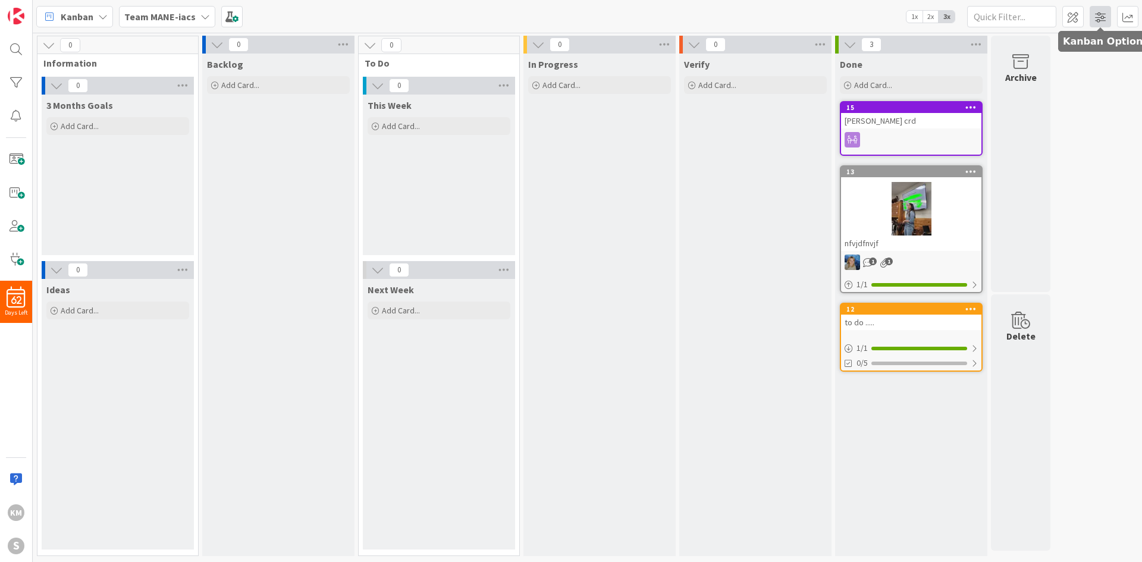
click at [1095, 12] on span at bounding box center [1100, 16] width 21 height 21
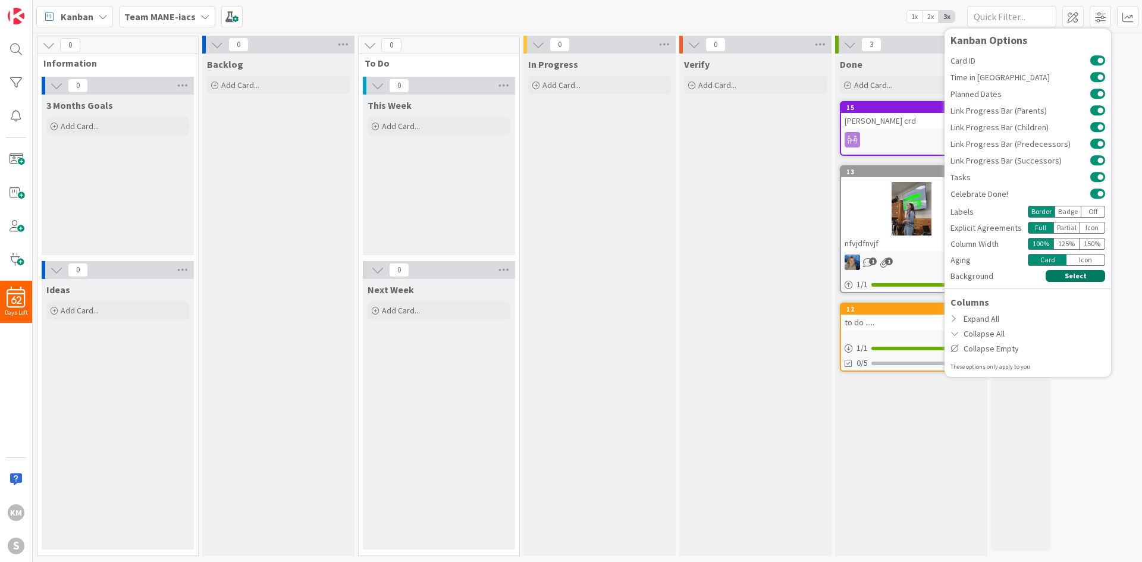
click at [1094, 276] on button "Select" at bounding box center [1076, 276] width 60 height 12
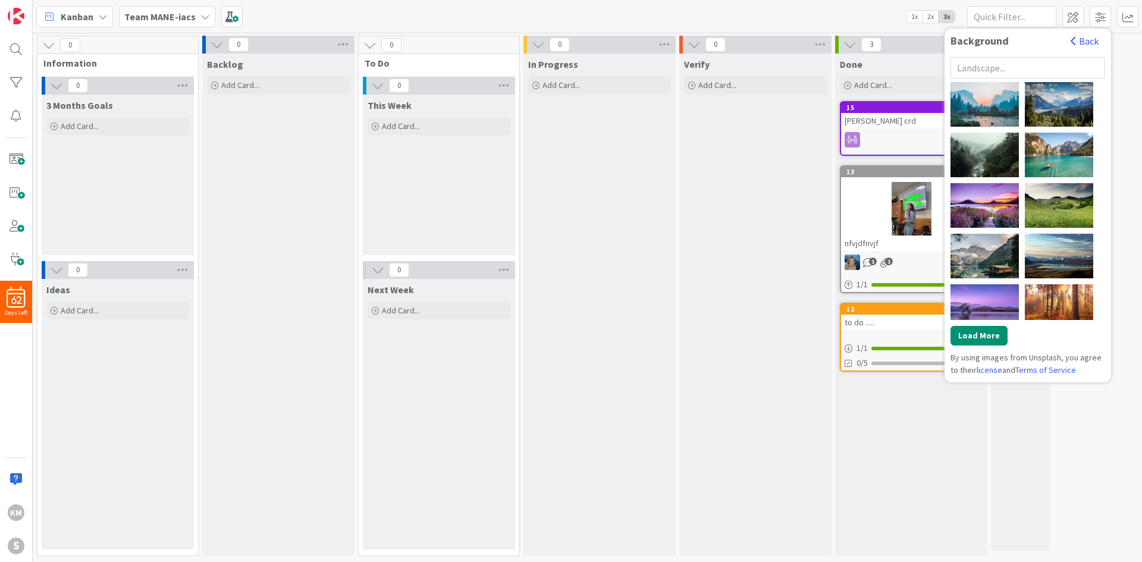
click at [1019, 70] on input "text" at bounding box center [1028, 67] width 155 height 21
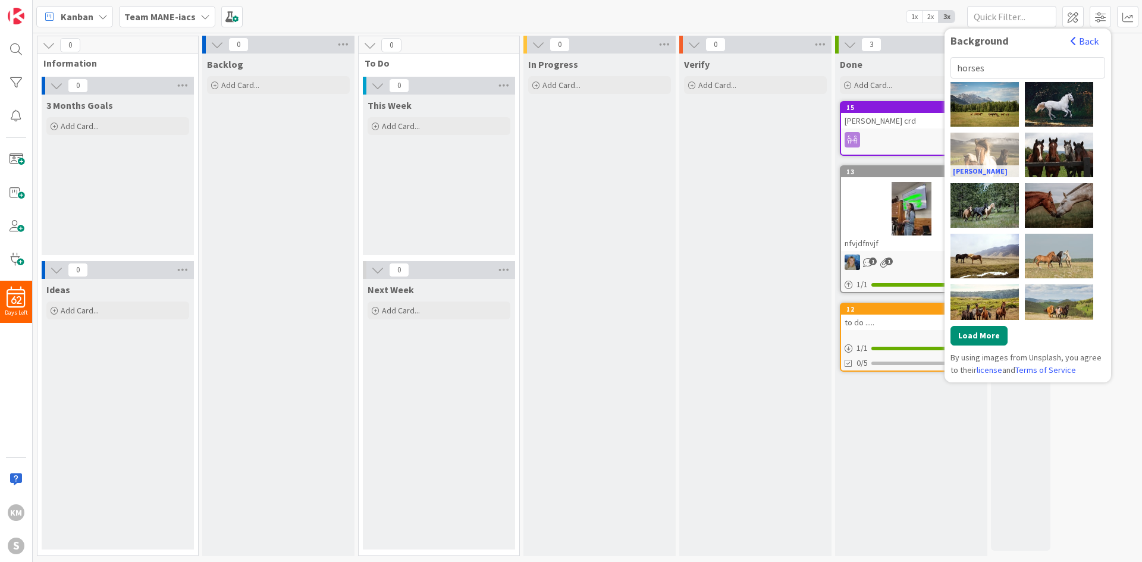
click at [987, 143] on div "Fabian Burghardt" at bounding box center [985, 155] width 68 height 45
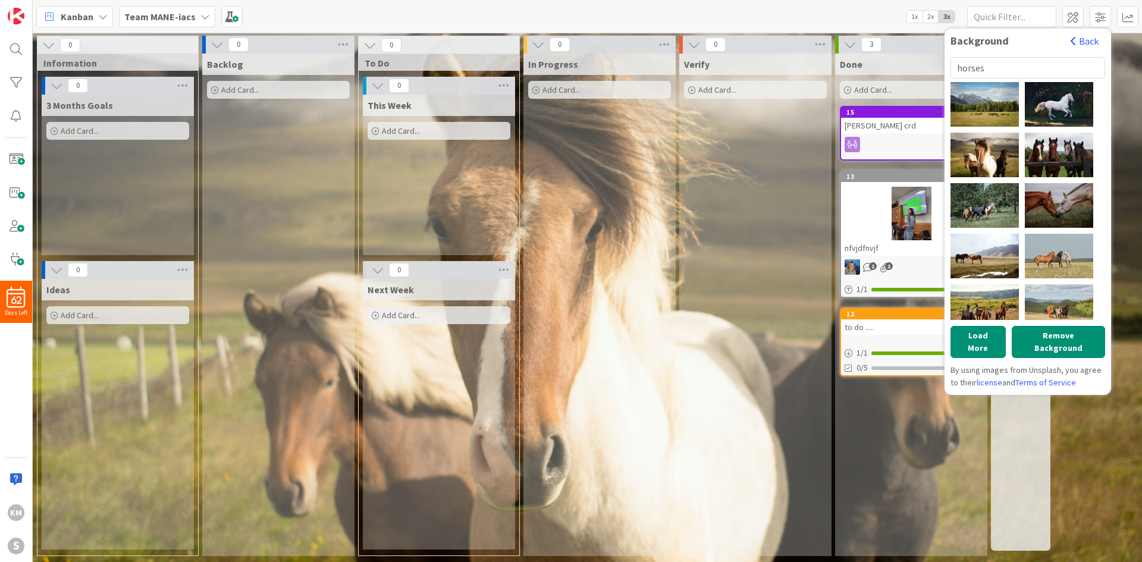
click at [844, 8] on div "Kanban Team MANE-iacs 1x 2x 3x Background Back horses Holly Mandarich Helena Lo…" at bounding box center [588, 16] width 1110 height 33
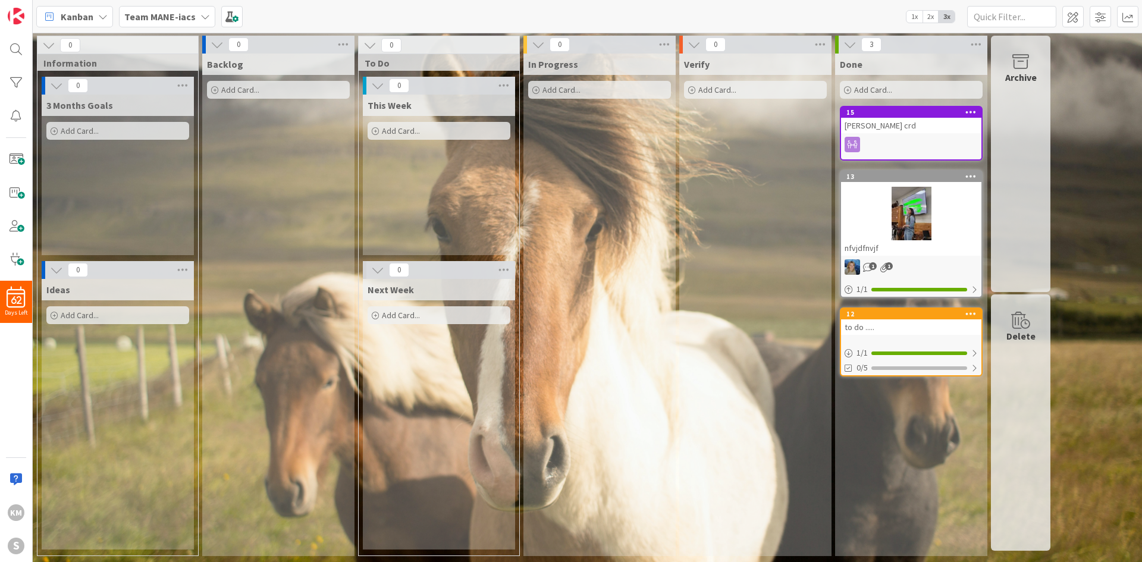
click at [187, 17] on b "Team MANE-iacs" at bounding box center [159, 17] width 71 height 12
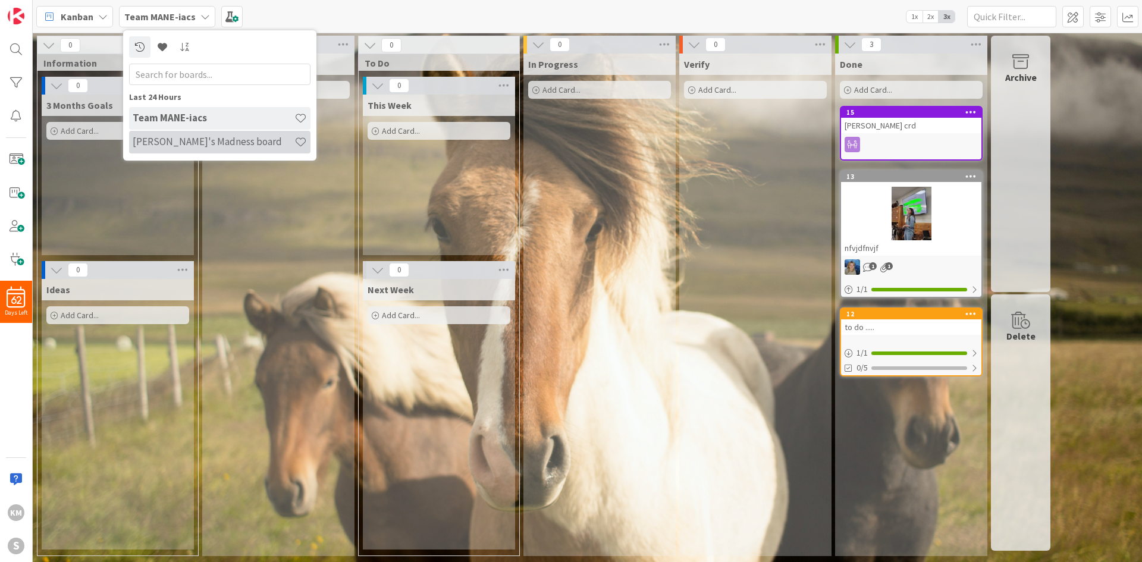
click at [176, 136] on h4 "[PERSON_NAME]'s Madness board" at bounding box center [214, 142] width 162 height 12
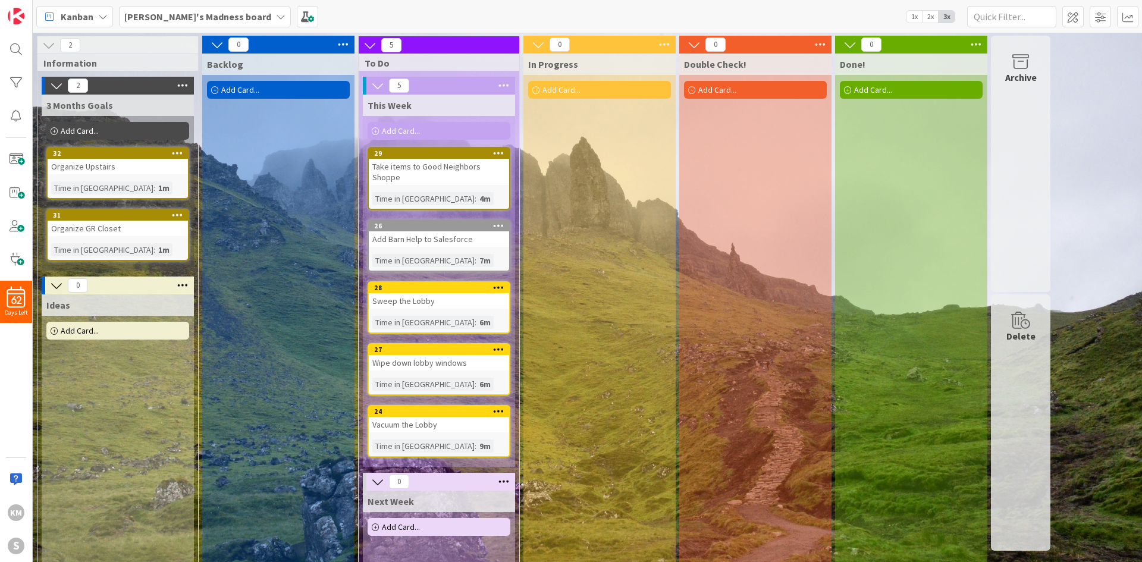
click at [214, 23] on span "[PERSON_NAME]'s Madness board" at bounding box center [197, 17] width 147 height 14
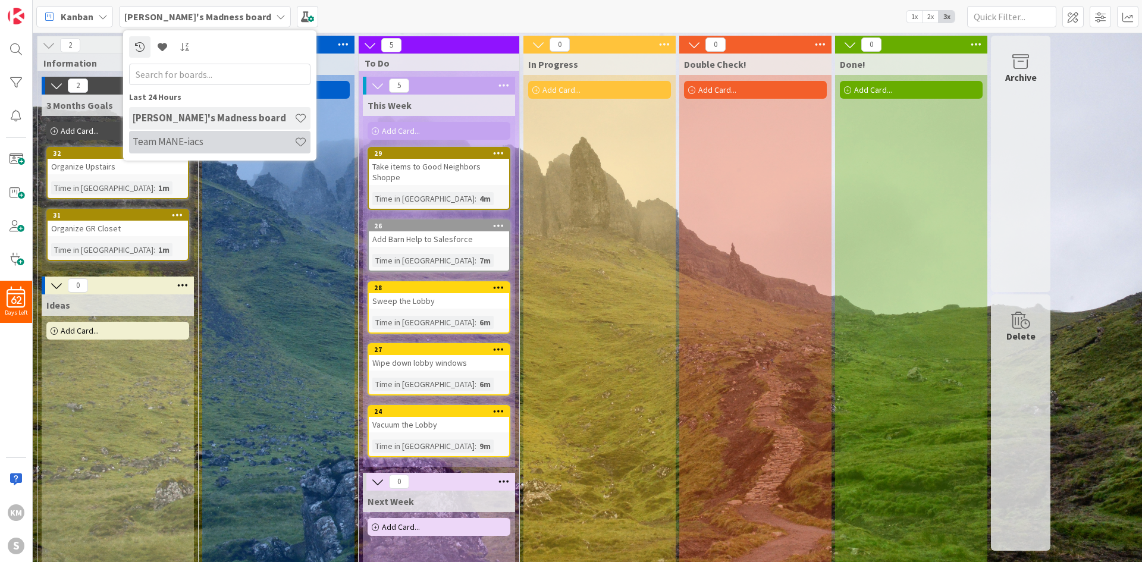
click at [202, 138] on h4 "Team MANE-iacs" at bounding box center [214, 142] width 162 height 12
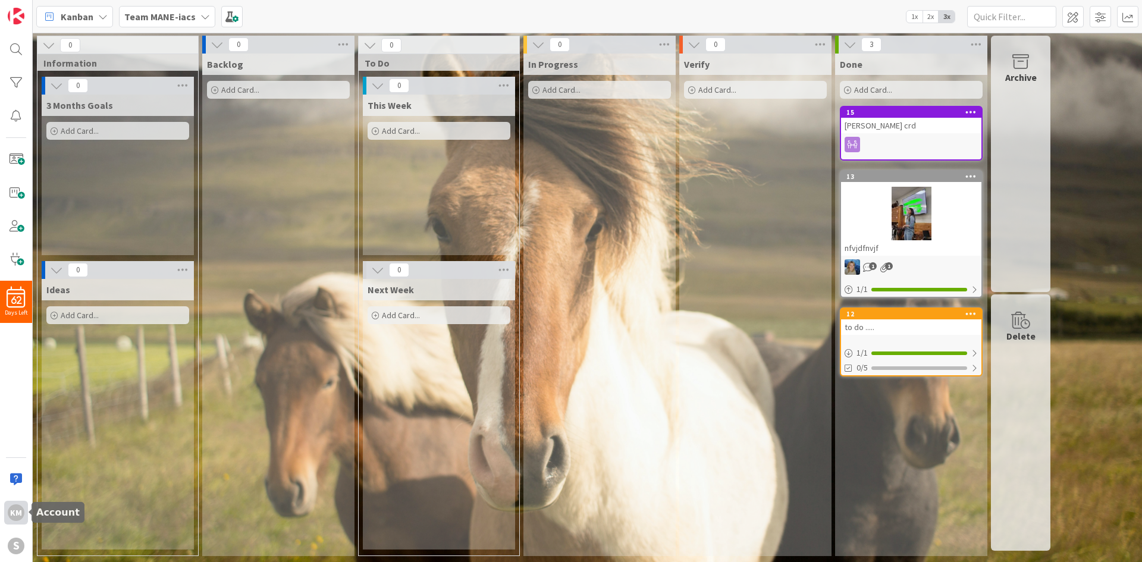
click at [23, 506] on div "KM" at bounding box center [16, 513] width 24 height 24
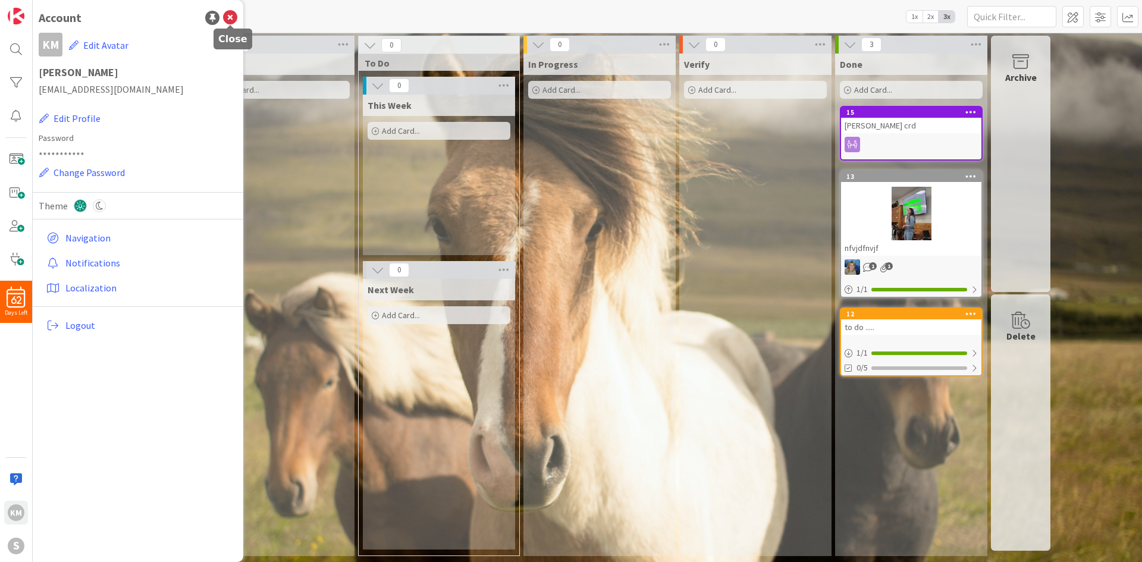
click at [231, 15] on icon at bounding box center [230, 18] width 14 height 14
